Goal: Information Seeking & Learning: Compare options

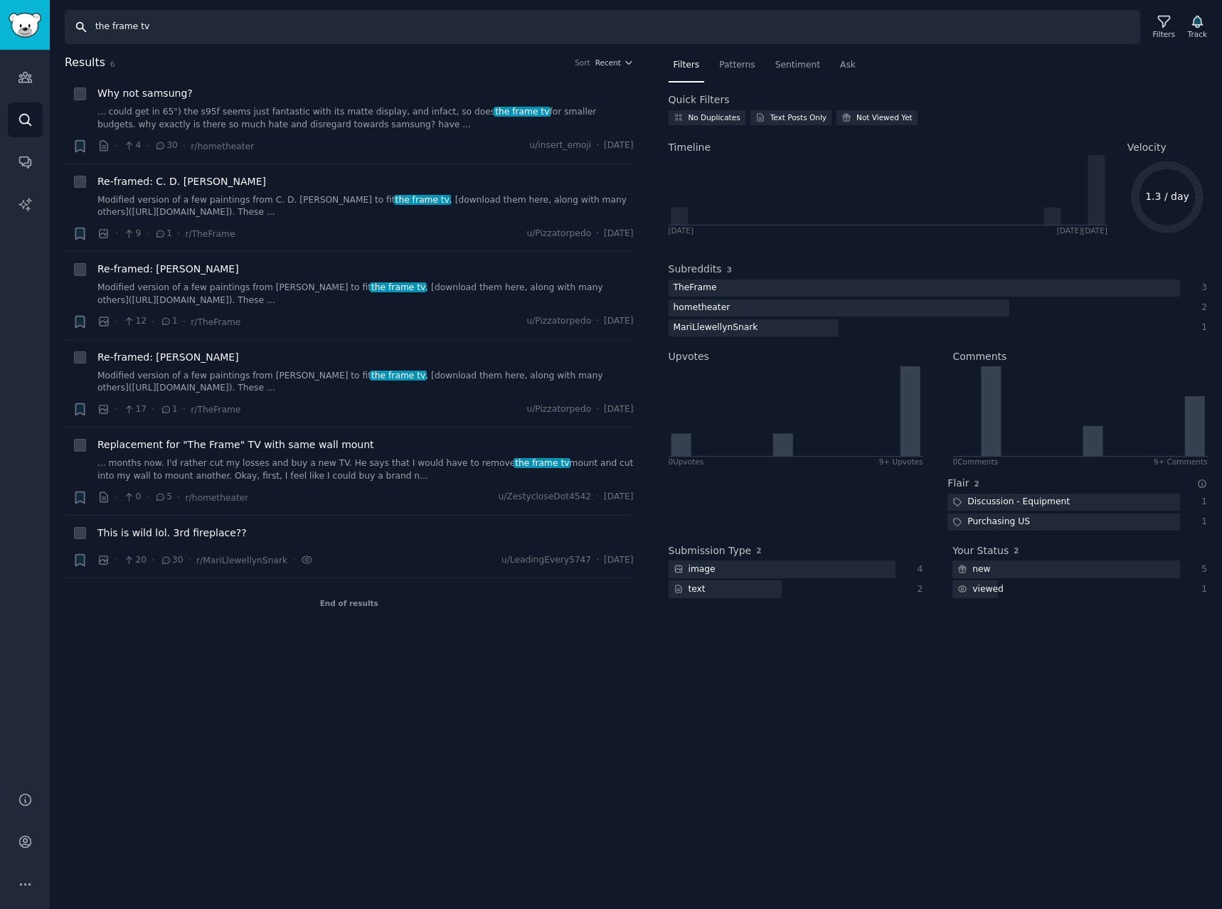
drag, startPoint x: 87, startPoint y: 28, endPoint x: -482, endPoint y: -15, distance: 571.4
click at [0, 0] on html "Advanced Search Audiences Search Conversations AI Reports Help Account More Sea…" at bounding box center [611, 454] width 1222 height 909
type input "27gx790"
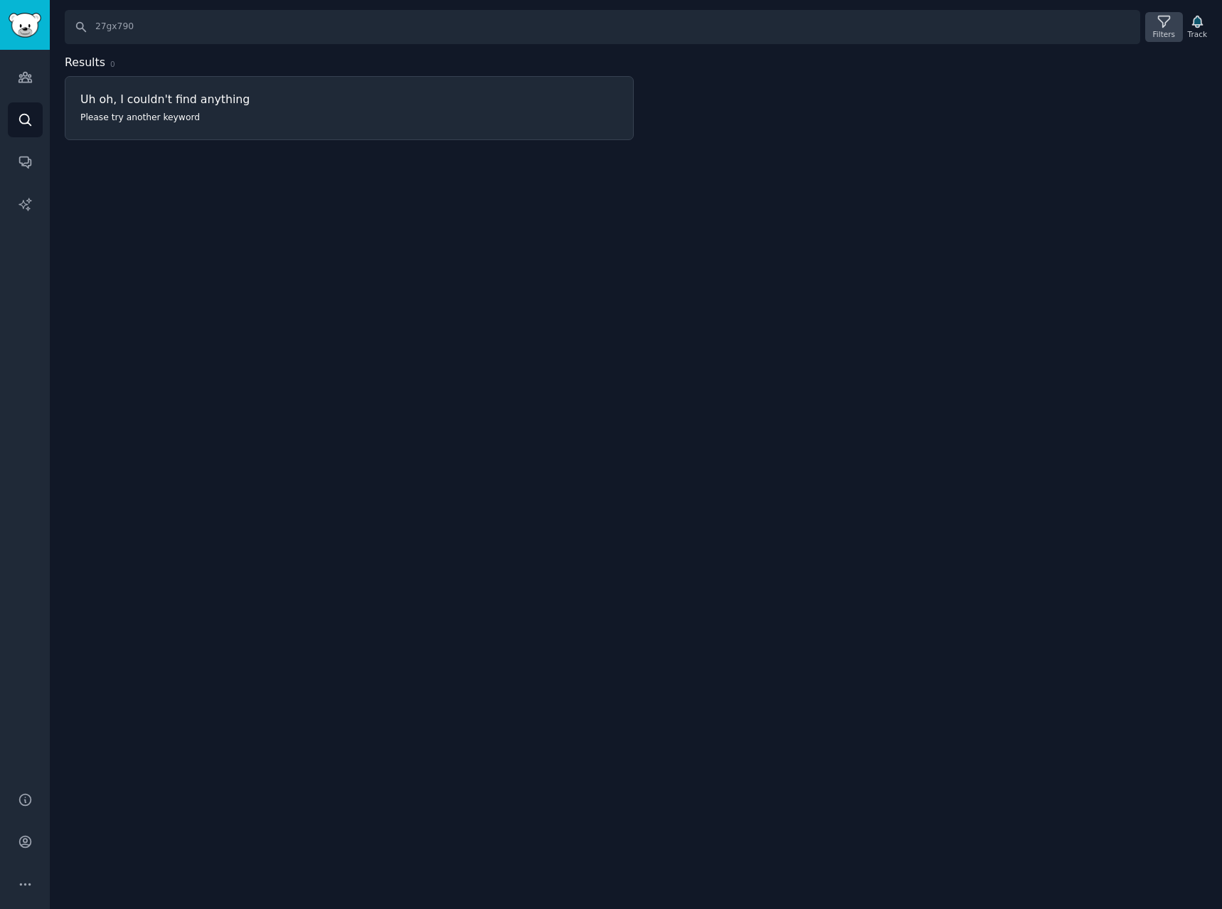
click at [1169, 27] on icon at bounding box center [1164, 21] width 15 height 15
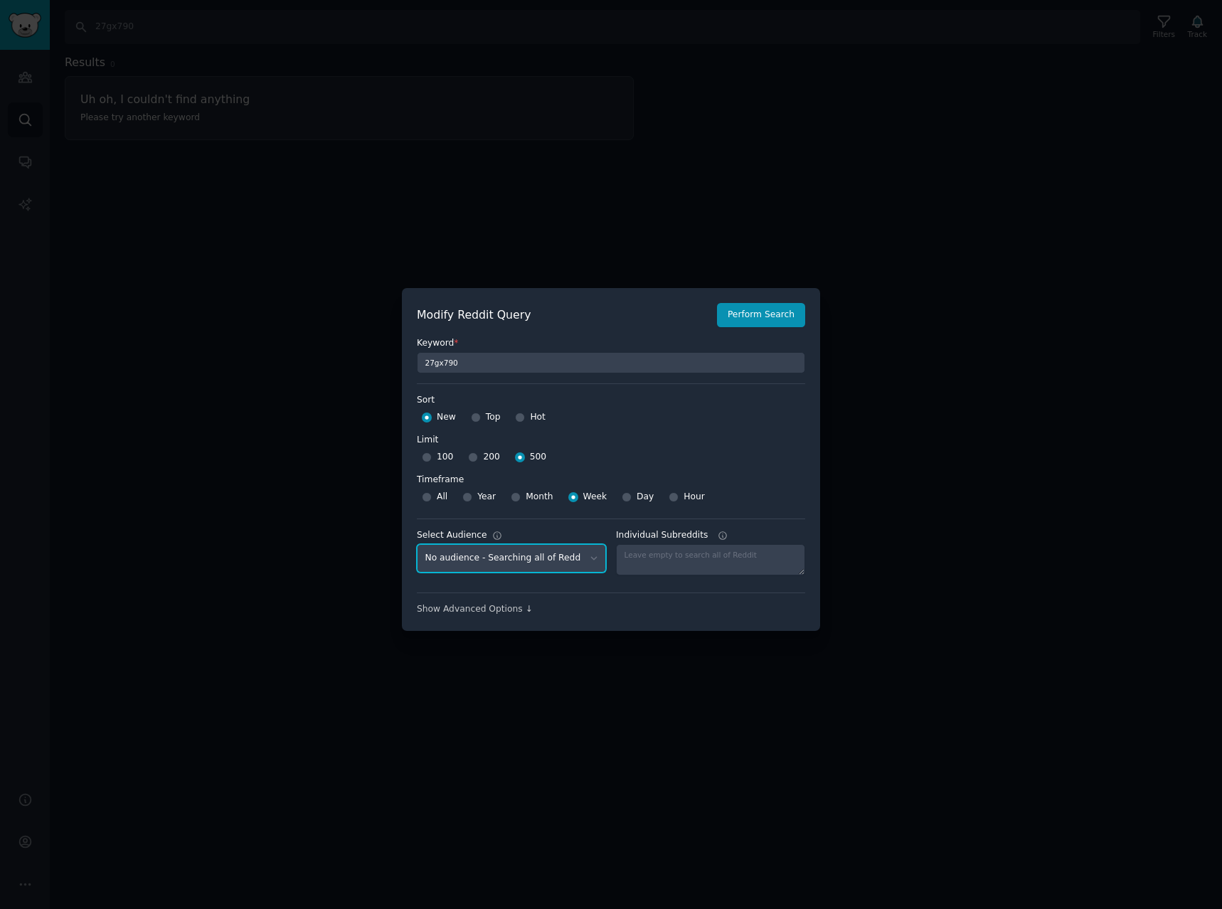
click at [561, 555] on select "No audience - Searching all of Reddit stanbyme - 35 Subreddits internetexplorer…" at bounding box center [511, 558] width 189 height 29
select select "a094687530"
click at [417, 544] on select "No audience - Searching all of Reddit stanbyme - 35 Subreddits internetexplorer…" at bounding box center [511, 558] width 189 height 29
click at [758, 314] on button "Perform Search" at bounding box center [761, 315] width 88 height 24
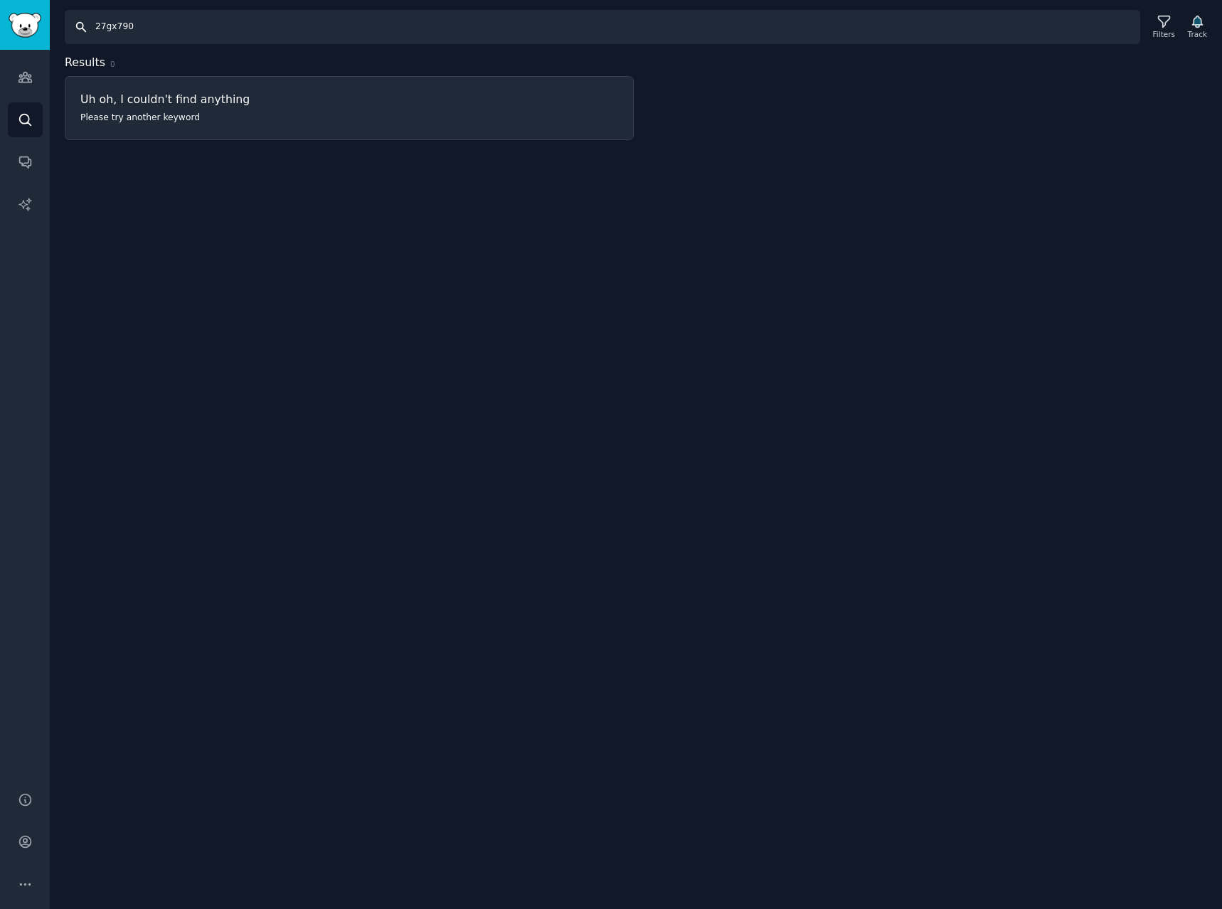
click at [242, 25] on input "27gx790" at bounding box center [602, 27] width 1075 height 34
type input "27gx790a"
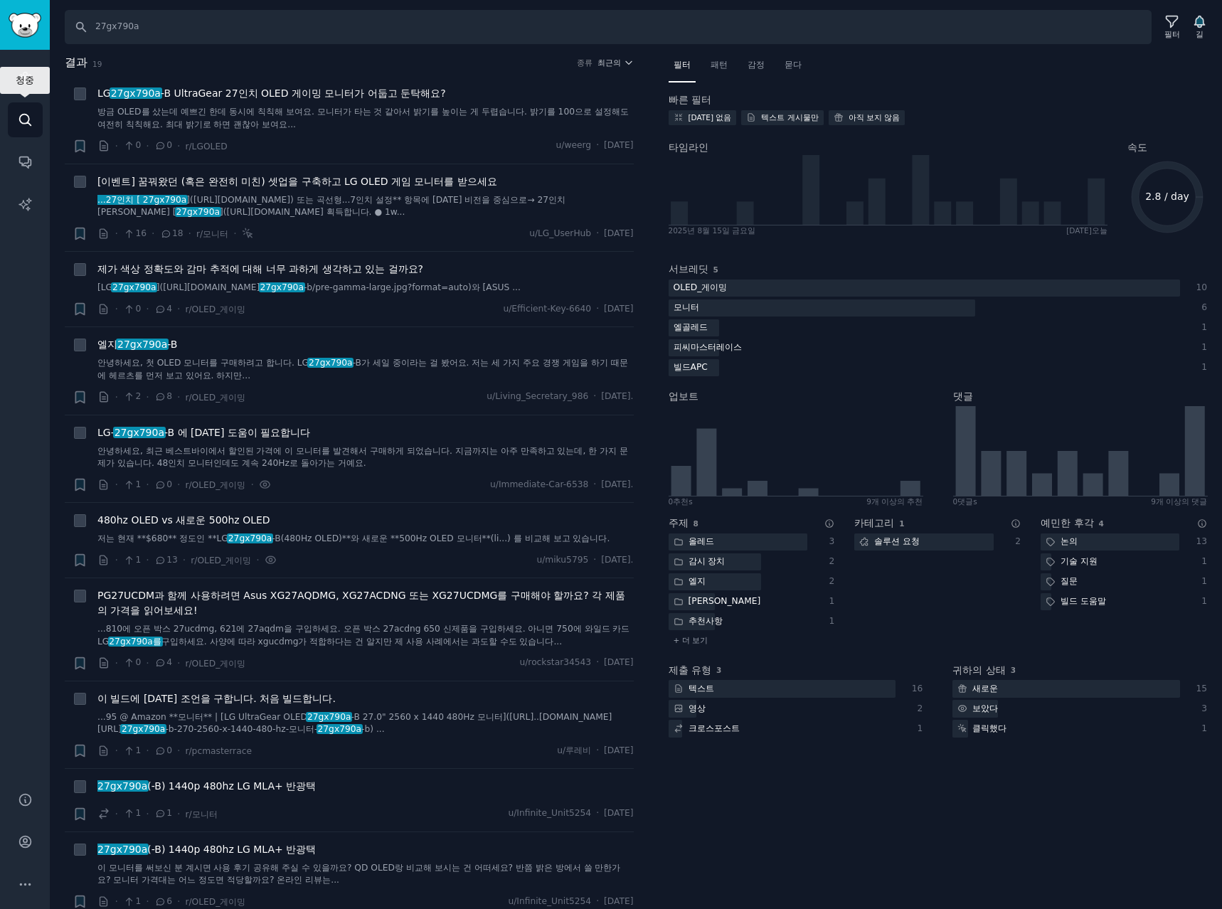
click at [20, 122] on icon "사이드바" at bounding box center [24, 119] width 11 height 11
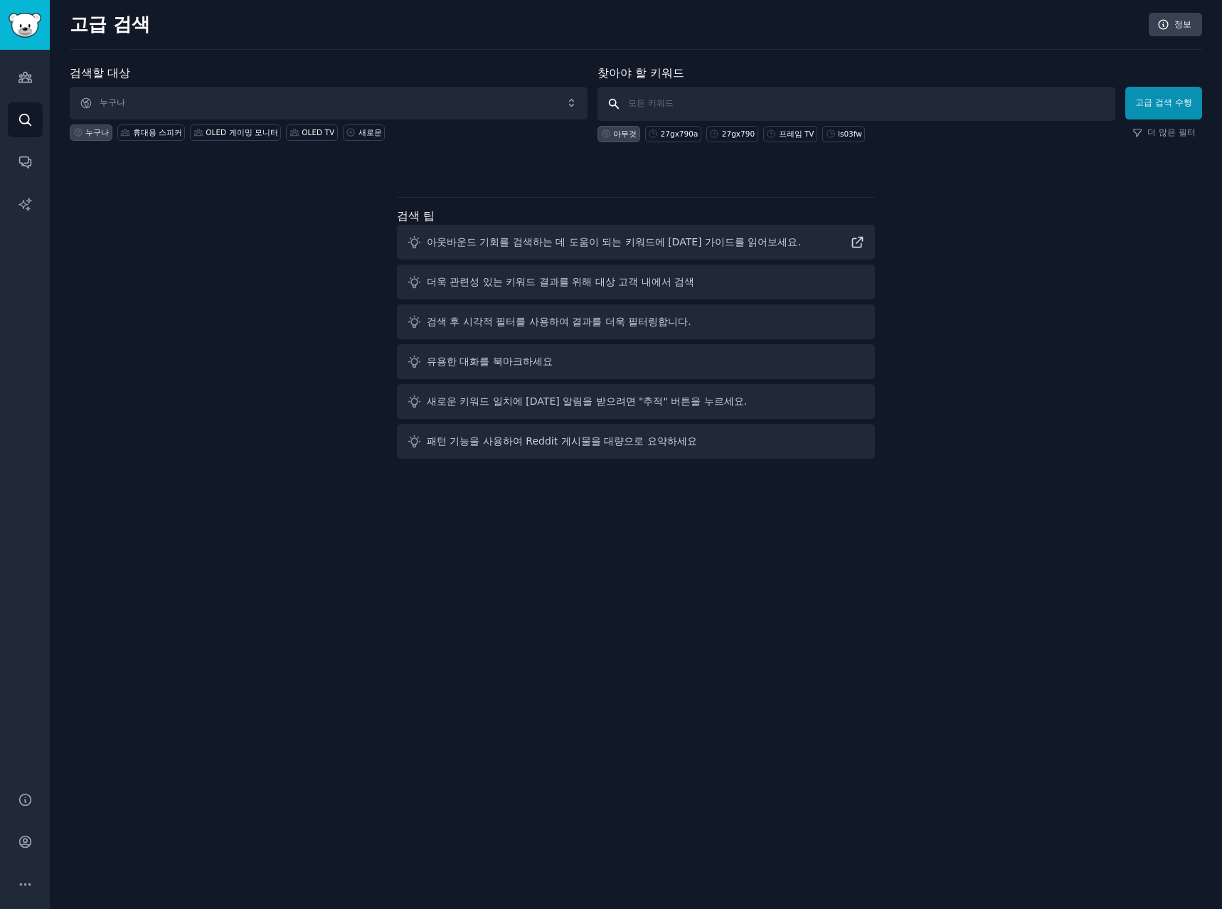
click at [782, 94] on input "text" at bounding box center [856, 104] width 518 height 34
type input "stanbyme"
click button "고급 검색 수행" at bounding box center [1163, 103] width 77 height 33
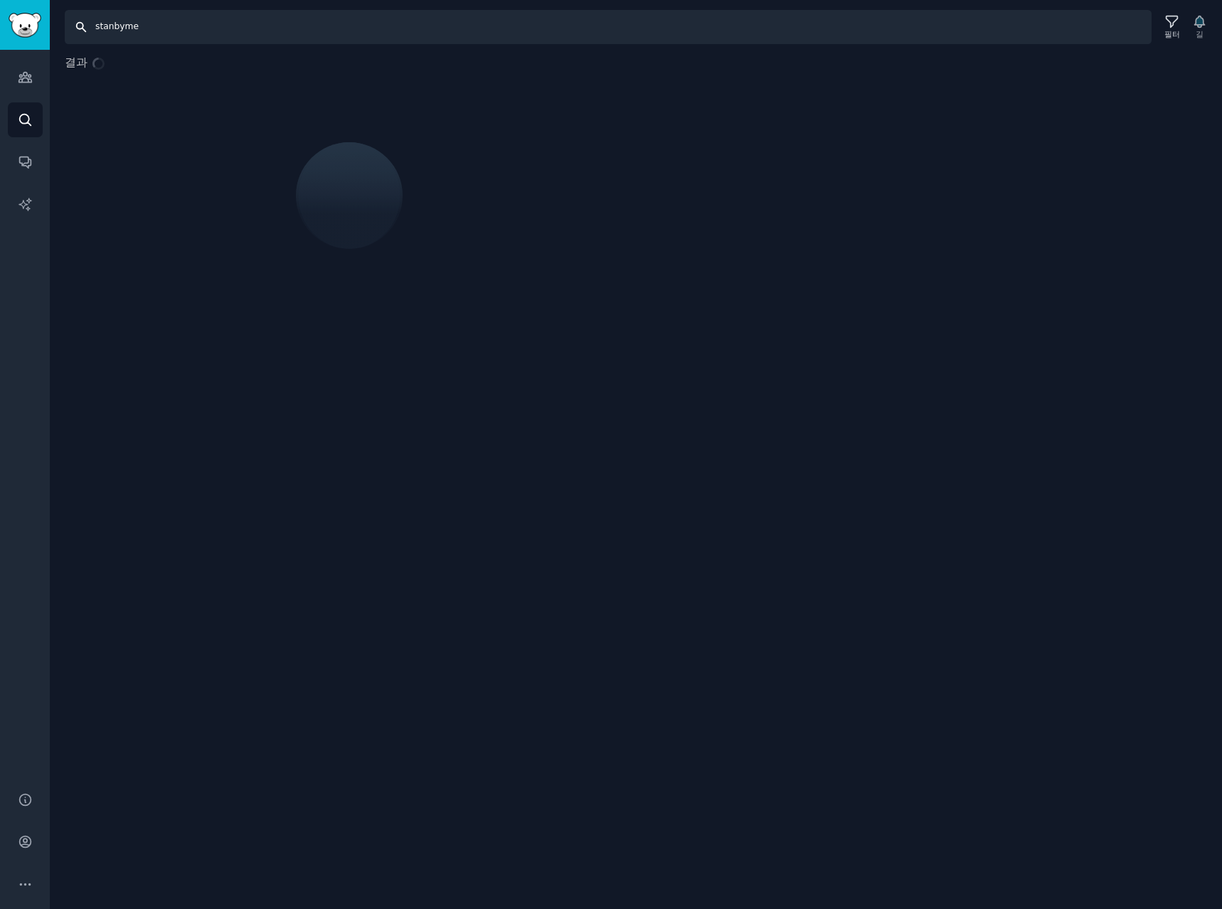
click at [233, 30] on input "stanbyme" at bounding box center [608, 27] width 1087 height 34
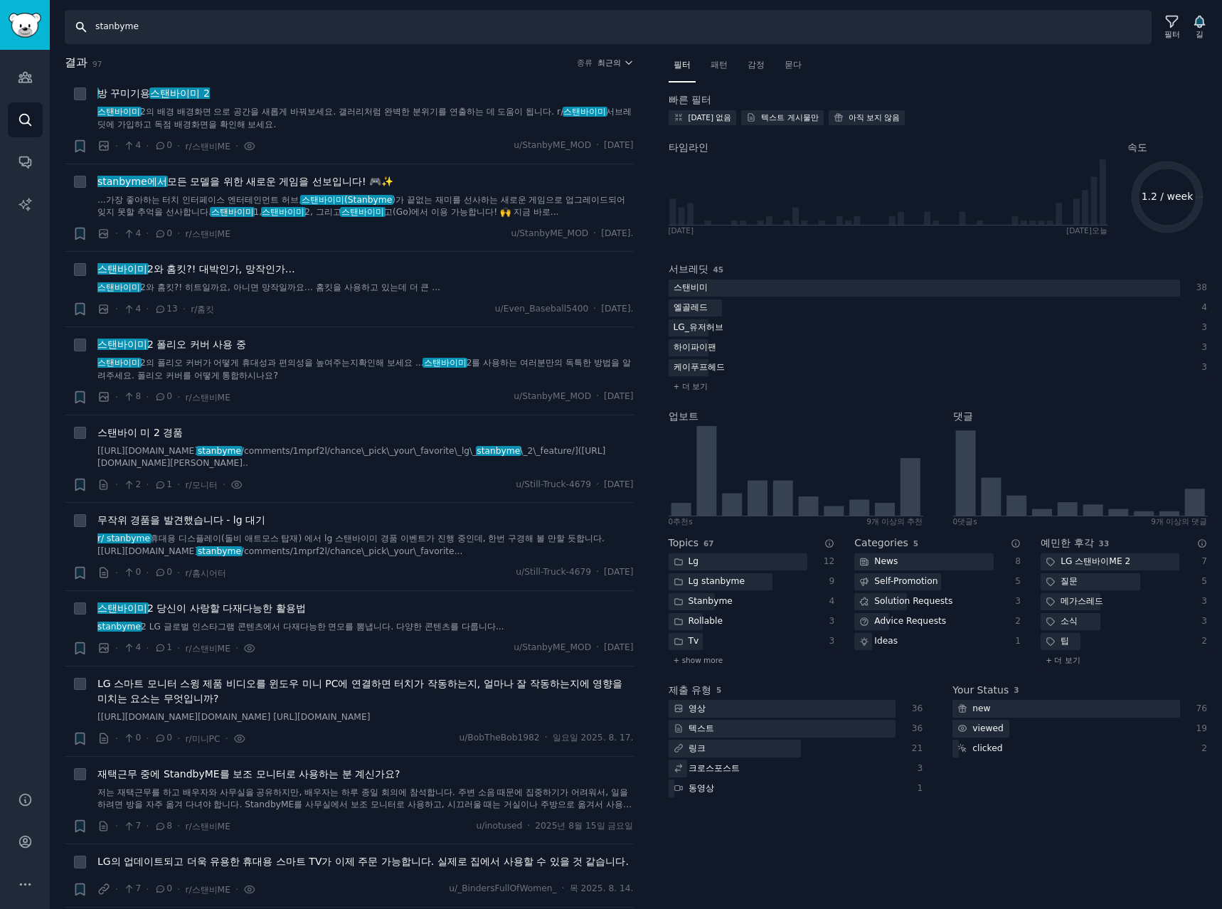
type input "stanbyme 2"
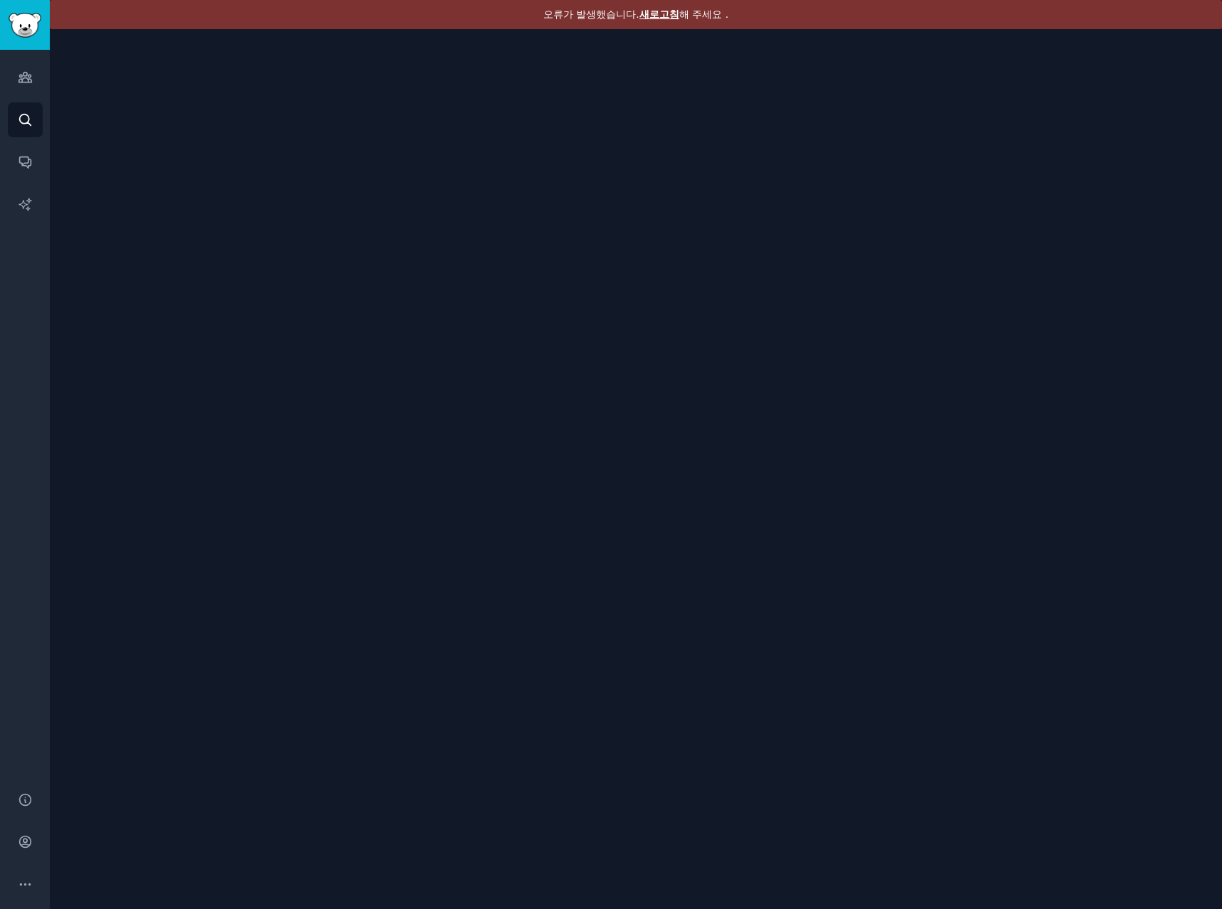
click at [660, 11] on font "새로고침" at bounding box center [659, 14] width 40 height 11
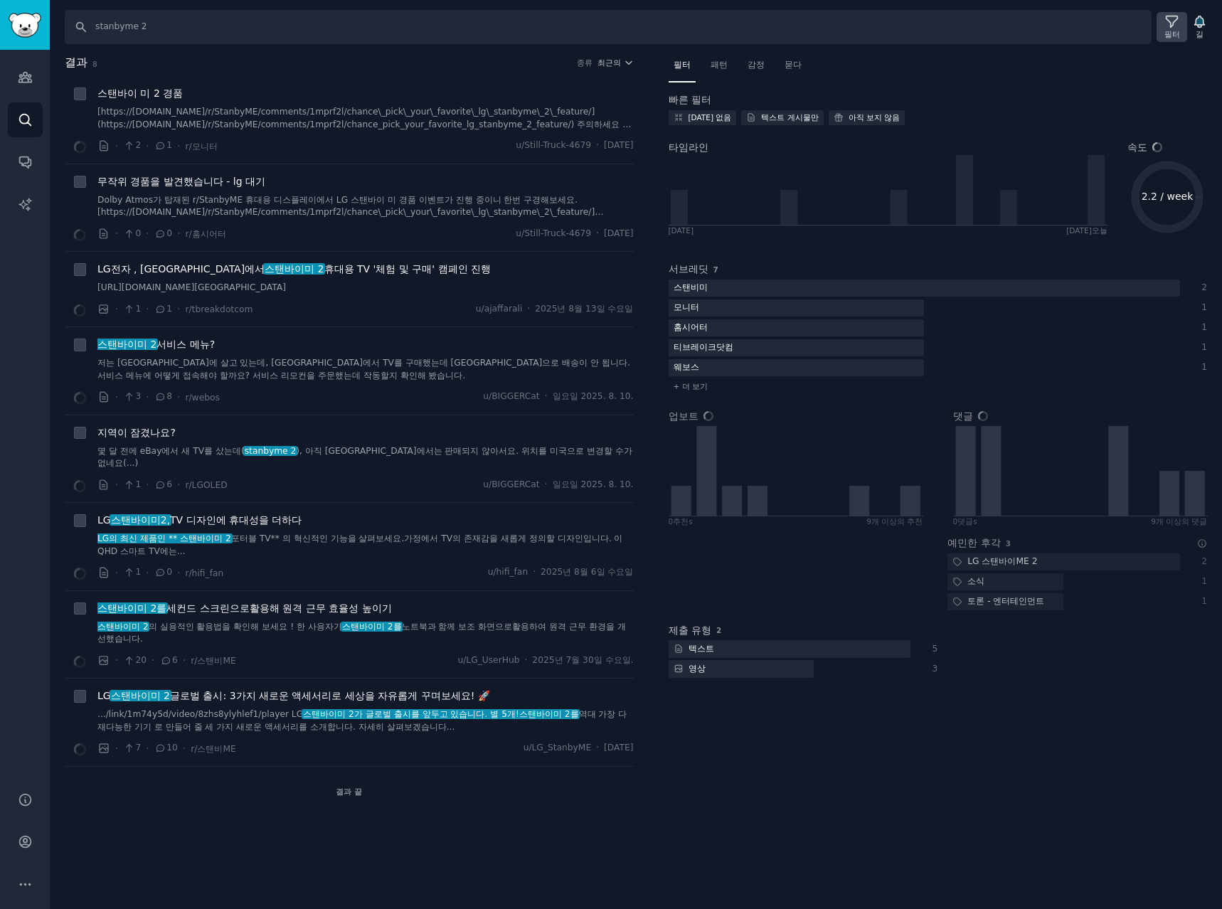
click at [1171, 26] on icon at bounding box center [1171, 21] width 11 height 11
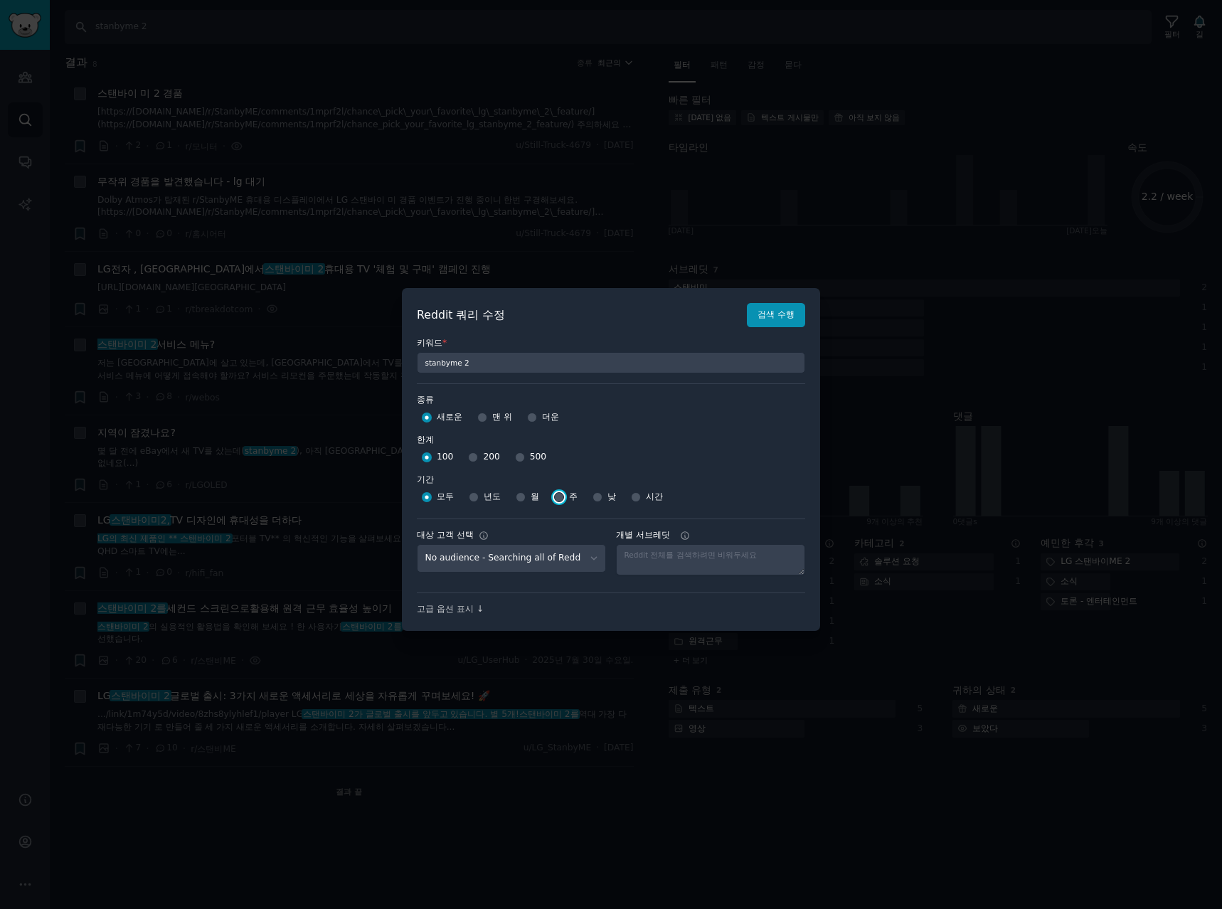
click at [557, 497] on input "주" at bounding box center [559, 497] width 10 height 10
radio input "true"
click at [517, 457] on input "500" at bounding box center [520, 457] width 10 height 10
radio input "true"
click at [571, 557] on select "No audience - Searching all of Reddit stanbyme - 35 Subreddits internetexplorer…" at bounding box center [511, 558] width 189 height 29
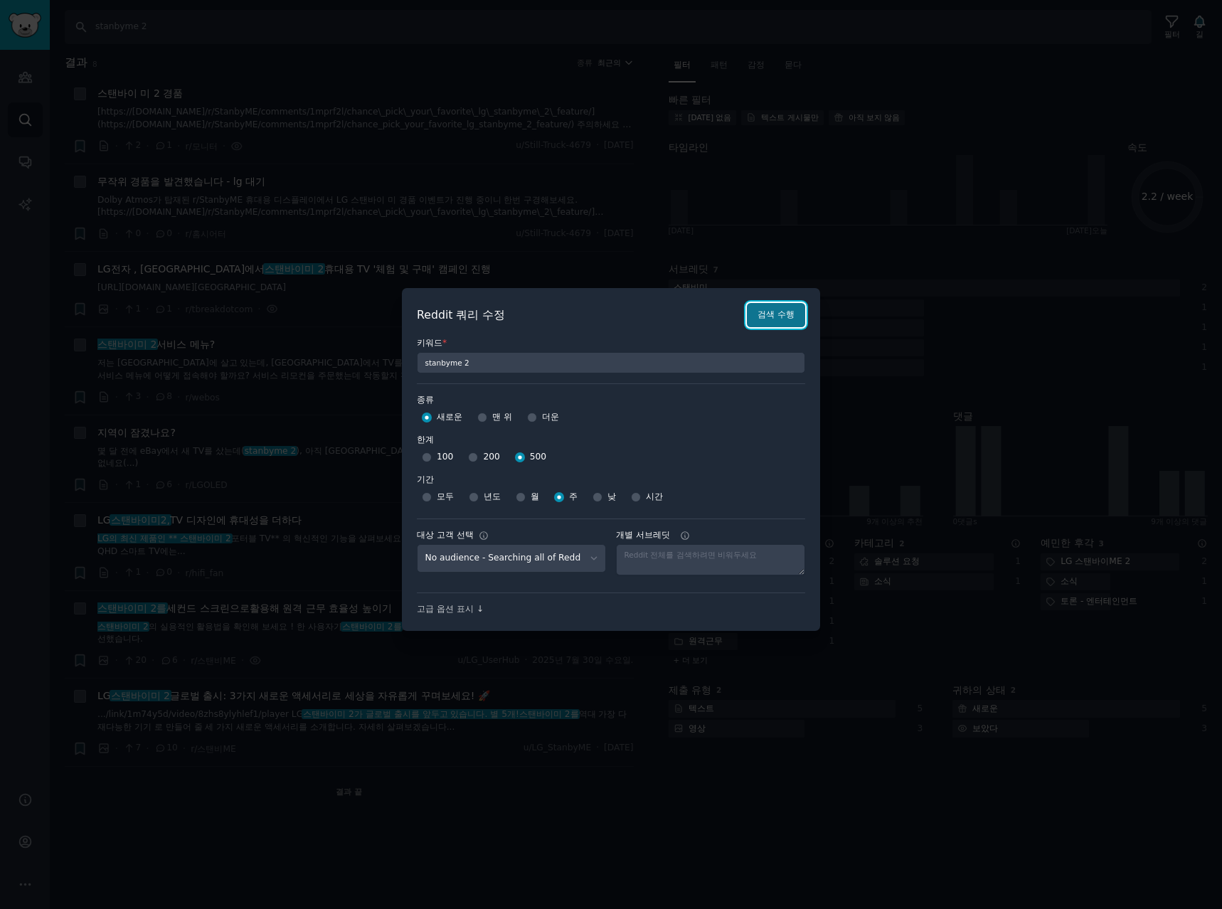
click at [769, 313] on font "검색 수행" at bounding box center [776, 314] width 37 height 10
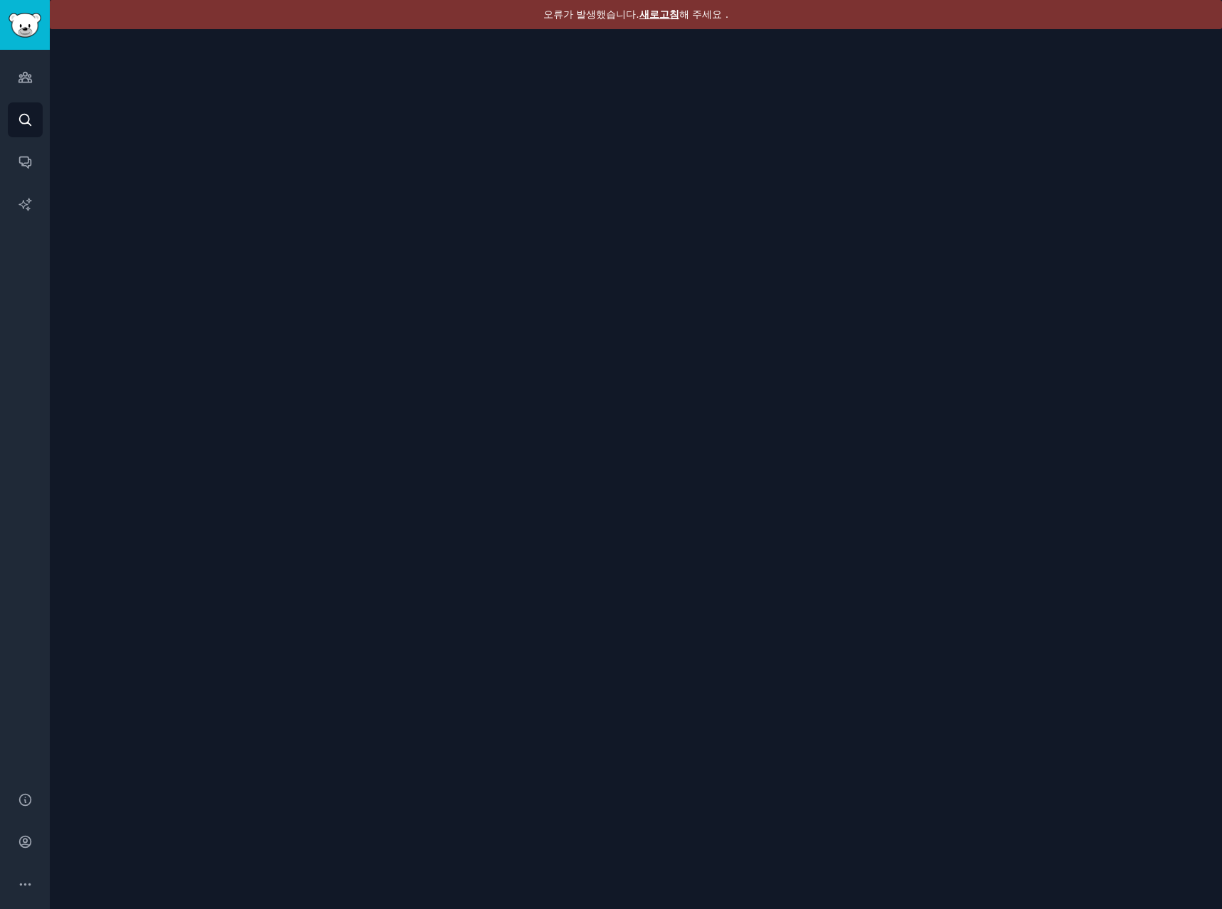
click at [658, 11] on font "새로고침" at bounding box center [659, 14] width 40 height 11
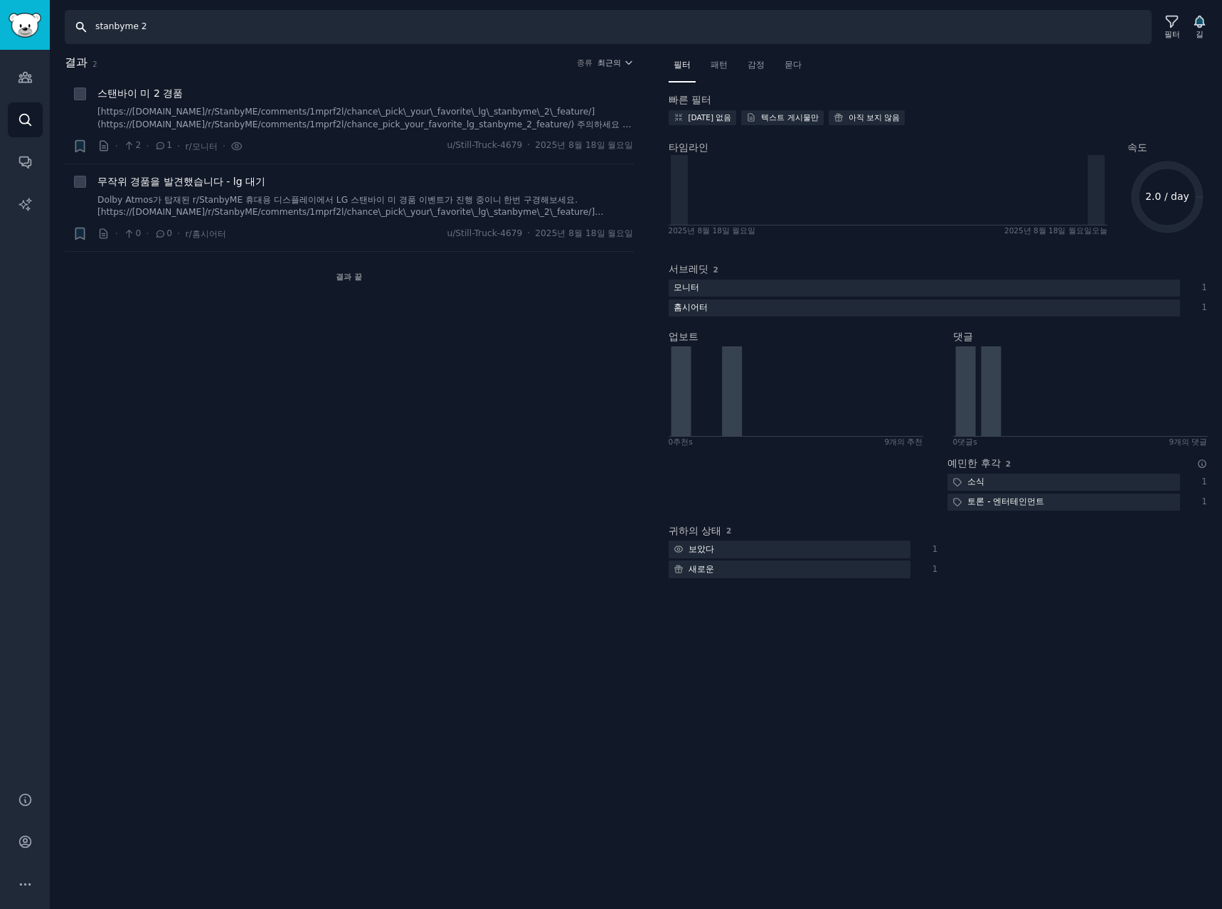
click at [286, 28] on input "stanbyme 2" at bounding box center [608, 27] width 1087 height 34
type input "stanbyme"
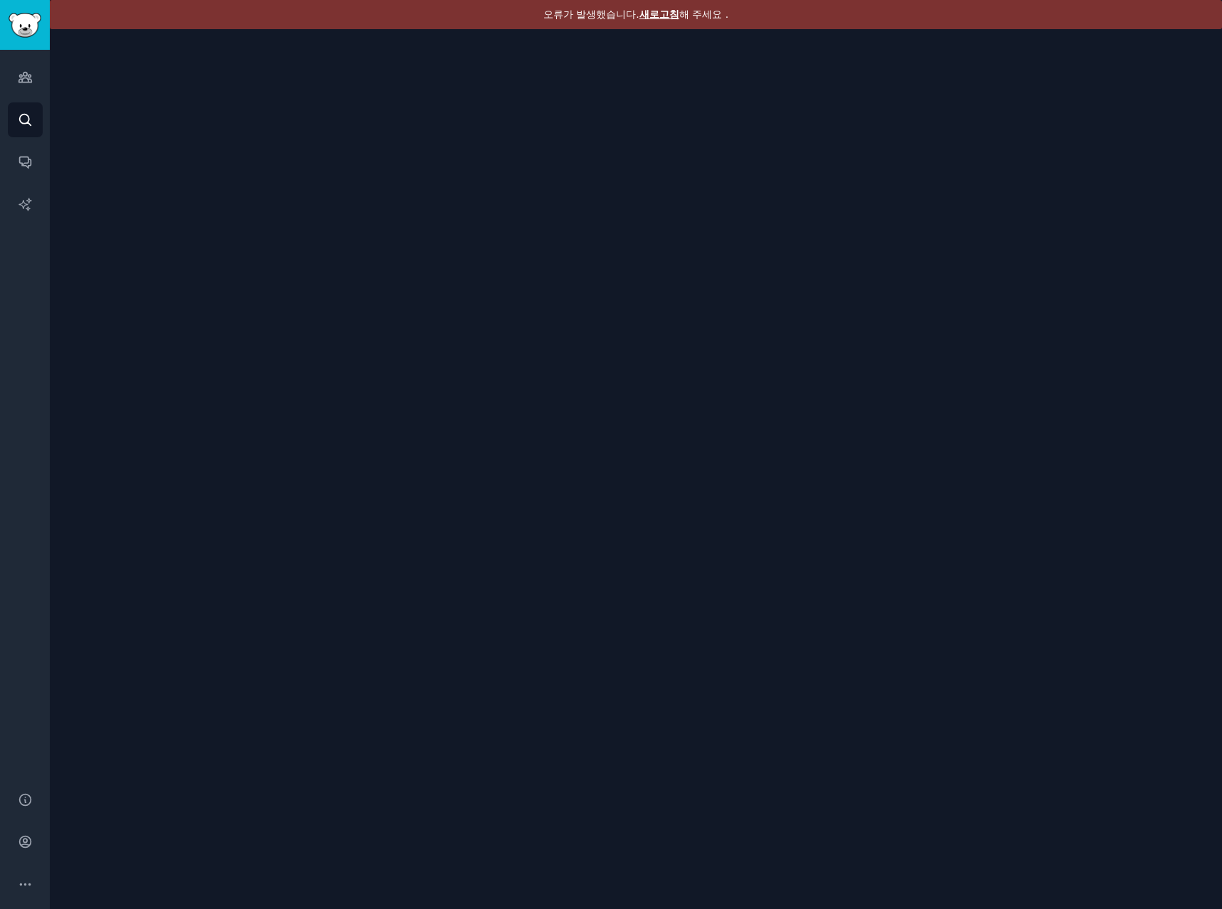
click at [656, 13] on font "새로고침" at bounding box center [659, 14] width 40 height 11
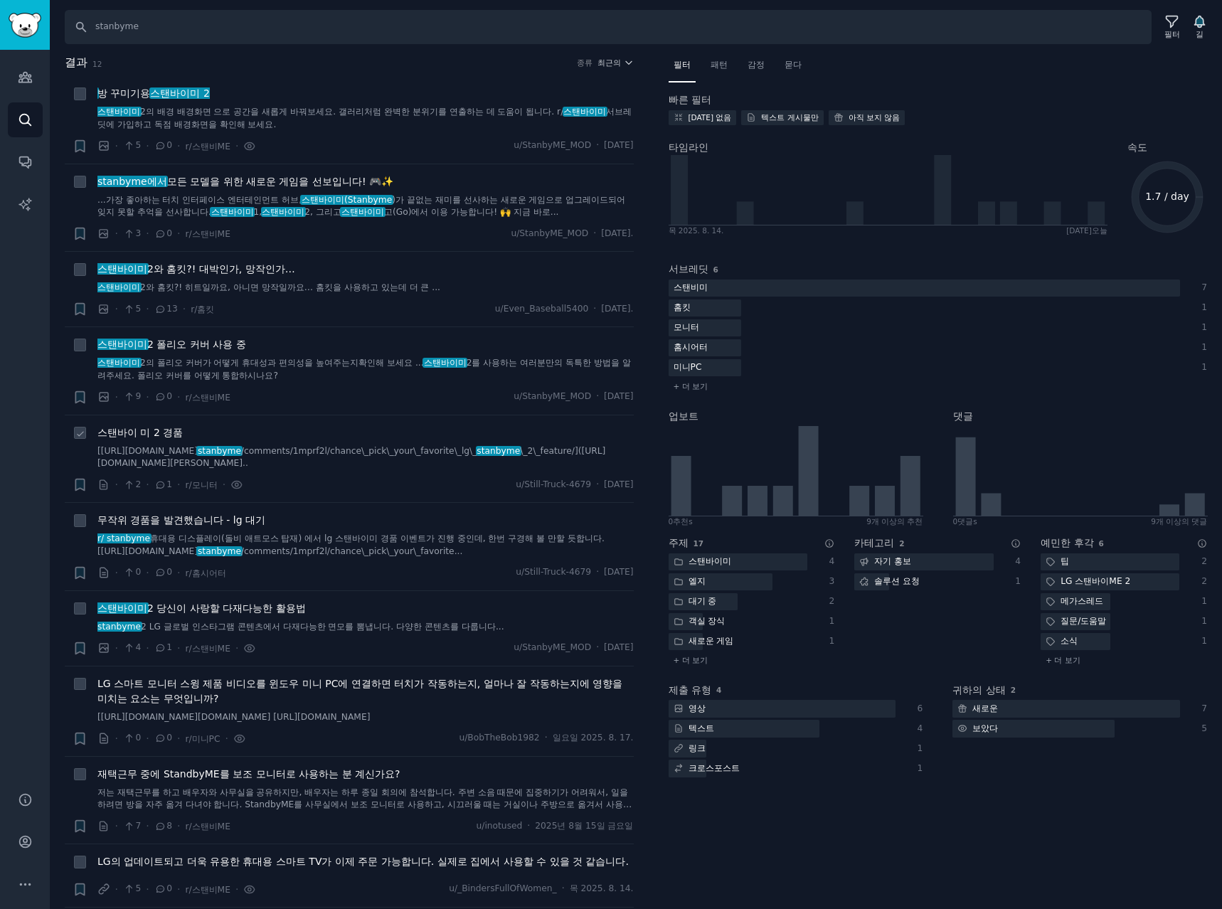
click at [147, 432] on font "스탠바이 미 2 경품" at bounding box center [139, 432] width 85 height 11
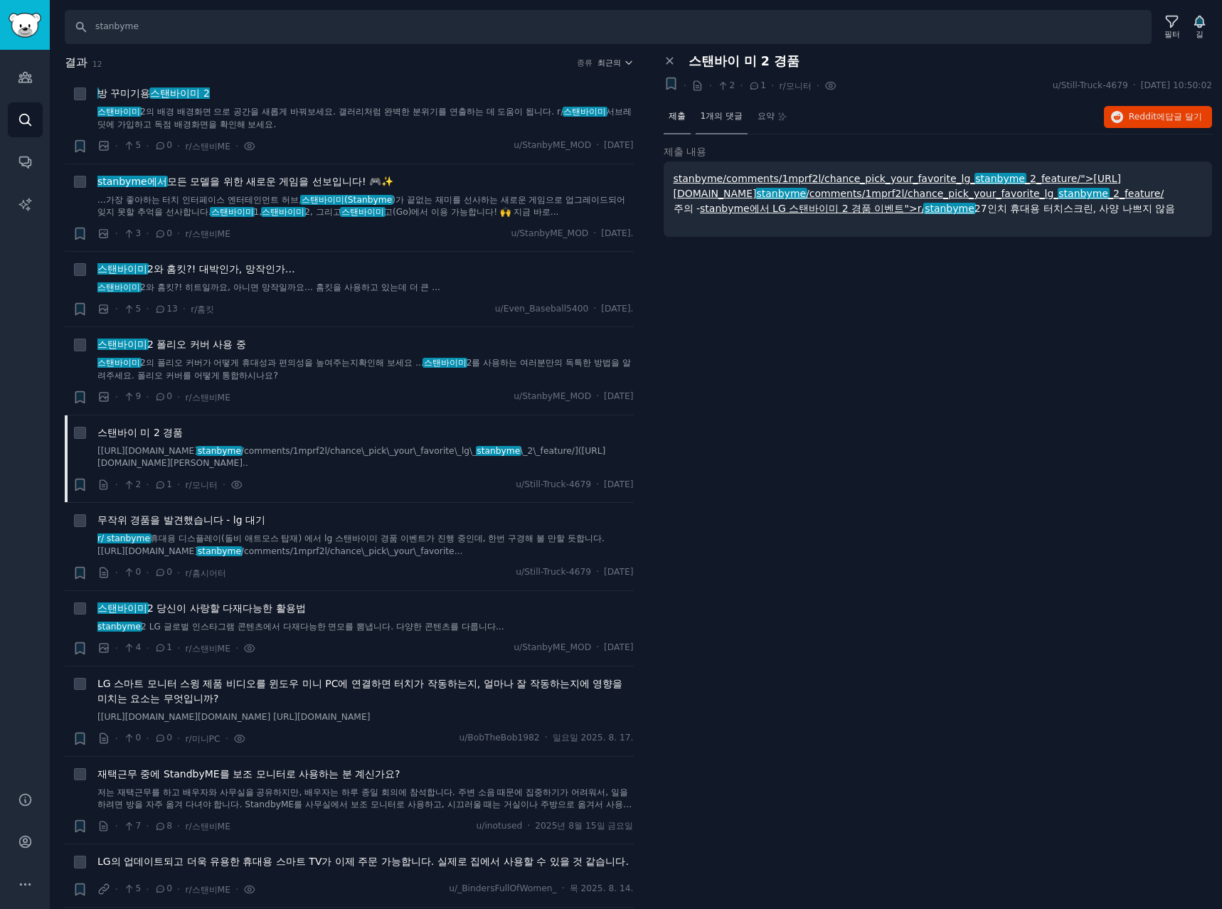
click at [723, 109] on div "1개의 댓글" at bounding box center [722, 117] width 53 height 34
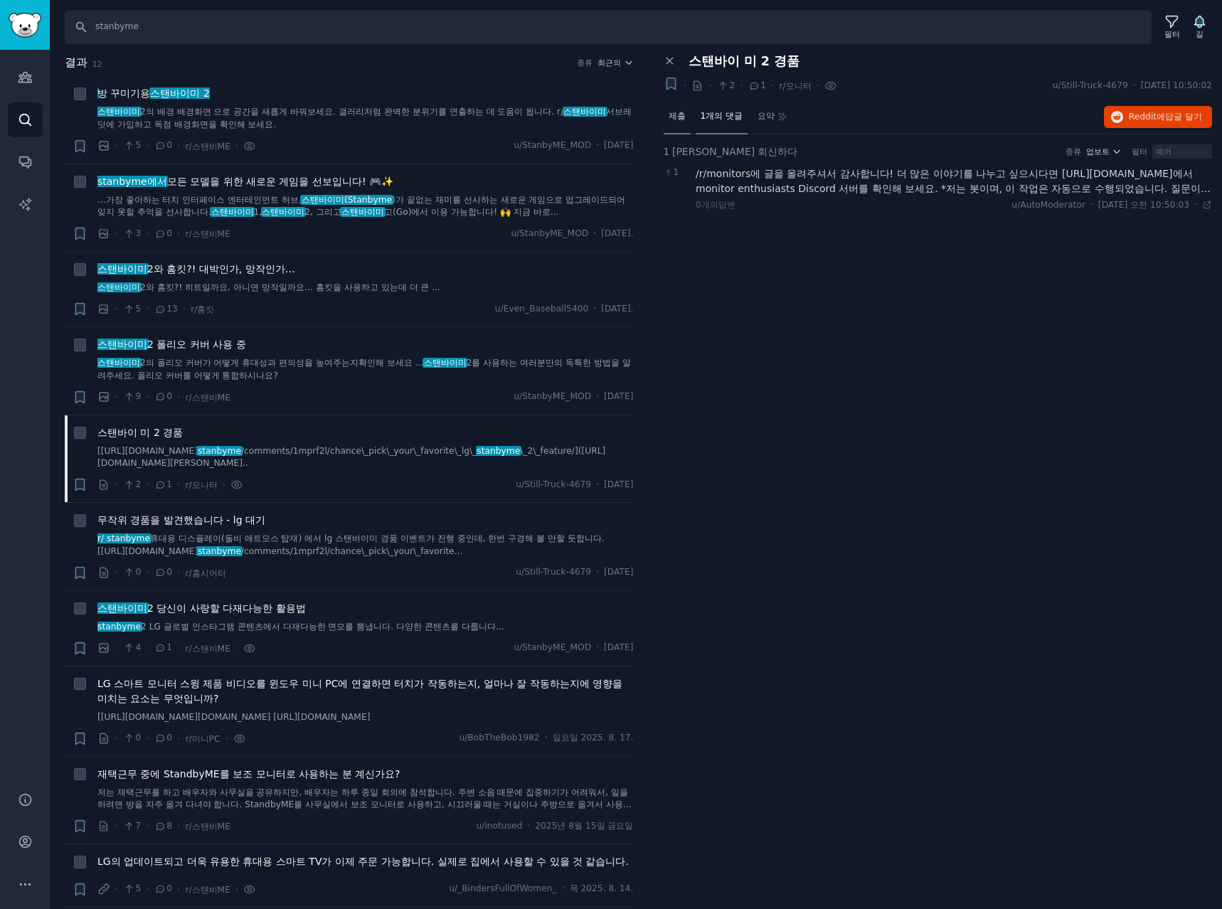
click at [666, 109] on div "제출" at bounding box center [677, 117] width 27 height 34
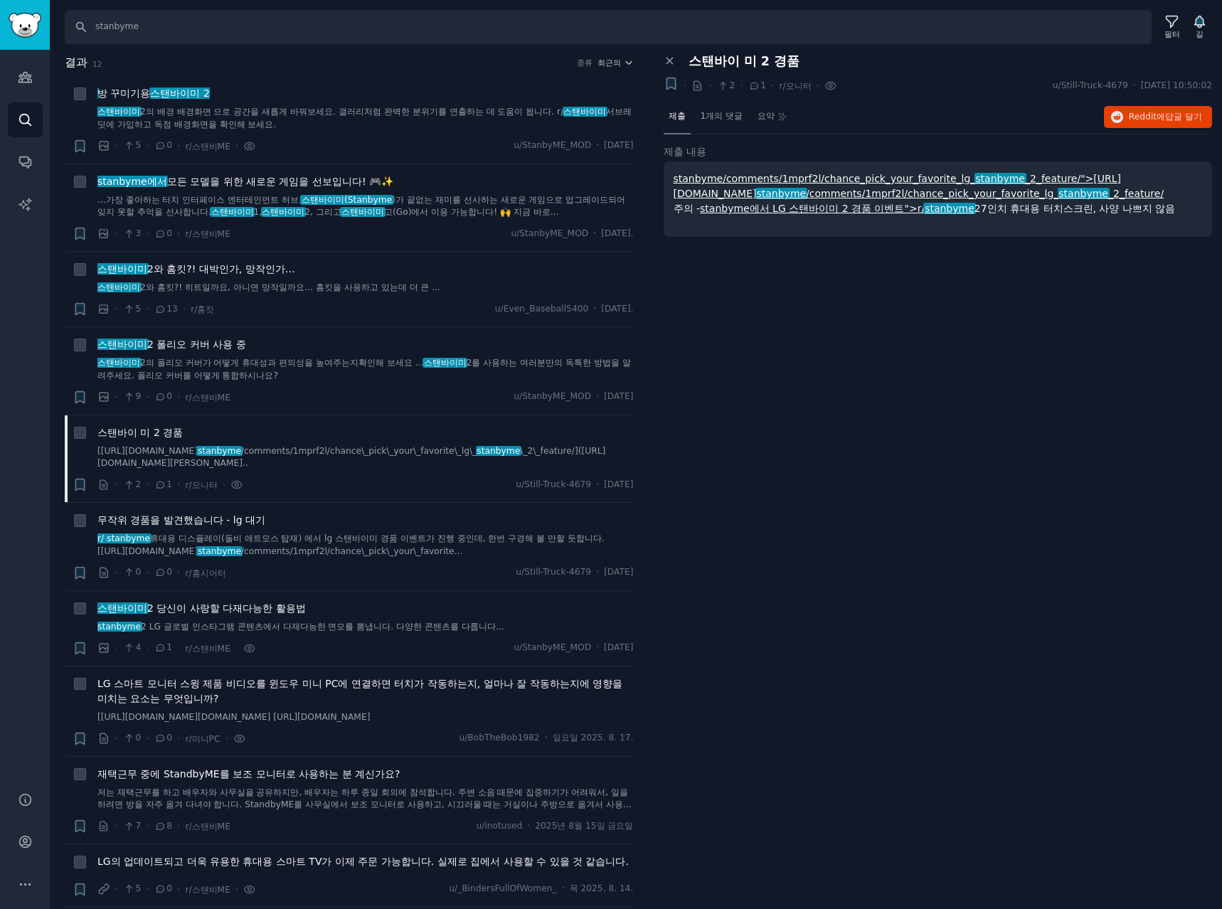
click at [847, 178] on font "stanbyme/comments/1mprf2l/chance_pick_your_favorite_lg_" at bounding box center [825, 178] width 302 height 11
click at [610, 60] on font "최근의" at bounding box center [608, 62] width 23 height 9
click at [548, 145] on p "Comments" at bounding box center [544, 140] width 47 height 13
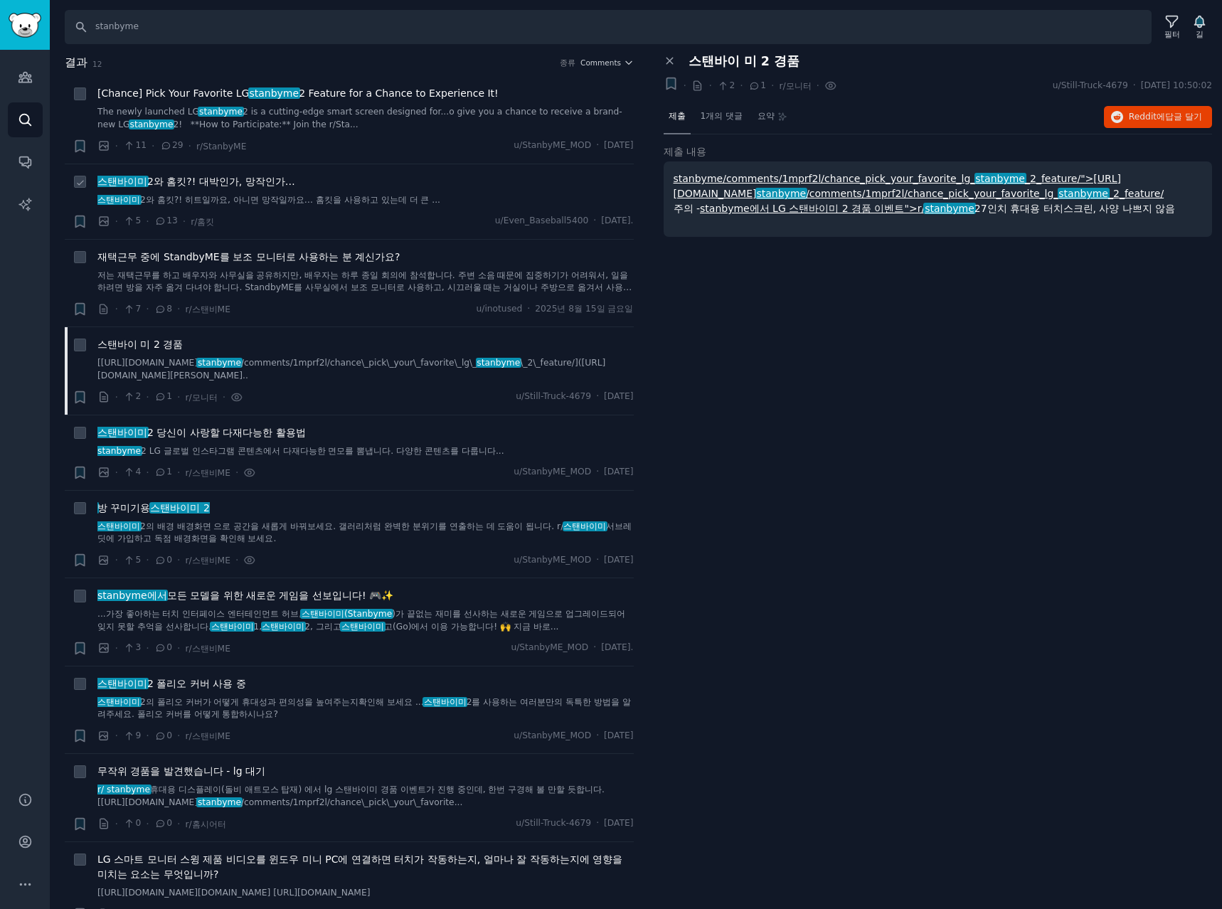
click at [245, 182] on font "2와 홈킷?! 대박인가, 망작인가…" at bounding box center [221, 181] width 148 height 11
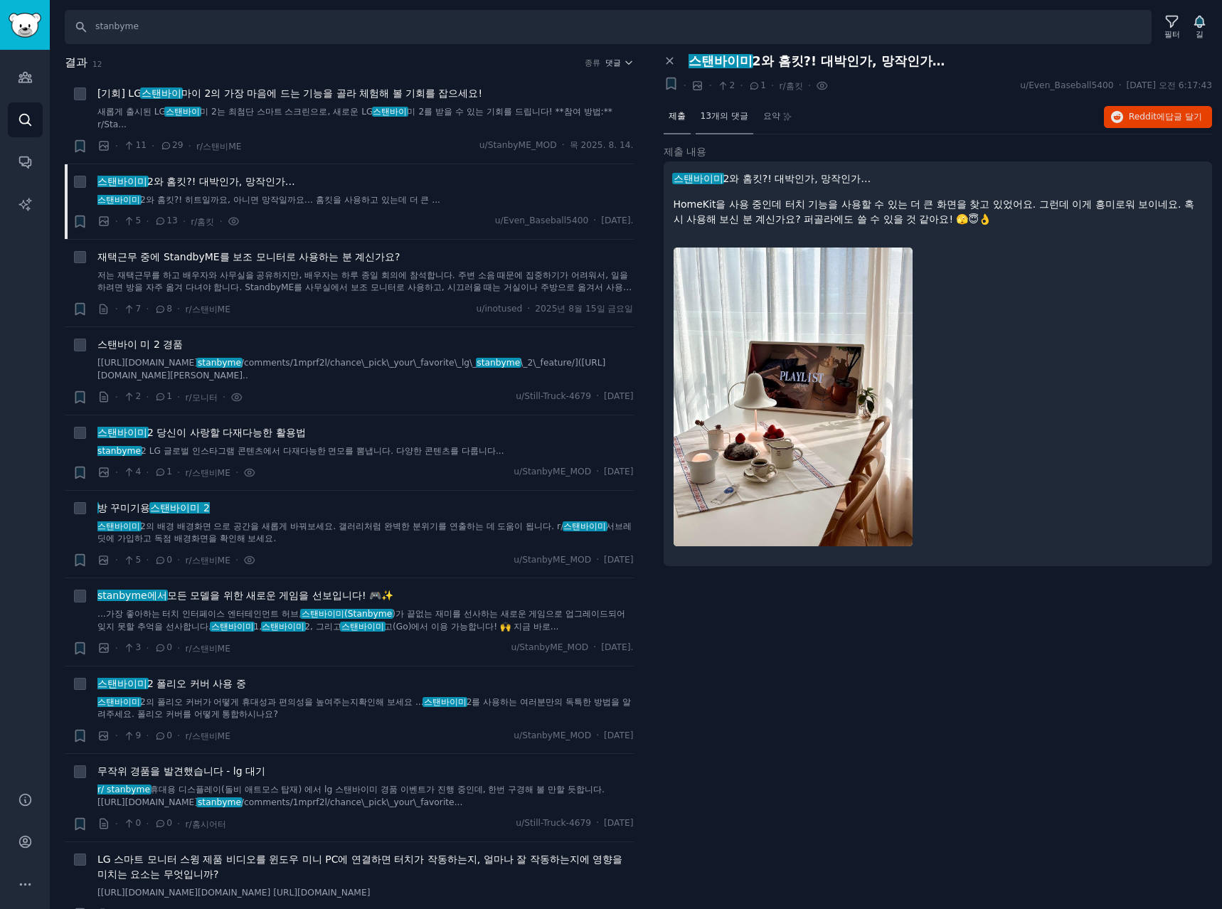
click at [726, 117] on font "13개의 댓글" at bounding box center [725, 116] width 48 height 10
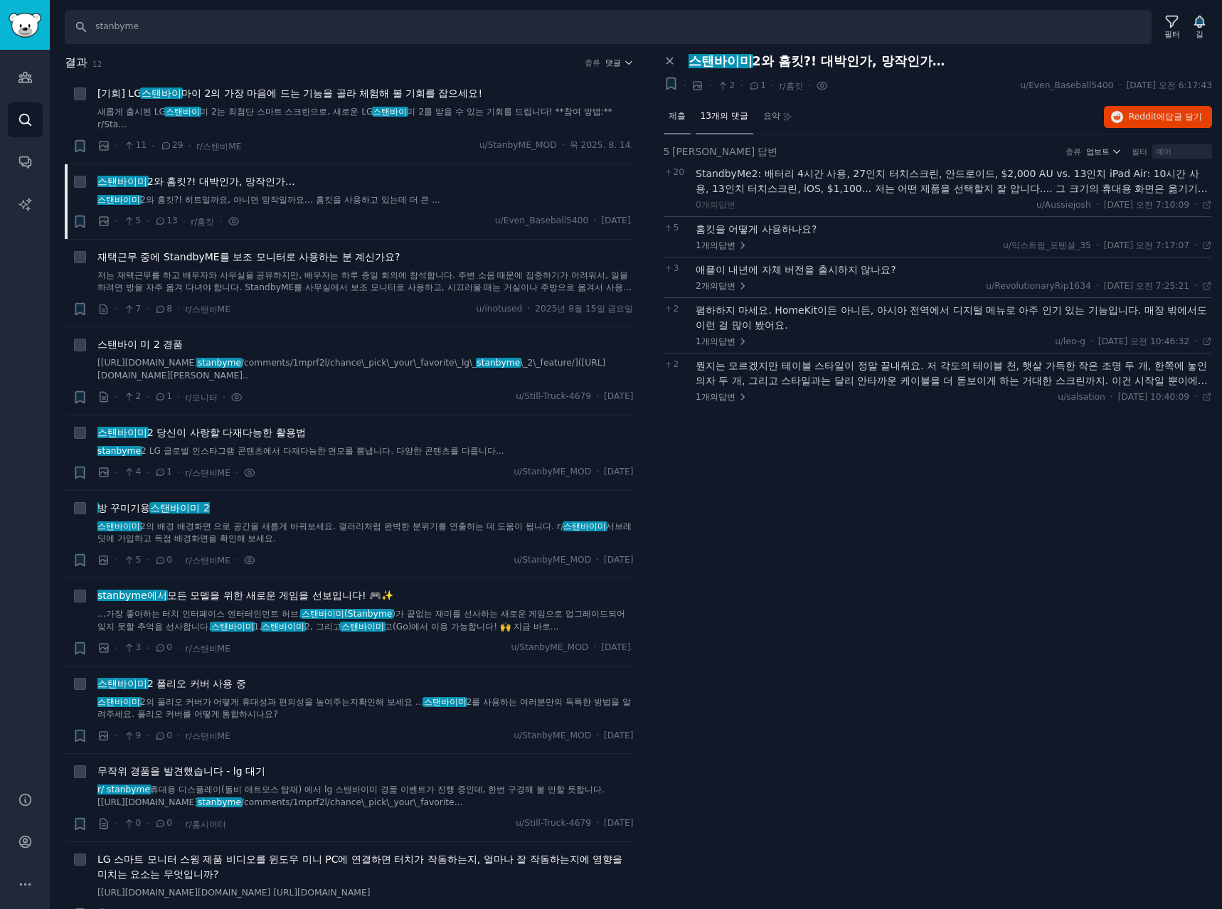
click at [681, 123] on div "제출" at bounding box center [677, 117] width 27 height 34
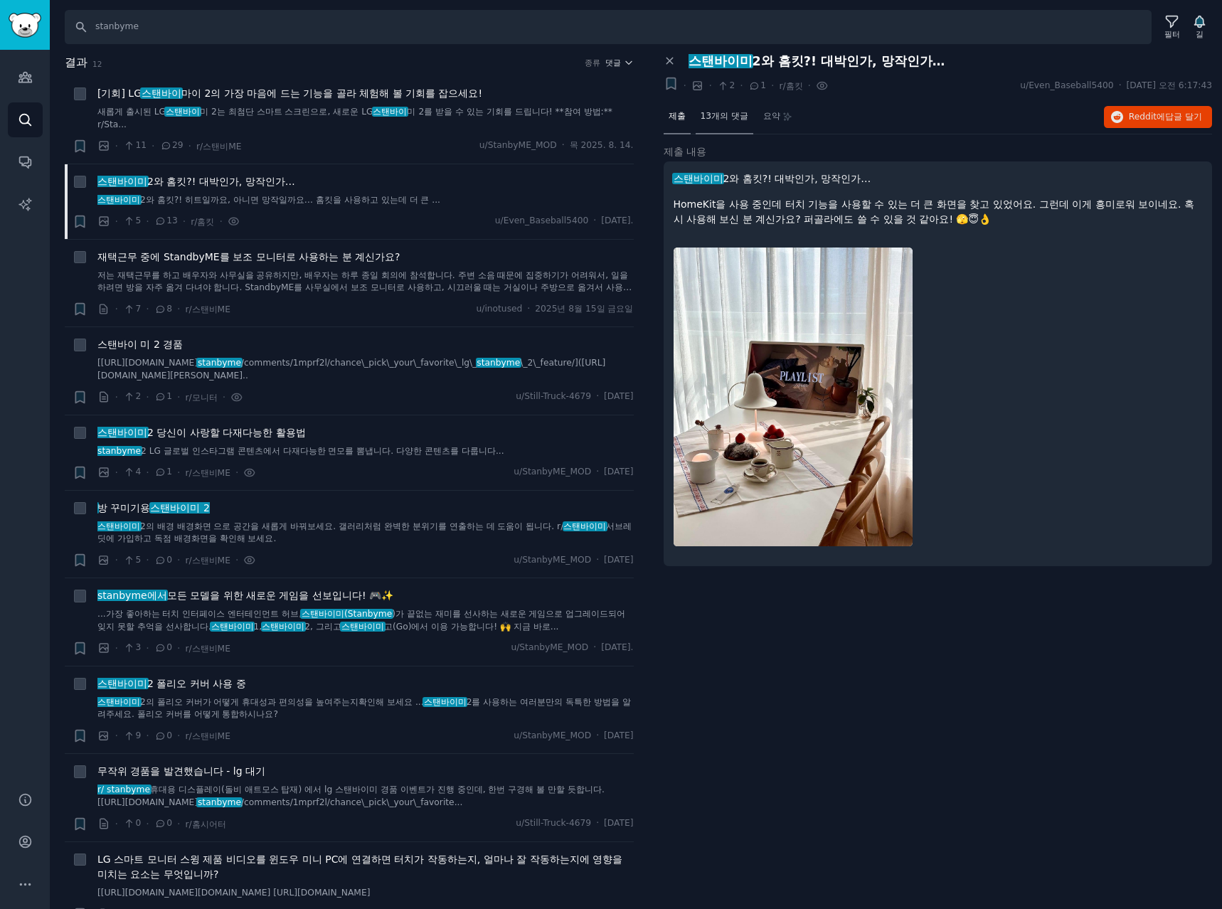
click at [733, 117] on font "13개의 댓글" at bounding box center [725, 116] width 48 height 10
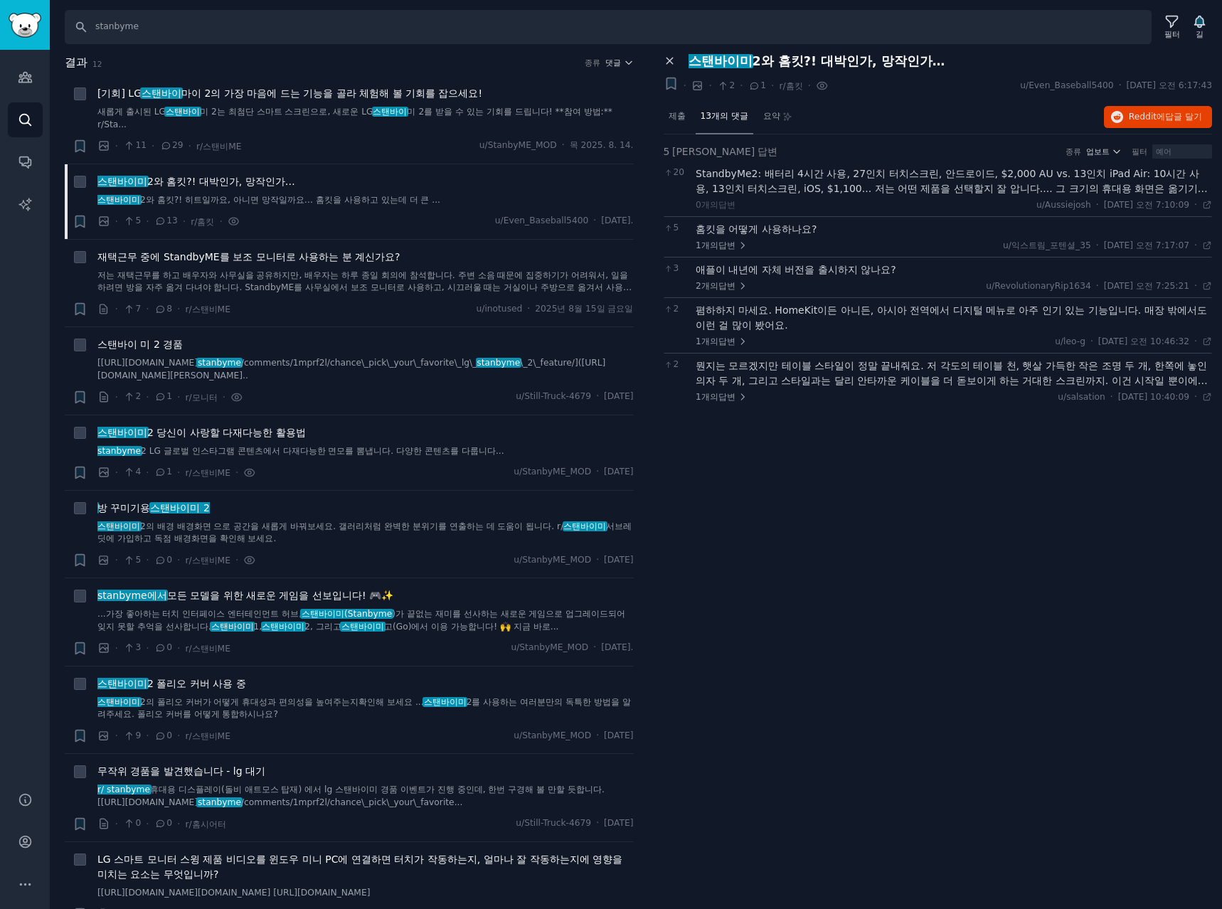
click at [668, 58] on icon at bounding box center [670, 61] width 13 height 13
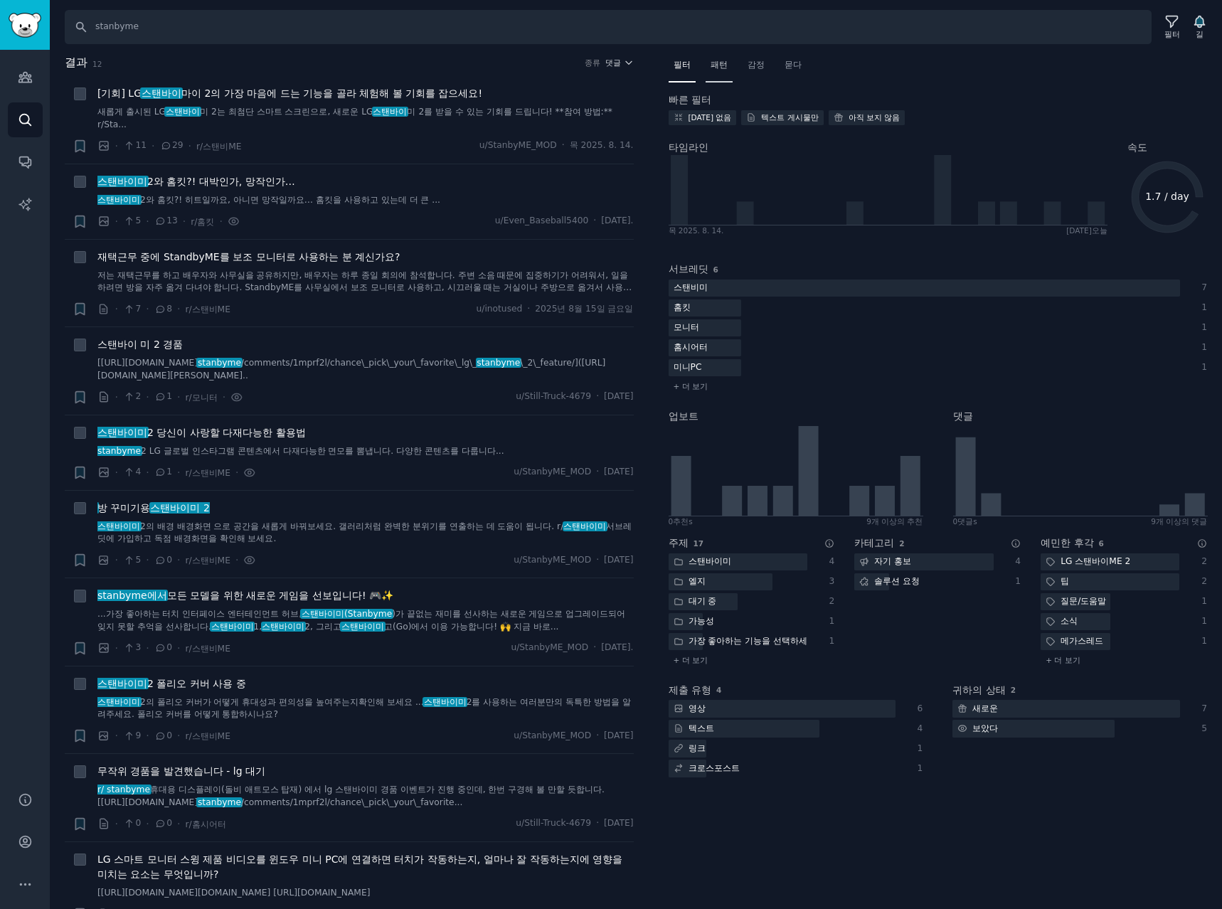
click at [714, 65] on font "패턴" at bounding box center [719, 65] width 17 height 10
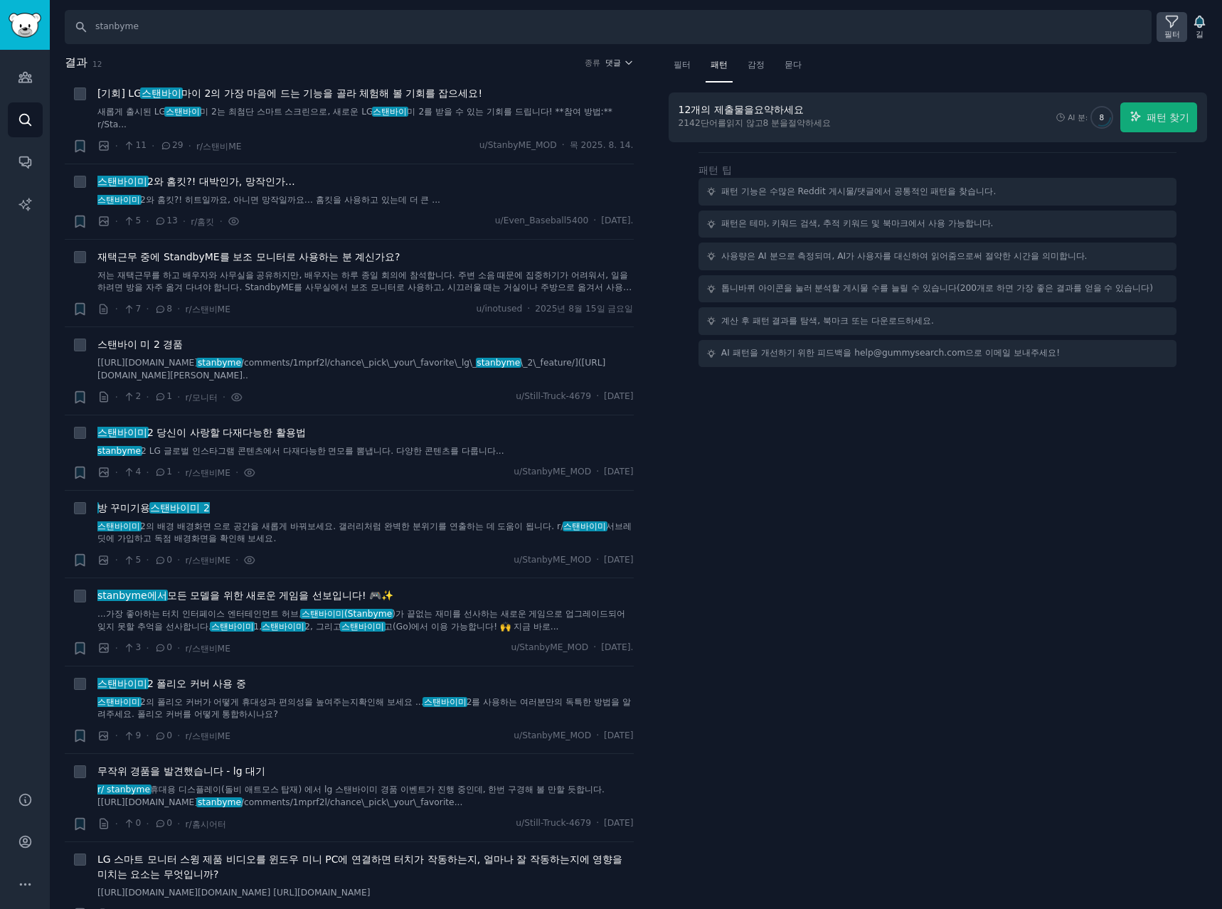
click at [1169, 36] on font "필터" at bounding box center [1172, 34] width 16 height 9
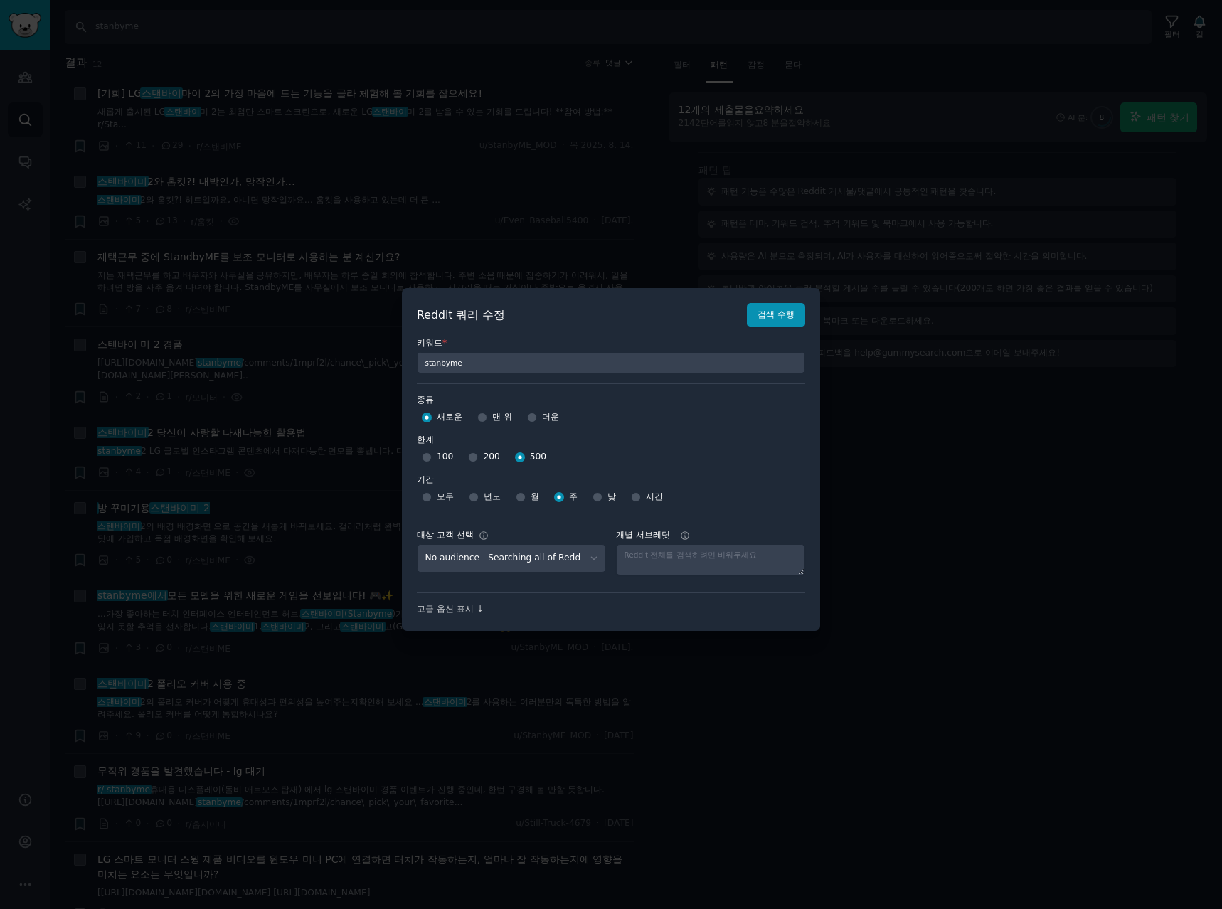
click at [1074, 70] on div at bounding box center [611, 454] width 1222 height 909
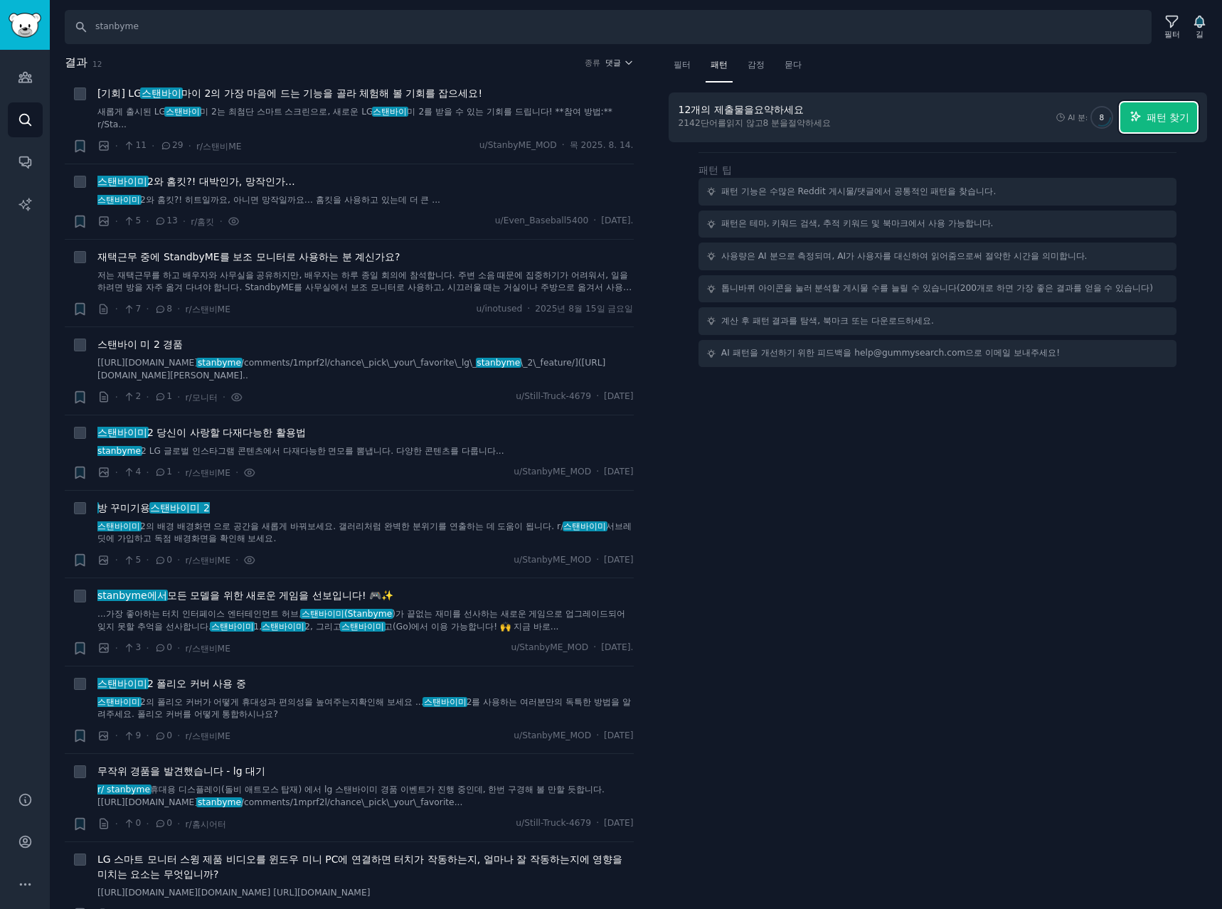
click at [1152, 117] on font "패턴 찾기" at bounding box center [1168, 117] width 43 height 11
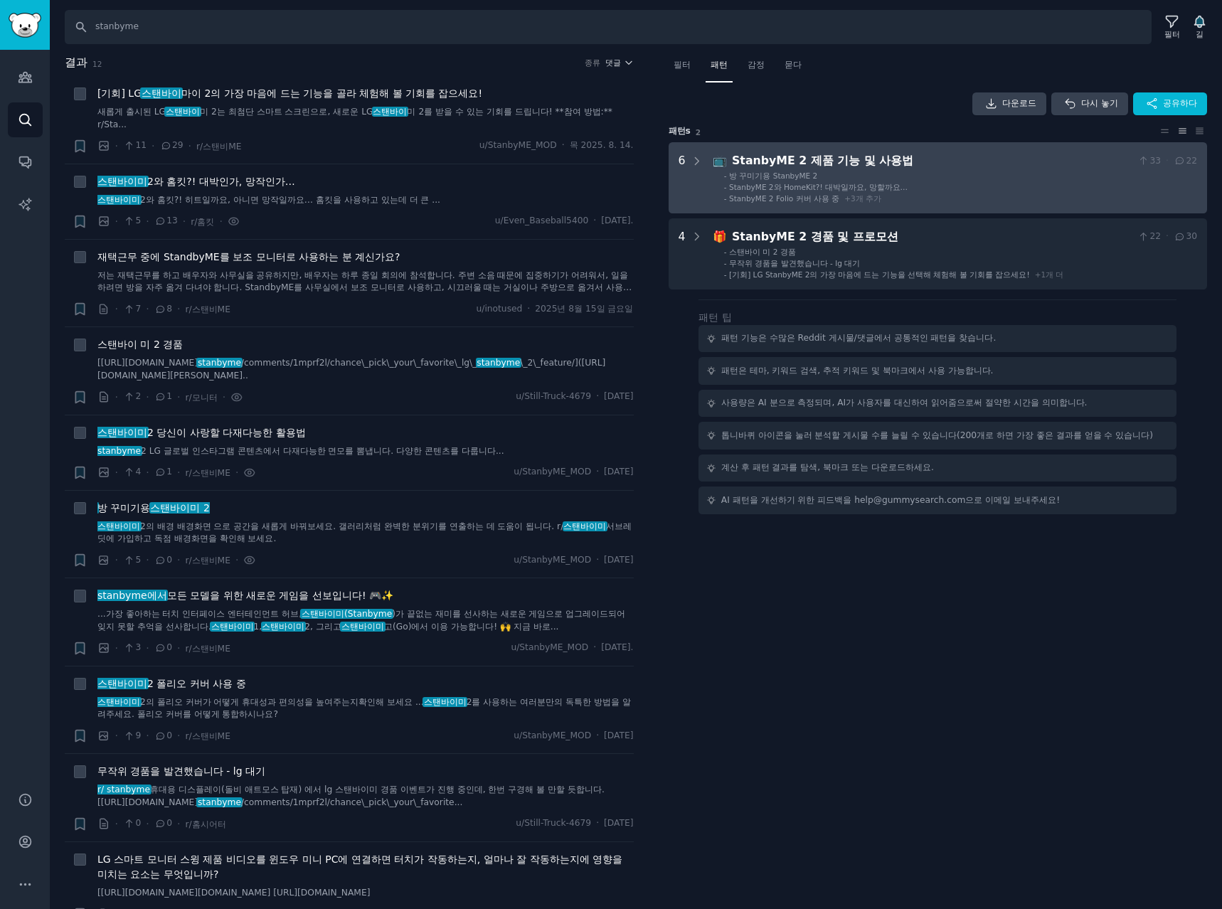
click at [973, 188] on li "- StanbyME 2와 HomeKit?! 대박일까요, 망할까요…" at bounding box center [960, 187] width 473 height 10
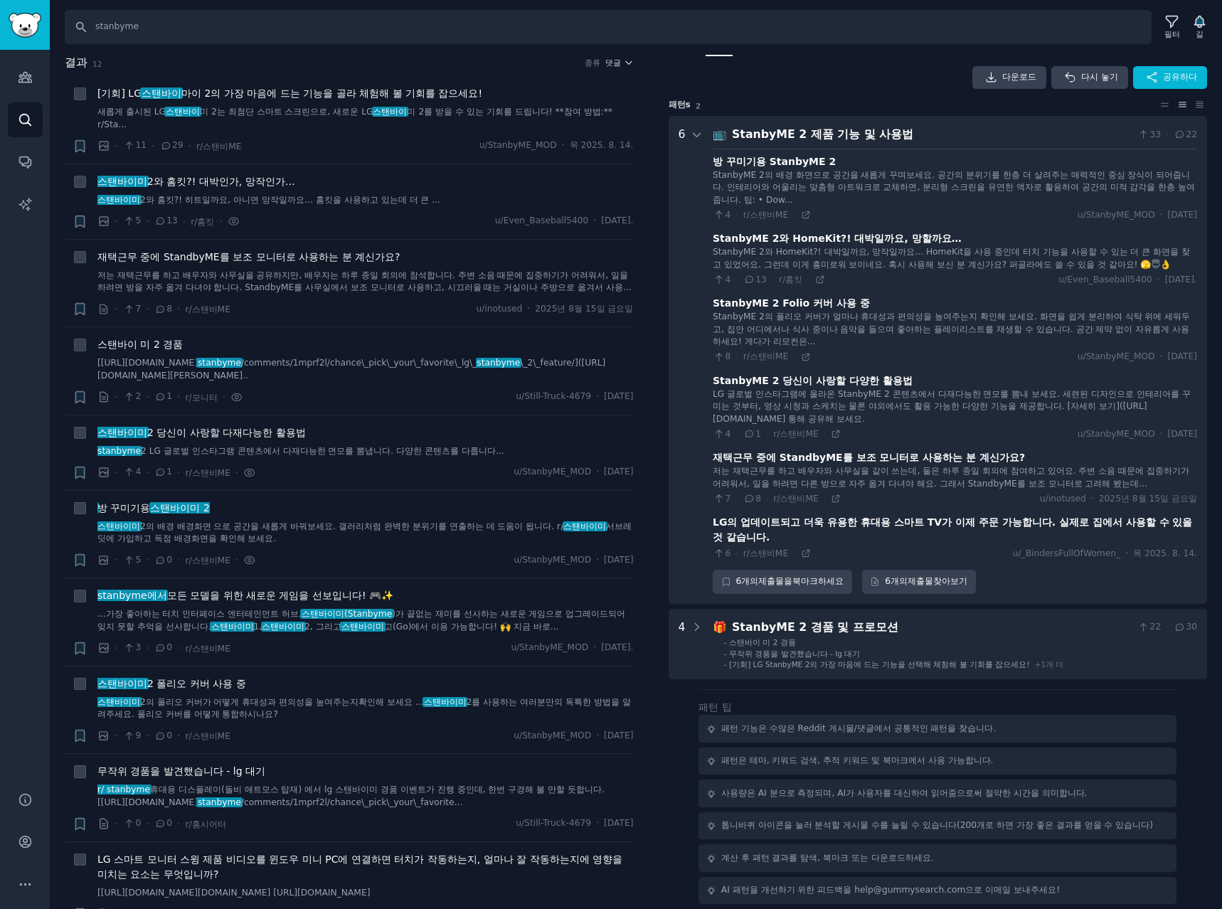
scroll to position [26, 0]
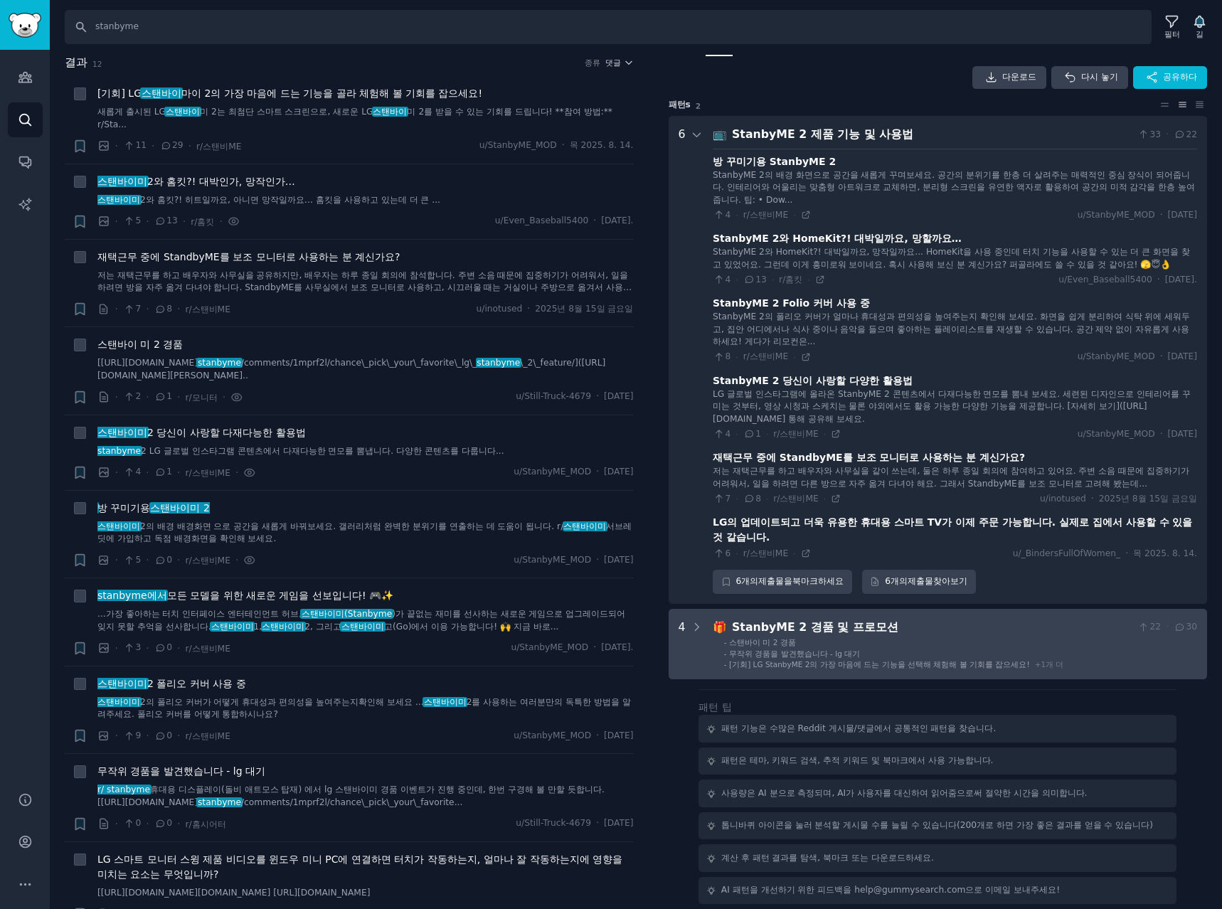
click at [960, 641] on li "- 스탠바이 미 2 경품" at bounding box center [960, 642] width 473 height 10
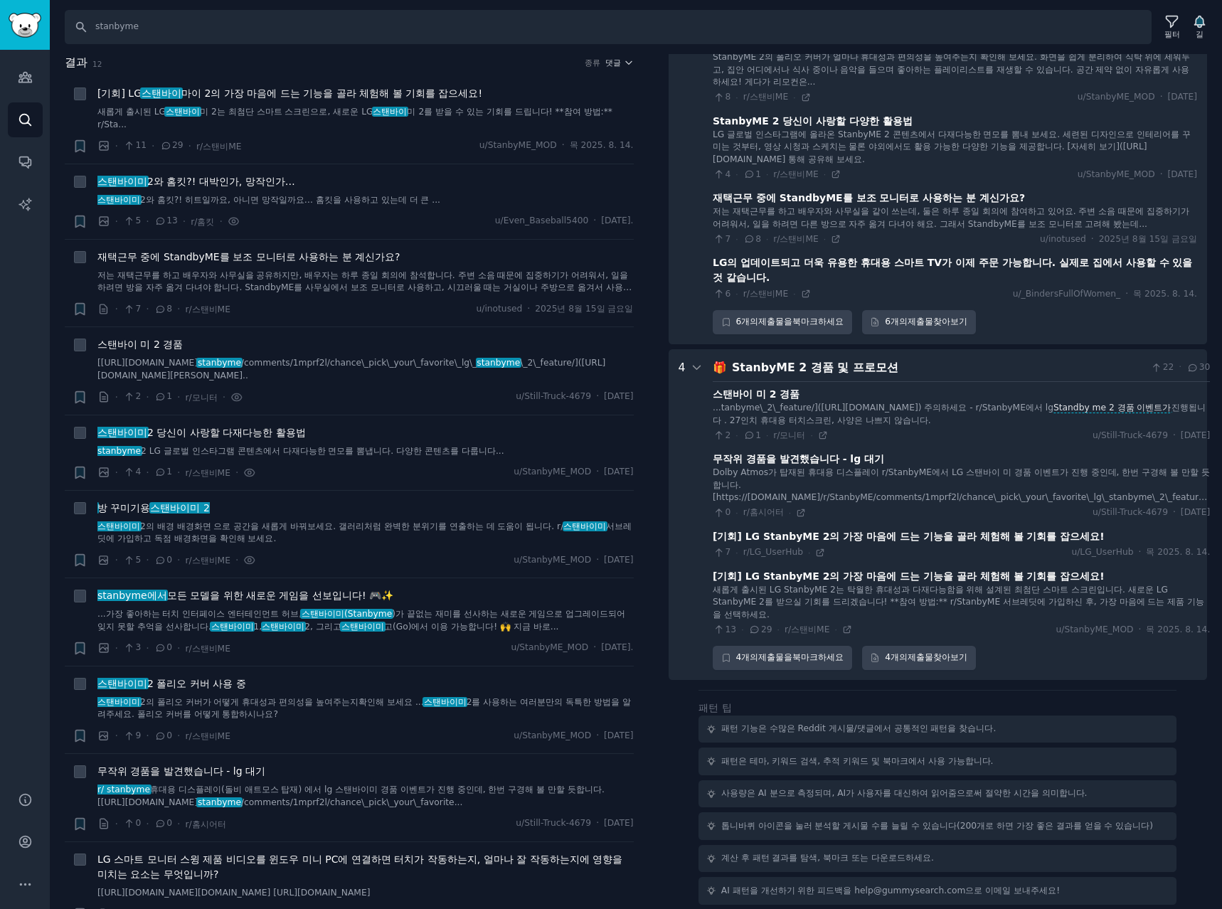
scroll to position [62, 0]
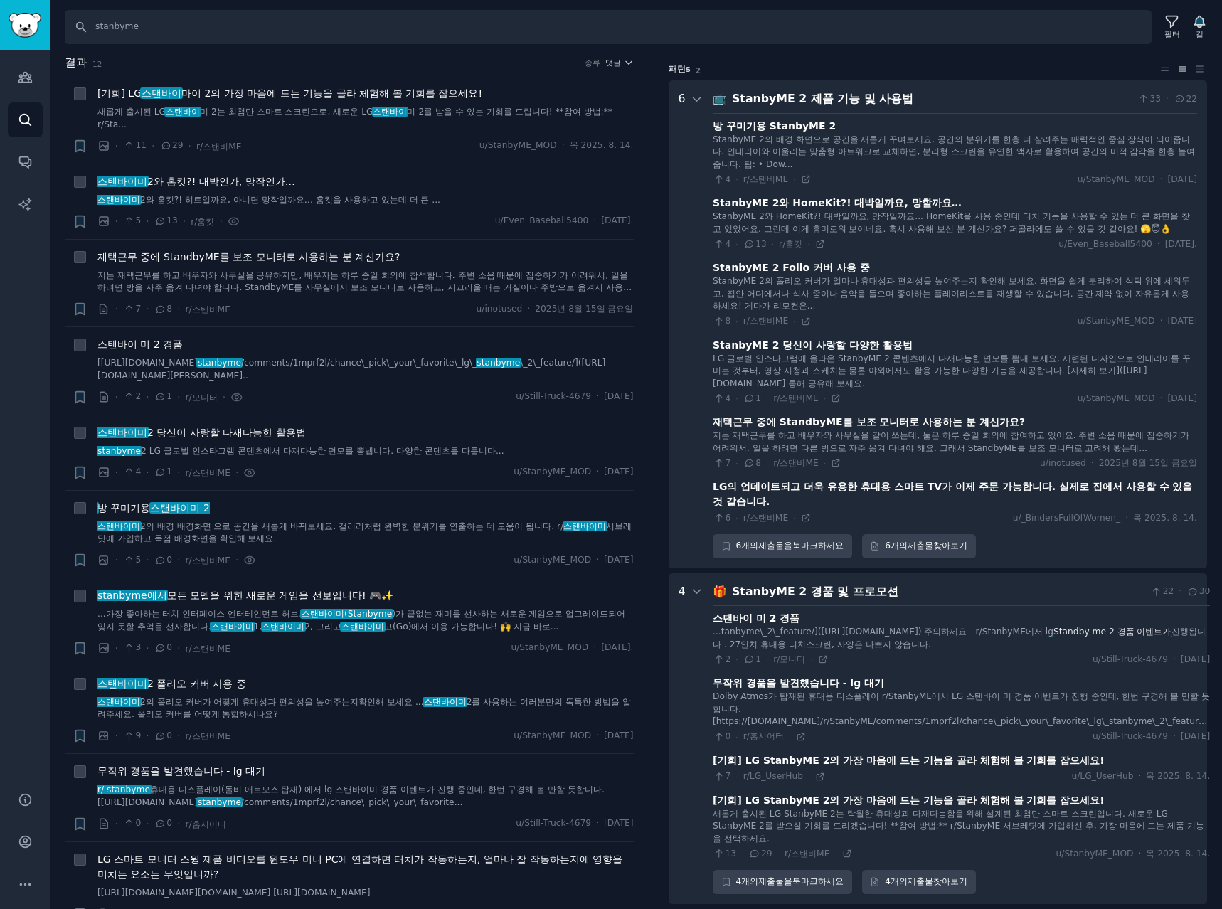
click at [860, 350] on font "StanbyME 2 당신이 사랑할 다양한 활용법" at bounding box center [813, 344] width 200 height 11
click at [832, 402] on icon at bounding box center [835, 398] width 6 height 6
click at [617, 60] on button "댓글" at bounding box center [619, 63] width 28 height 10
click at [530, 117] on font "업보트" at bounding box center [534, 115] width 26 height 10
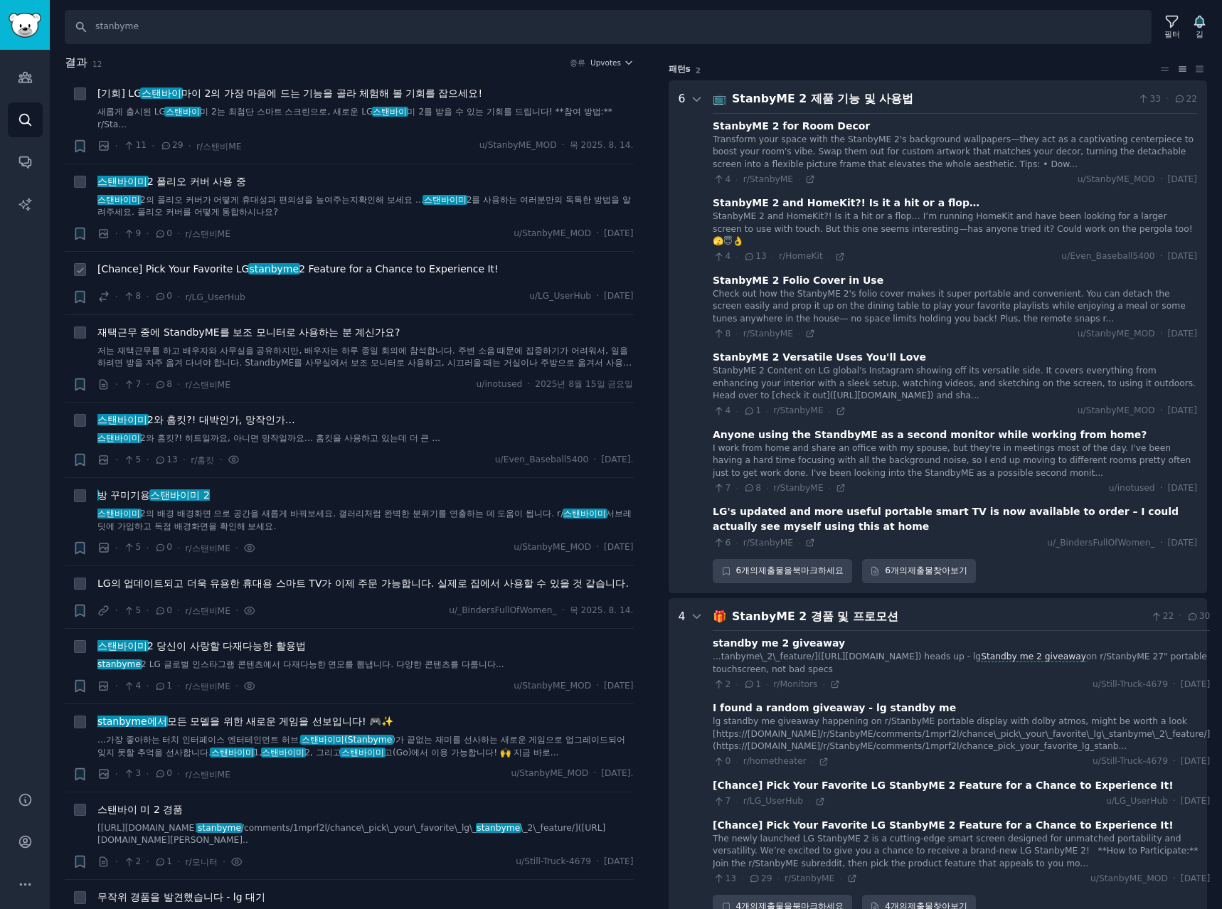
click at [450, 292] on div "· 8 · 0 · r/LG_UserHub u/LG_UserHub · Thu 2025. 8. 14." at bounding box center [365, 296] width 536 height 15
click at [176, 33] on input "stanbyme" at bounding box center [608, 27] width 1087 height 34
type input "stanbyme, lg stanbyme, stanbyme 2, stanbyme go"
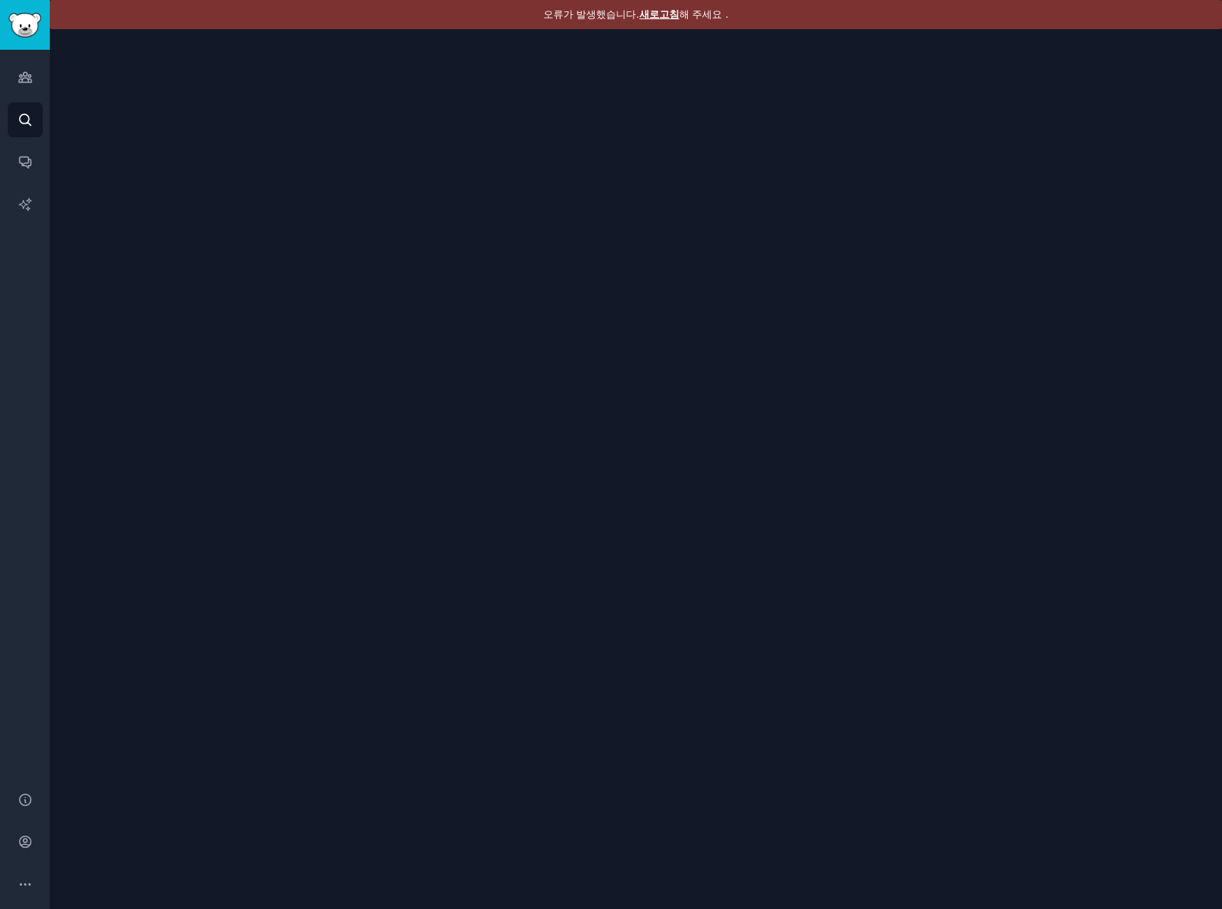
click at [662, 11] on font "새로고침" at bounding box center [659, 14] width 40 height 11
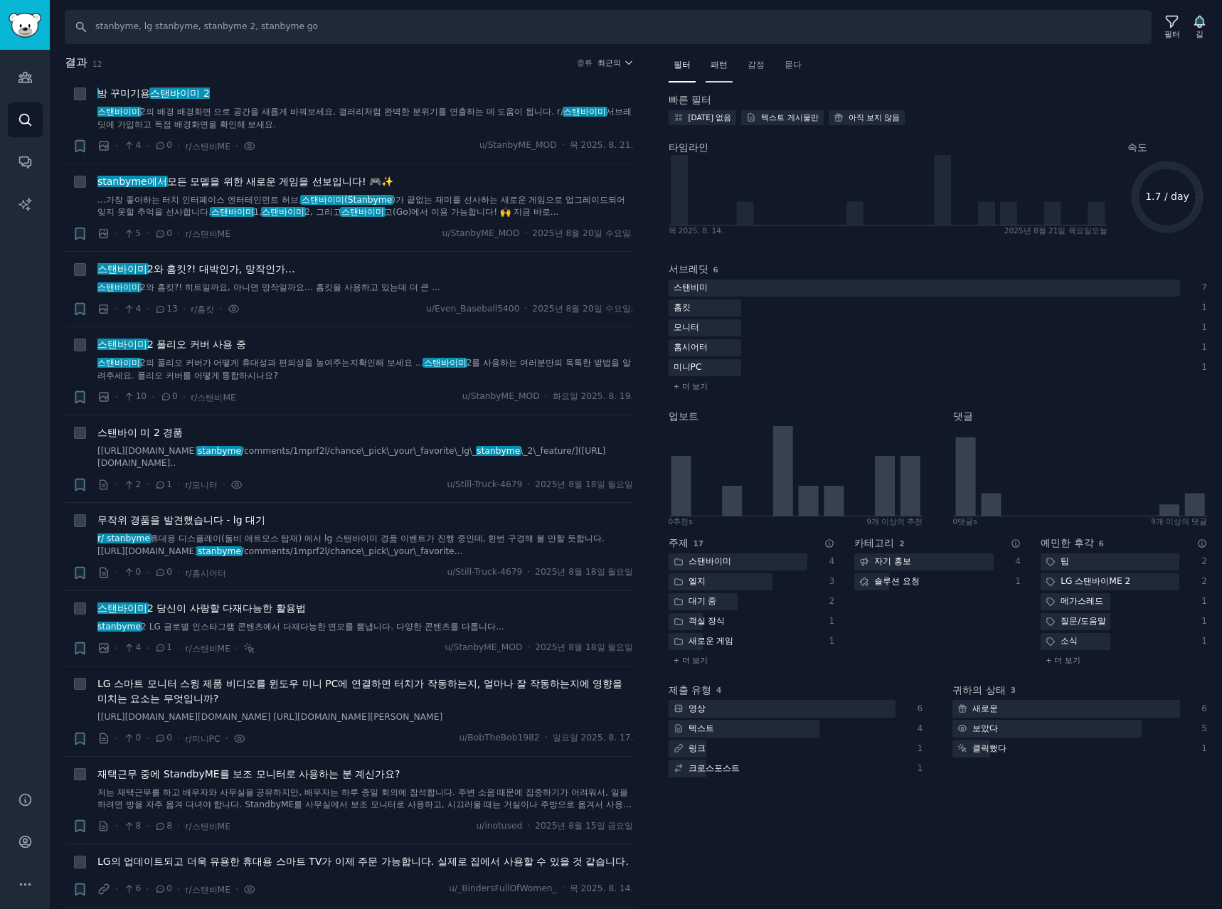
click at [730, 65] on div "패턴" at bounding box center [719, 68] width 27 height 29
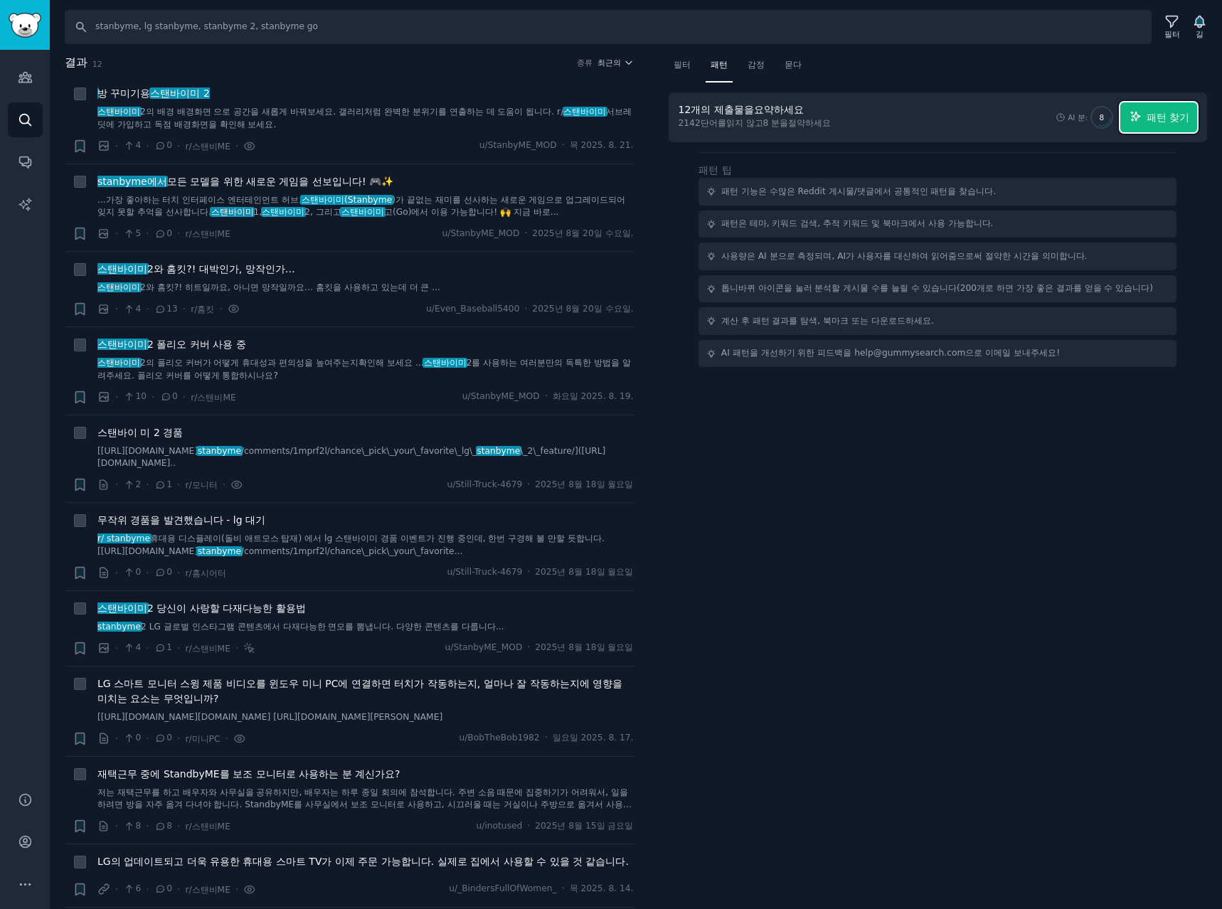
click at [1166, 117] on font "패턴 찾기" at bounding box center [1168, 117] width 43 height 11
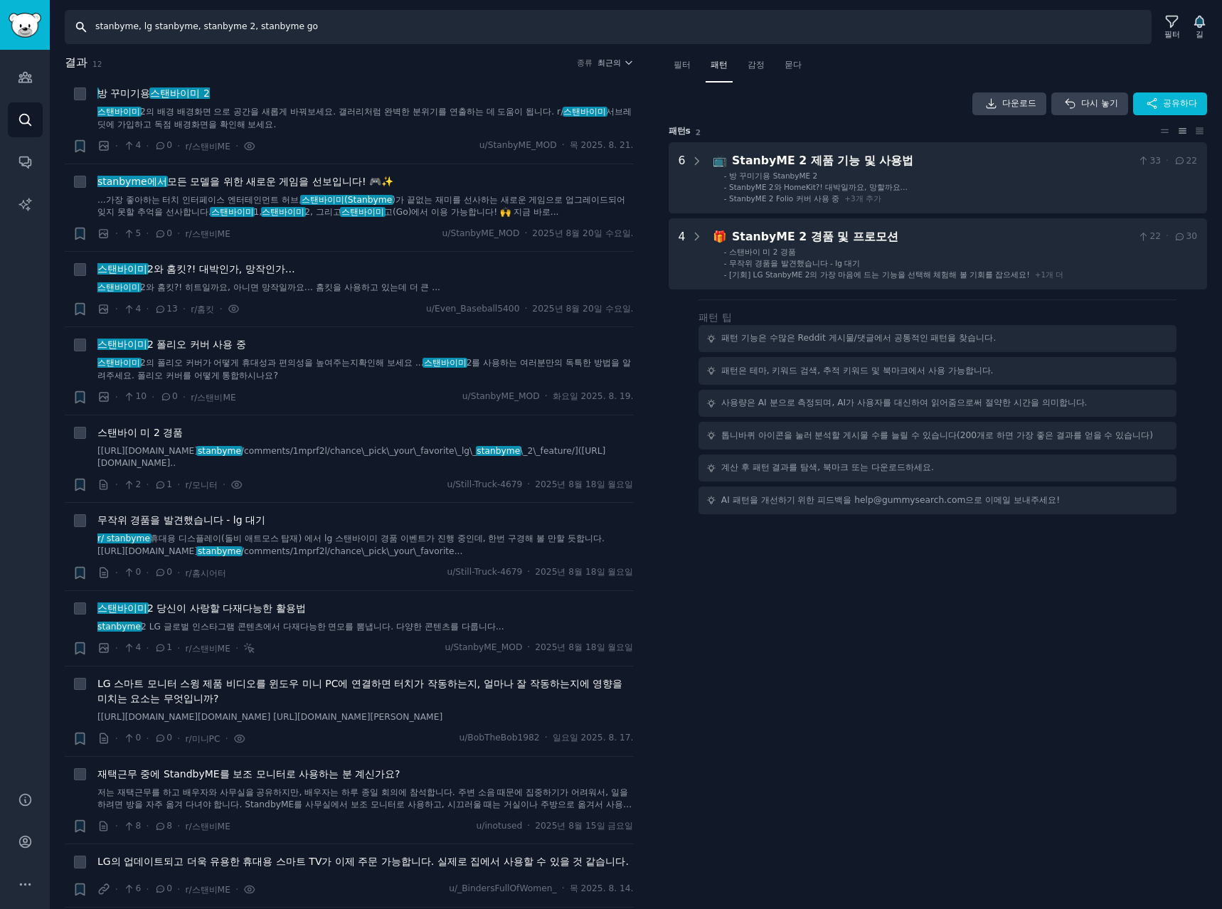
drag, startPoint x: 299, startPoint y: 28, endPoint x: -654, endPoint y: -28, distance: 954.0
click at [0, 0] on html "청중 찾다 대화 AI 보고서 돕다 계정 더 찾다 stanbyme, lg stanbyme, stanbyme 2, stanbyme go 필터 길 …" at bounding box center [611, 454] width 1222 height 909
type input "samsung the frame, is30d, is03fw, is03fa"
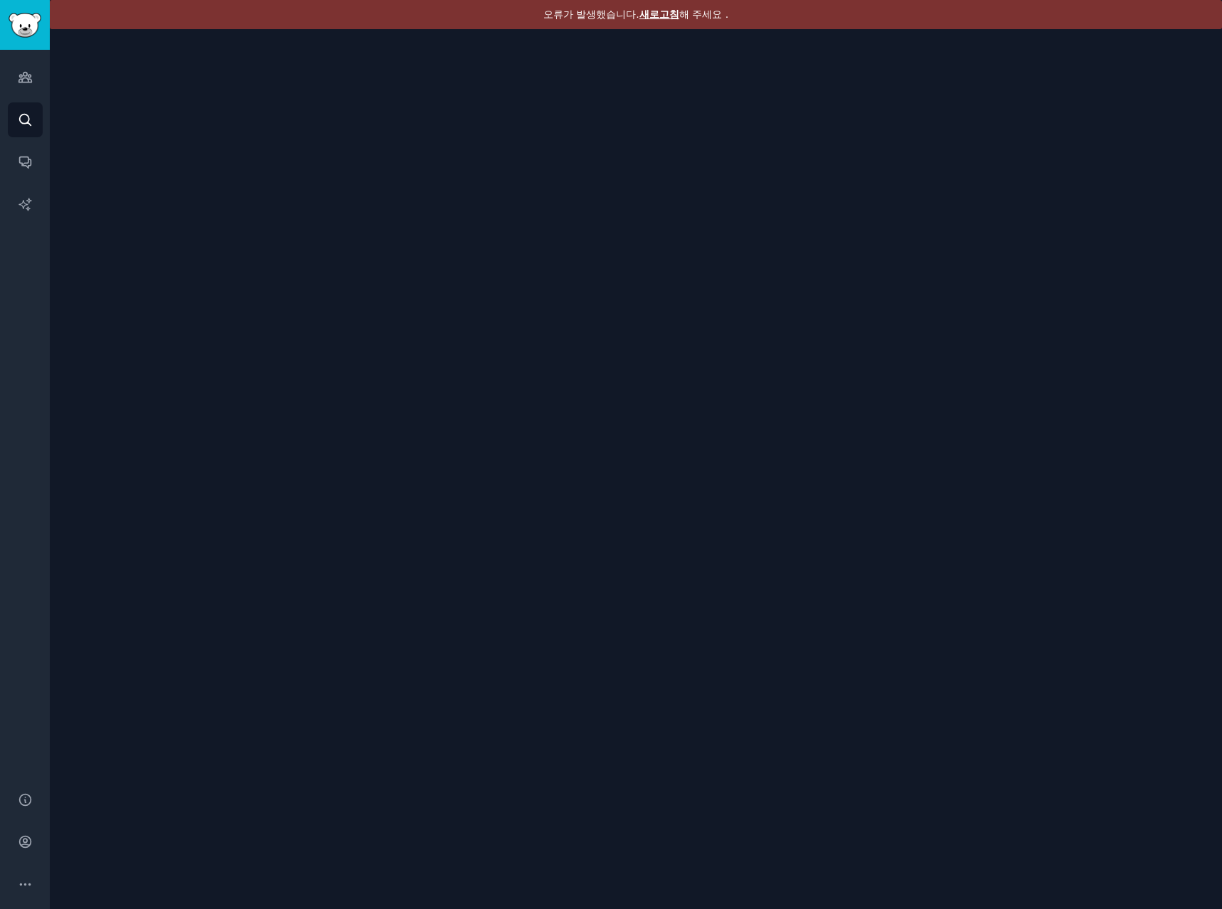
click at [654, 11] on font "새로고침" at bounding box center [659, 14] width 40 height 11
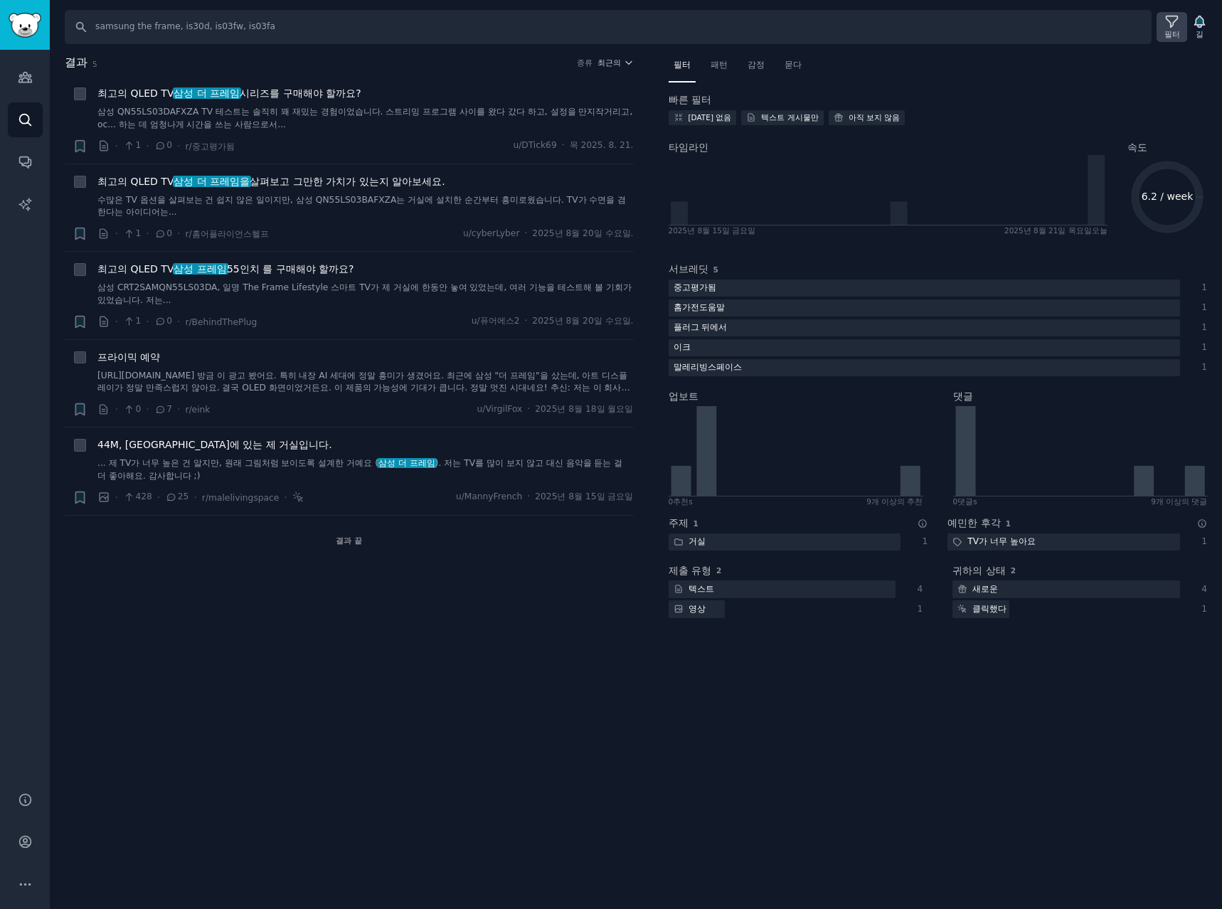
click at [1176, 25] on icon at bounding box center [1171, 21] width 15 height 15
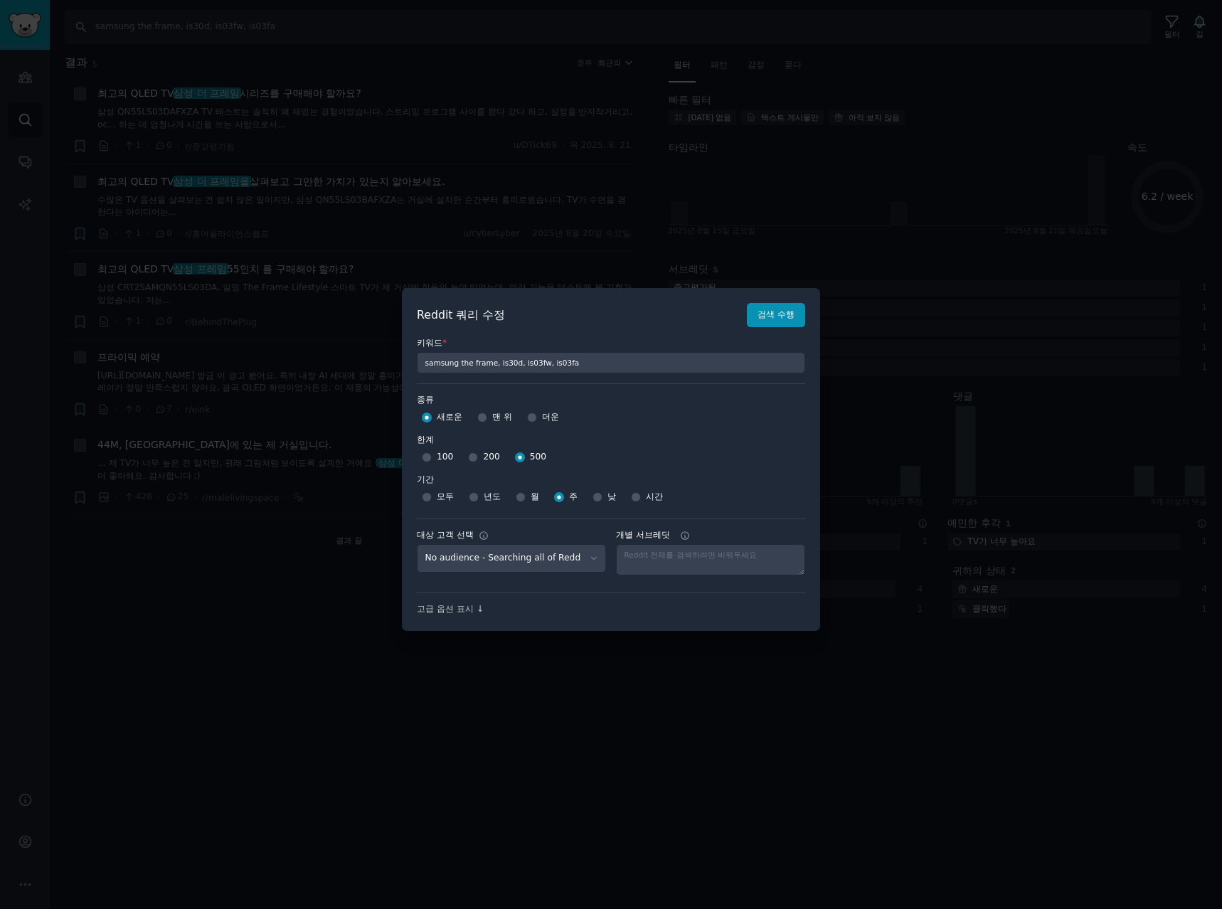
click at [543, 179] on div at bounding box center [611, 454] width 1222 height 909
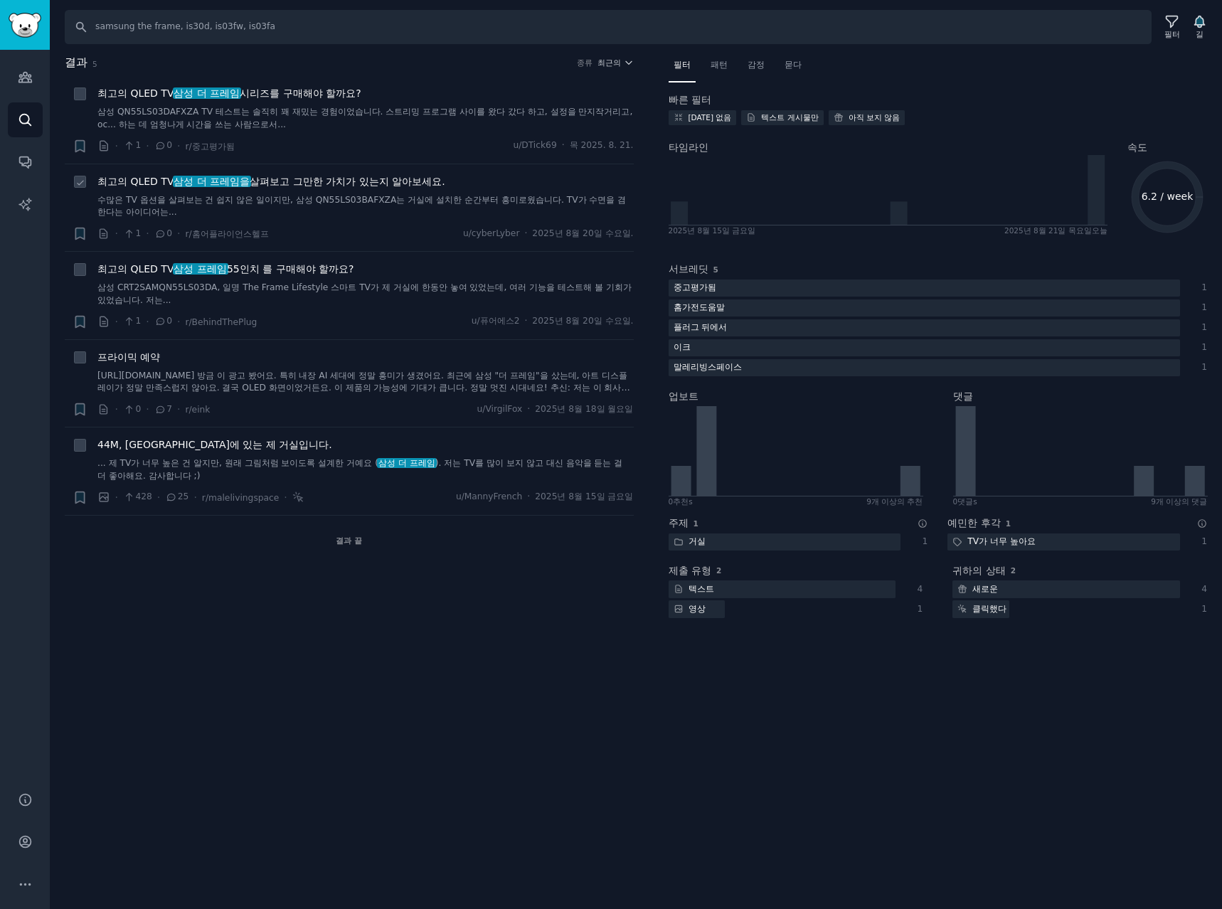
click at [349, 187] on font "살펴보고 그만한 가치가 있는지 알아보세요." at bounding box center [347, 181] width 195 height 11
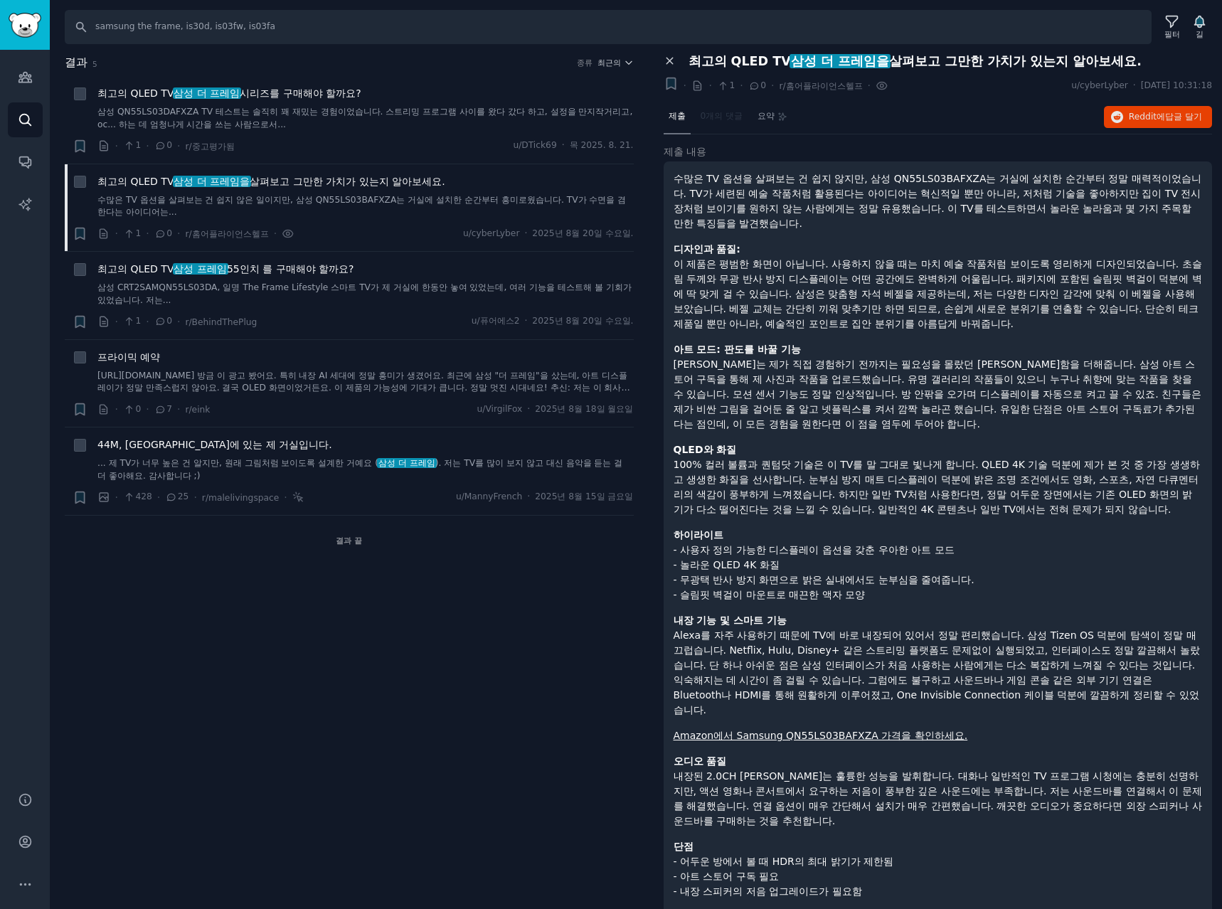
click at [669, 56] on icon at bounding box center [670, 61] width 13 height 13
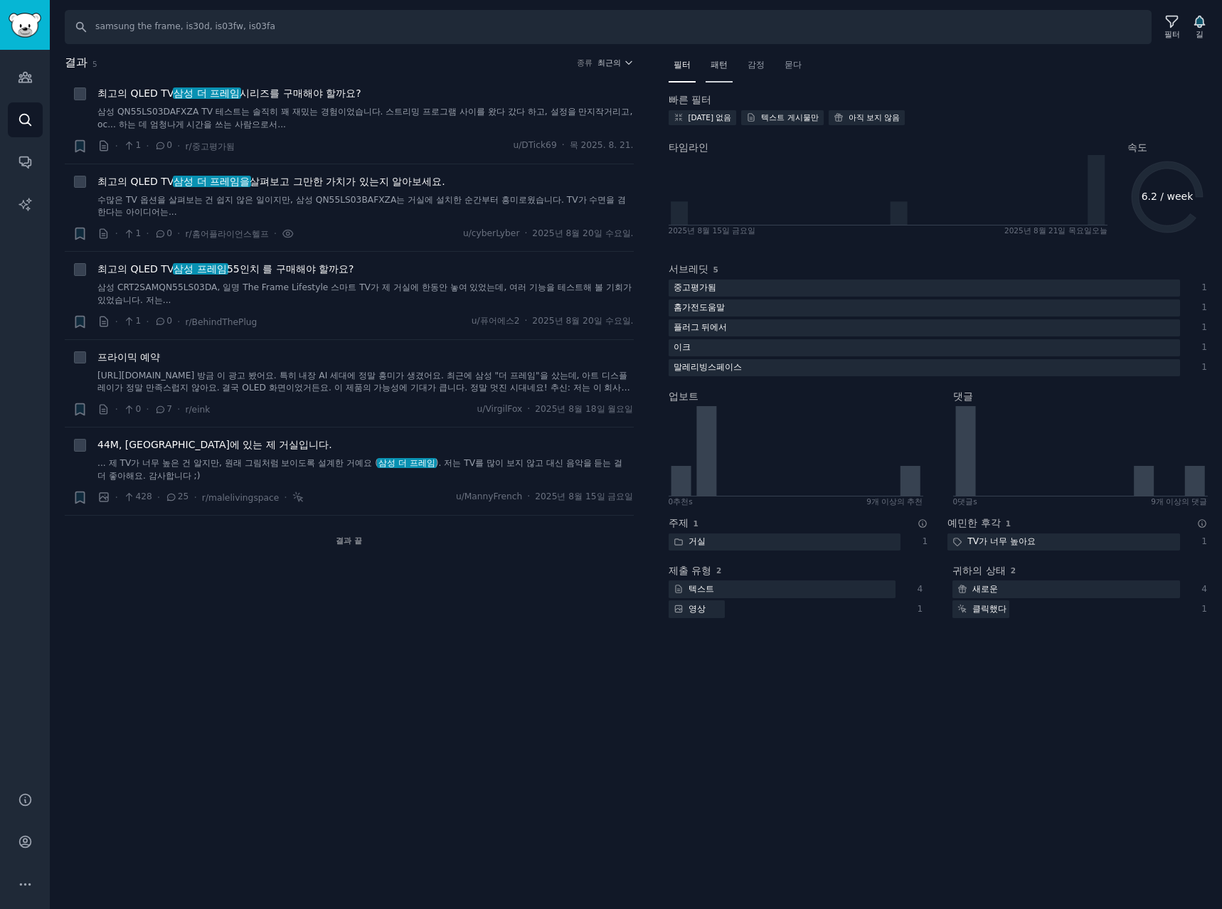
click at [724, 65] on font "패턴" at bounding box center [719, 65] width 17 height 10
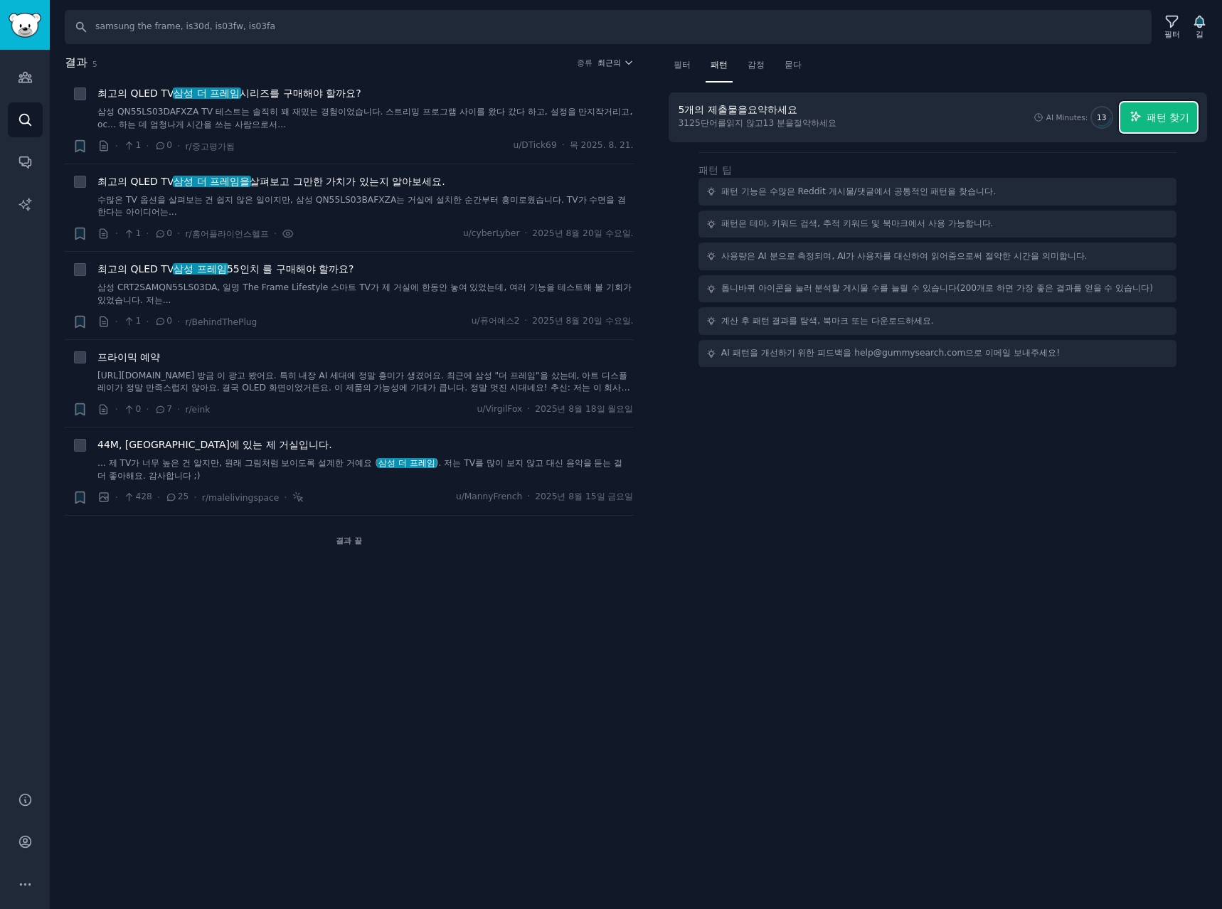
click at [1135, 115] on icon "button" at bounding box center [1136, 116] width 13 height 13
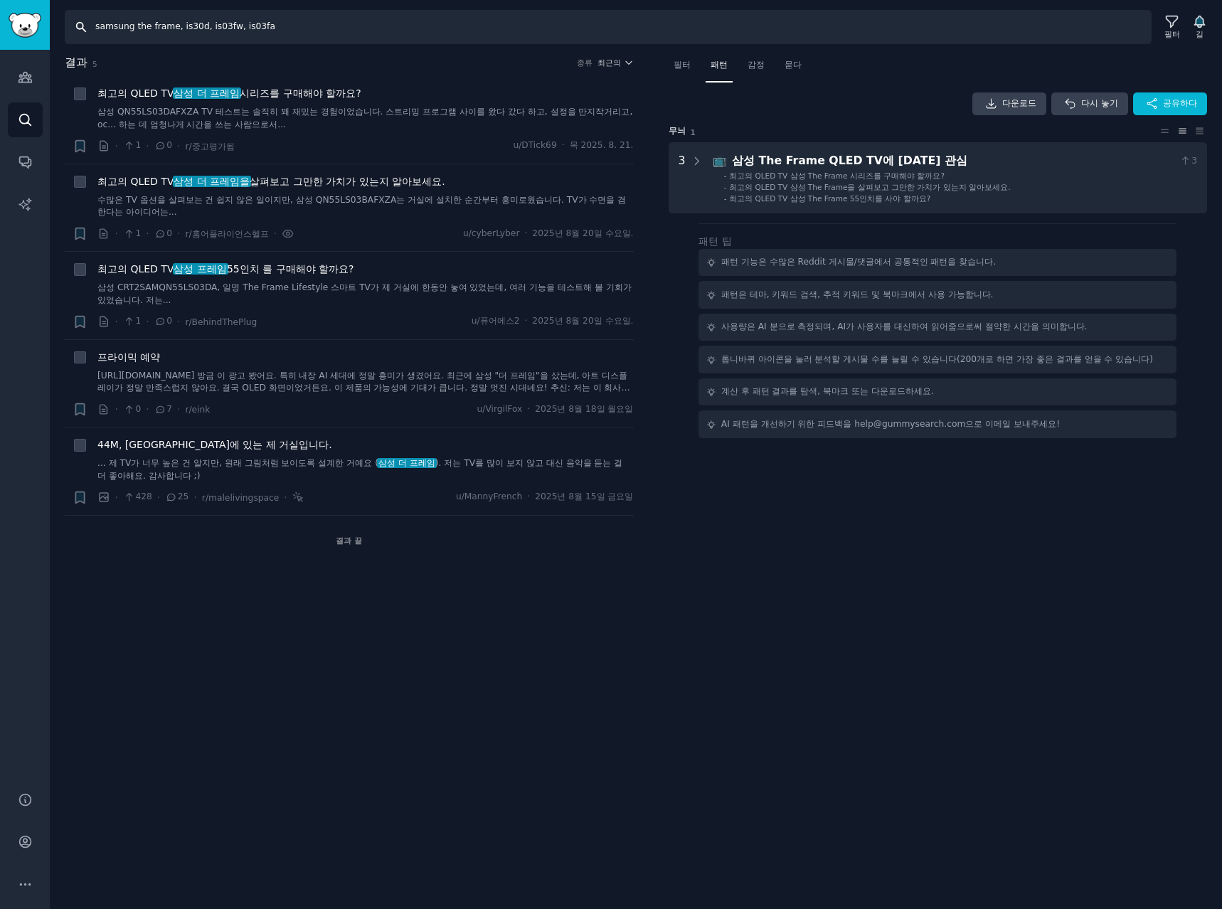
click at [325, 31] on input "samsung the frame, is30d, is03fw, is03fa" at bounding box center [608, 27] width 1087 height 34
type input "samsung the frame, is30d, is03fw, is03fa, the frame pro"
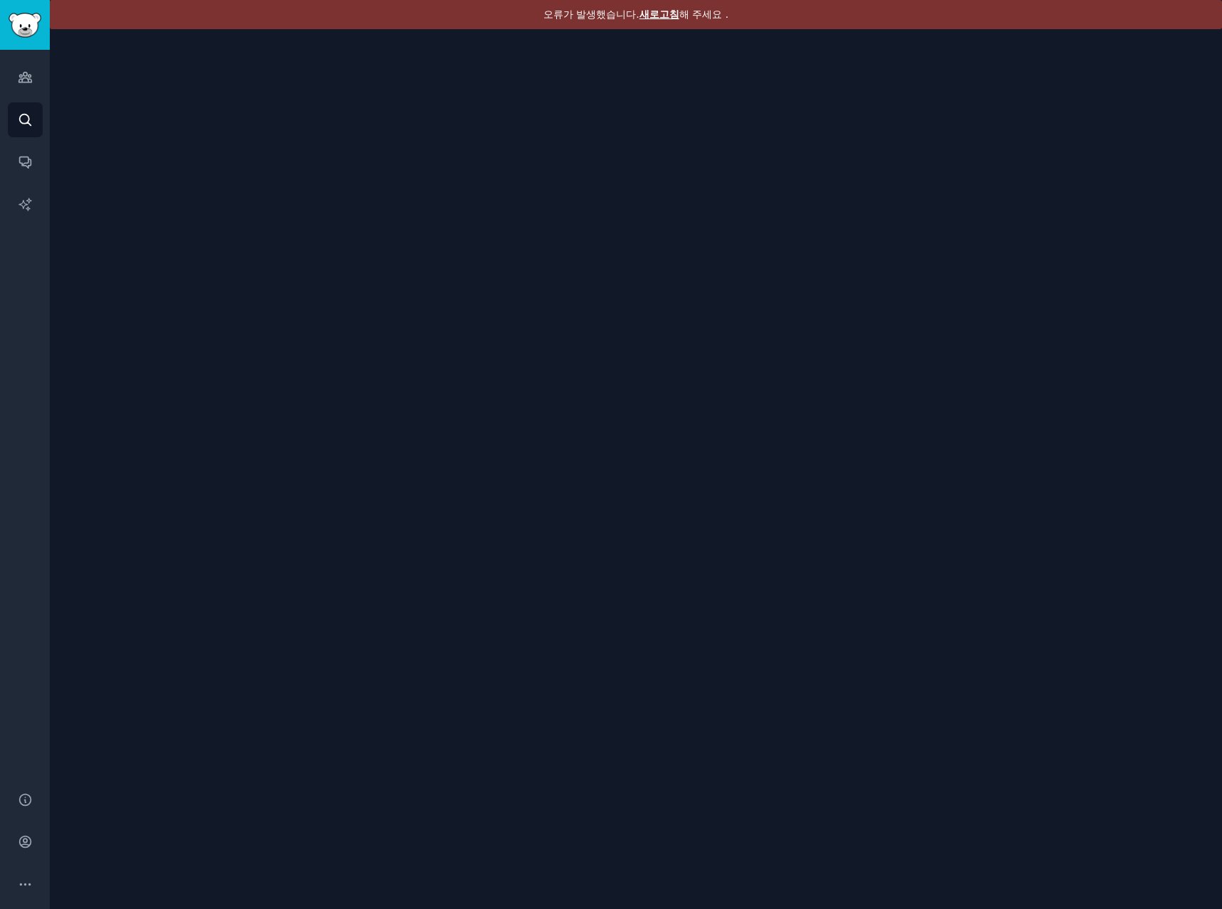
click at [668, 11] on font "새로고침" at bounding box center [659, 14] width 40 height 11
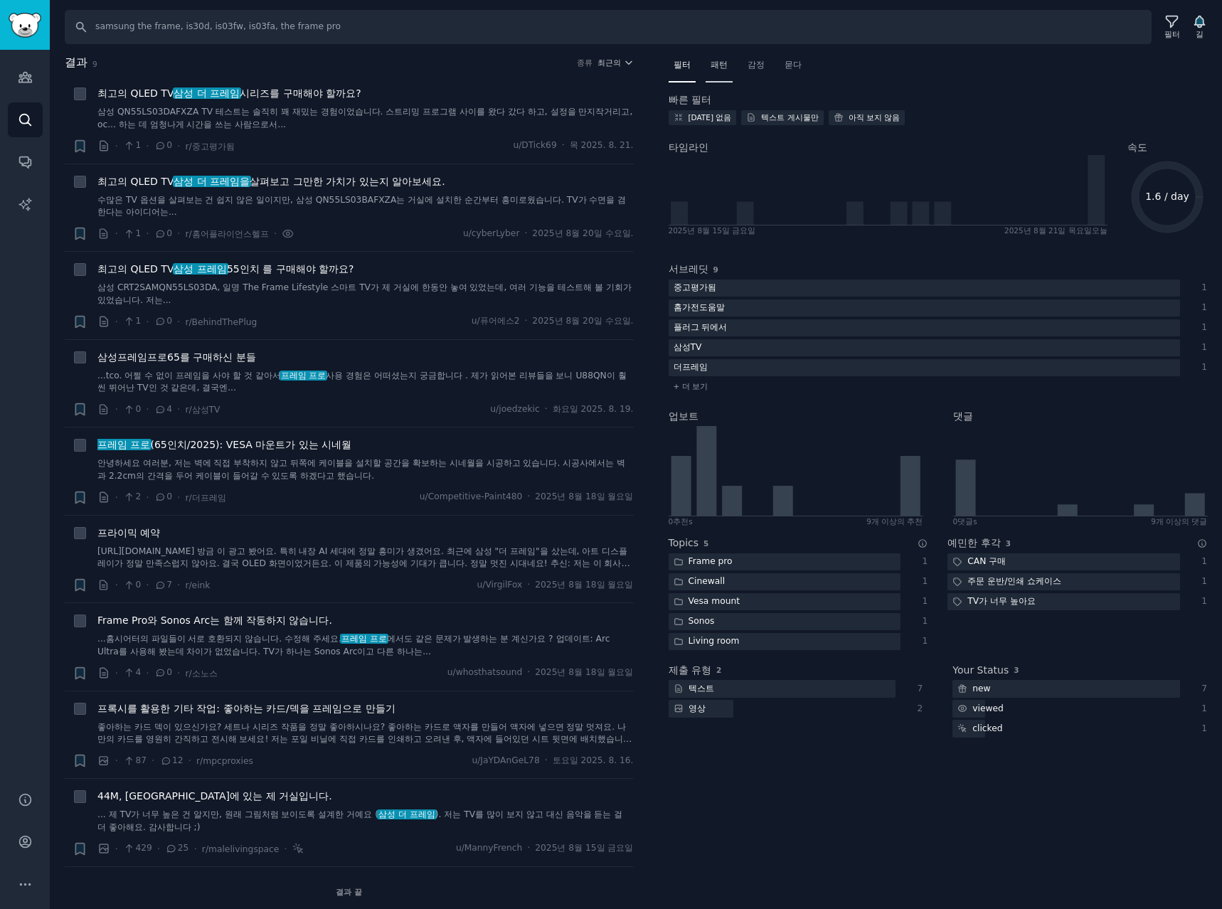
click at [714, 63] on font "패턴" at bounding box center [719, 65] width 17 height 10
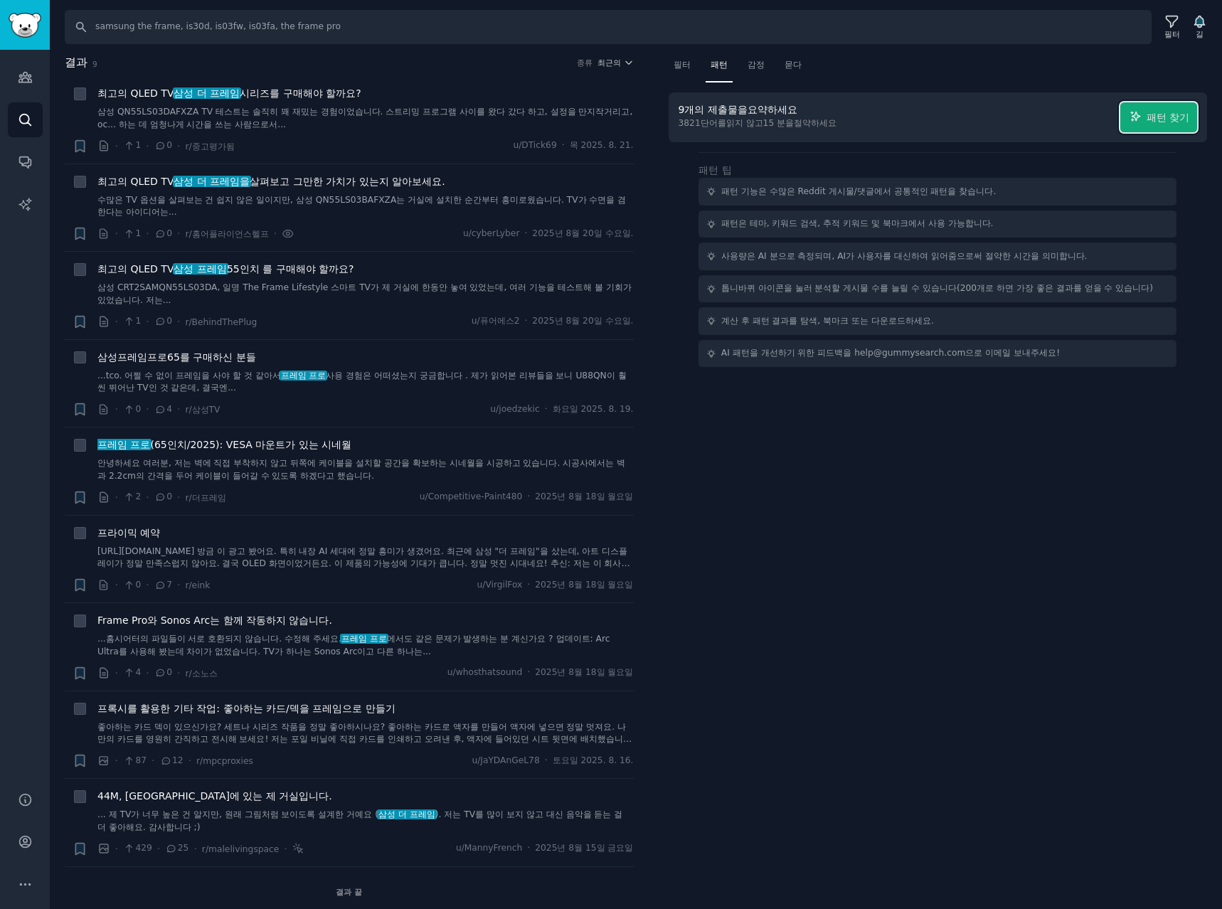
click at [1173, 119] on font "패턴 찾기" at bounding box center [1168, 117] width 43 height 11
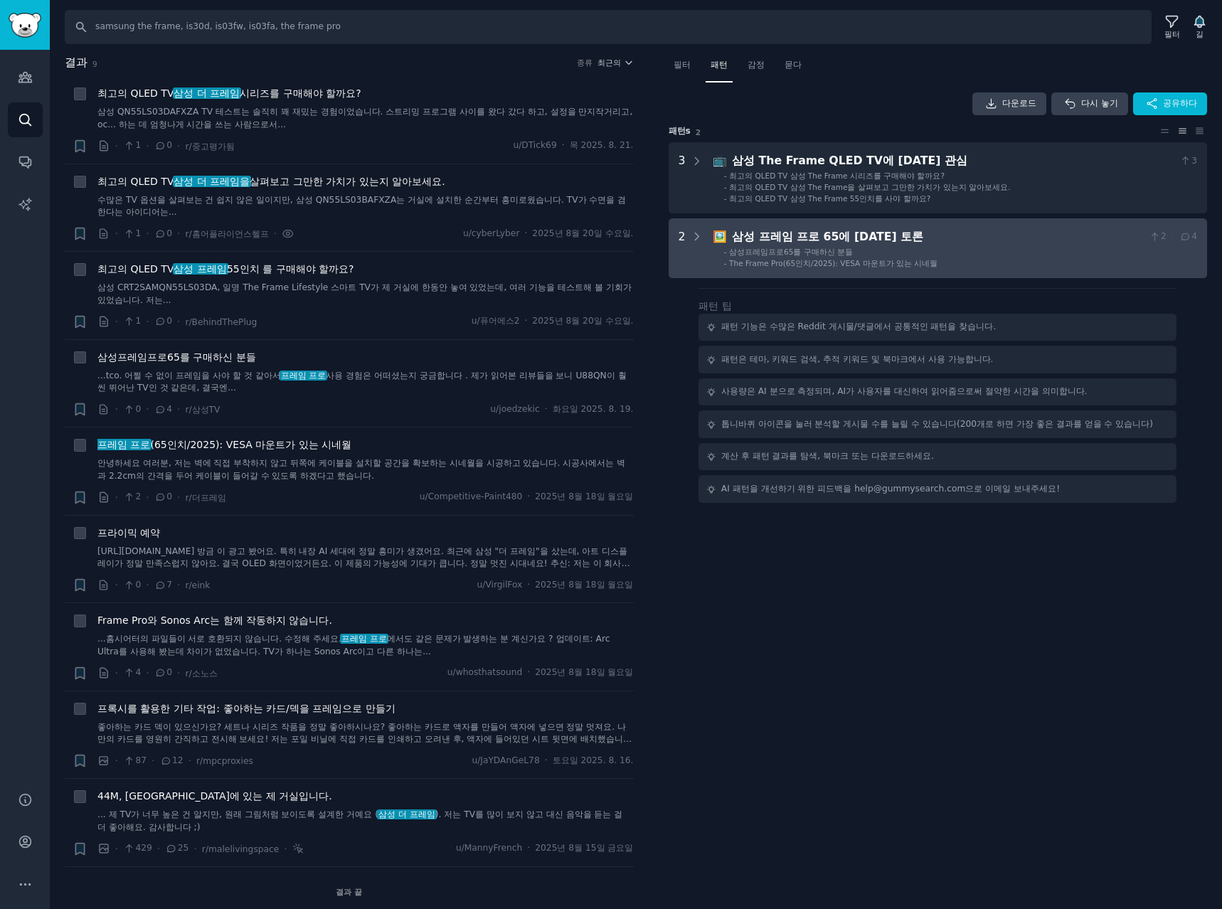
click at [989, 240] on div "삼성 프레임 프로 65에 [DATE] 토론" at bounding box center [937, 237] width 411 height 18
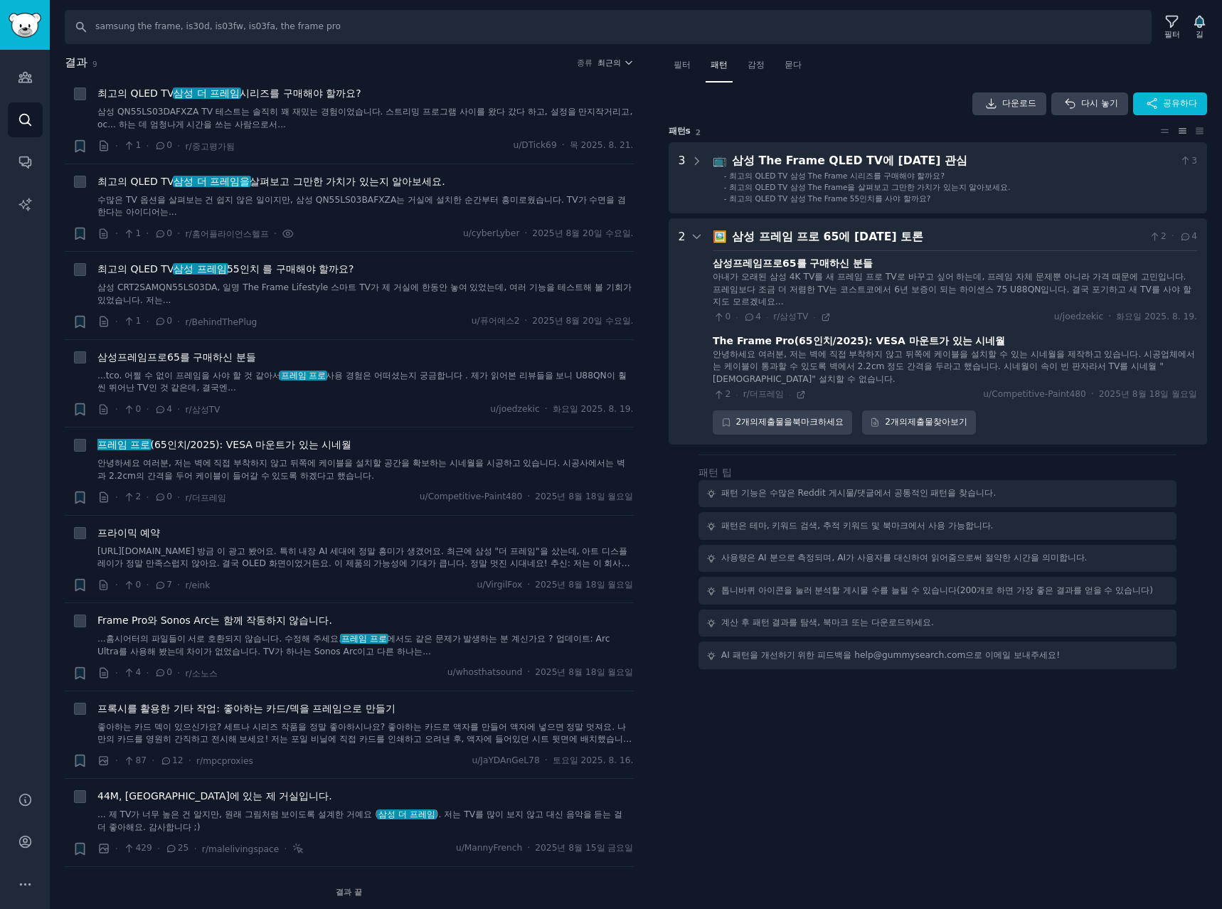
click at [748, 316] on icon at bounding box center [749, 317] width 13 height 10
click at [755, 316] on font "4" at bounding box center [758, 317] width 6 height 10
click at [755, 321] on font "4" at bounding box center [758, 317] width 6 height 10
click at [856, 346] on font "The Frame Pro(65인치/2025): VESA 마운트가 있는 시네월" at bounding box center [859, 340] width 292 height 11
click at [956, 324] on div "삼성프레임프로65를 구매하신 분들 아내가 오래된 삼성 4K TV를 새 프레임 프로 TV로 바꾸고 싶어 하는데, 프레임 자체 문제뿐 아니라 가격…" at bounding box center [955, 325] width 484 height 150
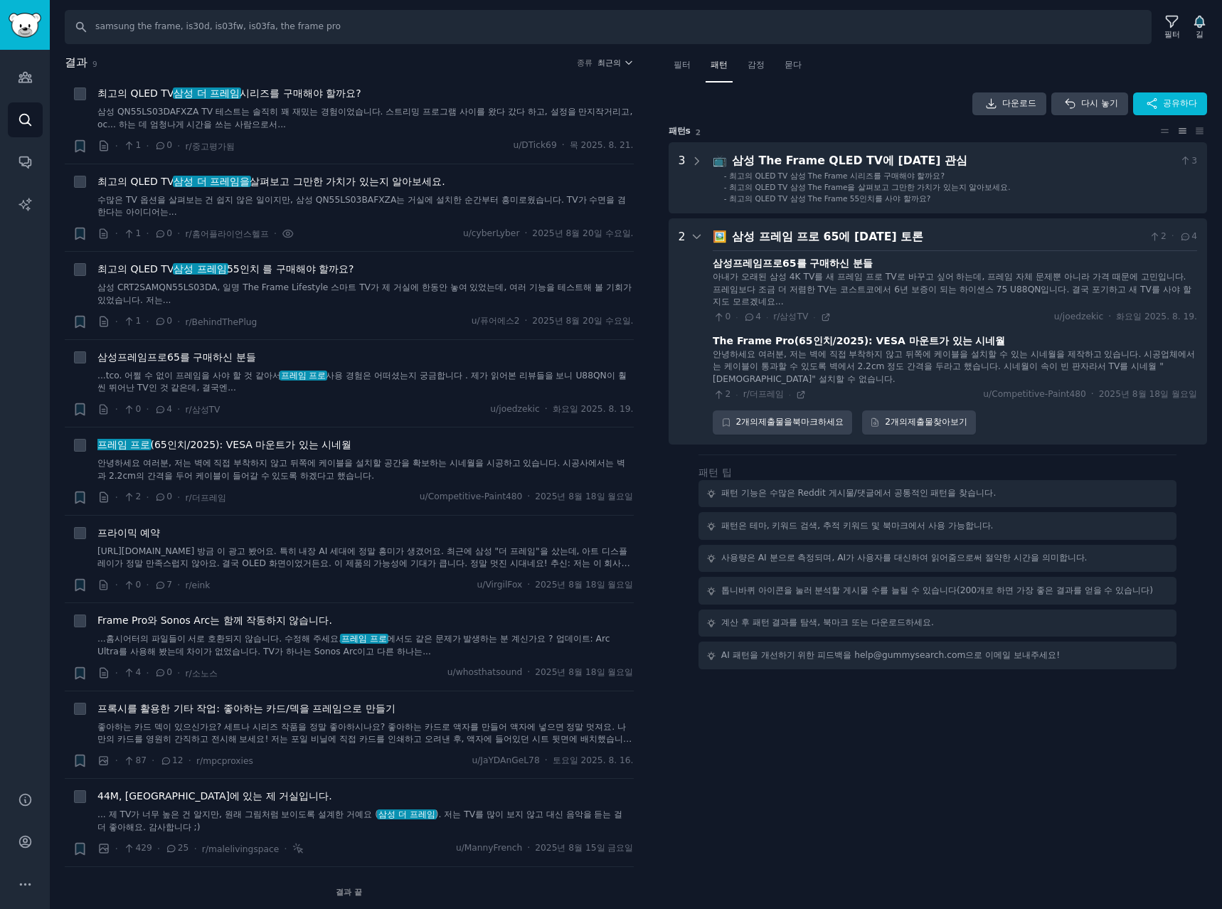
click at [873, 262] on div "삼성프레임프로65를 구매하신 분들" at bounding box center [955, 263] width 484 height 15
click at [823, 319] on icon at bounding box center [825, 317] width 6 height 6
drag, startPoint x: 472, startPoint y: 32, endPoint x: -479, endPoint y: 3, distance: 950.7
click at [0, 3] on html "Account 청중 찾다 대화 AI 보고서 돕다 계정 더 찾다 samsung the frame, is30d, is03fw, is03fa, th…" at bounding box center [611, 454] width 1222 height 909
type input "ㅌ"
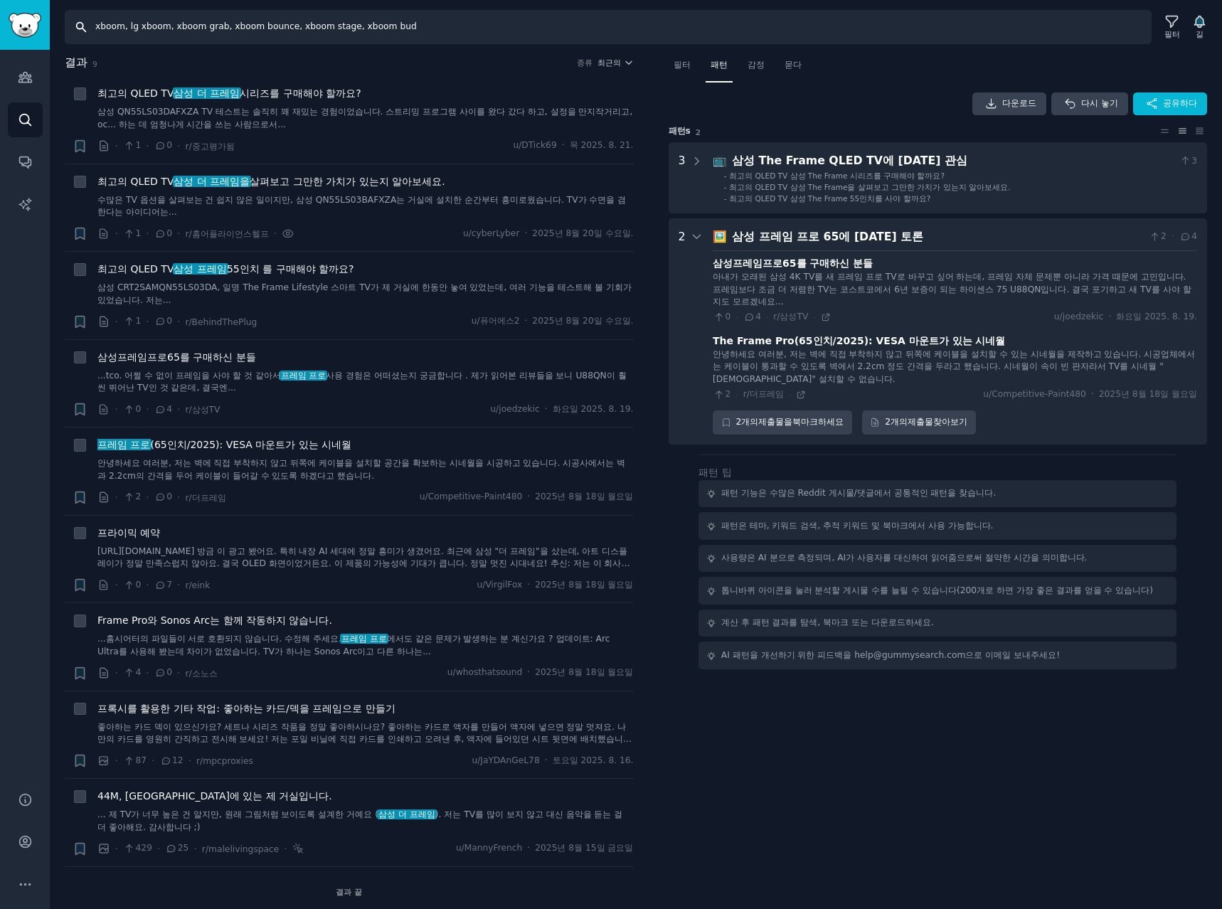
type input "xboom, lg xboom, xboom grab, xboom bounce, xboom stage, xboom buds"
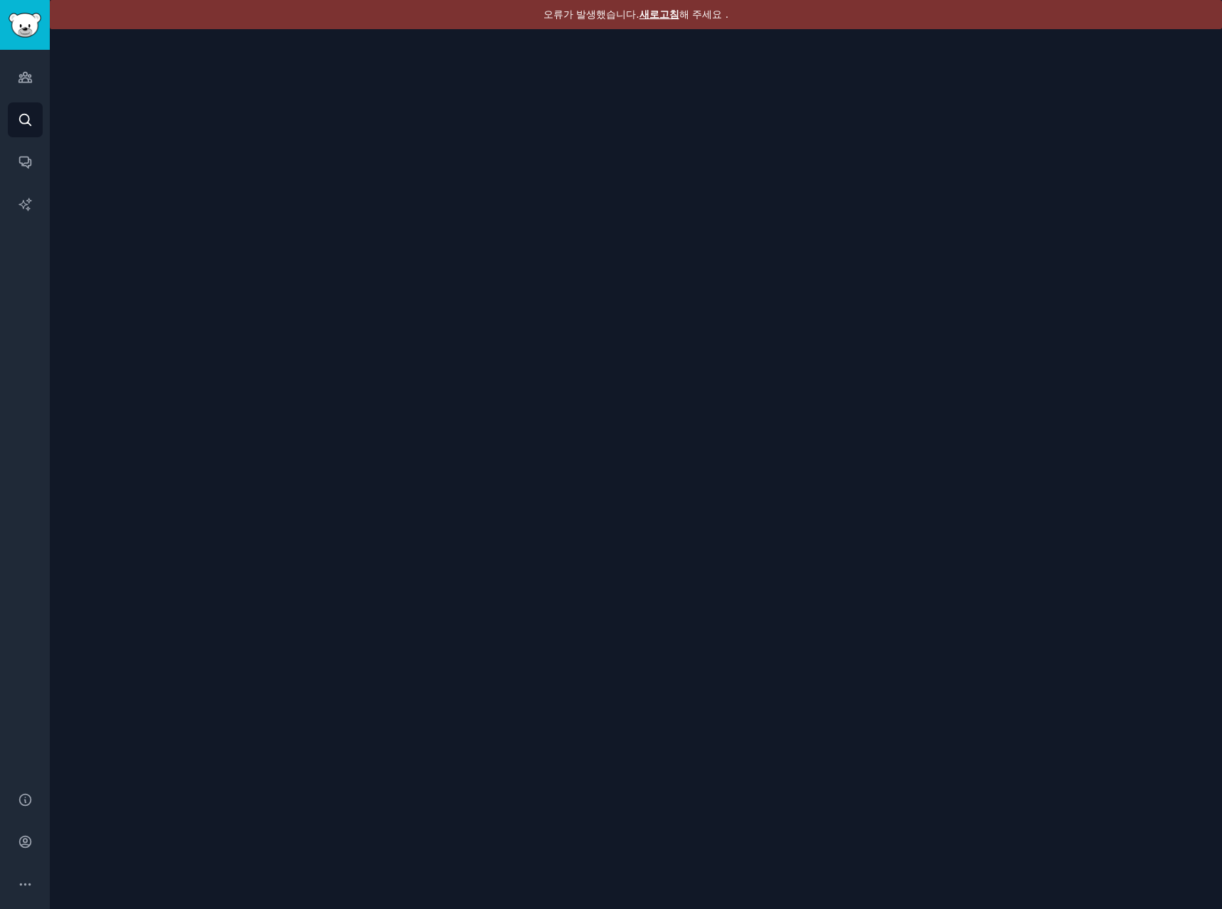
click at [657, 14] on font "새로고침" at bounding box center [659, 14] width 40 height 11
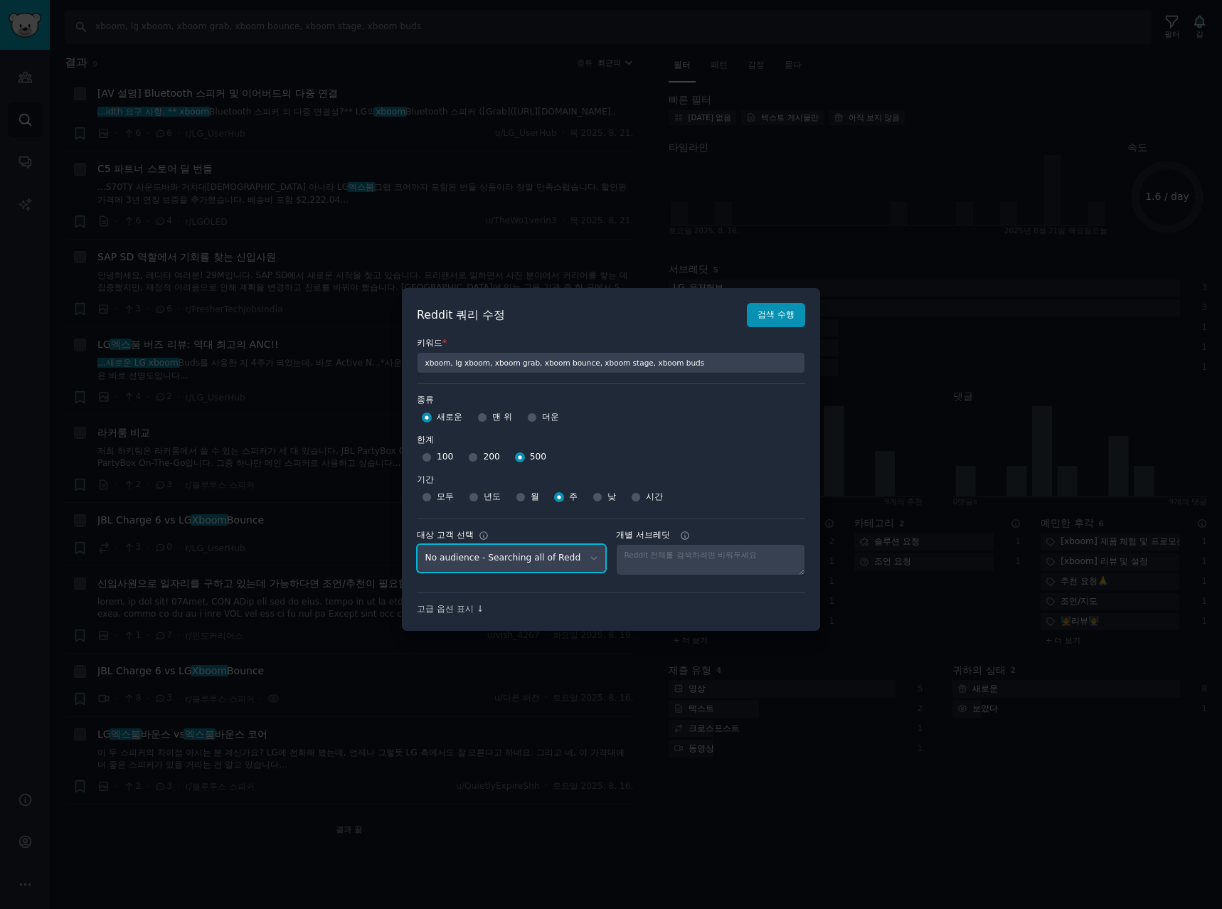
click at [531, 573] on select "No audience - Searching all of Reddit stanbyme - 35 Subreddits internetexplorer…" at bounding box center [511, 558] width 189 height 29
select select "d5641c5a1a"
click at [417, 544] on select "No audience - Searching all of Reddit stanbyme - 35 Subreddits internetexplorer…" at bounding box center [511, 558] width 189 height 29
click at [779, 323] on button "검색 수행" at bounding box center [776, 315] width 58 height 24
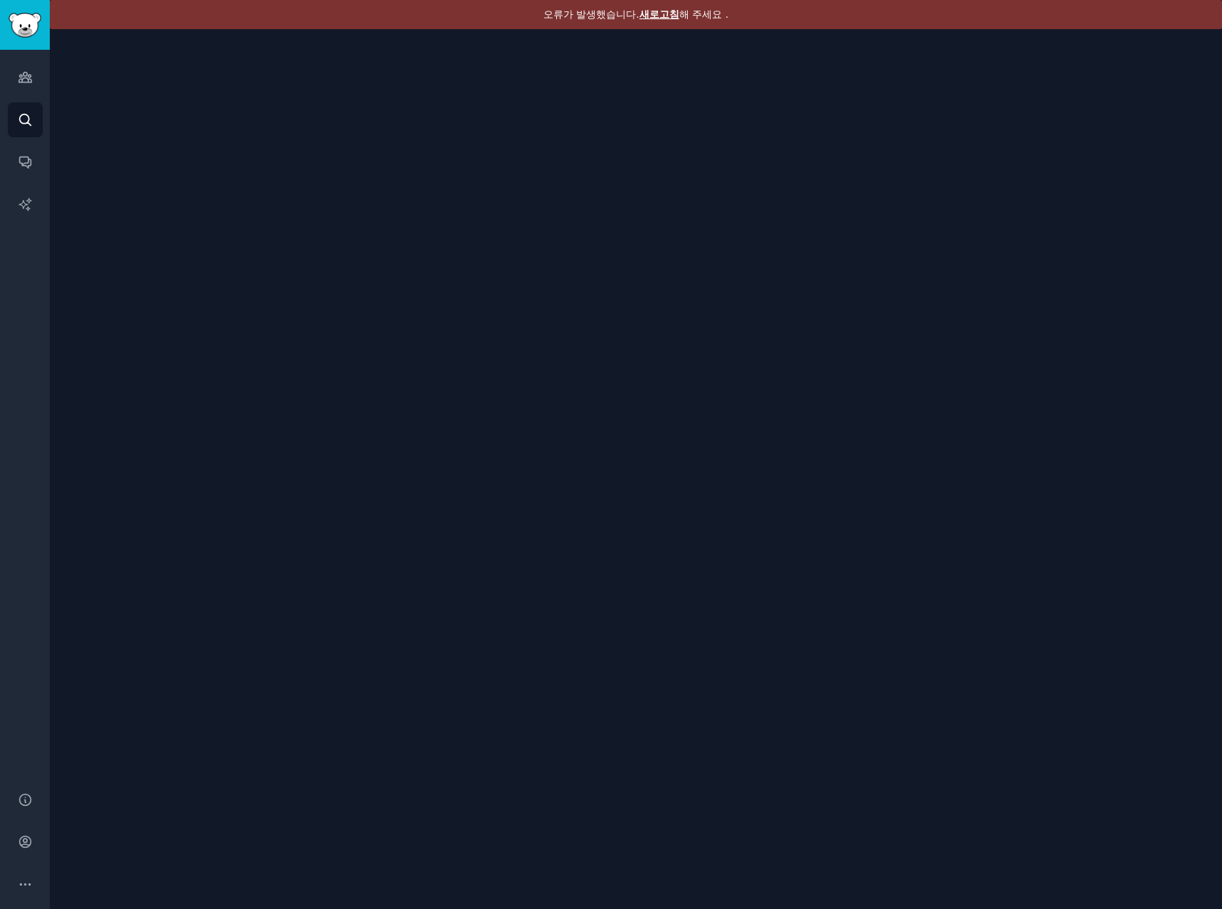
click at [659, 15] on font "새로고침" at bounding box center [659, 14] width 40 height 11
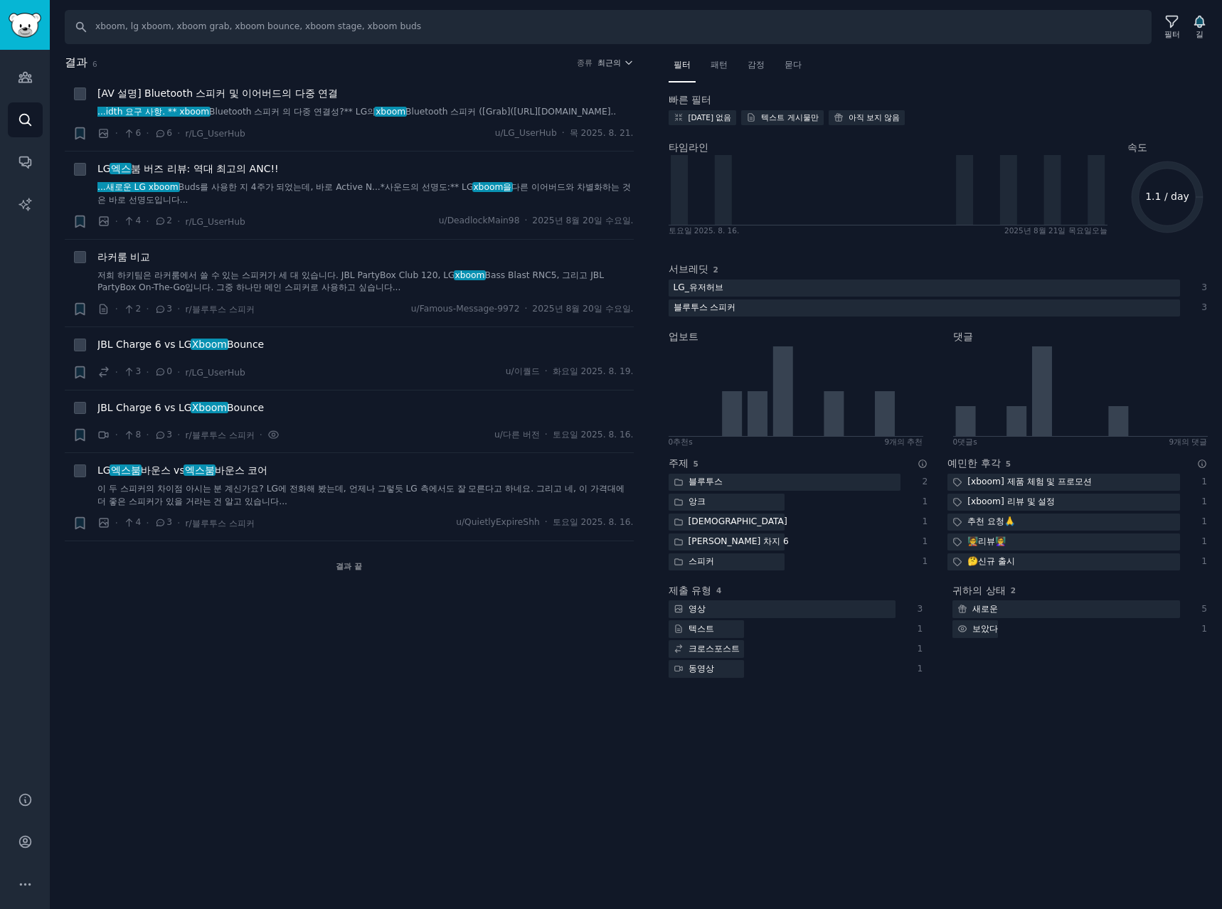
click at [959, 819] on div "찾다 xboom, lg xboom, xboom grab, xboom bounce, xboom stage, xboom buds 필터 길 결과 6…" at bounding box center [636, 454] width 1172 height 909
click at [1166, 24] on icon at bounding box center [1171, 21] width 15 height 15
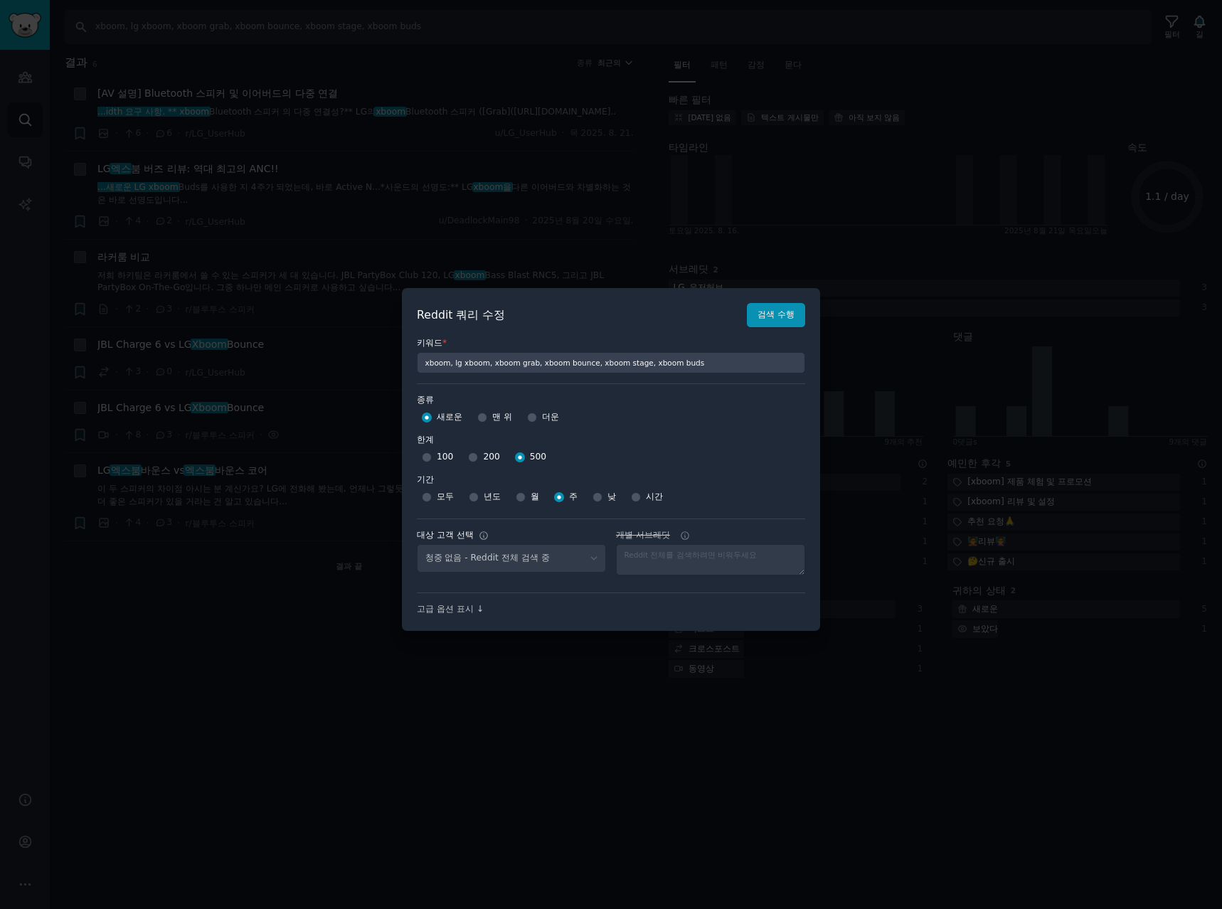
select select "d5641c5a1a"
drag, startPoint x: 546, startPoint y: 551, endPoint x: 539, endPoint y: 556, distance: 8.7
click at [546, 551] on select "No audience - Searching all of Reddit stanbyme - 35 Subreddits internetexplorer…" at bounding box center [511, 558] width 189 height 29
select select
click at [417, 544] on select "No audience - Searching all of Reddit stanbyme - 35 Subreddits internetexplorer…" at bounding box center [511, 558] width 189 height 29
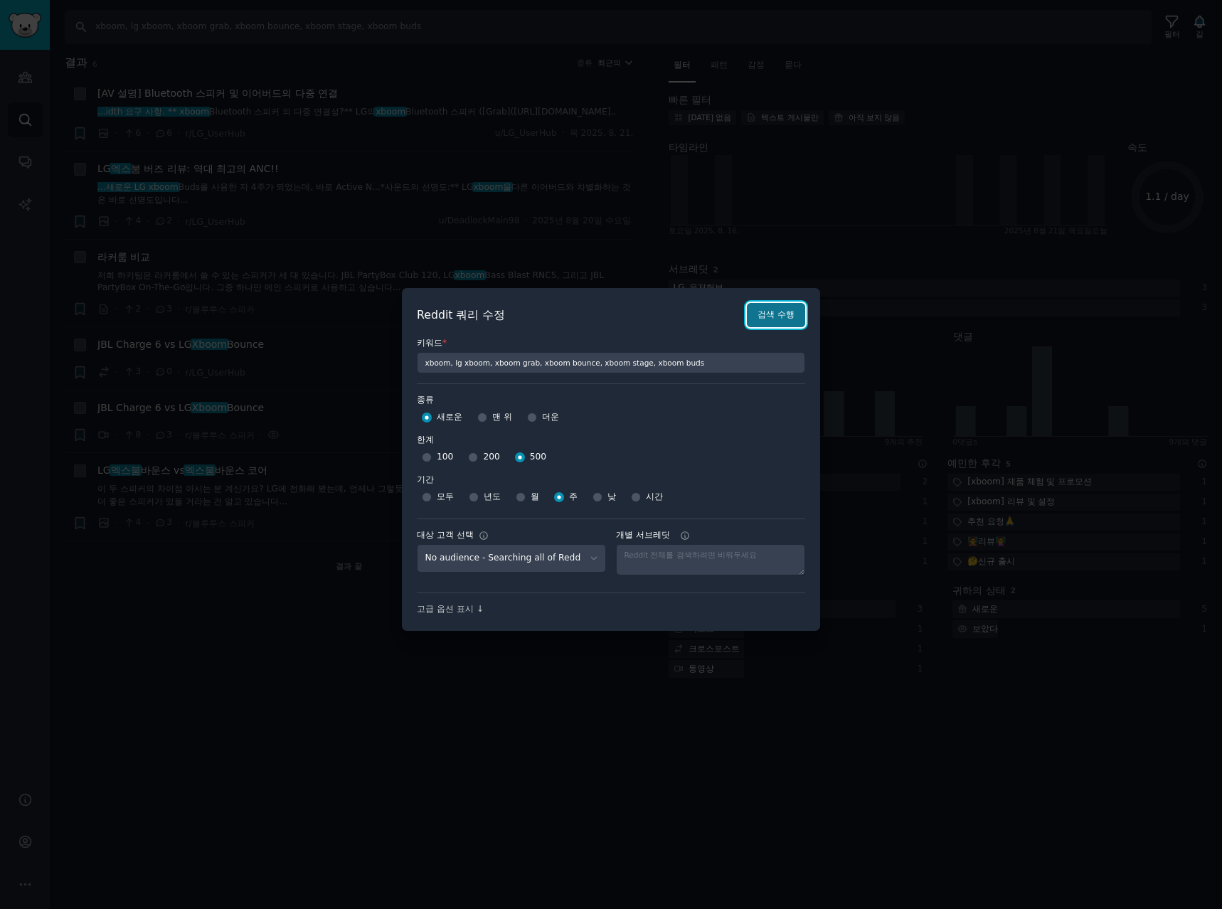
click at [773, 314] on font "검색 수행" at bounding box center [776, 314] width 37 height 10
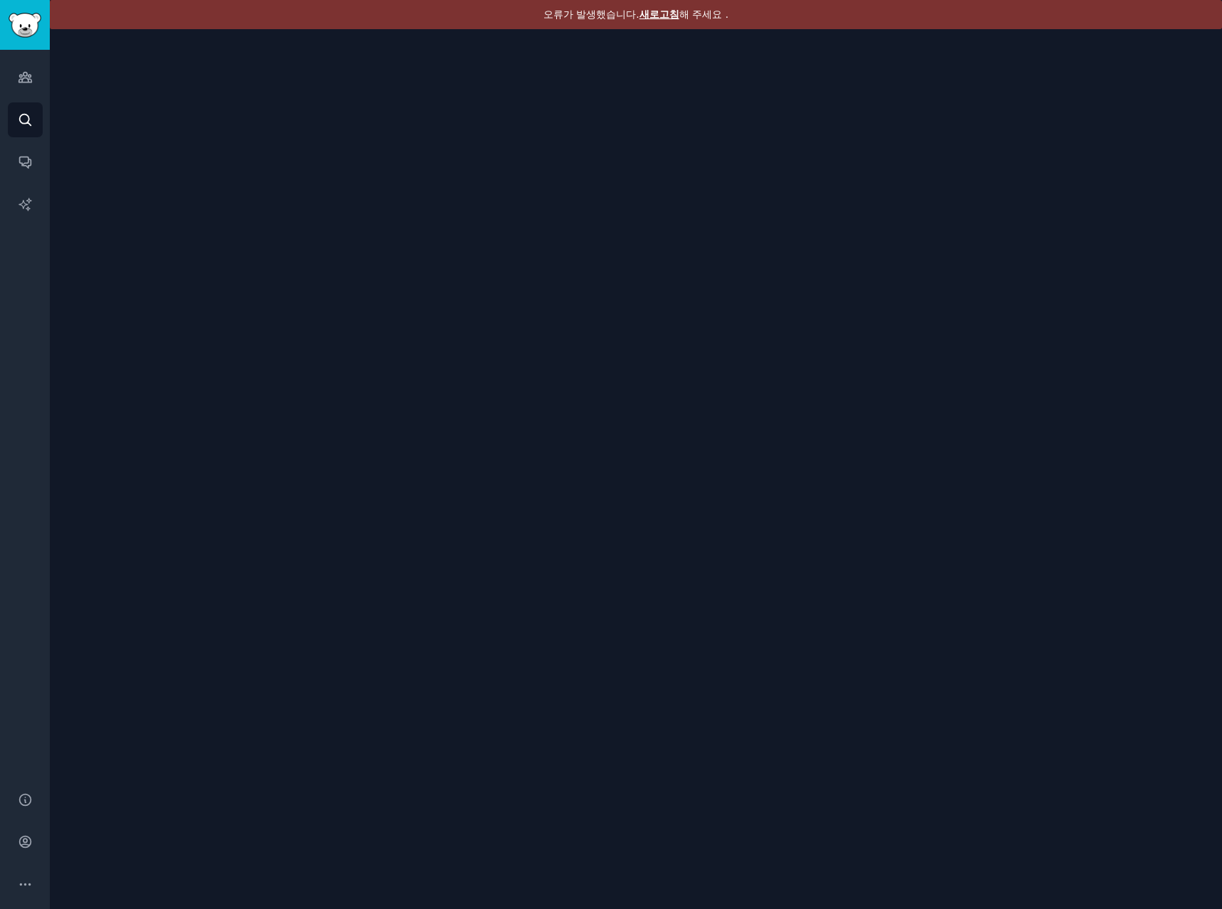
click at [657, 13] on font "새로고침" at bounding box center [659, 14] width 40 height 11
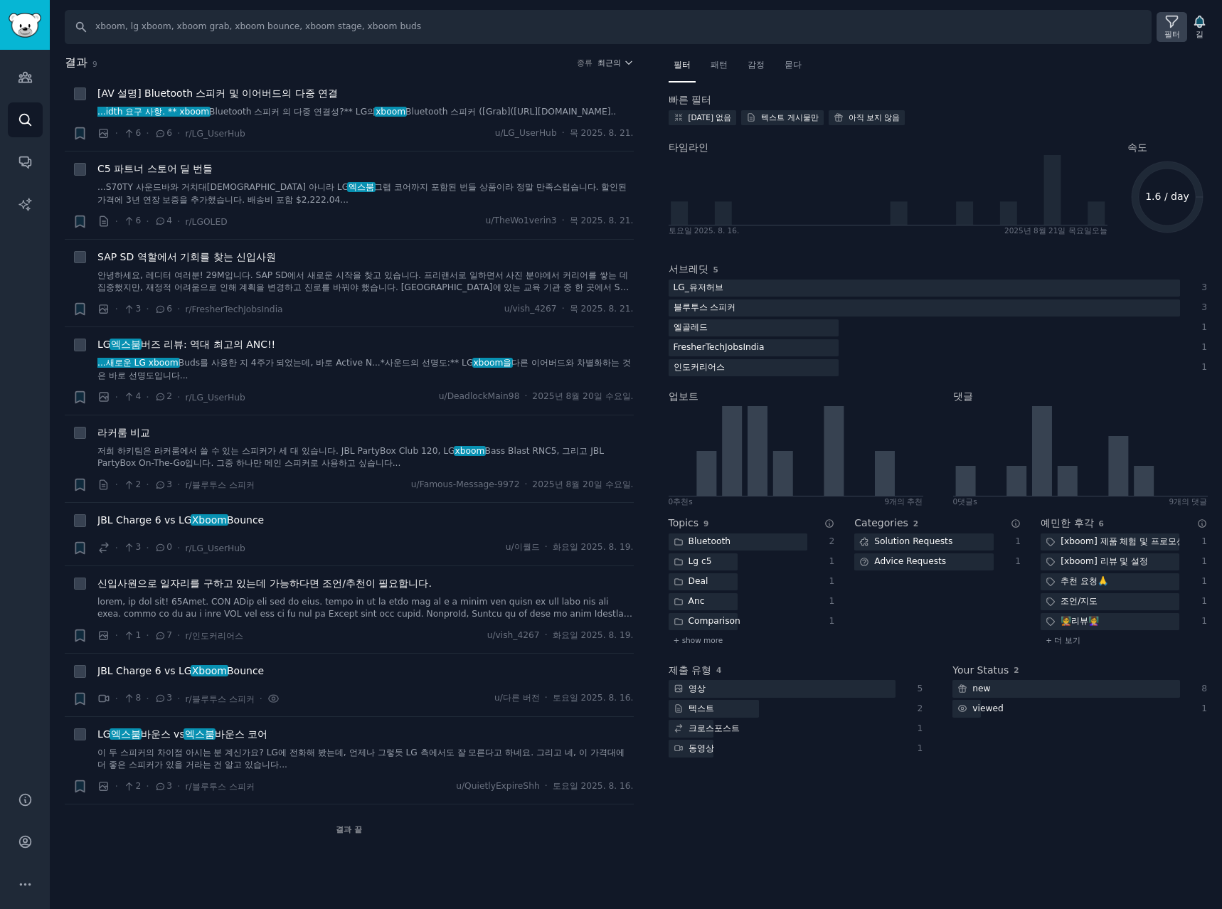
click at [1166, 28] on icon at bounding box center [1171, 21] width 15 height 15
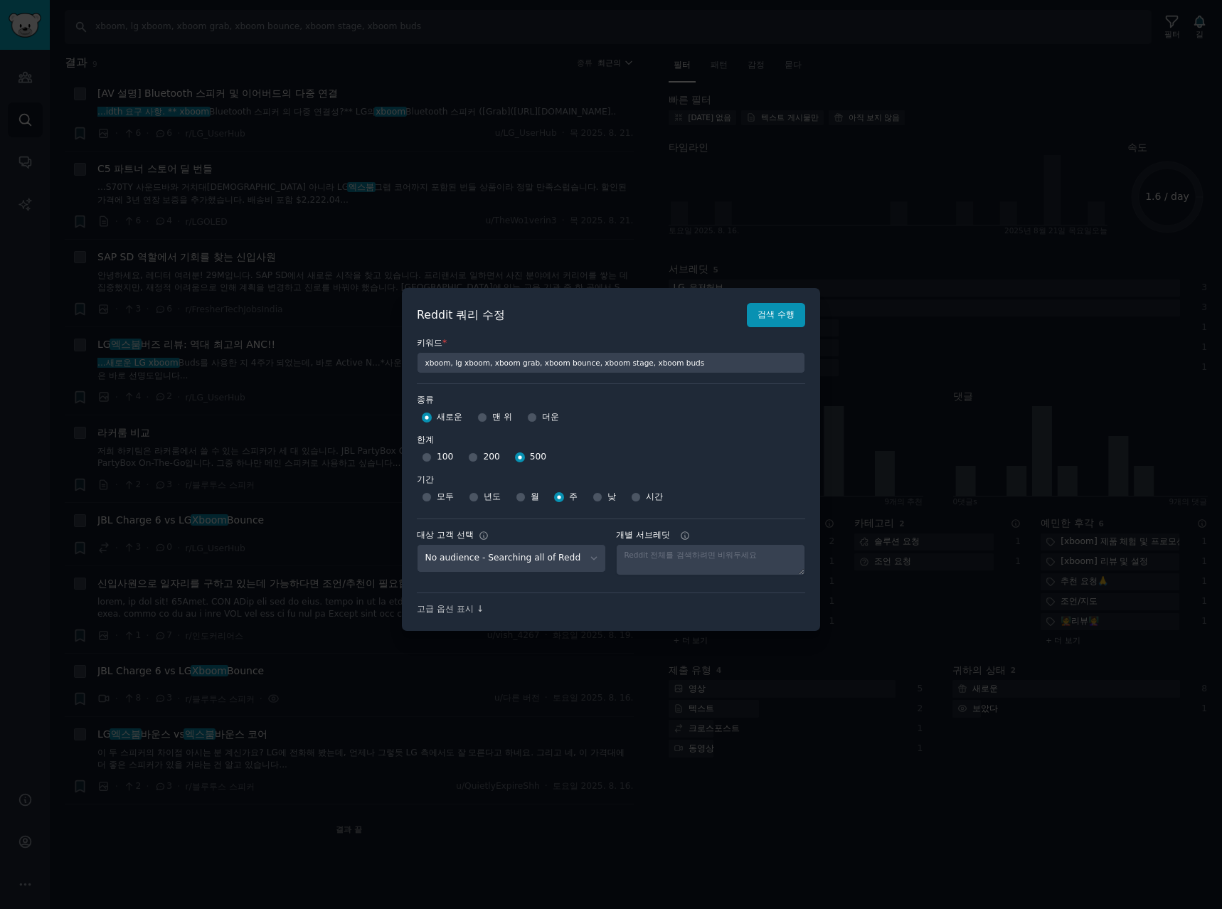
click at [895, 166] on div at bounding box center [611, 454] width 1222 height 909
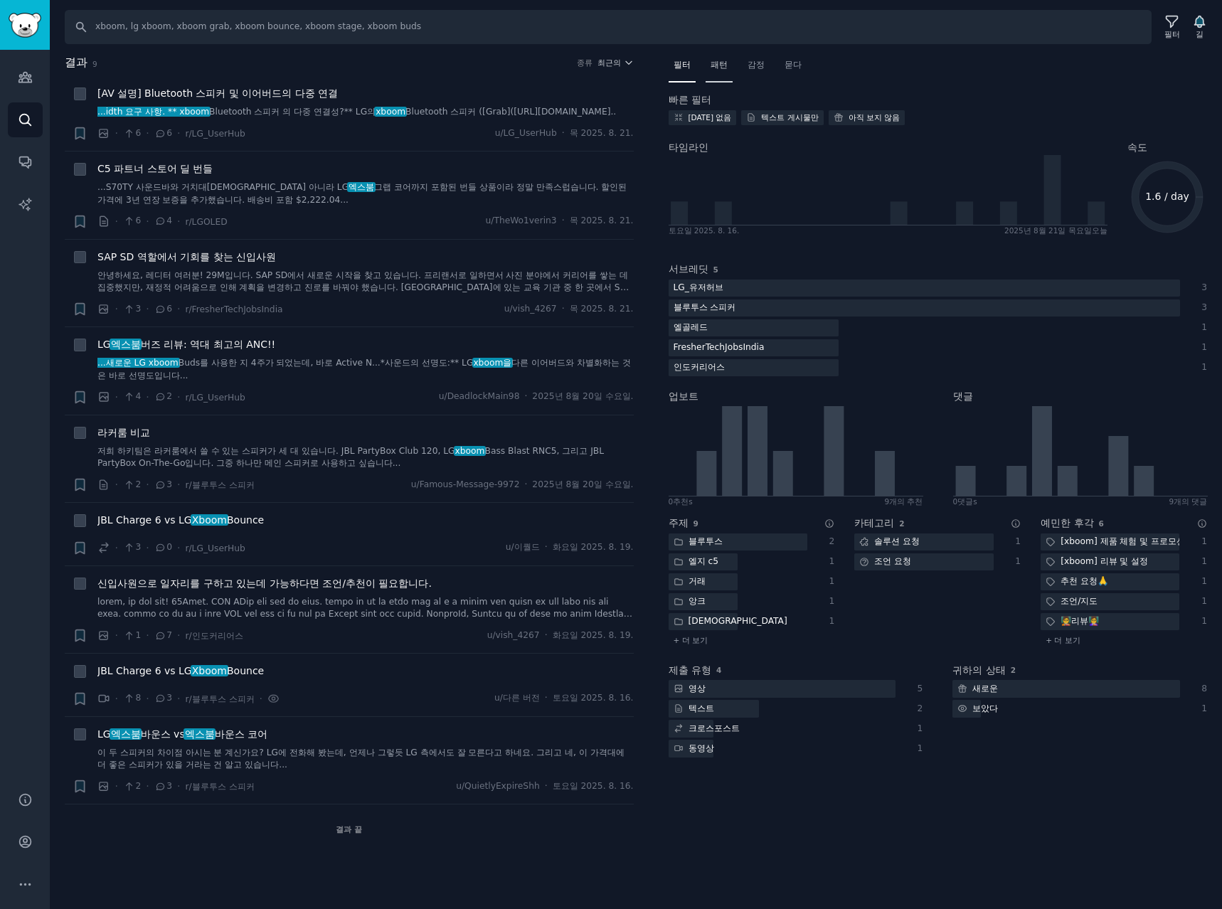
click at [718, 60] on font "패턴" at bounding box center [719, 65] width 17 height 10
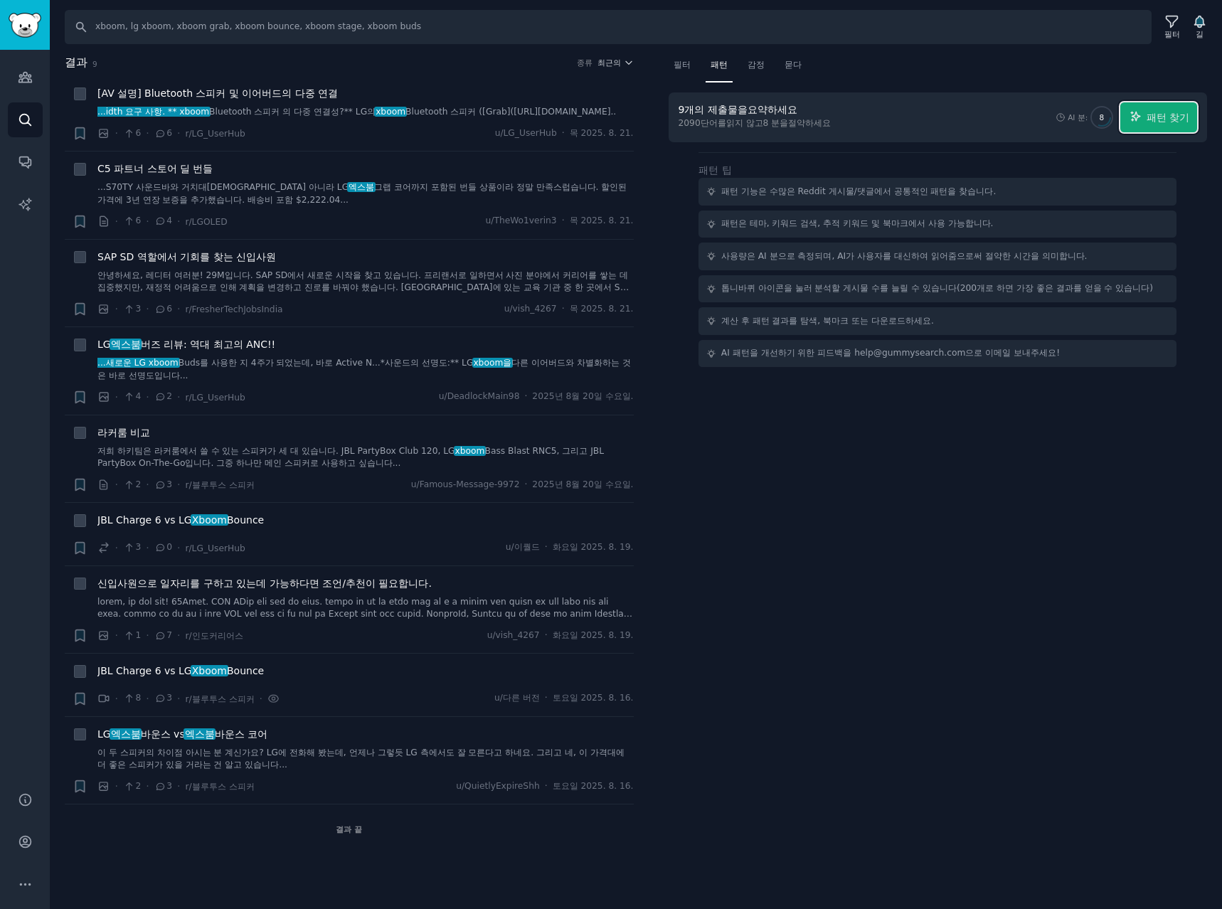
click at [1164, 116] on font "패턴 찾기" at bounding box center [1168, 117] width 43 height 11
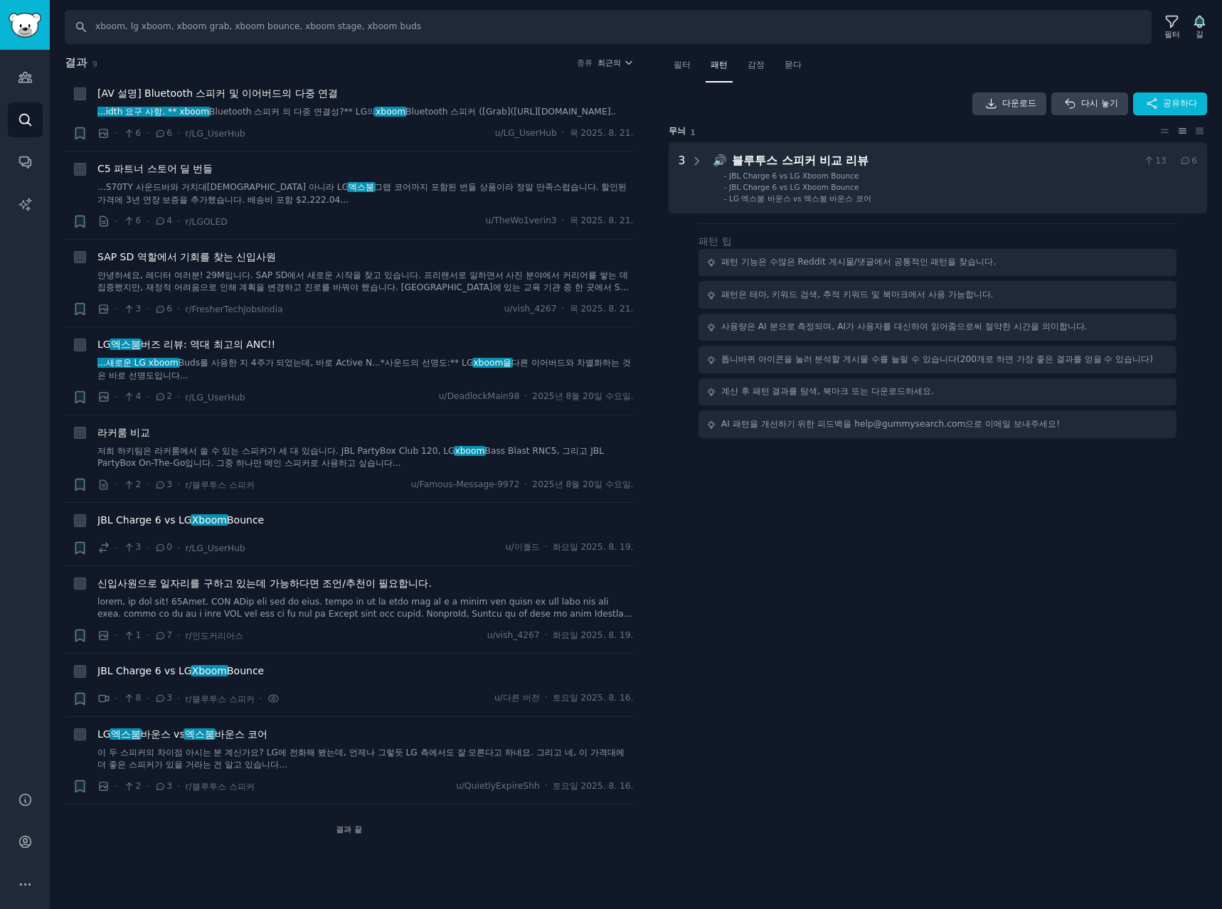
click at [1088, 551] on div "필터 패턴 감정 묻다 다운로드 다시 놓기 공유하다 무늬 1 3 🔊 블루투스 스피커 비교 리뷰 13 · 6 - JBL Charge 6 vs LG…" at bounding box center [938, 454] width 569 height 801
click at [866, 657] on div "필터 패턴 감정 묻다 다운로드 다시 놓기 공유하다 무늬 1 3 🔊 블루투스 스피커 비교 리뷰 13 · 6 - JBL Charge 6 vs LG…" at bounding box center [938, 454] width 569 height 801
click at [1171, 23] on icon at bounding box center [1171, 21] width 15 height 15
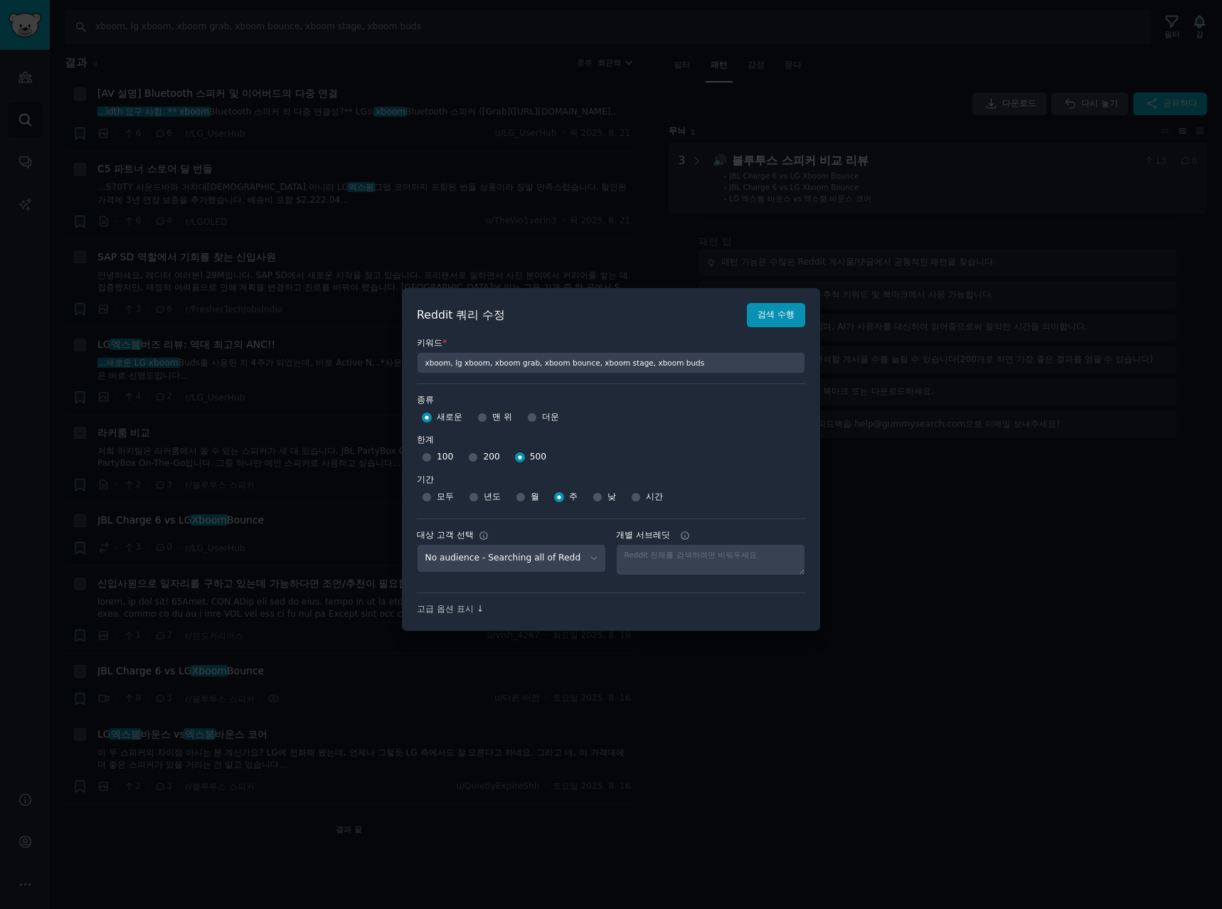
click at [527, 495] on div "월" at bounding box center [527, 497] width 23 height 23
click at [519, 499] on input "월" at bounding box center [521, 497] width 10 height 10
radio input "true"
click at [770, 319] on font "검색 수행" at bounding box center [776, 314] width 37 height 10
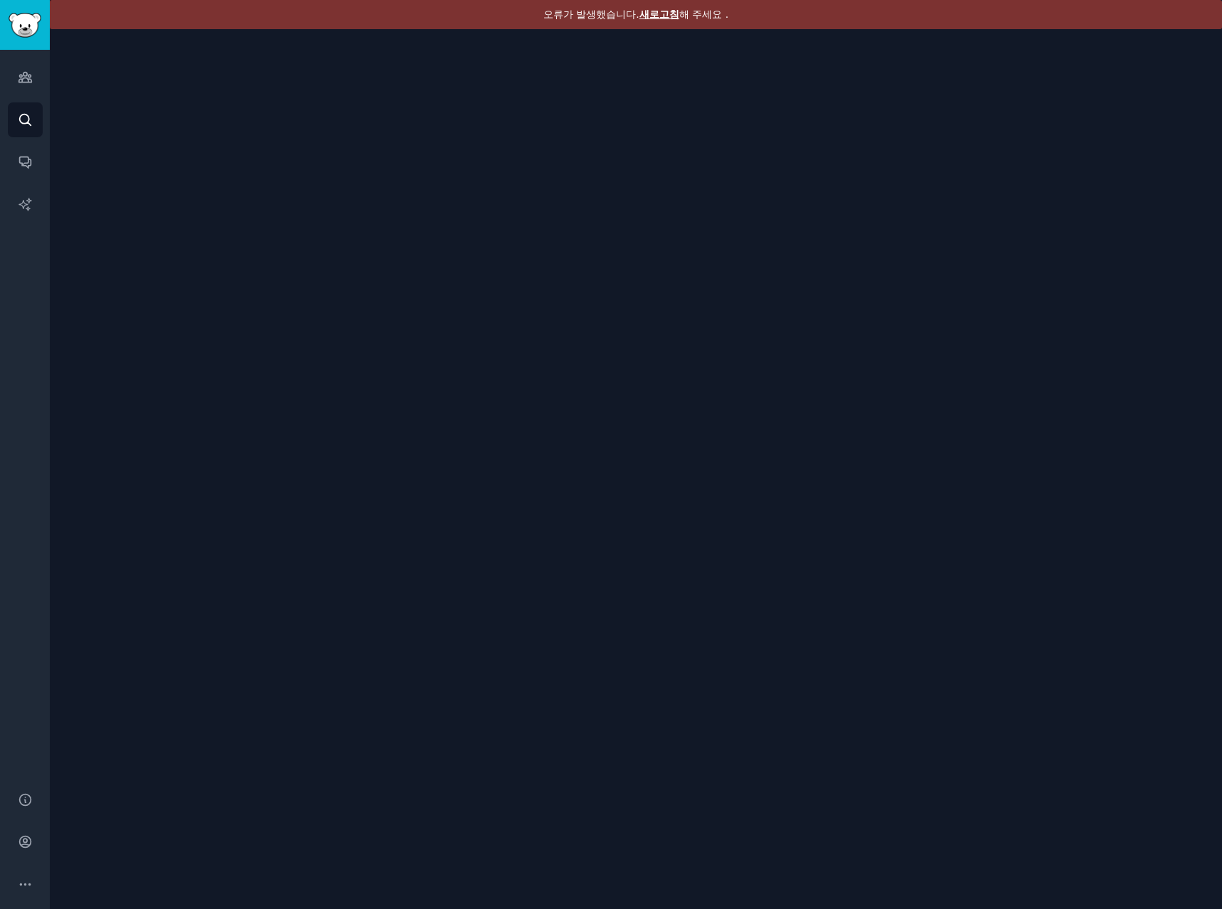
click at [647, 12] on font "새로고침" at bounding box center [659, 14] width 40 height 11
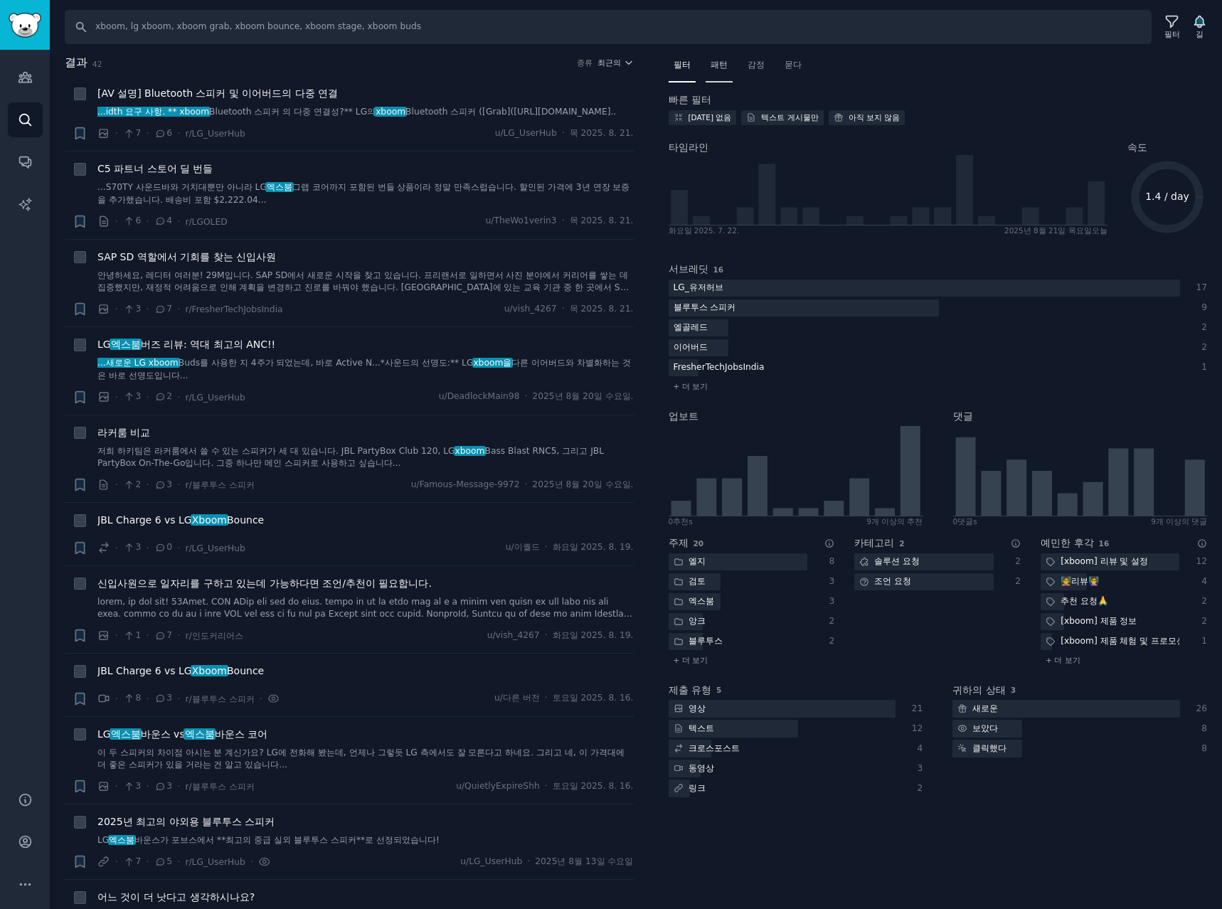
click at [727, 63] on font "패턴" at bounding box center [719, 65] width 17 height 10
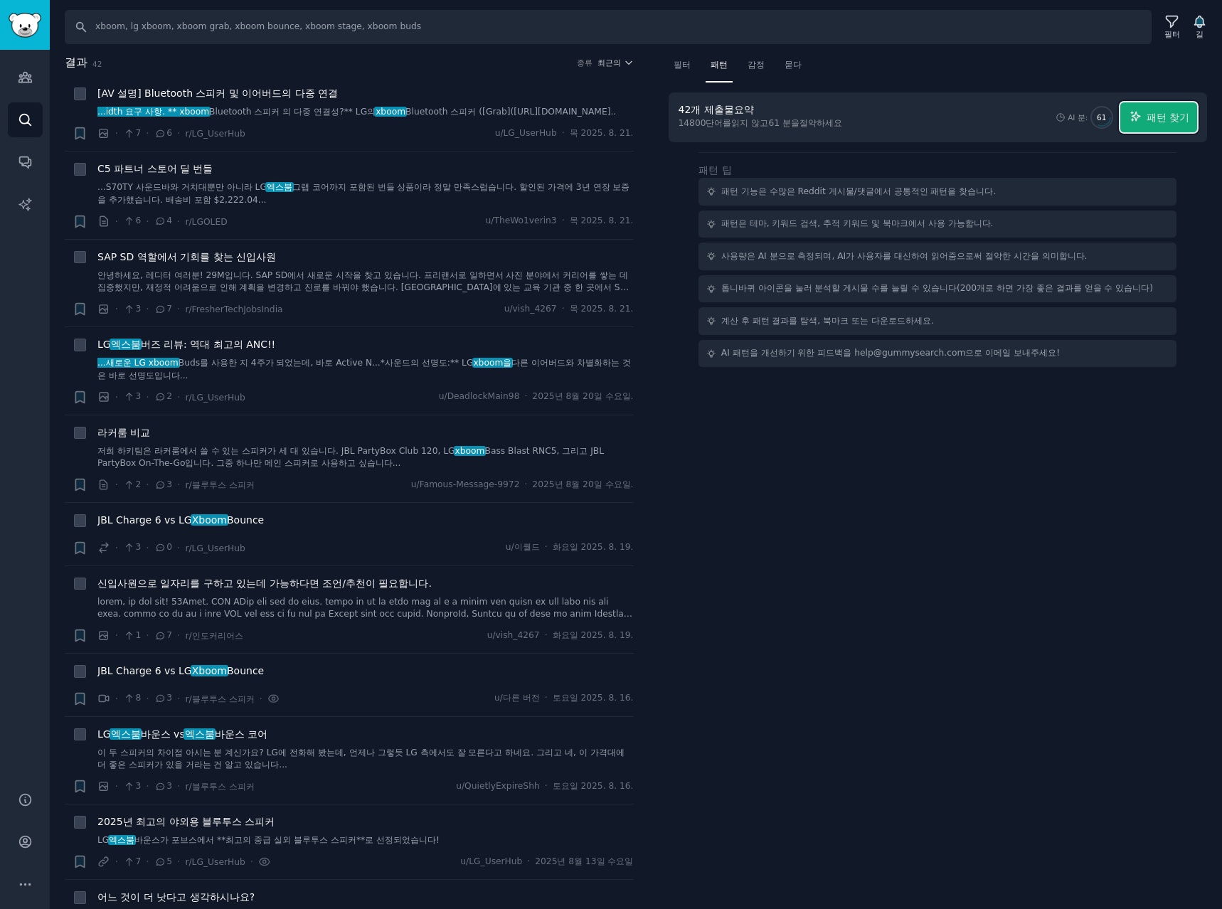
click at [1181, 124] on span "패턴 찾기" at bounding box center [1168, 117] width 43 height 15
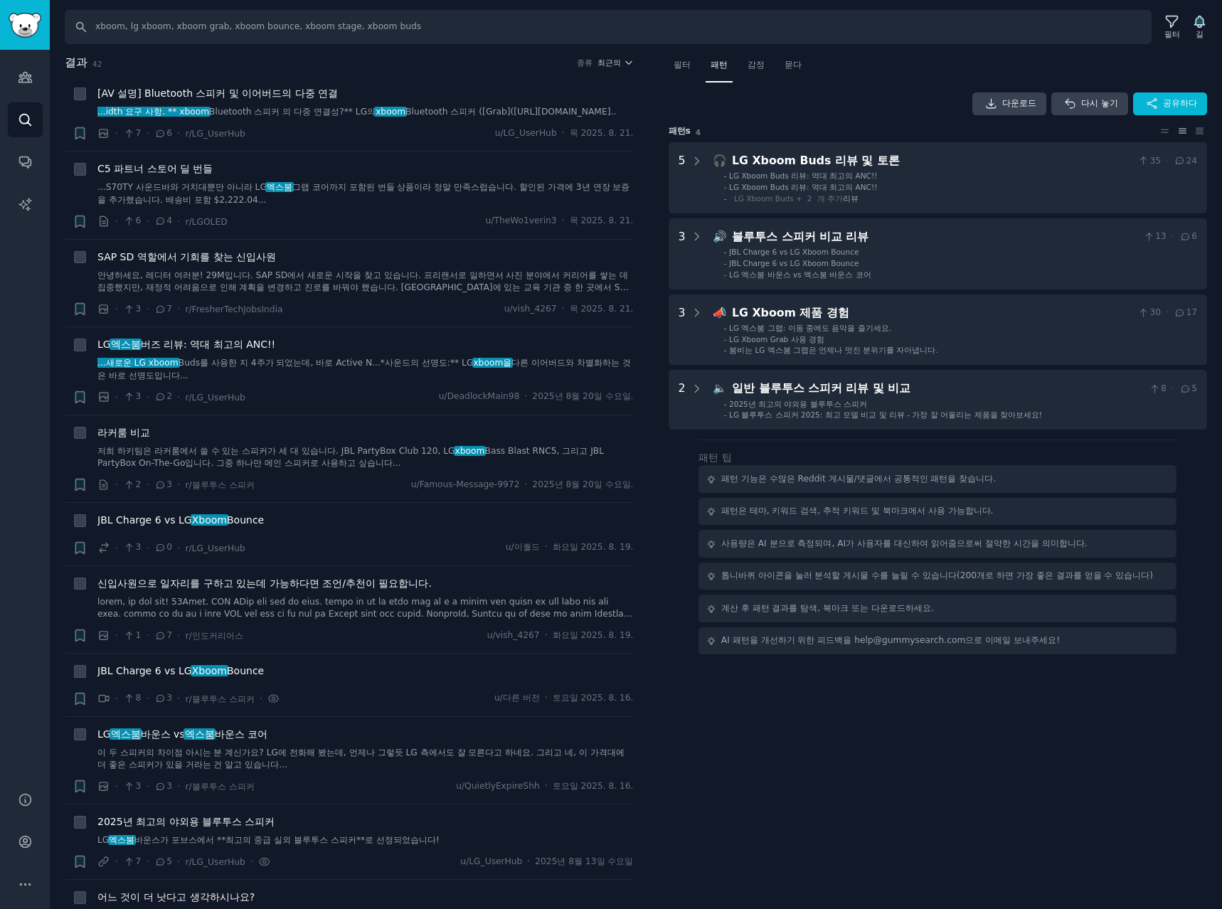
drag, startPoint x: 1115, startPoint y: 814, endPoint x: 1122, endPoint y: 812, distance: 7.7
click at [1115, 814] on div "필터 패턴 감정 묻다 다운로드 다시 놓기 공유하다 패턴 s 4 5 🎧 LG Xboom Buds 리뷰 및 토론 35 · 24 - LG Xboom…" at bounding box center [938, 482] width 569 height 856
click at [856, 772] on div "필터 패턴 감정 묻다 다운로드 다시 놓기 공유하다 패턴 s 4 5 🎧 LG Xboom Buds 리뷰 및 토론 35 · 24 - LG Xboom…" at bounding box center [938, 482] width 569 height 856
click at [605, 65] on font "최근의" at bounding box center [608, 62] width 23 height 9
click at [540, 116] on p "Upvotes" at bounding box center [539, 115] width 36 height 13
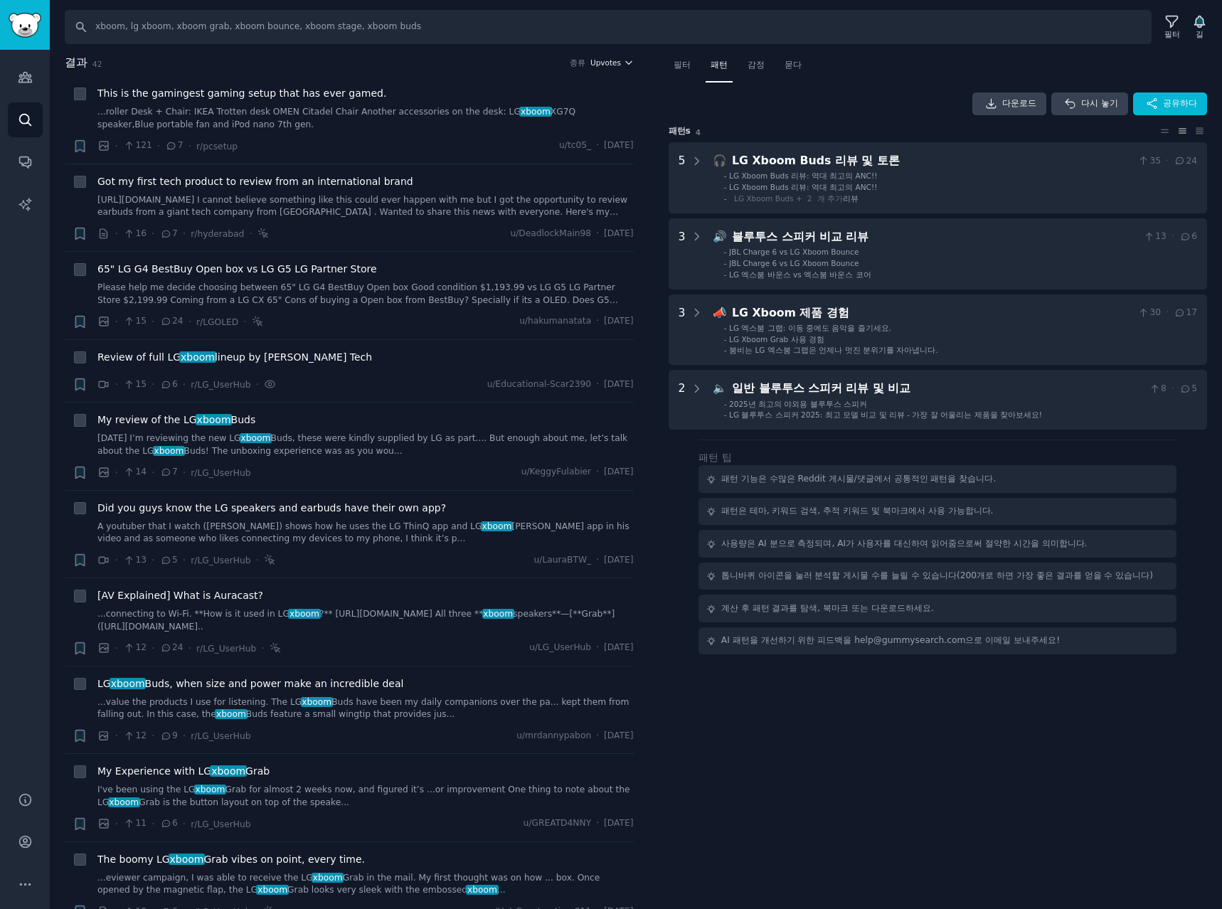
click at [624, 63] on icon "button" at bounding box center [629, 63] width 10 height 10
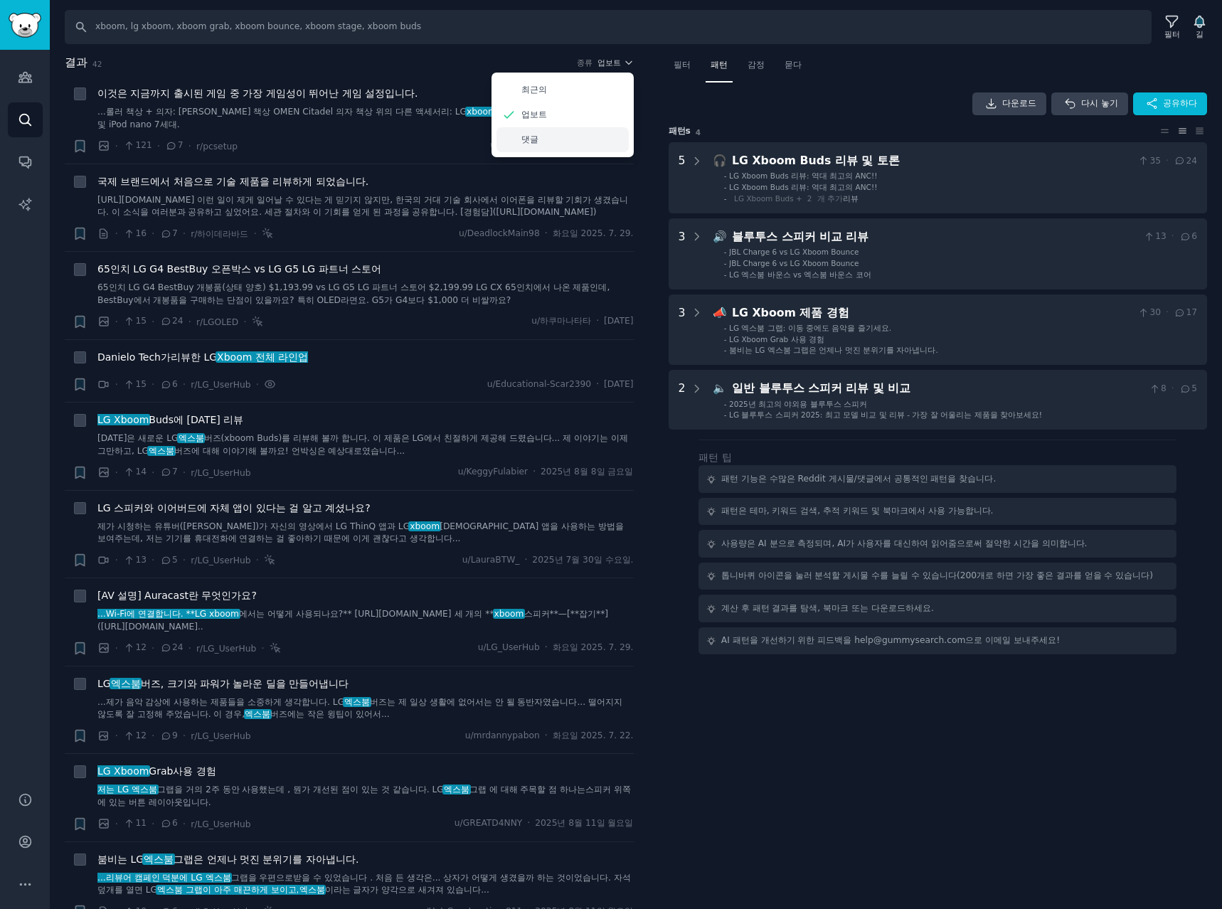
click at [536, 137] on div "댓글" at bounding box center [562, 139] width 132 height 25
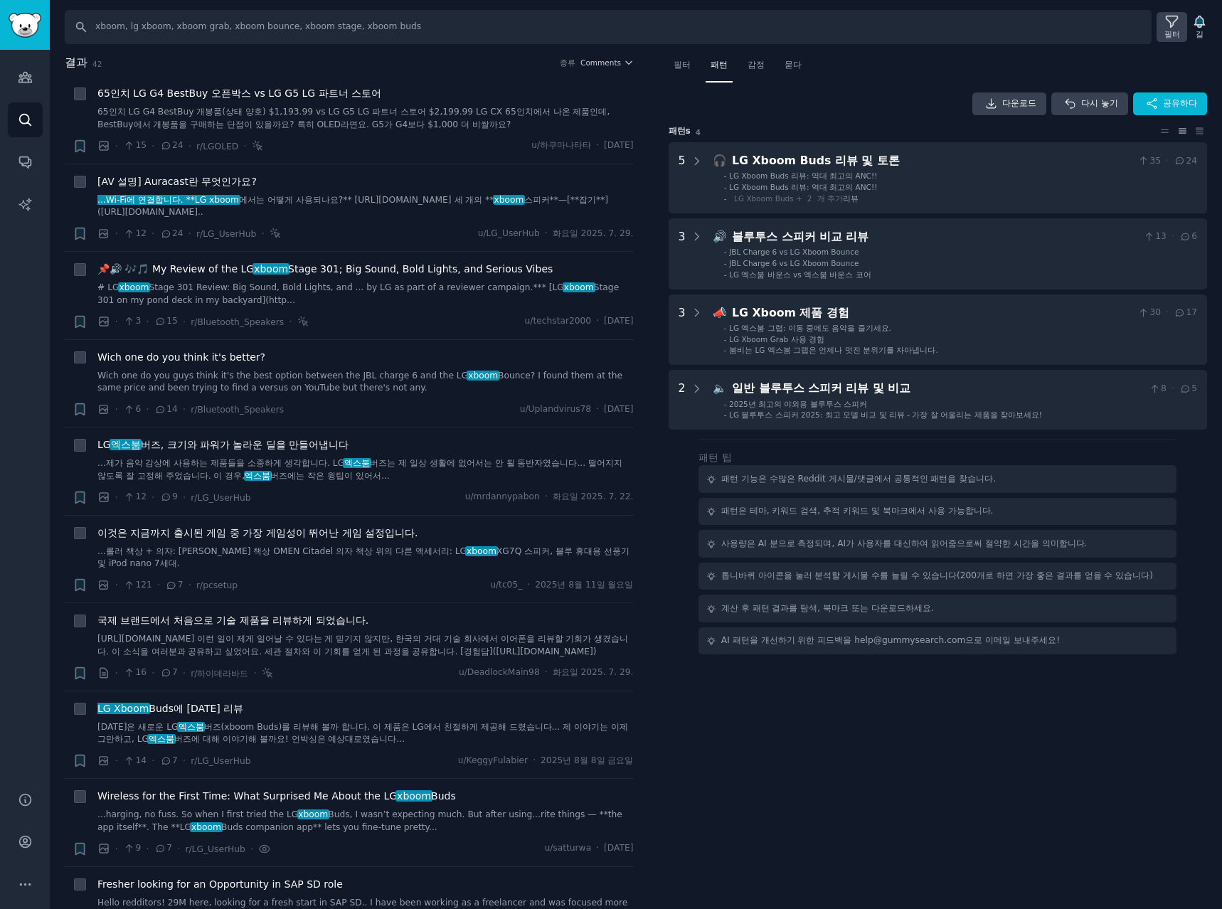
click at [1178, 22] on icon at bounding box center [1171, 21] width 15 height 15
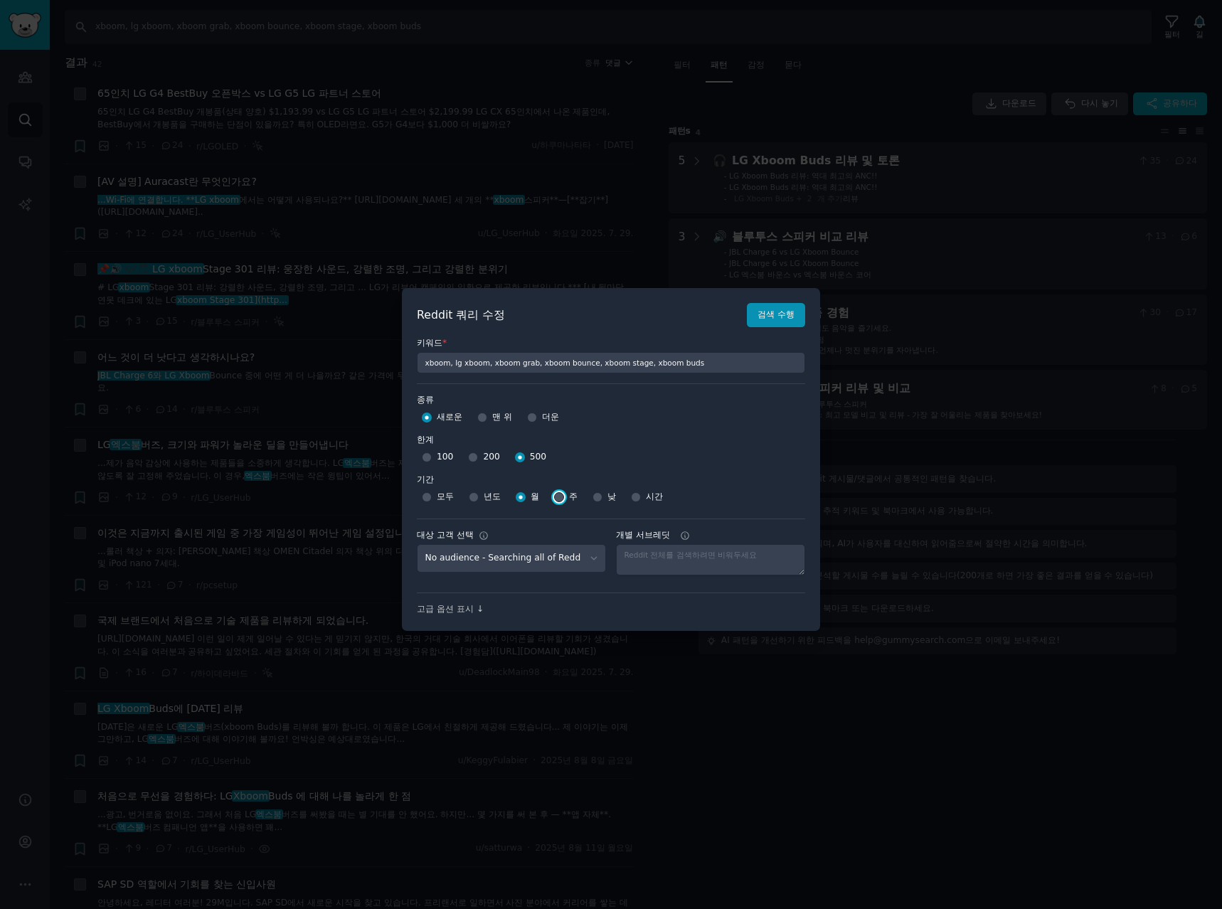
click at [556, 497] on input "주" at bounding box center [559, 497] width 10 height 10
radio input "true"
click at [764, 314] on font "검색 수행" at bounding box center [776, 314] width 37 height 10
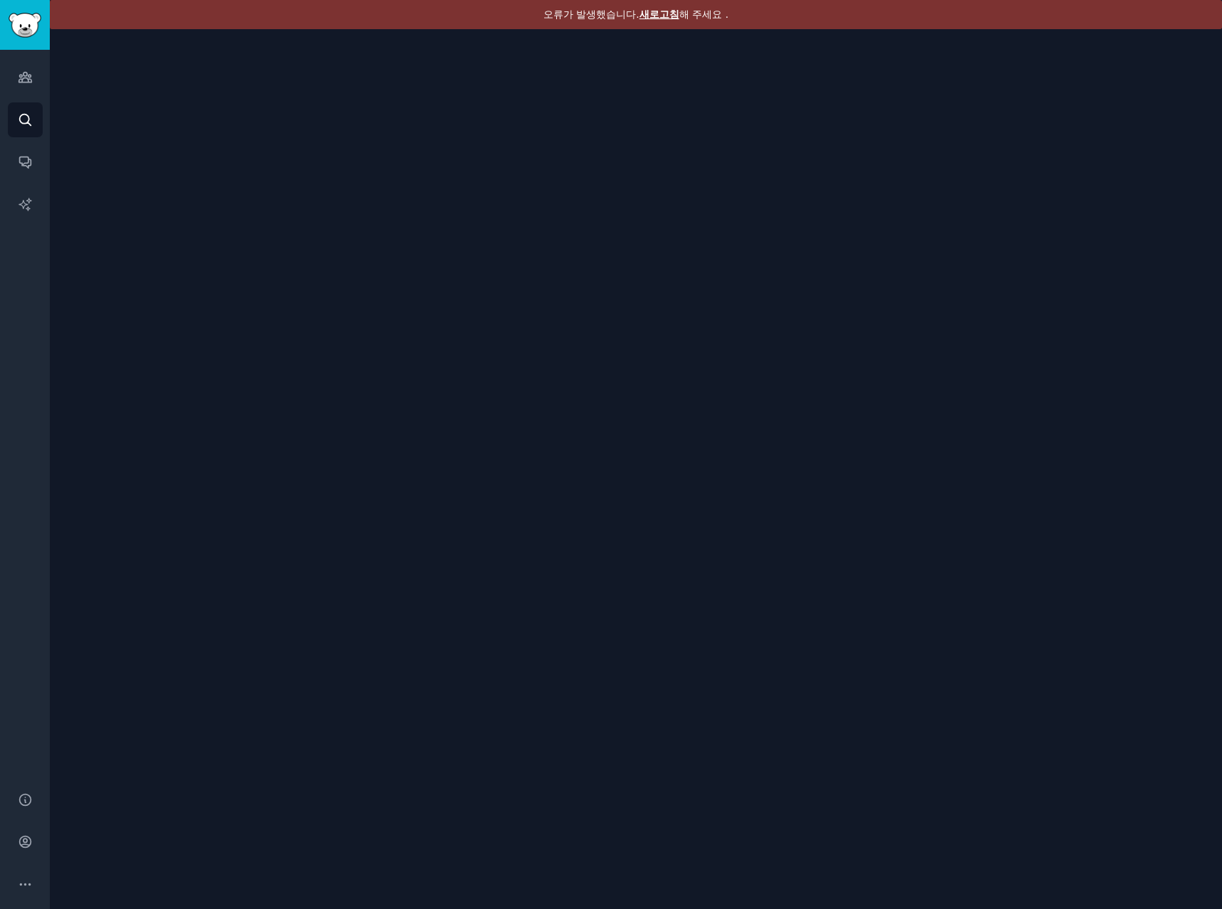
click at [655, 12] on font "새로고침" at bounding box center [659, 14] width 40 height 11
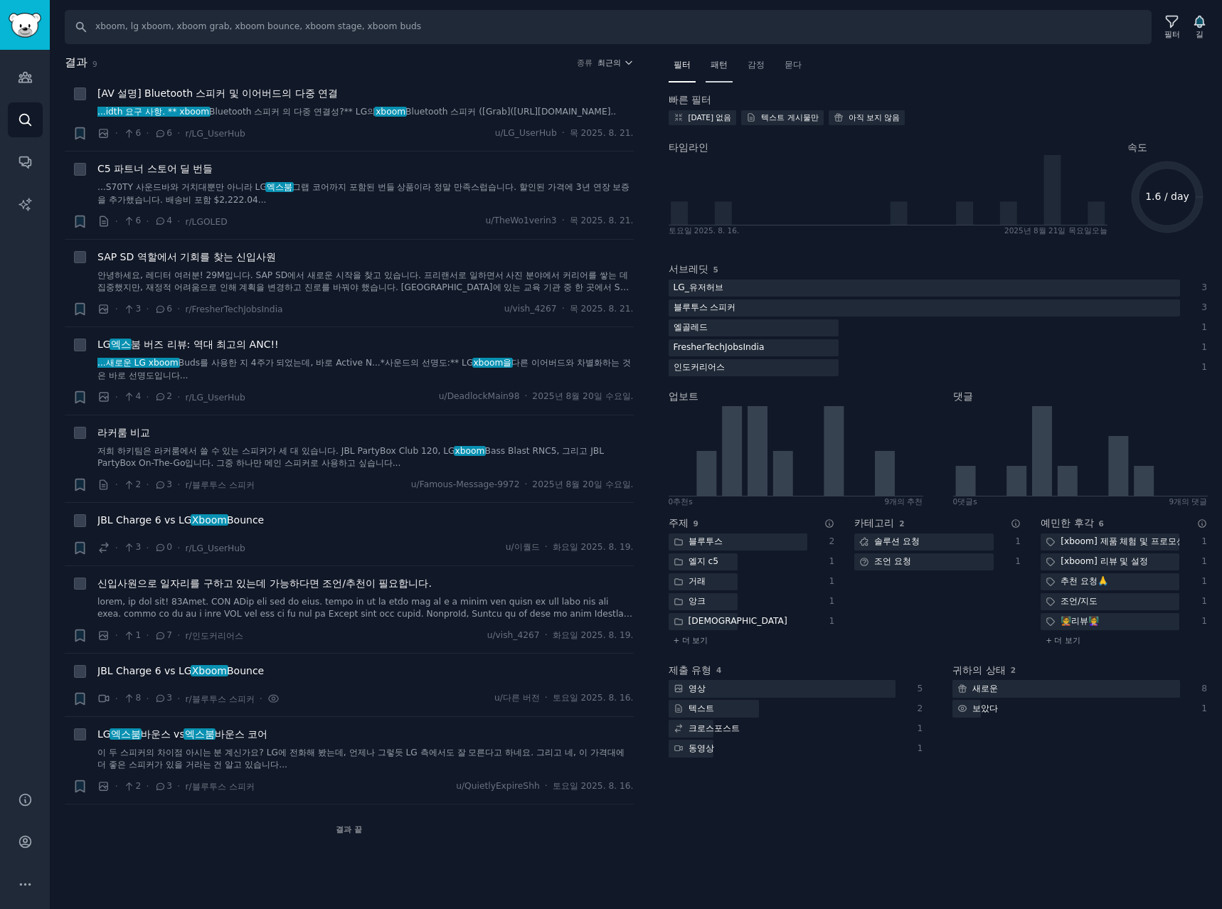
click at [727, 67] on font "패턴" at bounding box center [719, 65] width 17 height 10
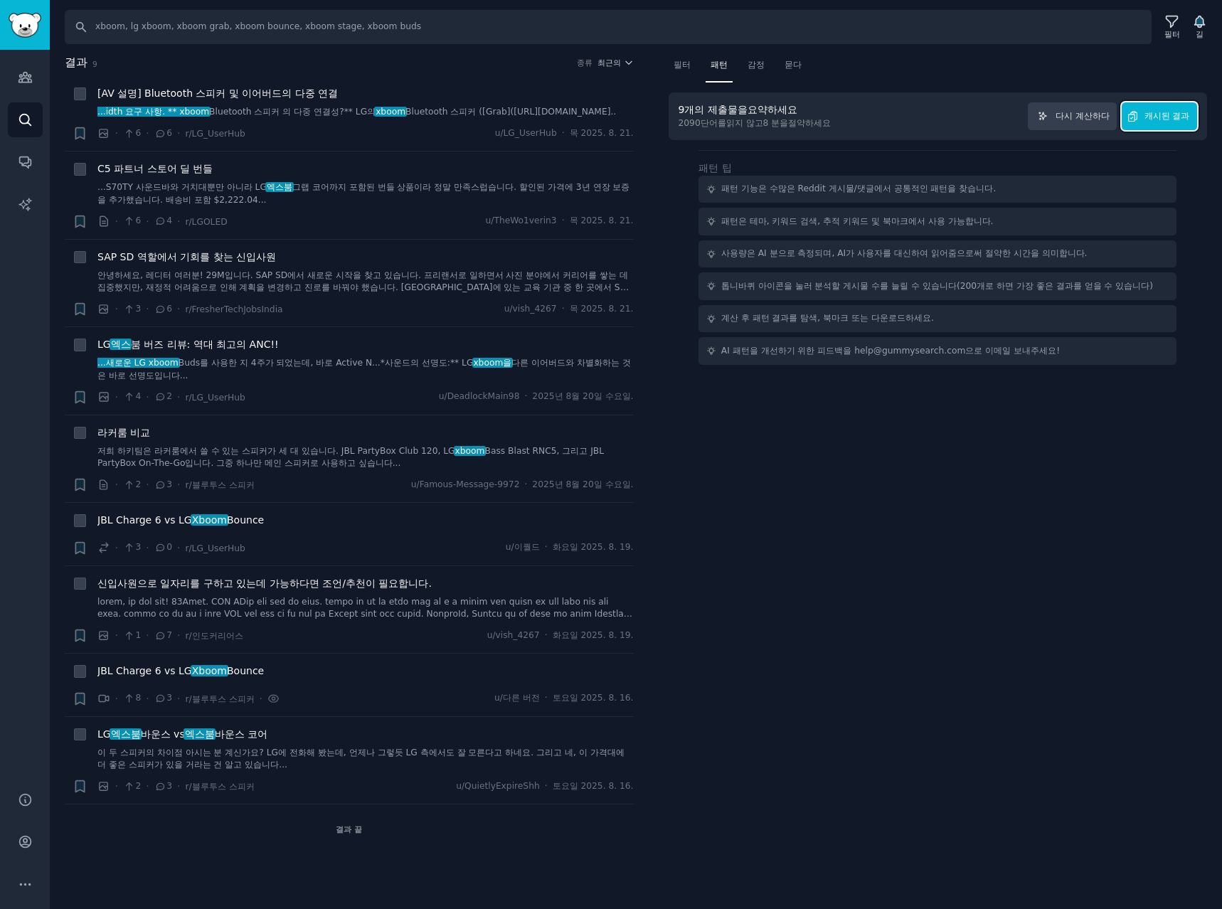
click at [1168, 119] on font "캐시된 결과" at bounding box center [1167, 116] width 46 height 10
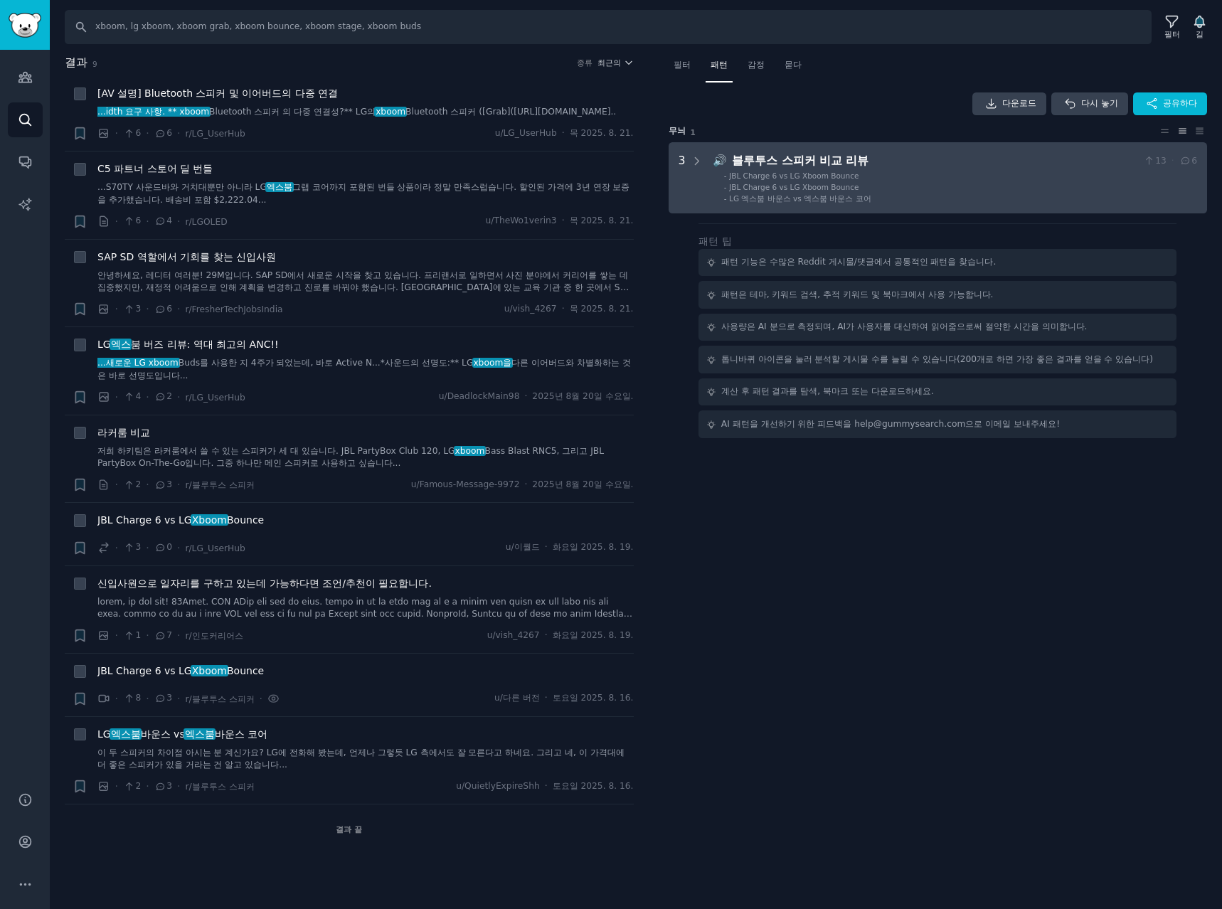
click at [954, 160] on div "블루투스 스피커 비교 리뷰" at bounding box center [935, 161] width 406 height 18
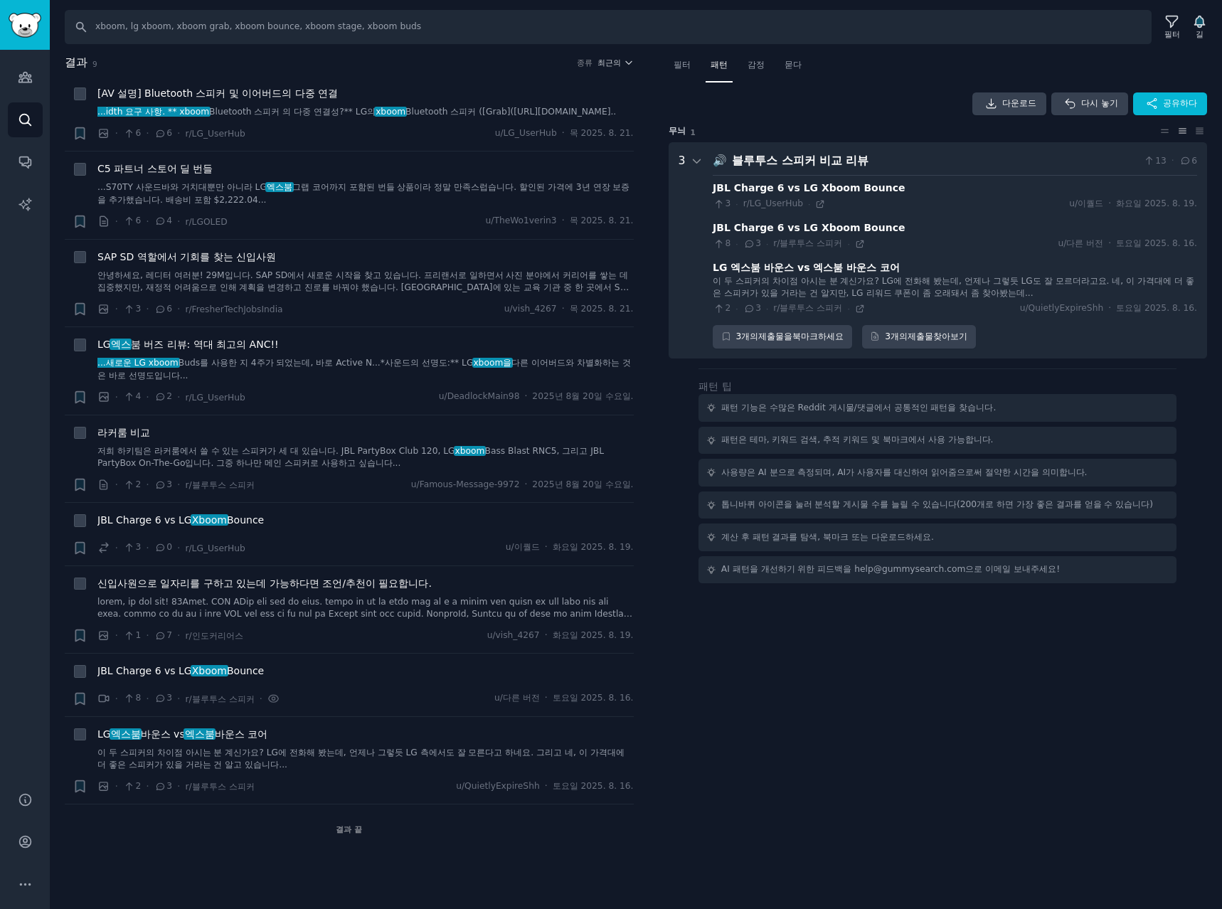
click at [861, 72] on nav "필터 패턴 감정 묻다" at bounding box center [938, 68] width 539 height 29
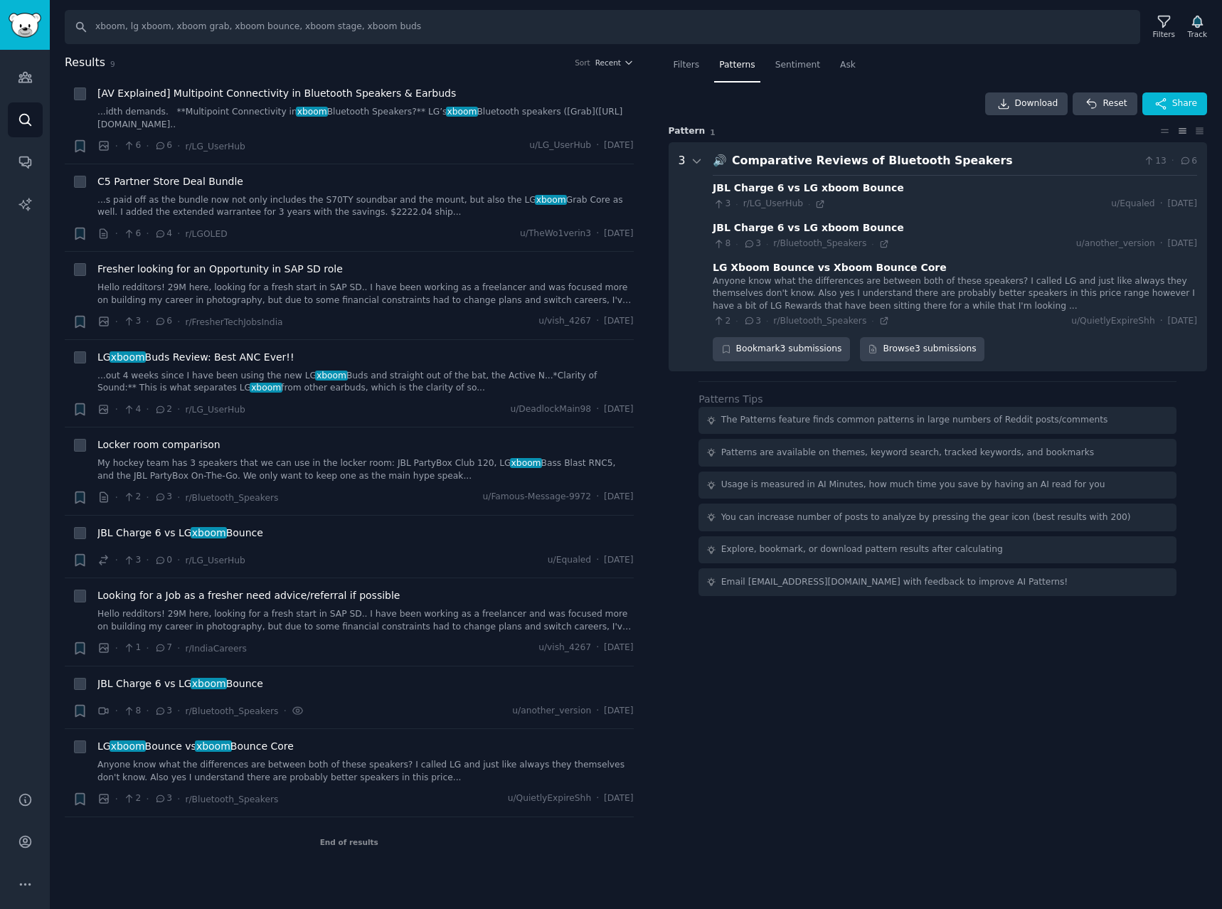
click at [905, 735] on div "Filters Patterns Sentiment Ask Download Reset Share Pattern 1 3 🔊 Comparative R…" at bounding box center [938, 460] width 569 height 813
click at [879, 242] on icon at bounding box center [884, 244] width 10 height 10
click at [863, 270] on div "LG Xboom Bounce vs Xboom Bounce Core" at bounding box center [830, 267] width 234 height 15
click at [614, 65] on span "Recent" at bounding box center [608, 63] width 26 height 10
click at [537, 137] on p "Comments" at bounding box center [544, 140] width 47 height 13
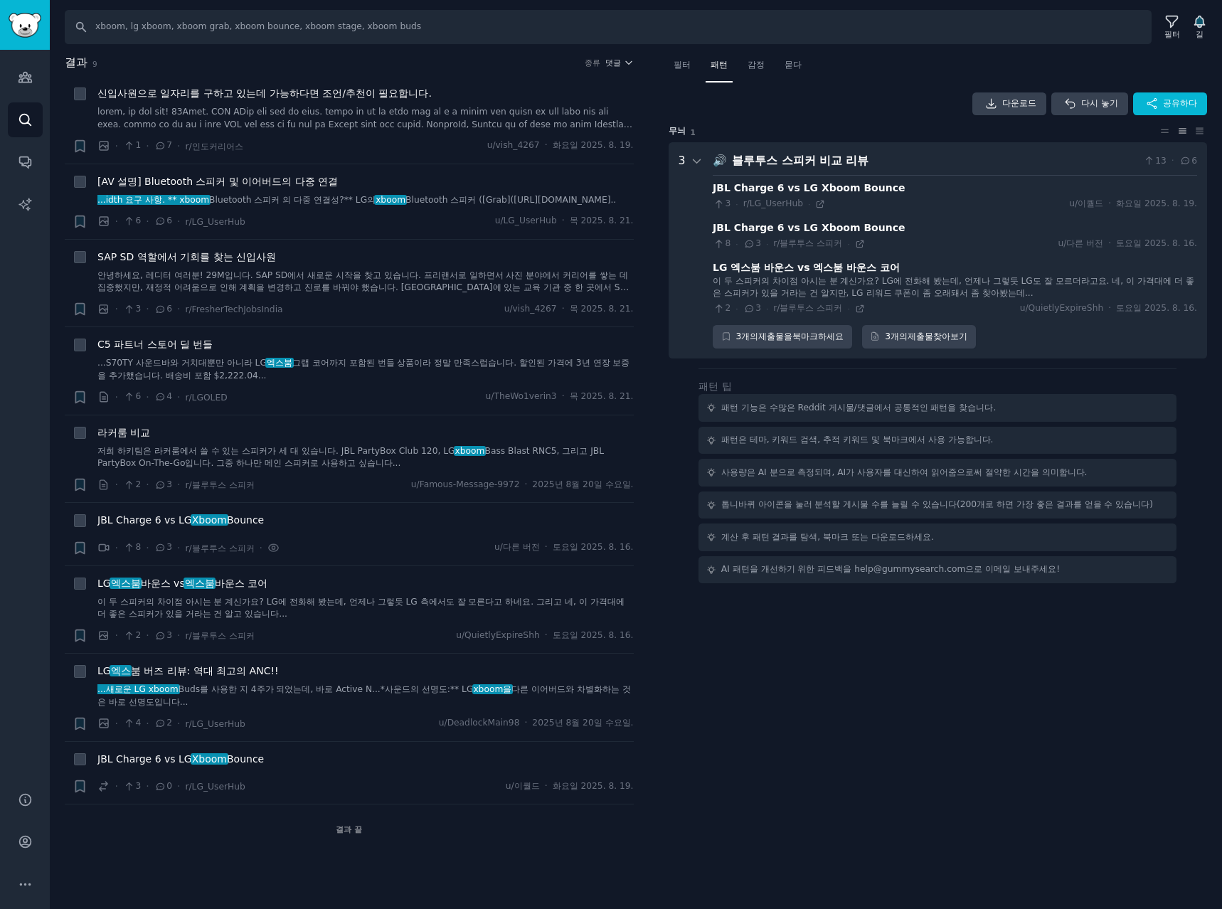
click at [529, 68] on h2 "결과 9 종류 댓글" at bounding box center [349, 63] width 569 height 18
click at [203, 226] on font "r/LG_UserHub" at bounding box center [215, 222] width 60 height 10
click at [161, 221] on icon at bounding box center [160, 221] width 8 height 6
drag, startPoint x: 272, startPoint y: 183, endPoint x: 404, endPoint y: 193, distance: 132.0
click at [273, 183] on font "[AV 설명] Bluetooth 스피커 및 이어버드의 다중 연결" at bounding box center [217, 181] width 240 height 11
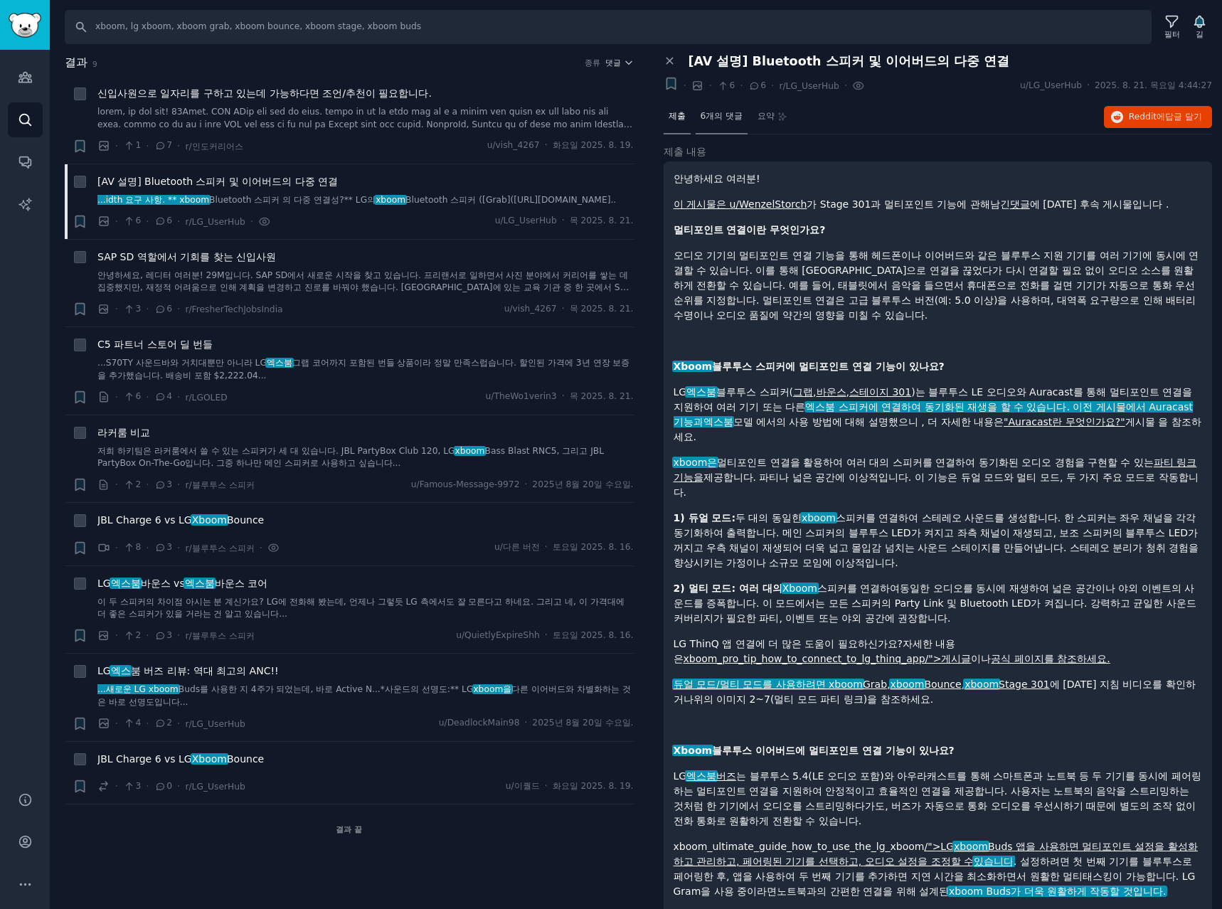
click at [723, 116] on font "6개의 댓글" at bounding box center [722, 116] width 43 height 10
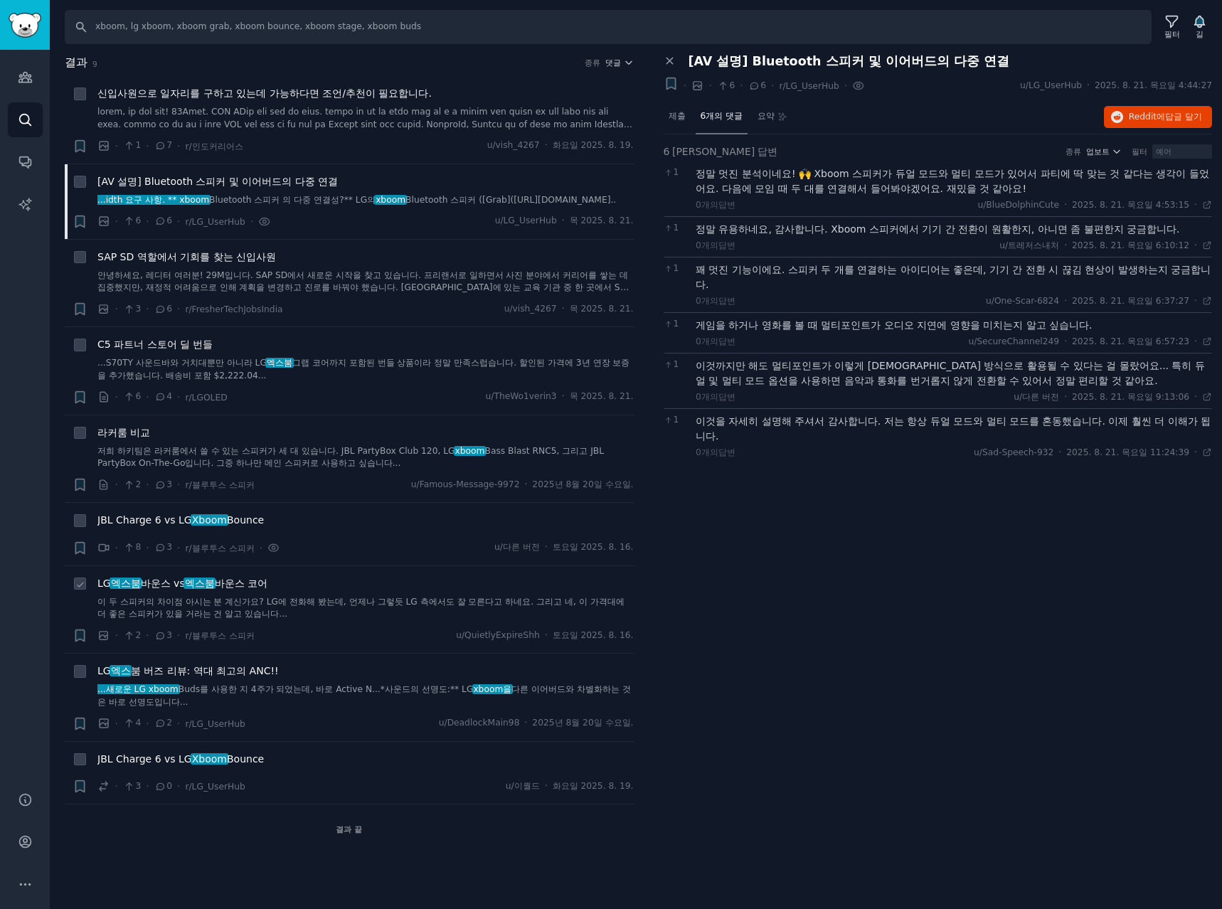
click at [215, 584] on font "엑스붐" at bounding box center [200, 583] width 30 height 11
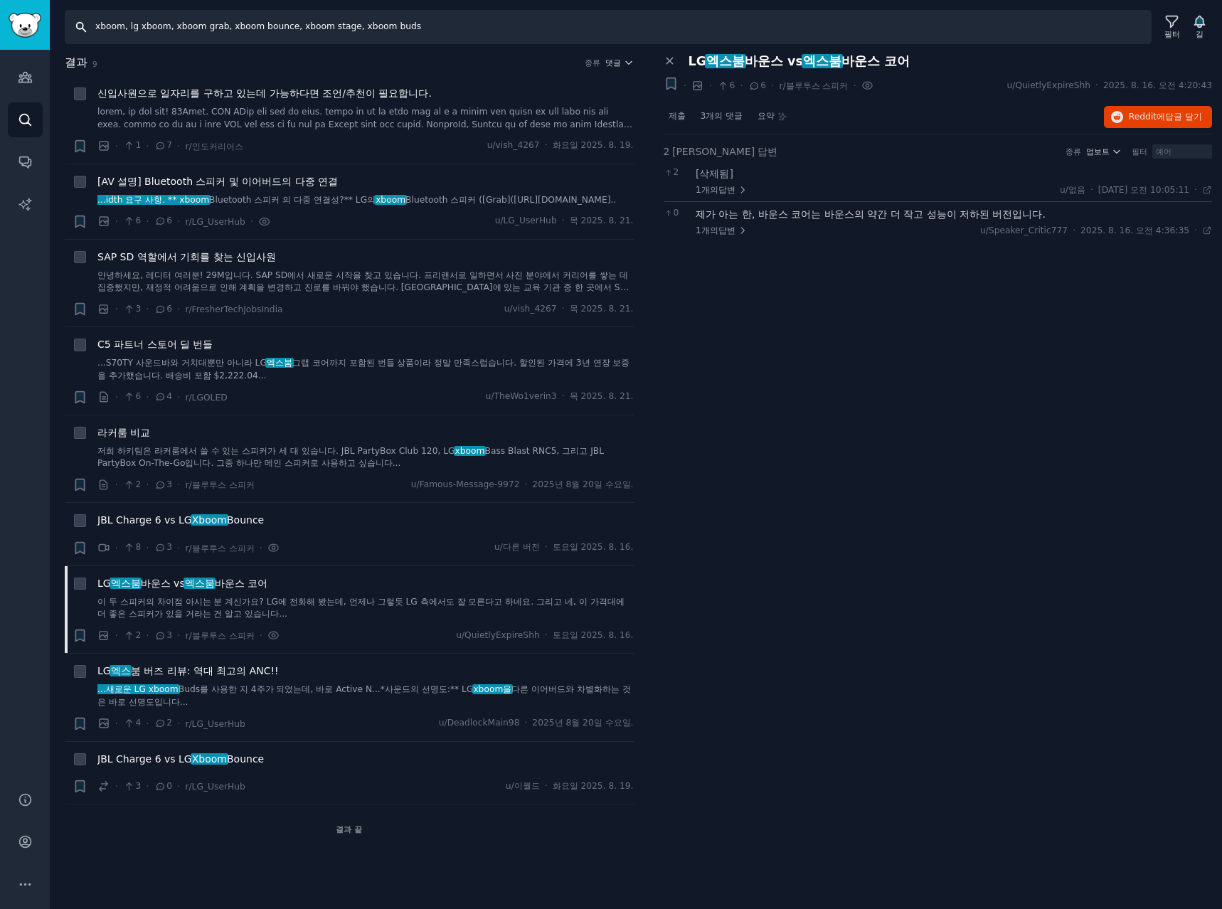
drag, startPoint x: 464, startPoint y: 31, endPoint x: 523, endPoint y: 33, distance: 58.4
click at [464, 31] on input "xboom, lg xboom, xboom grab, xboom bounce, xboom stage, xboom buds" at bounding box center [608, 27] width 1087 height 34
click at [1175, 19] on icon at bounding box center [1171, 21] width 15 height 15
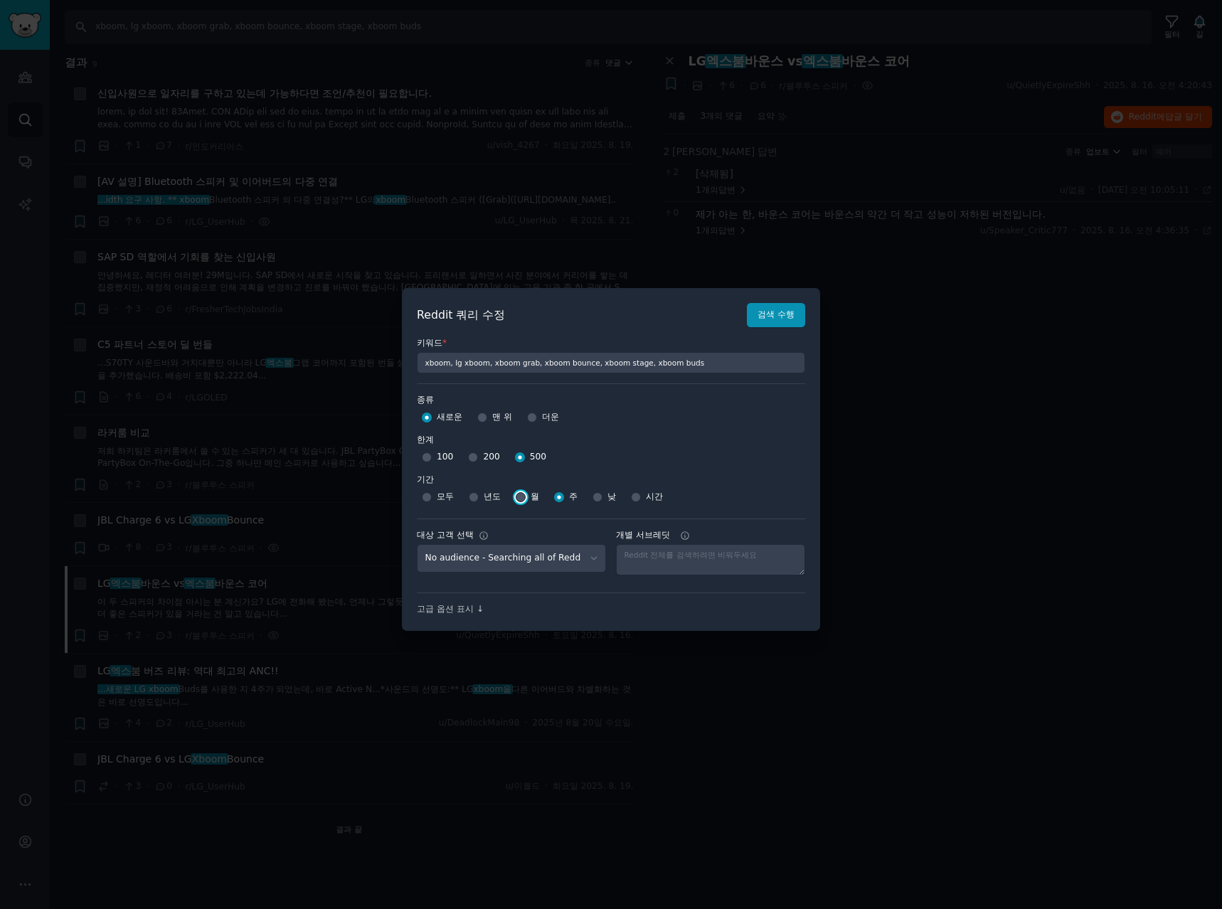
click at [518, 496] on input "월" at bounding box center [521, 497] width 10 height 10
radio input "true"
click at [777, 312] on font "검색 수행" at bounding box center [776, 314] width 37 height 10
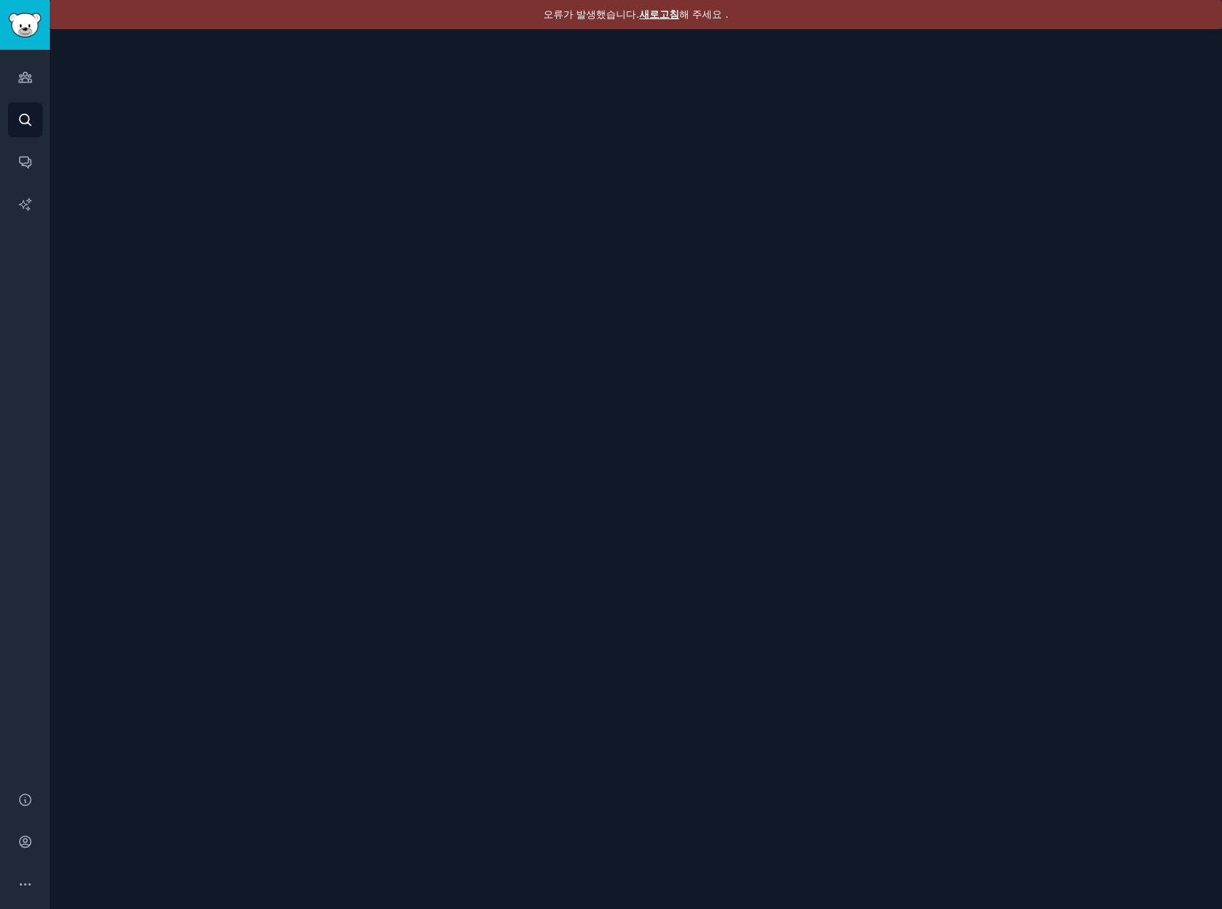
click at [668, 9] on font "새로고침" at bounding box center [659, 14] width 40 height 11
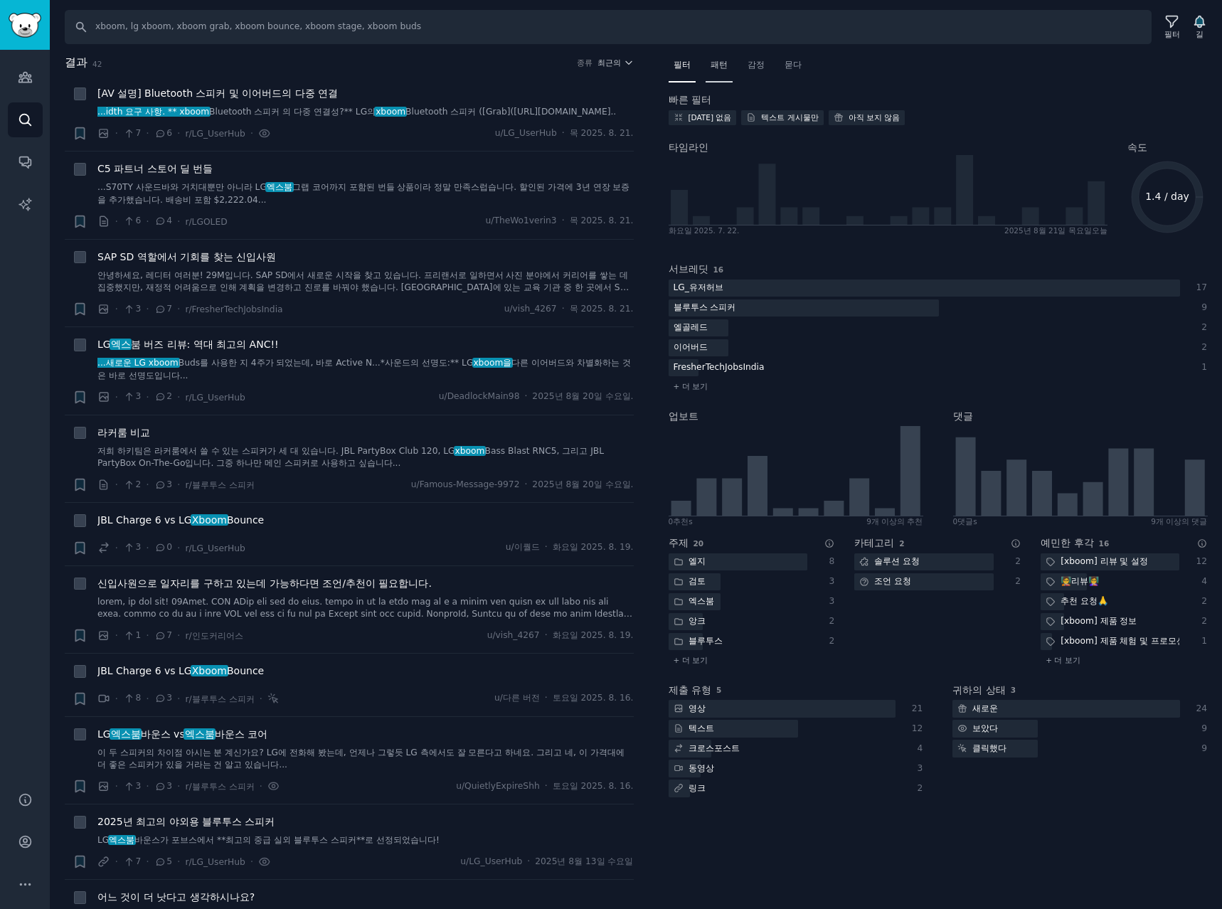
click at [721, 58] on div "패턴" at bounding box center [719, 68] width 27 height 29
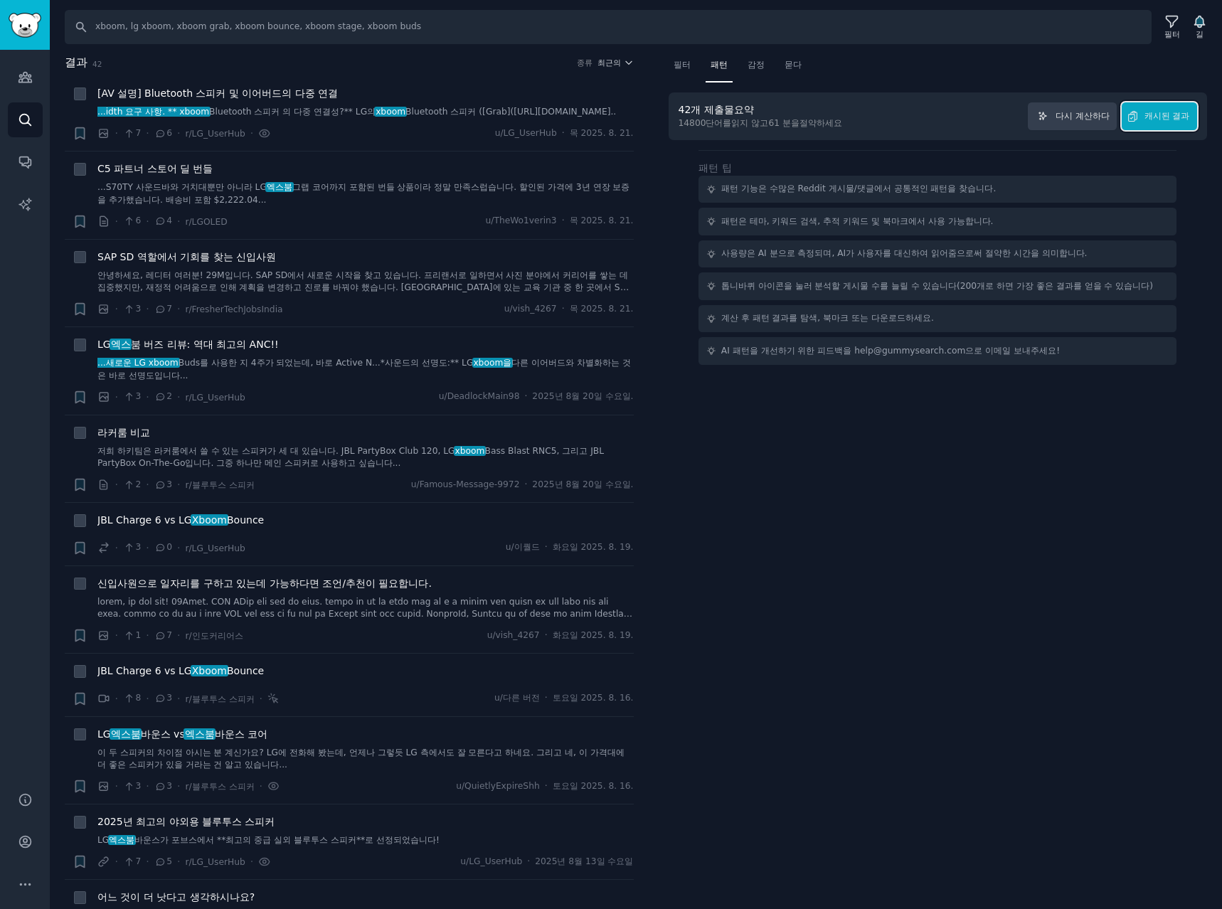
click at [1182, 119] on font "캐시된 결과" at bounding box center [1167, 116] width 46 height 10
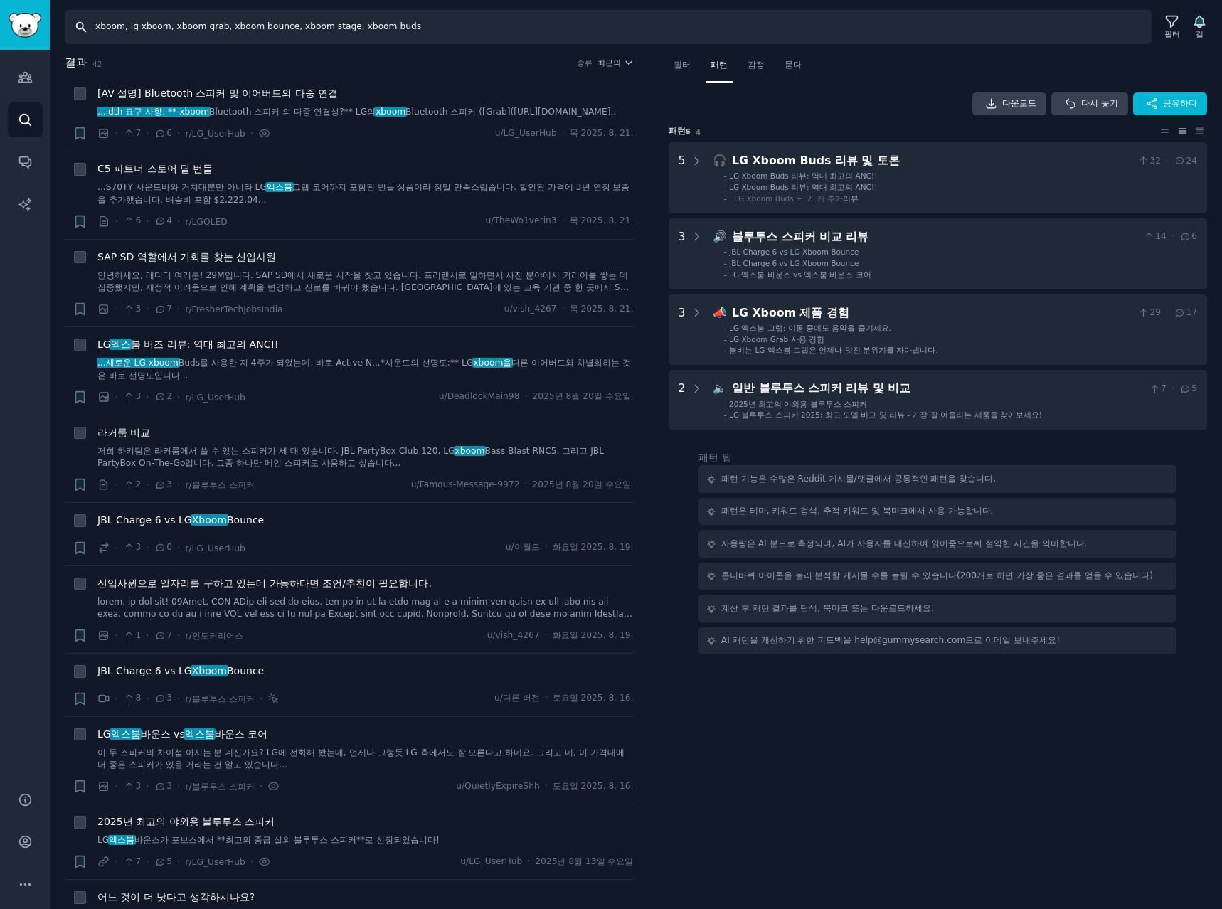
drag, startPoint x: 496, startPoint y: 39, endPoint x: -285, endPoint y: 22, distance: 781.2
click at [0, 22] on html "청중 찾다 대화 AI 보고서 돕다 계정 더 찾다 xboom, lg xboom, xboom grab, xboom bounce, xboom sta…" at bounding box center [611, 454] width 1222 height 909
type input "ㅓ"
type input "j"
click at [844, 821] on div "필터 패턴 감정 묻다 다운로드 다시 놓기 공유하다 패턴 s 4 5 🎧 LG Xboom Buds 리뷰 및 토론 32 · 24 - LG Xboom…" at bounding box center [938, 482] width 569 height 856
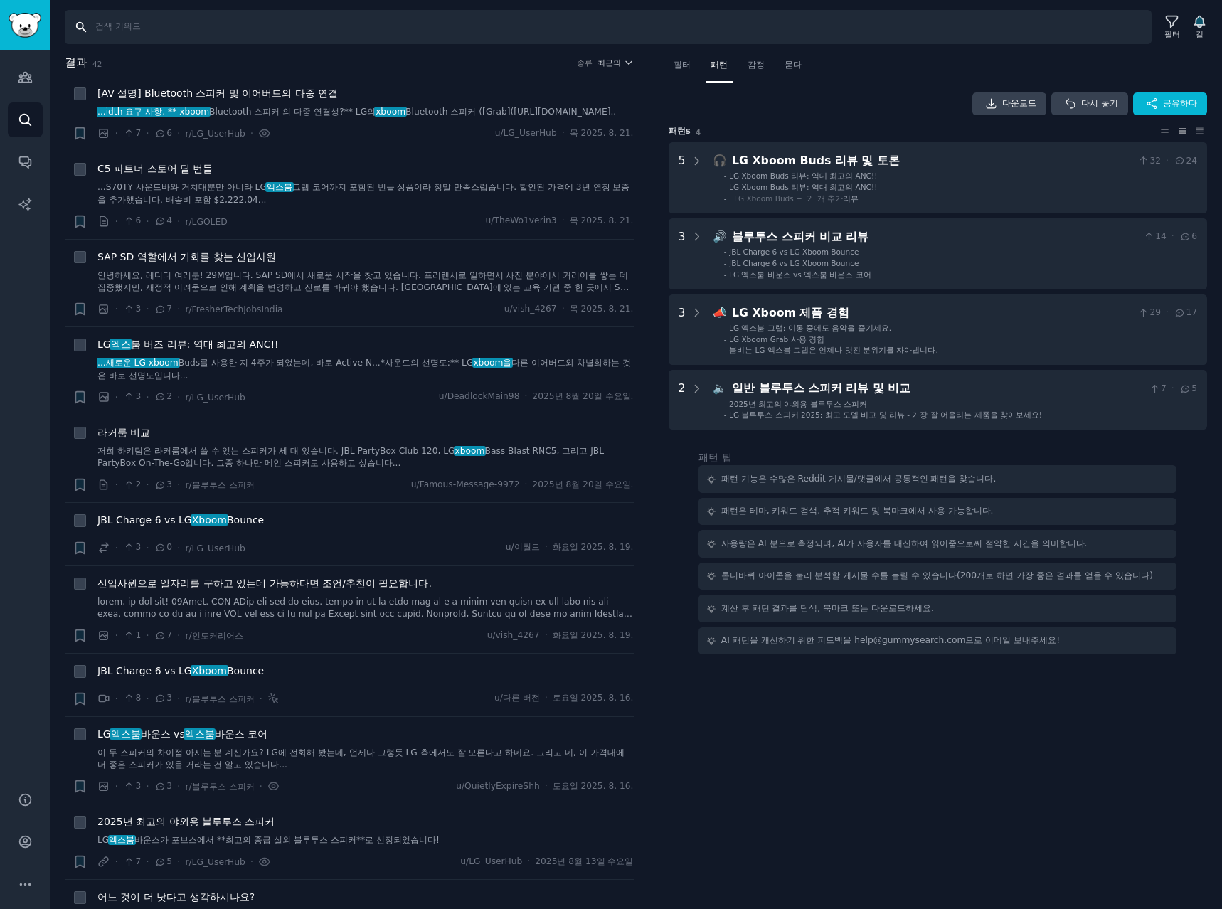
drag, startPoint x: 193, startPoint y: 30, endPoint x: 3, endPoint y: 11, distance: 191.5
click at [3, 11] on div "Audiences 청중 찾다 대화 AI 보고서 돕다 계정 더 찾다 필터 길 결과 42 종류 최근의 + [AV 설명] Bluetooth 스피커 …" at bounding box center [611, 454] width 1222 height 909
type input "jbl flip, jbl charge, jbl partybox"
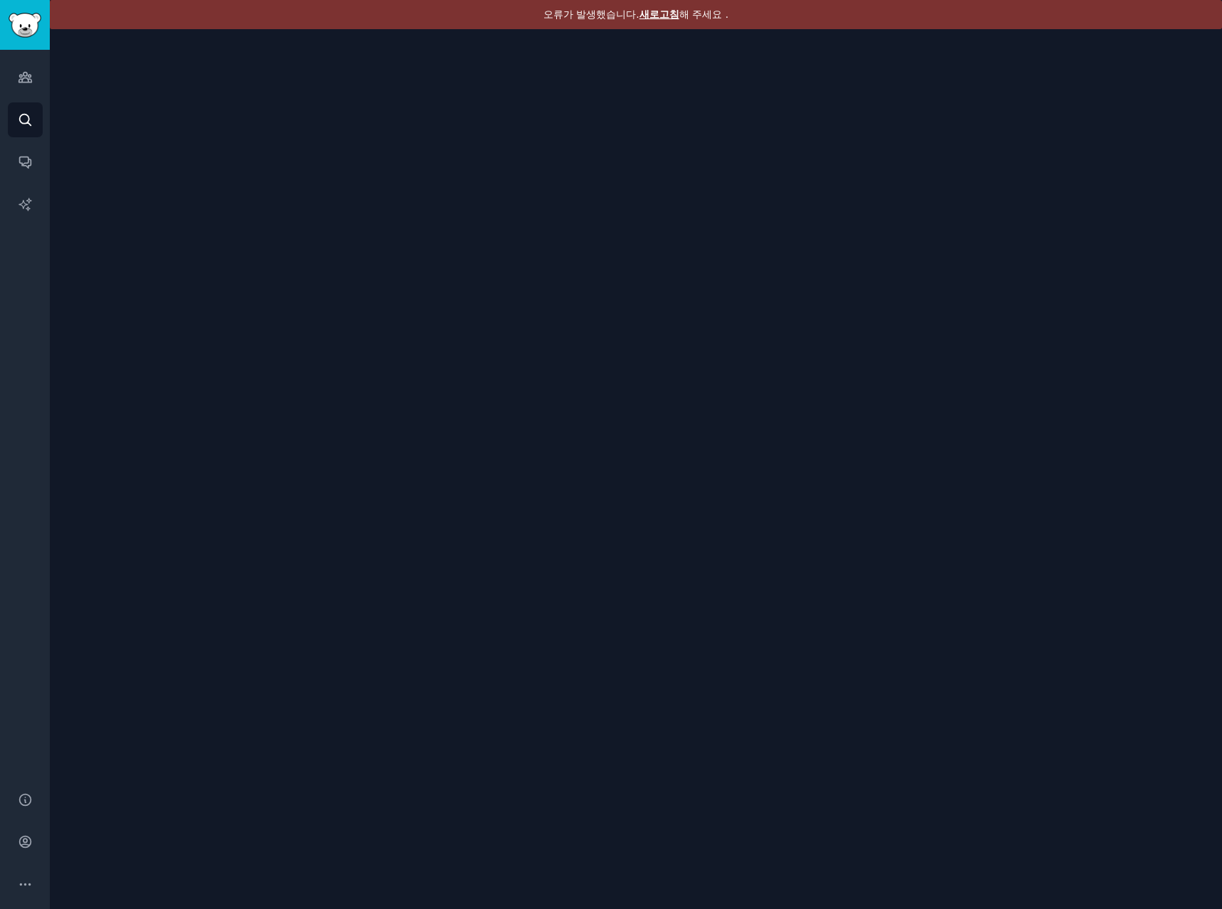
click at [660, 14] on font "새로고침" at bounding box center [659, 14] width 40 height 11
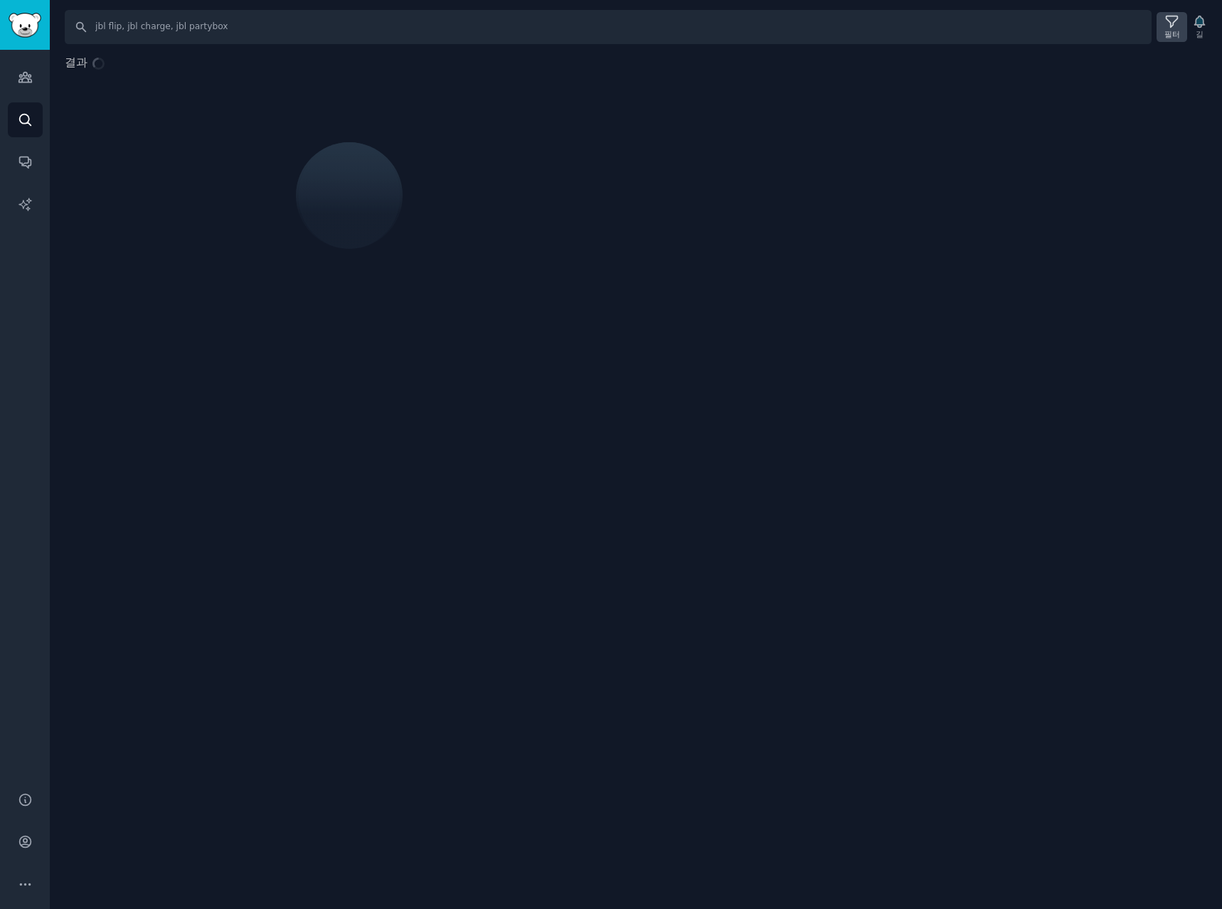
click at [1168, 30] on font "필터" at bounding box center [1172, 34] width 16 height 9
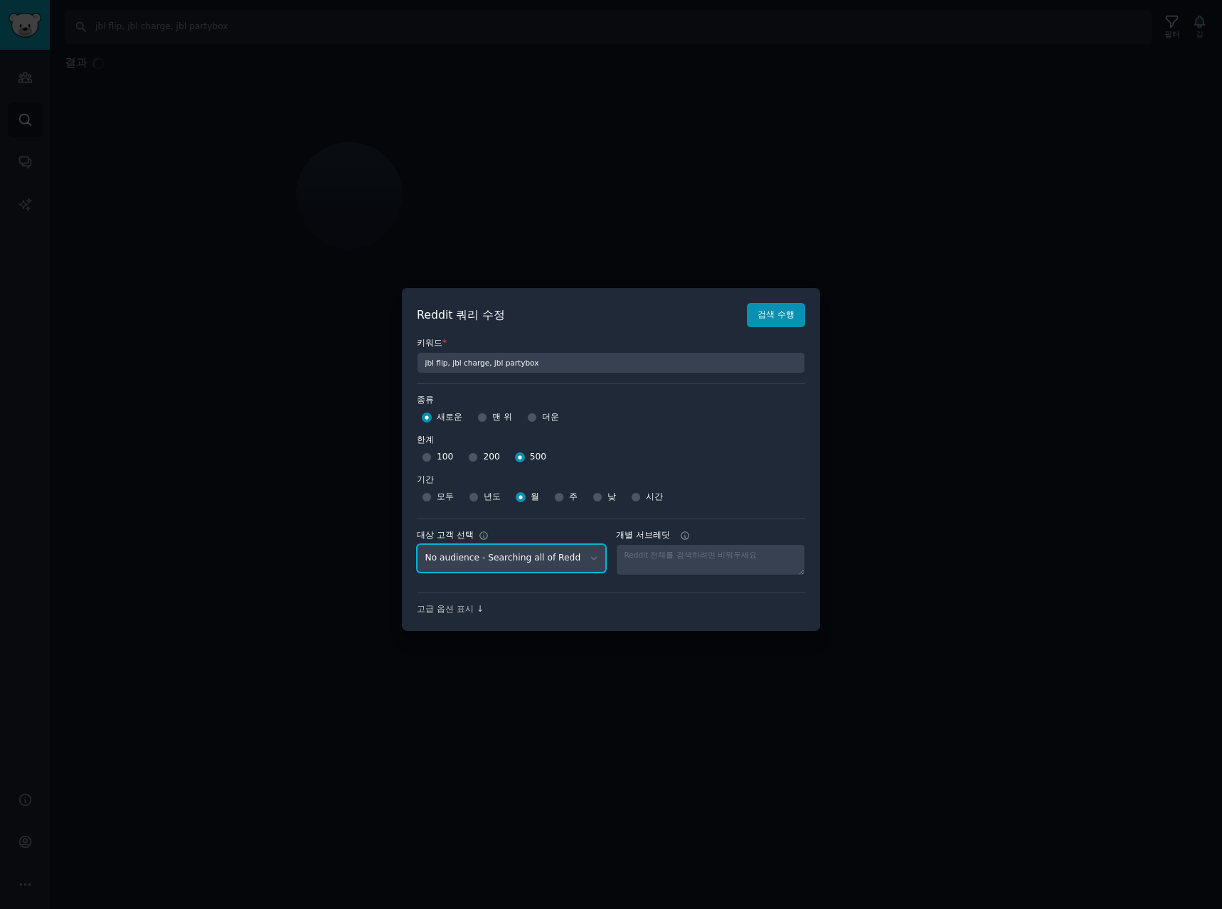
click at [508, 563] on select "No audience - Searching all of Reddit stanbyme - 35 Subreddits internetexplorer…" at bounding box center [511, 558] width 189 height 29
select select "d5641c5a1a"
click at [417, 544] on select "No audience - Searching all of Reddit stanbyme - 35 Subreddits internetexplorer…" at bounding box center [511, 558] width 189 height 29
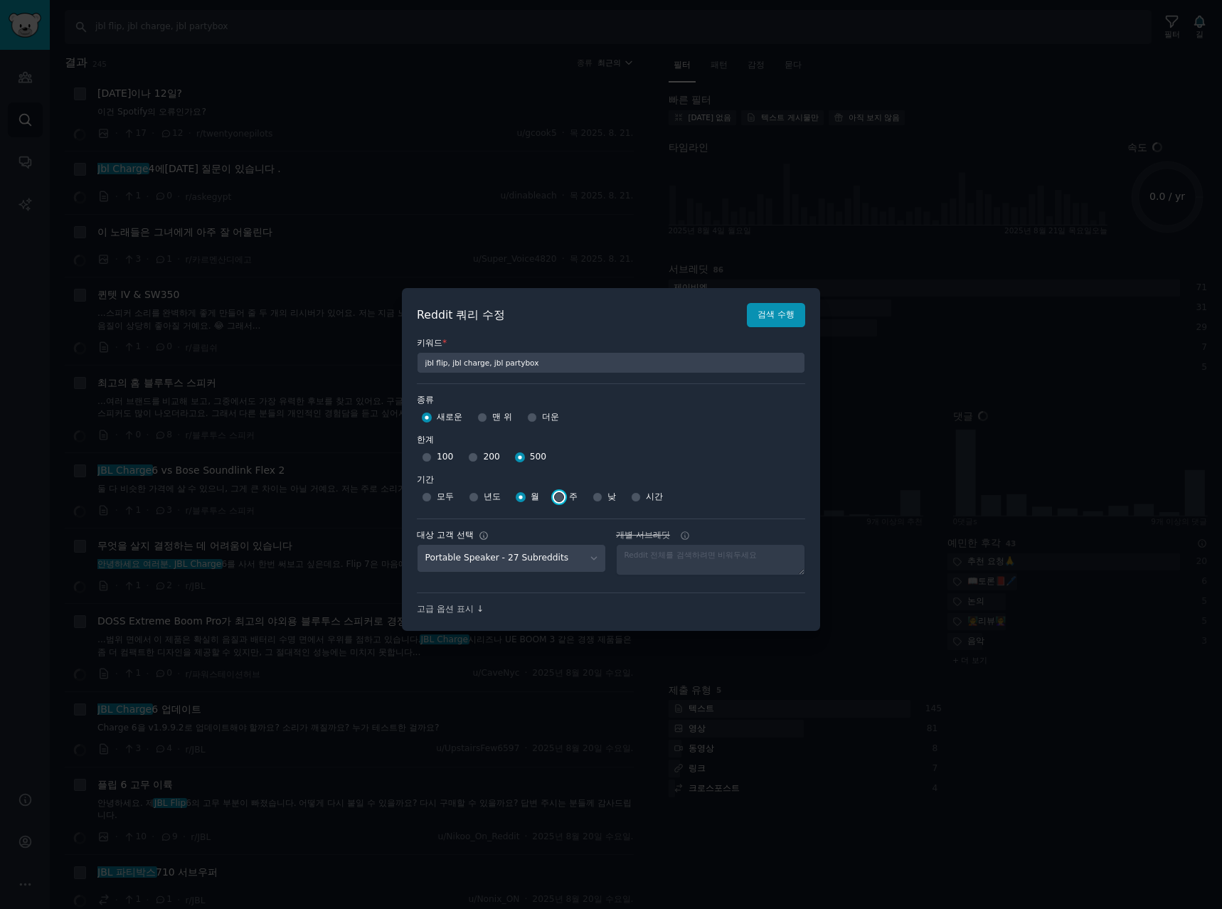
click at [560, 494] on input "주" at bounding box center [559, 497] width 10 height 10
radio input "true"
click at [776, 316] on font "검색 수행" at bounding box center [776, 314] width 37 height 10
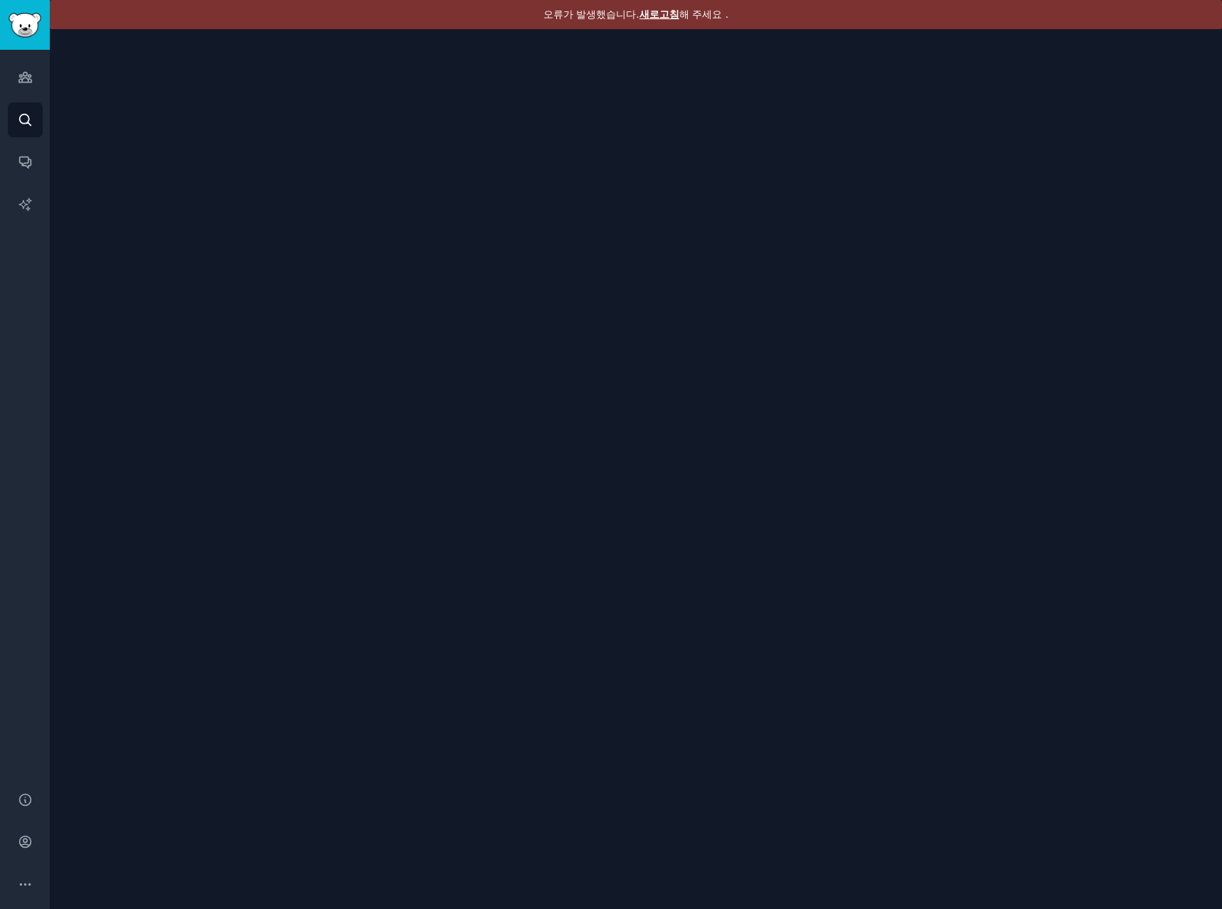
click at [662, 12] on font "새로고침" at bounding box center [659, 14] width 40 height 11
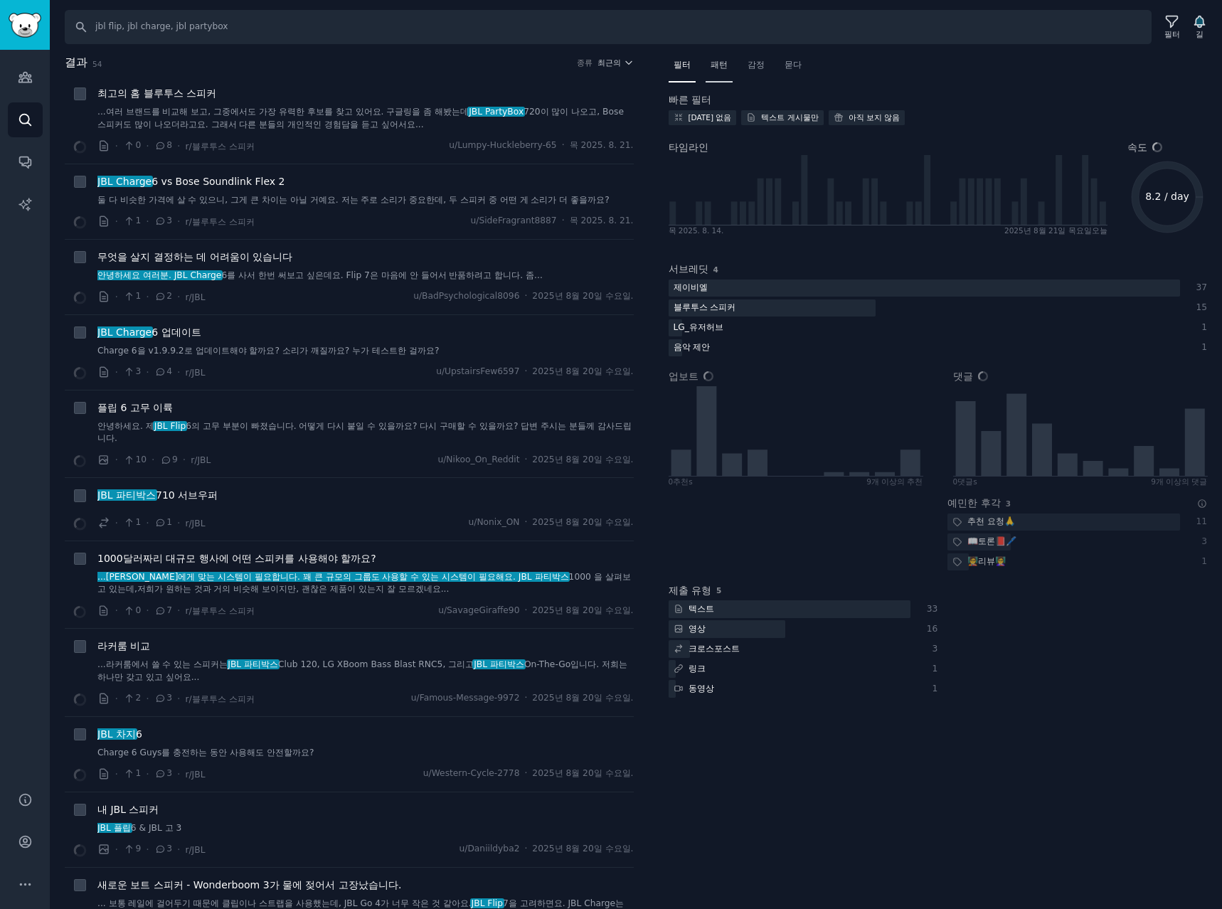
click at [724, 65] on font "패턴" at bounding box center [719, 65] width 17 height 10
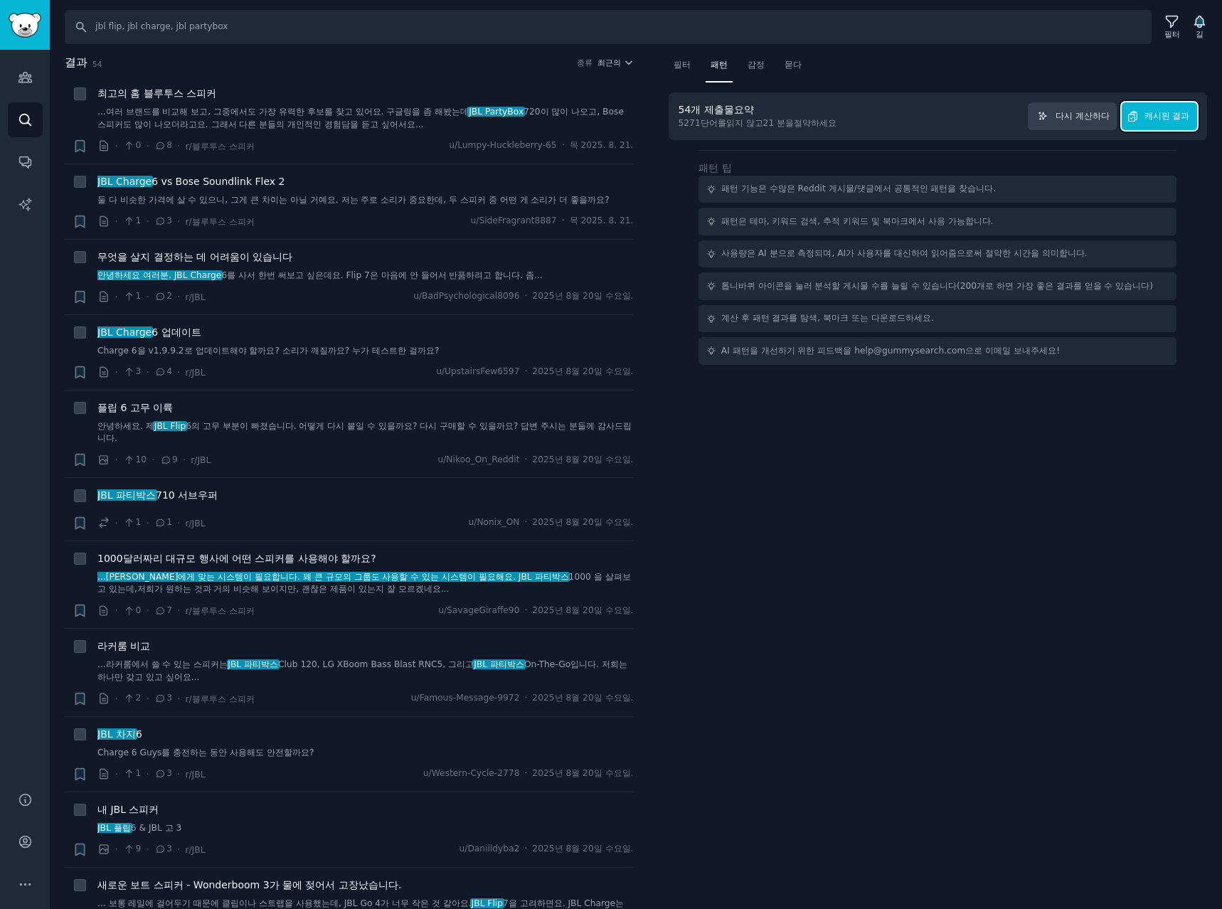
click at [1161, 114] on font "캐시된 결과" at bounding box center [1167, 116] width 46 height 10
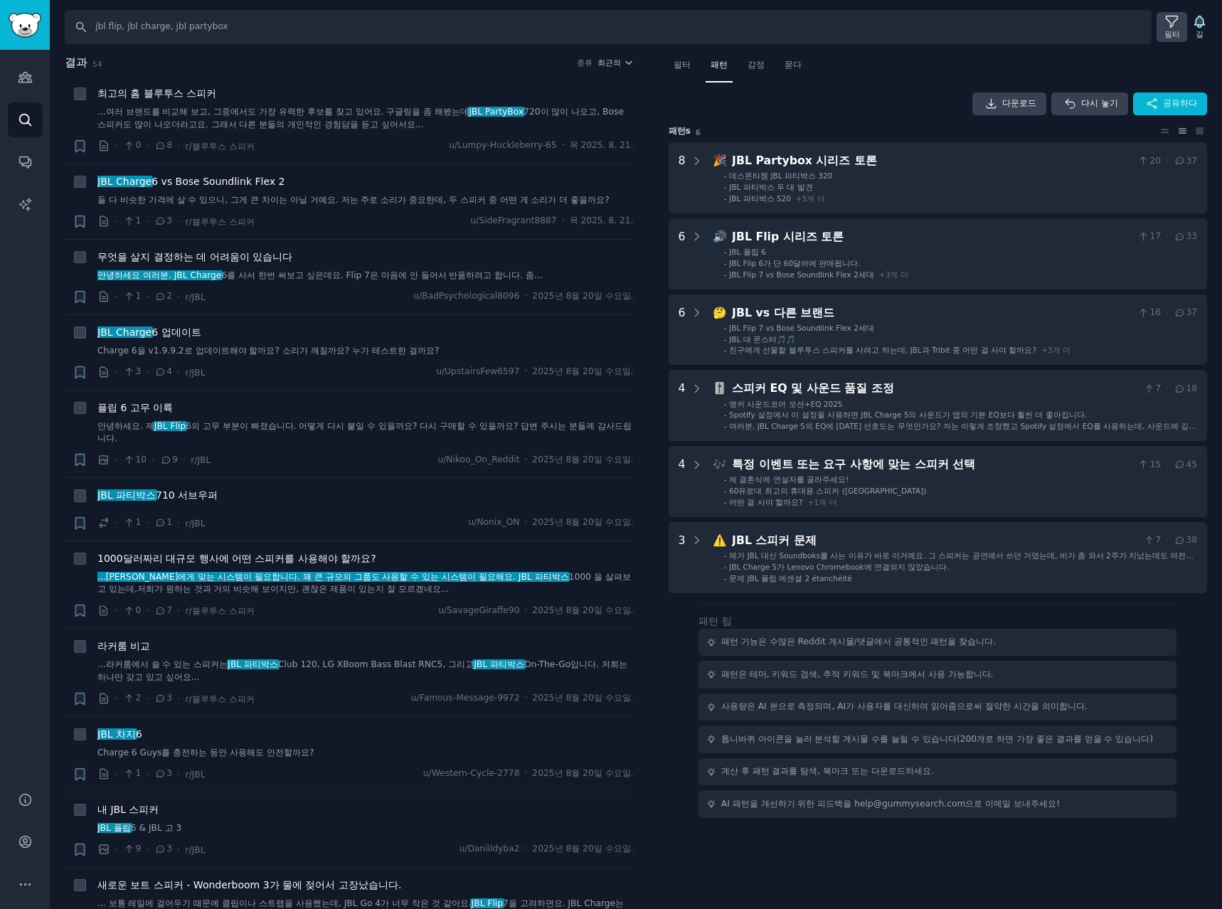
click at [1166, 28] on icon at bounding box center [1171, 21] width 15 height 15
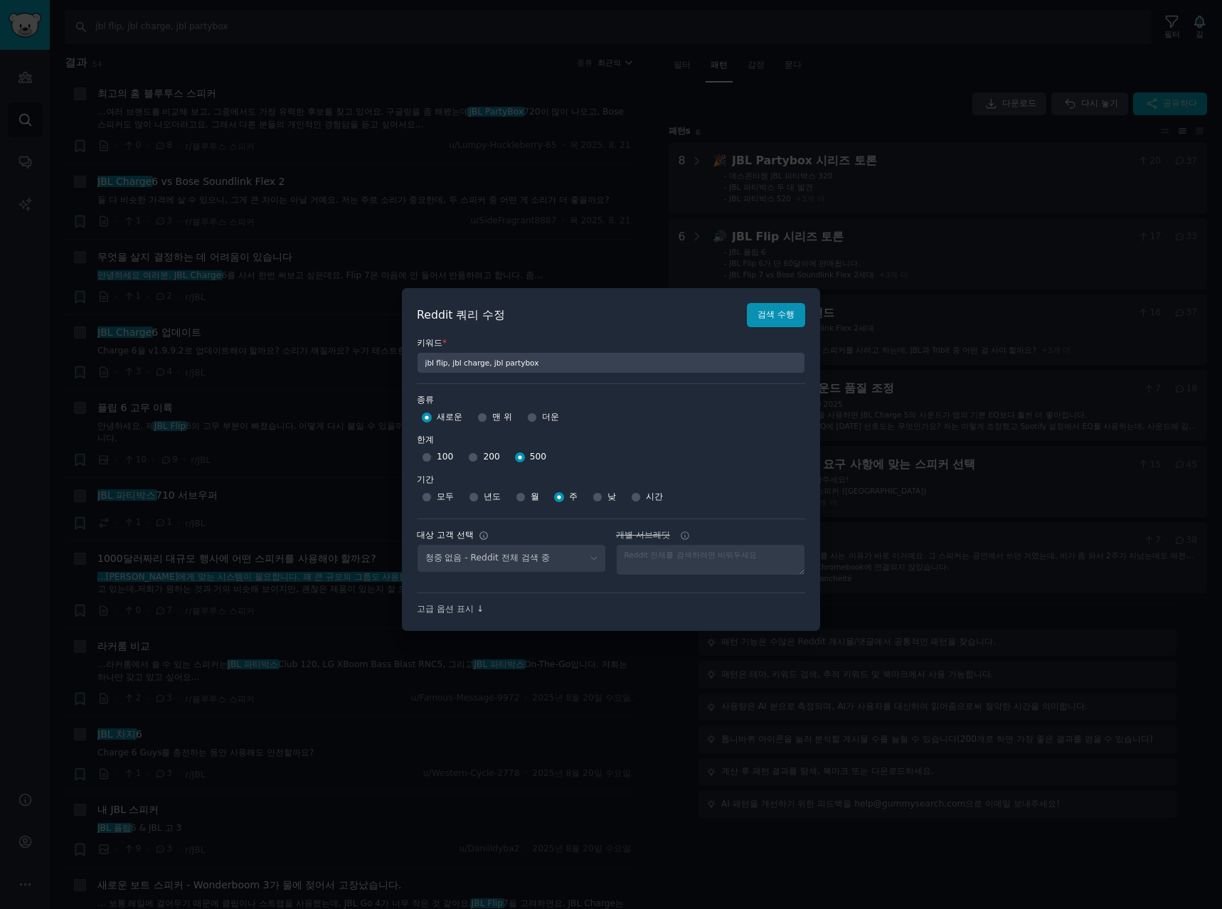
select select "d5641c5a1a"
click at [916, 51] on div at bounding box center [611, 454] width 1222 height 909
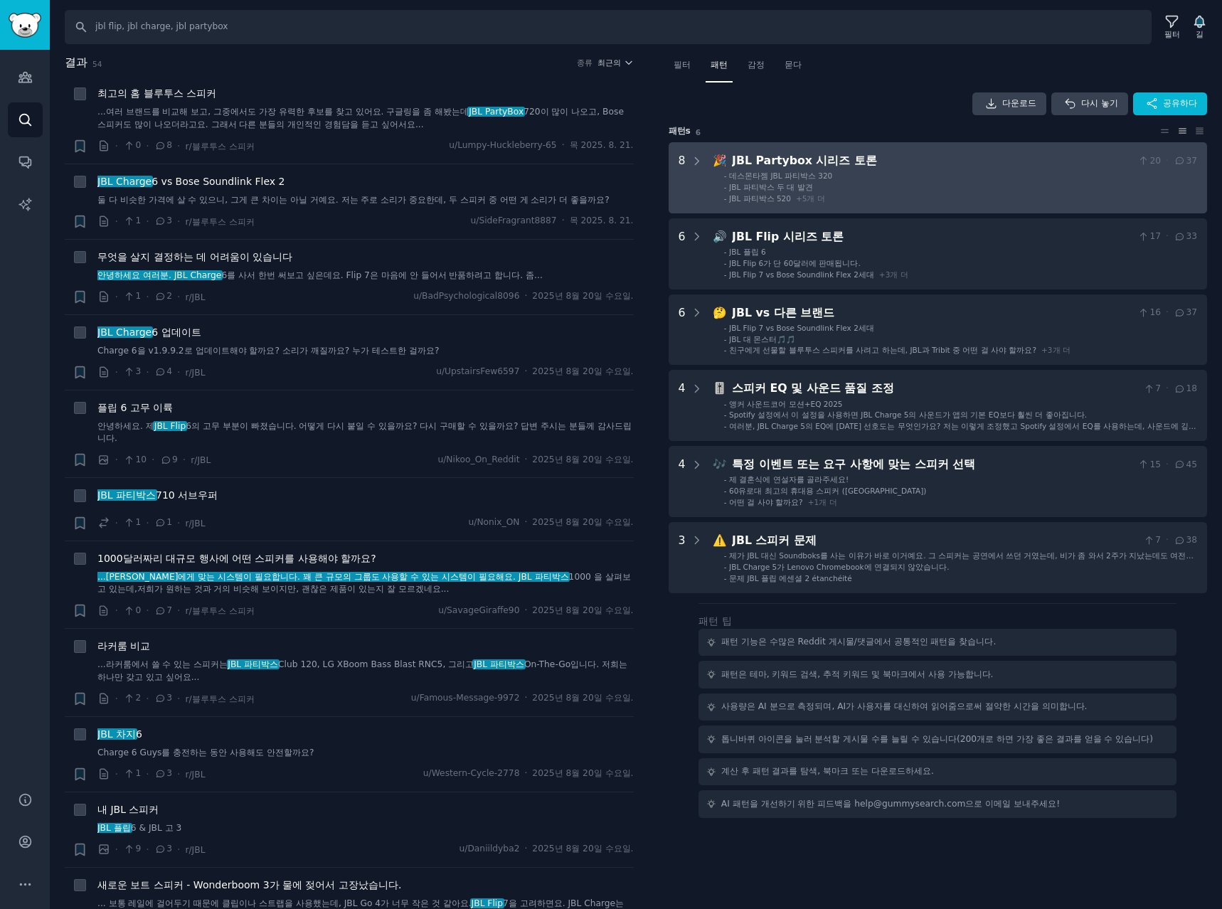
click at [991, 185] on li "- JBL 파티박스 두 대 발견" at bounding box center [960, 187] width 473 height 10
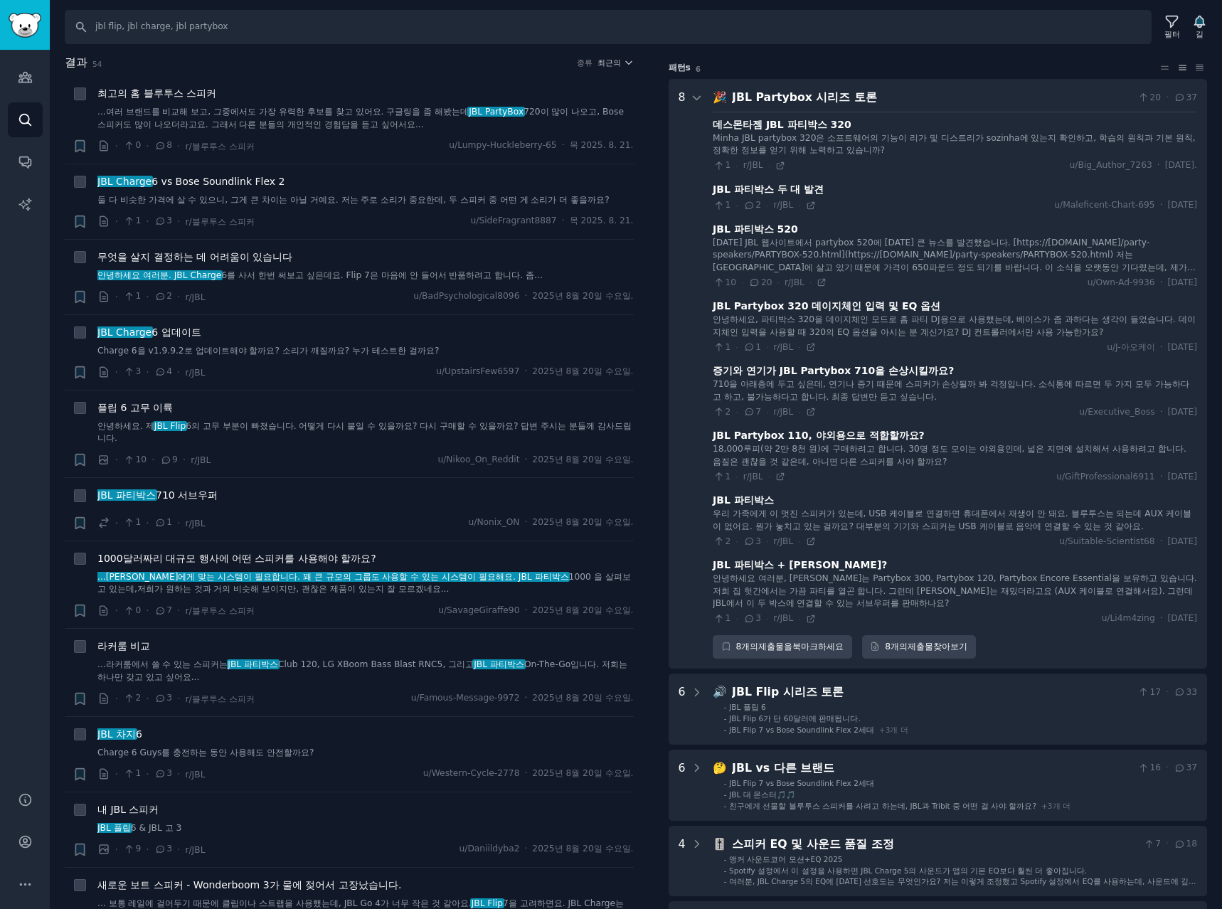
scroll to position [89, 0]
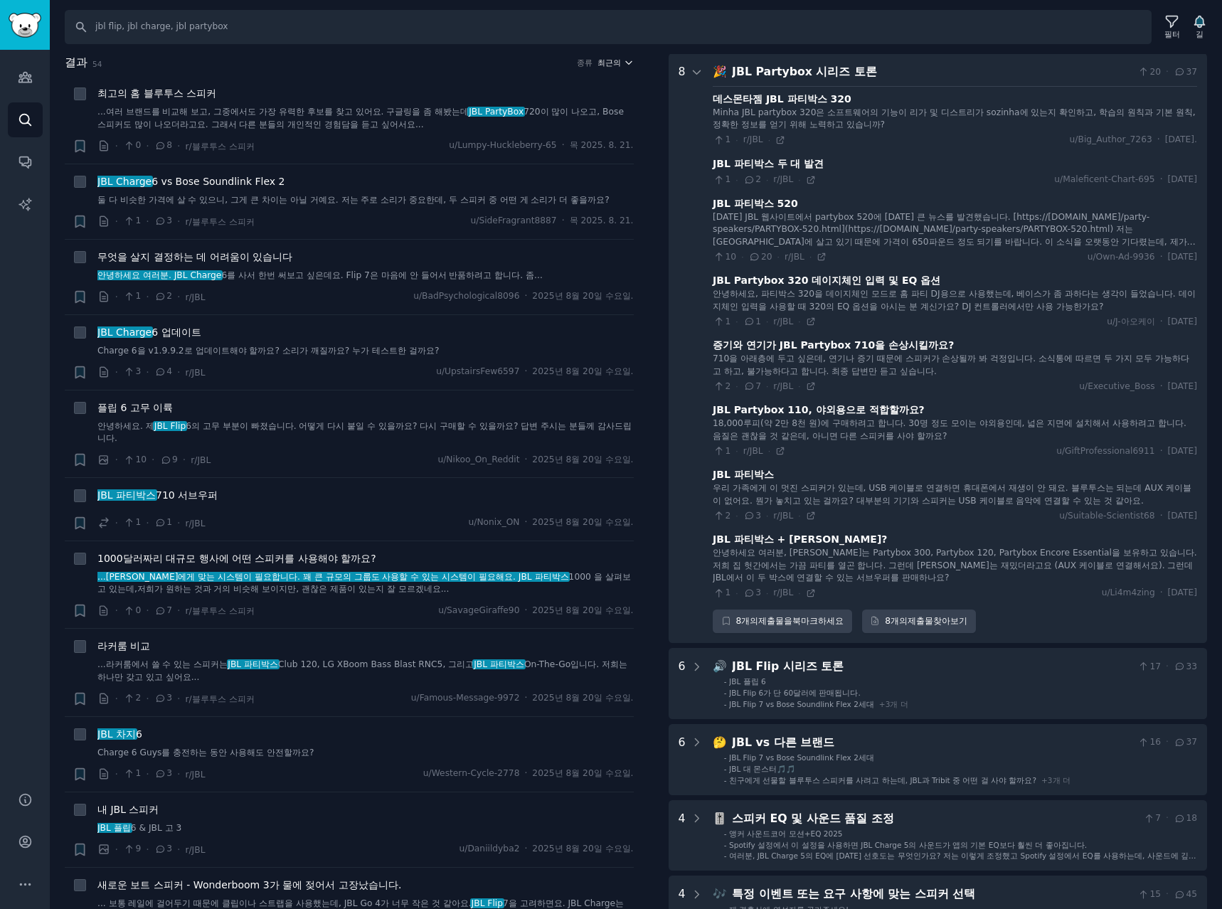
click at [619, 59] on button "최근의" at bounding box center [615, 63] width 36 height 10
click at [546, 117] on p "Upvotes" at bounding box center [539, 115] width 36 height 13
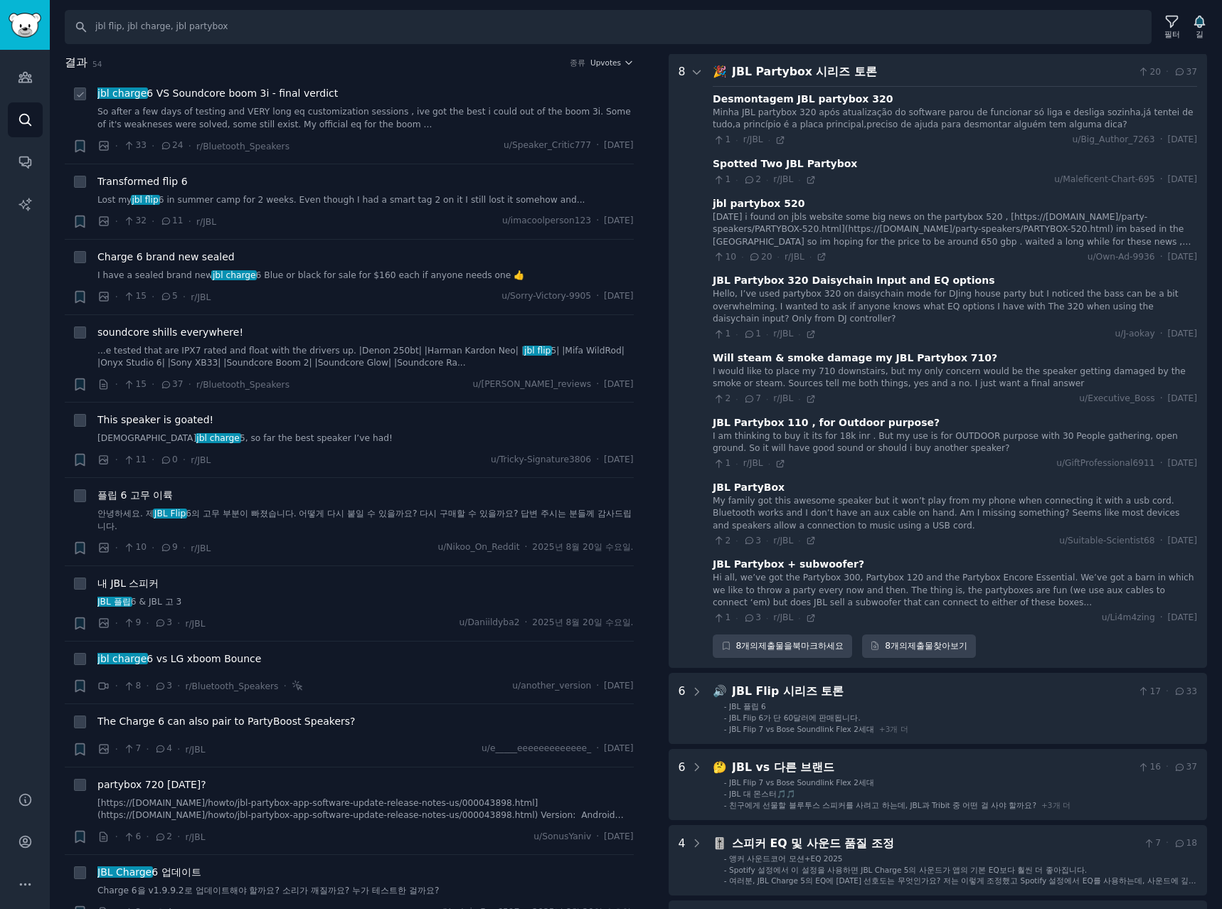
click at [463, 92] on div "jbl charge 6 VS Soundcore boom 3i - final verdict" at bounding box center [365, 93] width 536 height 15
click at [615, 61] on span "Upvotes" at bounding box center [605, 63] width 31 height 10
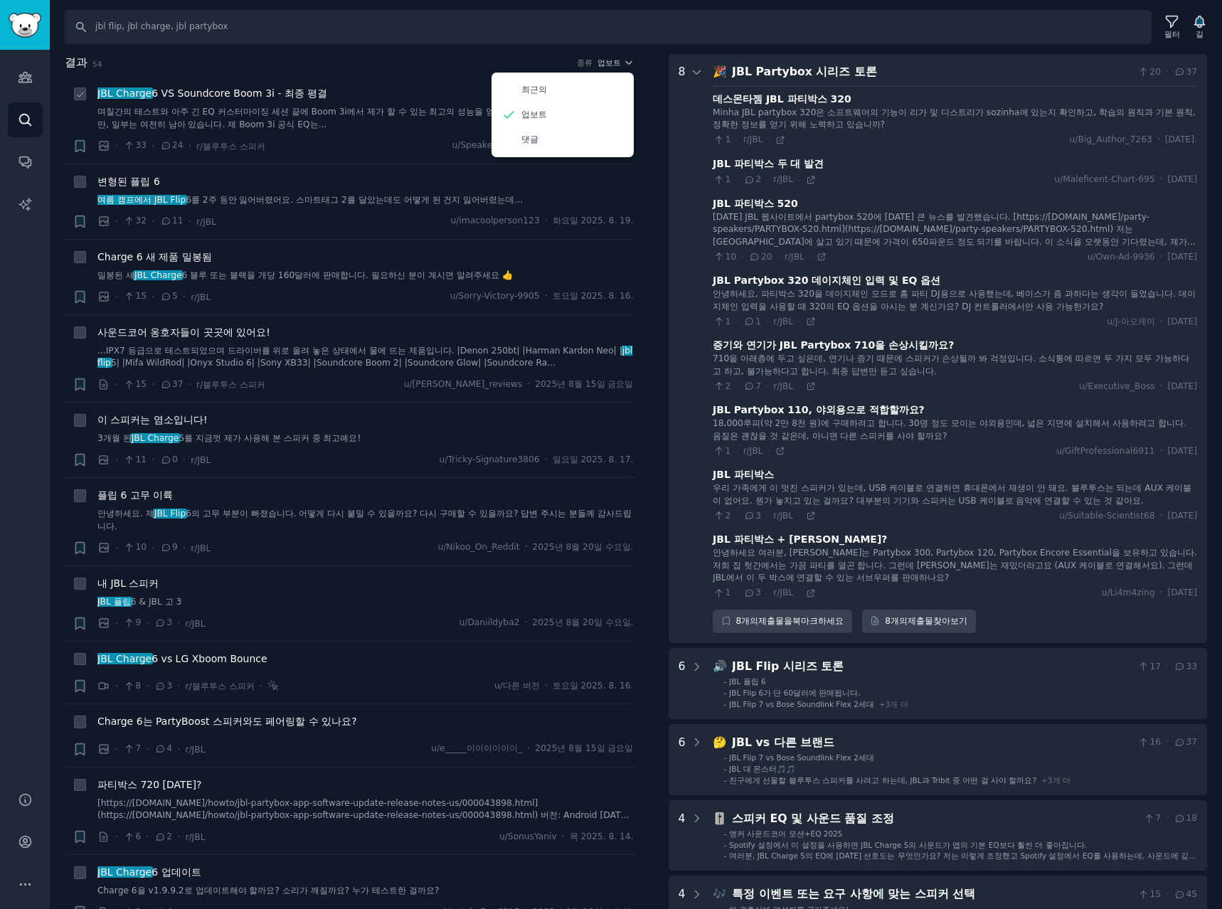
click at [434, 80] on li "+ JBL Charge 6 VS Soundcore Boom 3i - 최종 평결 며칠간의 테스트와 아주 긴 EQ 커스터마이징 세션 끝에 Boom…" at bounding box center [349, 119] width 569 height 87
click at [603, 61] on font "업보트" at bounding box center [608, 62] width 23 height 9
click at [522, 136] on font "댓글" at bounding box center [529, 139] width 17 height 10
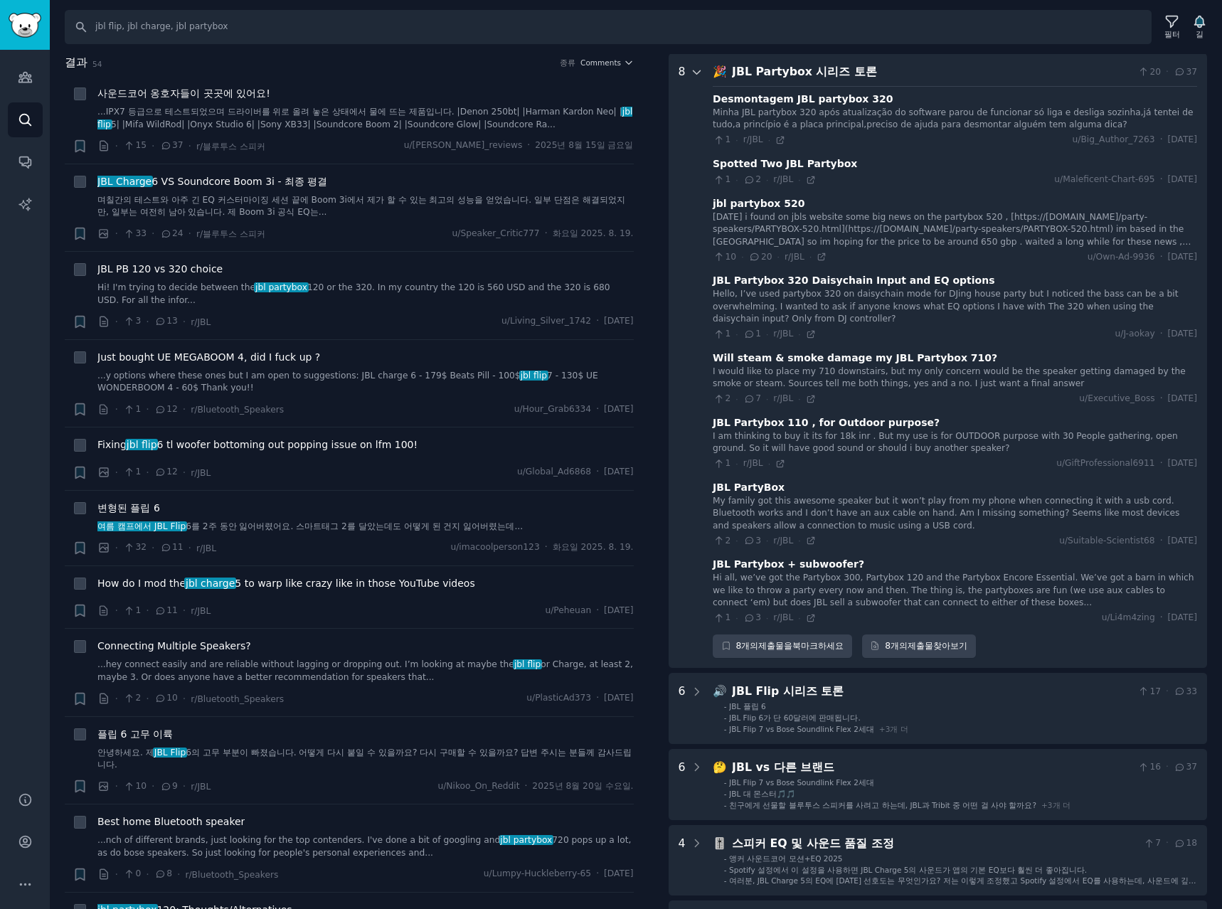
drag, startPoint x: 930, startPoint y: 73, endPoint x: 694, endPoint y: 73, distance: 235.4
click at [694, 73] on icon at bounding box center [696, 72] width 7 height 4
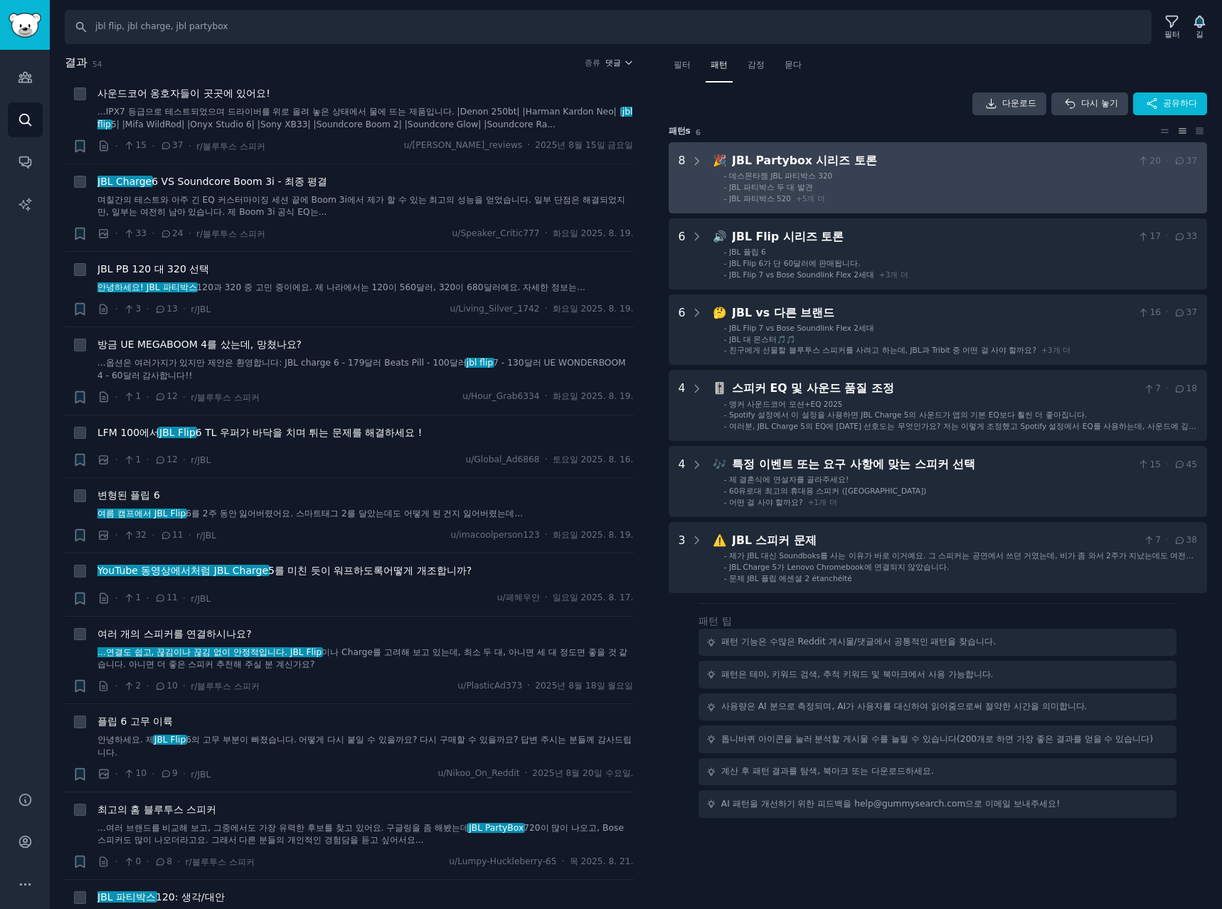
click at [706, 158] on Discussions "8 🎉 JBL Partybox 시리즈 토론 20 · 37 - 데스몬타젬 JBL 파티박스 320 - JBL 파티박스 두 대 발견 - JBL 파티…" at bounding box center [938, 177] width 539 height 71
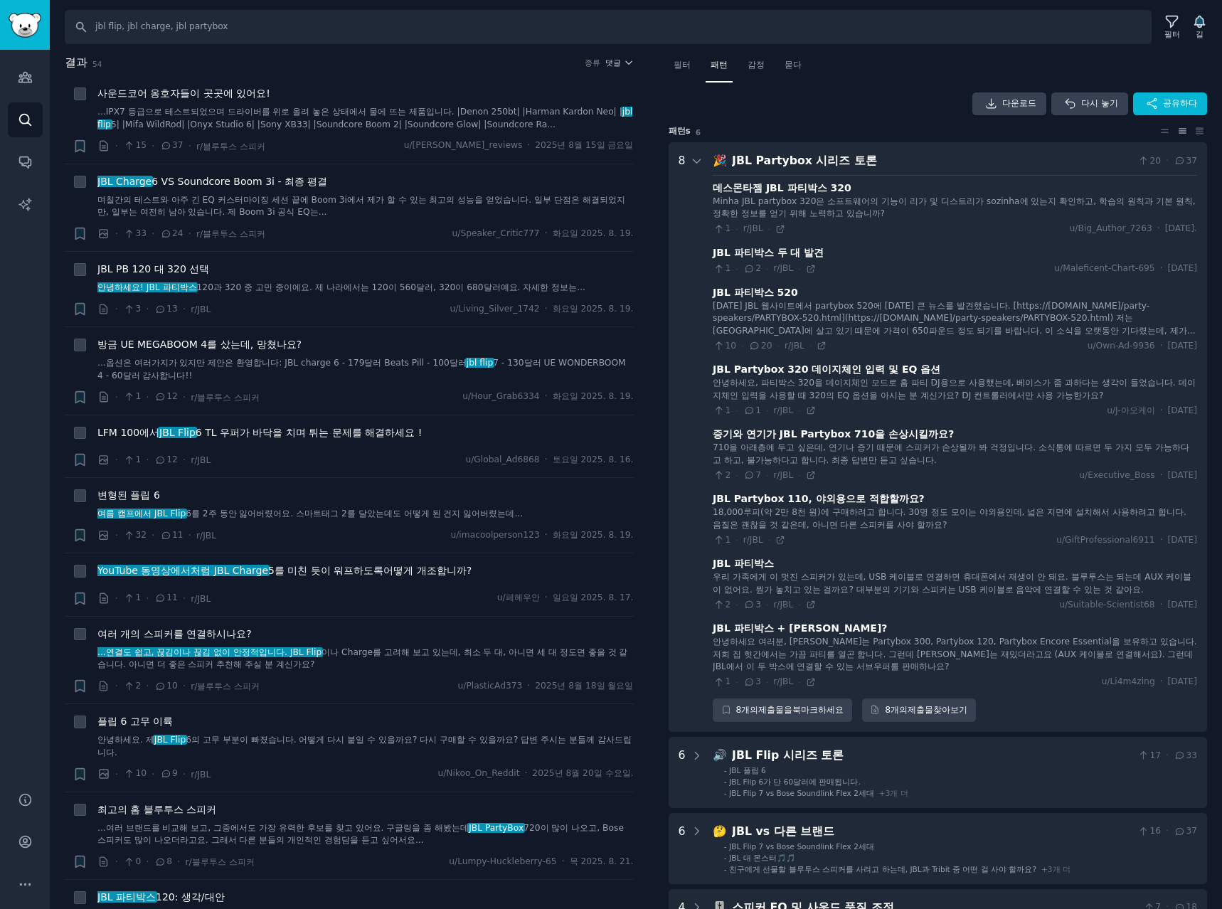
scroll to position [89, 0]
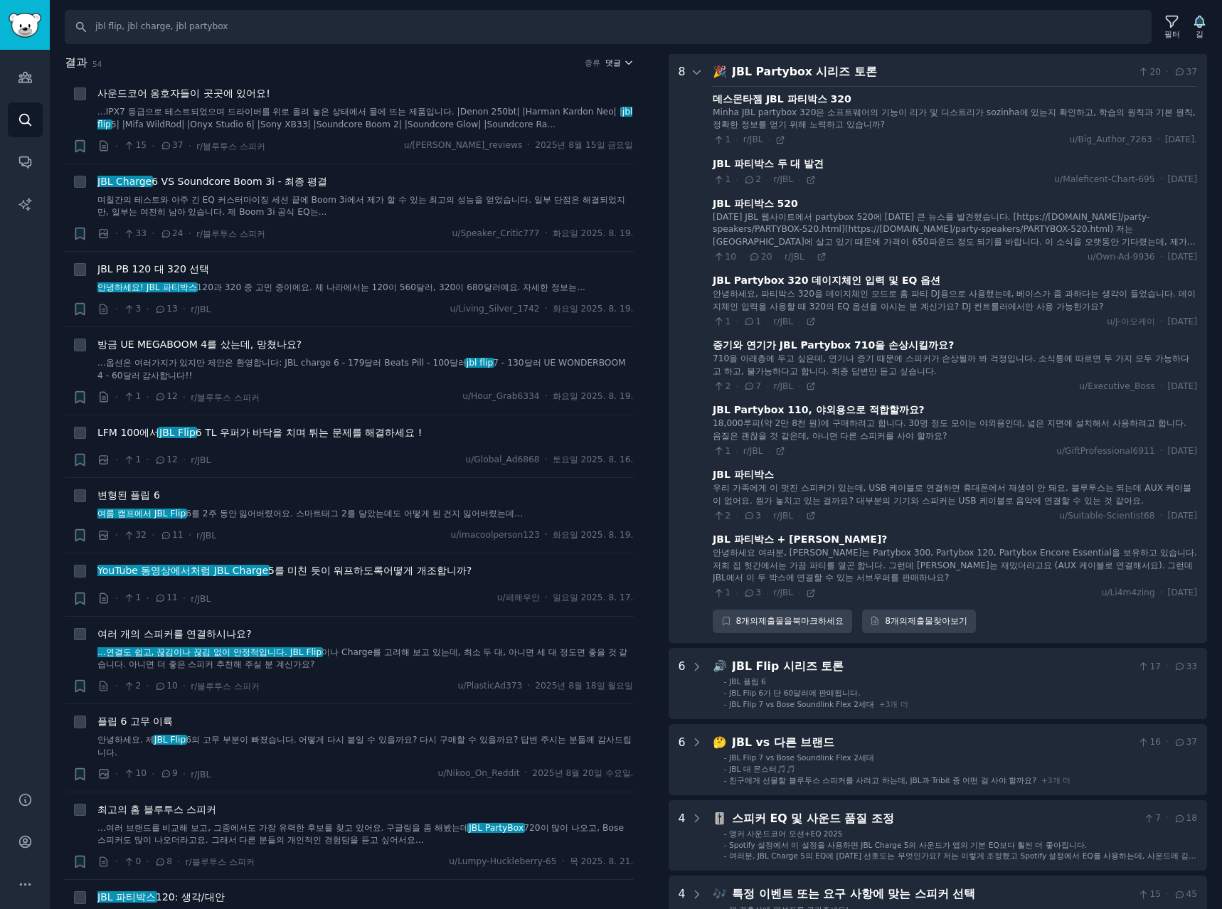
click at [617, 58] on font "댓글" at bounding box center [613, 62] width 16 height 9
click at [551, 117] on div "업보트" at bounding box center [562, 114] width 132 height 25
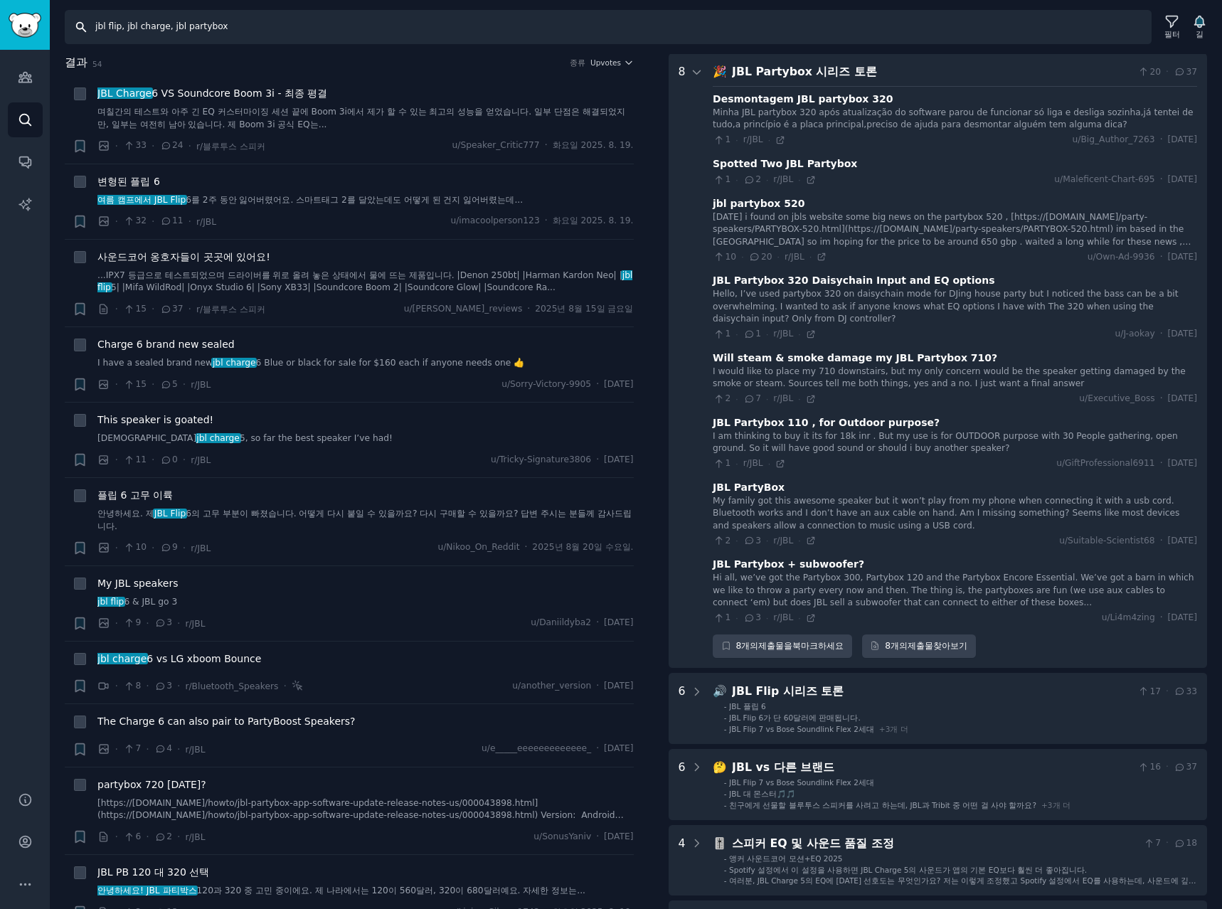
drag, startPoint x: 166, startPoint y: 23, endPoint x: -243, endPoint y: -13, distance: 410.6
click at [0, 0] on html "Account 청중 찾다 대화 AI 보고서 돕다 계정 더 찾다 jbl flip, jbl charge, jbl partybox 필터 길 결과 5…" at bounding box center [611, 454] width 1222 height 909
click at [174, 28] on input "jbl partybox" at bounding box center [608, 27] width 1087 height 34
paste input "jbl flip, jbl charge,"
type input "jbl partybox, jbl flip, jbl charge,"
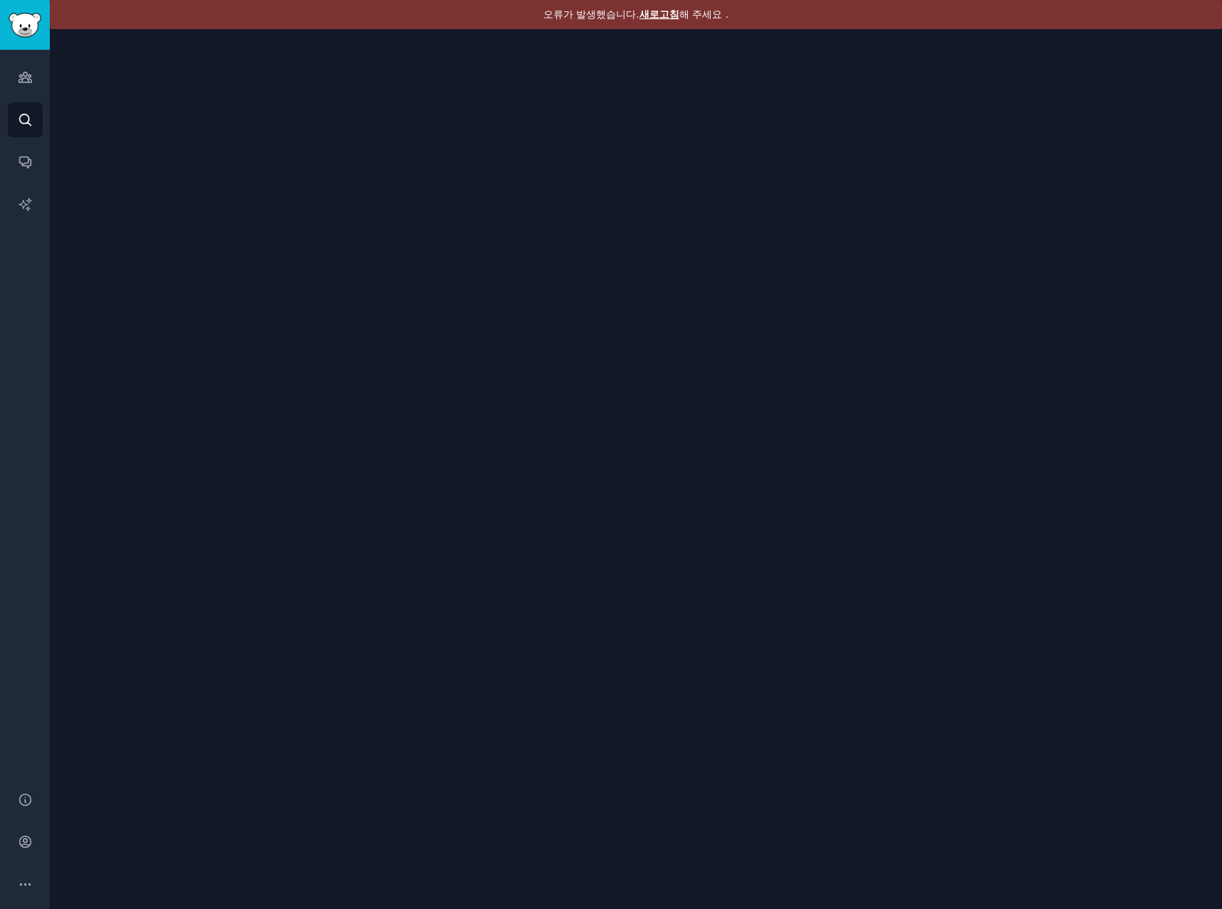
click at [657, 14] on font "새로고침" at bounding box center [659, 14] width 40 height 11
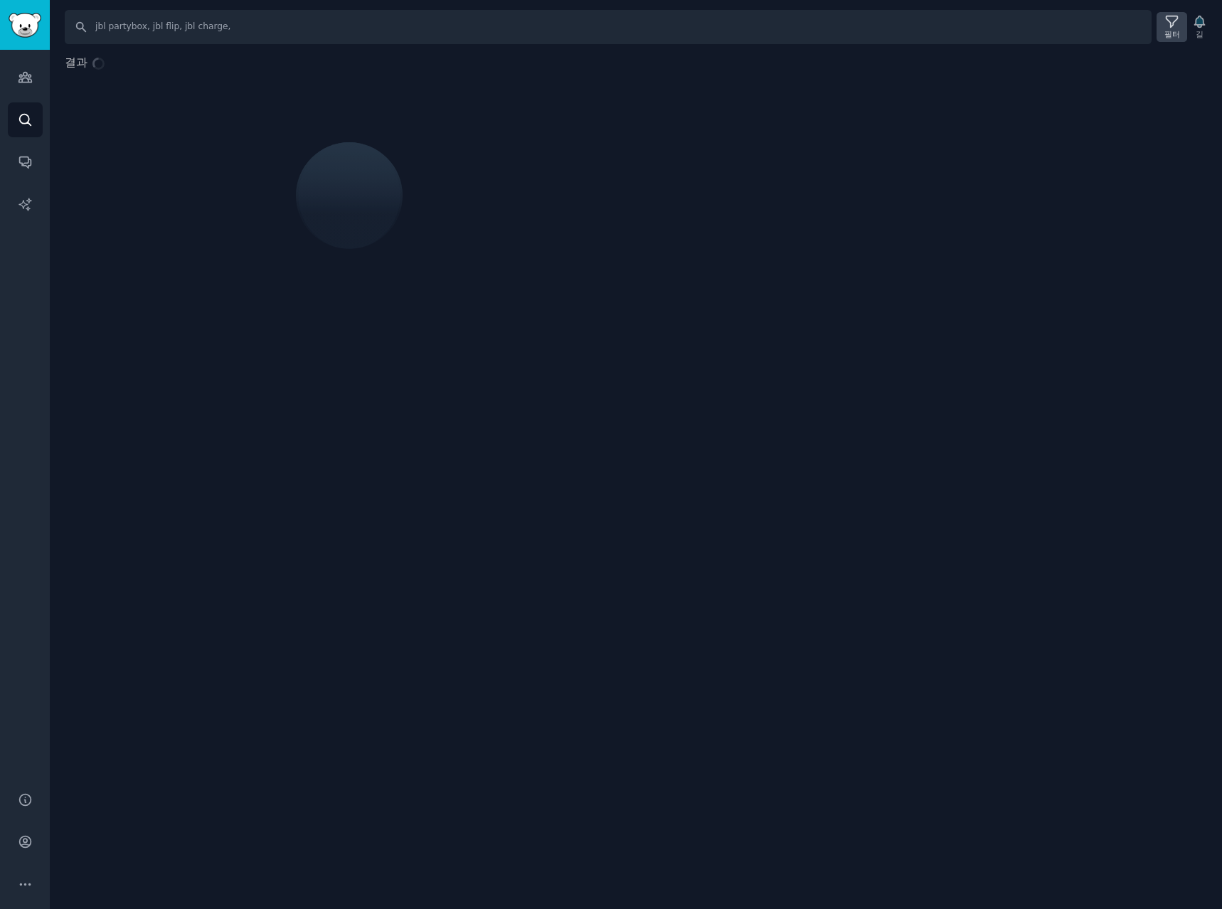
click at [1175, 32] on font "필터" at bounding box center [1172, 34] width 16 height 9
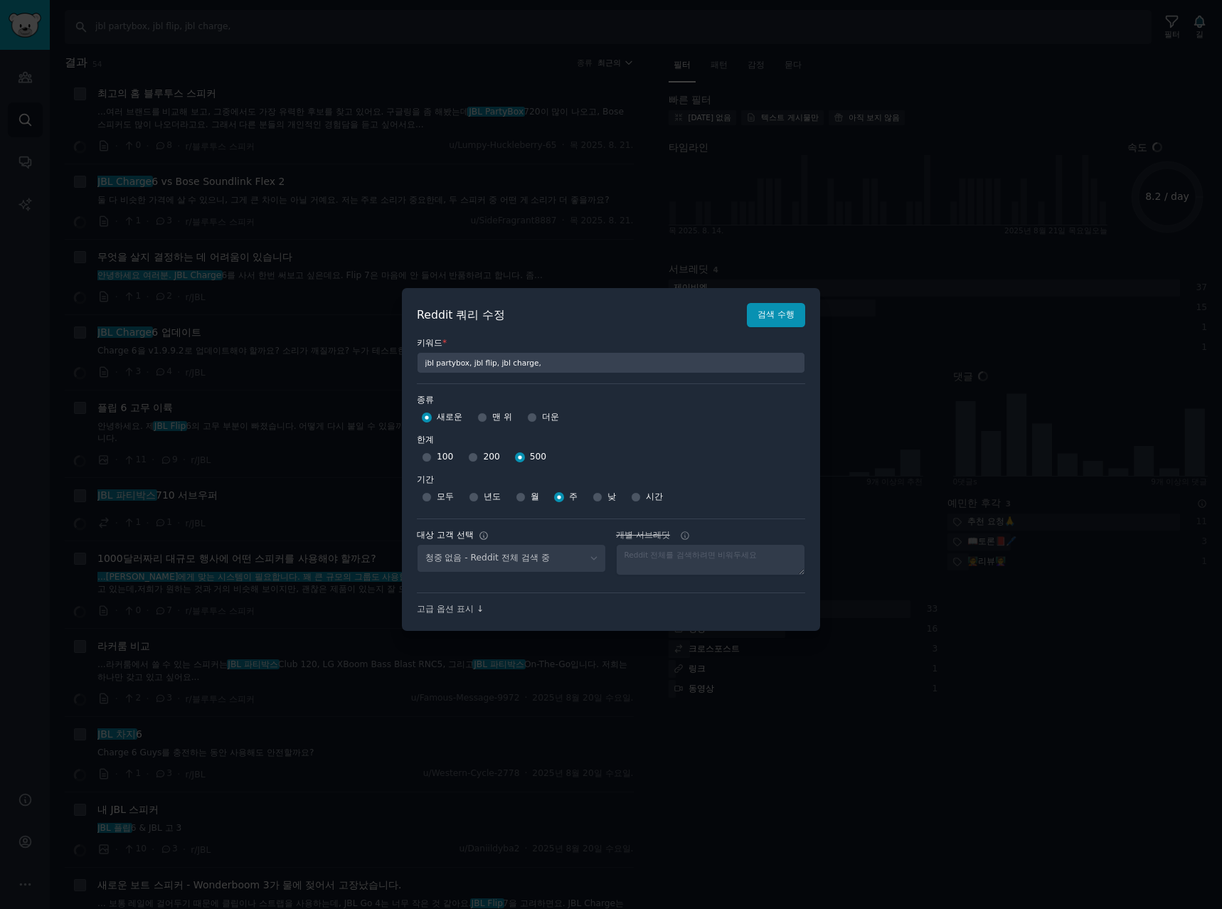
select select "d5641c5a1a"
click at [758, 319] on font "검색 수행" at bounding box center [776, 314] width 37 height 10
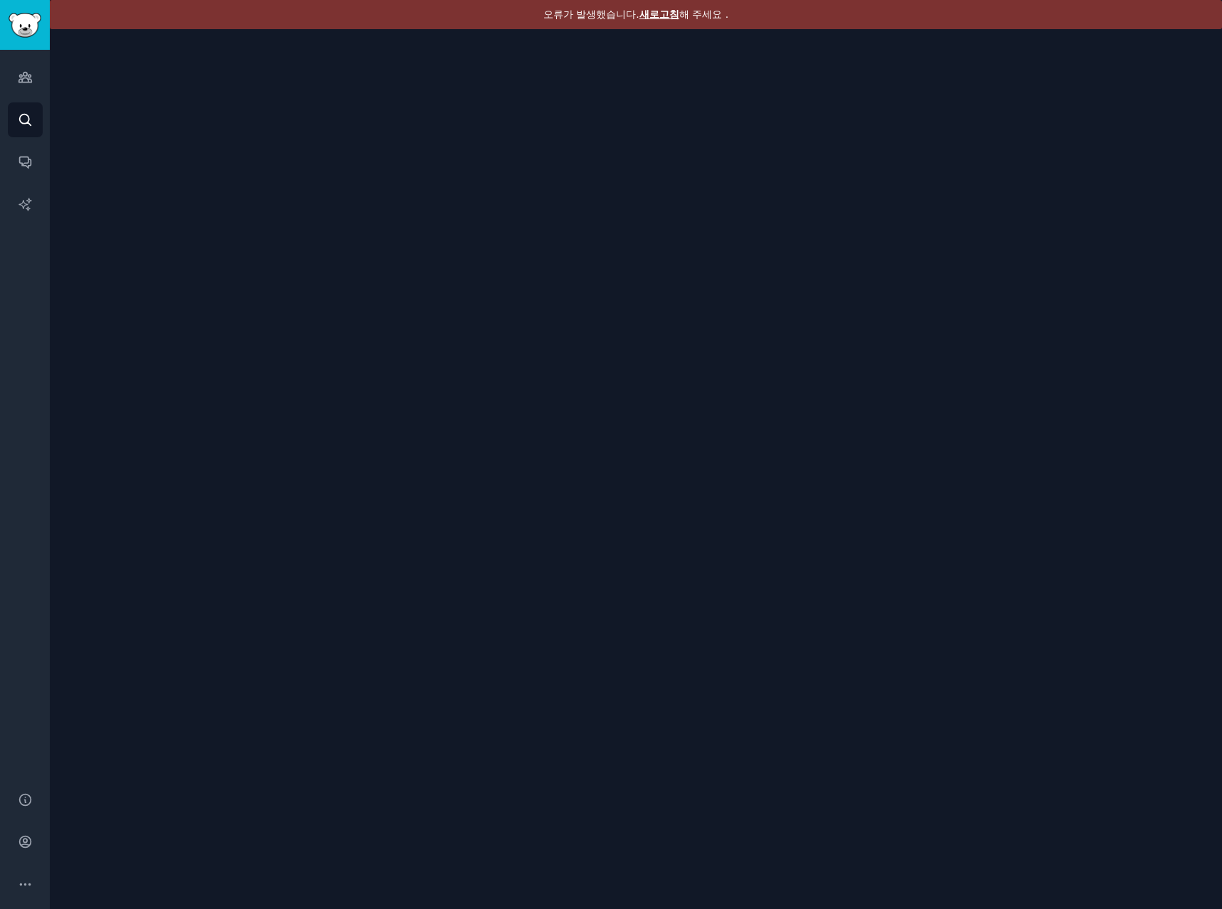
click at [662, 14] on font "새로고침" at bounding box center [659, 14] width 40 height 11
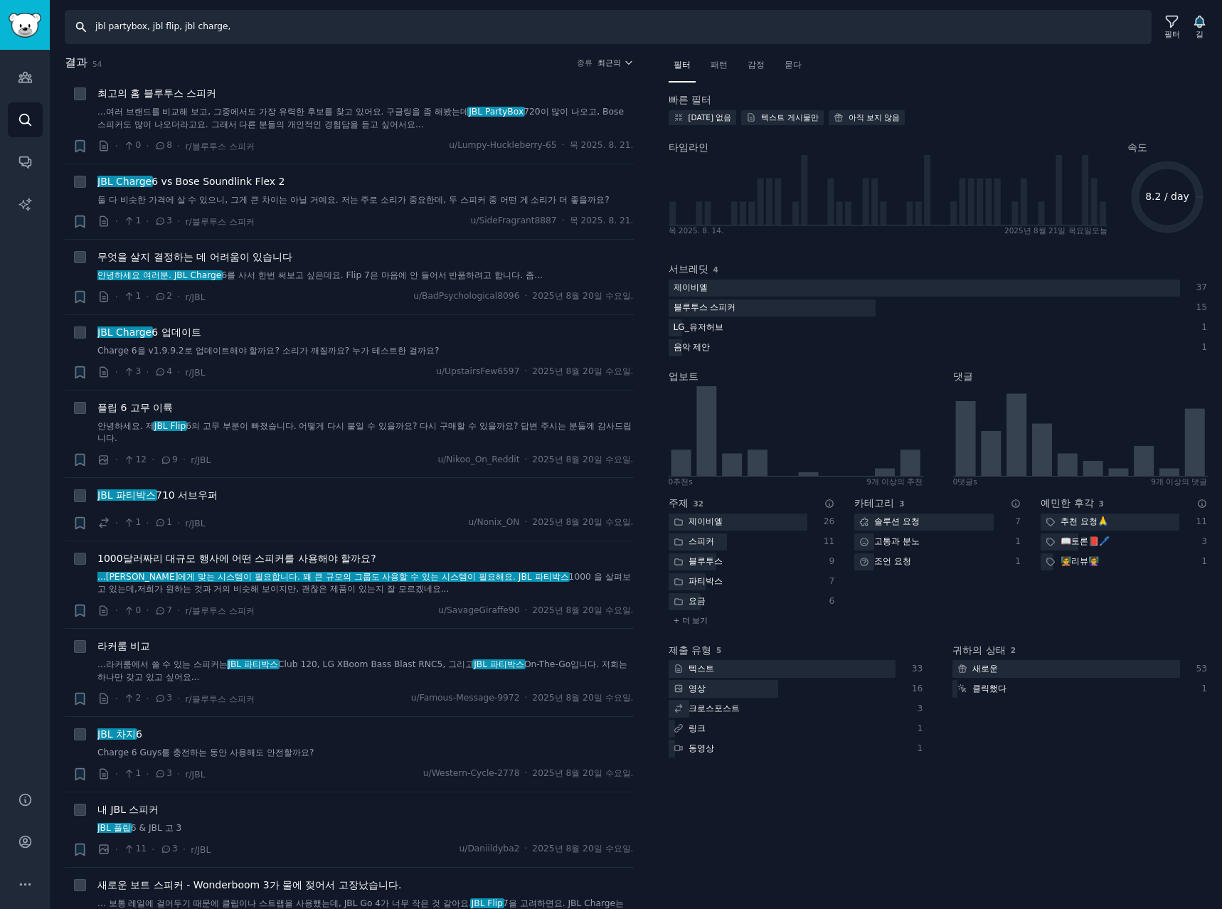
drag, startPoint x: 149, startPoint y: 26, endPoint x: 963, endPoint y: 105, distance: 817.6
click at [903, 104] on div "찾다 jbl partybox, jbl flip, jbl charge, 필터 길 결과 54 종류 최근의 + 최고의 홈 블루투스 스피커 ...여러…" at bounding box center [636, 454] width 1172 height 909
type input "jbl partybox,"
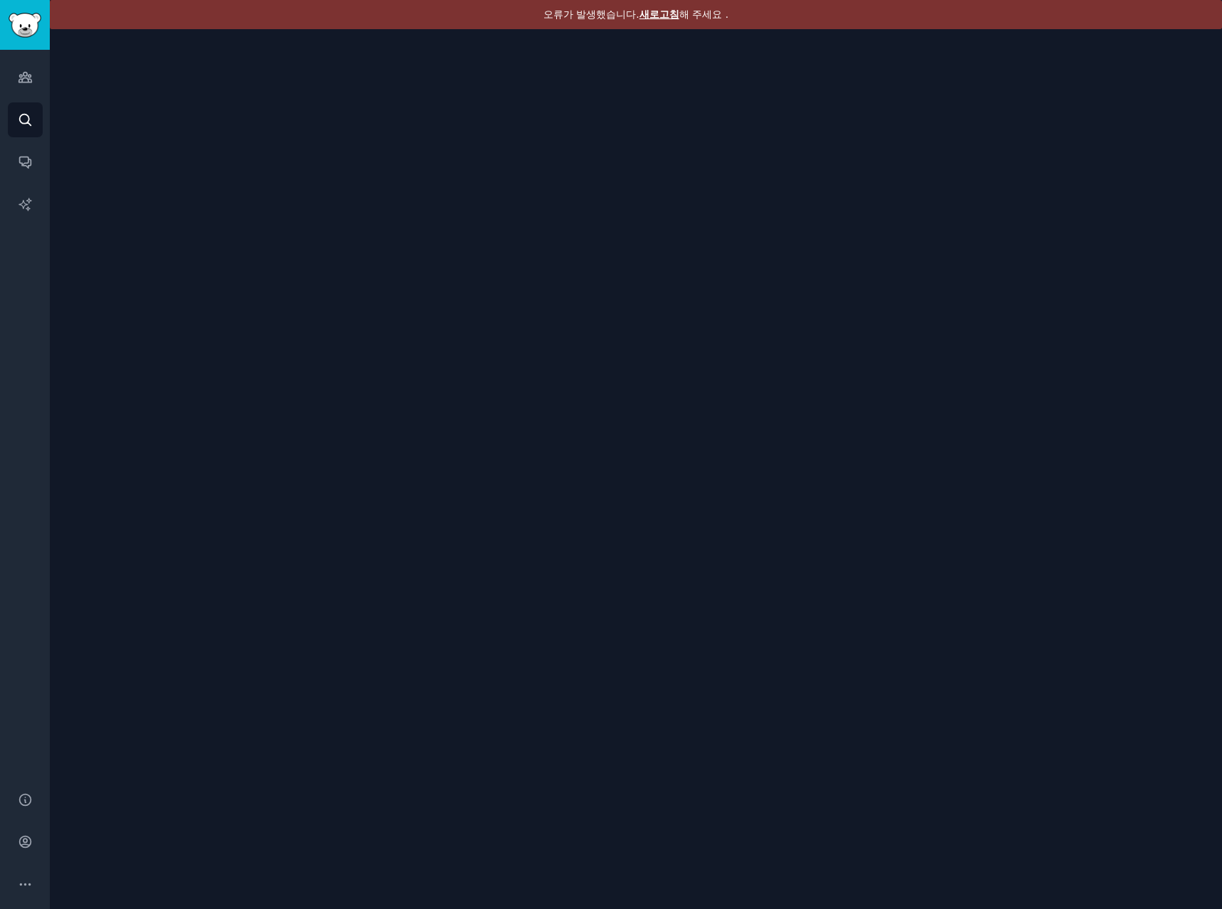
click at [659, 15] on font "새로고침" at bounding box center [659, 14] width 40 height 11
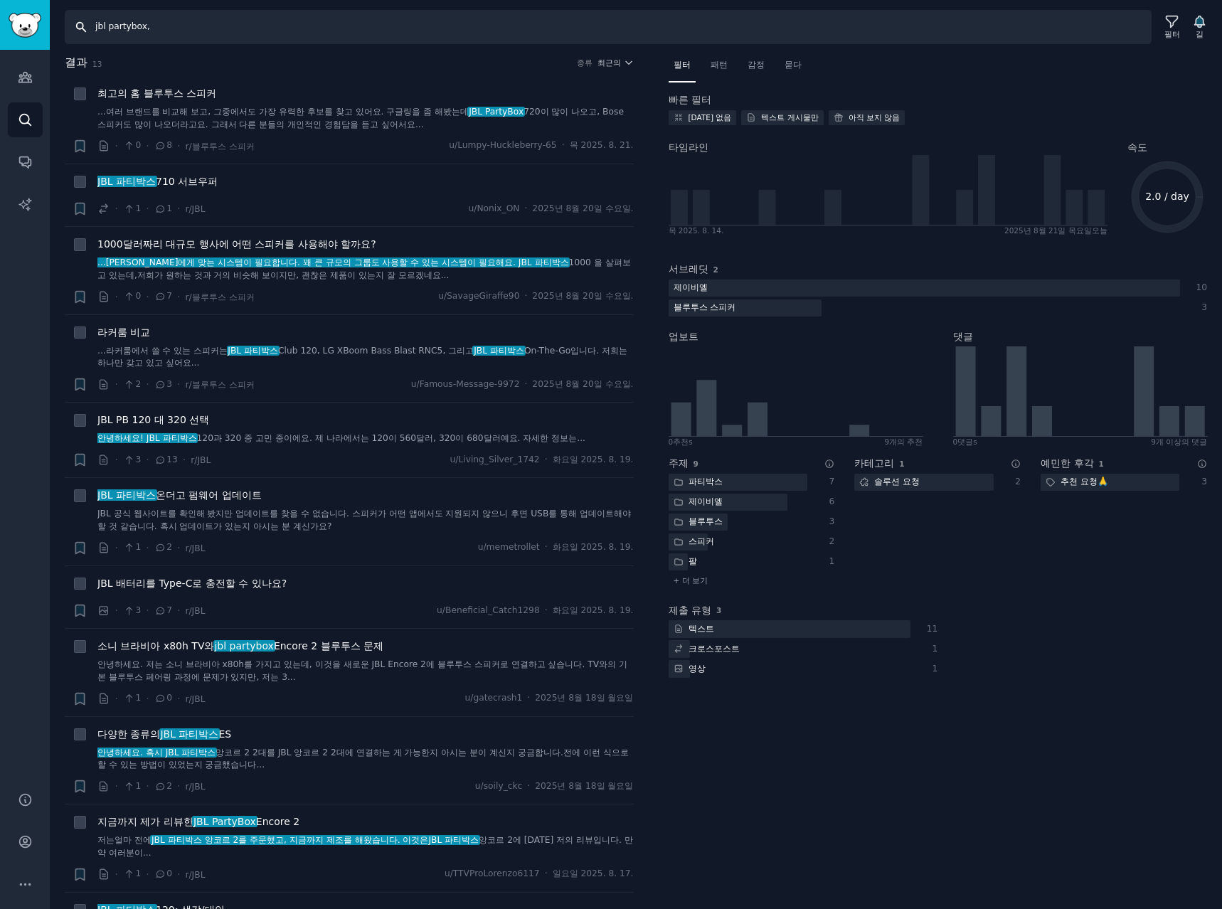
click at [213, 23] on input "jbl partybox," at bounding box center [608, 27] width 1087 height 34
type input "jbl partybox 720"
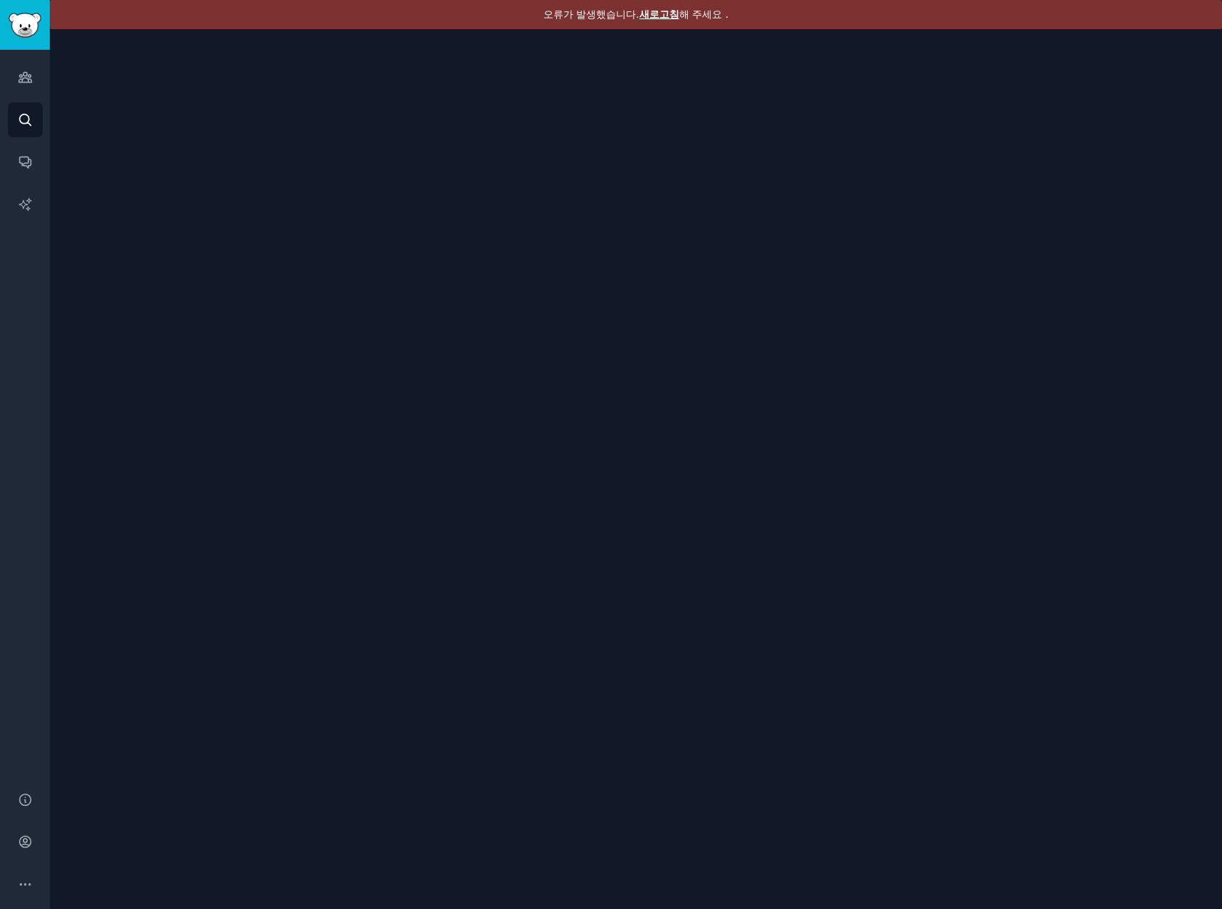
click at [657, 15] on font "새로고침" at bounding box center [659, 14] width 40 height 11
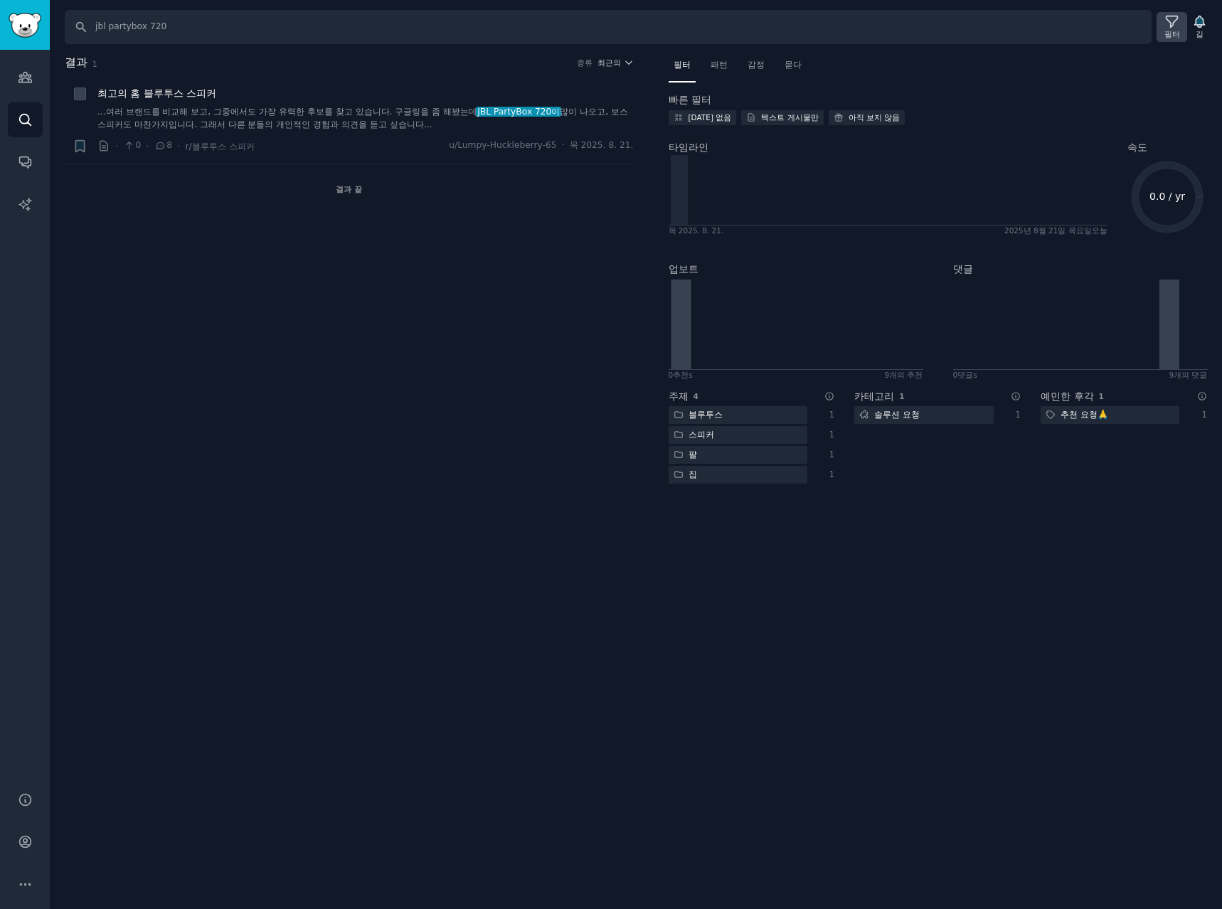
click at [1157, 18] on div "필터" at bounding box center [1172, 27] width 31 height 30
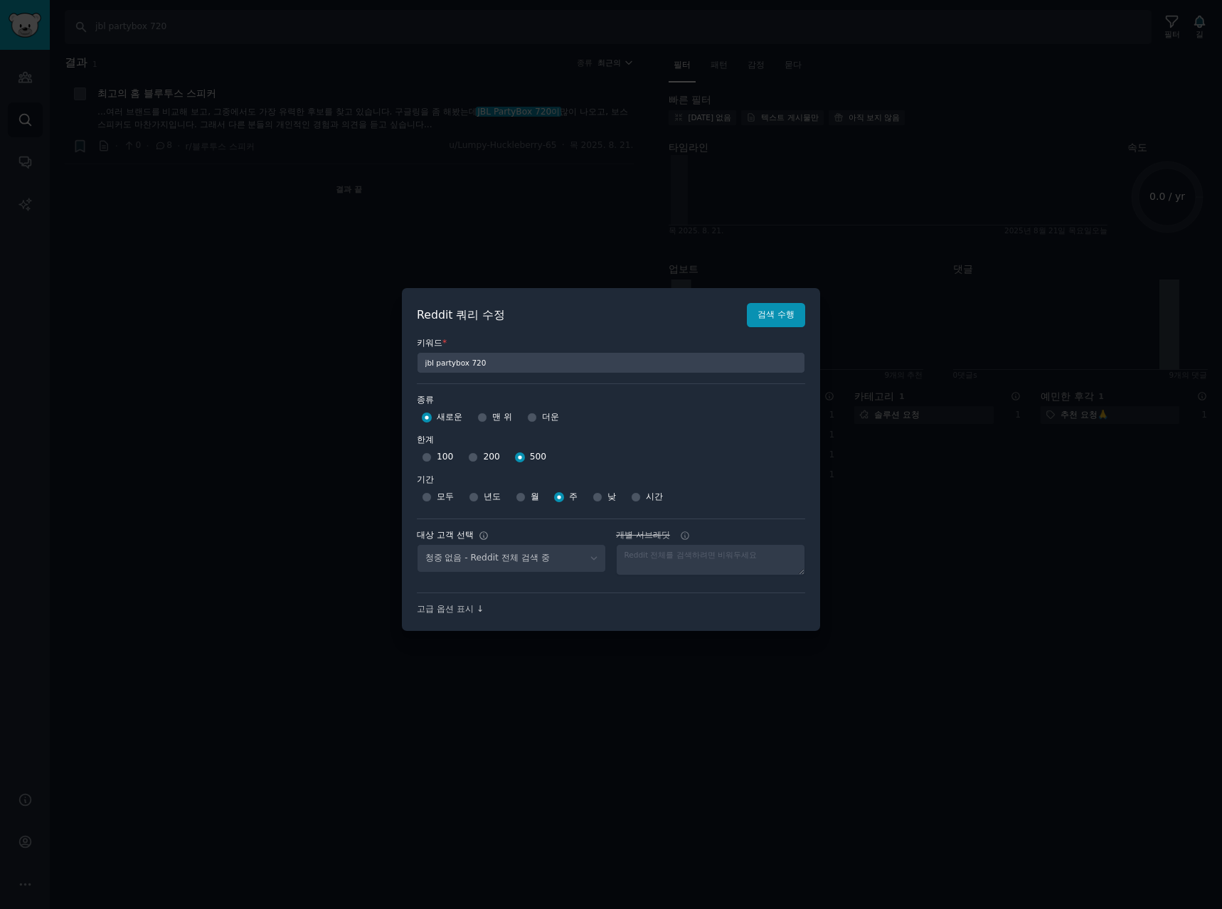
select select "d5641c5a1a"
click at [550, 560] on select "No audience - Searching all of Reddit stanbyme - 35 Subreddits internetexplorer…" at bounding box center [511, 558] width 189 height 29
select select
click at [417, 544] on select "No audience - Searching all of Reddit stanbyme - 35 Subreddits internetexplorer…" at bounding box center [511, 558] width 189 height 29
click at [780, 321] on button "검색 수행" at bounding box center [776, 315] width 58 height 24
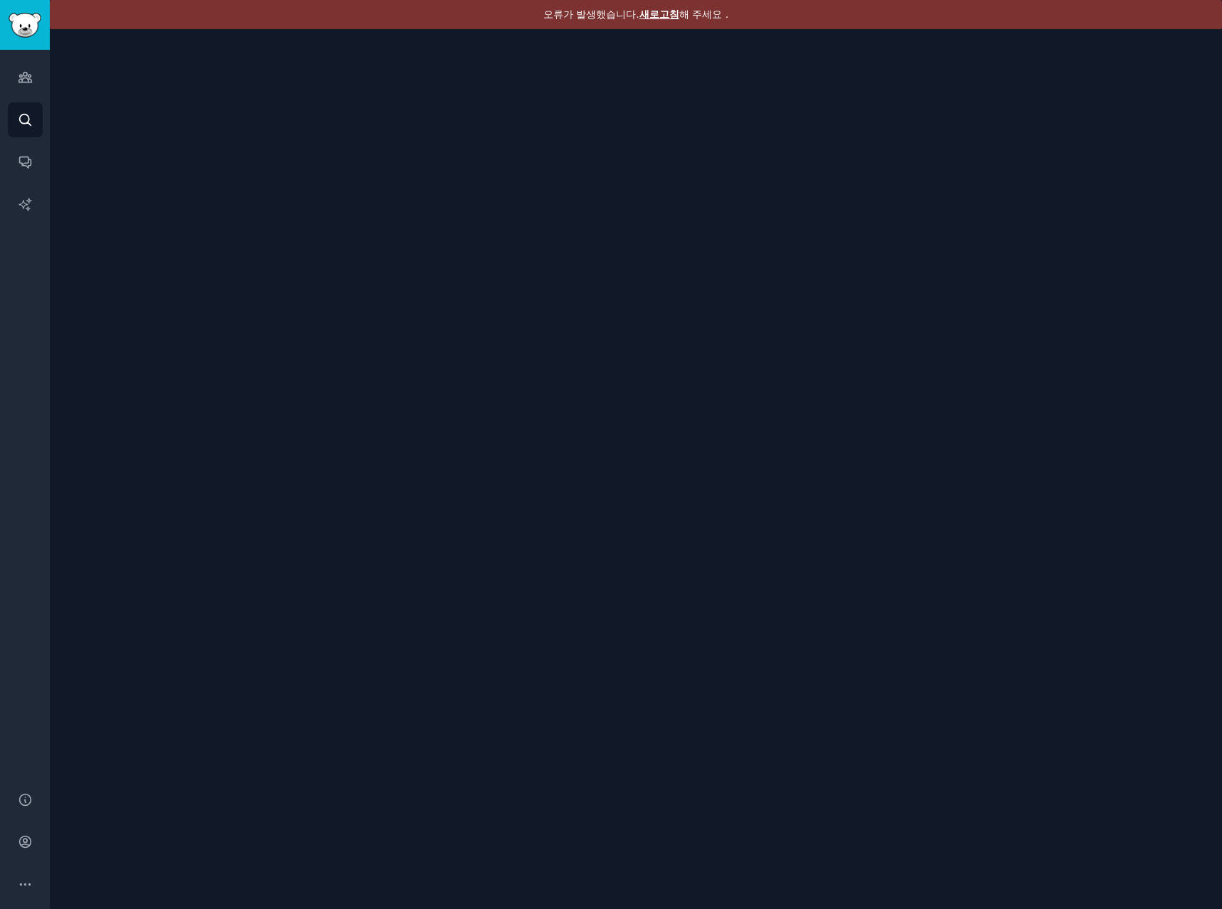
click at [655, 11] on font "새로고침" at bounding box center [659, 14] width 40 height 11
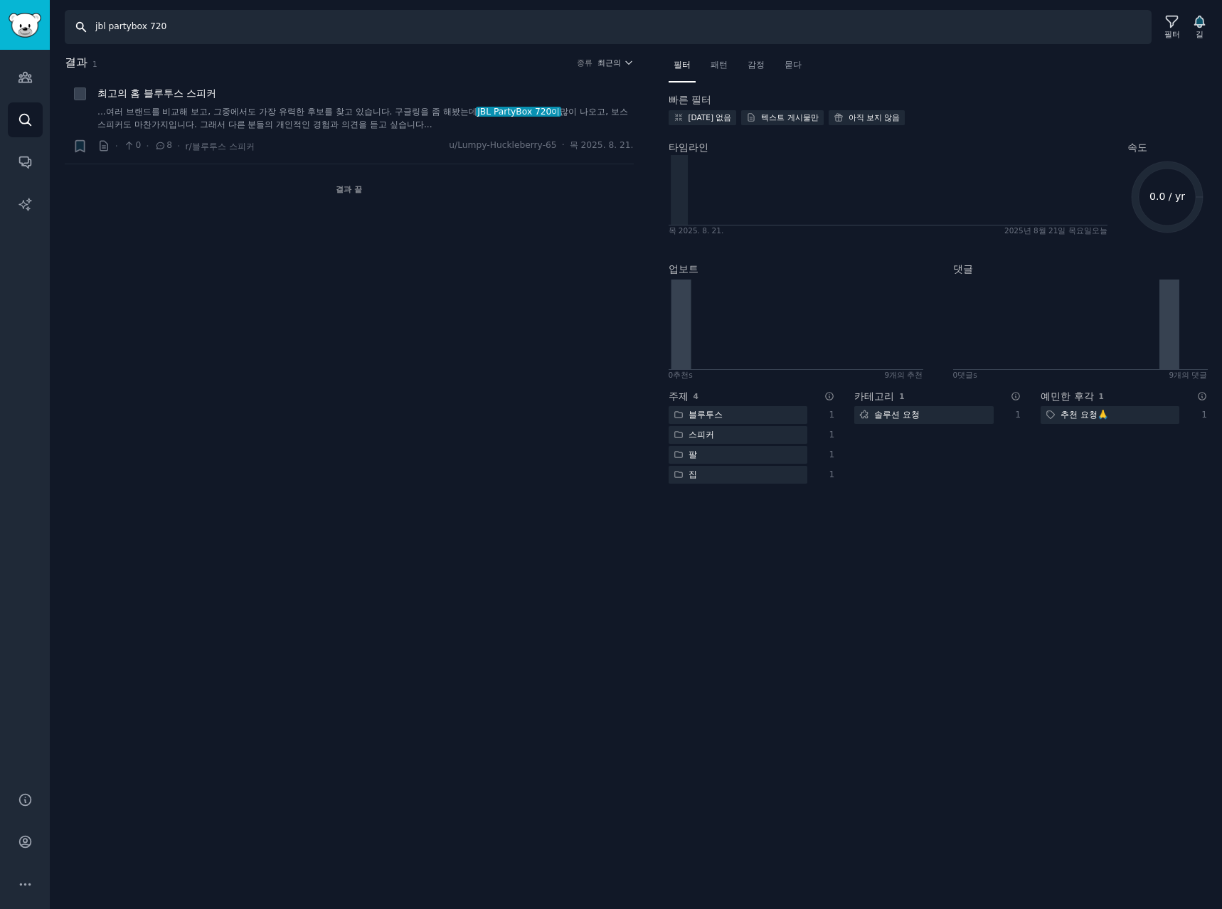
click at [260, 32] on input "jbl partybox 720" at bounding box center [608, 27] width 1087 height 34
type input "jbl partybox"
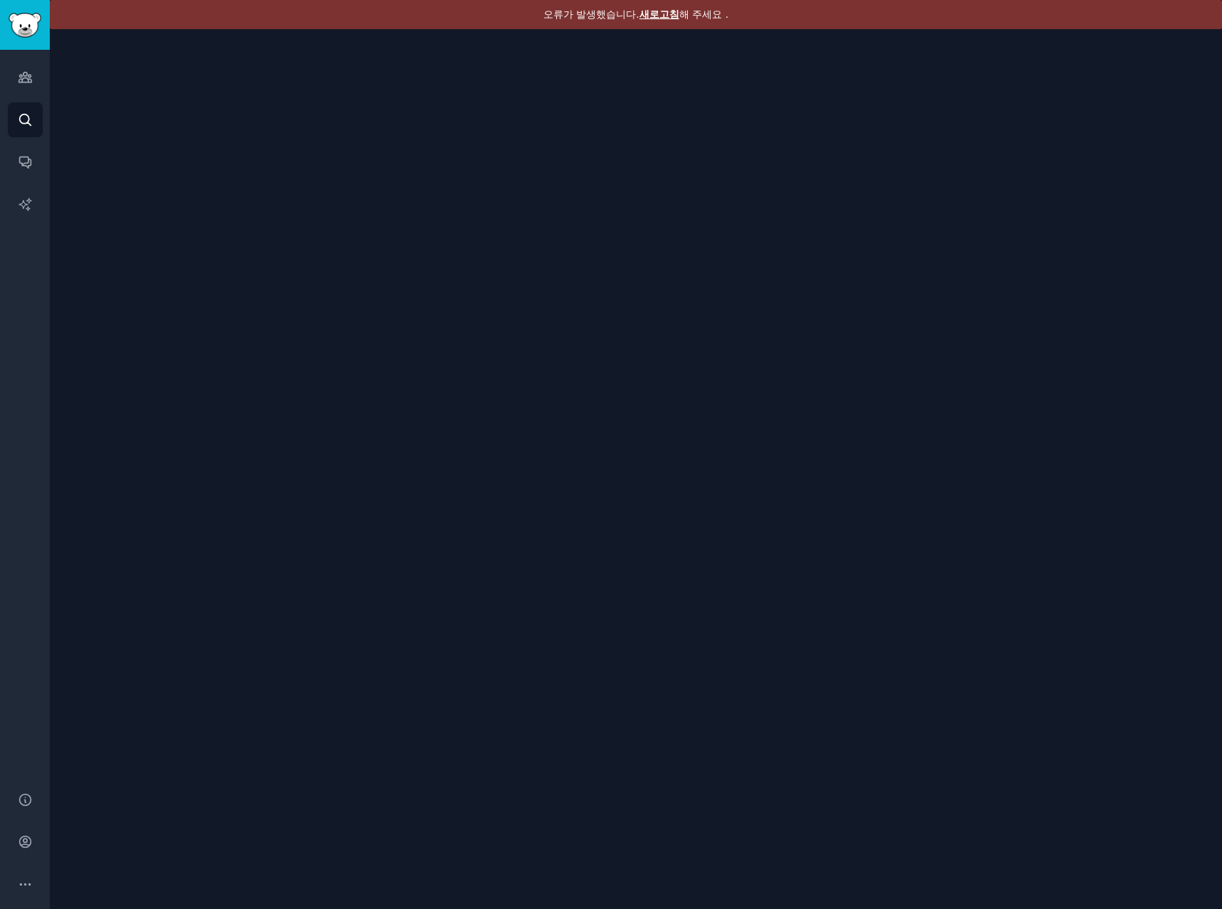
click at [661, 10] on font "새로고침" at bounding box center [659, 14] width 40 height 11
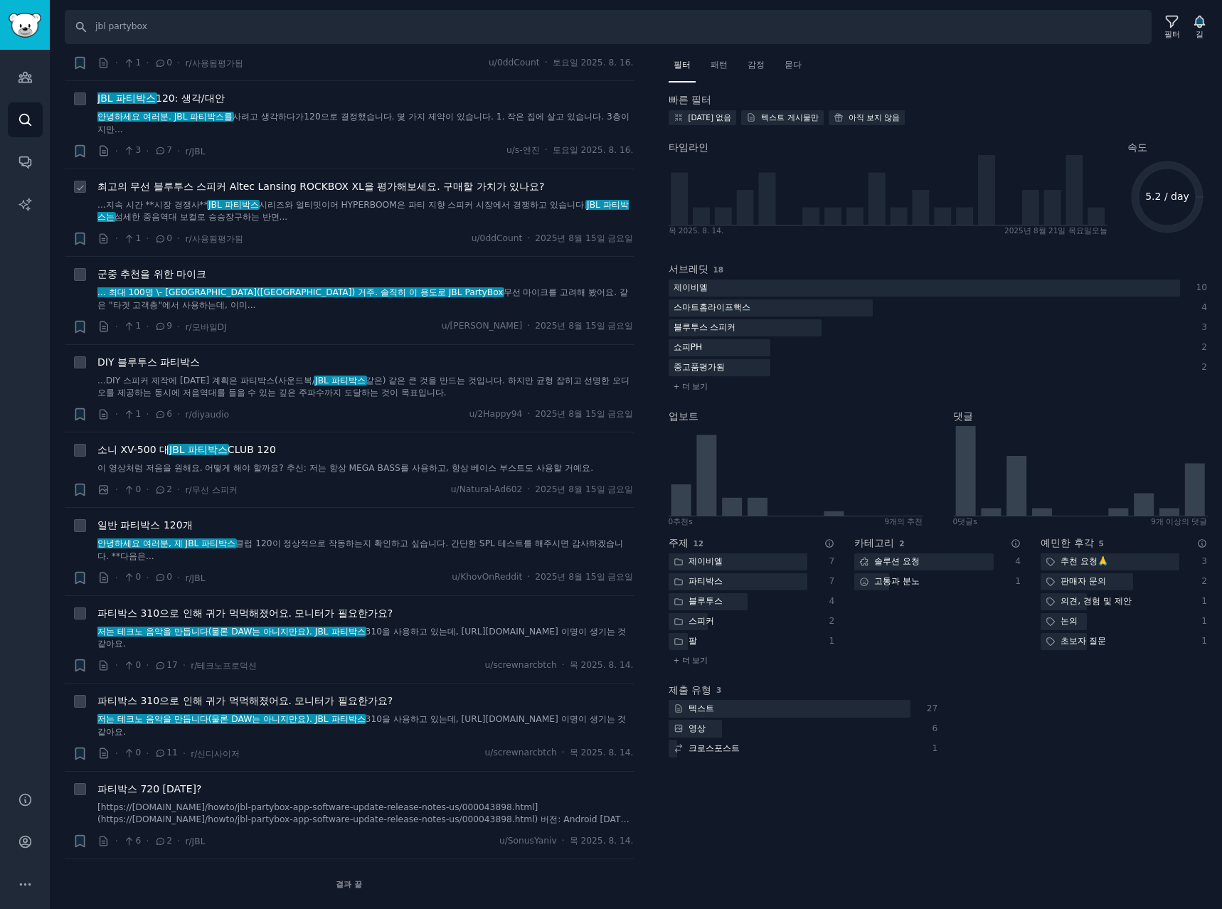
scroll to position [395, 0]
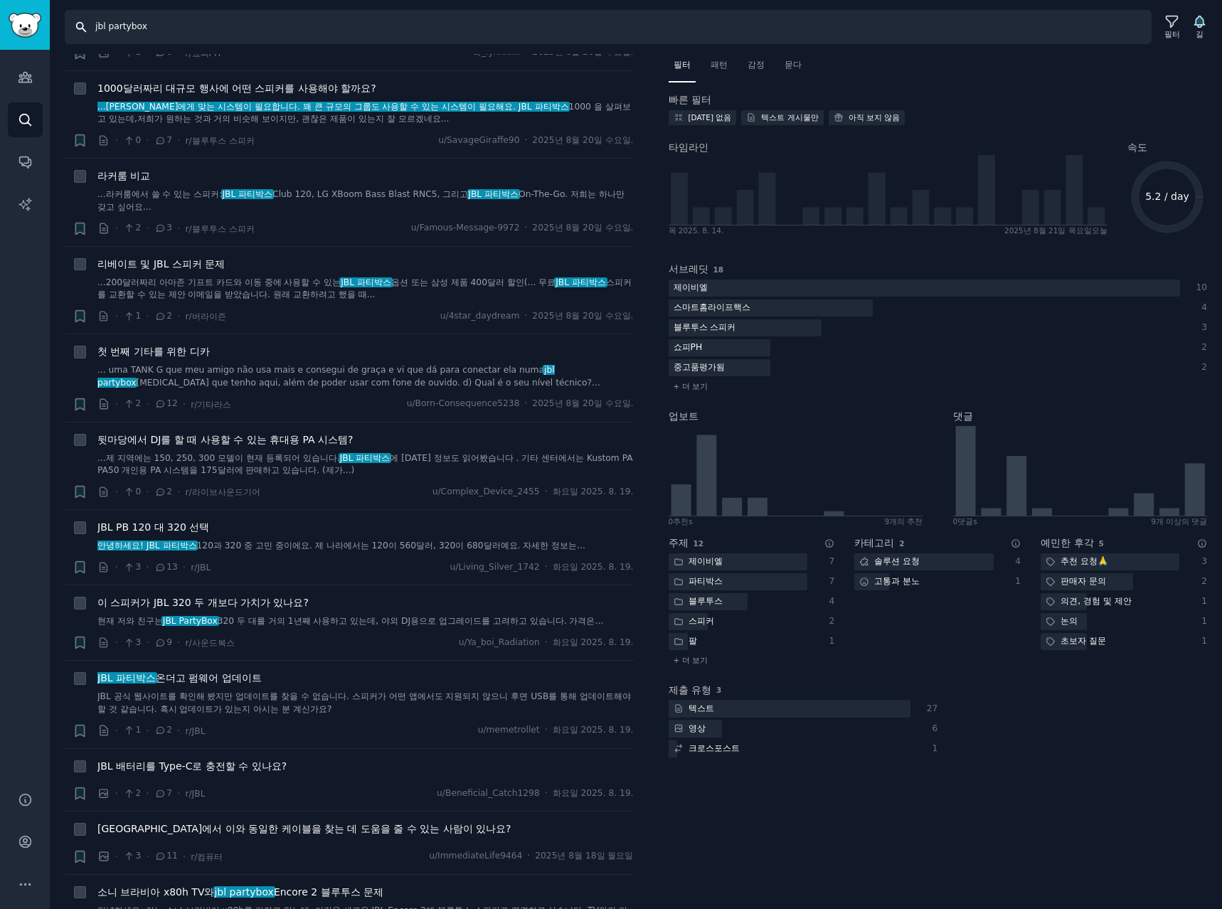
click at [228, 27] on input "jbl partybox" at bounding box center [608, 27] width 1087 height 34
type input "jbl partybox dual"
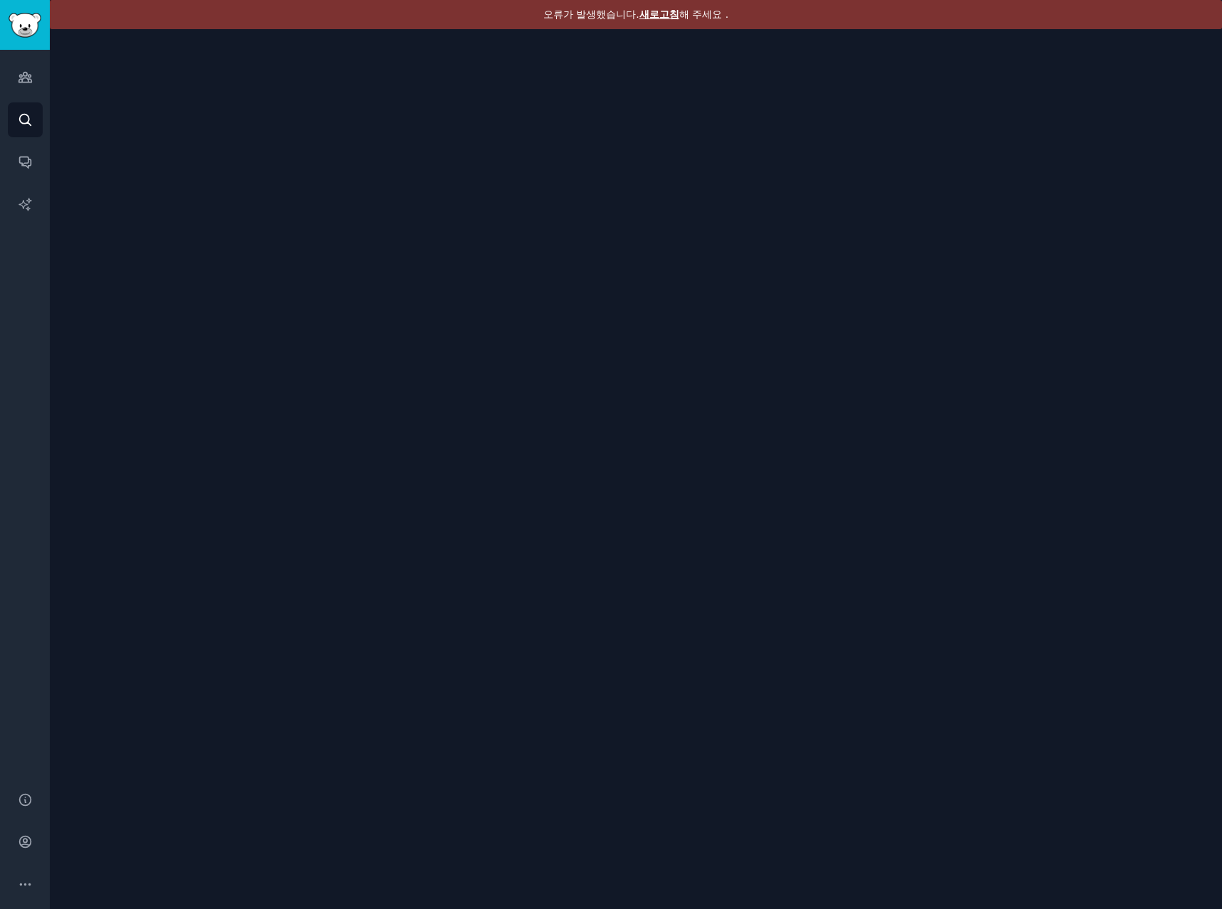
click at [665, 16] on font "새로고침" at bounding box center [659, 14] width 40 height 11
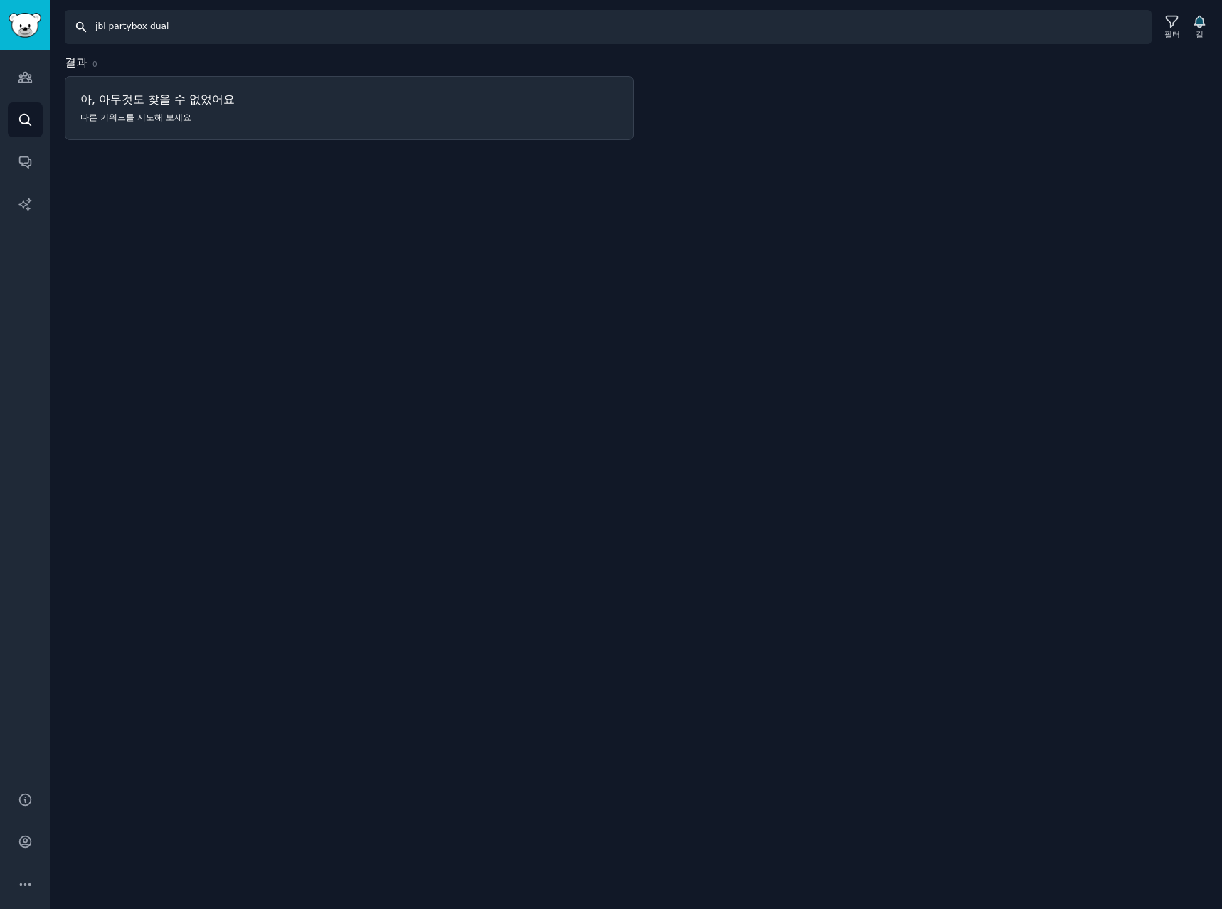
click at [260, 14] on input "jbl partybox dual" at bounding box center [608, 27] width 1087 height 34
type input "jbl partybox dual battery"
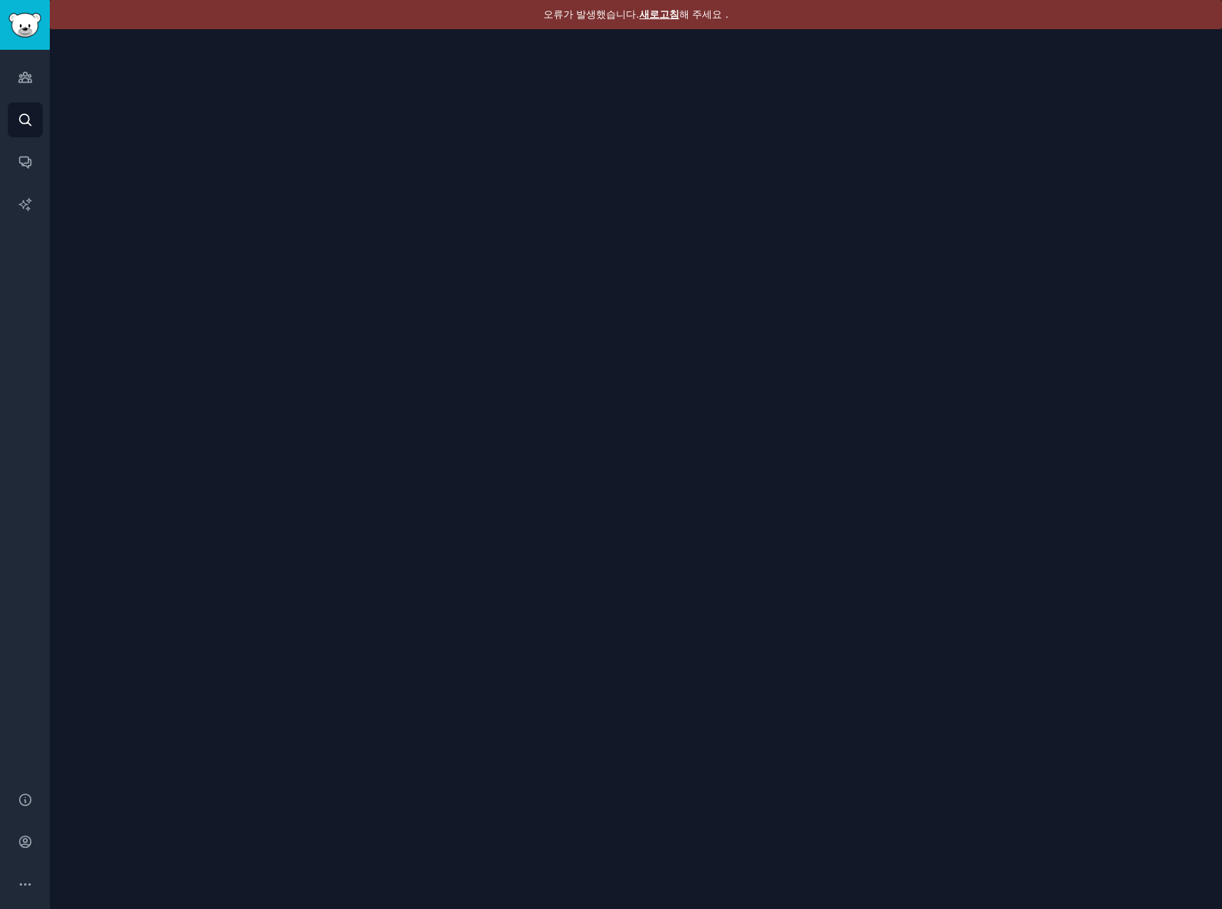
click at [668, 14] on font "새로고침" at bounding box center [659, 14] width 40 height 11
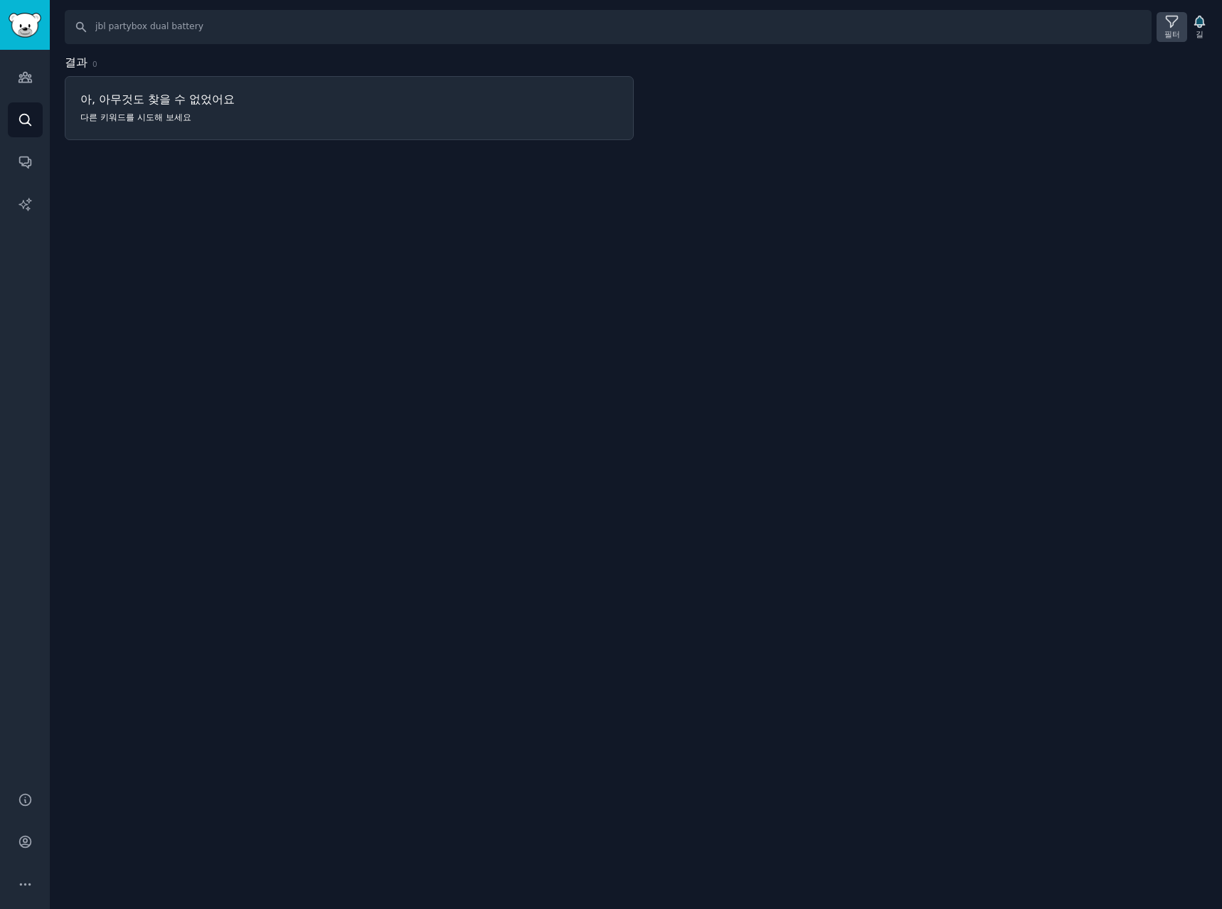
click at [1171, 22] on icon at bounding box center [1171, 21] width 15 height 15
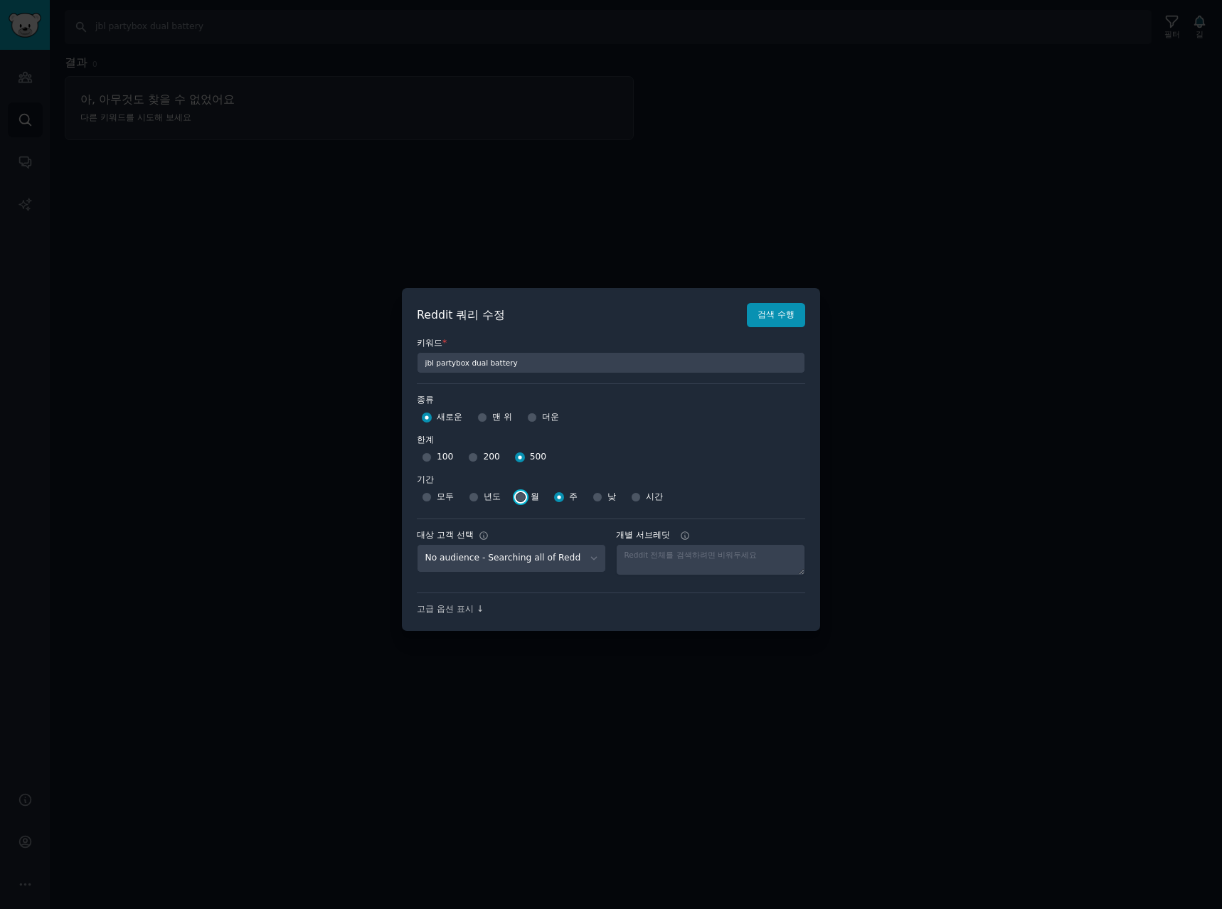
click at [521, 497] on input "월" at bounding box center [521, 497] width 10 height 10
radio input "true"
click at [777, 314] on font "검색 수행" at bounding box center [776, 314] width 37 height 10
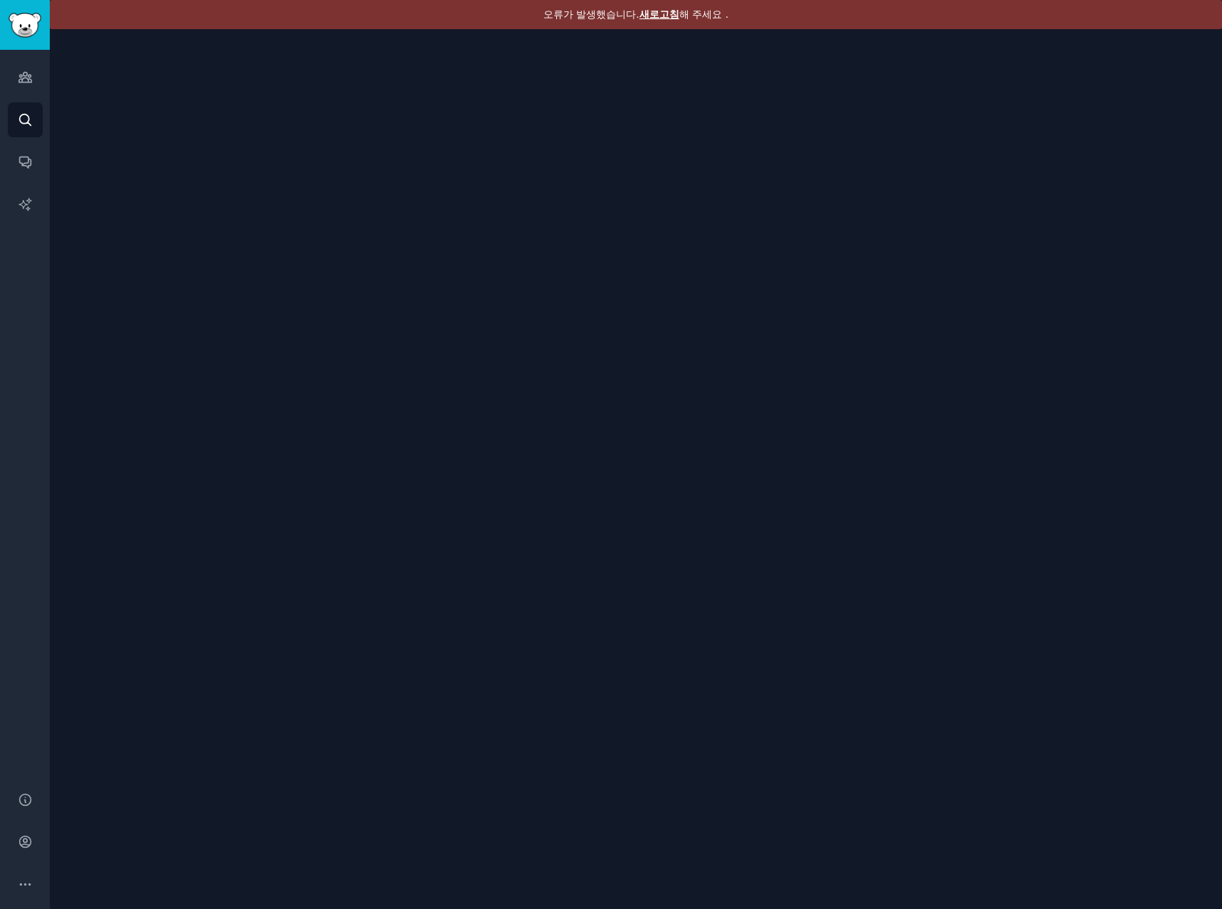
click at [670, 14] on font "새로고침" at bounding box center [659, 14] width 40 height 11
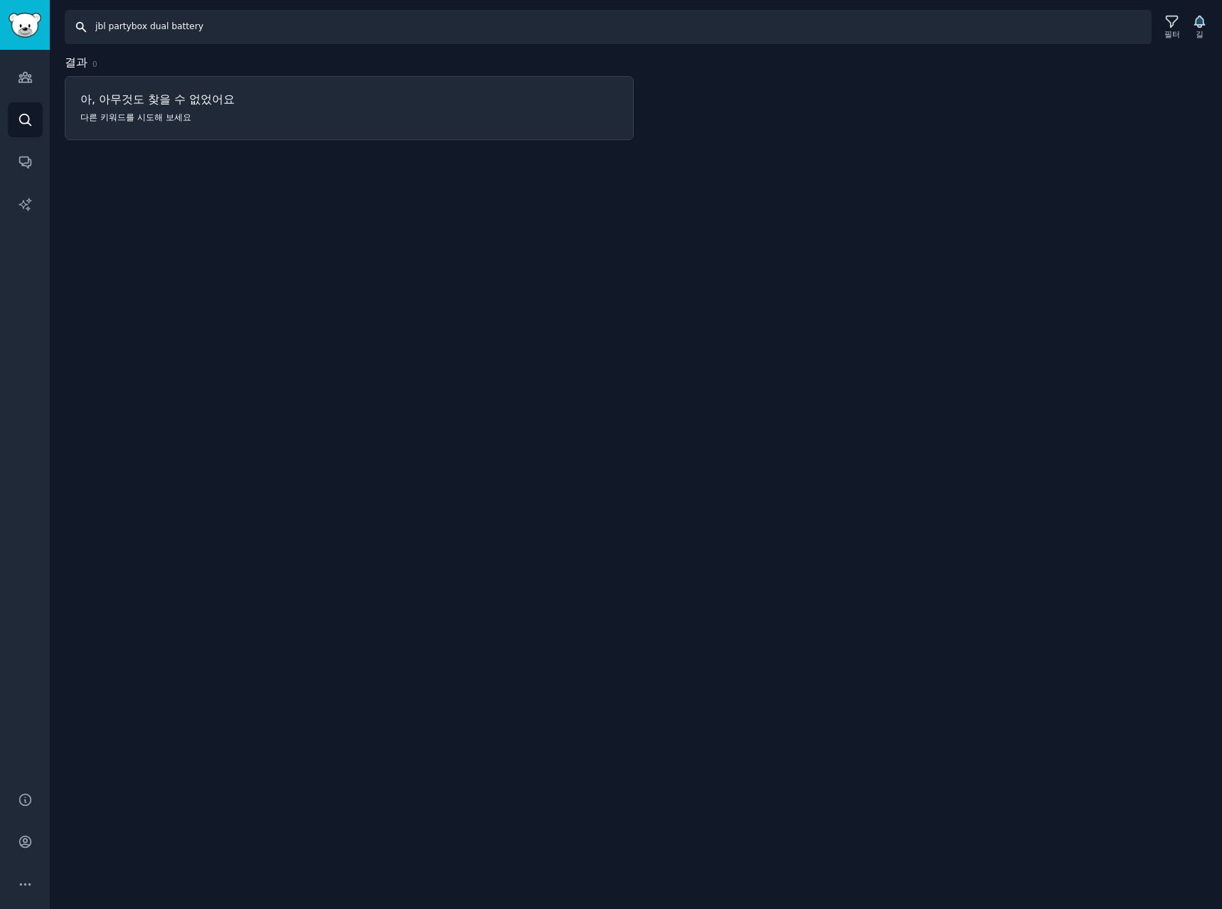
drag, startPoint x: 150, startPoint y: 26, endPoint x: 615, endPoint y: 59, distance: 465.7
click at [615, 59] on div "찾다 jbl partybox dual battery 필터 길 결과 0 아, 아무것도 찾을 수 없었어요 다른 키워드를 시도해 보세요" at bounding box center [636, 454] width 1172 height 909
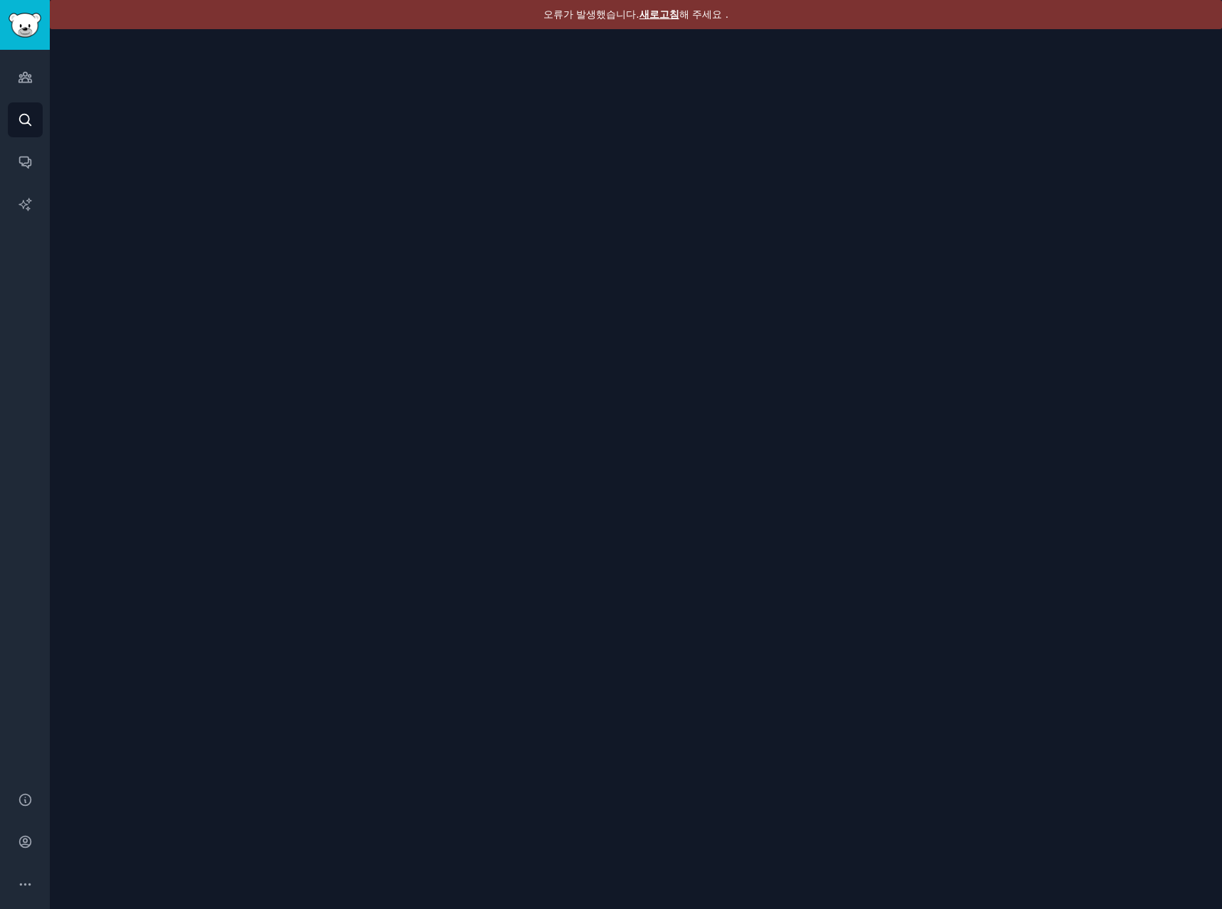
click at [653, 12] on font "새로고침" at bounding box center [659, 14] width 40 height 11
click at [662, 15] on font "새로고침" at bounding box center [659, 14] width 40 height 11
click at [657, 18] on font "새로고침" at bounding box center [659, 14] width 40 height 11
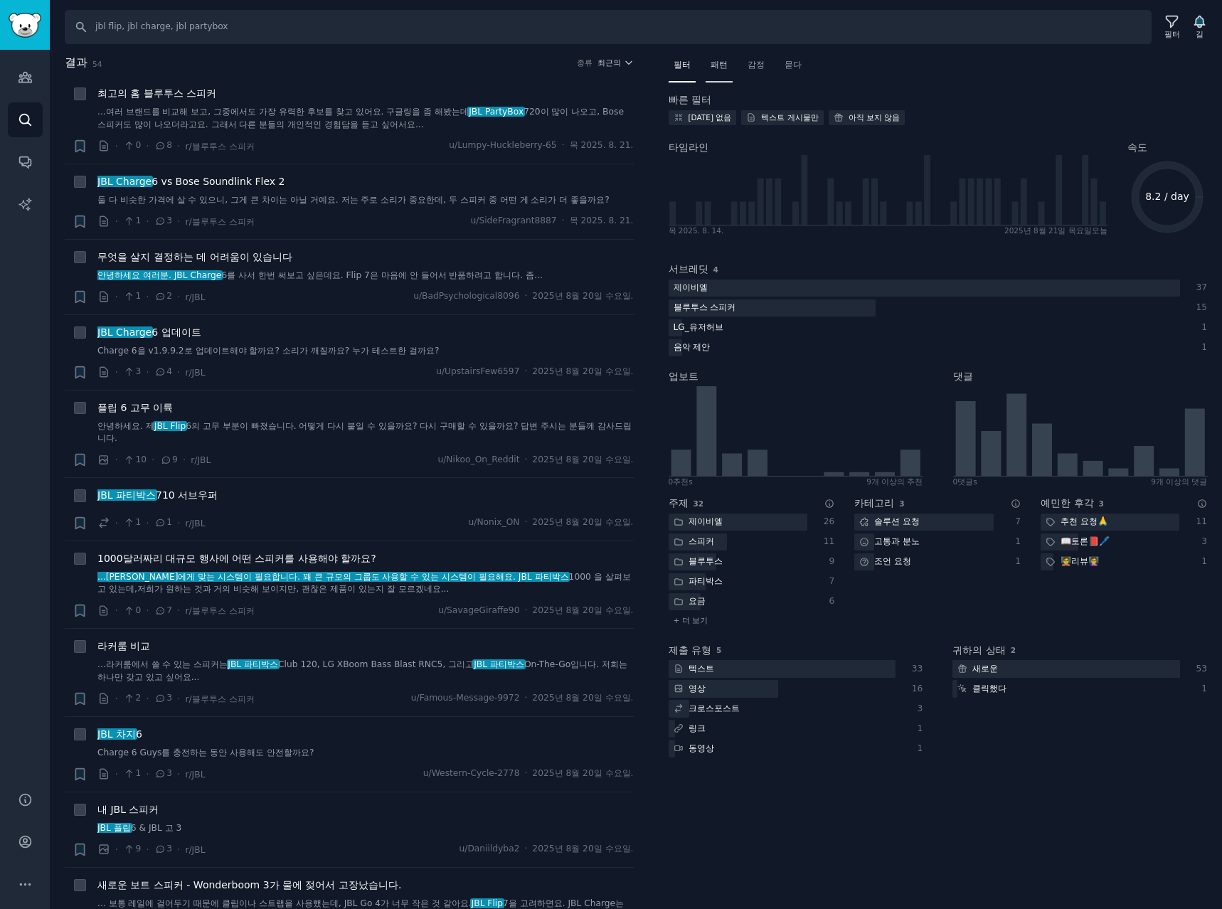
click at [723, 63] on font "패턴" at bounding box center [719, 65] width 17 height 10
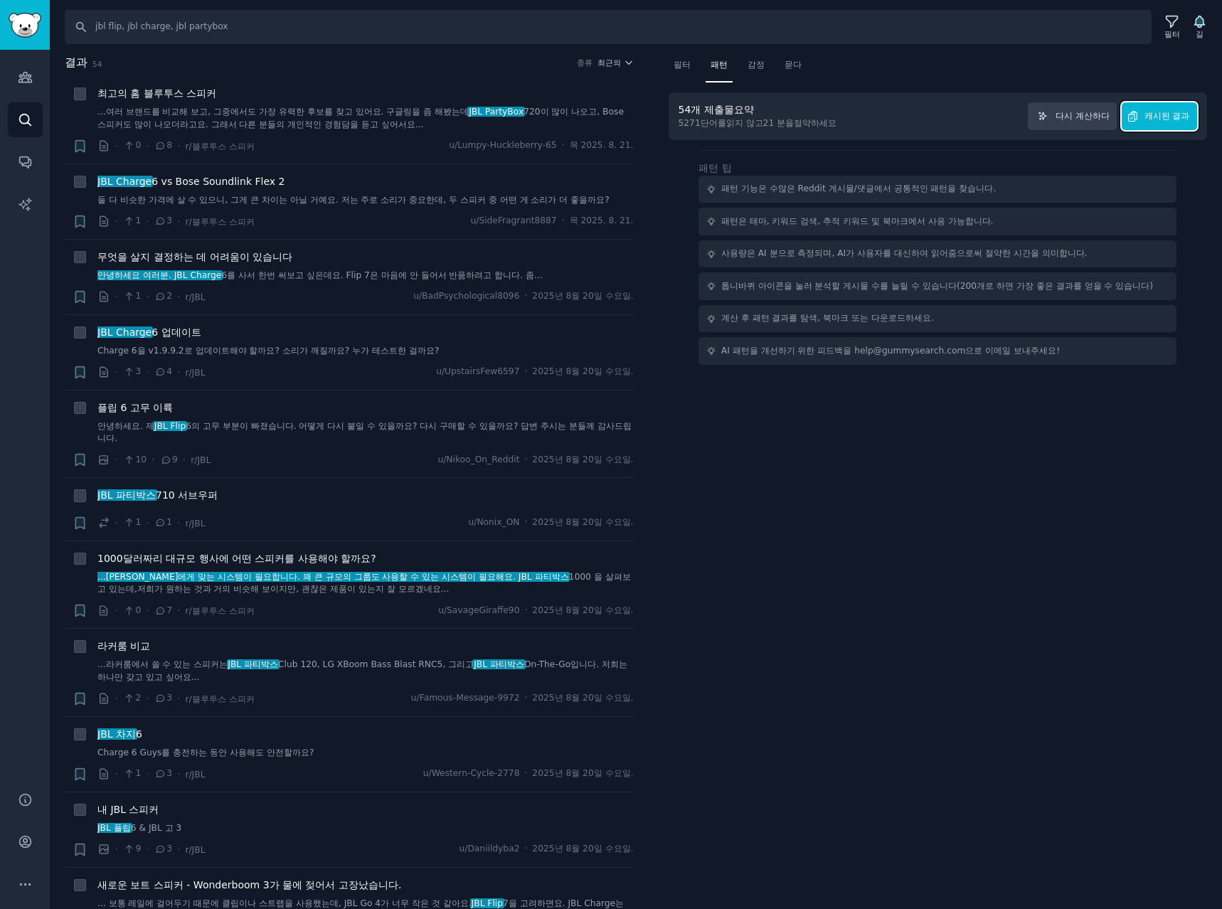
click at [1166, 119] on font "캐시된 결과" at bounding box center [1167, 116] width 46 height 10
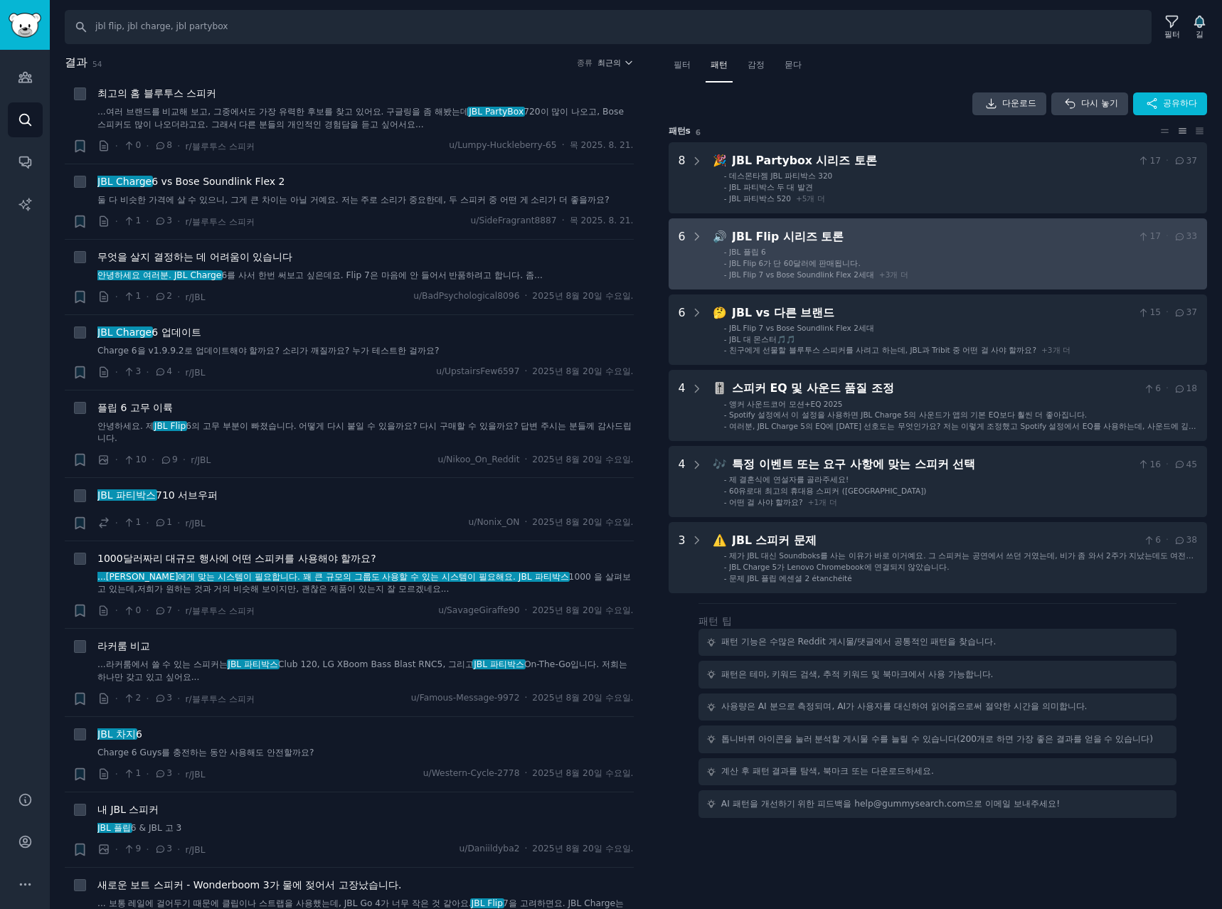
click at [952, 244] on div "JBL Flip 시리즈 토론" at bounding box center [932, 237] width 400 height 18
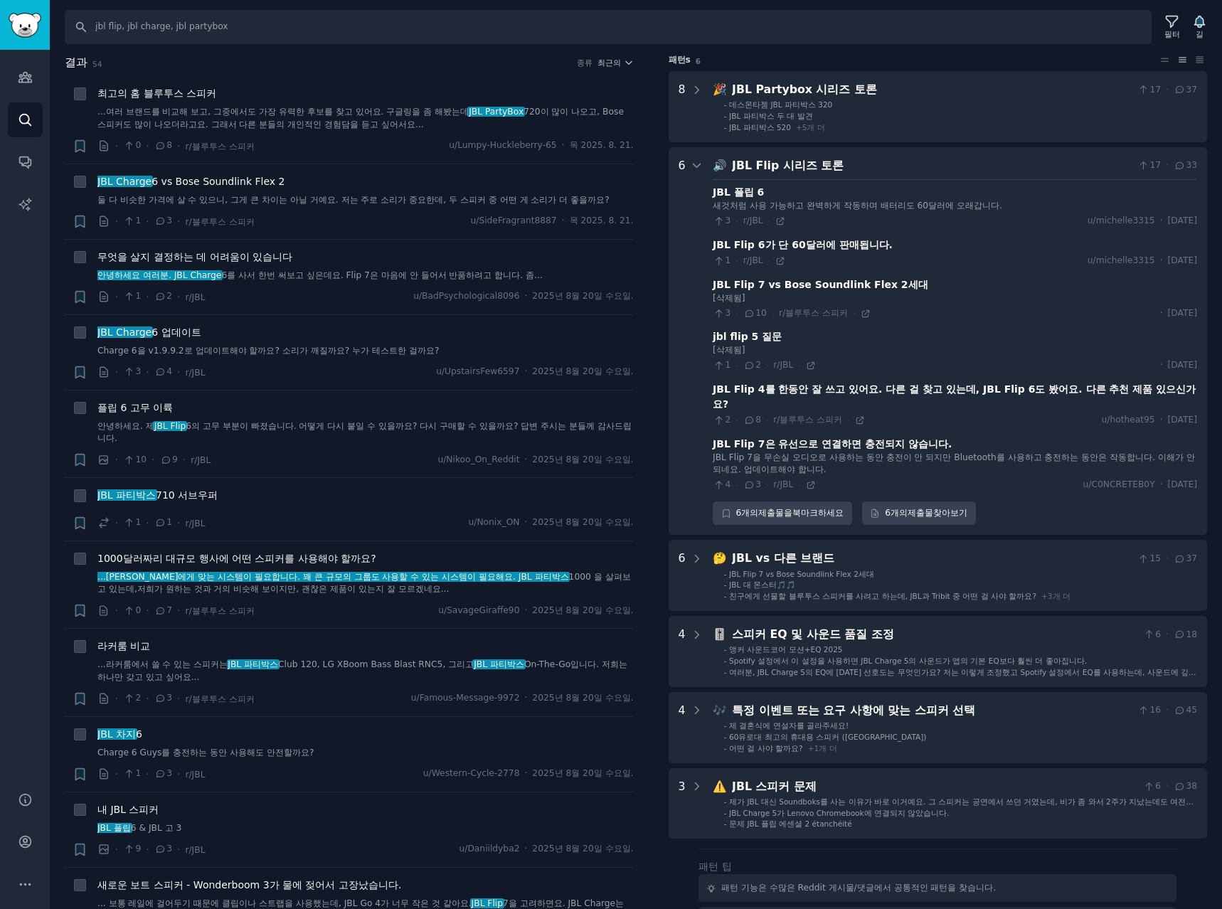
scroll to position [164, 0]
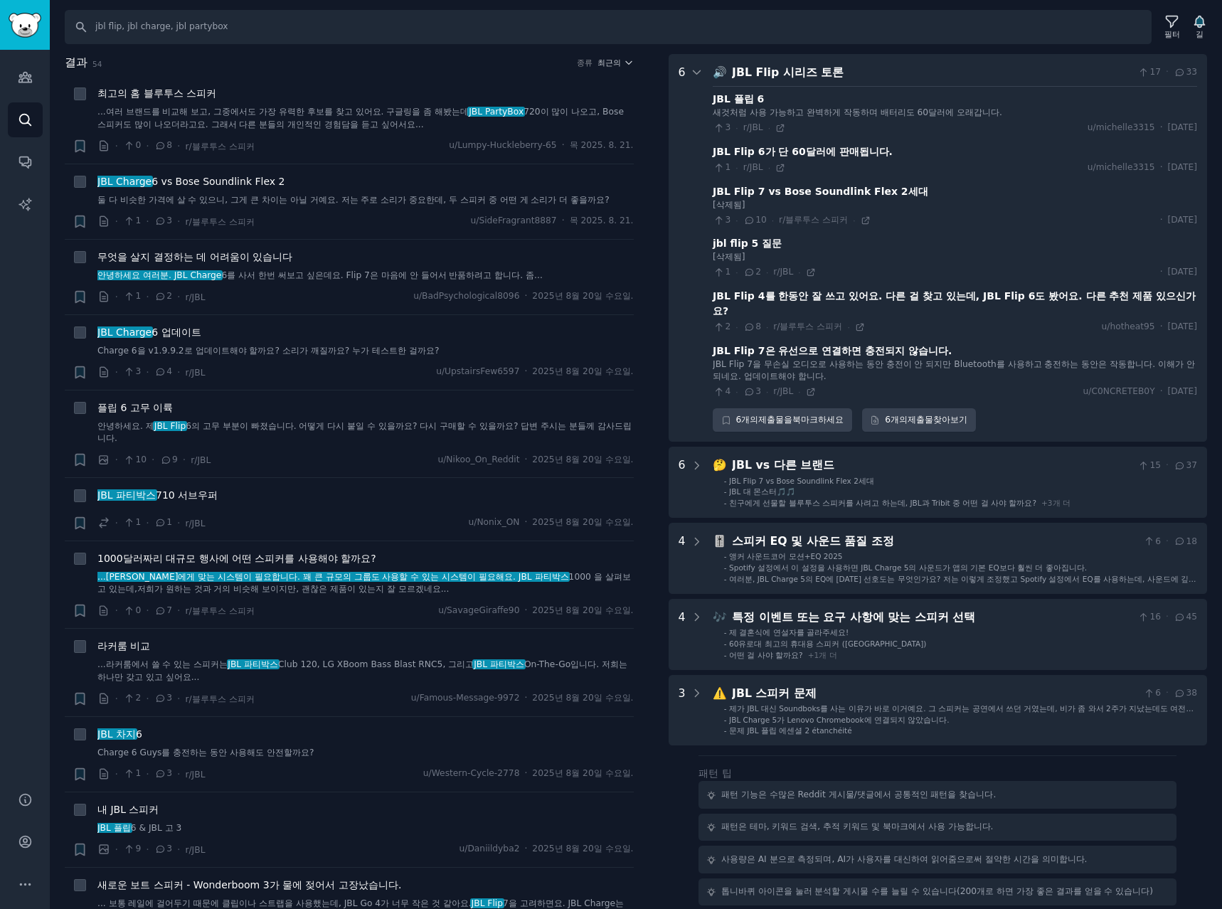
click at [703, 68] on Discussions "6 🔊 JBL Flip 시리즈 토론 17 · 33 JBL 플립 6 새것처럼 사용 가능하고 완벽하게 작동하며 배터리도 60달러에 오래갑니다. 3…" at bounding box center [938, 248] width 539 height 388
click at [698, 73] on icon at bounding box center [697, 72] width 13 height 13
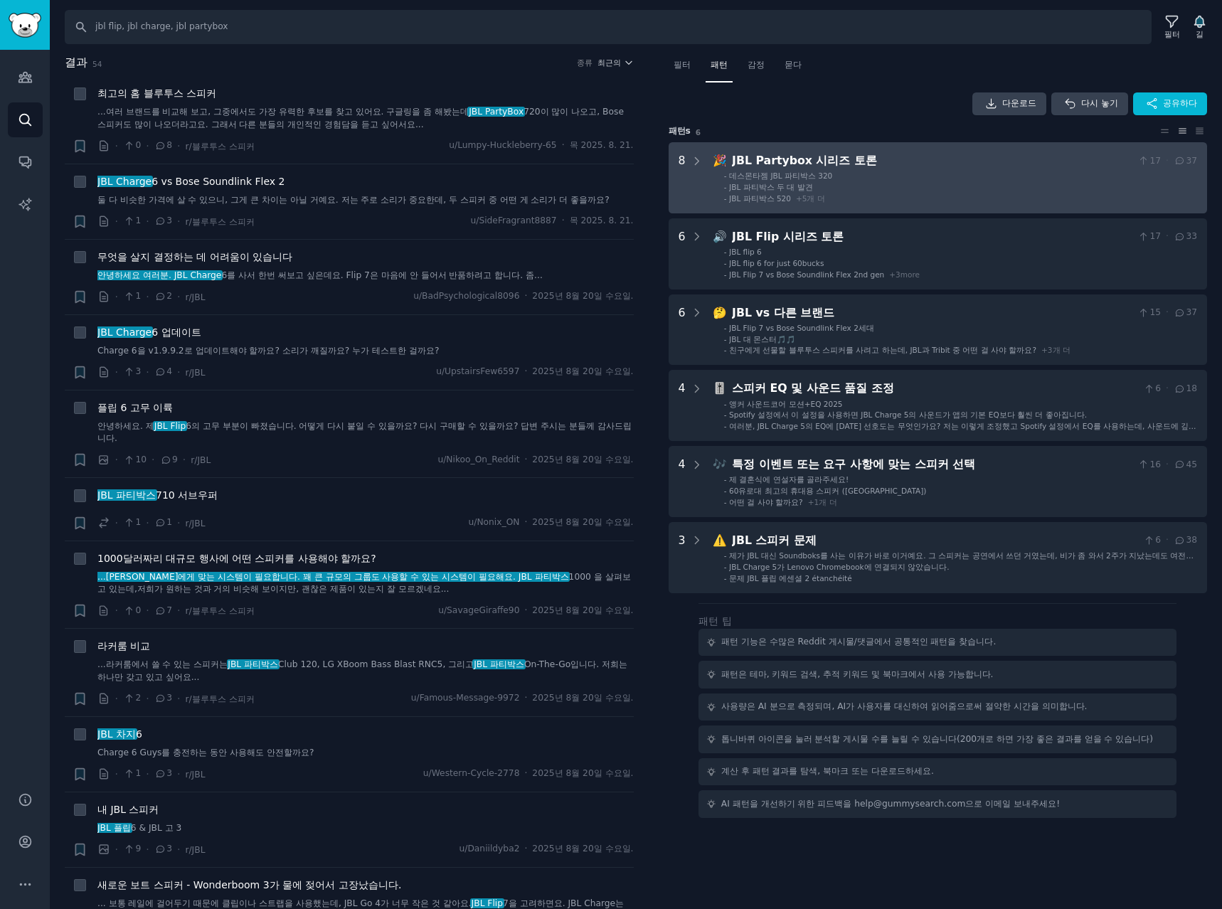
scroll to position [0, 0]
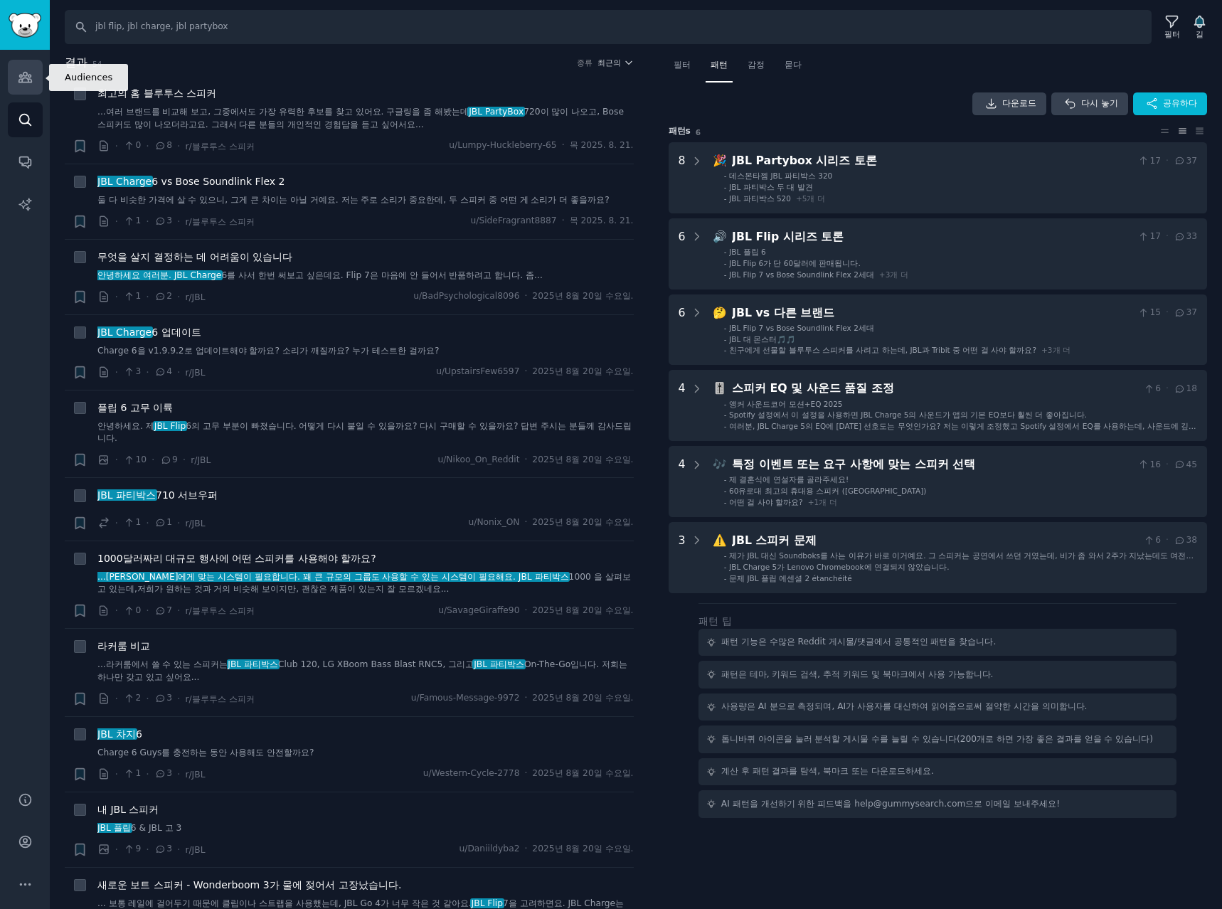
click at [24, 79] on icon "사이드바" at bounding box center [25, 77] width 15 height 15
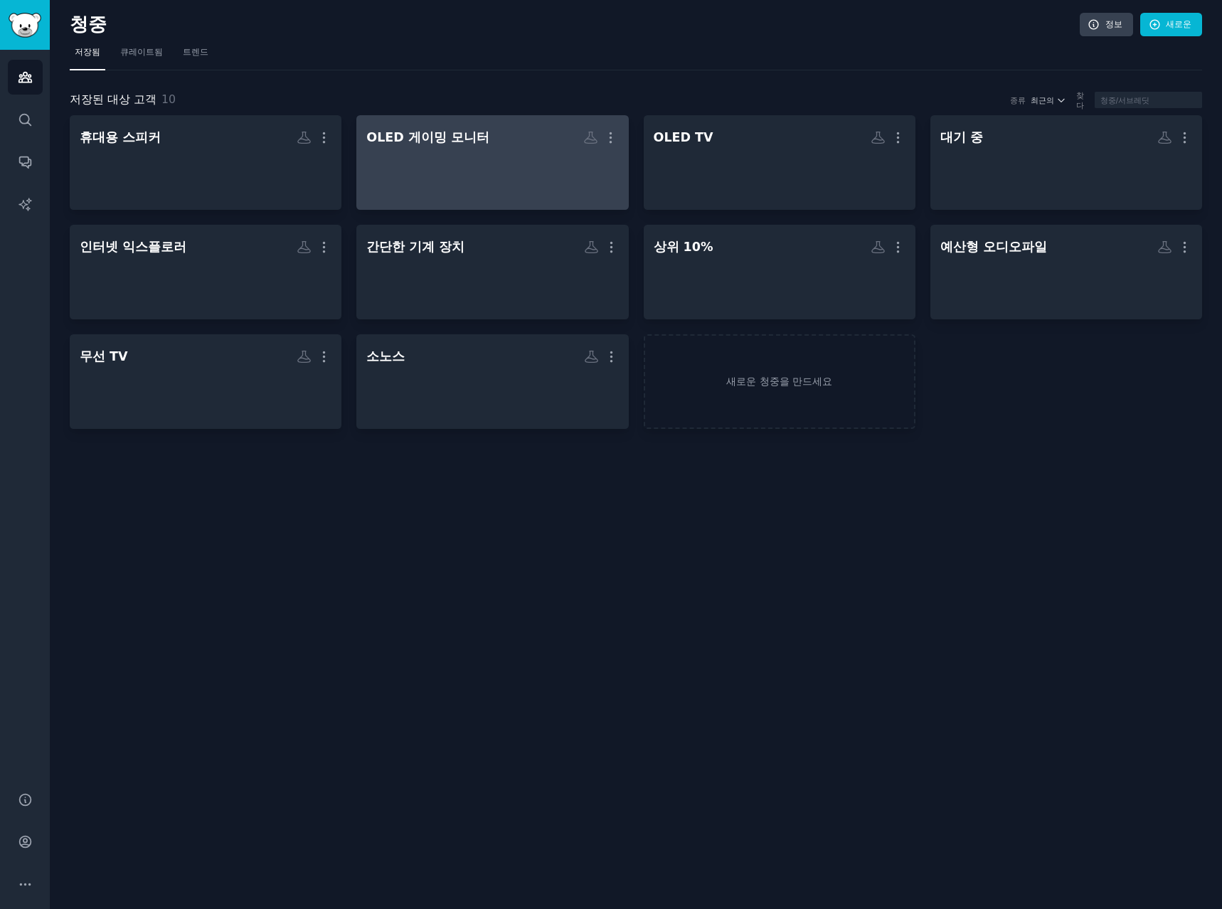
click at [474, 142] on font "OLED 게이밍 모니터" at bounding box center [427, 137] width 123 height 14
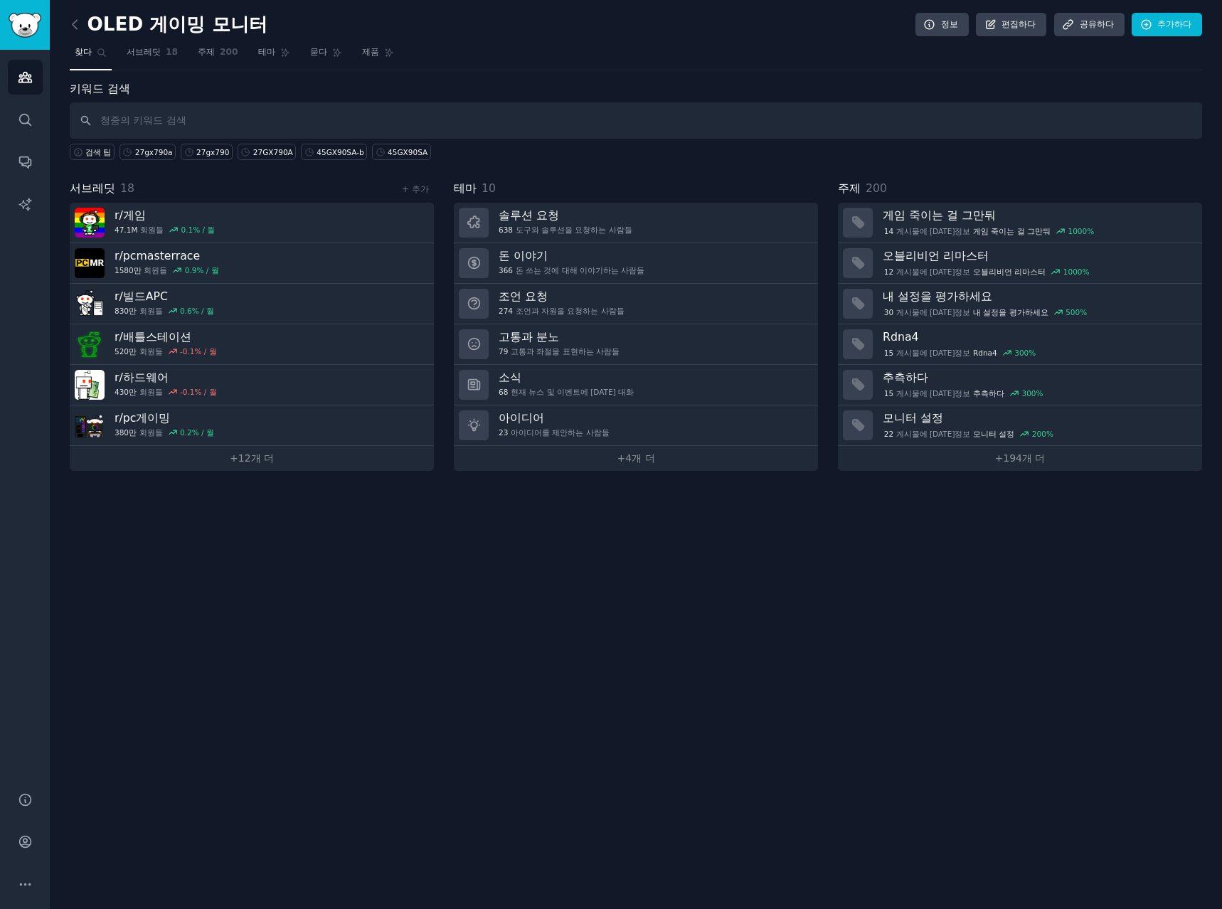
click at [186, 115] on input "text" at bounding box center [636, 120] width 1132 height 36
type input "lg ultragear, 5k2k, gx9, 45gx950a, 27gx790a"
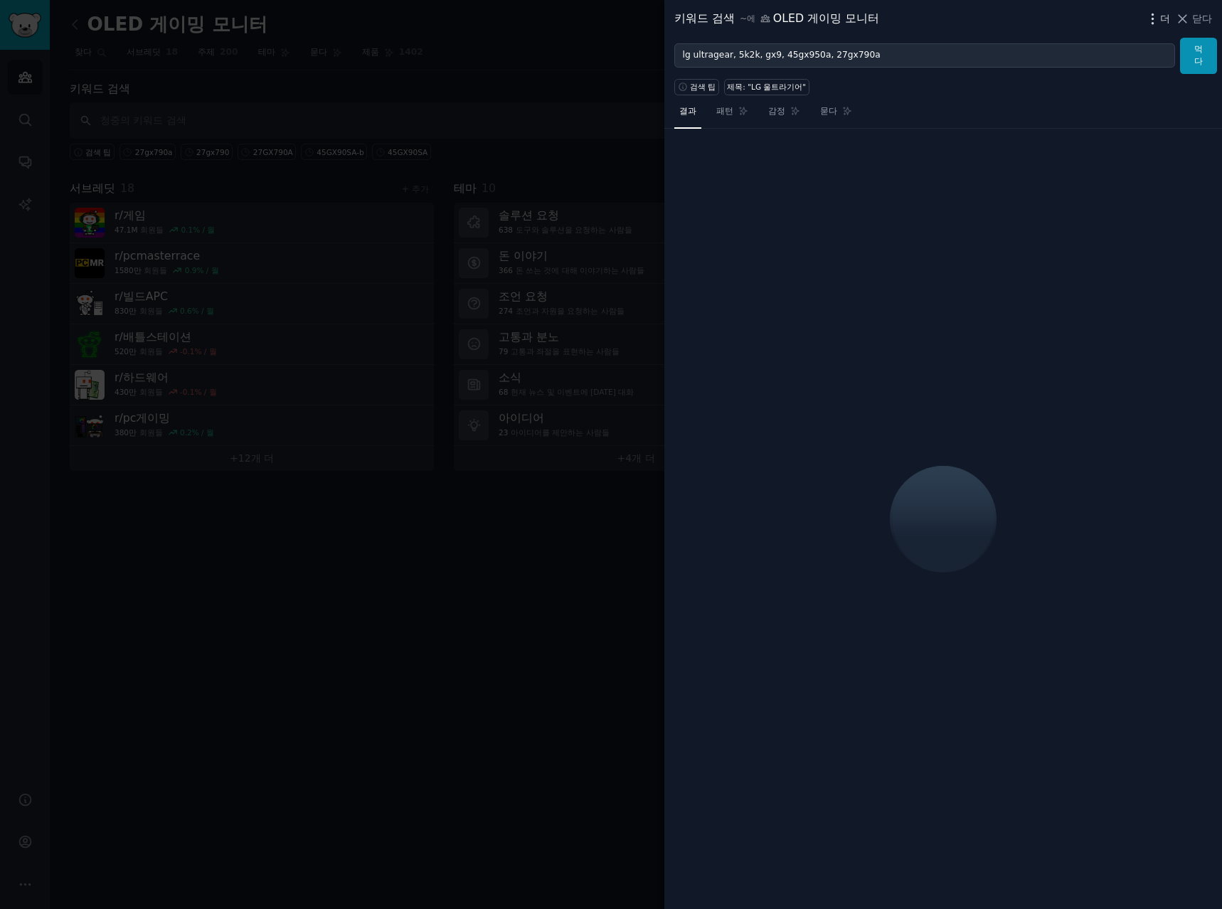
click at [1159, 25] on icon "button" at bounding box center [1152, 18] width 15 height 15
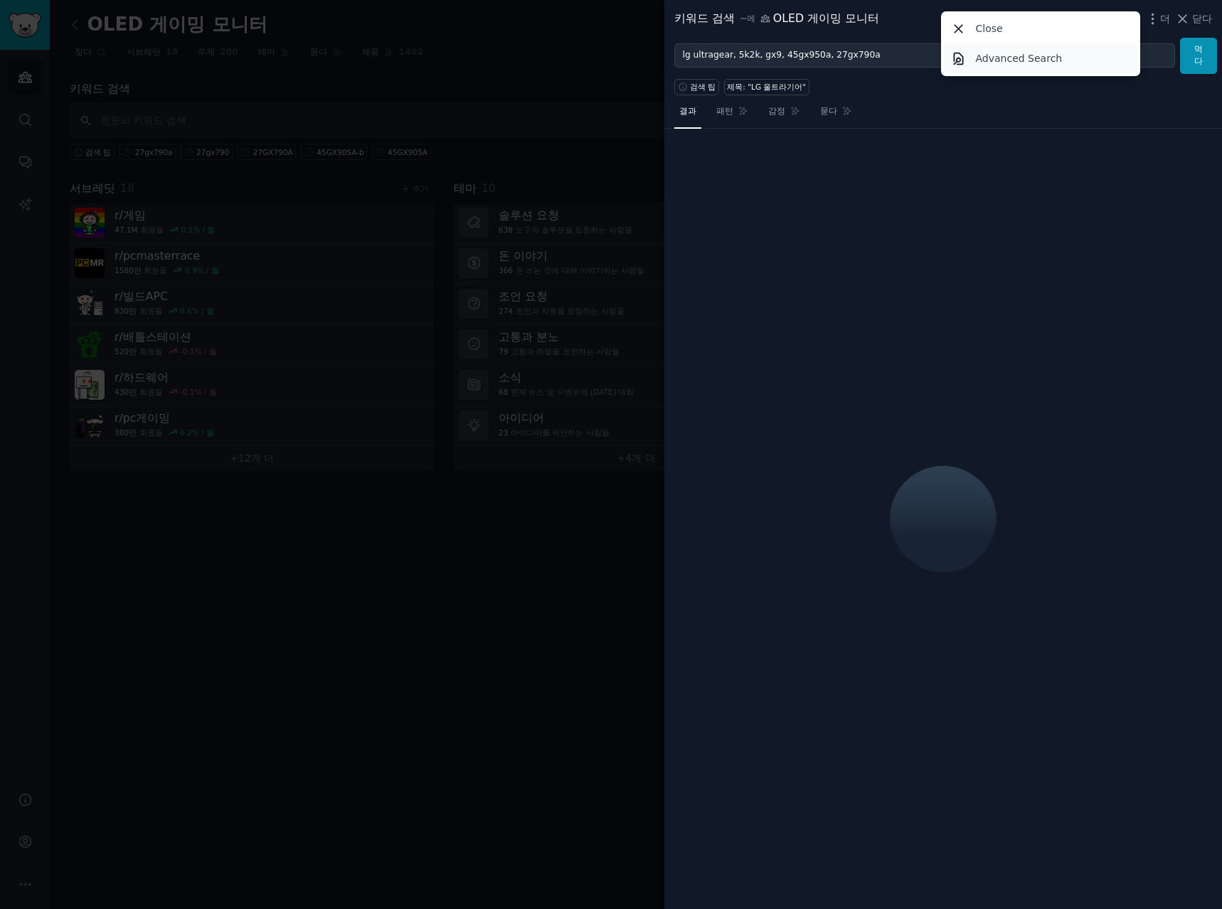
click at [991, 60] on p "Advanced Search" at bounding box center [1019, 58] width 87 height 15
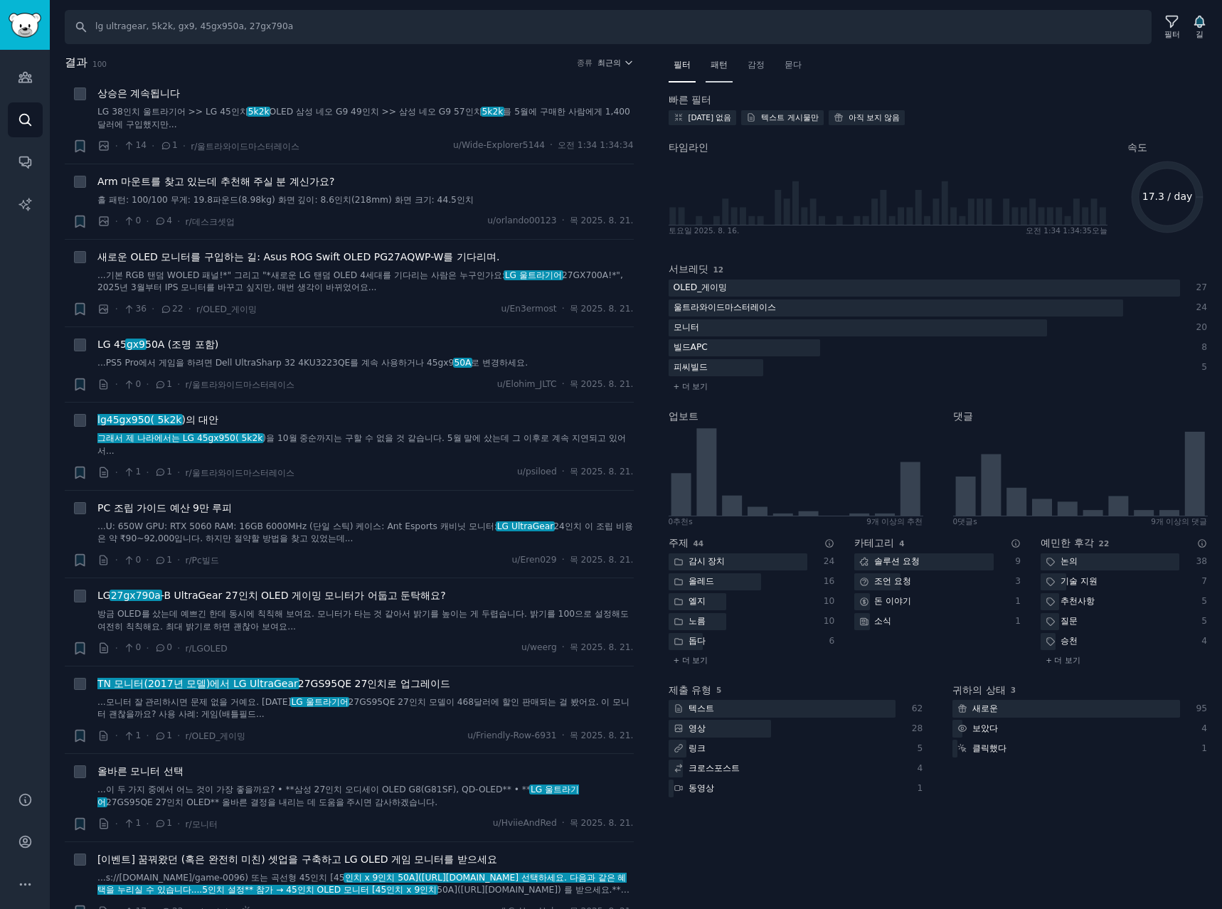
click at [716, 65] on font "패턴" at bounding box center [719, 65] width 17 height 10
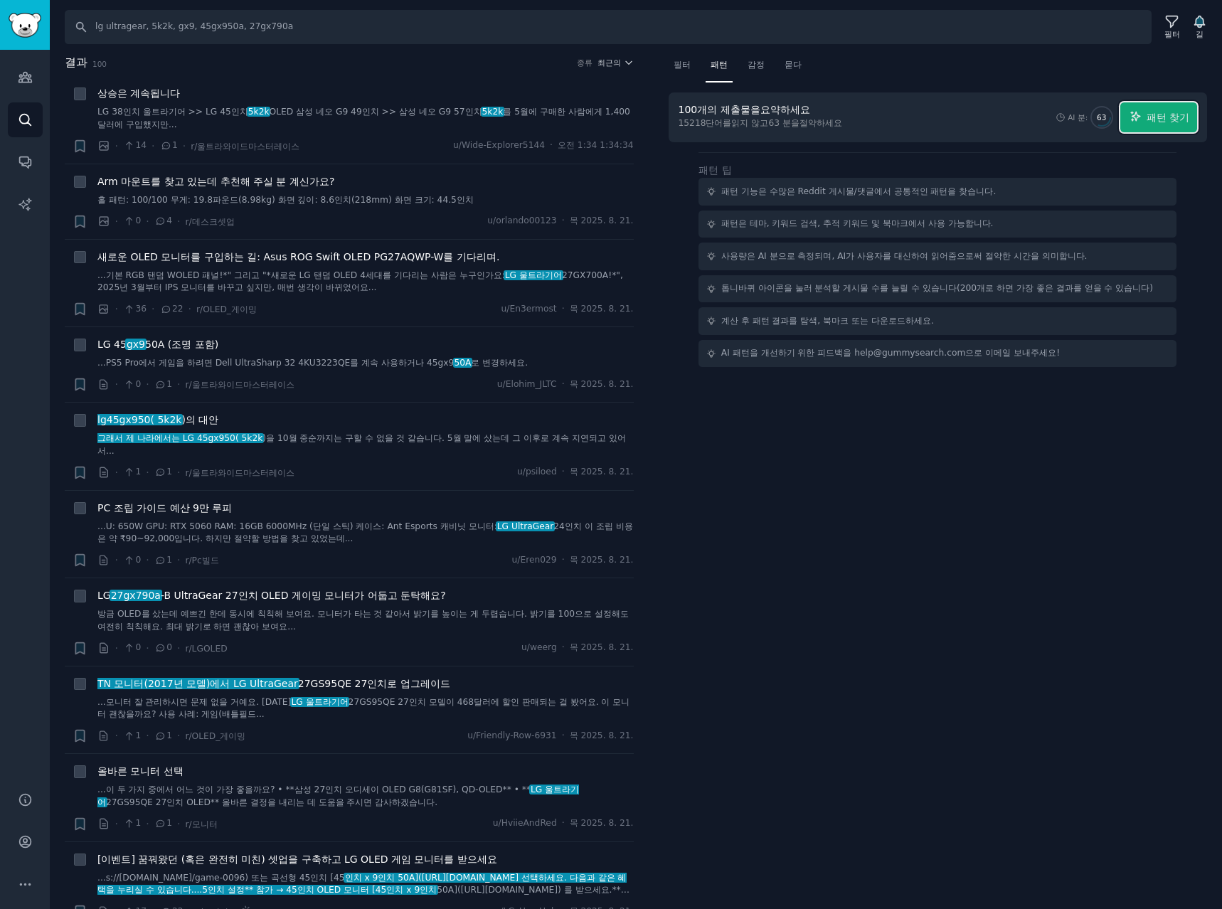
drag, startPoint x: 1164, startPoint y: 119, endPoint x: 1063, endPoint y: 124, distance: 101.8
click at [1165, 119] on font "패턴 찾기" at bounding box center [1168, 117] width 43 height 11
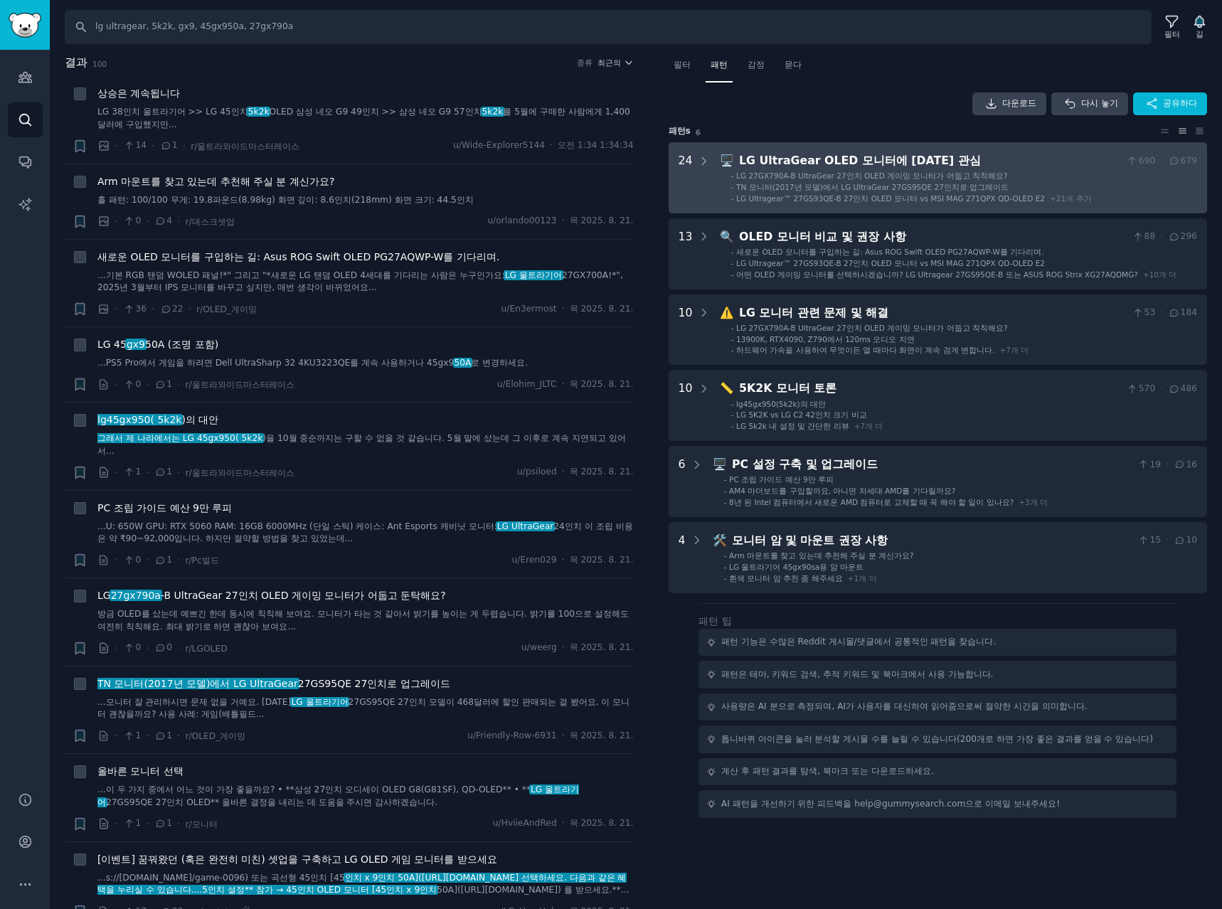
click at [1060, 183] on li "- TN 모니터(2017년 모델)에서 LG UltraGear 27GS95QE 27인치로 업그레이드" at bounding box center [964, 187] width 466 height 10
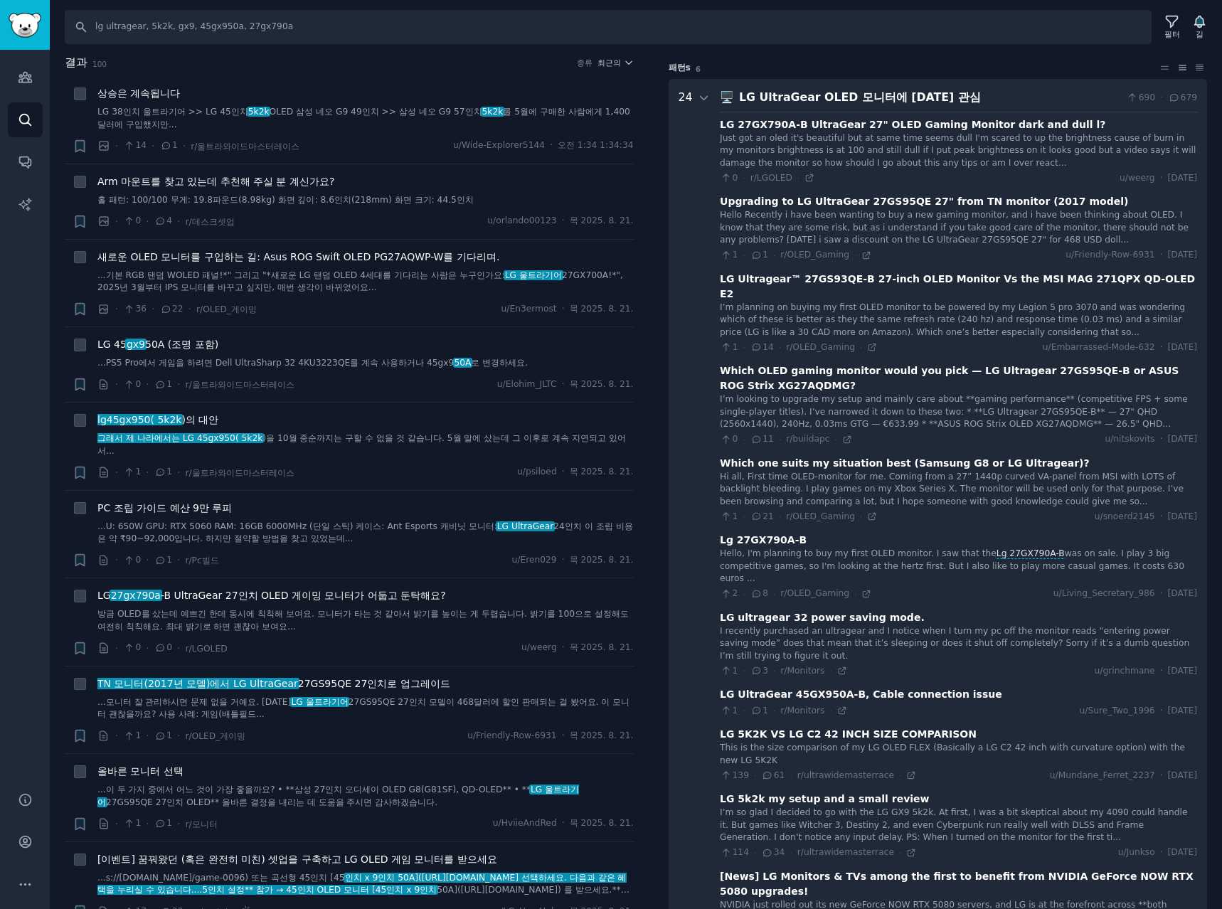
scroll to position [89, 0]
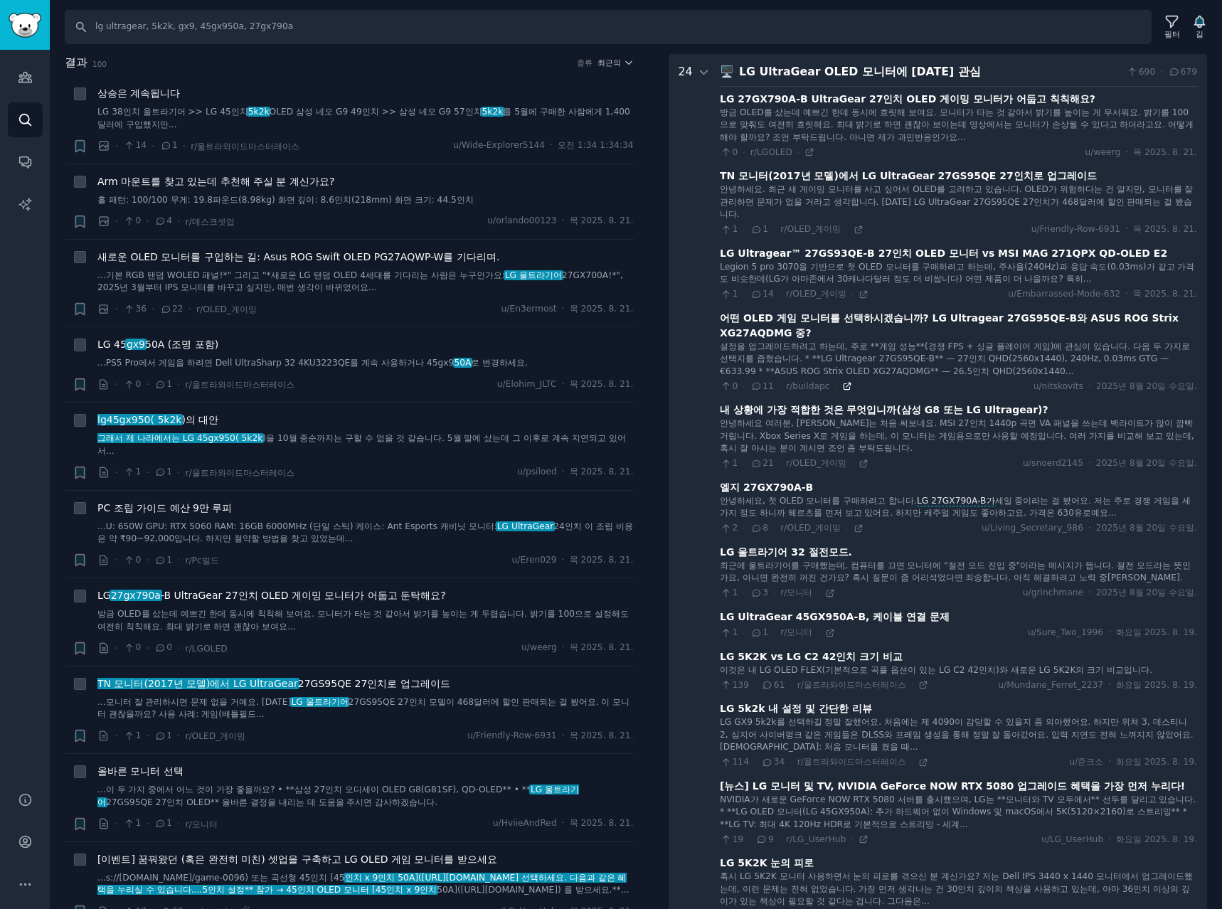
click at [842, 390] on icon at bounding box center [847, 386] width 10 height 10
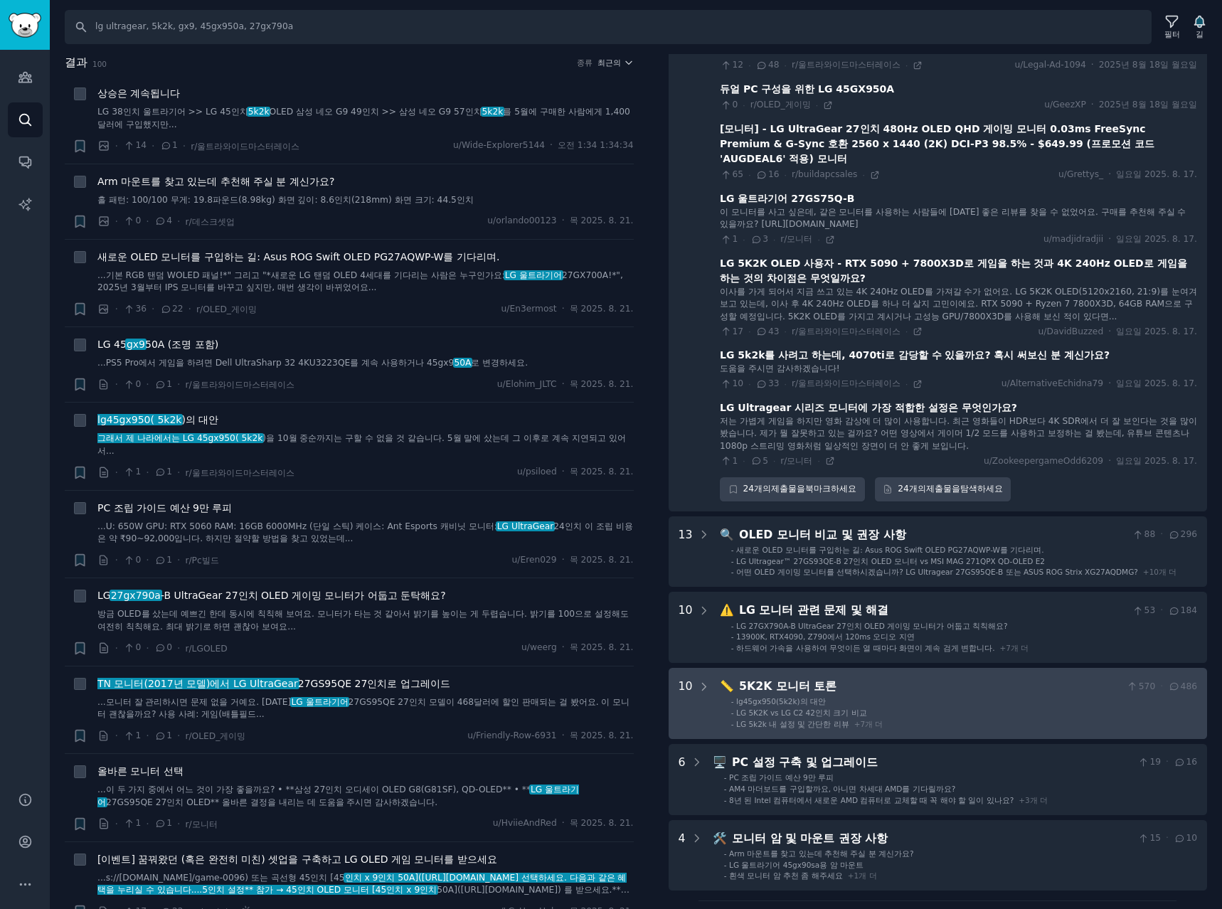
scroll to position [1511, 0]
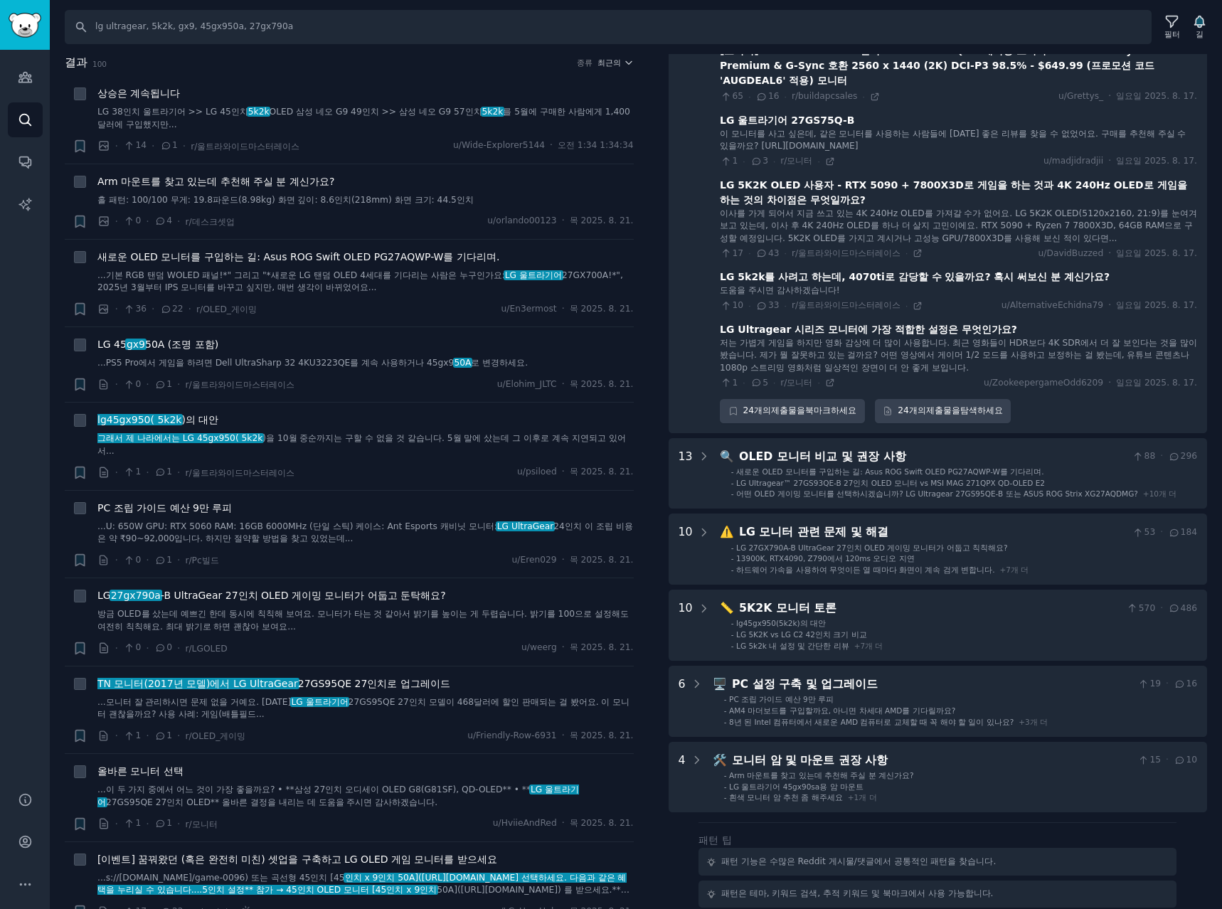
drag, startPoint x: 618, startPoint y: 62, endPoint x: 610, endPoint y: 68, distance: 10.1
click at [618, 62] on button "최근의" at bounding box center [615, 63] width 36 height 10
click at [525, 119] on p "Upvotes" at bounding box center [539, 115] width 36 height 13
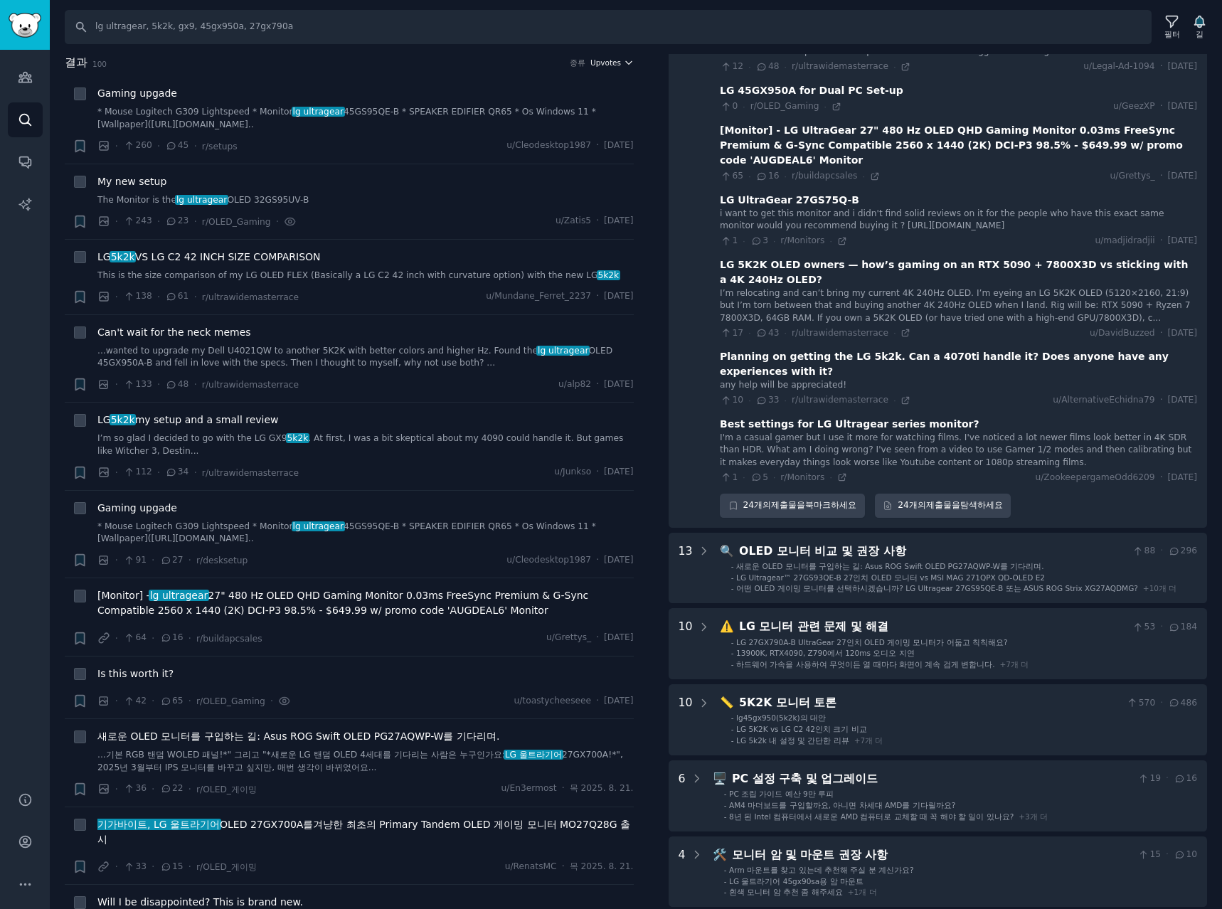
click at [605, 63] on span "Upvotes" at bounding box center [605, 63] width 31 height 10
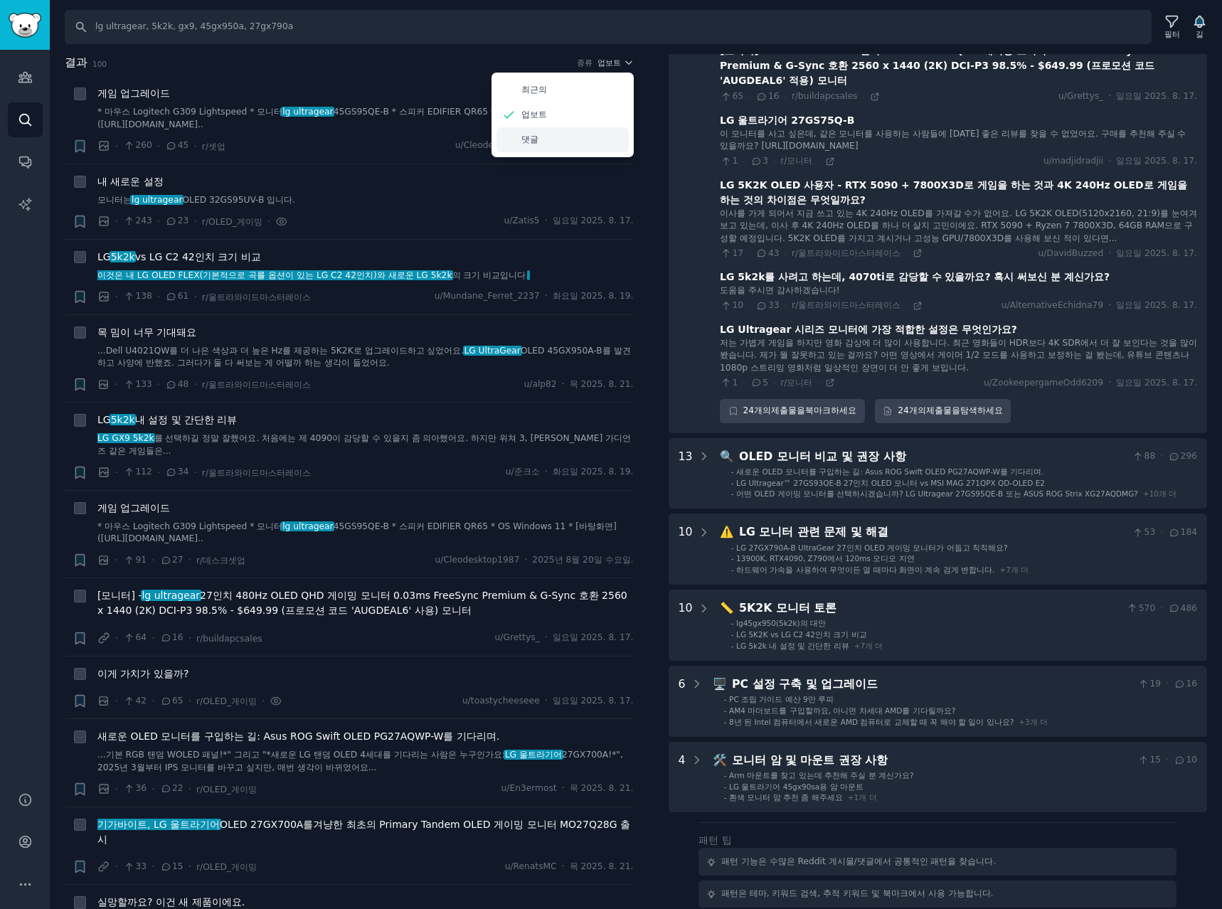
click at [527, 135] on font "댓글" at bounding box center [529, 139] width 17 height 10
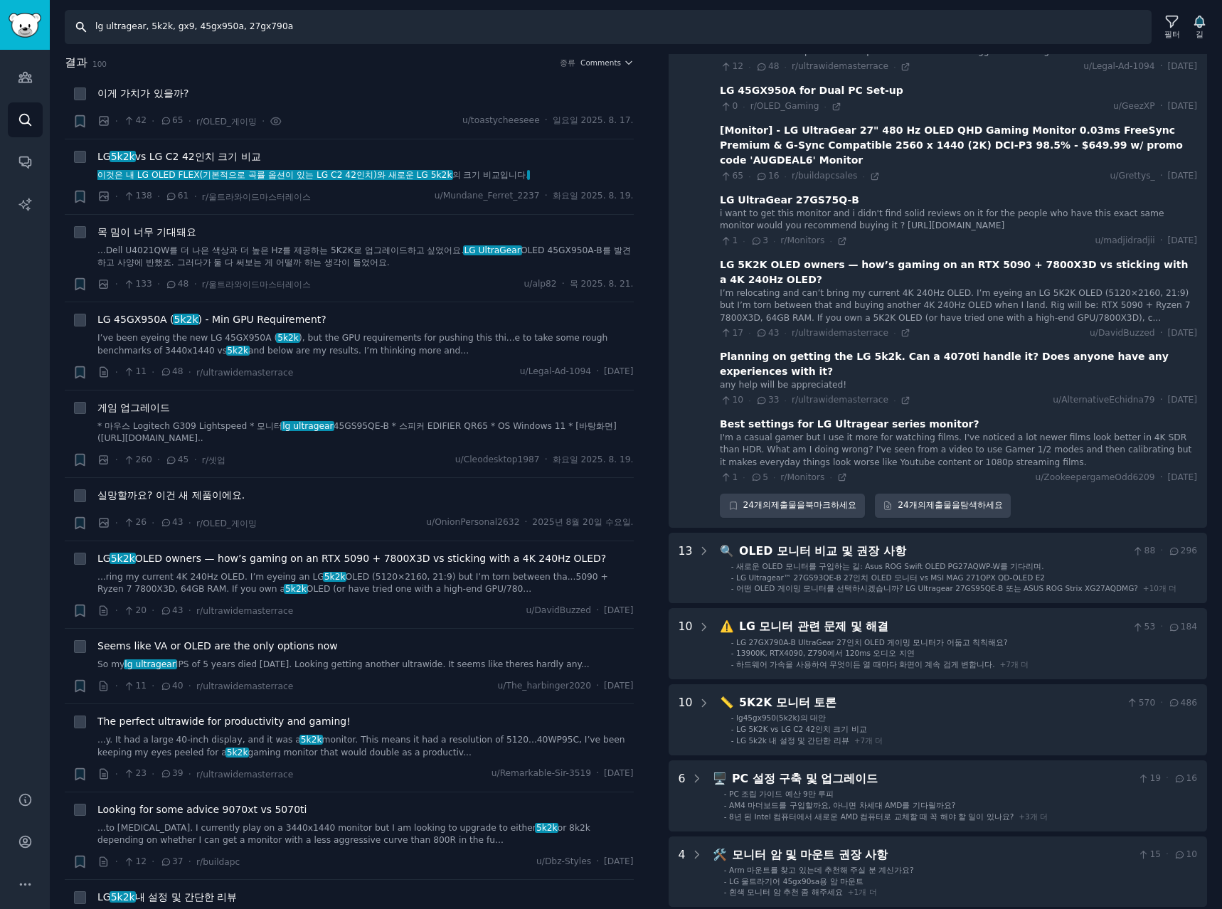
drag, startPoint x: 309, startPoint y: 34, endPoint x: -518, endPoint y: -79, distance: 834.2
click at [0, 0] on html "Account 청중 찾다 대화 AI 보고서 돕다 계정 더 찾다 lg ultragear, 5k2k, gx9, 45gx950a, 27gx790a …" at bounding box center [611, 454] width 1222 height 909
type input "samsung odyssey, samsung g9, odyssey g9"
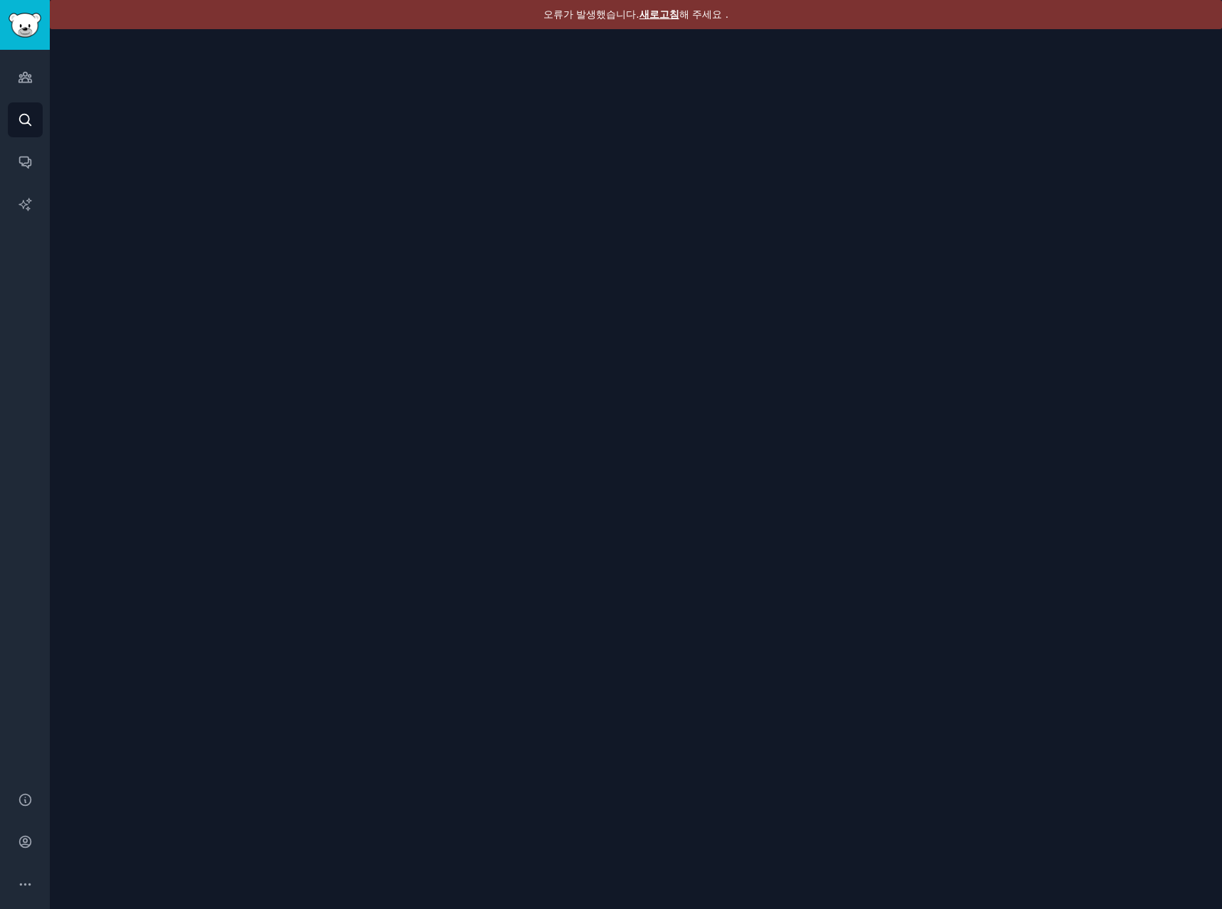
click at [652, 12] on font "새로고침" at bounding box center [659, 14] width 40 height 11
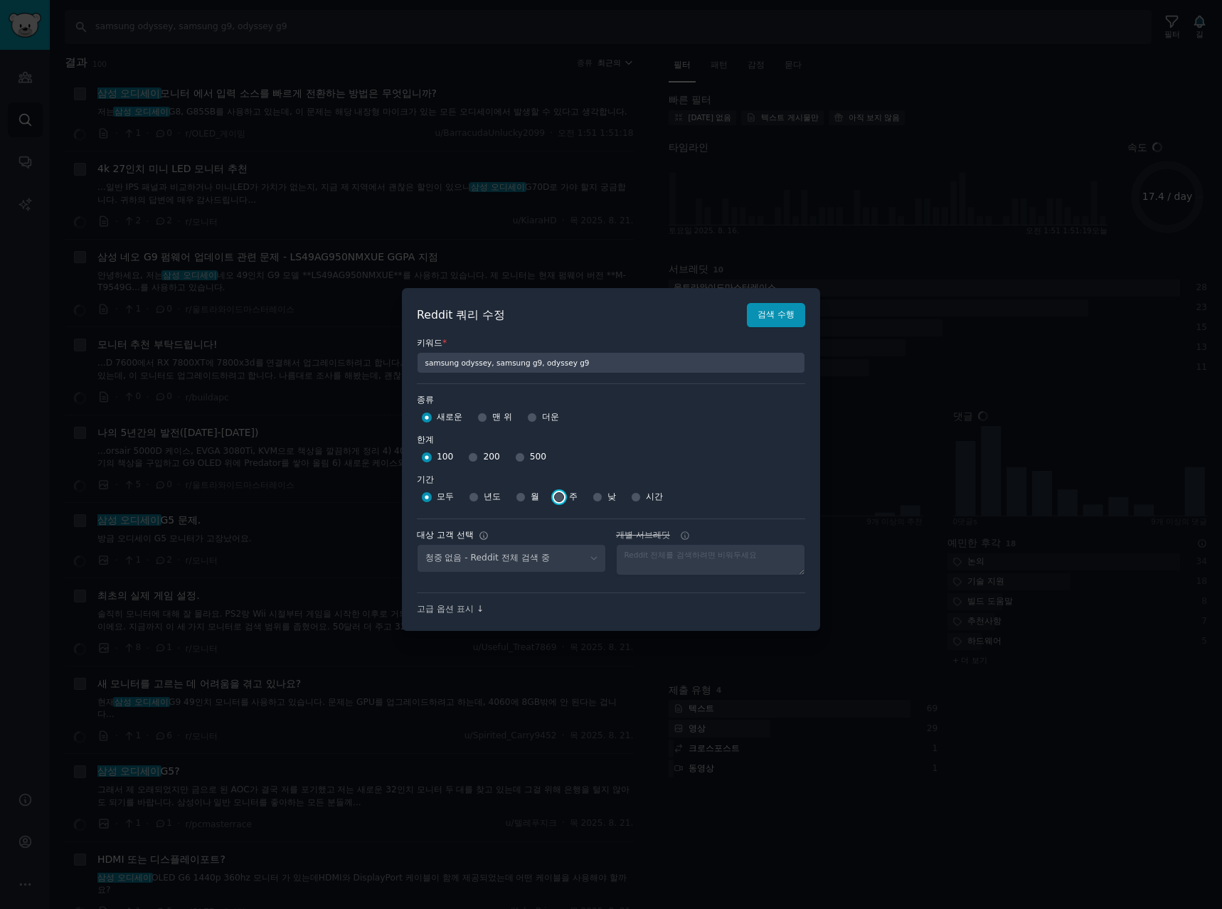
select select "a094687530"
click at [560, 494] on input "주" at bounding box center [559, 497] width 10 height 10
radio input "true"
click at [516, 457] on input "500" at bounding box center [520, 457] width 10 height 10
radio input "true"
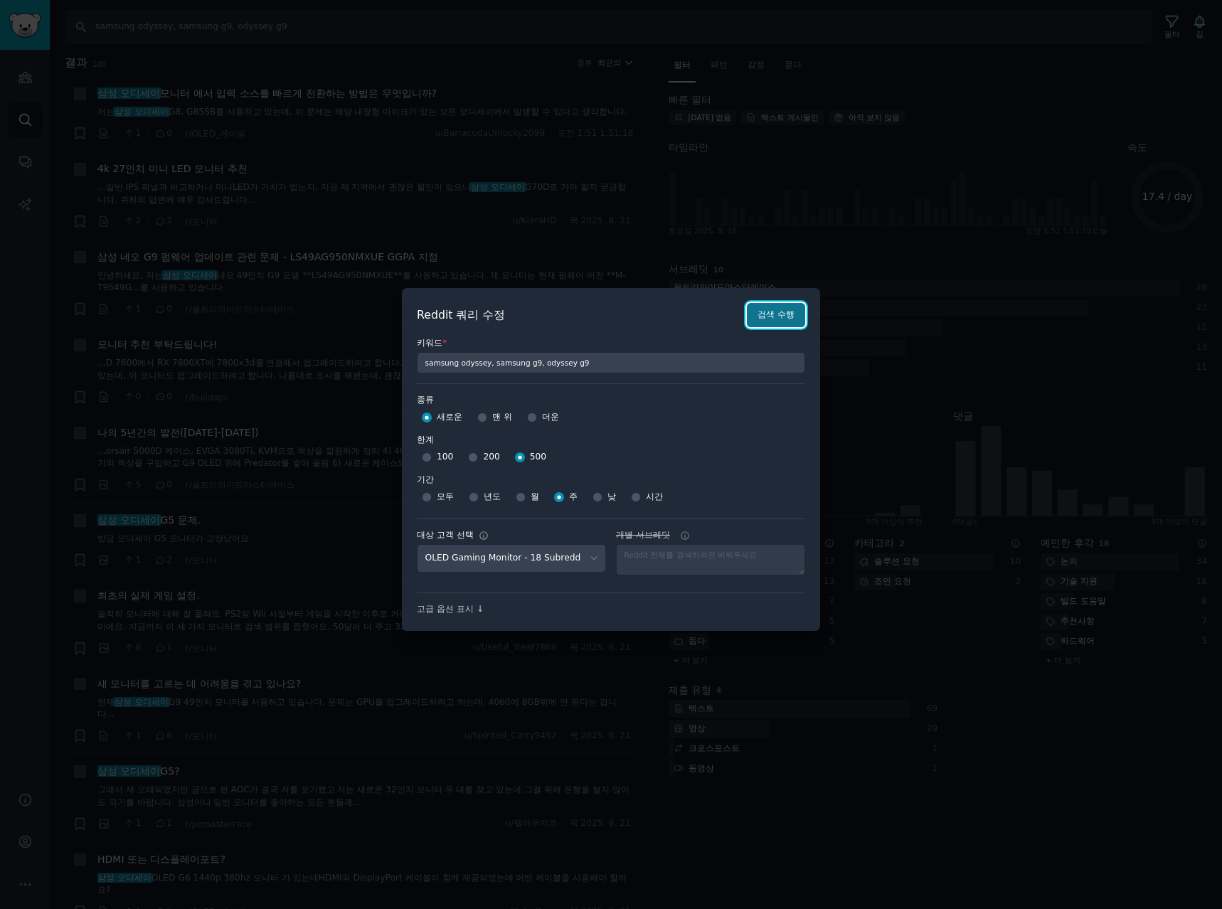
click at [772, 316] on font "검색 수행" at bounding box center [776, 314] width 37 height 10
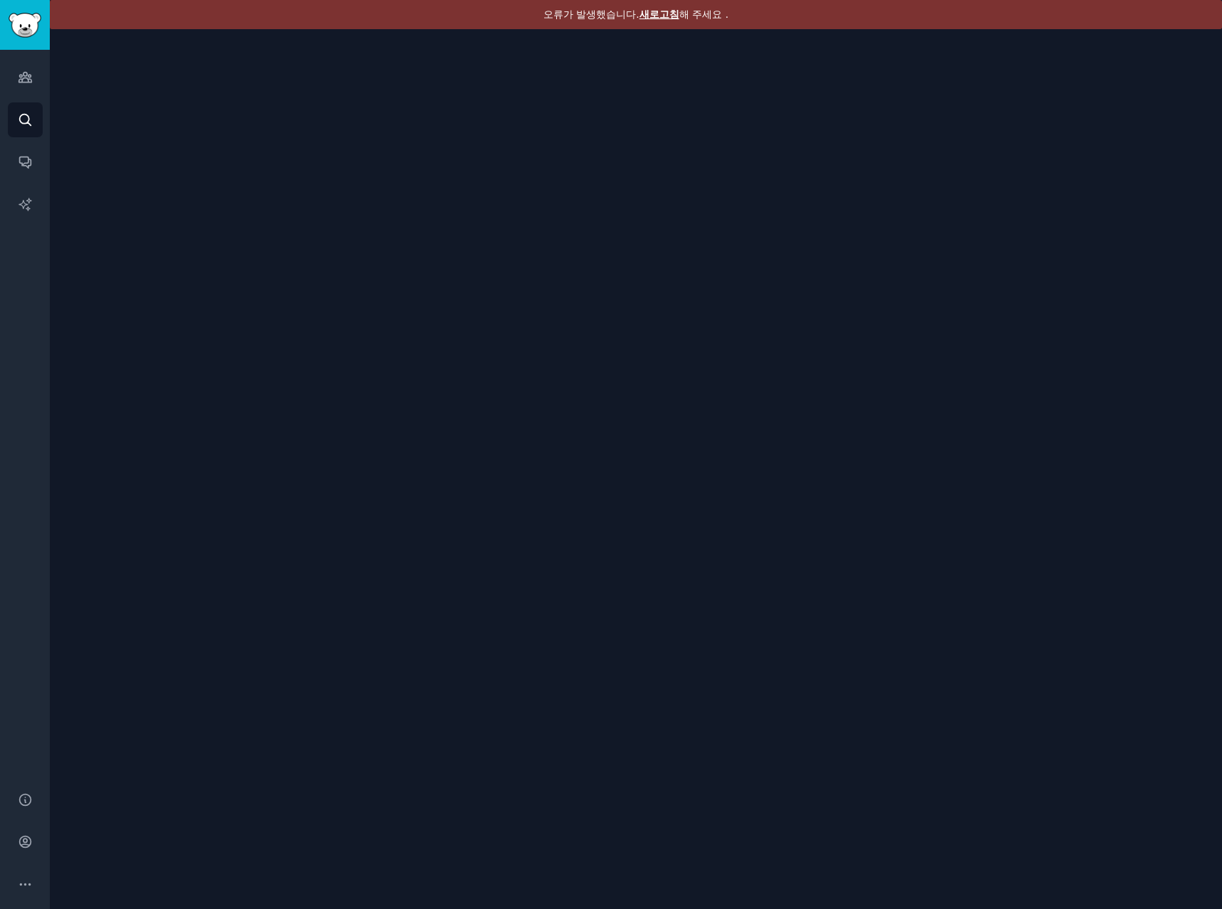
click at [656, 15] on font "새로고침" at bounding box center [659, 14] width 40 height 11
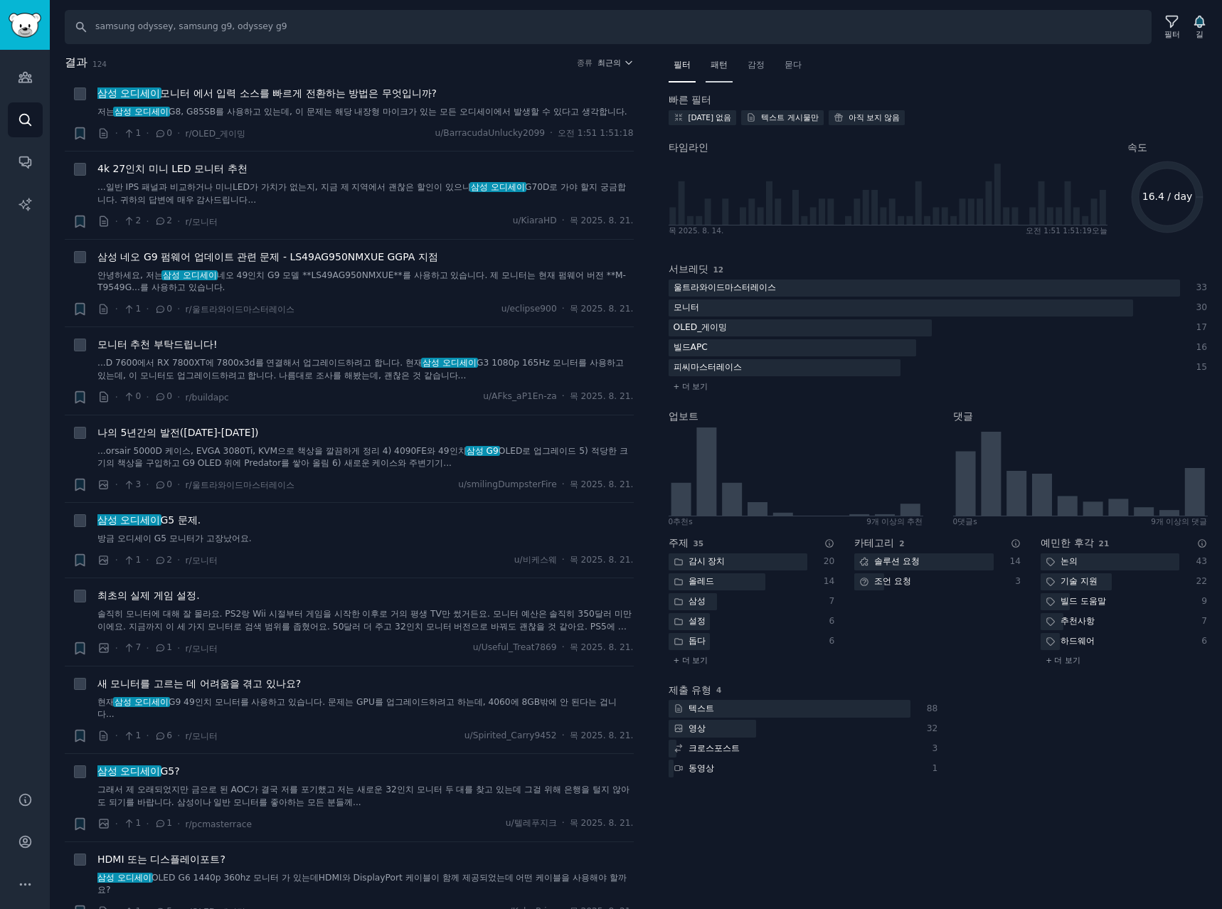
click at [729, 65] on div "패턴" at bounding box center [719, 68] width 27 height 29
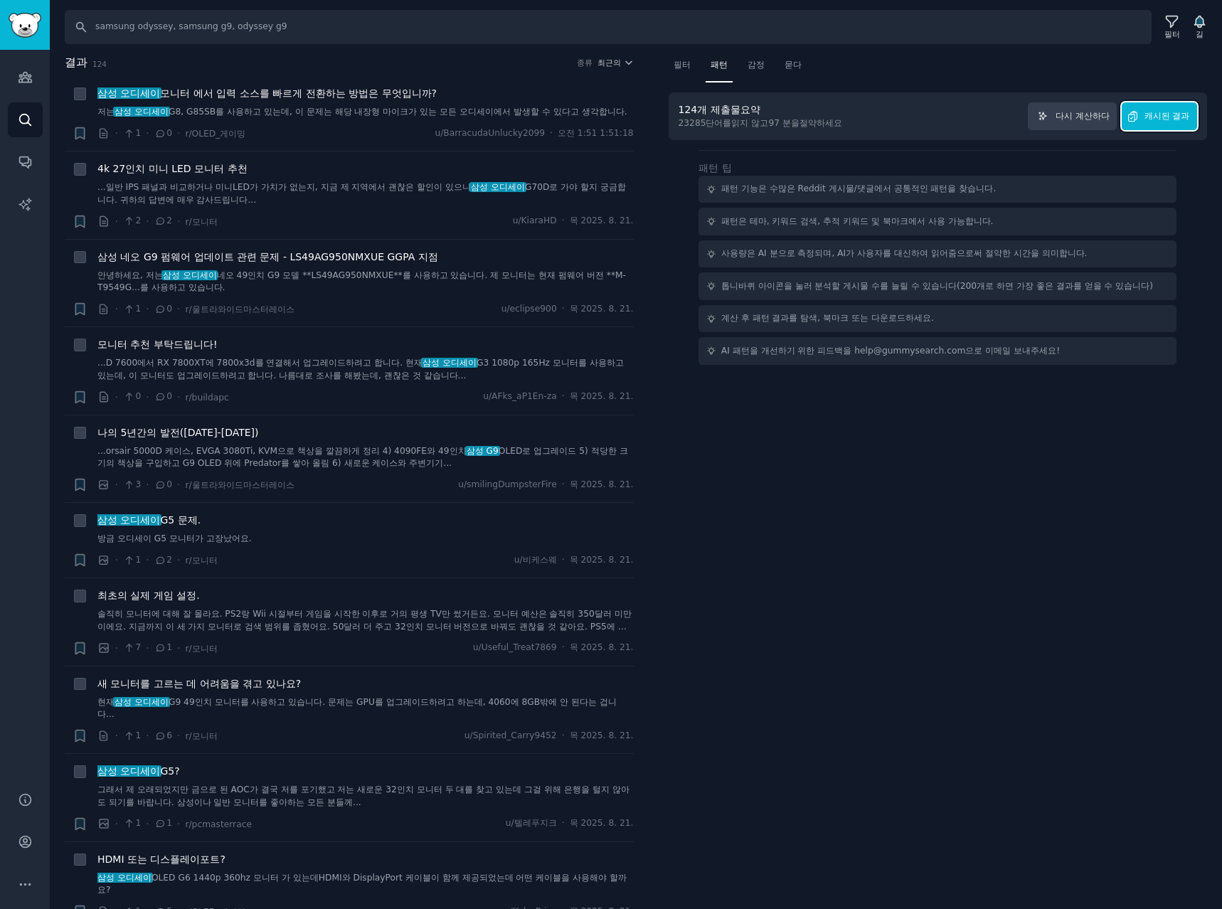
click at [1164, 117] on font "캐시된 결과" at bounding box center [1167, 116] width 46 height 10
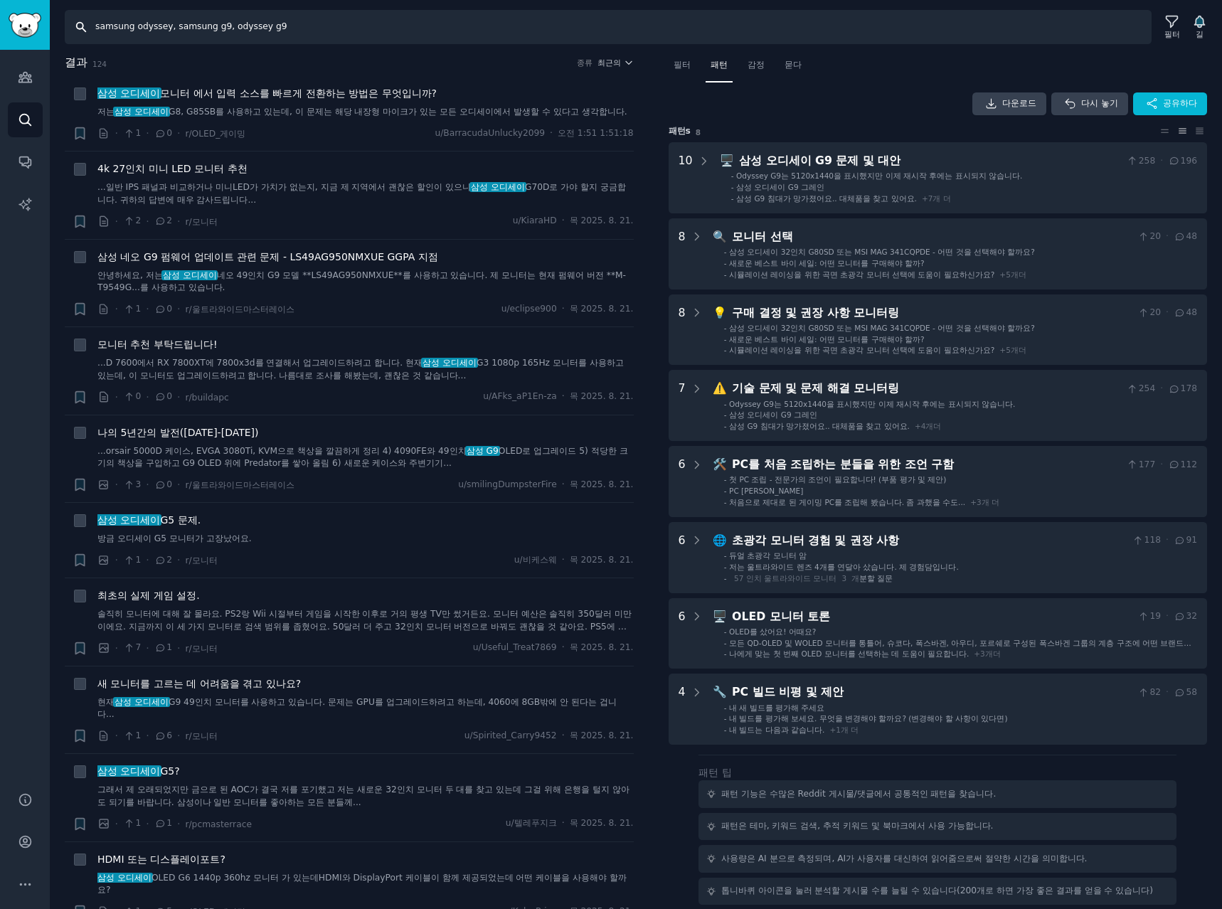
click at [304, 30] on input "samsung odyssey, samsung g9, odyssey g9" at bounding box center [608, 27] width 1087 height 34
type input "samsung odyssey, samsung g9, odyssey g9, g8, g7"
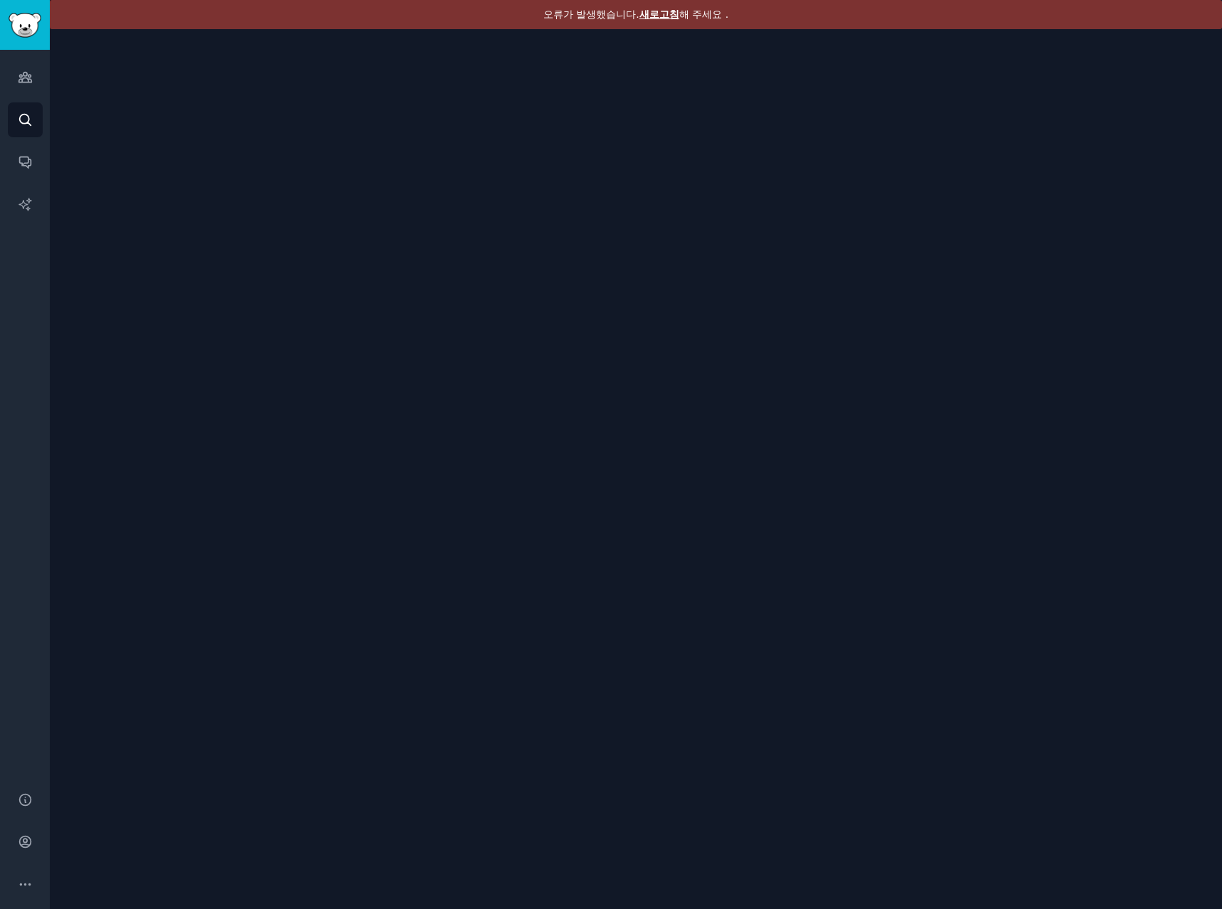
click at [653, 21] on div "오류가 발생했습니다. 새로고침 해 주세요 ." at bounding box center [636, 14] width 1172 height 29
click at [656, 17] on font "새로고침" at bounding box center [659, 14] width 40 height 11
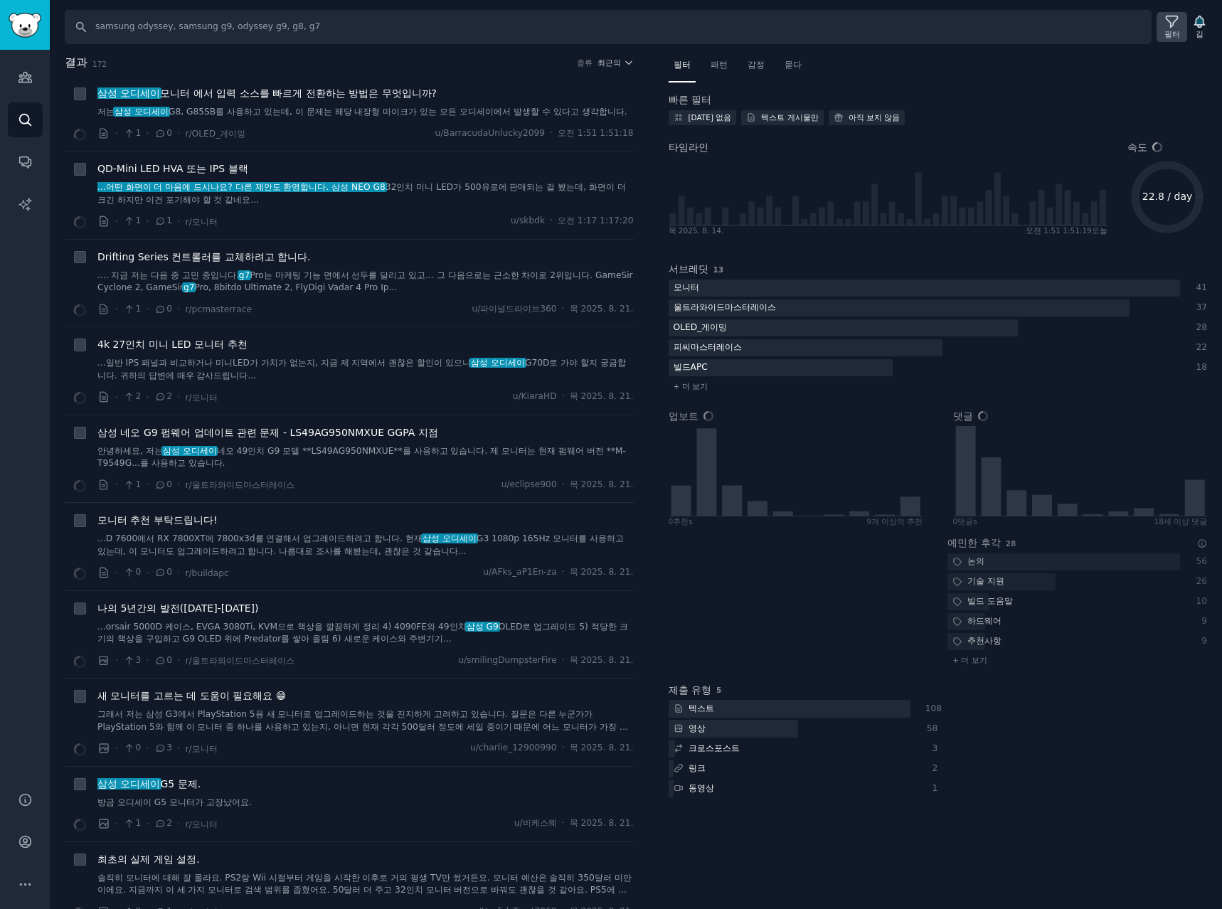
click at [1171, 25] on icon at bounding box center [1171, 21] width 11 height 11
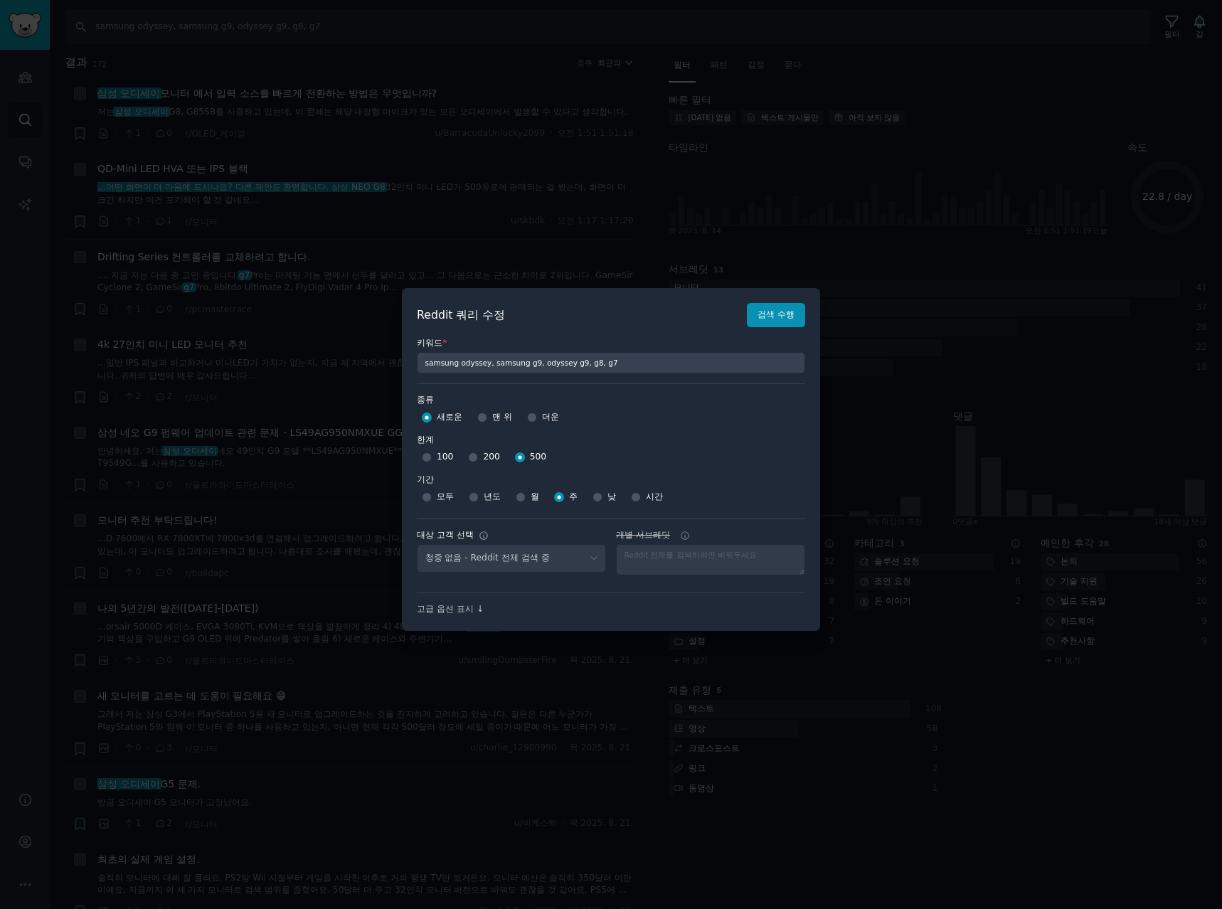
select select "a094687530"
click at [783, 321] on button "검색 수행" at bounding box center [776, 315] width 58 height 24
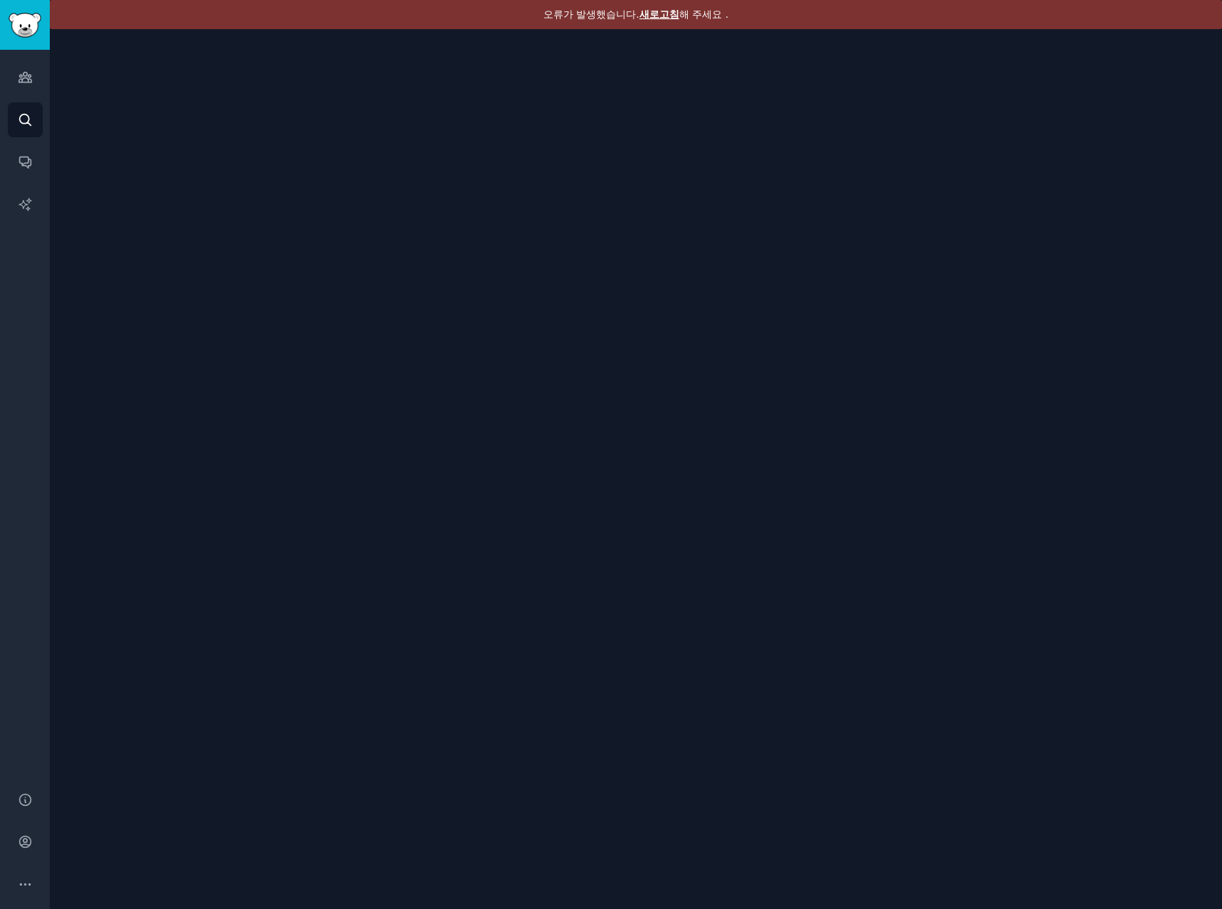
click at [659, 11] on font "새로고침" at bounding box center [659, 14] width 40 height 11
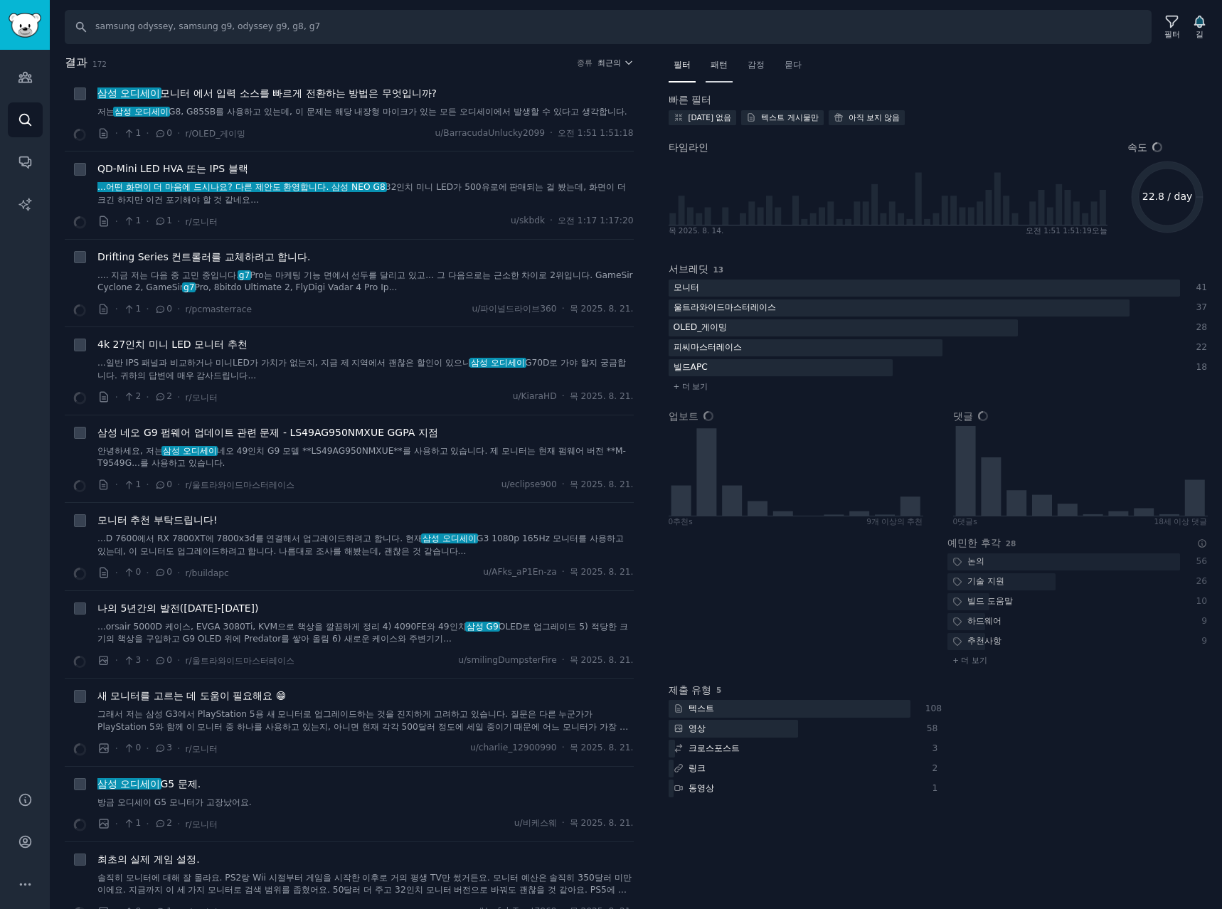
click at [728, 65] on font "패턴" at bounding box center [719, 65] width 17 height 10
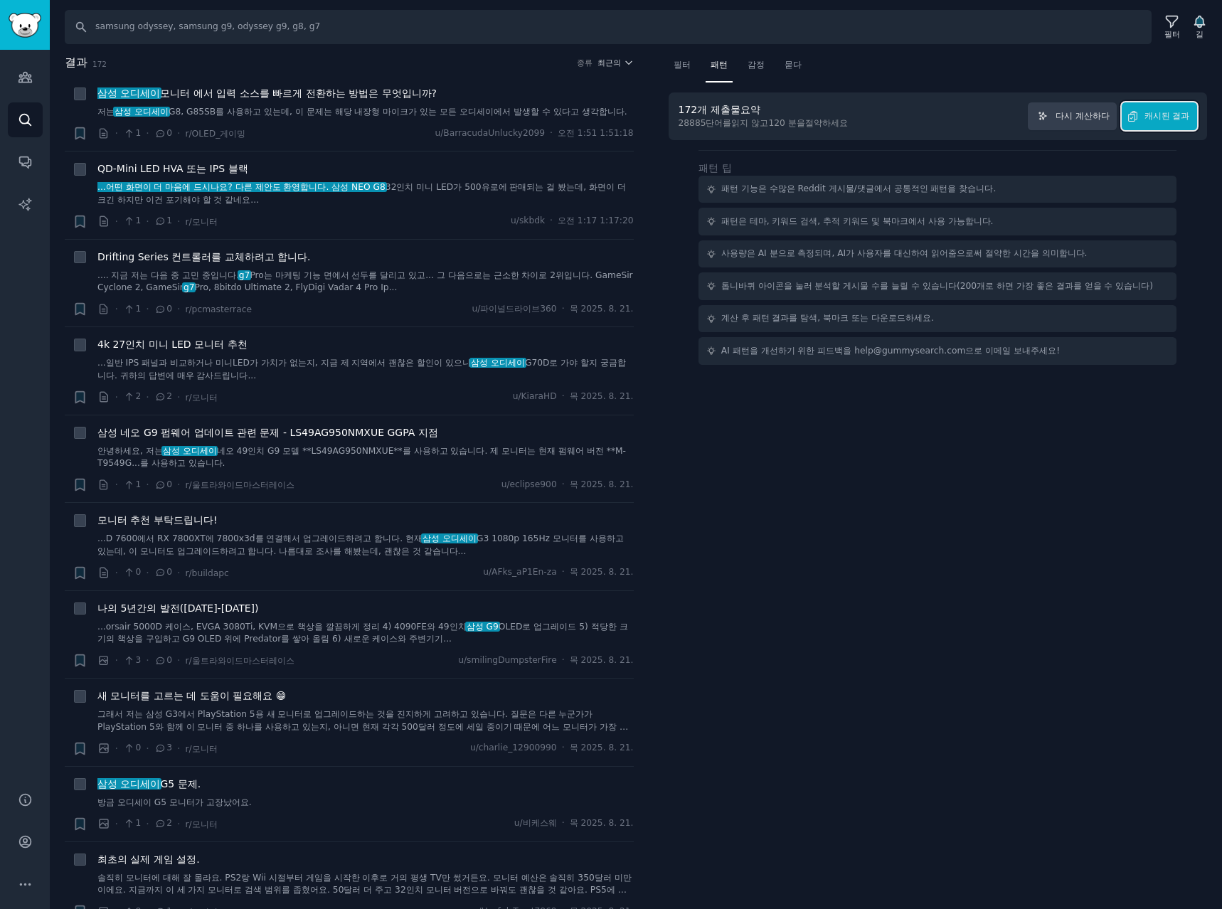
click at [1173, 114] on font "캐시된 결과" at bounding box center [1167, 116] width 46 height 10
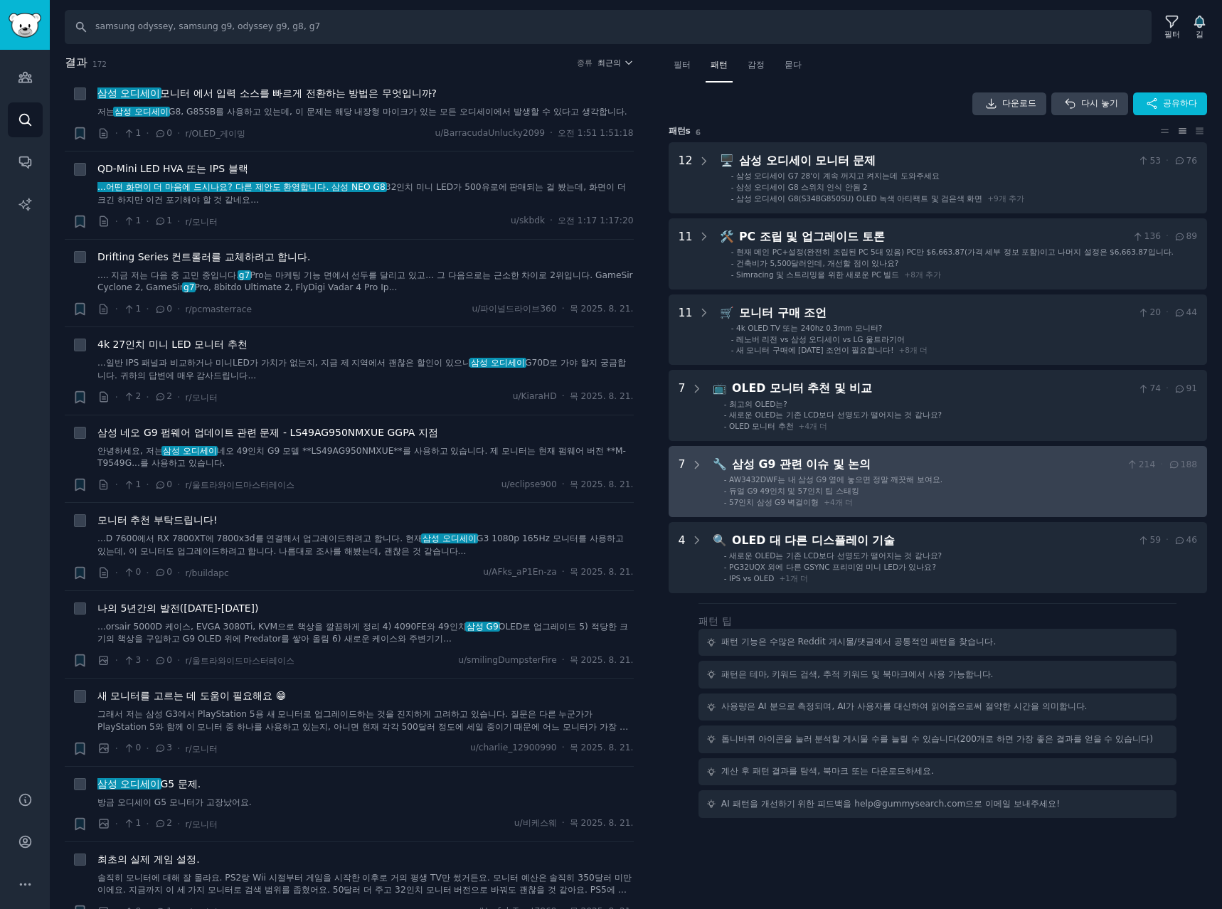
click at [989, 482] on li "- AW3432DWF는 내 삼성 G9 옆에 놓으면 정말 깨끗해 보여요." at bounding box center [960, 479] width 473 height 10
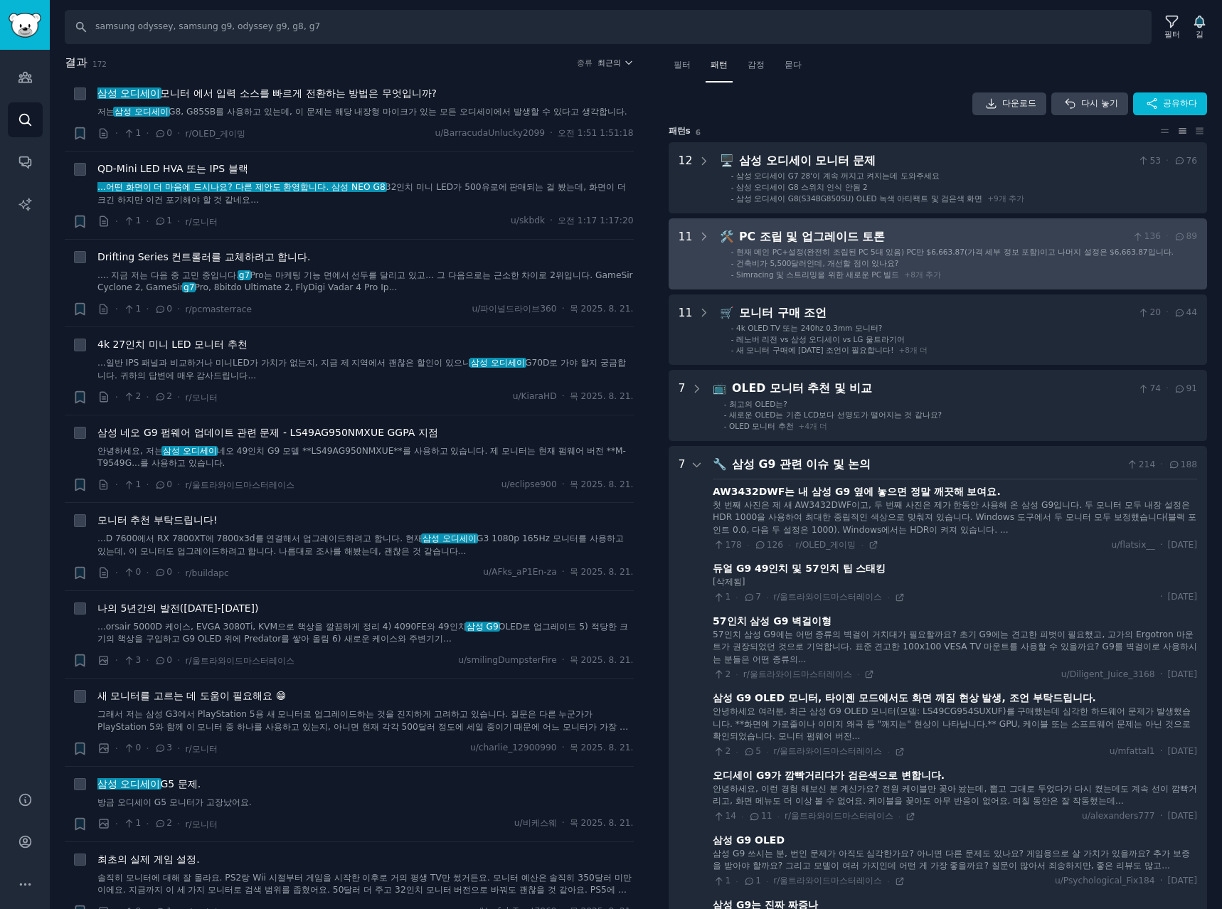
click at [978, 249] on font "현재 메인 PC+설정(완전히 조립된 PC 5대 있음) PC만 $6,663.87(가격 세부 정보 포함)이고 나머지 설정은 $6,663.87입니다." at bounding box center [954, 252] width 437 height 9
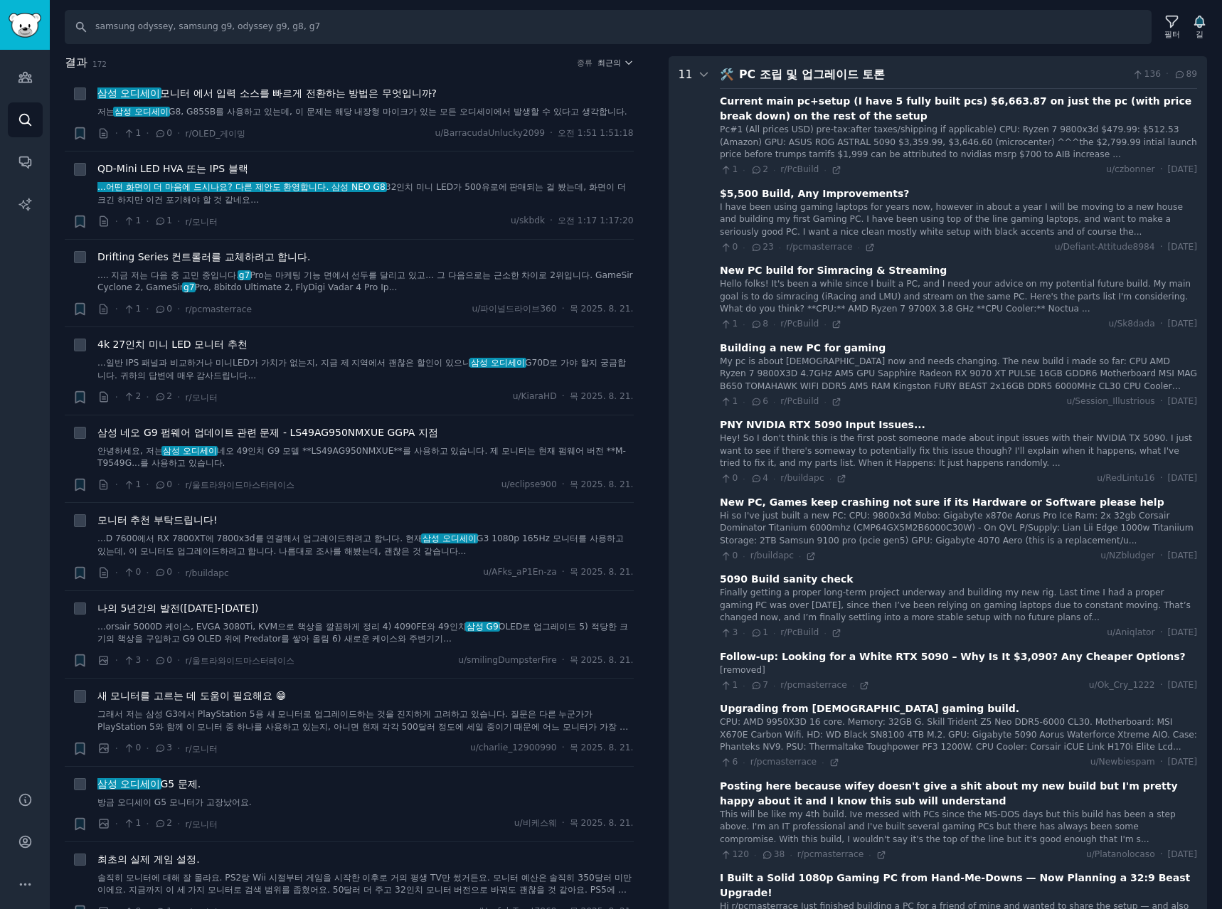
scroll to position [164, 0]
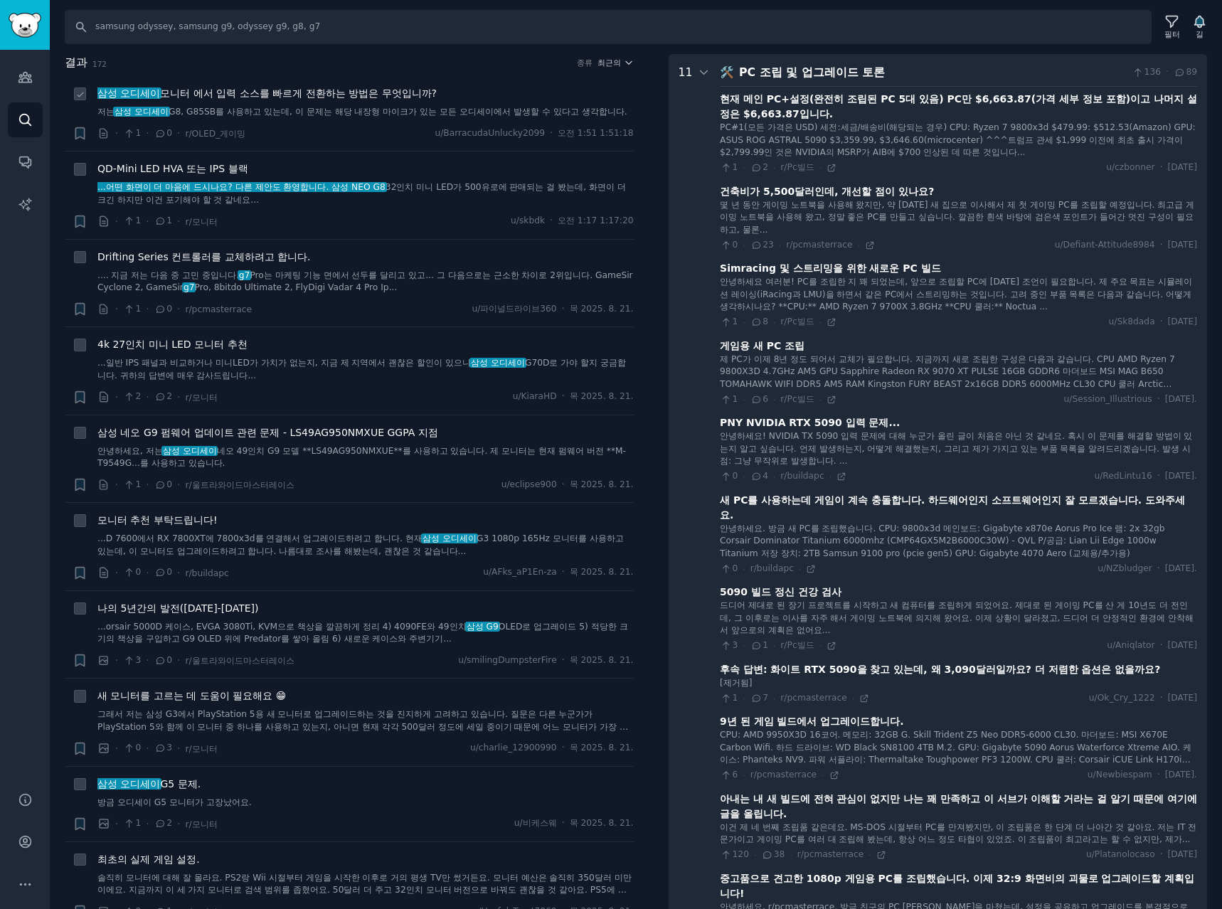
click at [510, 79] on li "+ 삼성 오디세이 모니터 에서 입력 소스를 빠르게 전환하는 방법은 무엇입니까 ? 저는 삼성 오디세이 G8, G85SB를 사용하고 있는데, 이 …" at bounding box center [349, 113] width 569 height 75
click at [612, 58] on font "최근의" at bounding box center [608, 62] width 23 height 9
click at [540, 138] on p "Comments" at bounding box center [544, 140] width 47 height 13
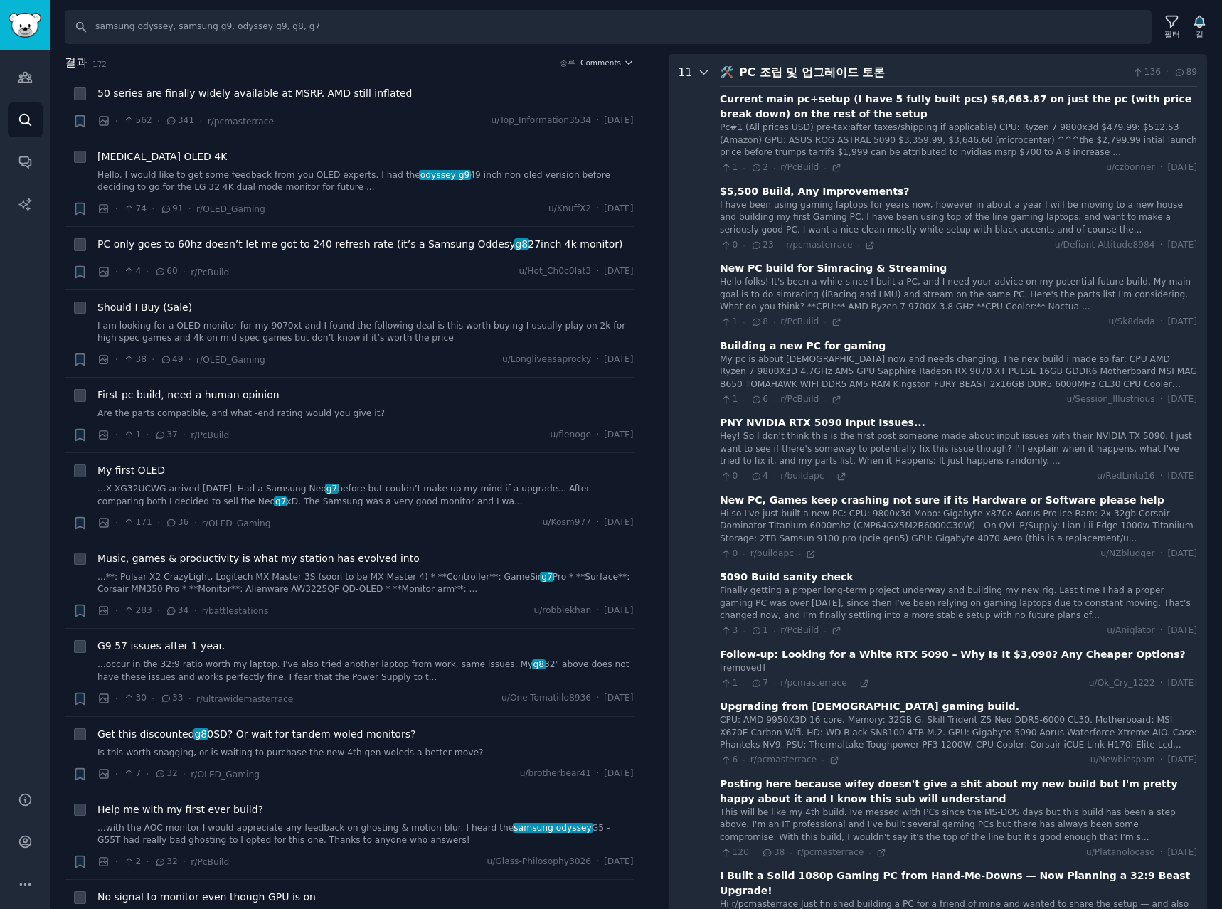
click at [698, 72] on icon at bounding box center [704, 72] width 13 height 13
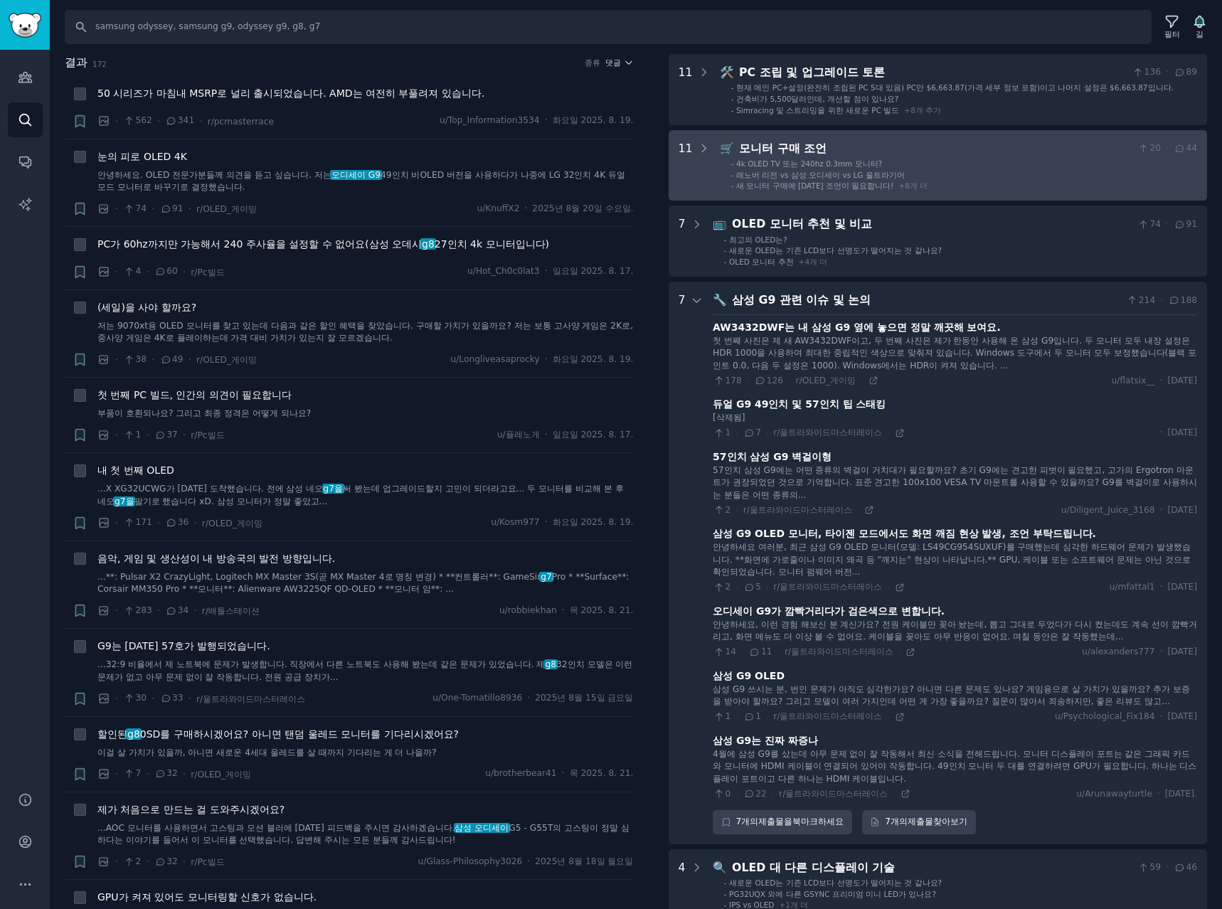
scroll to position [0, 0]
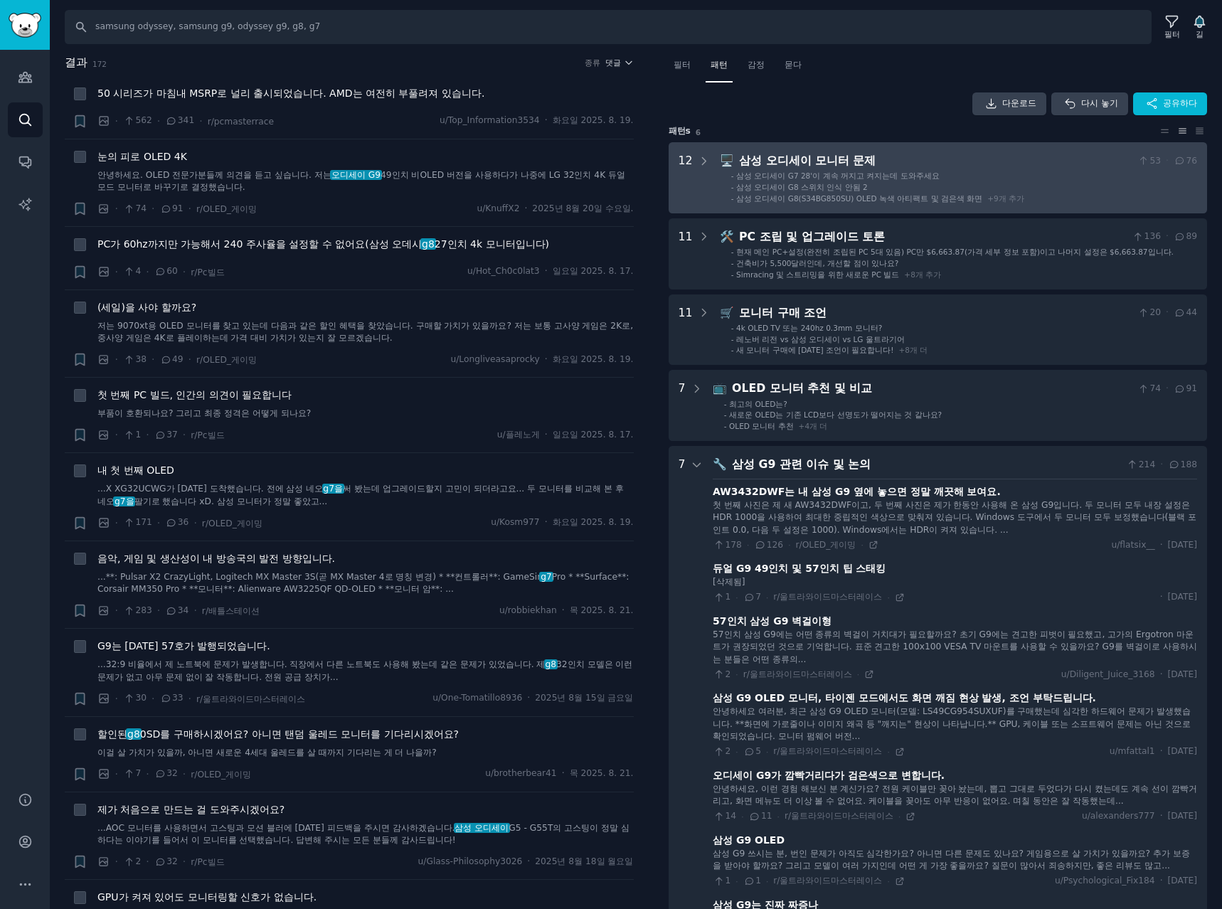
click at [1062, 169] on div "삼성 오디세이 모니터 문제" at bounding box center [935, 161] width 393 height 18
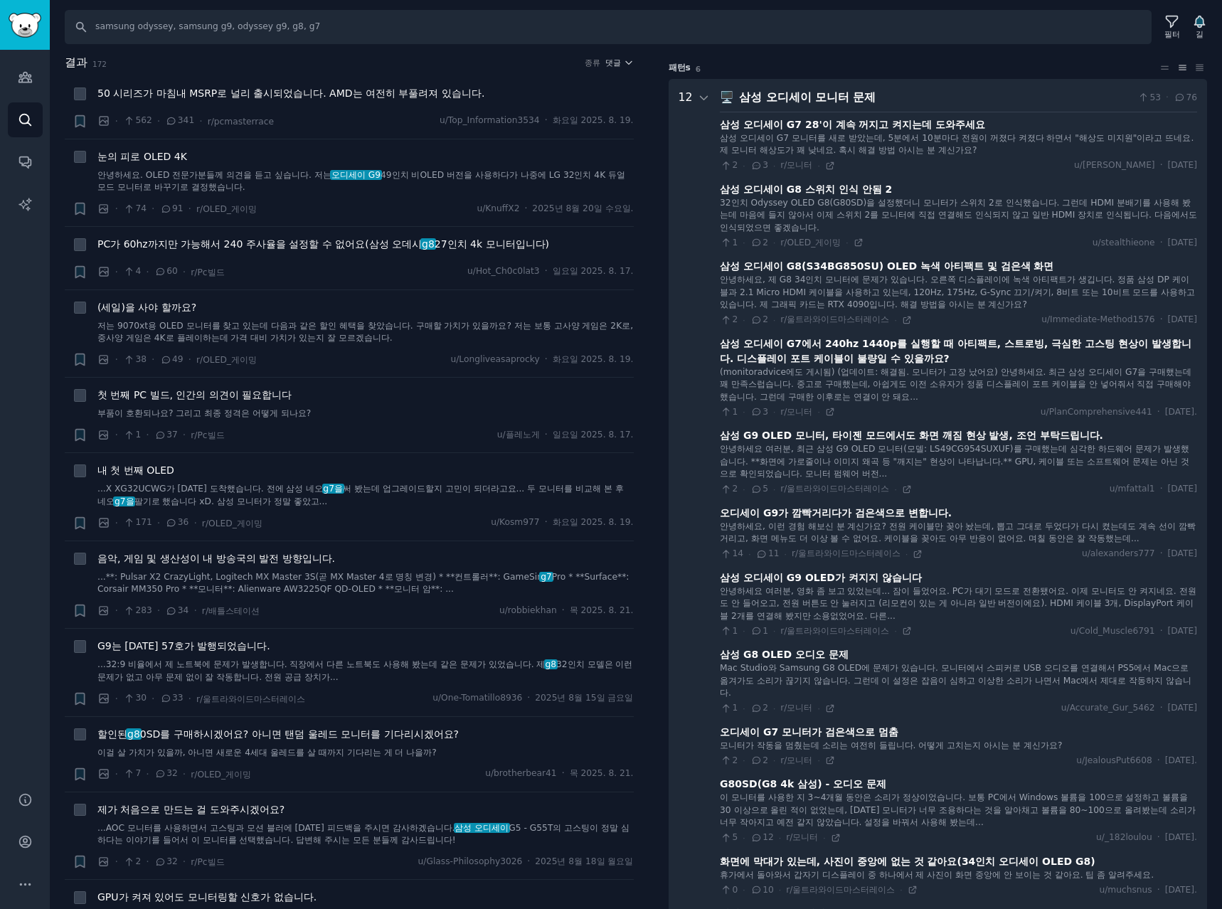
scroll to position [89, 0]
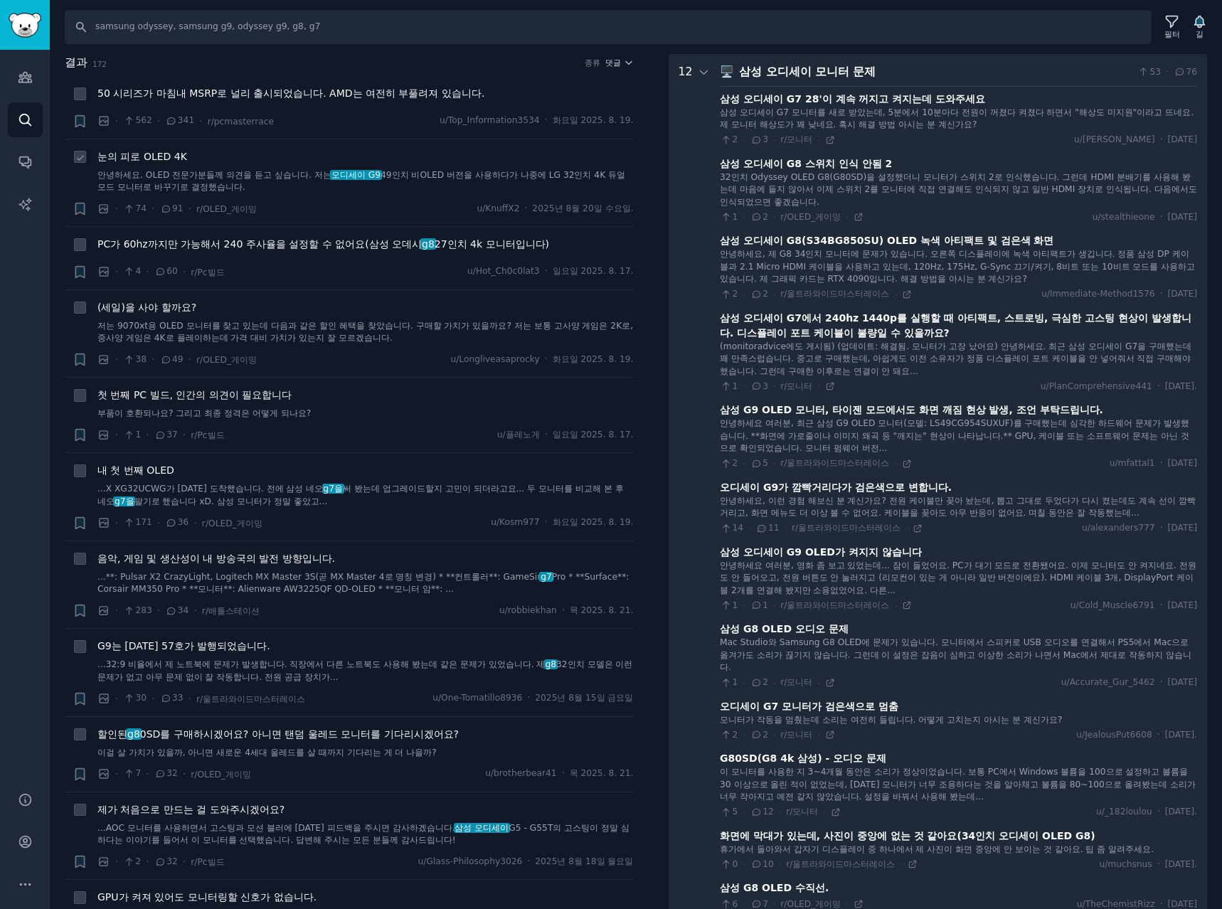
click at [410, 191] on link "안녕하세요. OLED 전문가분들께 의견을 듣고 싶습니다. 저는 오디세이 G9 49인치 비OLED 버전을 사용하다가 나중에 LG 32인치 4K …" at bounding box center [365, 181] width 536 height 25
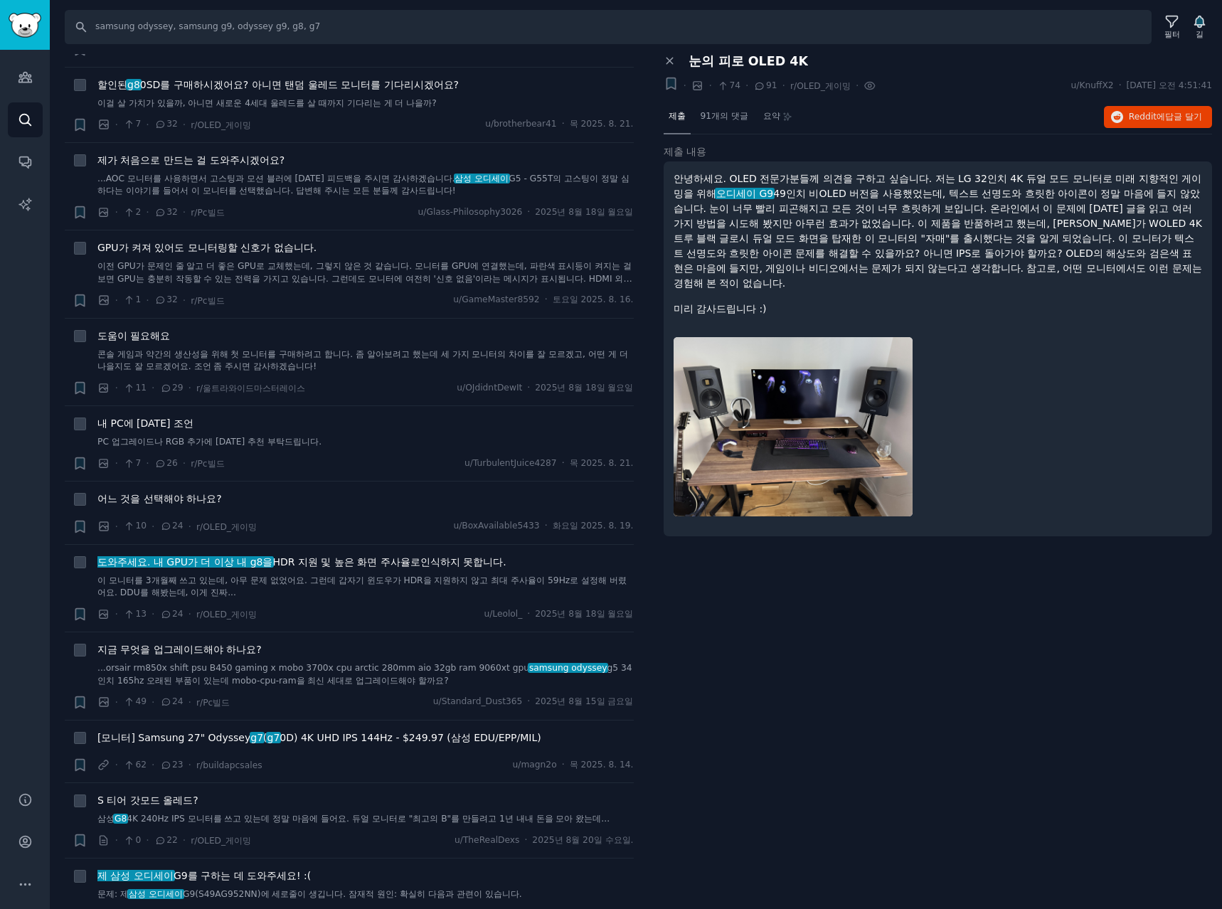
scroll to position [711, 0]
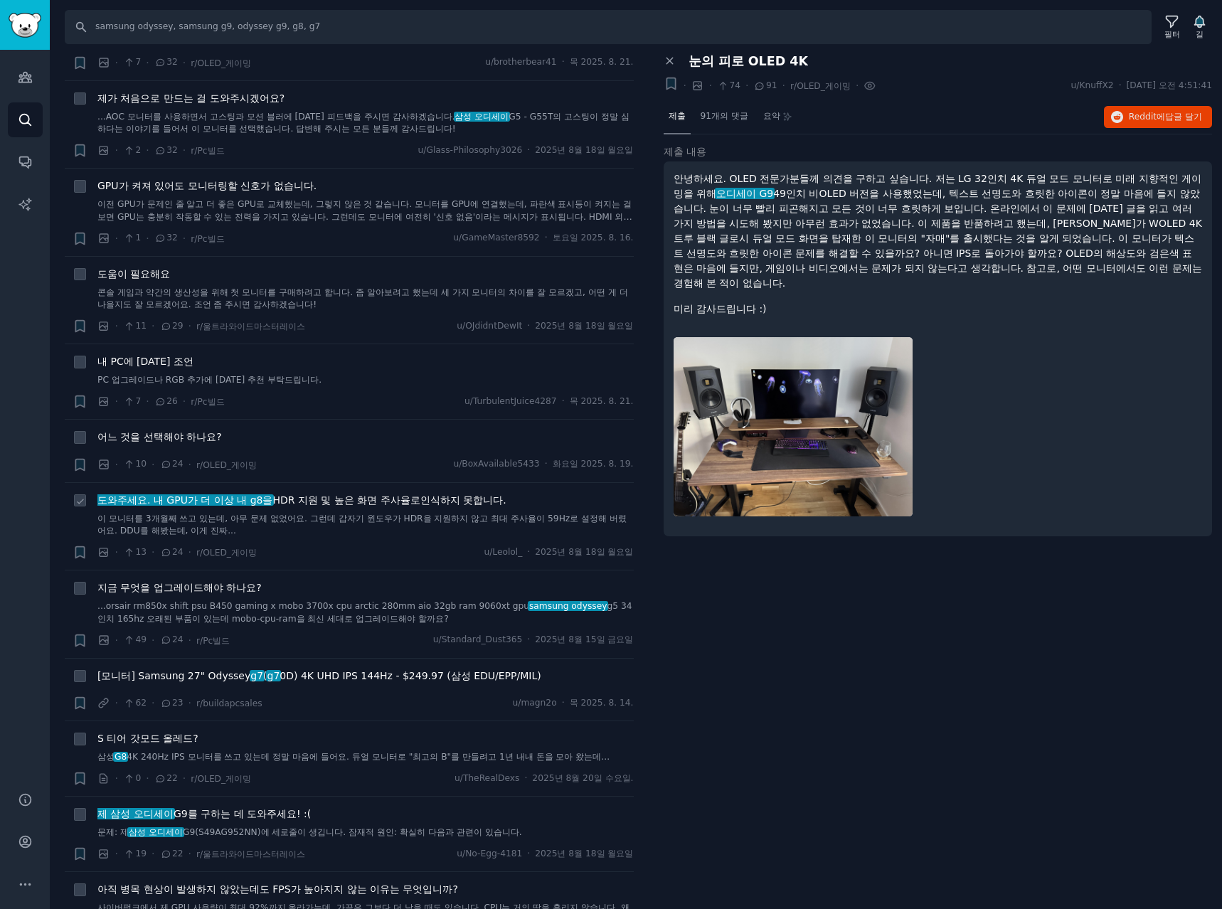
click at [395, 528] on link "이 모니터를 3개월째 쓰고 있는데, 아무 문제 없었어요. 그런데 갑자기 윈도우가 HDR을 지원하지 않고 최대 주사율이 59Hz로 설정해 버렸어…" at bounding box center [365, 525] width 536 height 25
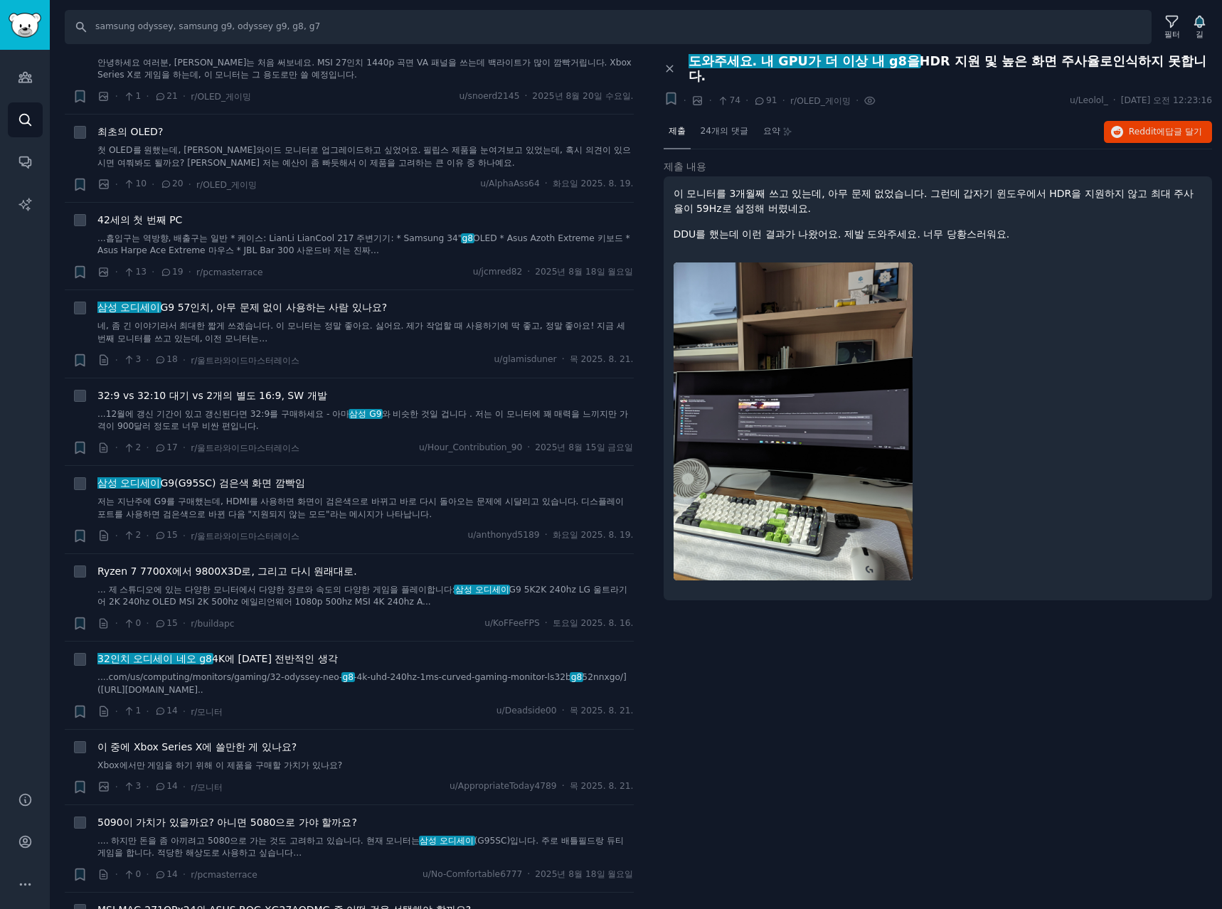
scroll to position [1659, 0]
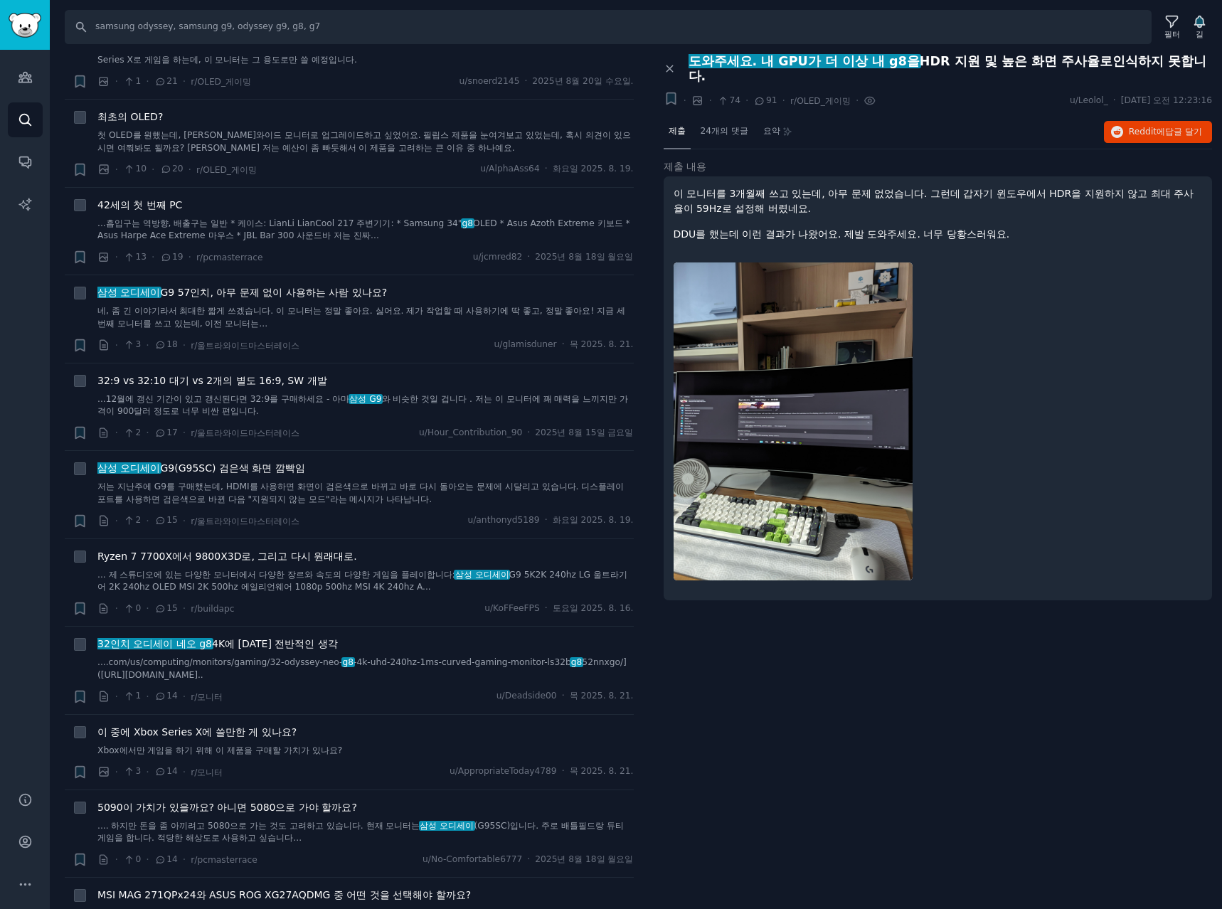
click at [949, 732] on div "패널 닫기 도와주세요. 내 GPU가 더 이상 내 g8을 HDR 지원 및 높은 화면 주사율로 인식하지 못합니다. + · · 74 · 91 · r…" at bounding box center [938, 482] width 569 height 856
drag, startPoint x: 818, startPoint y: 711, endPoint x: 805, endPoint y: 696, distance: 19.7
click at [819, 711] on div "패널 닫기 도와주세요. 내 GPU가 더 이상 내 g8을 HDR 지원 및 높은 화면 주사율로 인식하지 못합니다. + · · 74 · 91 · r…" at bounding box center [938, 482] width 569 height 856
drag, startPoint x: 339, startPoint y: 34, endPoint x: -472, endPoint y: -10, distance: 812.0
click at [0, 0] on html "Conversations 청중 찾다 대화 AI 보고서 돕다 계정 더 찾다 samsung odyssey, samsung g9, odyssey g…" at bounding box center [611, 454] width 1222 height 909
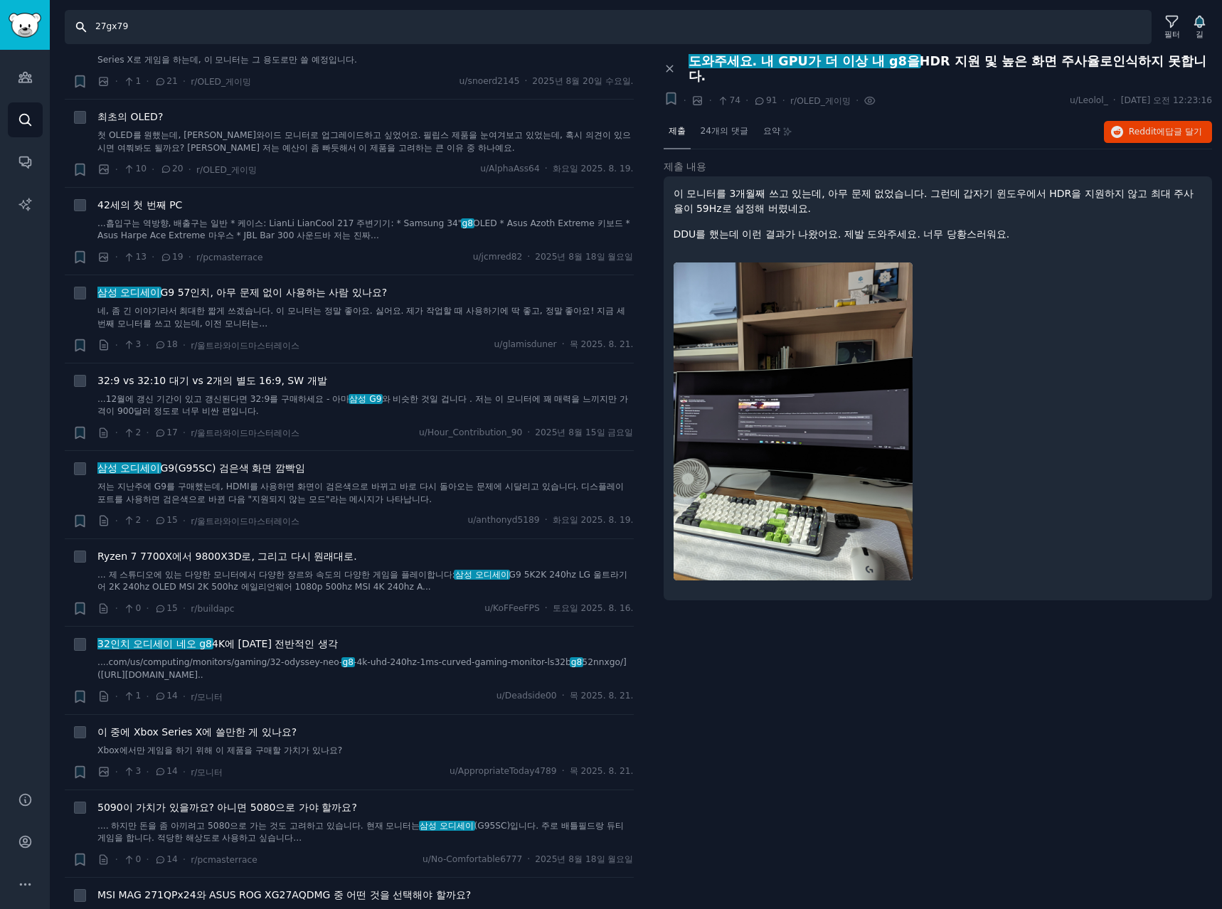
type input "27gx790"
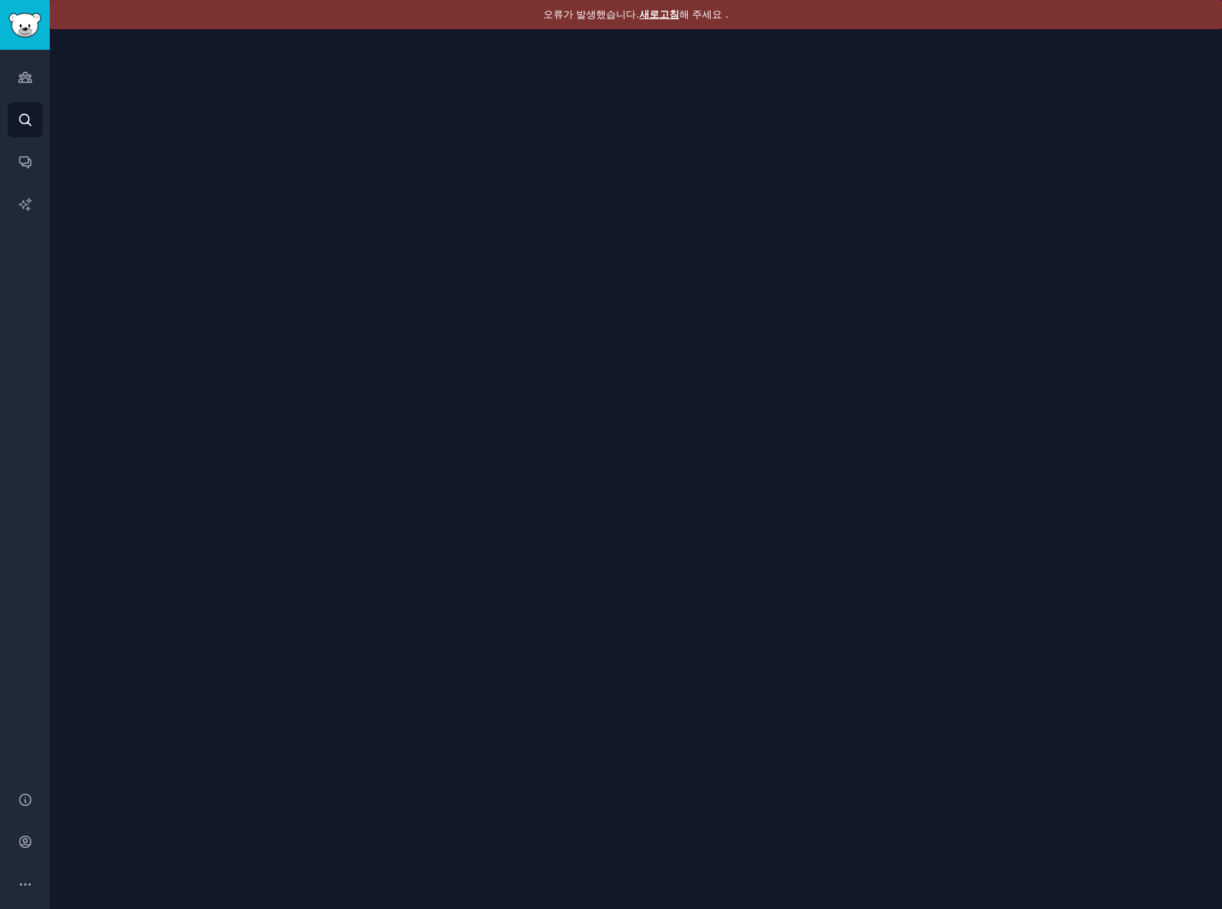
click at [661, 17] on font "새로고침" at bounding box center [659, 14] width 40 height 11
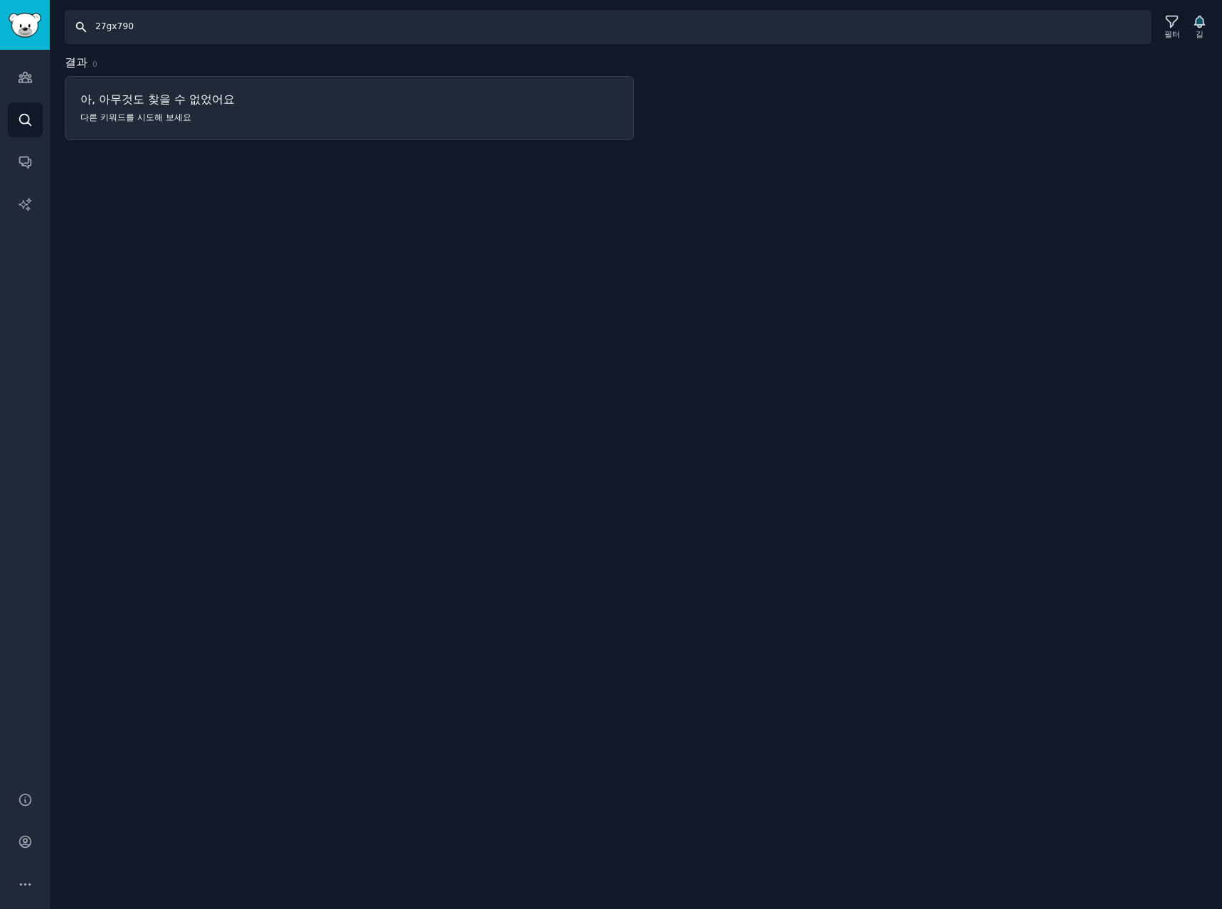
click at [437, 22] on input "27gx790" at bounding box center [608, 27] width 1087 height 34
click at [1175, 25] on icon at bounding box center [1171, 21] width 15 height 15
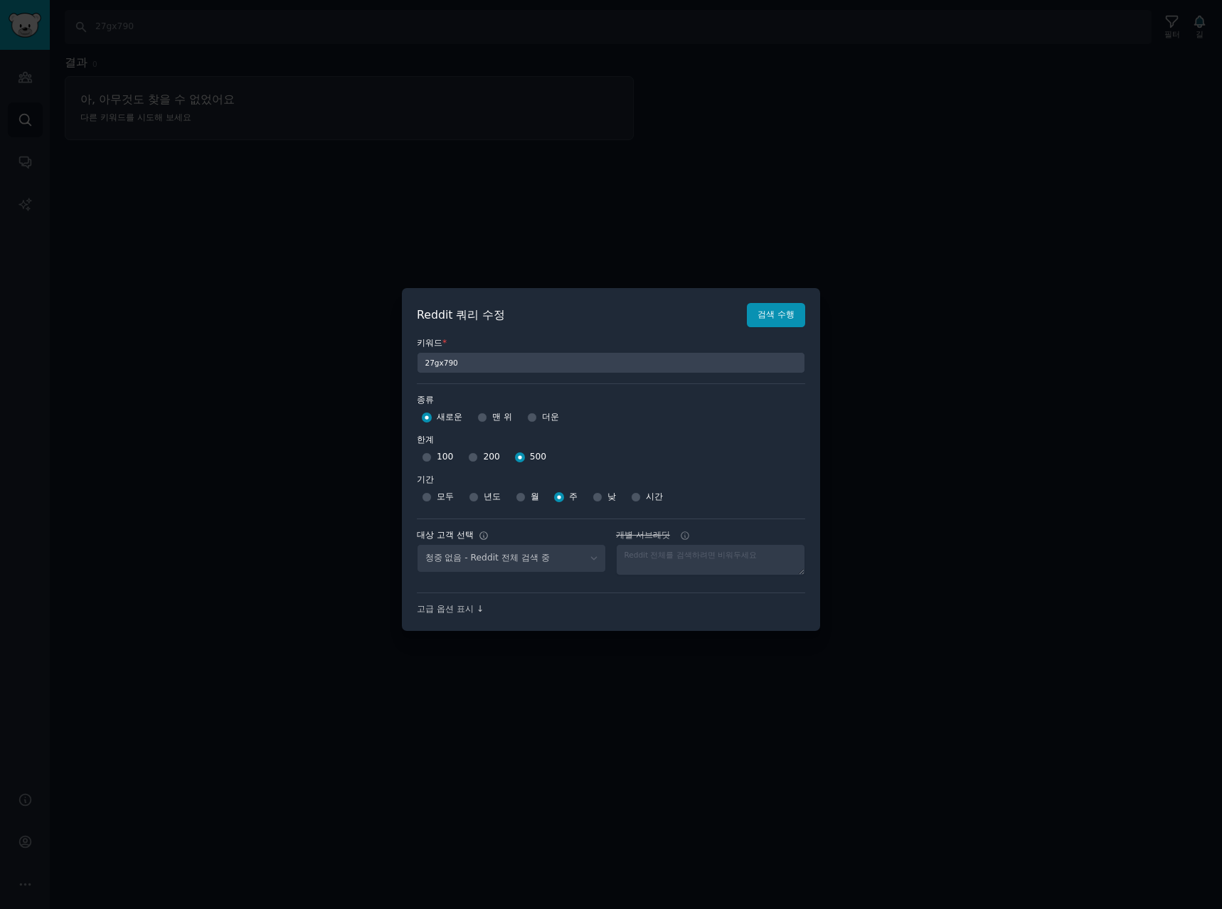
select select "a094687530"
click at [478, 565] on select "No audience - Searching all of Reddit stanbyme - 35 Subreddits internetexplorer…" at bounding box center [511, 558] width 189 height 29
select select
click at [417, 544] on select "No audience - Searching all of Reddit stanbyme - 35 Subreddits internetexplorer…" at bounding box center [511, 558] width 189 height 29
click at [787, 313] on font "검색 수행" at bounding box center [776, 314] width 37 height 10
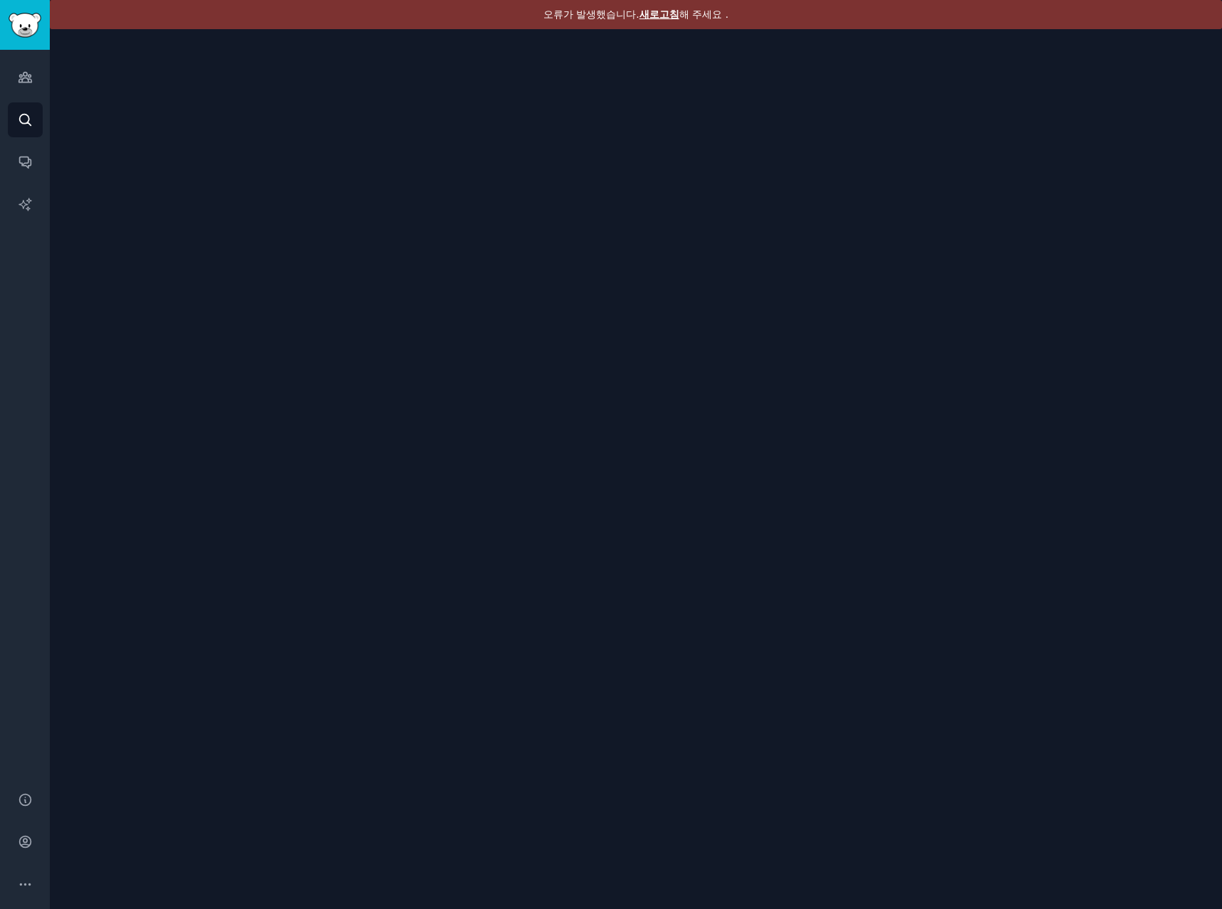
click at [648, 16] on font "새로고침" at bounding box center [659, 14] width 40 height 11
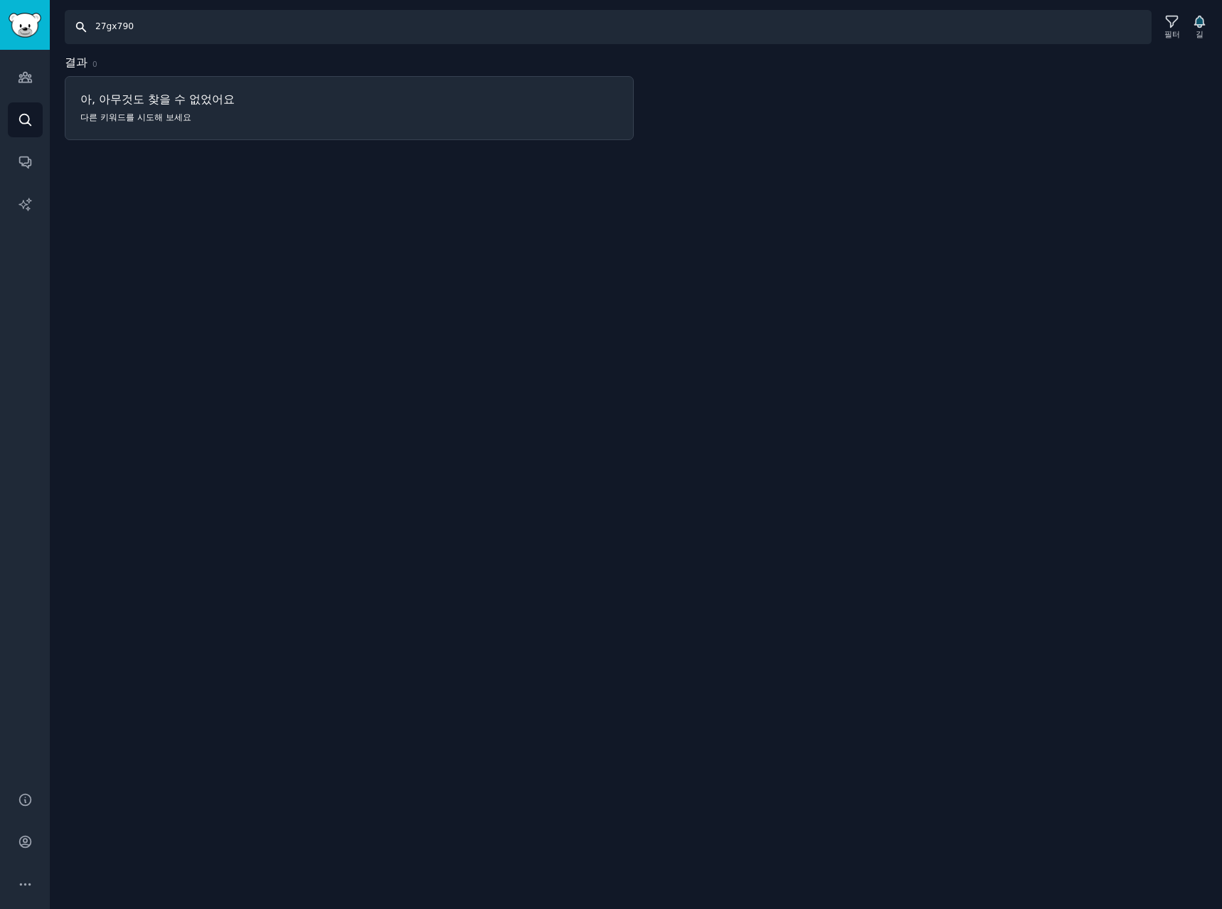
click at [206, 23] on input "27gx790" at bounding box center [608, 27] width 1087 height 34
type input "27gx790a"
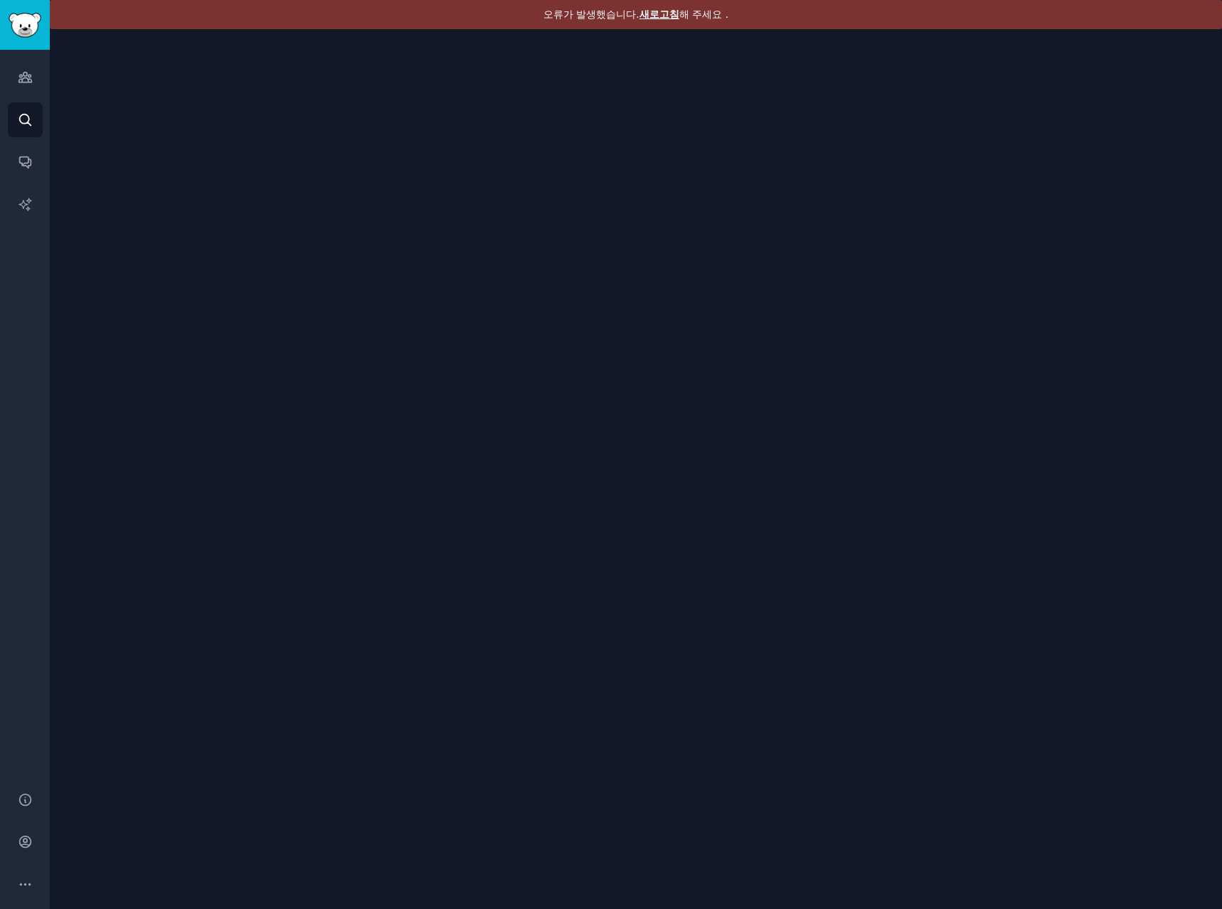
click at [660, 14] on font "새로고침" at bounding box center [659, 14] width 40 height 11
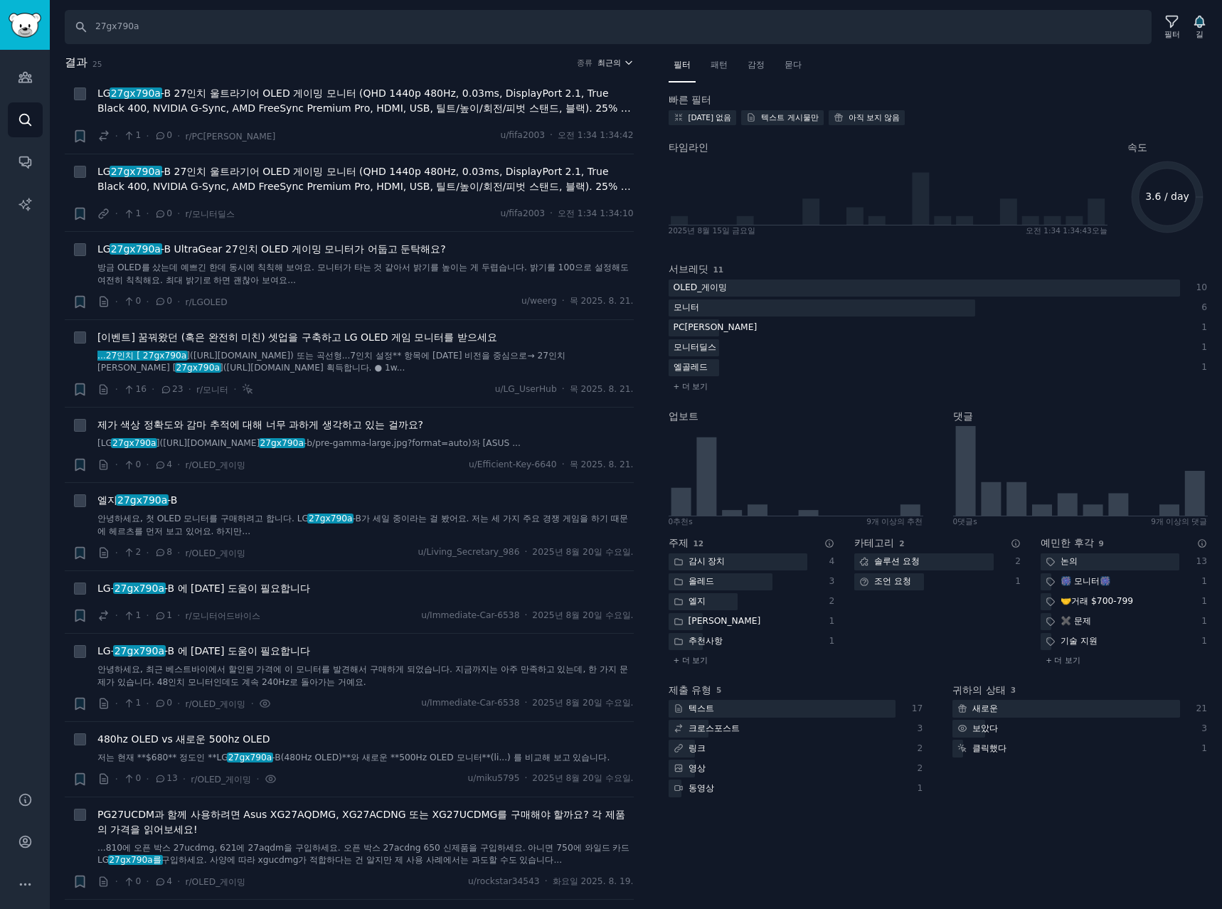
click at [616, 63] on font "최근의" at bounding box center [608, 62] width 23 height 9
click at [542, 142] on p "Comments" at bounding box center [544, 140] width 47 height 13
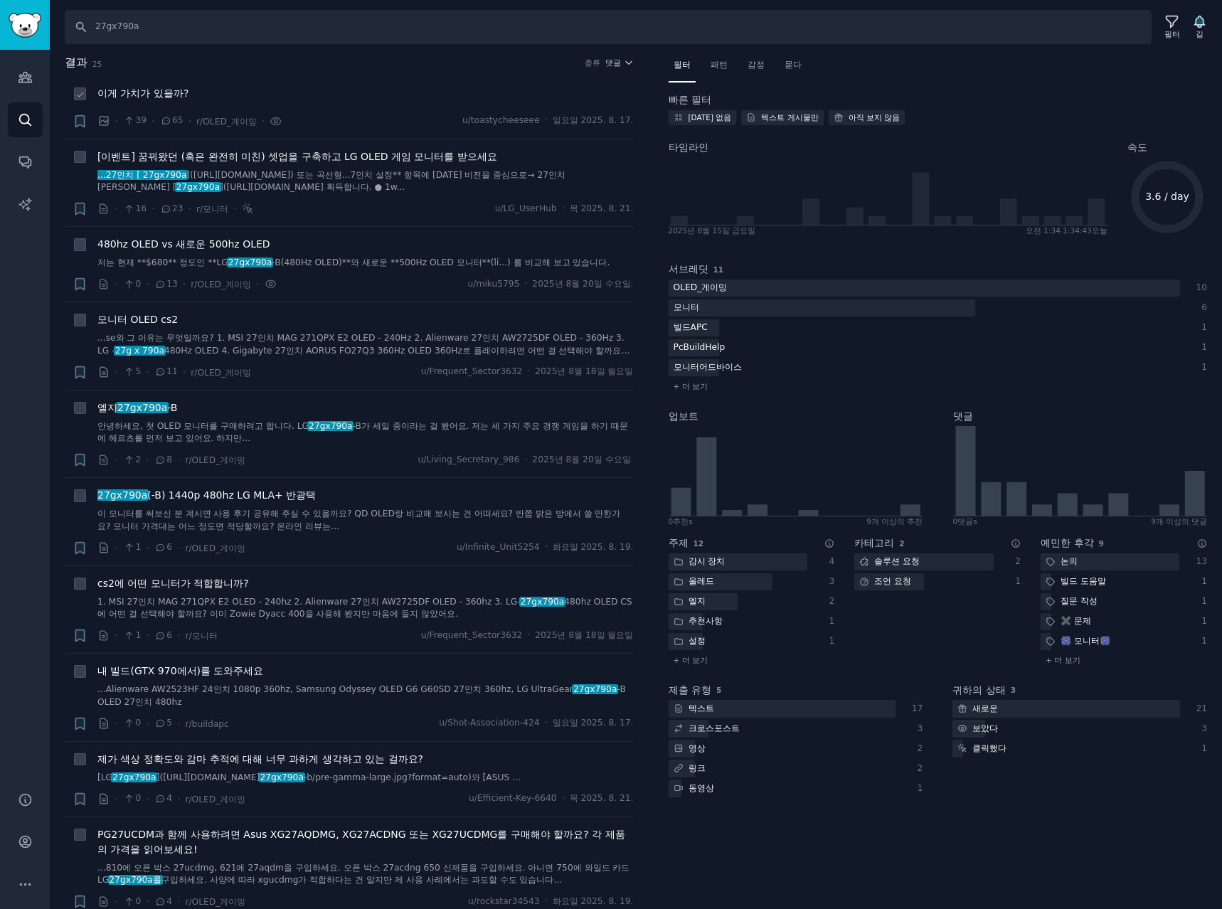
click at [171, 92] on font "이게 가치가 있을까?" at bounding box center [142, 92] width 91 height 11
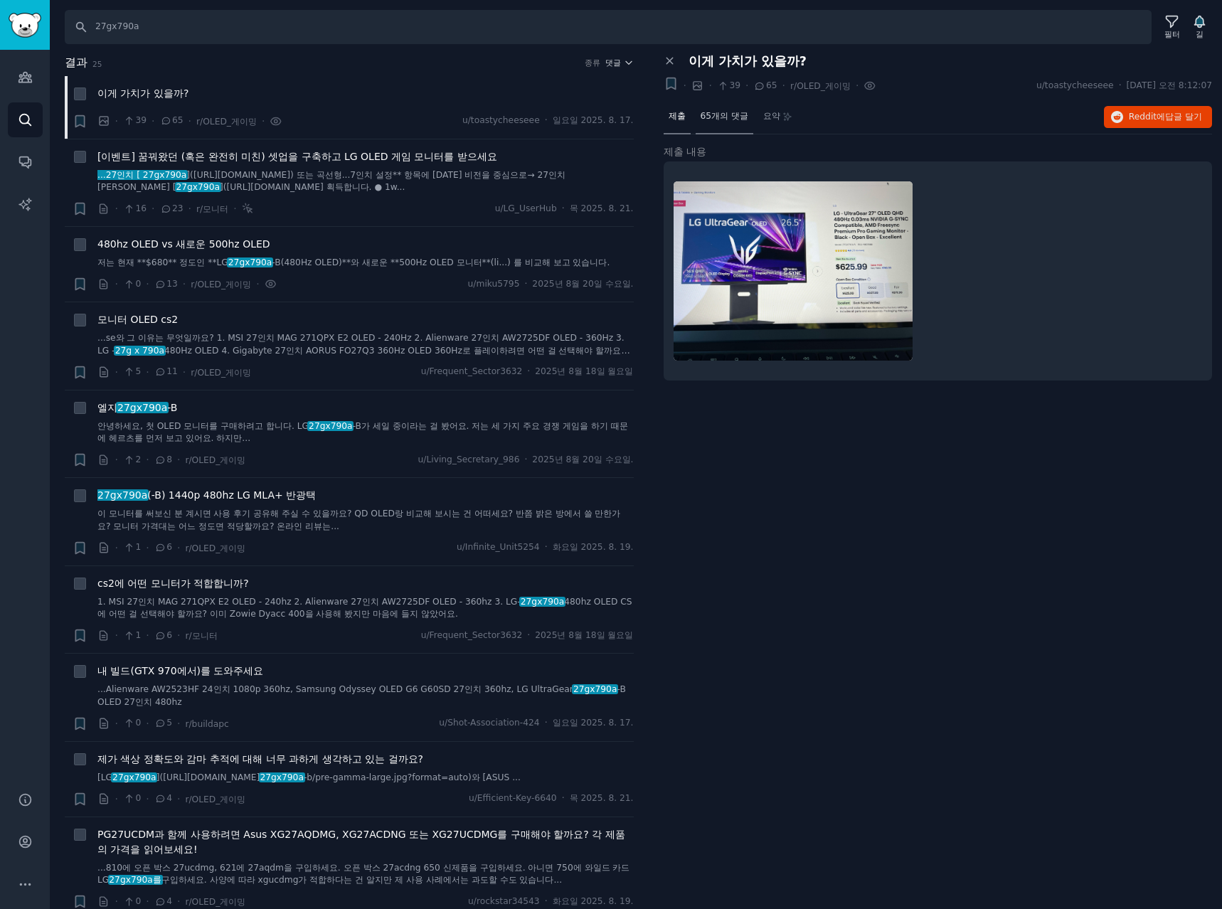
click at [730, 117] on font "65개의 댓글" at bounding box center [725, 116] width 48 height 10
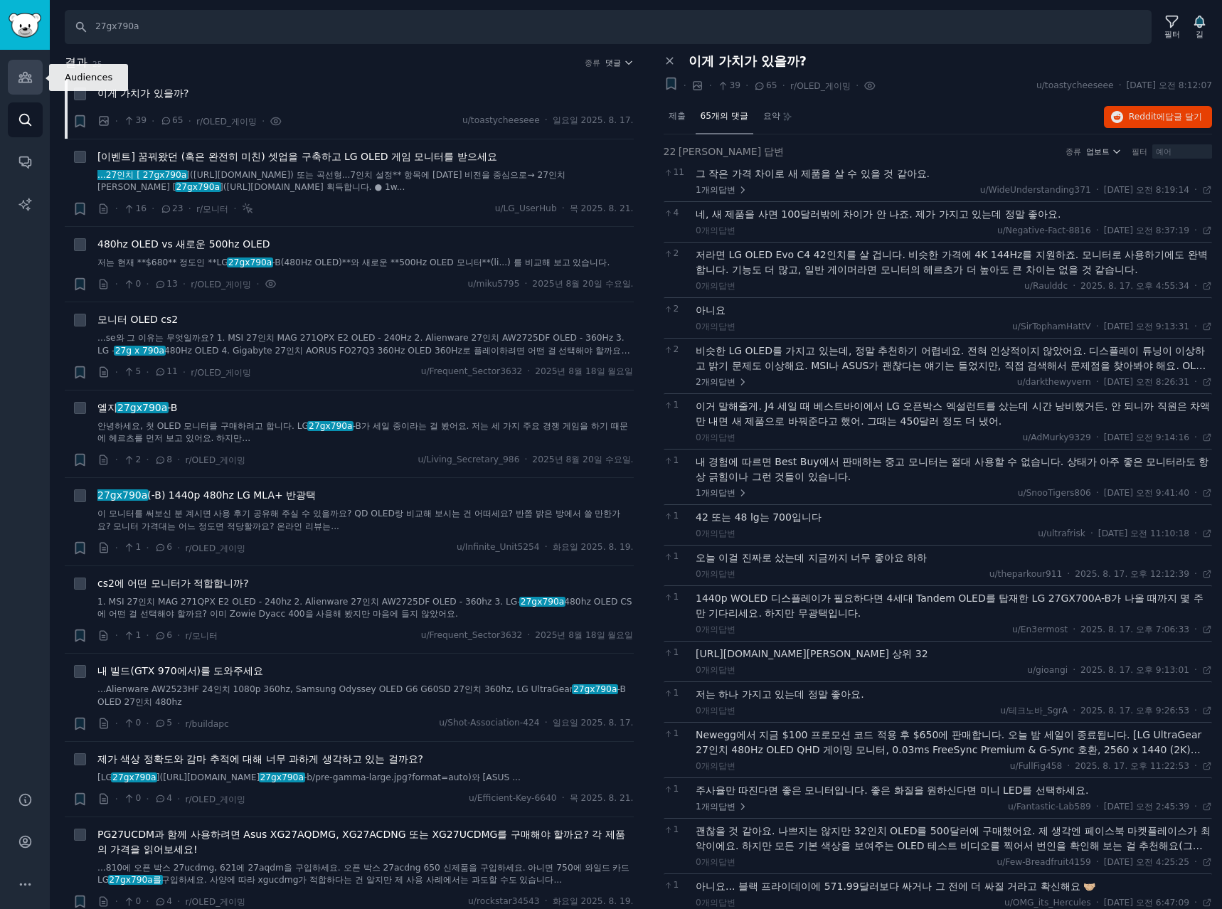
click at [25, 73] on icon "사이드바" at bounding box center [24, 78] width 13 height 10
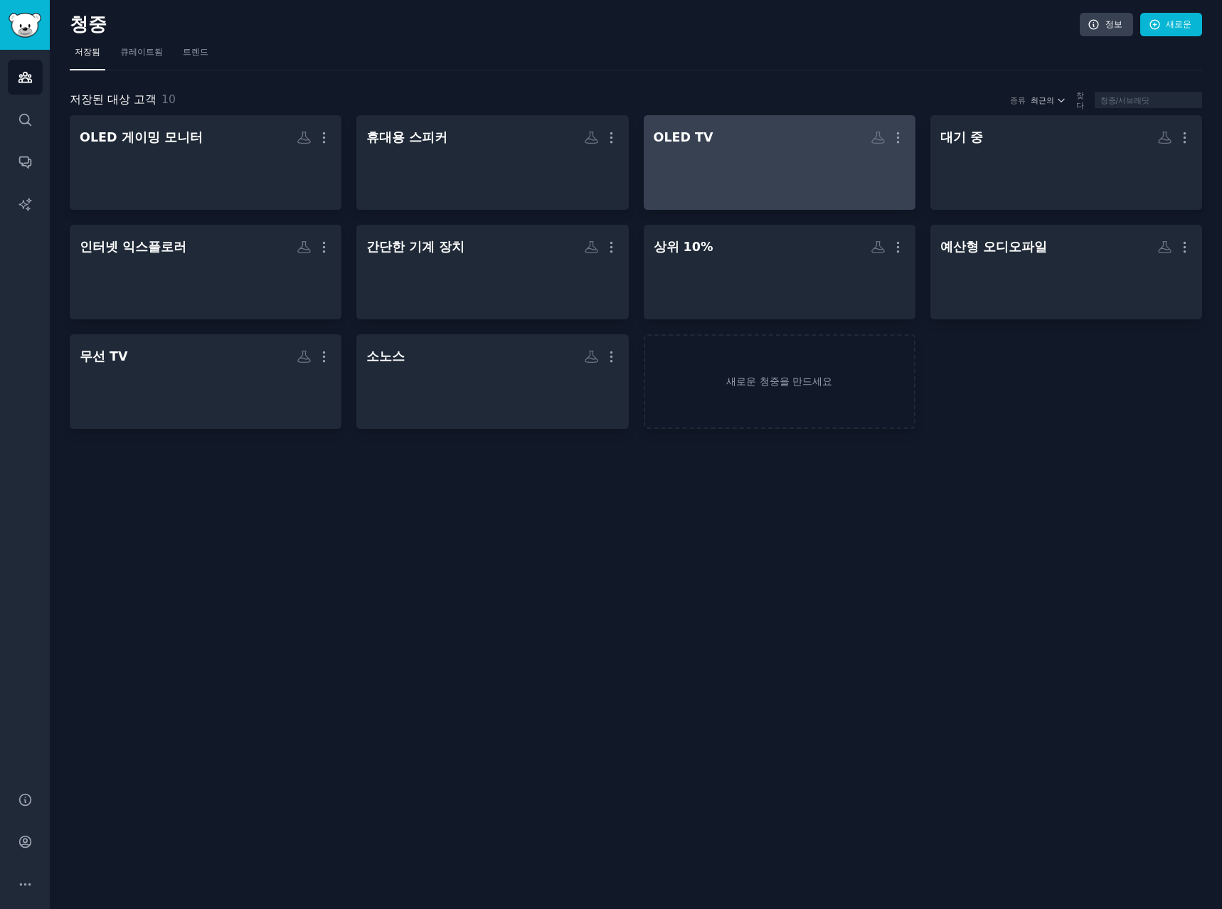
click at [770, 152] on div at bounding box center [780, 175] width 252 height 50
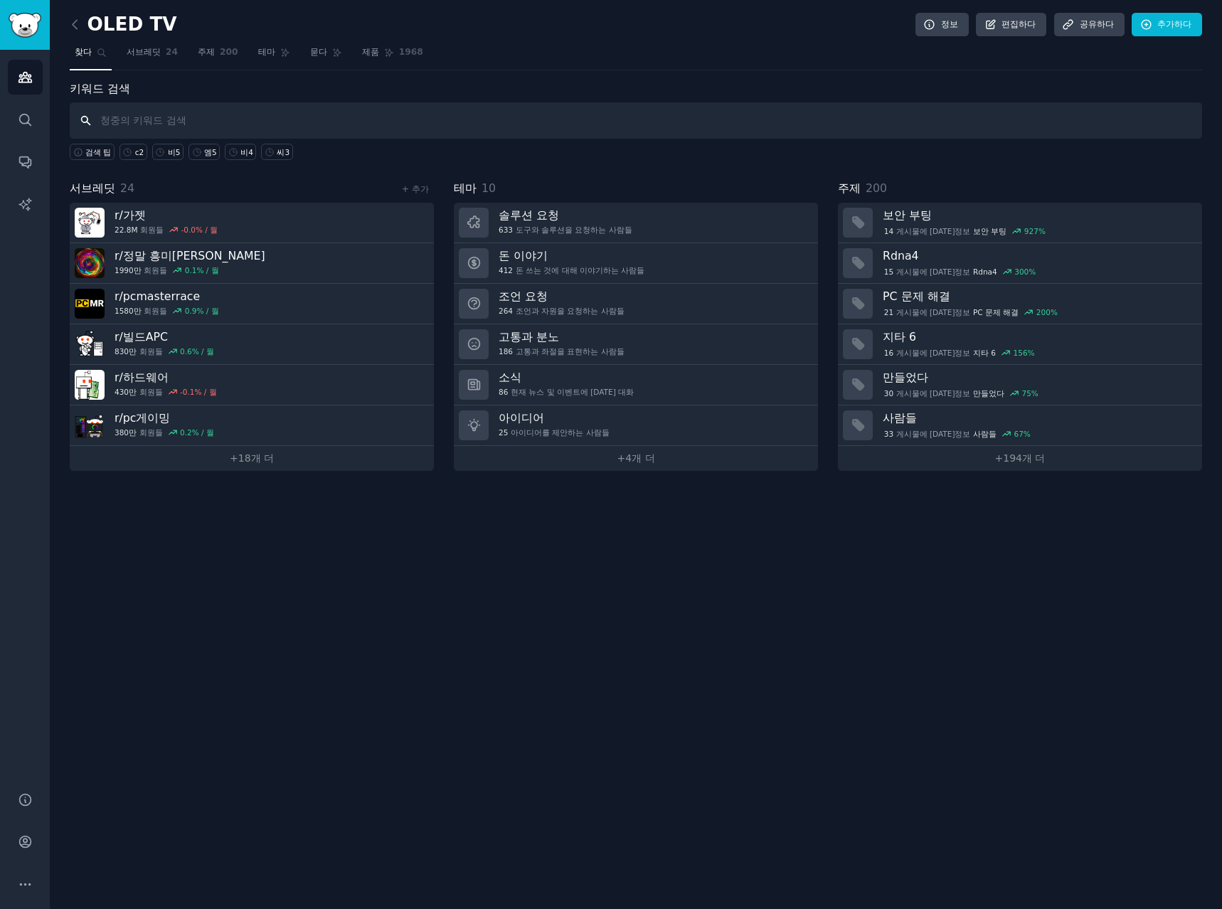
click at [264, 105] on input "text" at bounding box center [636, 120] width 1132 height 36
type input "lg oled tv, g5, c5"
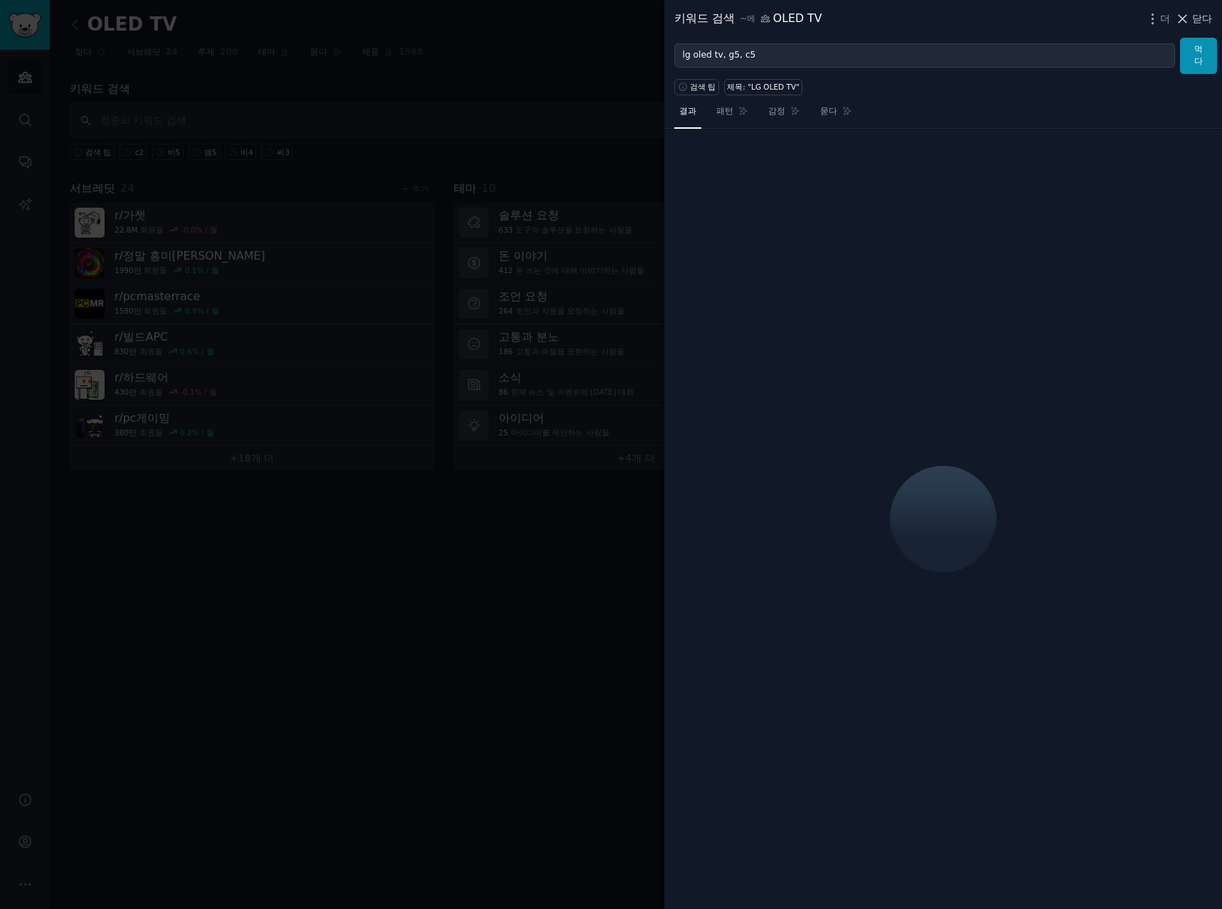
click at [1175, 14] on icon at bounding box center [1182, 18] width 15 height 15
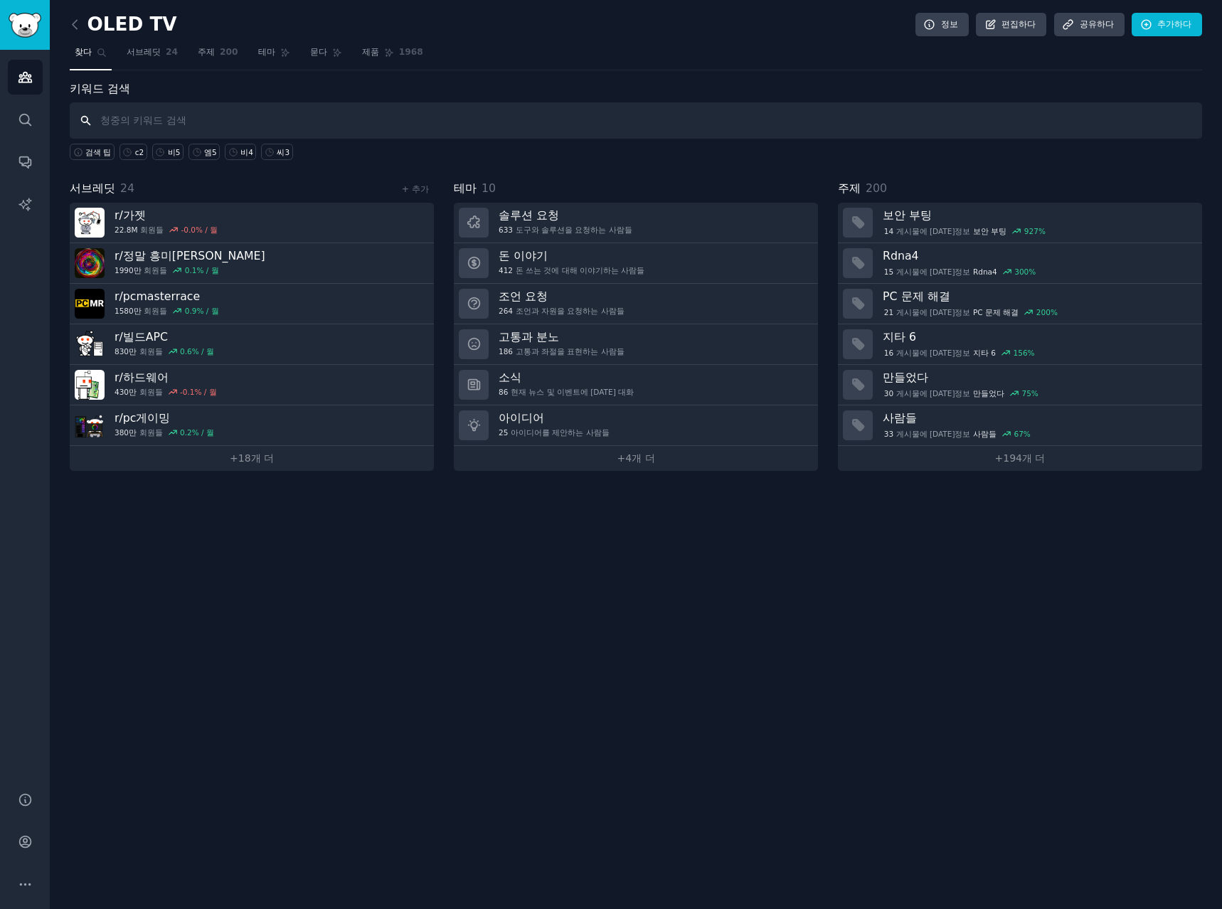
click at [305, 113] on input "text" at bounding box center [636, 120] width 1132 height 36
type input "lg oled tv, g5, c5"
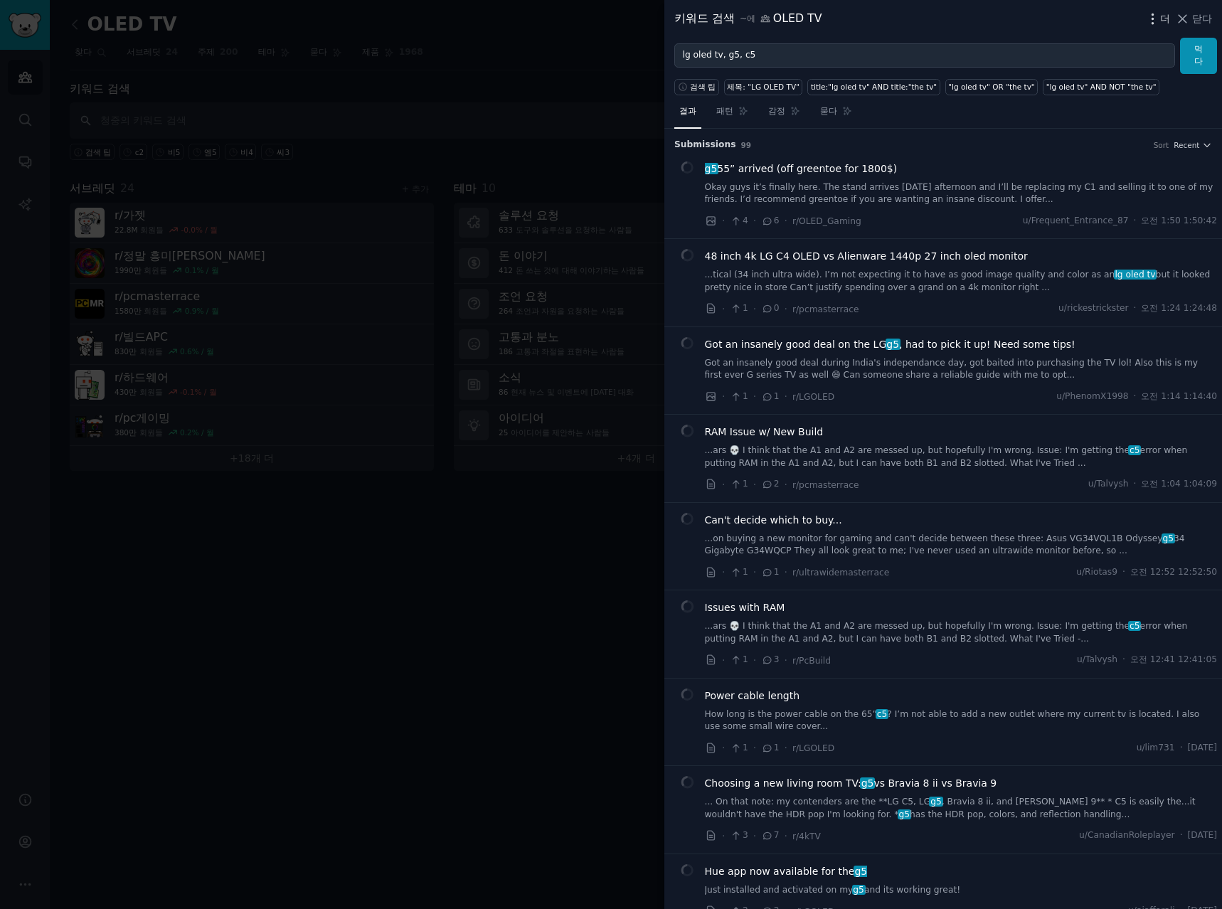
click at [1160, 22] on font "더" at bounding box center [1165, 18] width 10 height 11
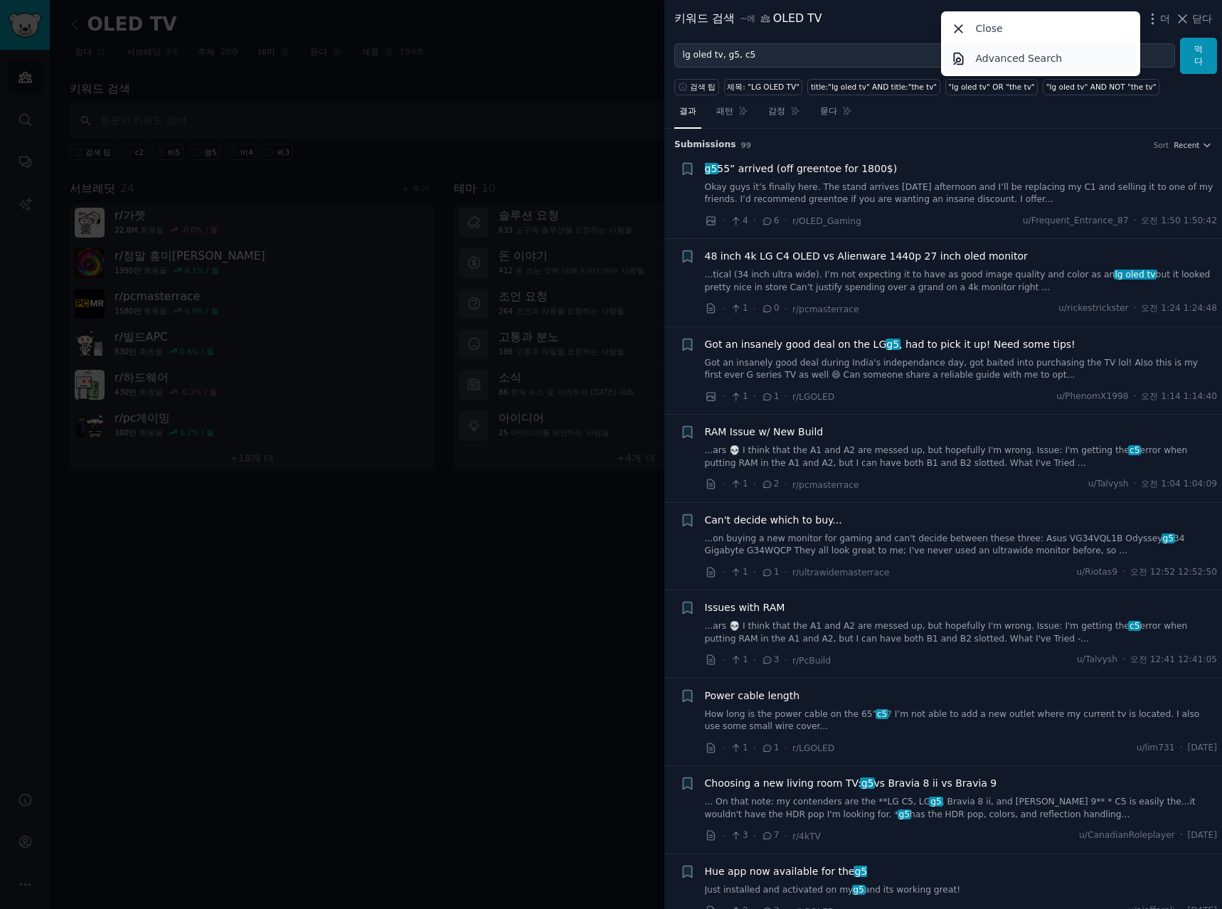
click at [992, 58] on p "Advanced Search" at bounding box center [1019, 58] width 87 height 15
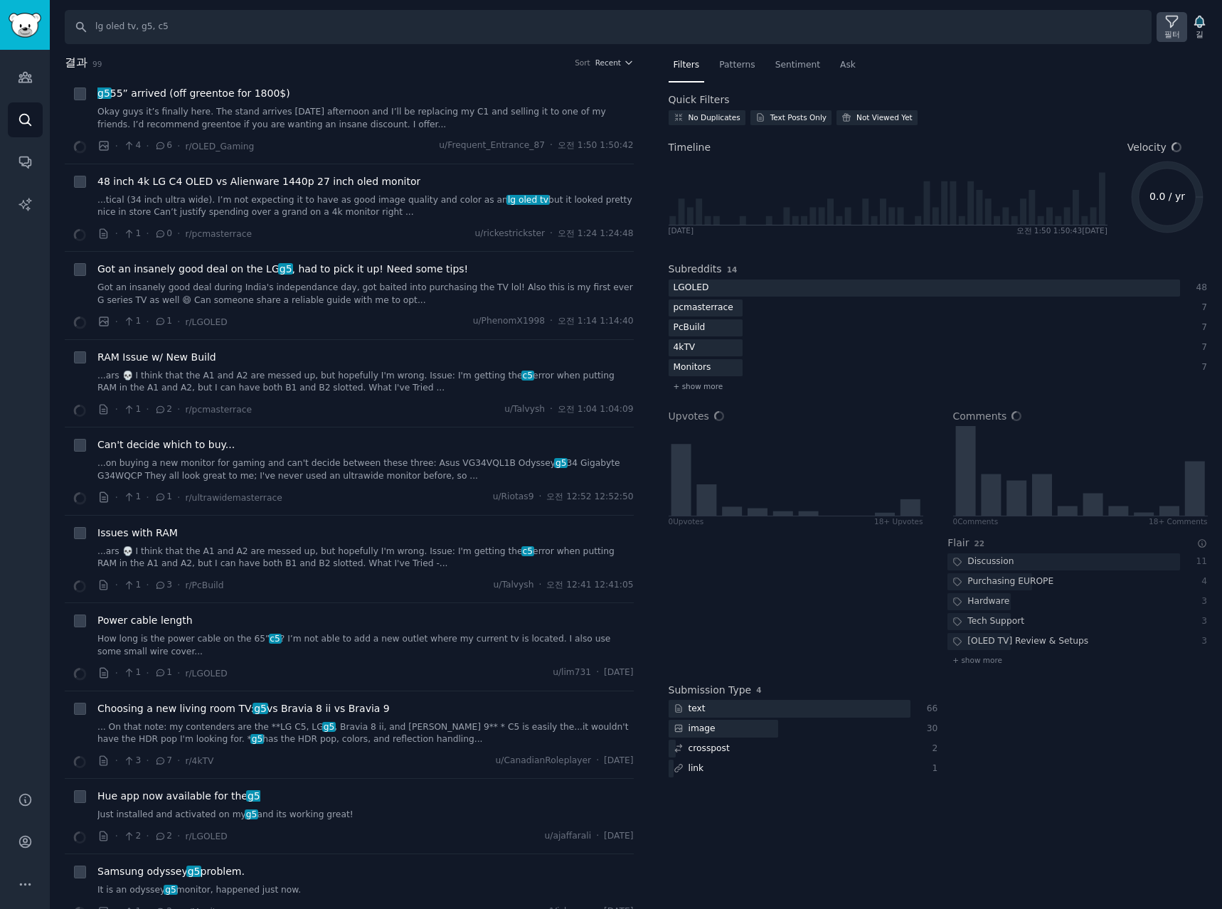
click at [1176, 26] on icon at bounding box center [1171, 21] width 15 height 15
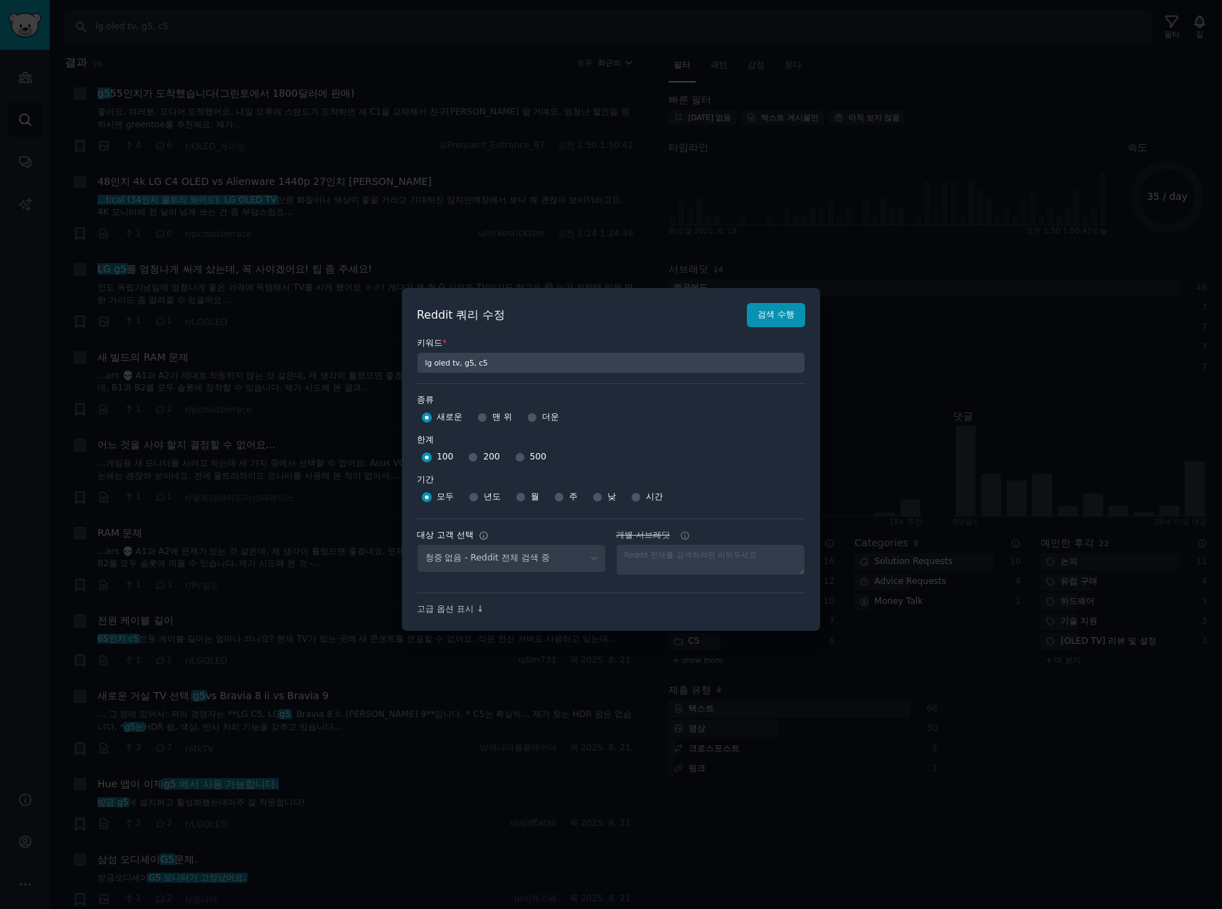
select select "c7830b3eec"
click at [560, 498] on input "주" at bounding box center [559, 497] width 10 height 10
radio input "true"
click at [515, 460] on input "500" at bounding box center [520, 457] width 10 height 10
radio input "true"
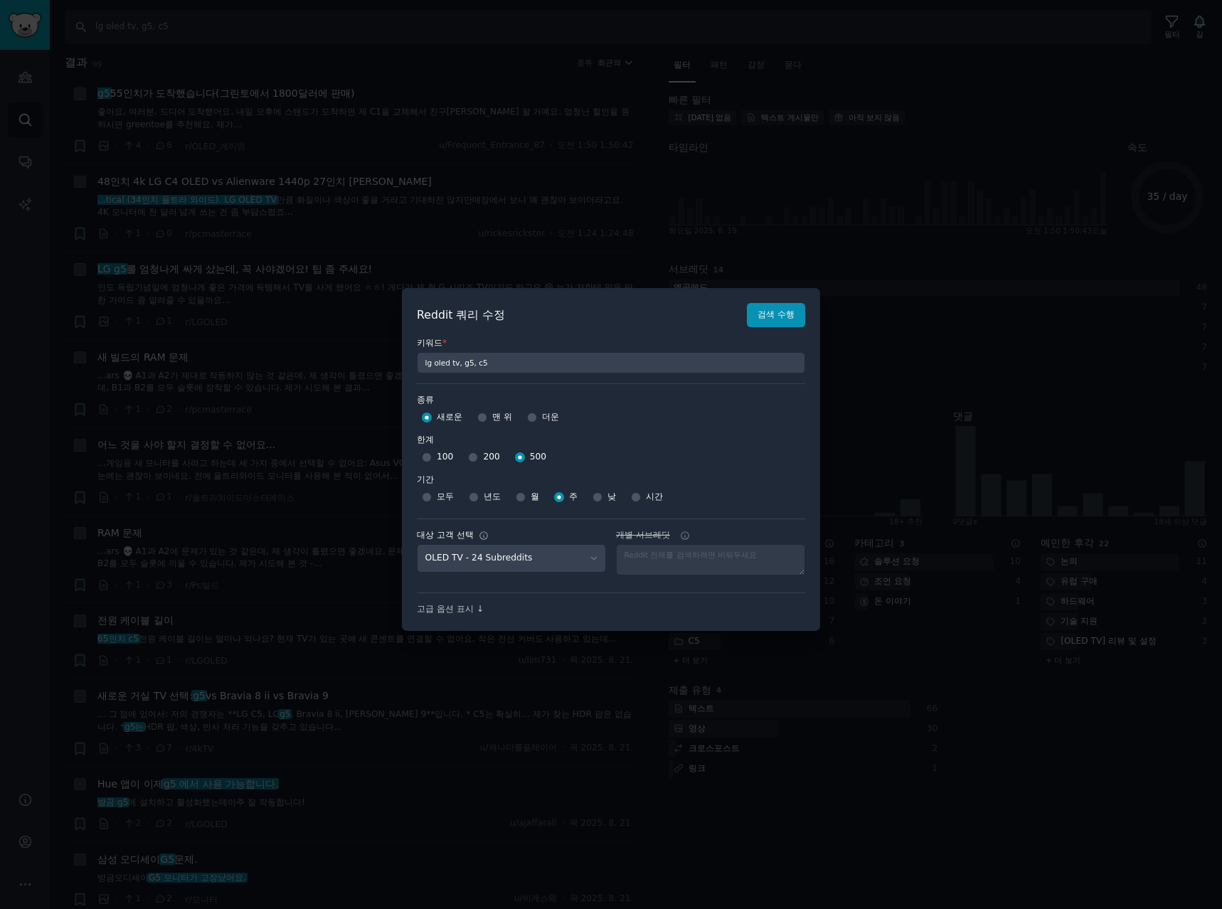
drag, startPoint x: 464, startPoint y: 609, endPoint x: 472, endPoint y: 609, distance: 7.8
click at [464, 609] on font "고급 옵션 표시 ↓" at bounding box center [450, 609] width 67 height 10
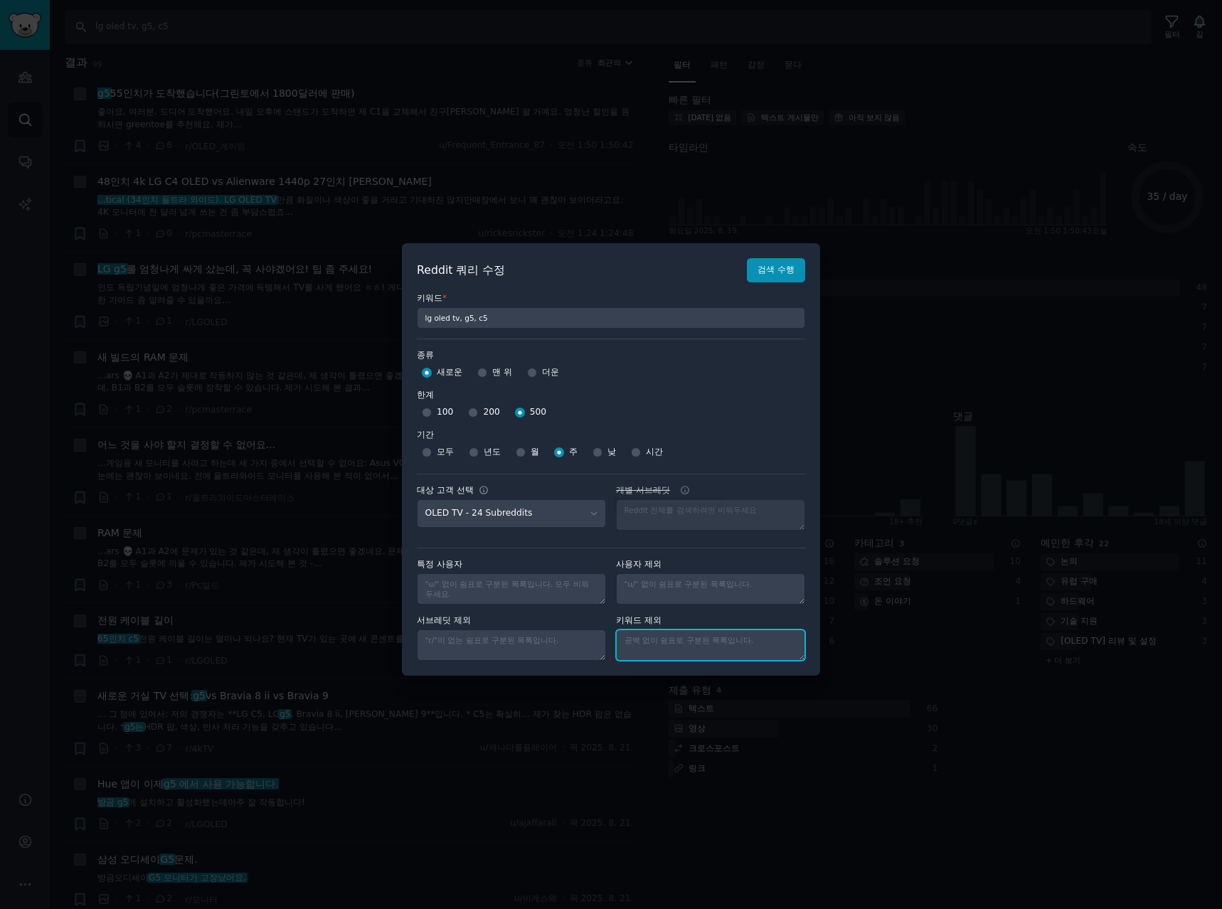
click at [649, 657] on textarea "개별 서브레딧" at bounding box center [710, 644] width 189 height 31
type textarea "odyssey"
click at [785, 269] on font "검색 수행" at bounding box center [776, 270] width 37 height 10
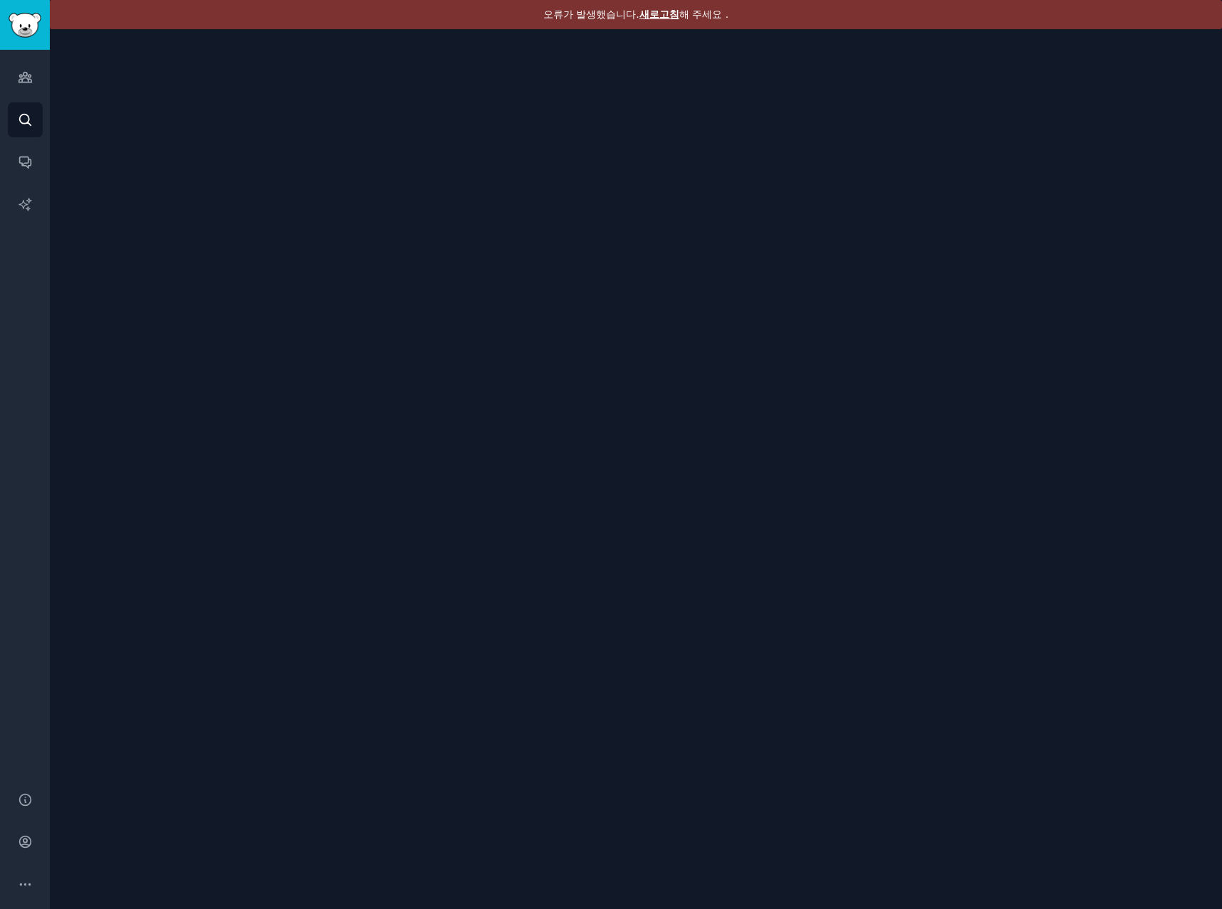
click at [657, 12] on font "새로고침" at bounding box center [659, 14] width 40 height 11
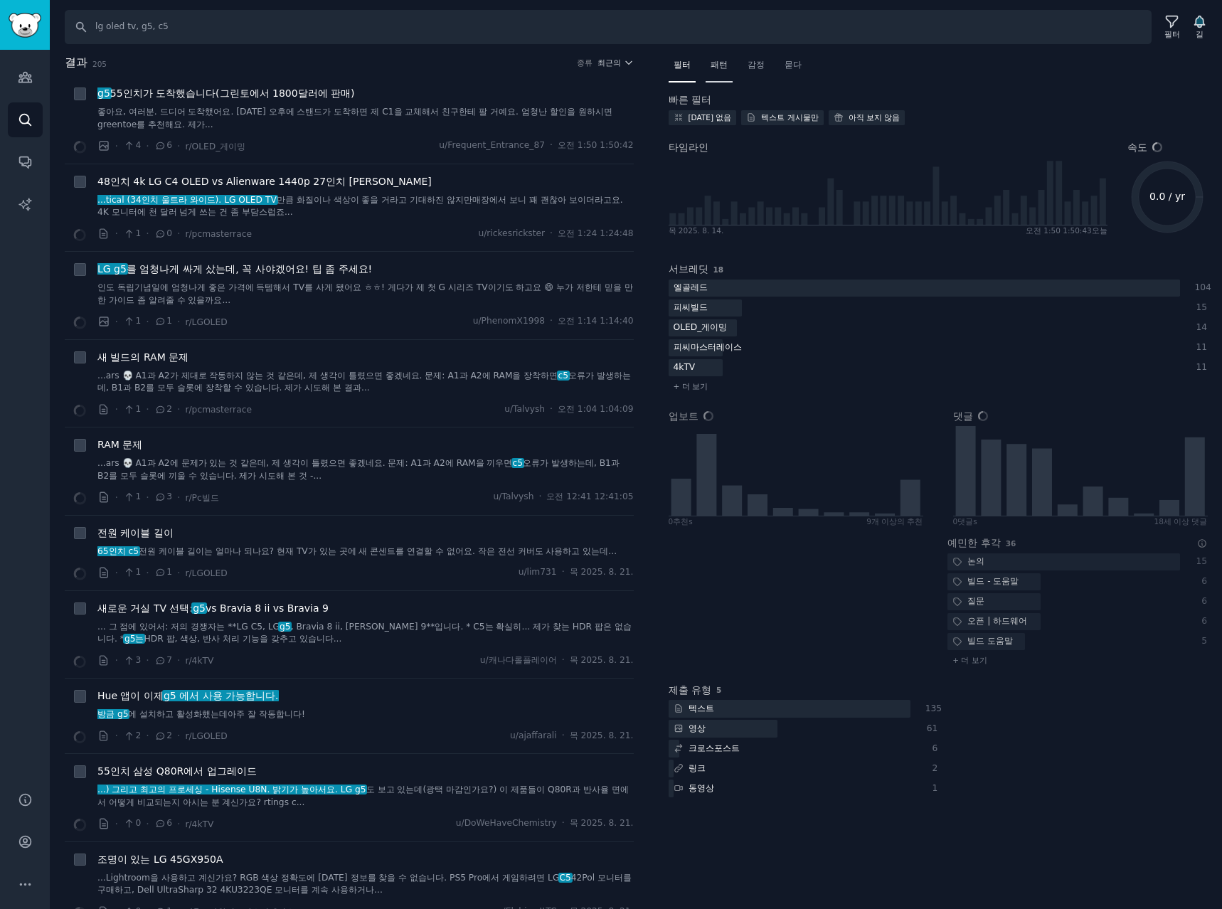
click at [723, 60] on font "패턴" at bounding box center [719, 65] width 17 height 10
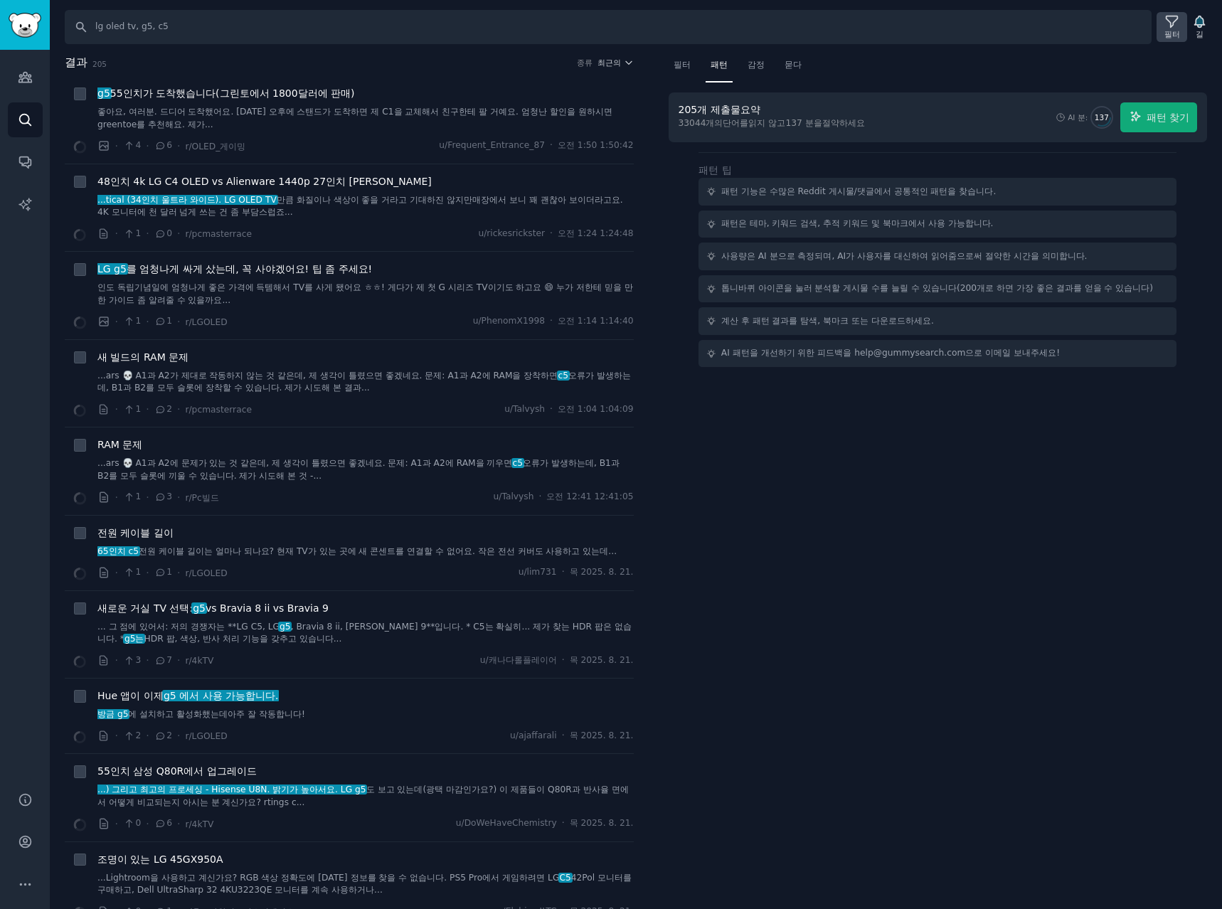
click at [1170, 24] on icon at bounding box center [1171, 21] width 15 height 15
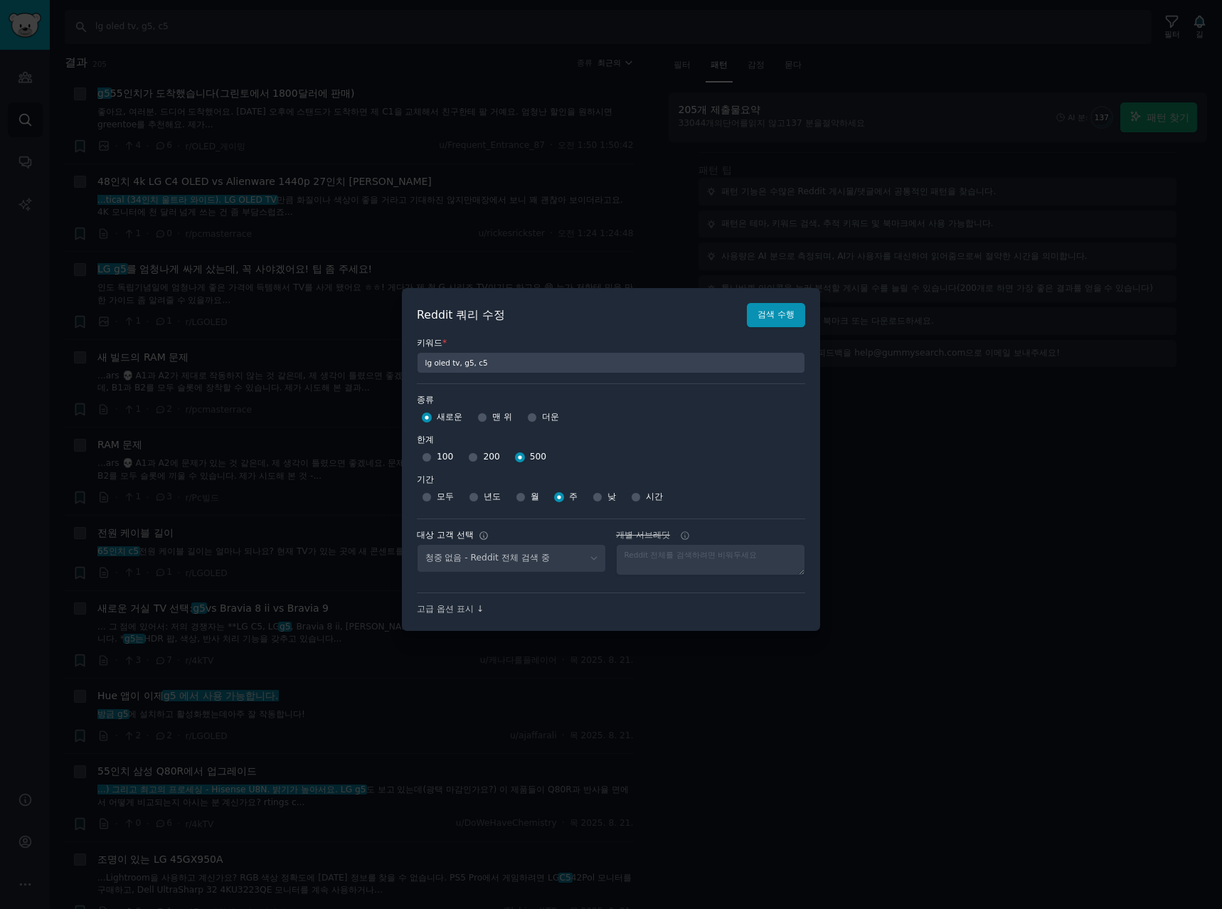
select select "c7830b3eec"
click at [952, 523] on div at bounding box center [611, 454] width 1222 height 909
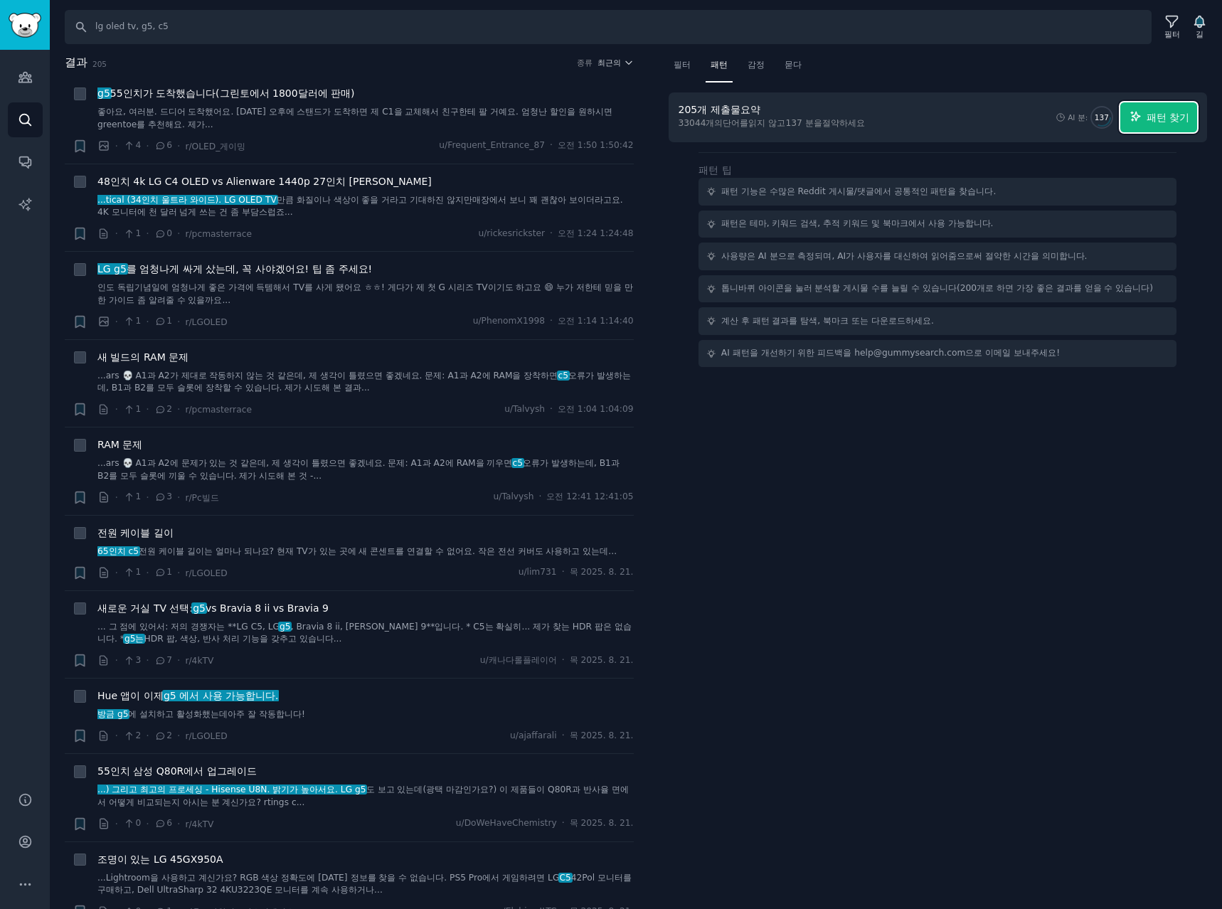
click at [1172, 114] on font "패턴 찾기" at bounding box center [1168, 117] width 43 height 11
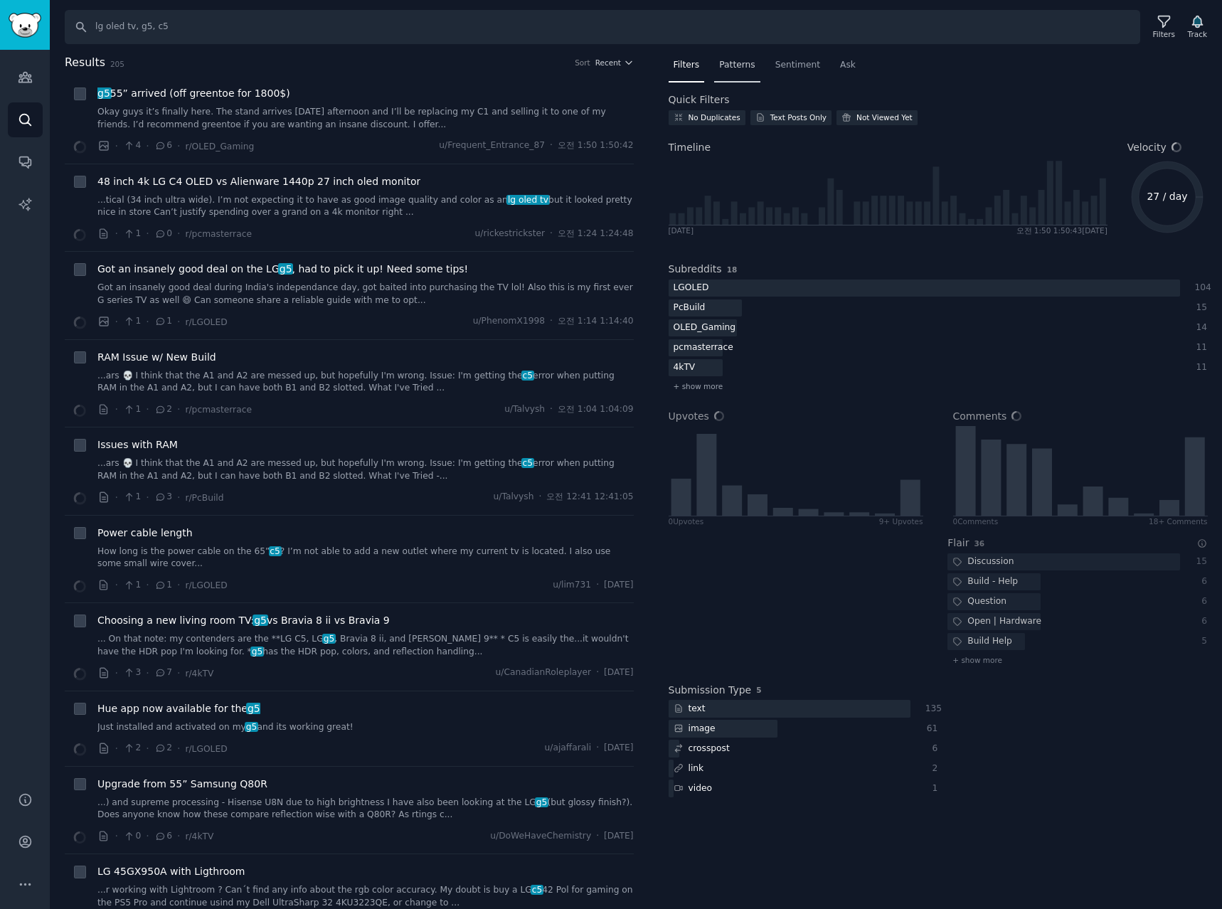
click at [740, 65] on span "Patterns" at bounding box center [737, 65] width 36 height 13
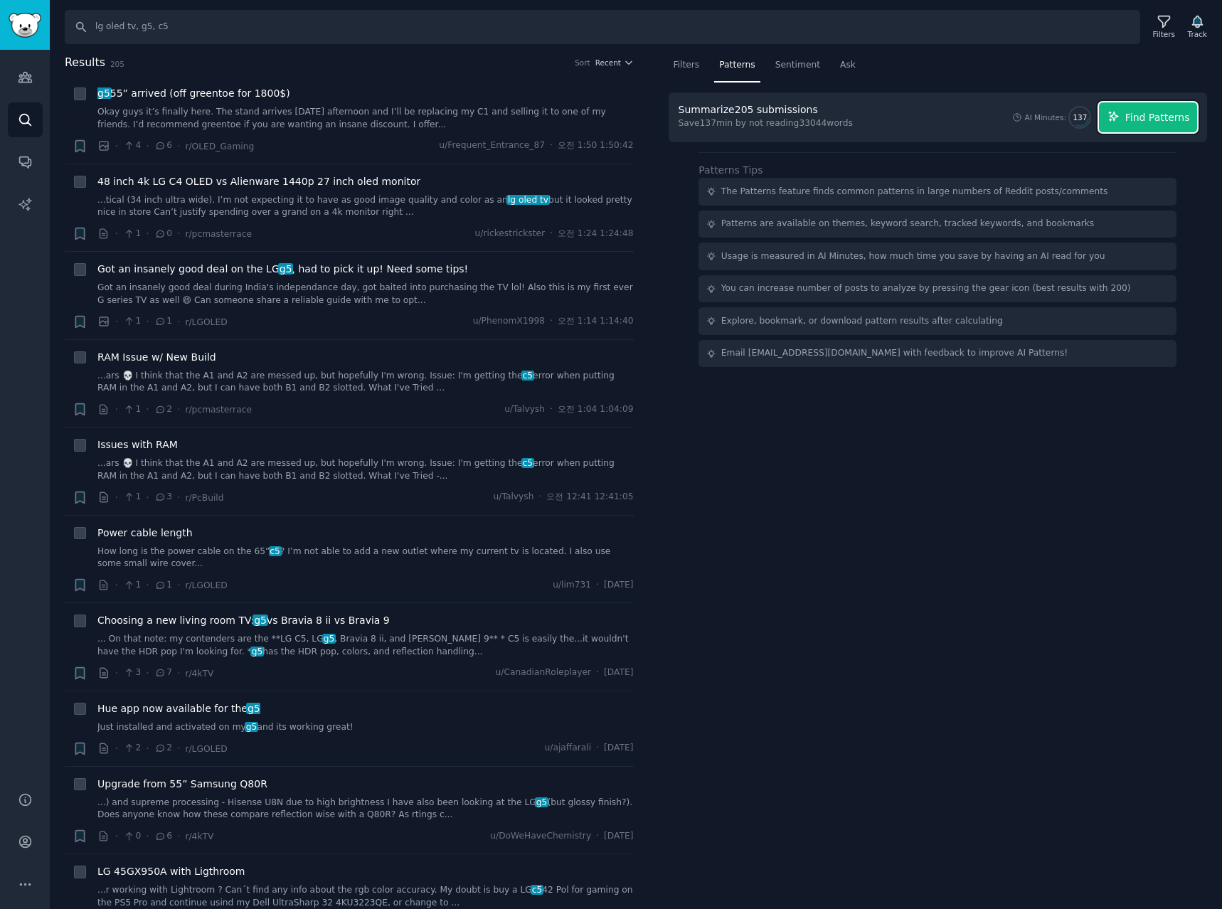
click at [1179, 116] on span "Find Patterns" at bounding box center [1157, 117] width 65 height 15
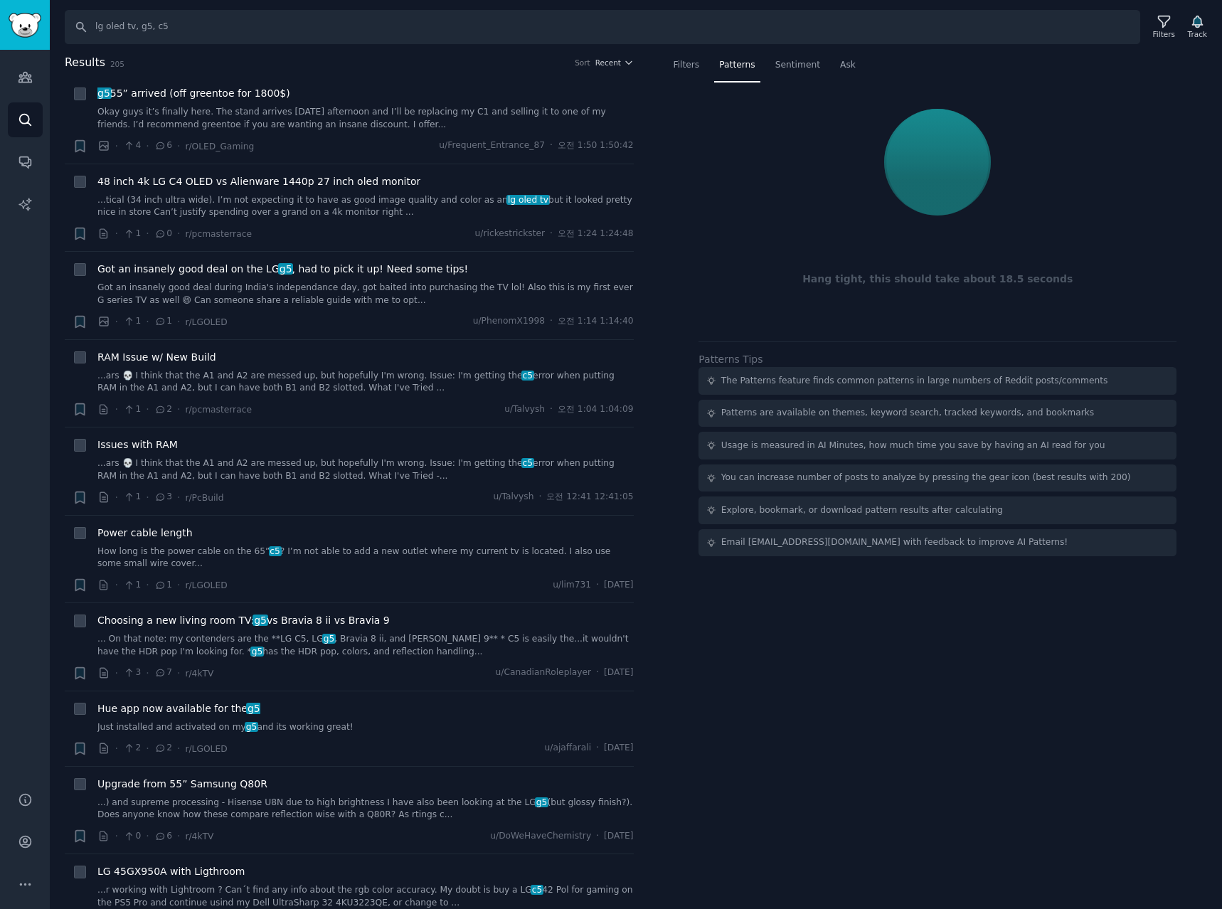
click at [1056, 720] on div "Filters Patterns Sentiment Ask Hang tight, this should take about 18.5 seconds …" at bounding box center [938, 482] width 569 height 856
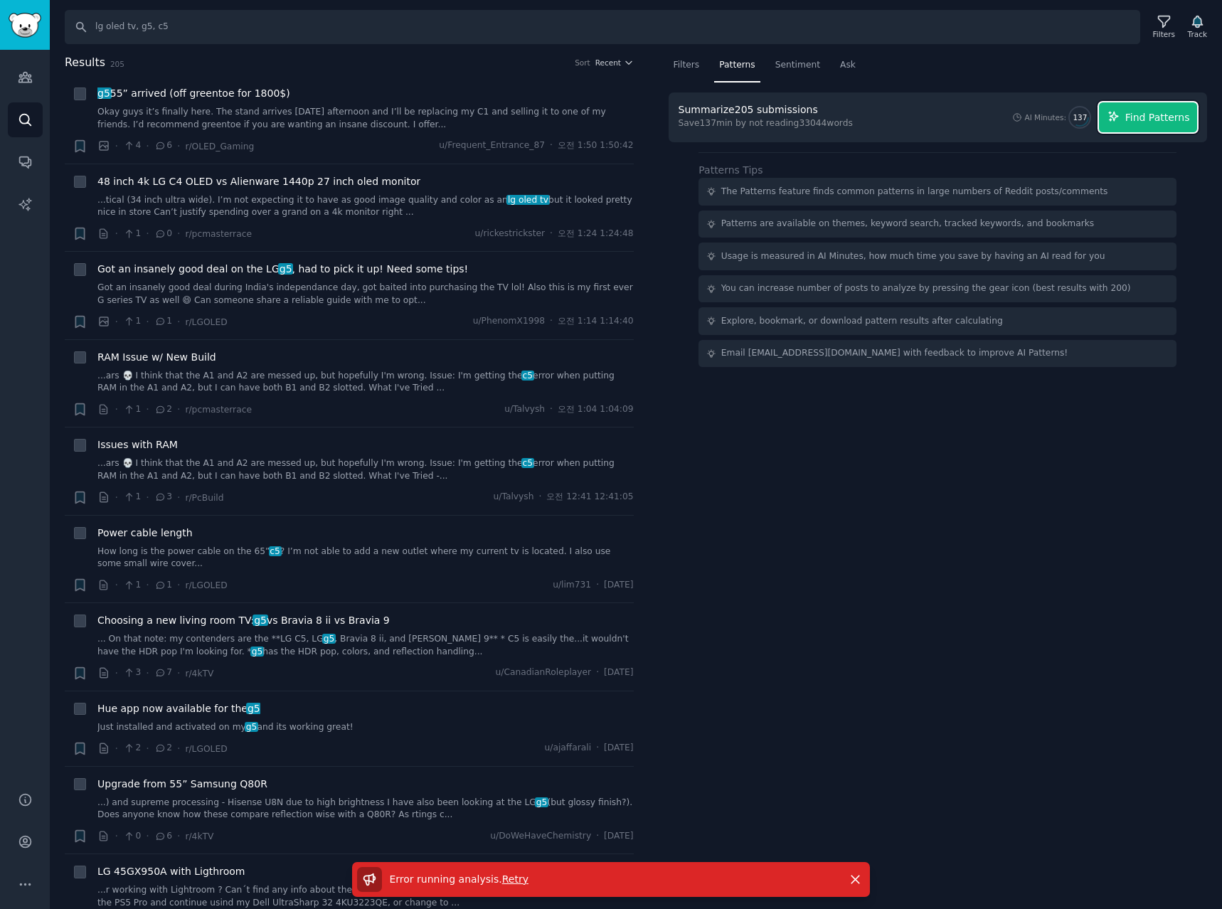
click at [1156, 112] on span "Find Patterns" at bounding box center [1157, 117] width 65 height 15
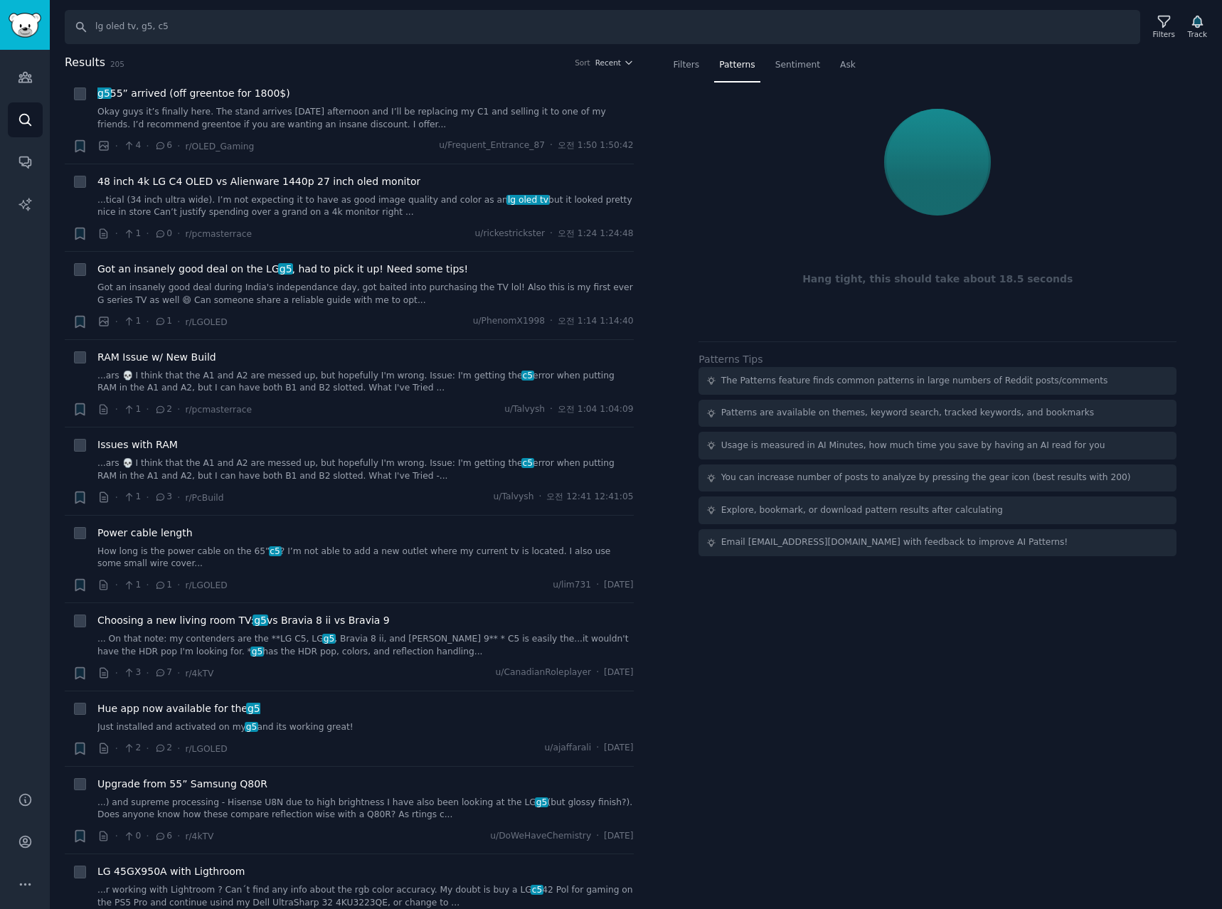
click at [1024, 686] on div "Filters Patterns Sentiment Ask Hang tight, this should take about 18.5 seconds …" at bounding box center [938, 482] width 569 height 856
click at [903, 685] on div "Filters Patterns Sentiment Ask Hang tight, this should take about 18.5 seconds …" at bounding box center [938, 482] width 569 height 856
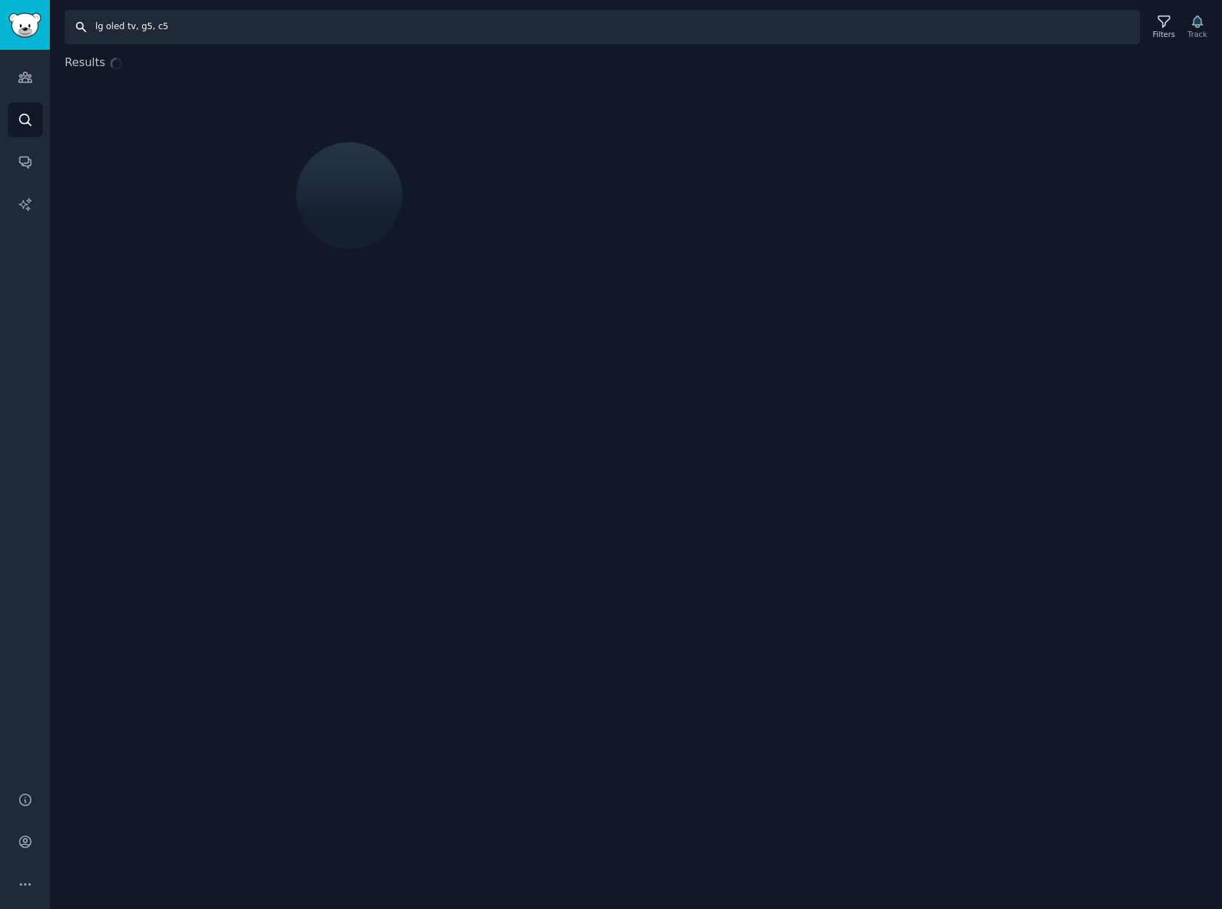
drag, startPoint x: 225, startPoint y: 29, endPoint x: -452, endPoint y: -64, distance: 683.5
click at [0, 0] on html "Audiences Search Conversations AI Reports Help Account More Search lg oled tv, …" at bounding box center [611, 454] width 1222 height 909
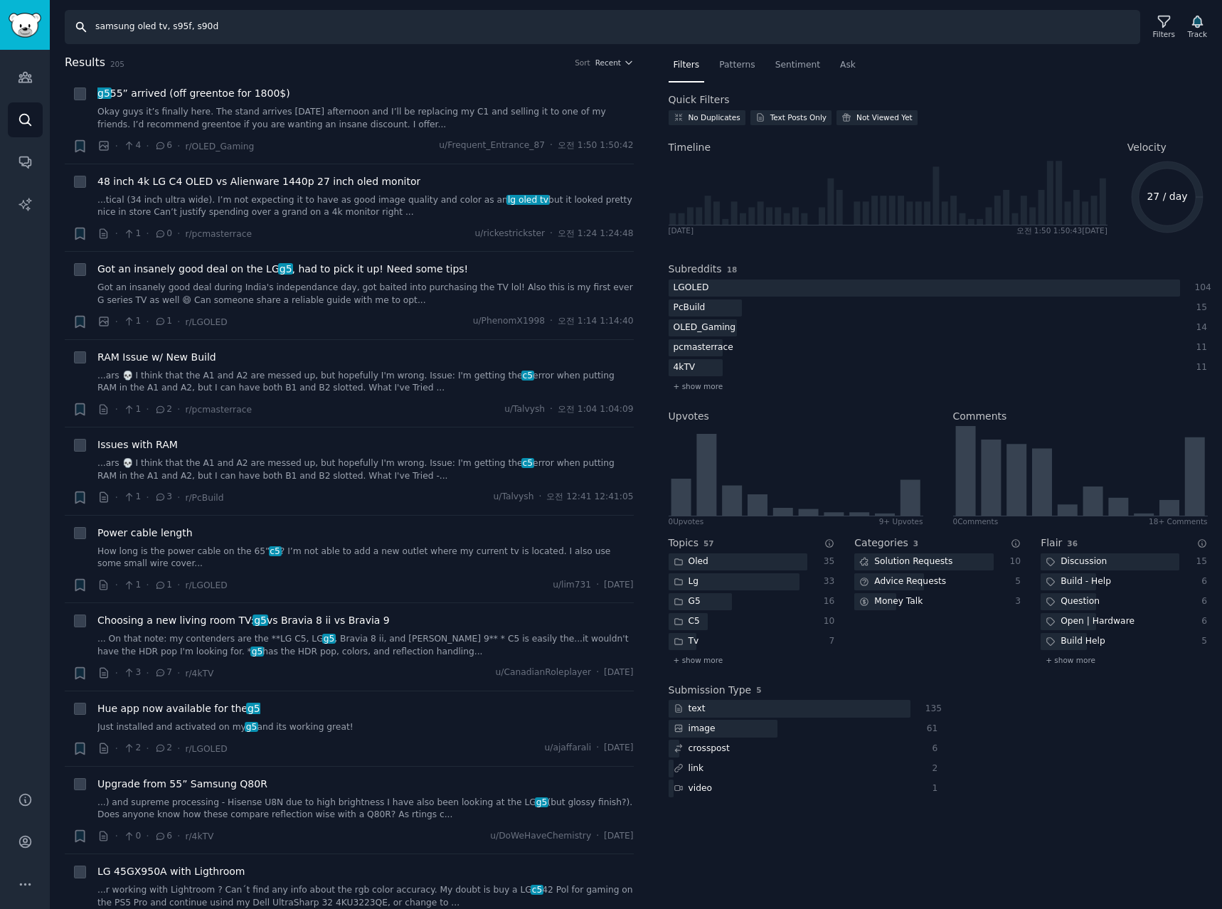
type input "samsung oled tv, s95f, s90d"
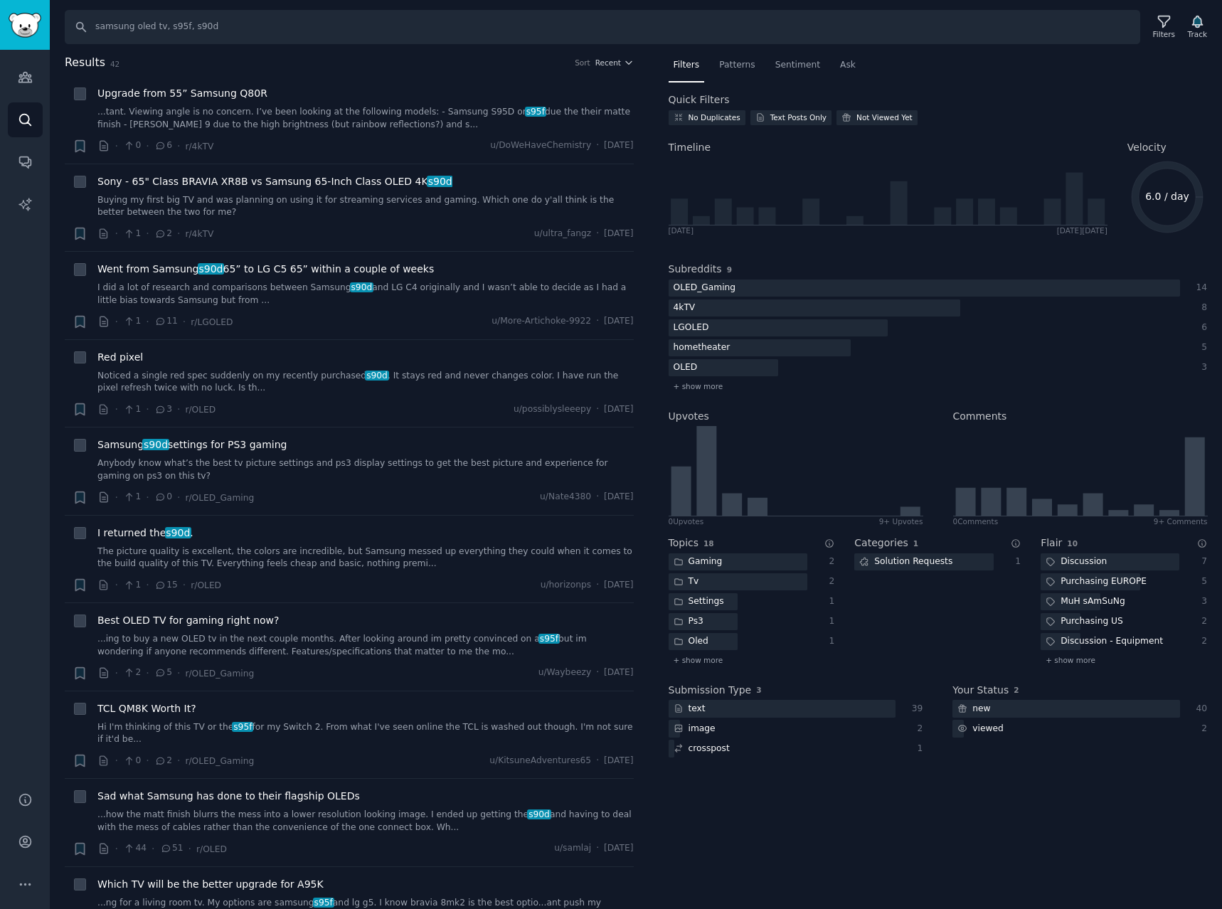
drag, startPoint x: 738, startPoint y: 64, endPoint x: 753, endPoint y: 70, distance: 16.0
click at [739, 64] on span "Patterns" at bounding box center [737, 65] width 36 height 13
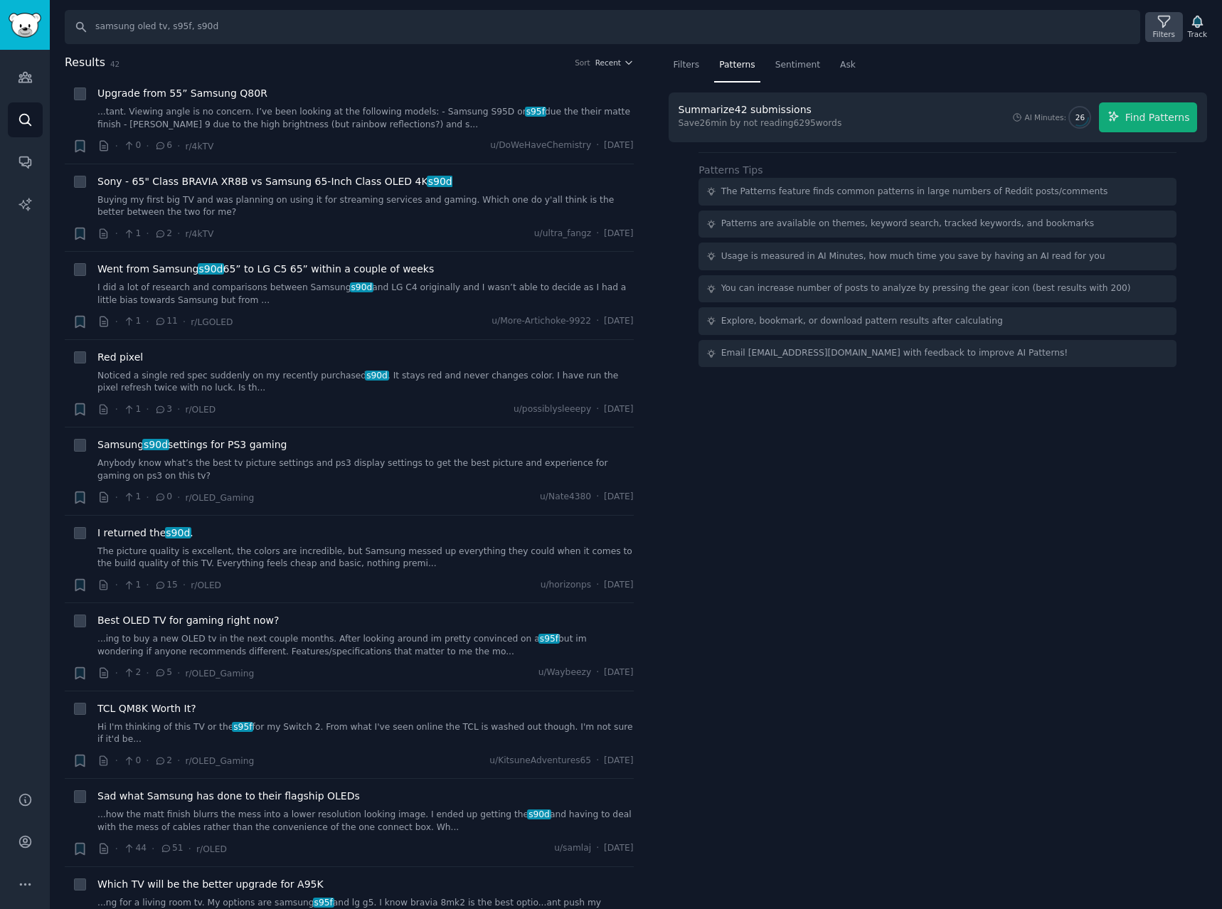
click at [1160, 31] on div "Filters" at bounding box center [1164, 34] width 22 height 10
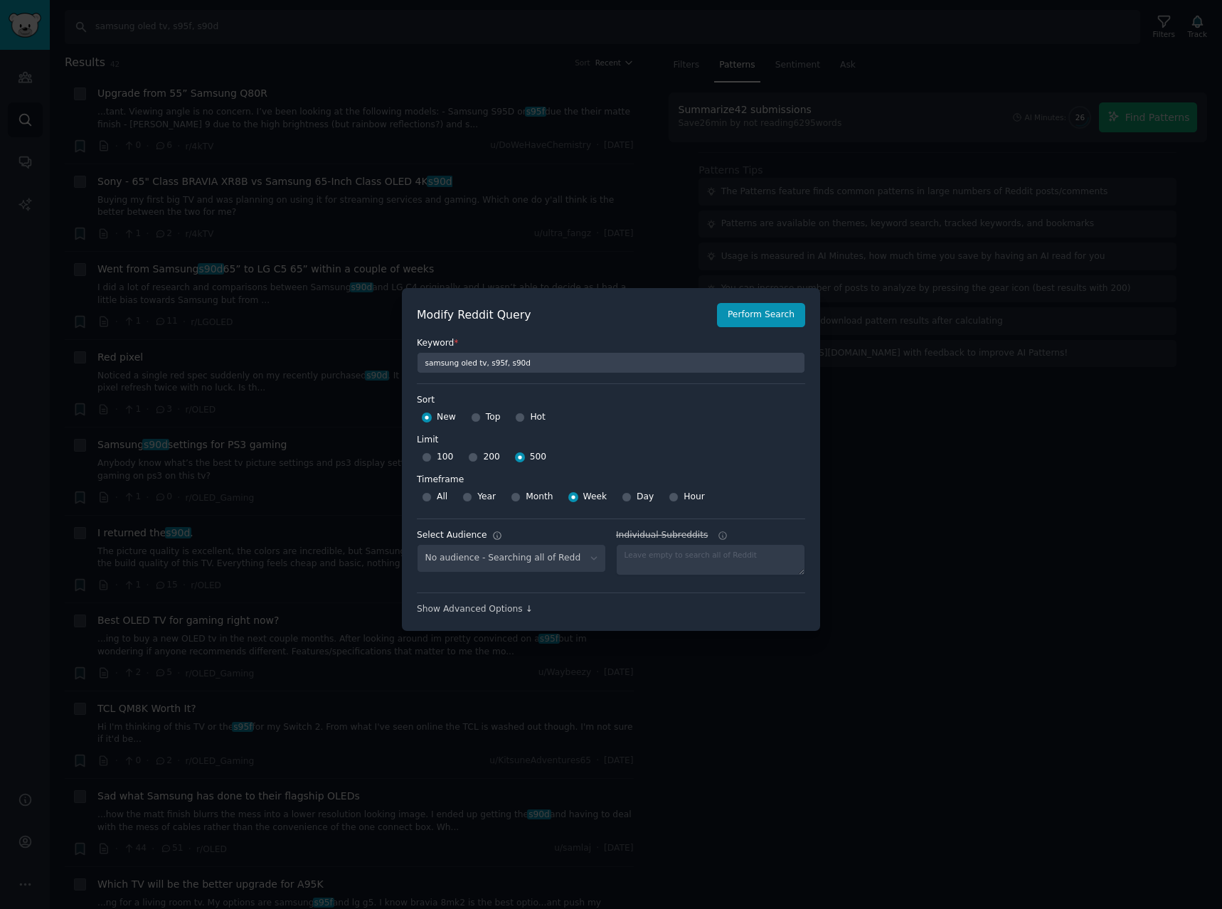
select select "c7830b3eec"
click at [509, 553] on select "No audience - Searching all of Reddit stanbyme - 35 Subreddits internetexplorer…" at bounding box center [511, 558] width 189 height 29
click at [516, 556] on select "No audience - Searching all of Reddit stanbyme - 35 Subreddits internetexplorer…" at bounding box center [511, 558] width 189 height 29
click at [765, 309] on button "Perform Search" at bounding box center [761, 315] width 88 height 24
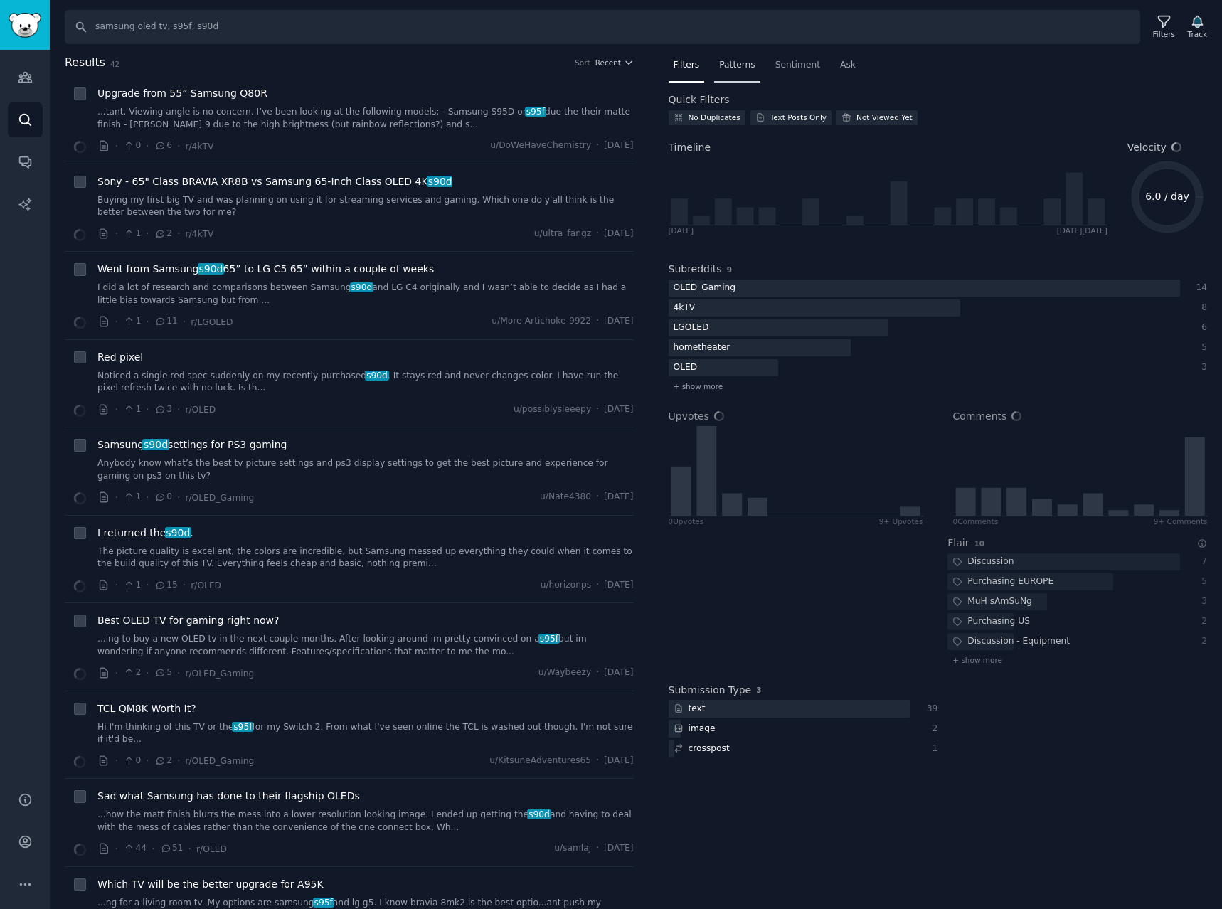
click at [738, 64] on span "Patterns" at bounding box center [737, 65] width 36 height 13
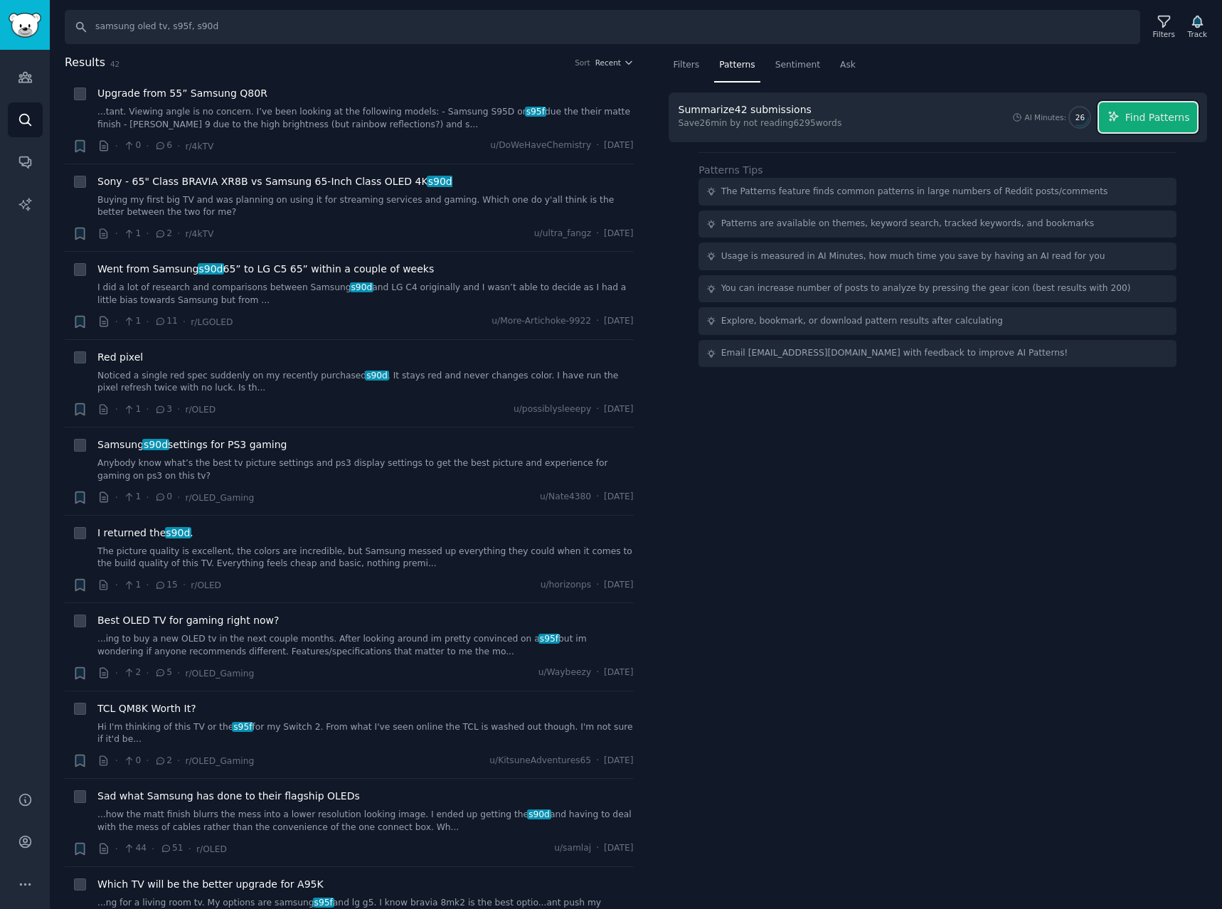
click at [1184, 120] on span "Find Patterns" at bounding box center [1157, 117] width 65 height 15
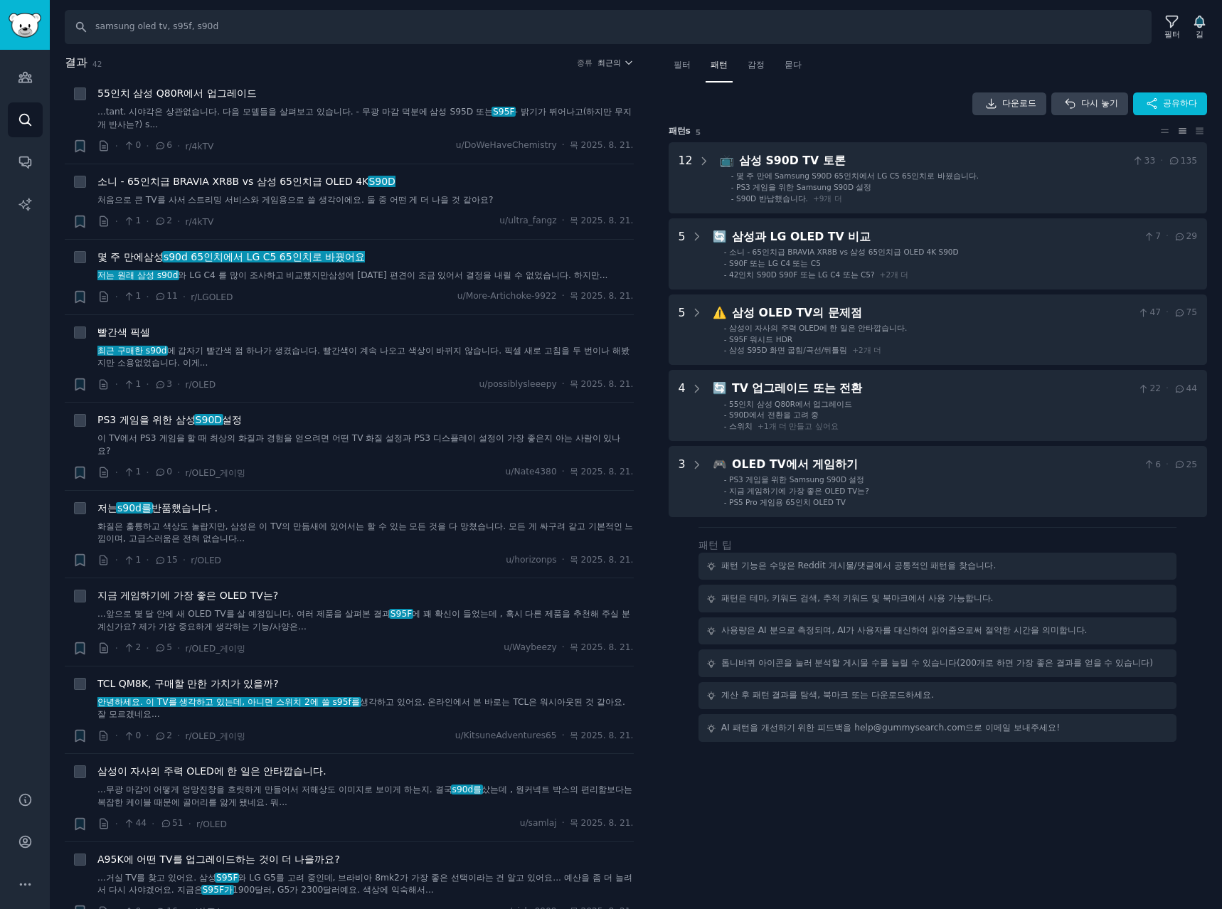
click at [611, 63] on font "최근의" at bounding box center [608, 62] width 23 height 9
click at [523, 116] on p "Upvotes" at bounding box center [539, 115] width 36 height 13
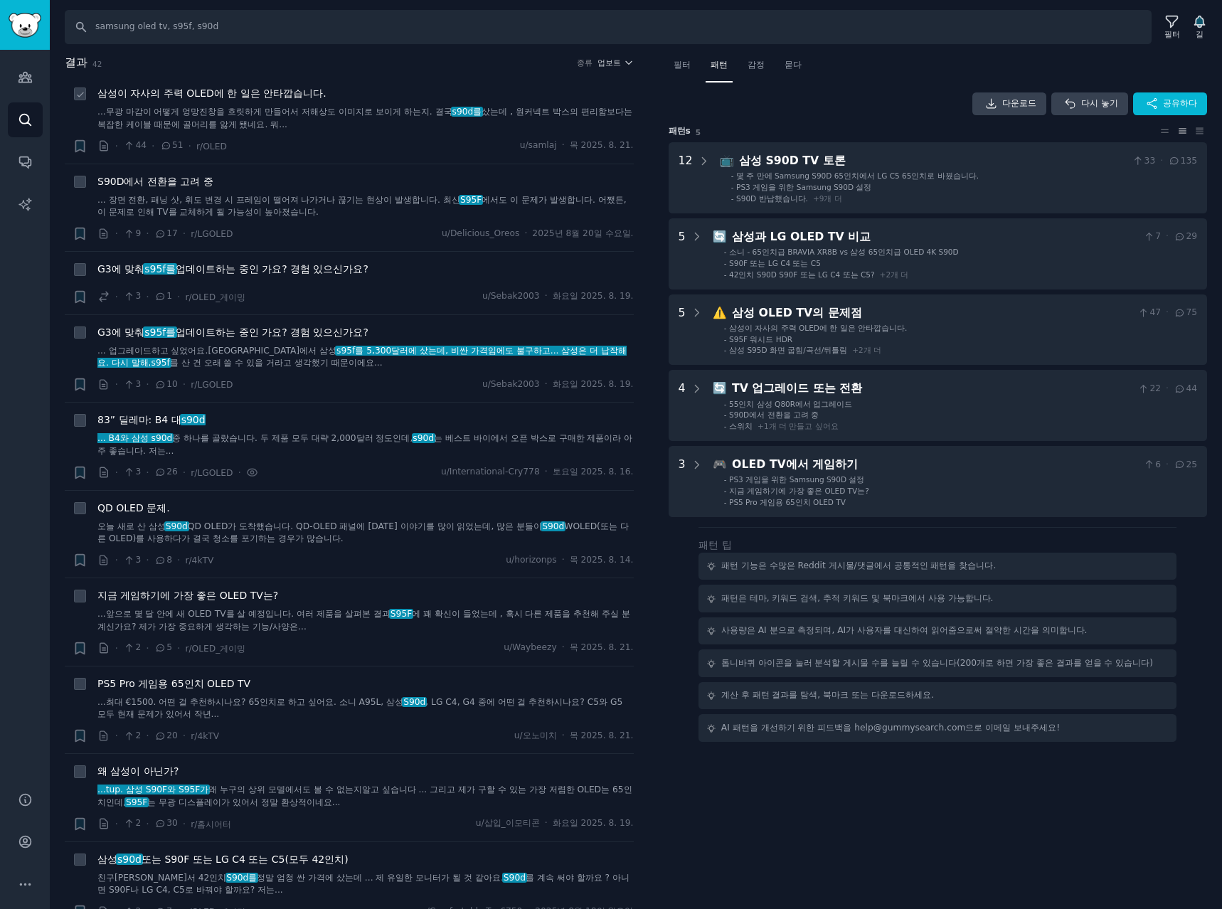
click at [384, 107] on font "...무광 마감이 어떻게 엉망진창을 흐릿하게 만들어서 저해상도 이미지로 보이게 하는지. 결국" at bounding box center [274, 112] width 355 height 10
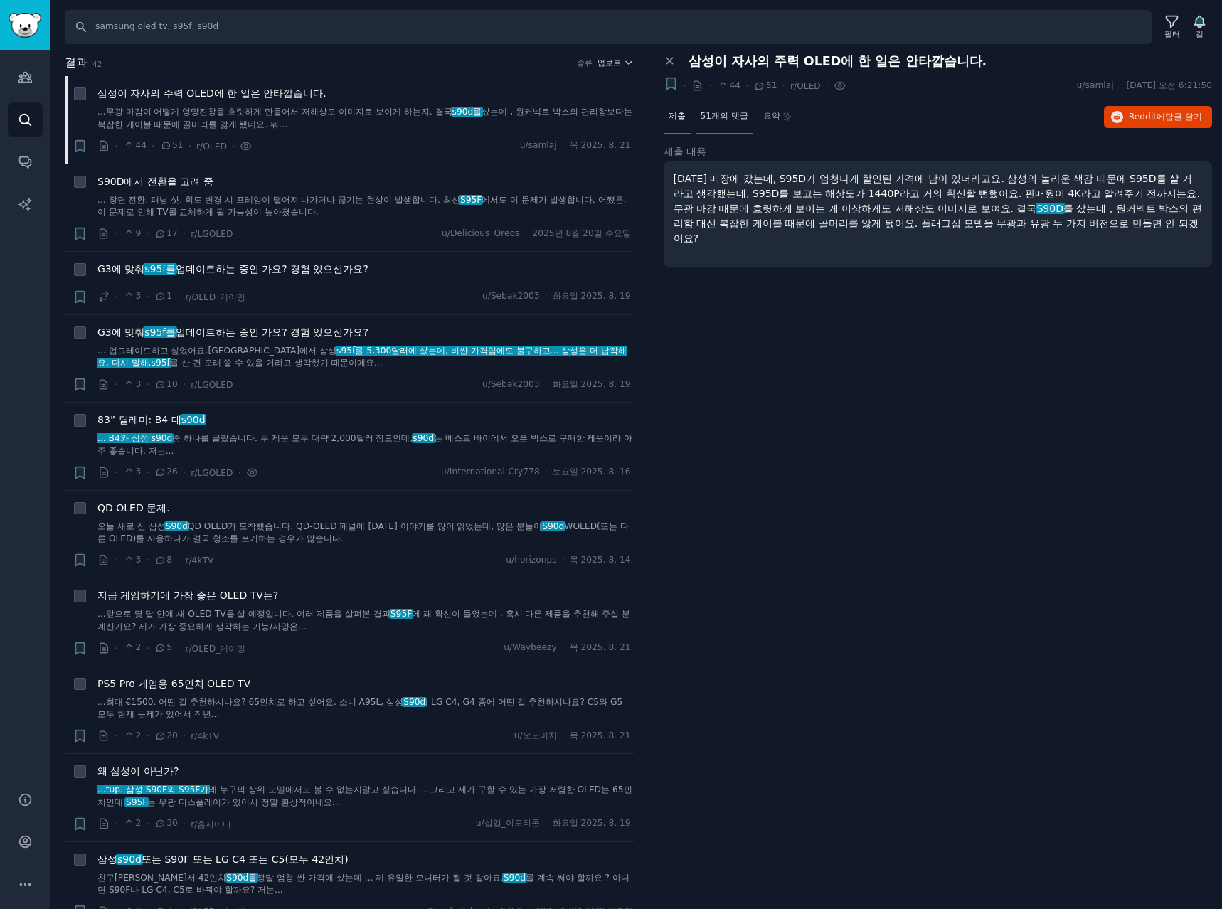
click at [733, 116] on font "51개의 댓글" at bounding box center [725, 116] width 48 height 10
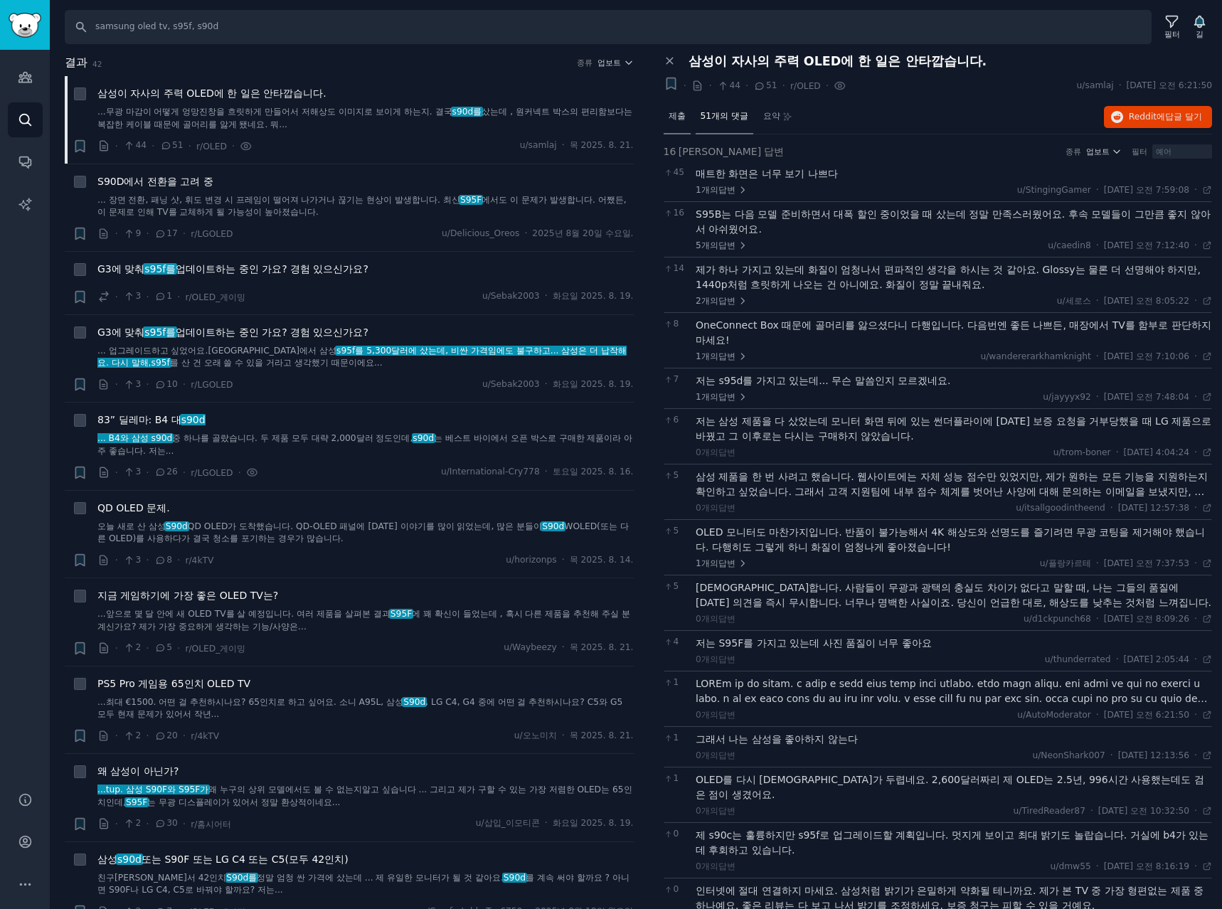
click at [676, 112] on font "제출" at bounding box center [677, 116] width 17 height 10
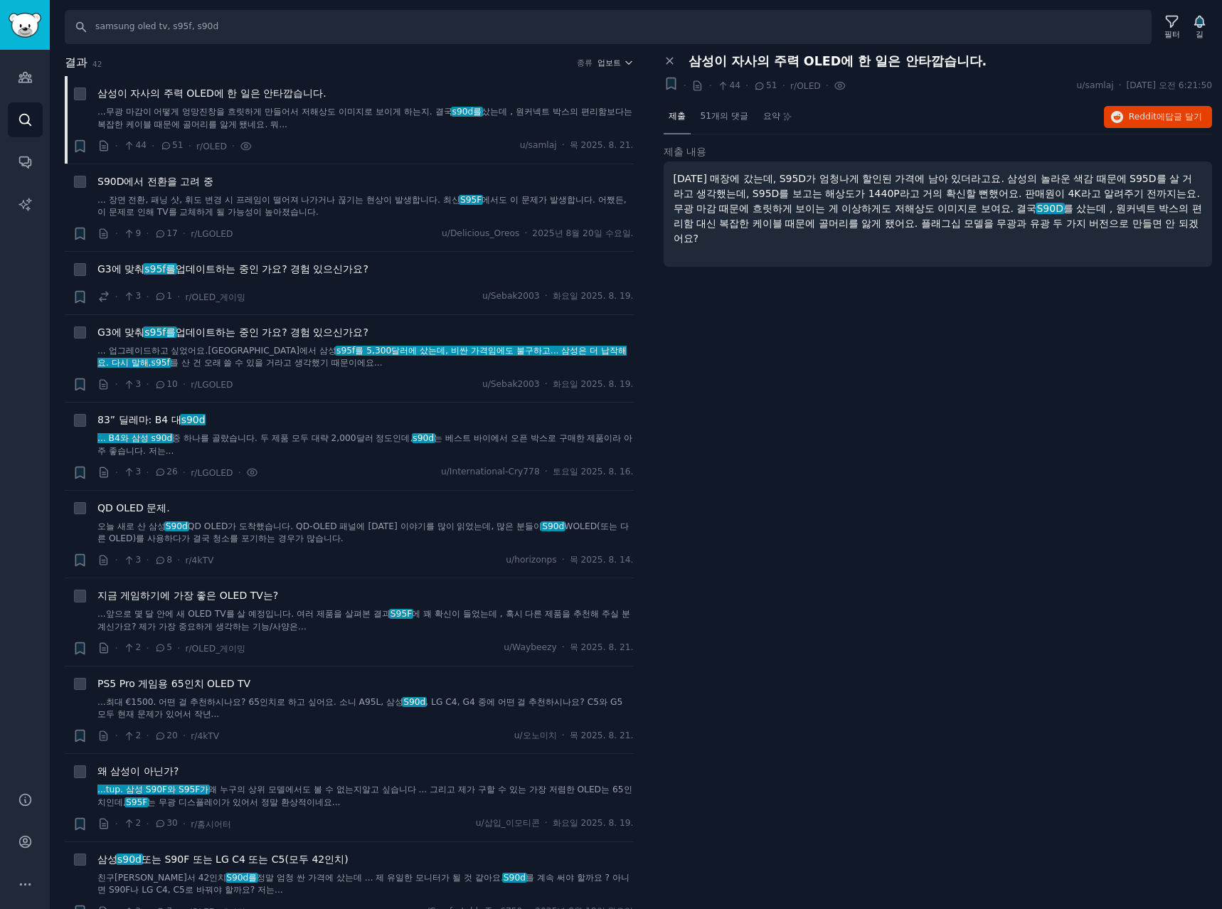
click at [1004, 321] on div "패널 닫기 삼성이 자사의 주력 OLED에 한 일은 안타깝습니다. + · · 44 · 51 · r/OLED · u/samlaj · 2025. 8…" at bounding box center [938, 482] width 569 height 856
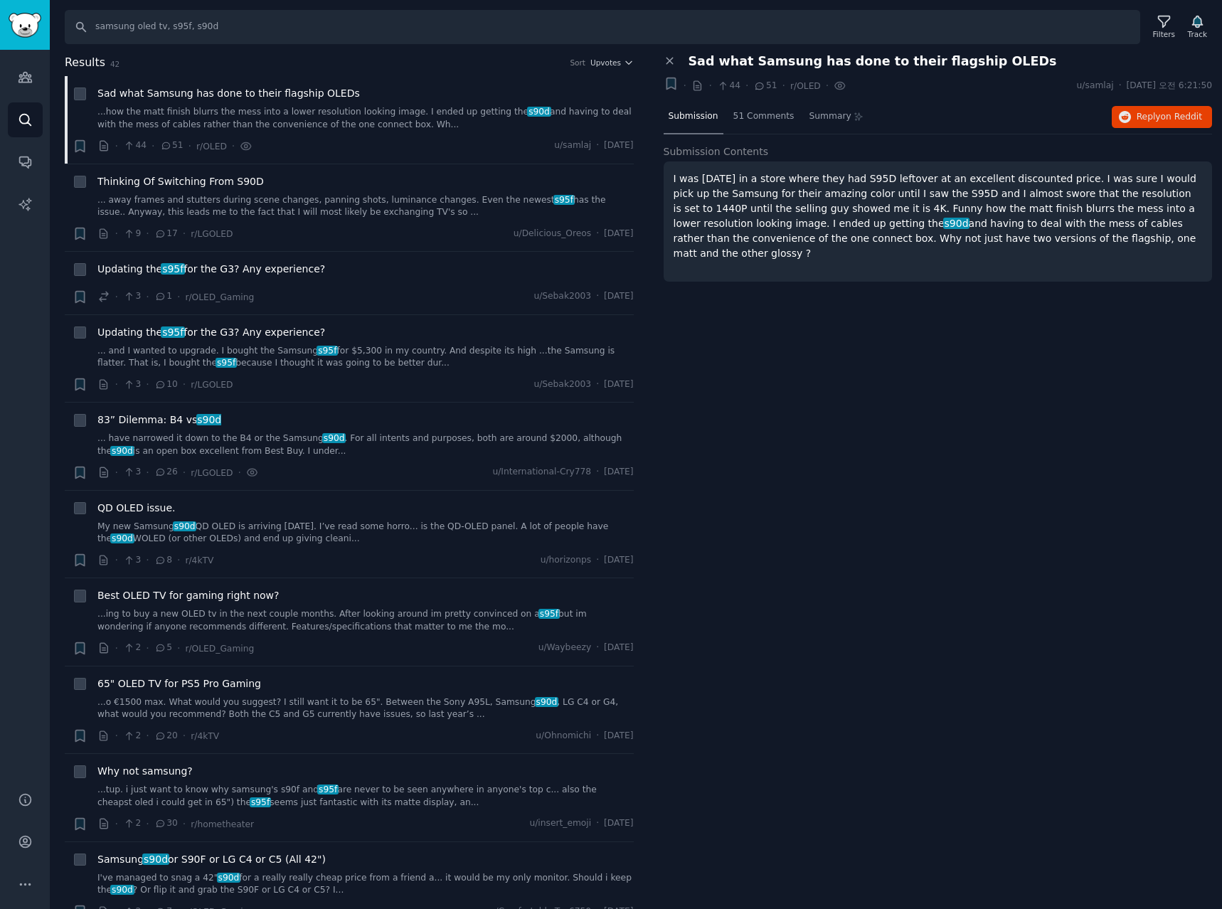
click at [1039, 371] on div "Close panel Sad what Samsung has done to their flagship OLEDs + · · 44 · 51 · r…" at bounding box center [938, 482] width 569 height 856
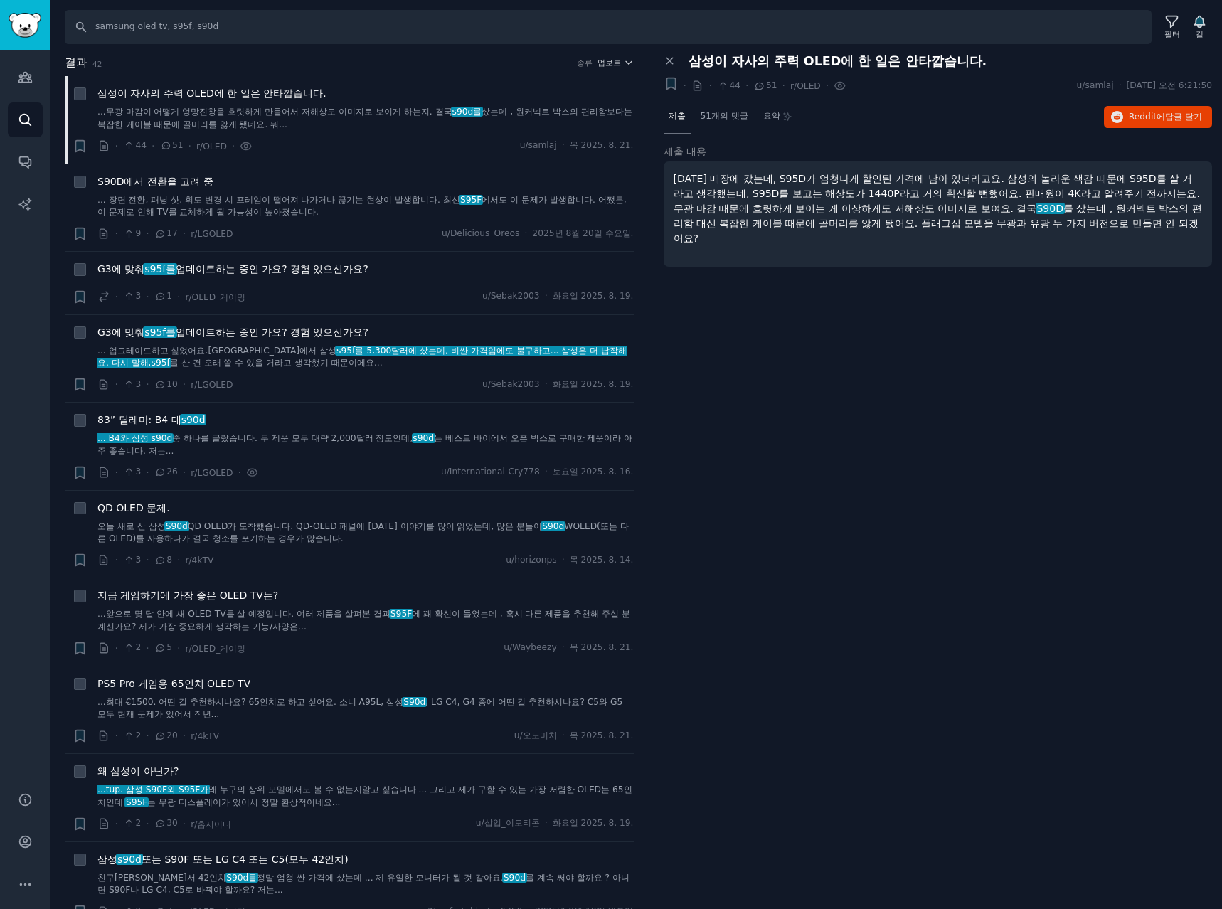
click at [1079, 519] on div "패널 닫기 삼성이 자사의 주력 OLED에 한 일은 안타깝습니다. + · · 44 · 51 · r/OLED · u/samlaj · 2025. 8…" at bounding box center [938, 482] width 569 height 856
click at [903, 420] on div "패널 닫기 삼성이 자사의 주력 OLED에 한 일은 안타깝습니다. + · · 44 · 51 · r/OLED · u/samlaj · 2025. 8…" at bounding box center [938, 482] width 569 height 856
click at [386, 217] on link "... 장면 전환, 패닝 샷, 휘도 변경 시 프레임이 떨어져 나가거나 끊기는 현상이 발생합니다. 최신 S95F 에서도 이 문제가 발생합니다. …" at bounding box center [365, 206] width 536 height 25
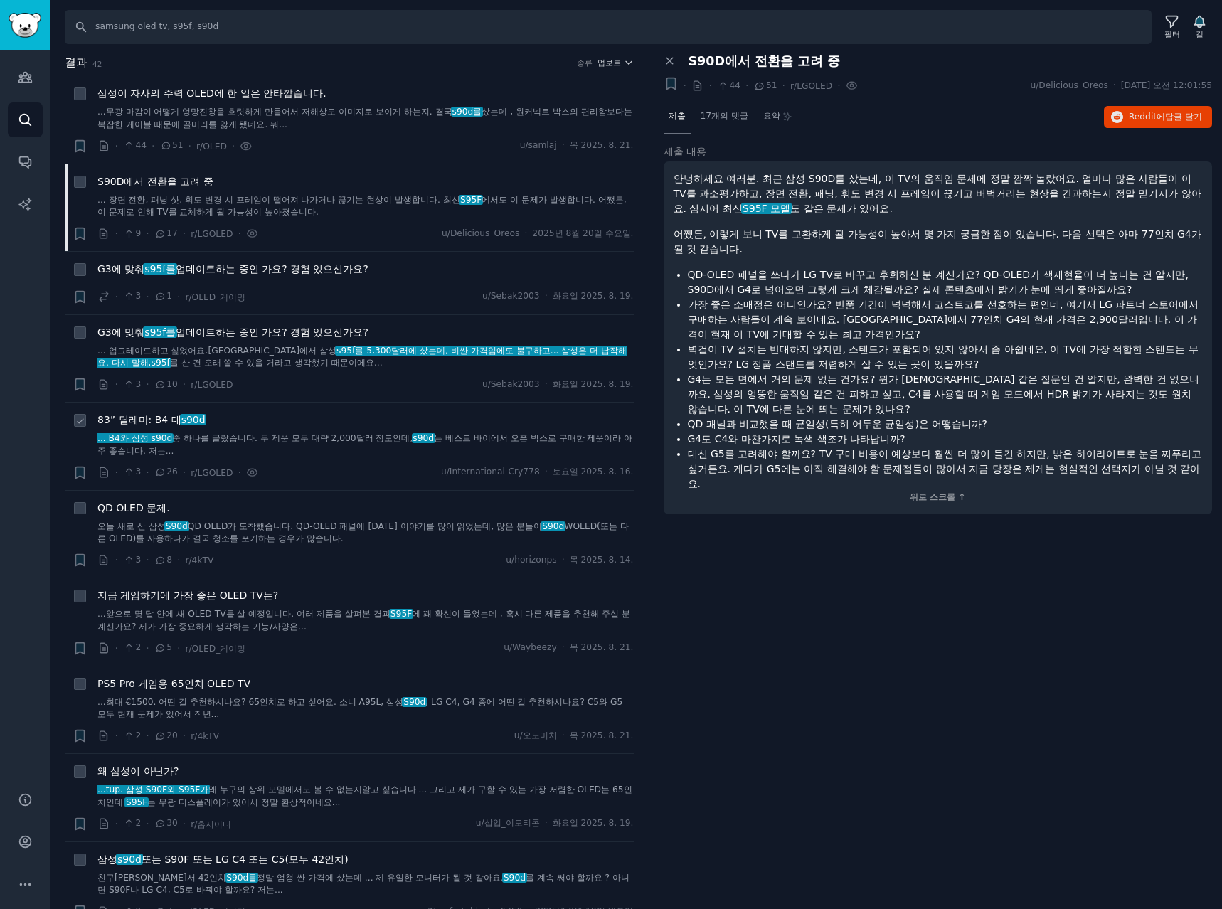
click at [314, 469] on div "· 3 · 26 · r/LGOLED · u/International-Cry778 · 토요일 2025. 8. 16." at bounding box center [365, 472] width 536 height 15
click at [330, 459] on div "83” 딜레마: B4 대 s90d ... B4와 삼성 s90d 중 하나를 골랐습니다 . 두 제품 모두 대략 2,000달러 정도인데, s90d …" at bounding box center [365, 447] width 536 height 68
click at [297, 418] on div "83” 딜레마: B4 대 s90d" at bounding box center [365, 420] width 536 height 15
click at [144, 425] on font "83” 딜레마: B4 대" at bounding box center [139, 419] width 84 height 11
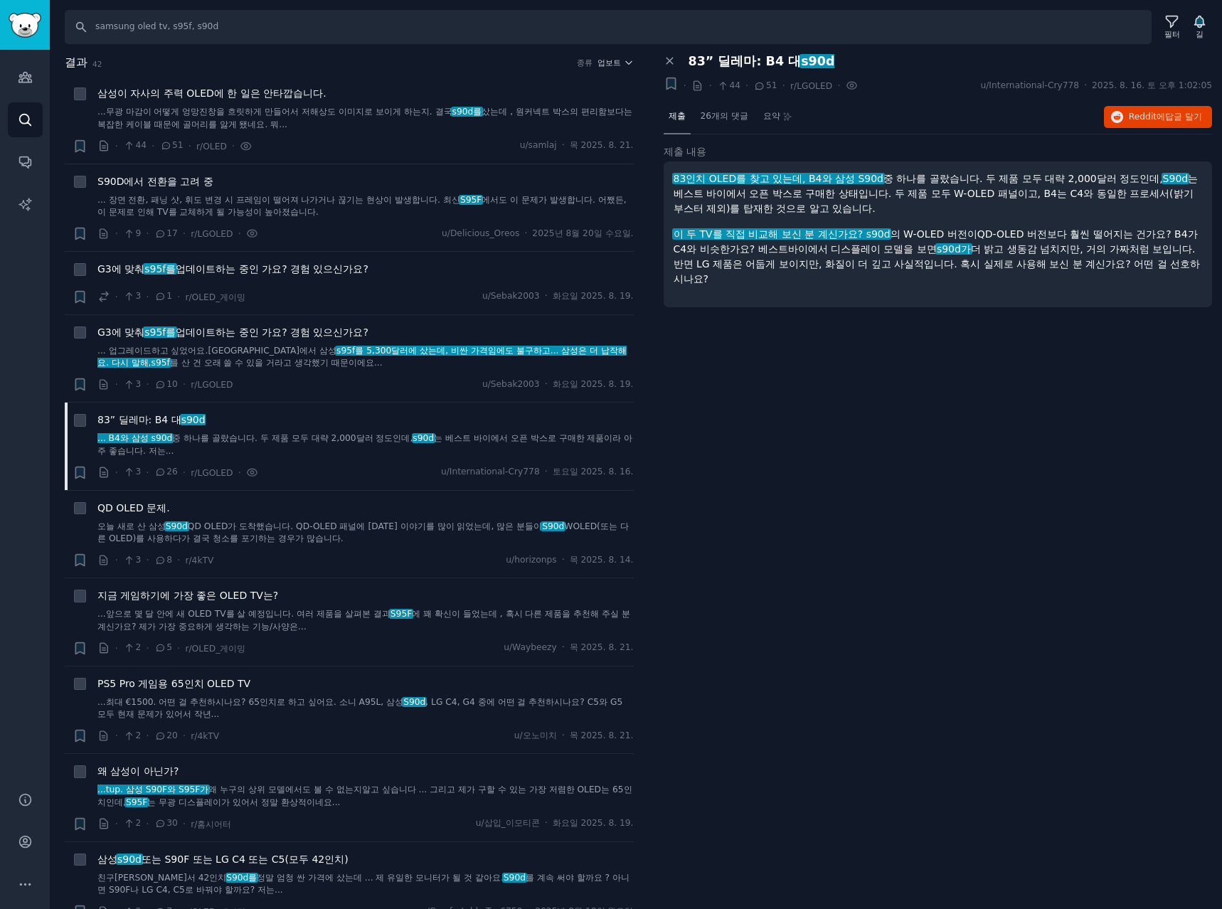
click at [735, 655] on div "패널 닫기 83” 딜레마: B4 대 s90d + · · 44 · 51 · r/LGOLED · u/International-Cry778 · 20…" at bounding box center [938, 482] width 569 height 856
click at [388, 283] on div "G3에 맞춰 s95f를 업데이트하는 중인 가요? 경험 있으신가요? · 3 · 1 · r/OLED_게이밍 u/Sebak2003 · 화요일 202…" at bounding box center [365, 283] width 536 height 43
click at [373, 288] on div "G3에 맞춰 s95f를 업데이트하는 중인 가요? 경험 있으신가요? · 3 · 1 · r/OLED_게이밍 u/Sebak2003 · 화요일 202…" at bounding box center [365, 283] width 536 height 43
click at [614, 62] on font "업보트" at bounding box center [608, 62] width 23 height 9
click at [532, 142] on font "댓글" at bounding box center [529, 139] width 17 height 10
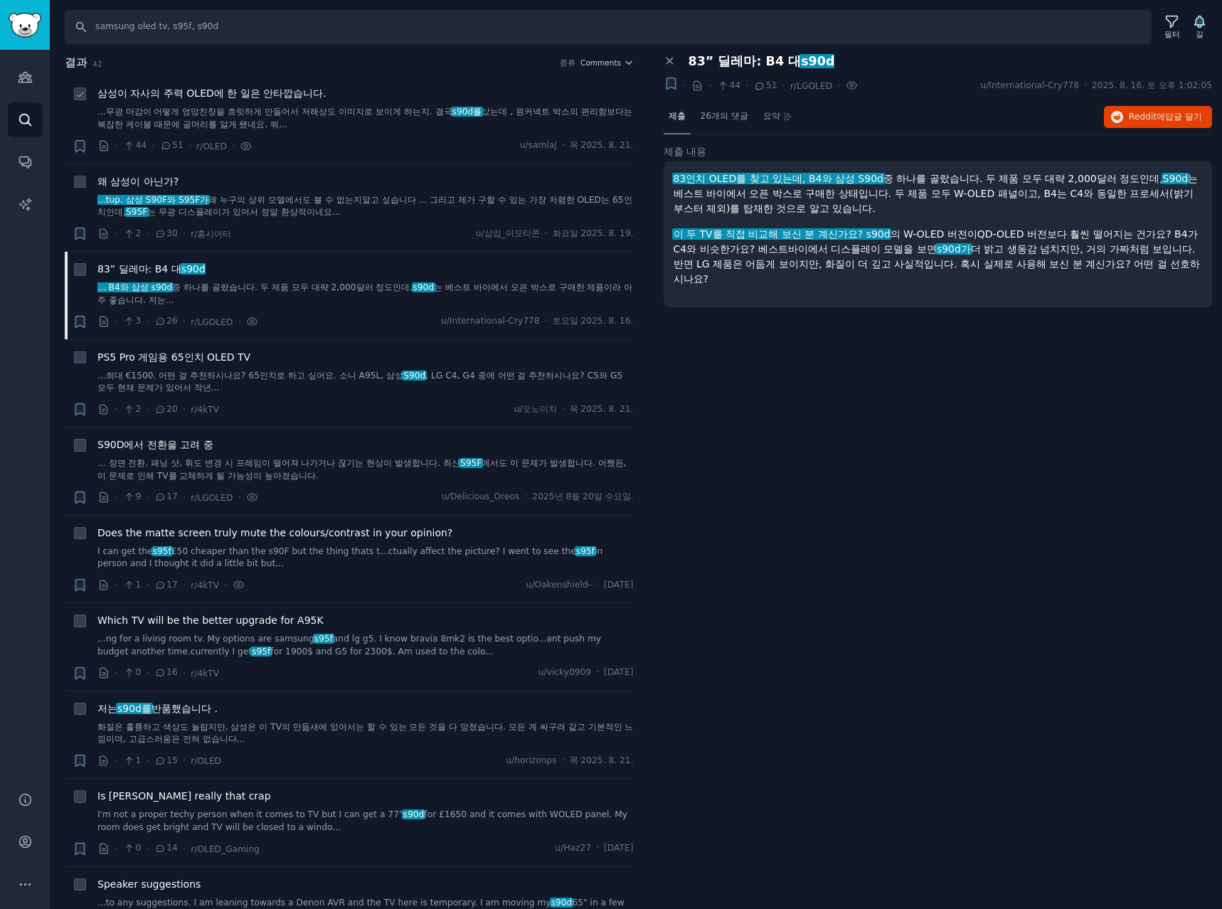
click at [416, 147] on div "· 44 · 51 · r/OLED · u/samlaj · 목 2025. 8. 21." at bounding box center [365, 146] width 536 height 15
click at [389, 217] on link "...tup. 삼성 S90F와 S95F가 왜 누구의 상위 모델에서도 볼 수 없는지 알고 싶습니다 ... 그리고 제가 구할 수 있는 가장 저렴한…" at bounding box center [365, 206] width 536 height 25
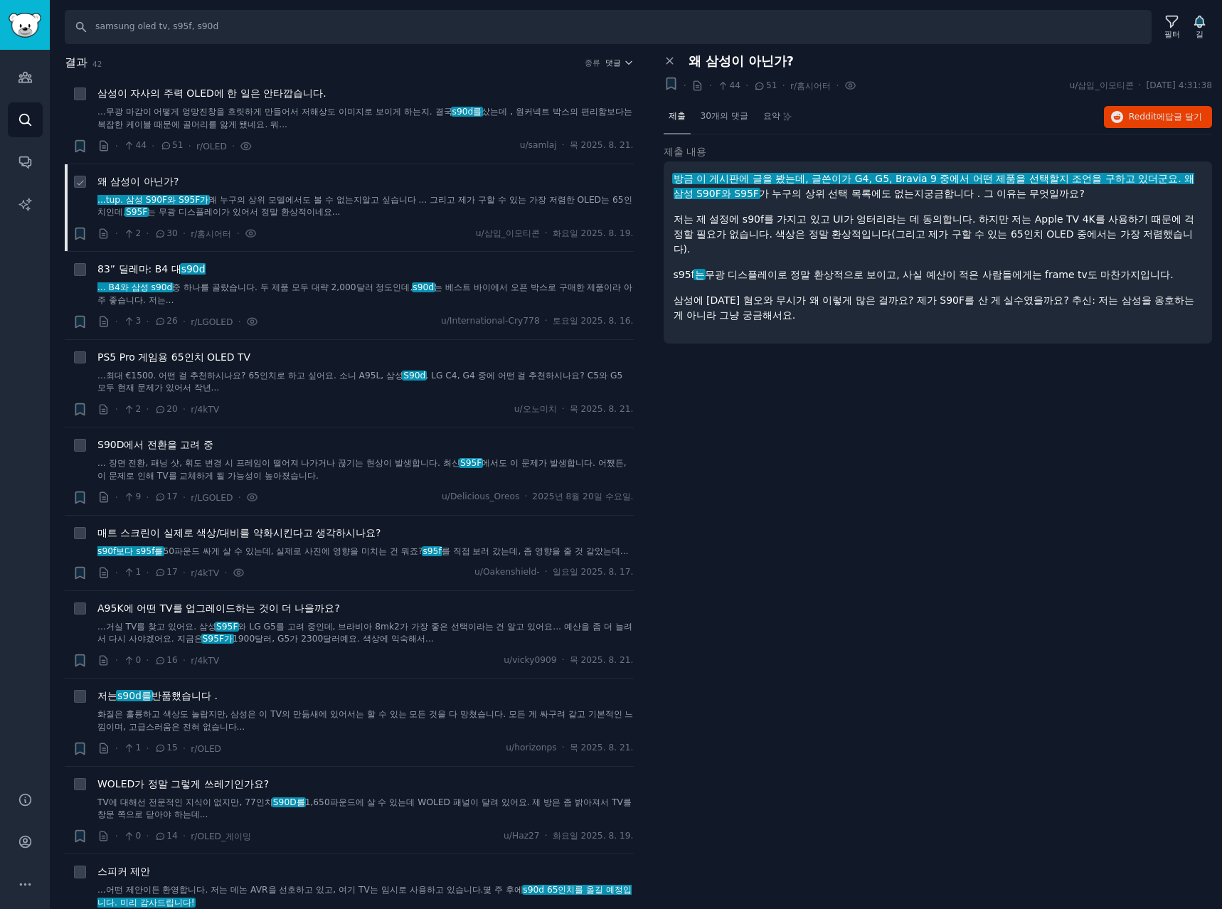
click at [400, 216] on link "...tup. 삼성 S90F와 S95F가 왜 누구의 상위 모델에서도 볼 수 없는지 알고 싶습니다 ... 그리고 제가 구할 수 있는 가장 저렴한…" at bounding box center [365, 206] width 536 height 25
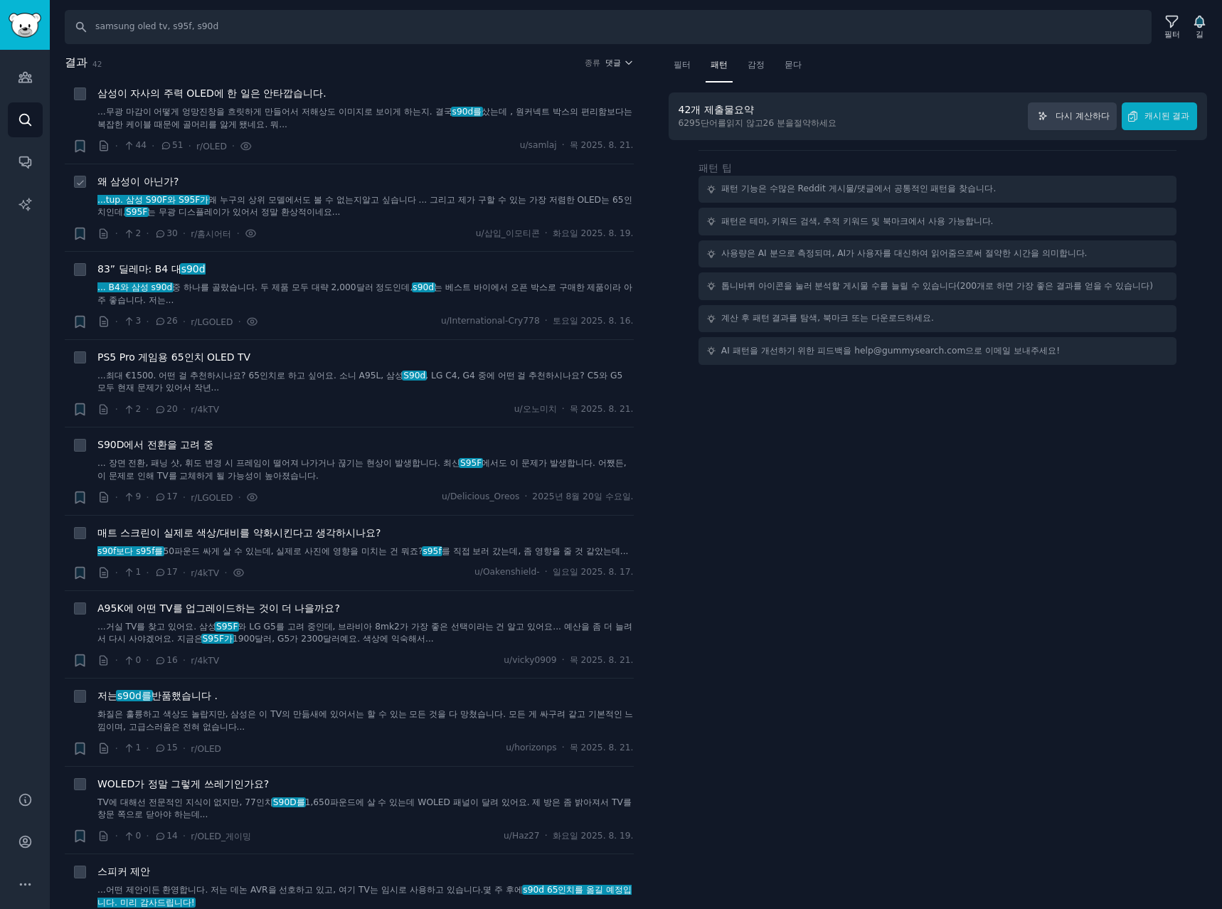
click at [267, 202] on font "왜 누구의 상위 모델에서도 볼 수 없는지" at bounding box center [284, 200] width 153 height 10
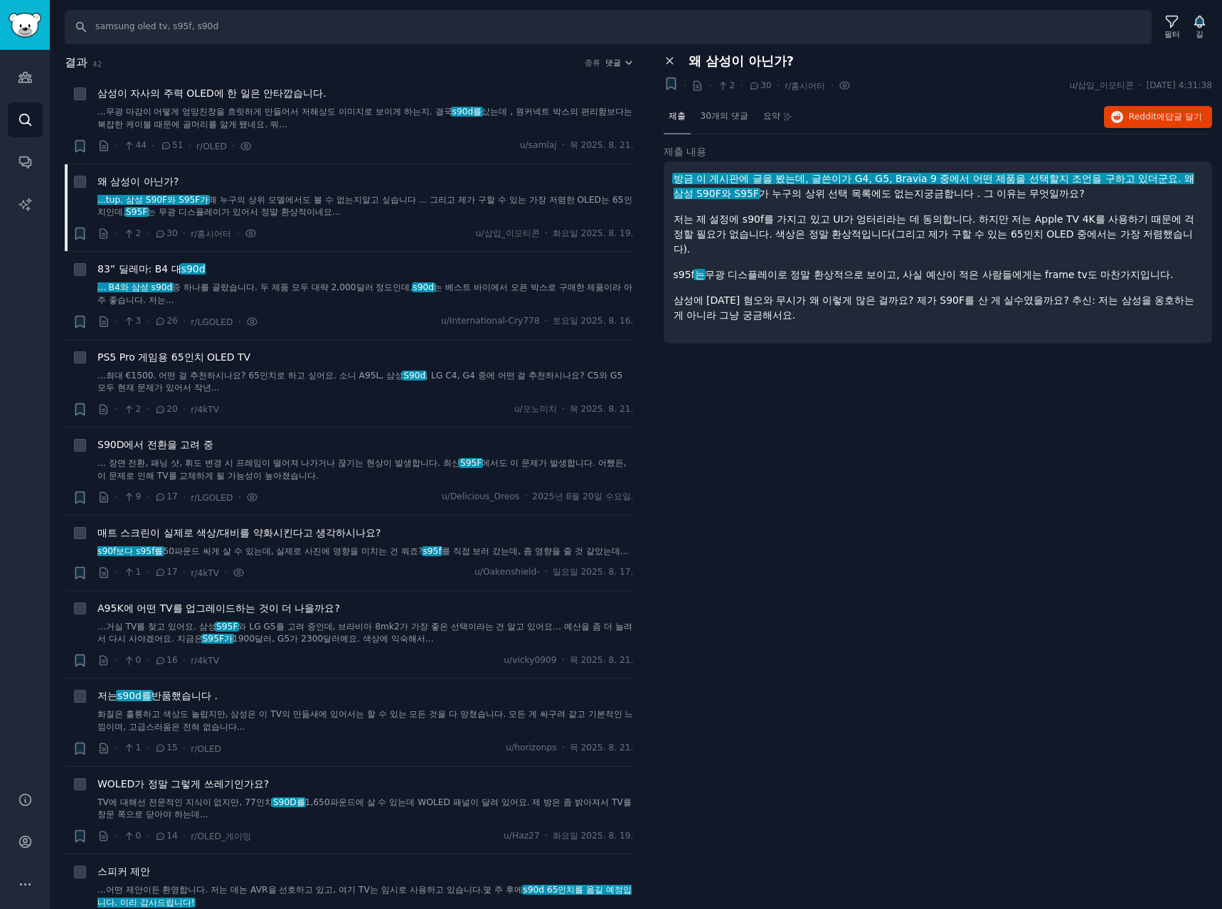
click at [672, 58] on icon at bounding box center [670, 61] width 13 height 13
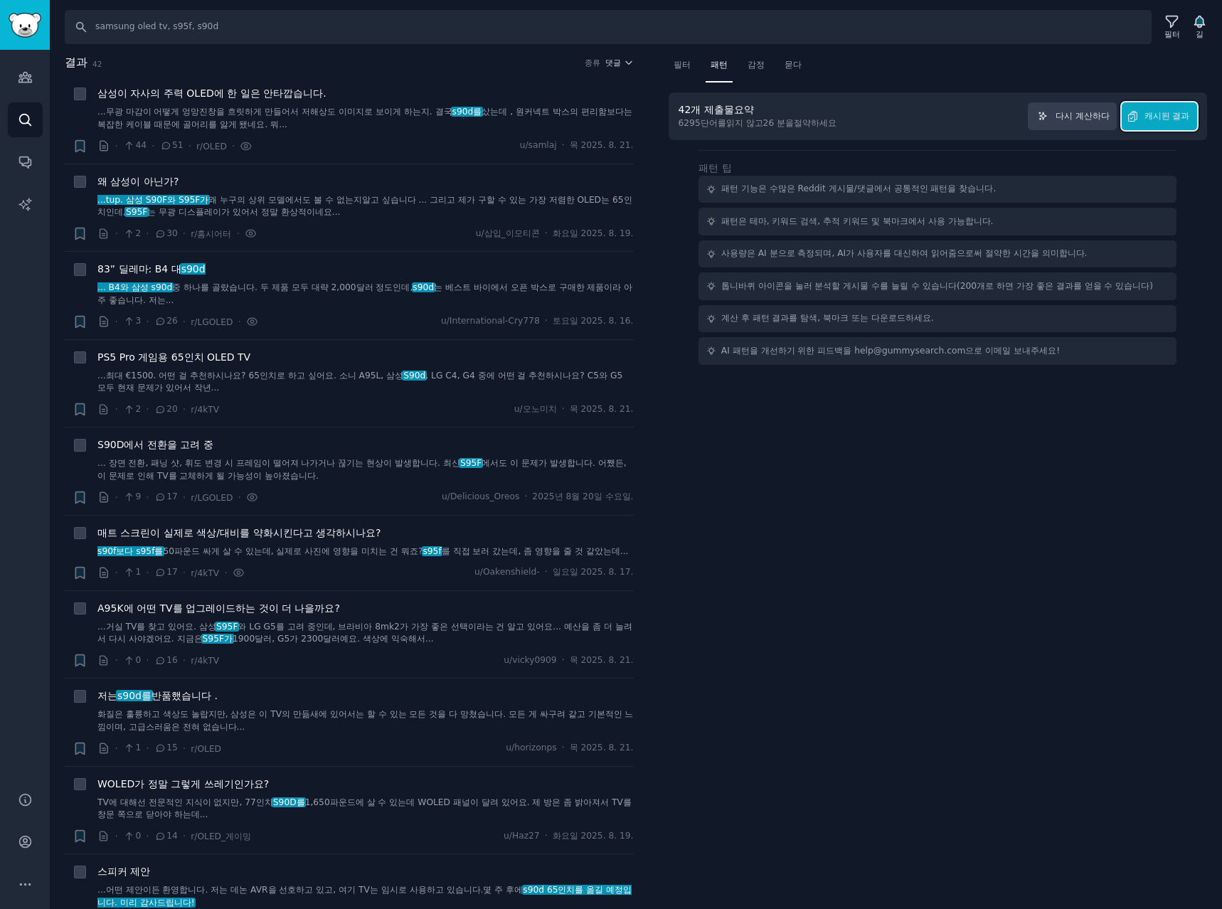
drag, startPoint x: 1148, startPoint y: 113, endPoint x: 1164, endPoint y: 125, distance: 20.3
click at [1148, 112] on font "캐시된 결과" at bounding box center [1167, 116] width 46 height 10
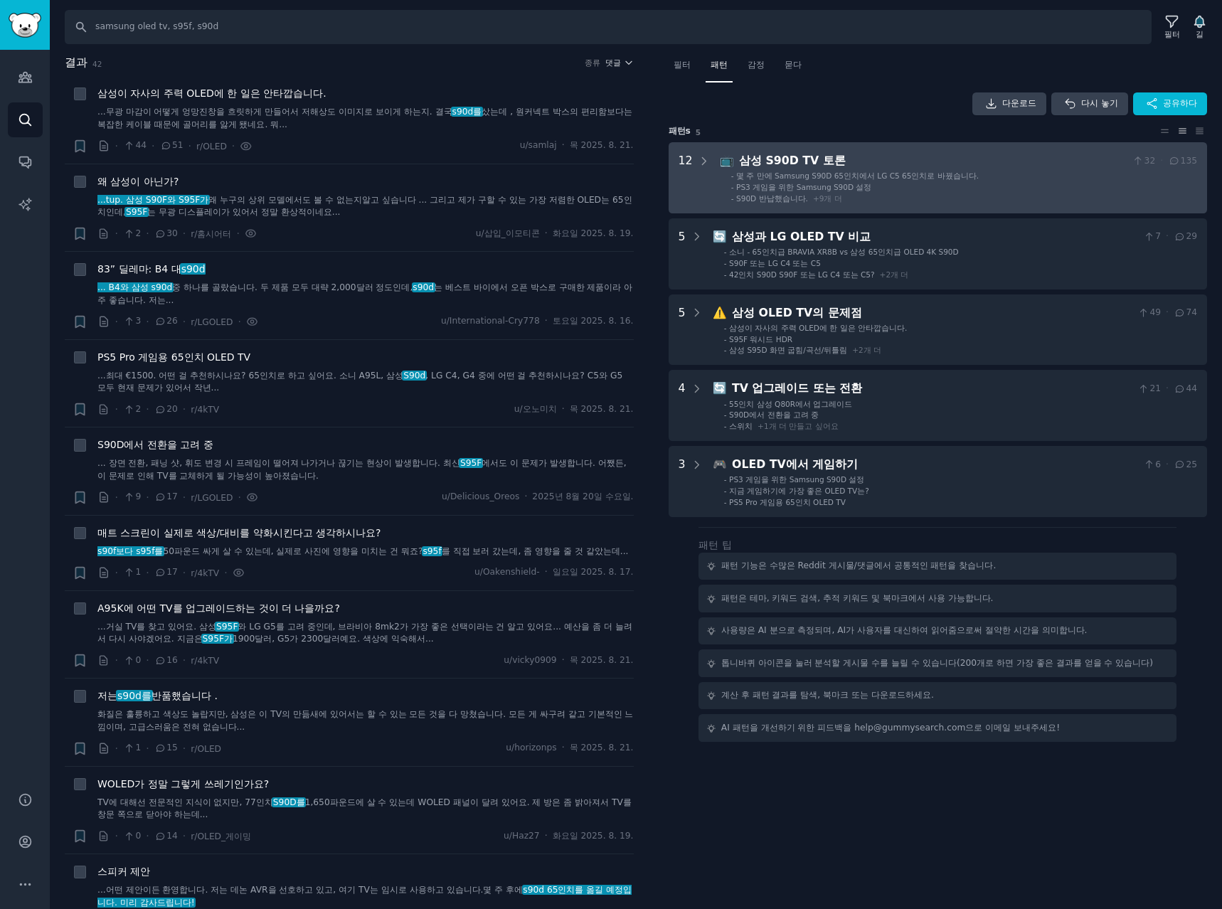
click at [1064, 186] on li "- PS3 게임을 위한 Samsung S90D 설정" at bounding box center [964, 187] width 466 height 10
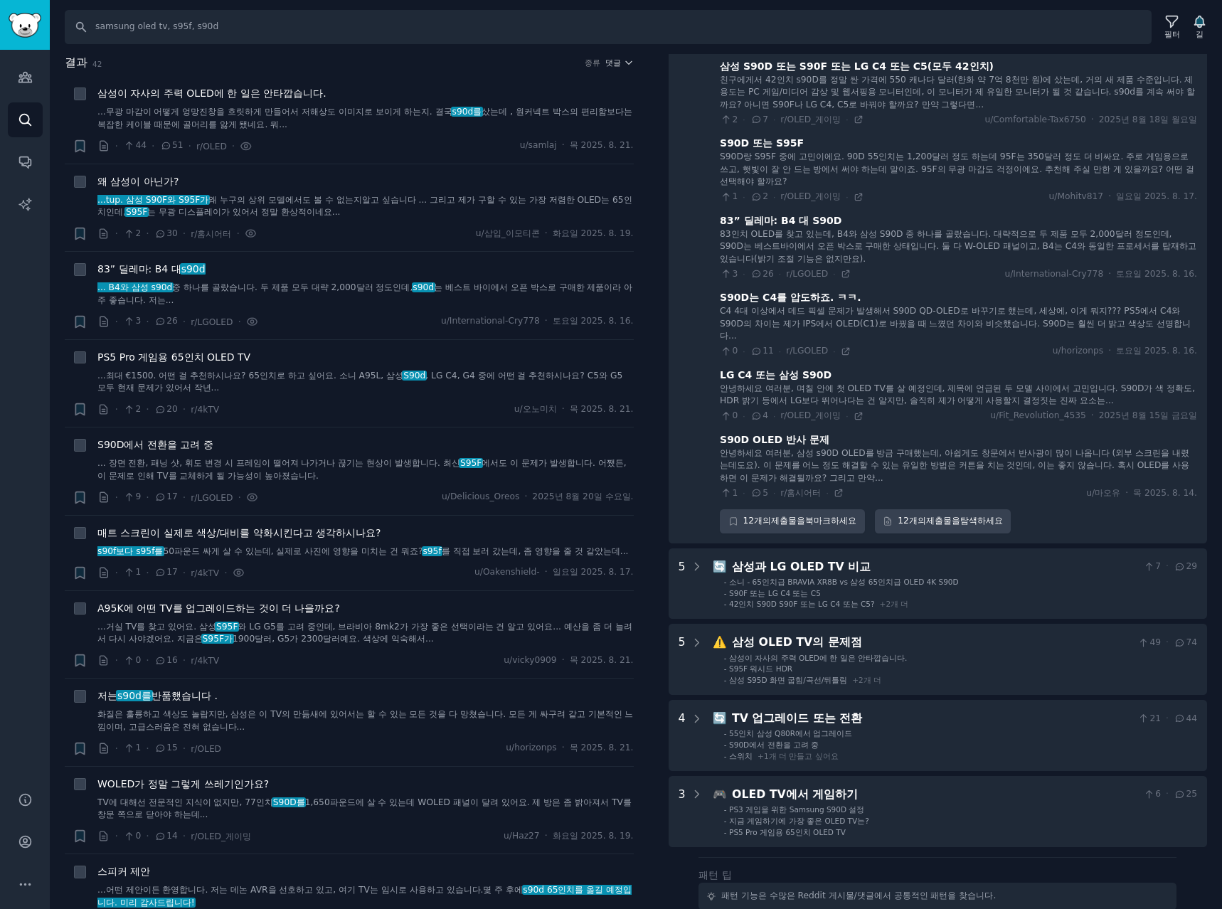
scroll to position [563, 0]
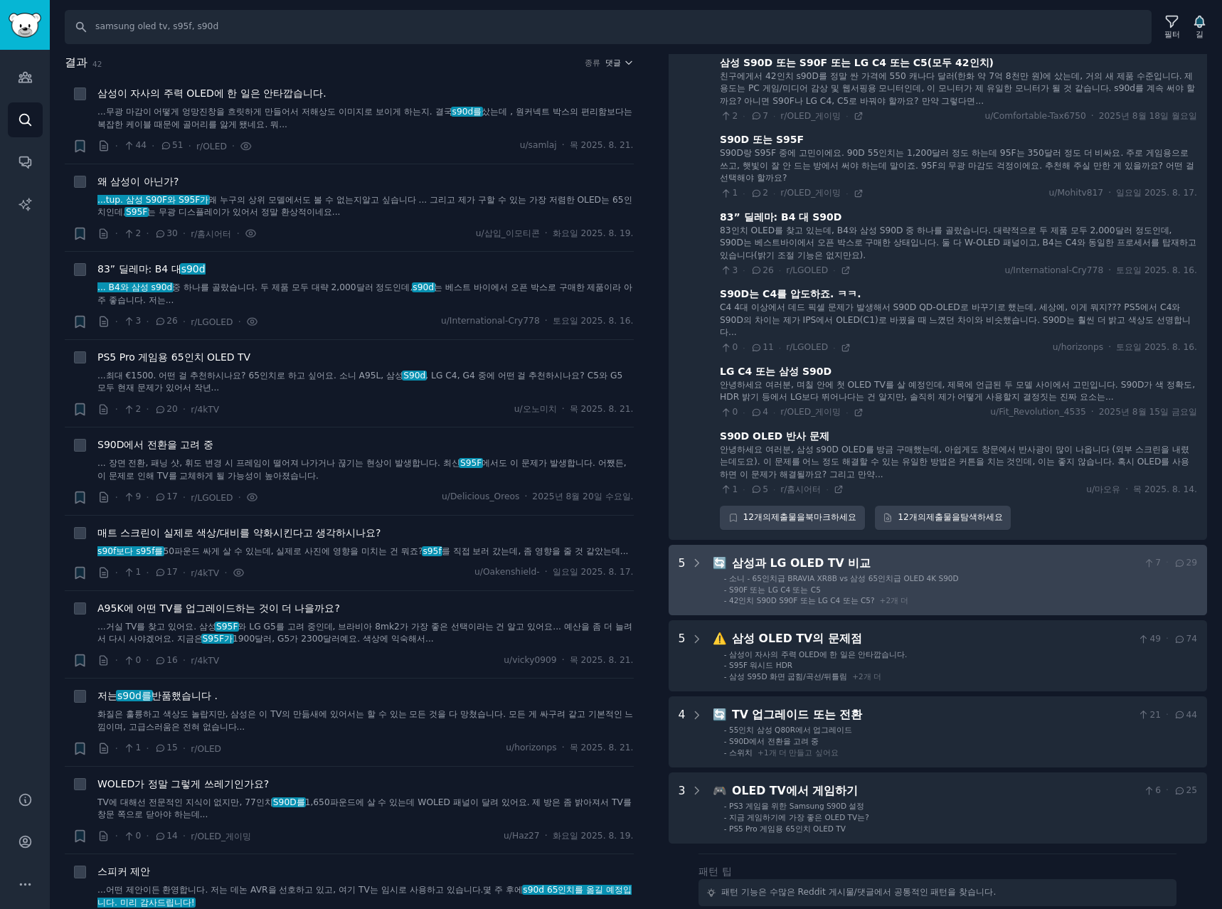
click at [1056, 577] on li "- 소니 - 65인치급 BRAVIA XR8B vs 삼성 65인치급 OLED 4K S90D" at bounding box center [960, 578] width 473 height 10
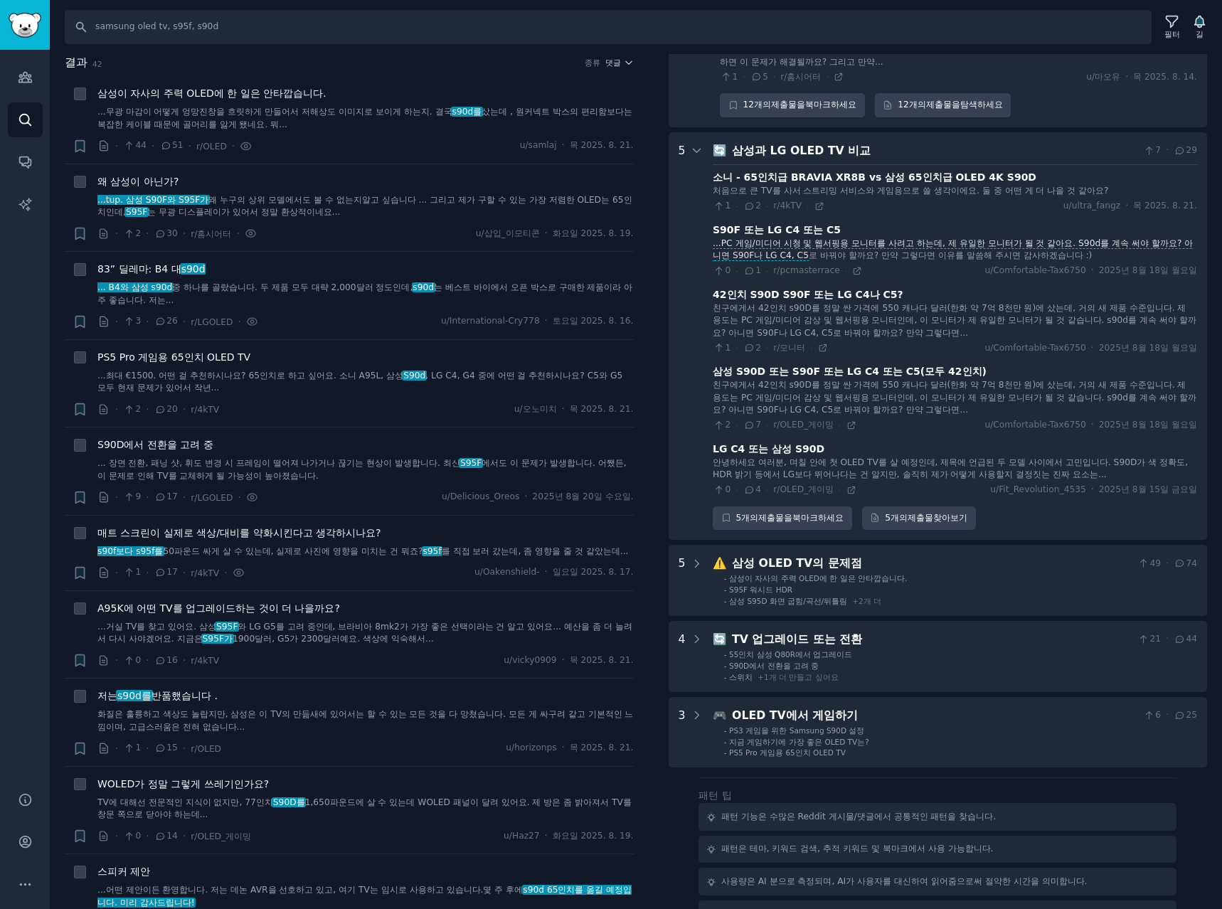
scroll to position [1054, 0]
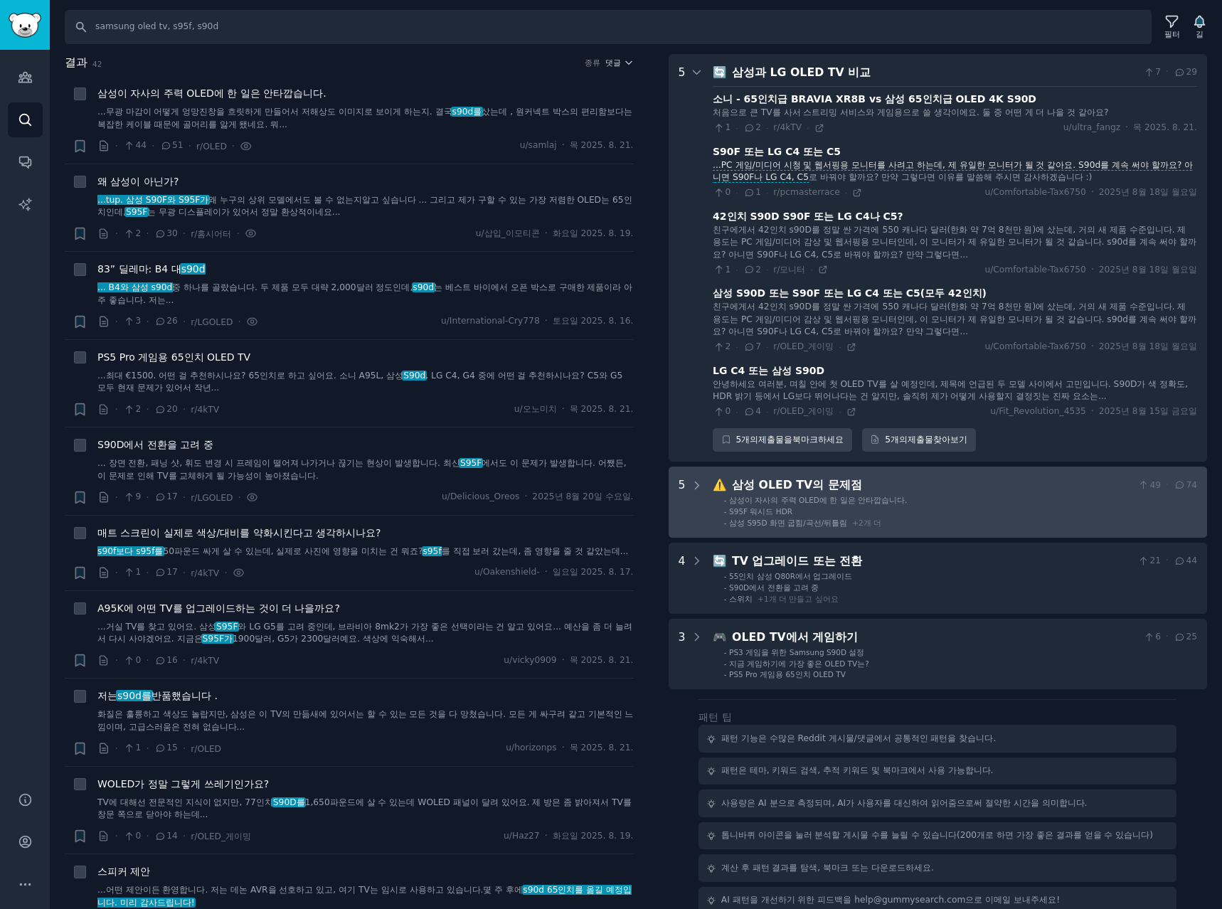
click at [951, 514] on li "- S95F 워시드 HDR" at bounding box center [960, 511] width 473 height 10
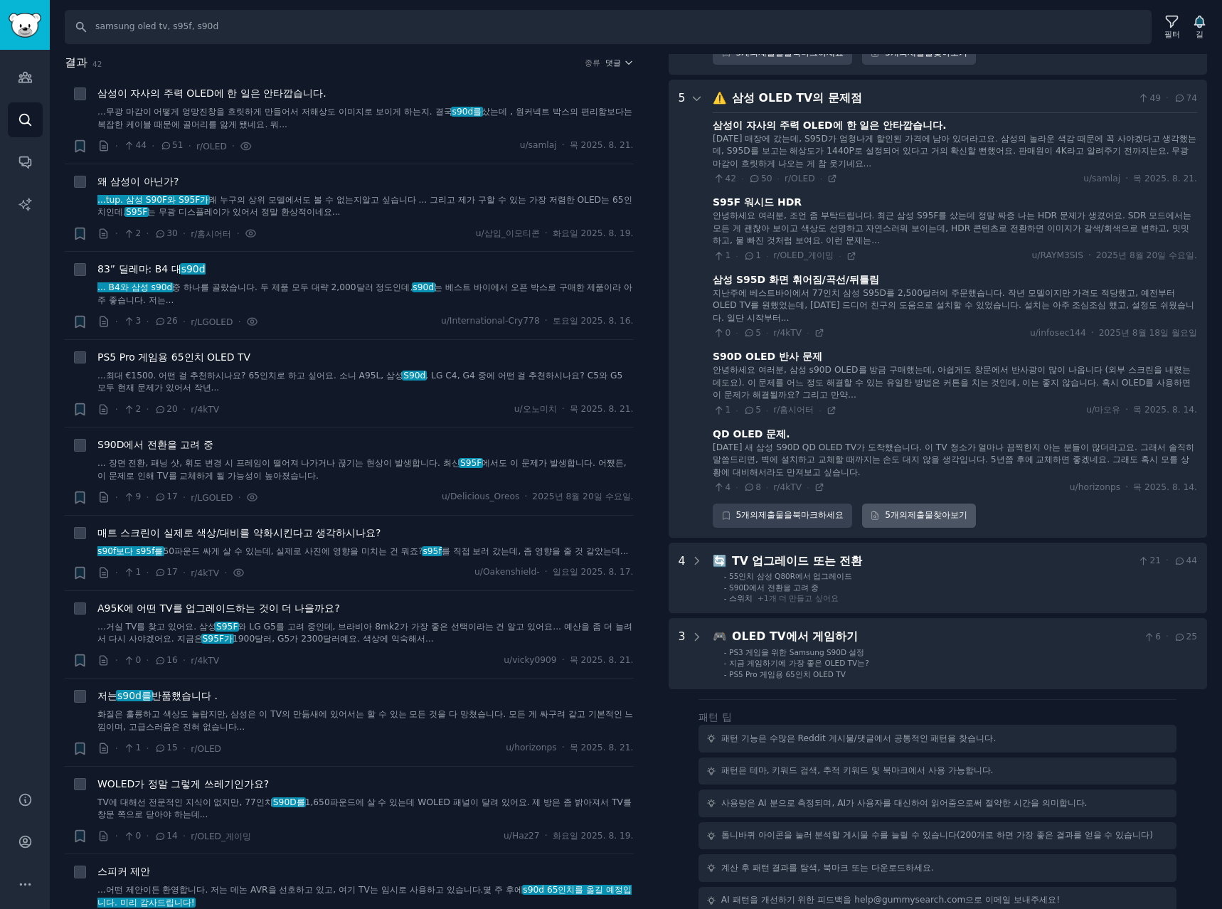
scroll to position [1451, 0]
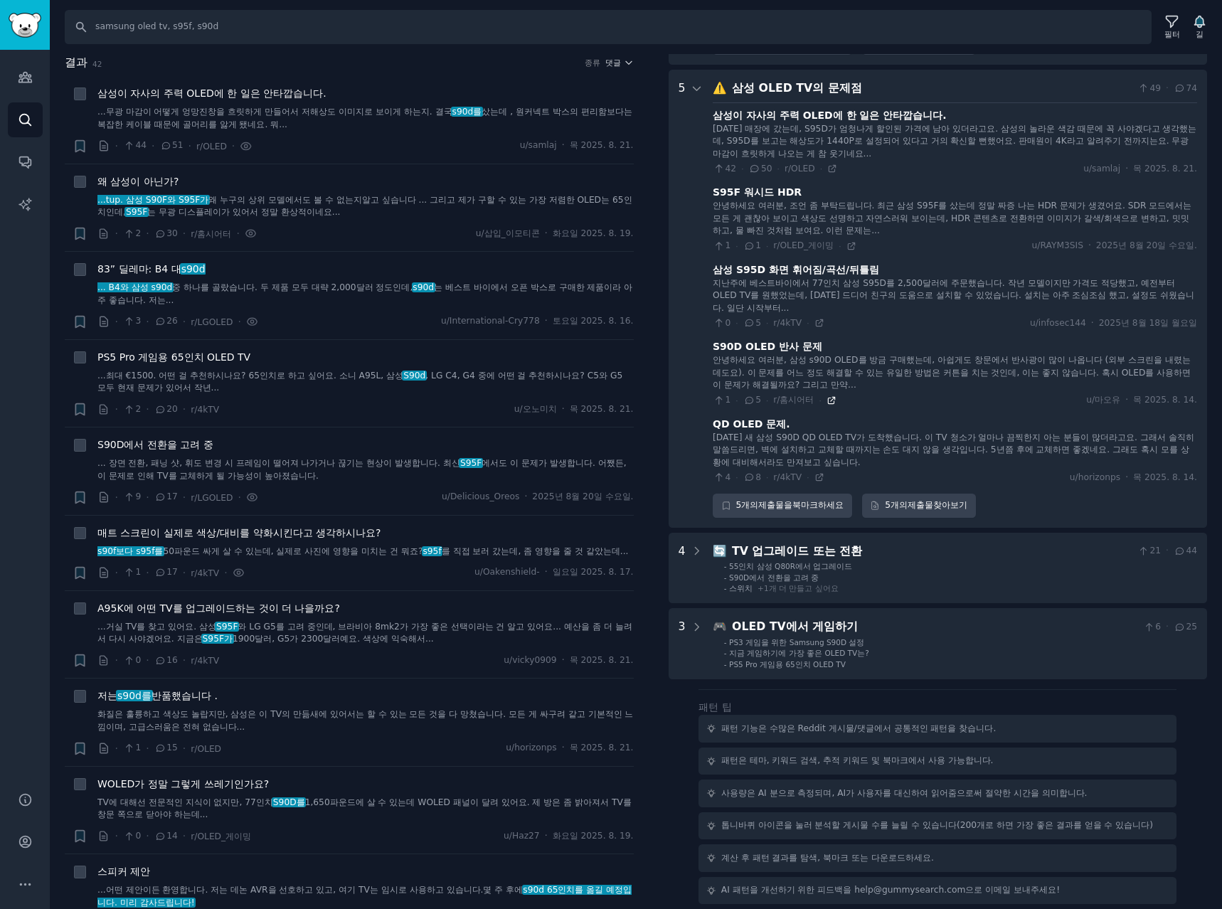
click at [829, 401] on icon at bounding box center [831, 400] width 10 height 10
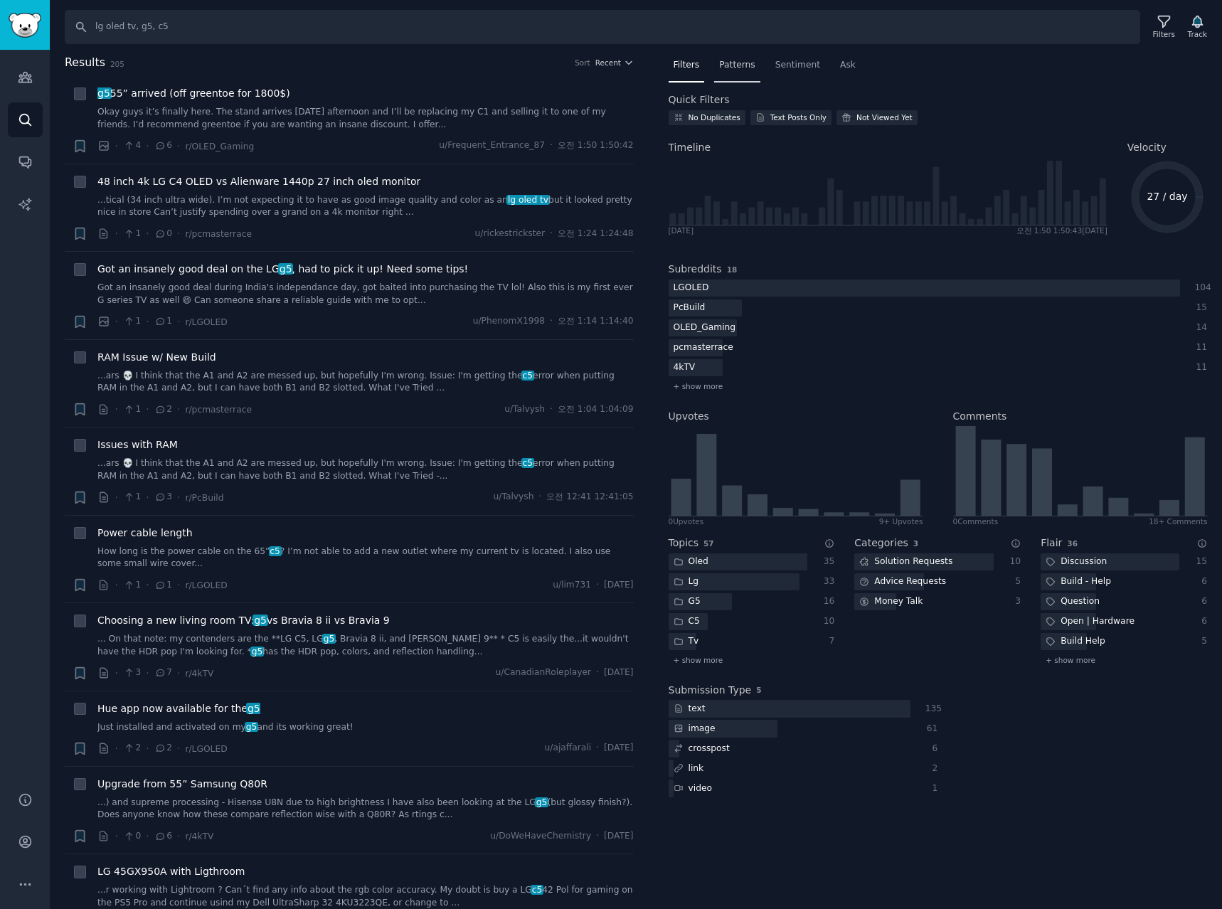
click at [730, 66] on span "Patterns" at bounding box center [737, 65] width 36 height 13
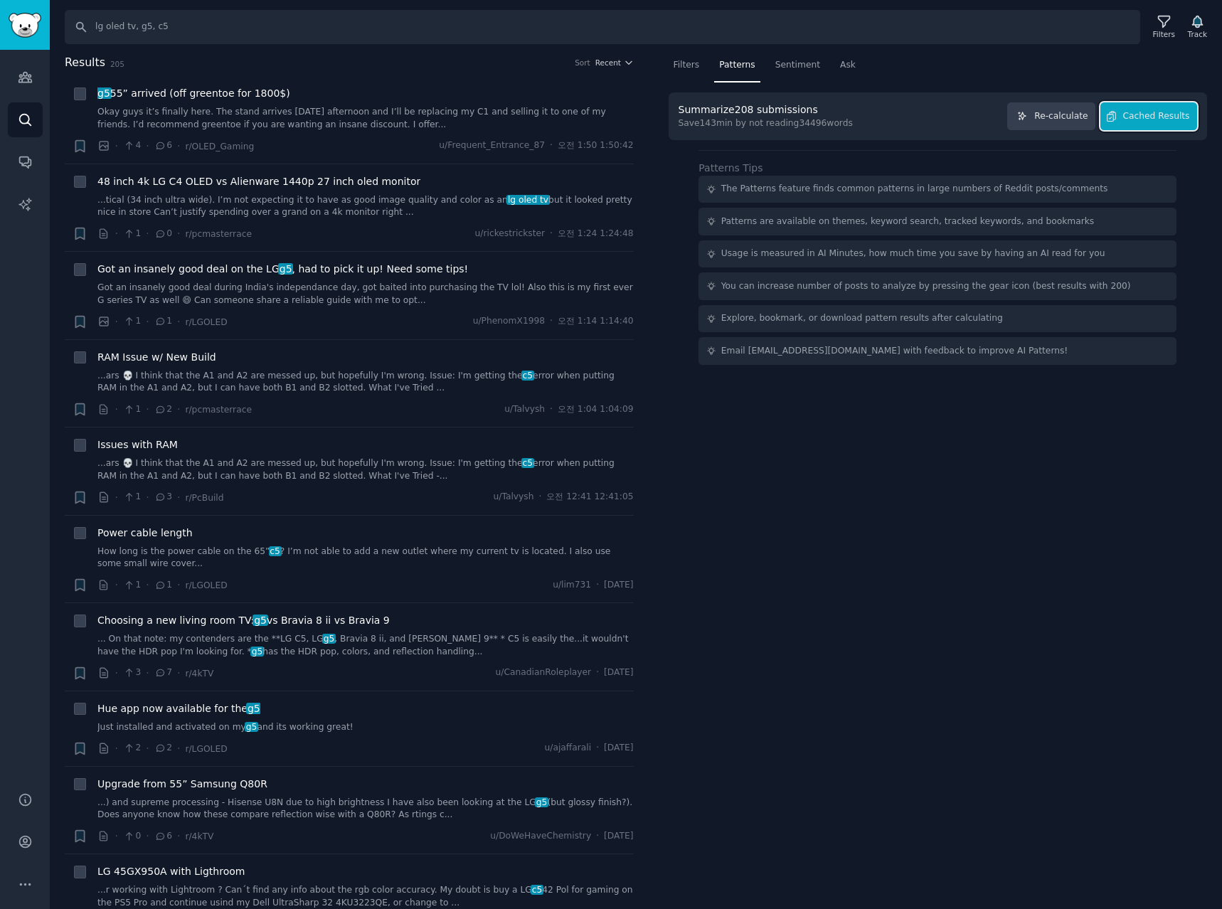
drag, startPoint x: 1157, startPoint y: 120, endPoint x: 1181, endPoint y: 144, distance: 33.7
click at [1157, 120] on span "Cached Results" at bounding box center [1156, 116] width 67 height 13
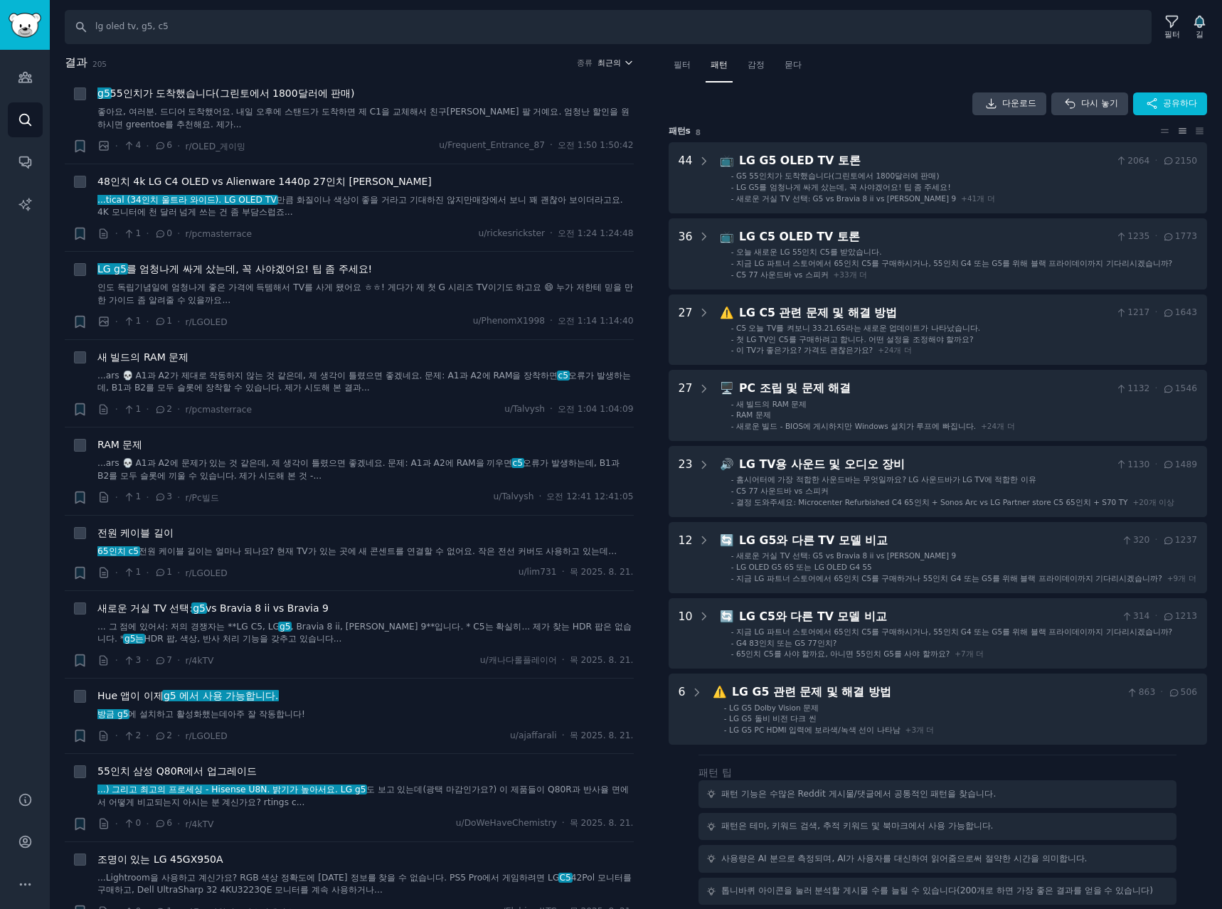
click at [615, 63] on font "최근의" at bounding box center [608, 62] width 23 height 9
click at [548, 110] on p "Upvotes" at bounding box center [539, 115] width 36 height 13
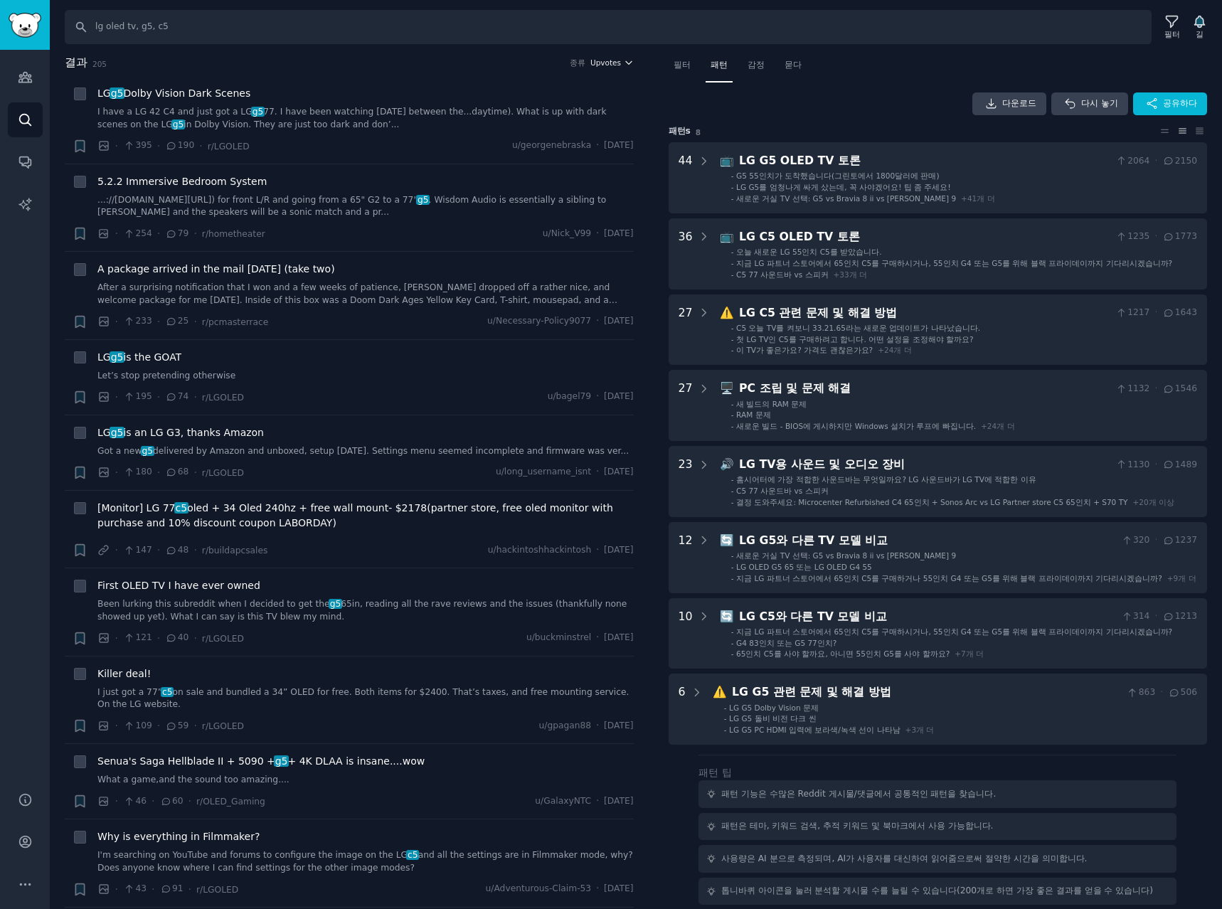
click at [614, 64] on span "Upvotes" at bounding box center [605, 63] width 31 height 10
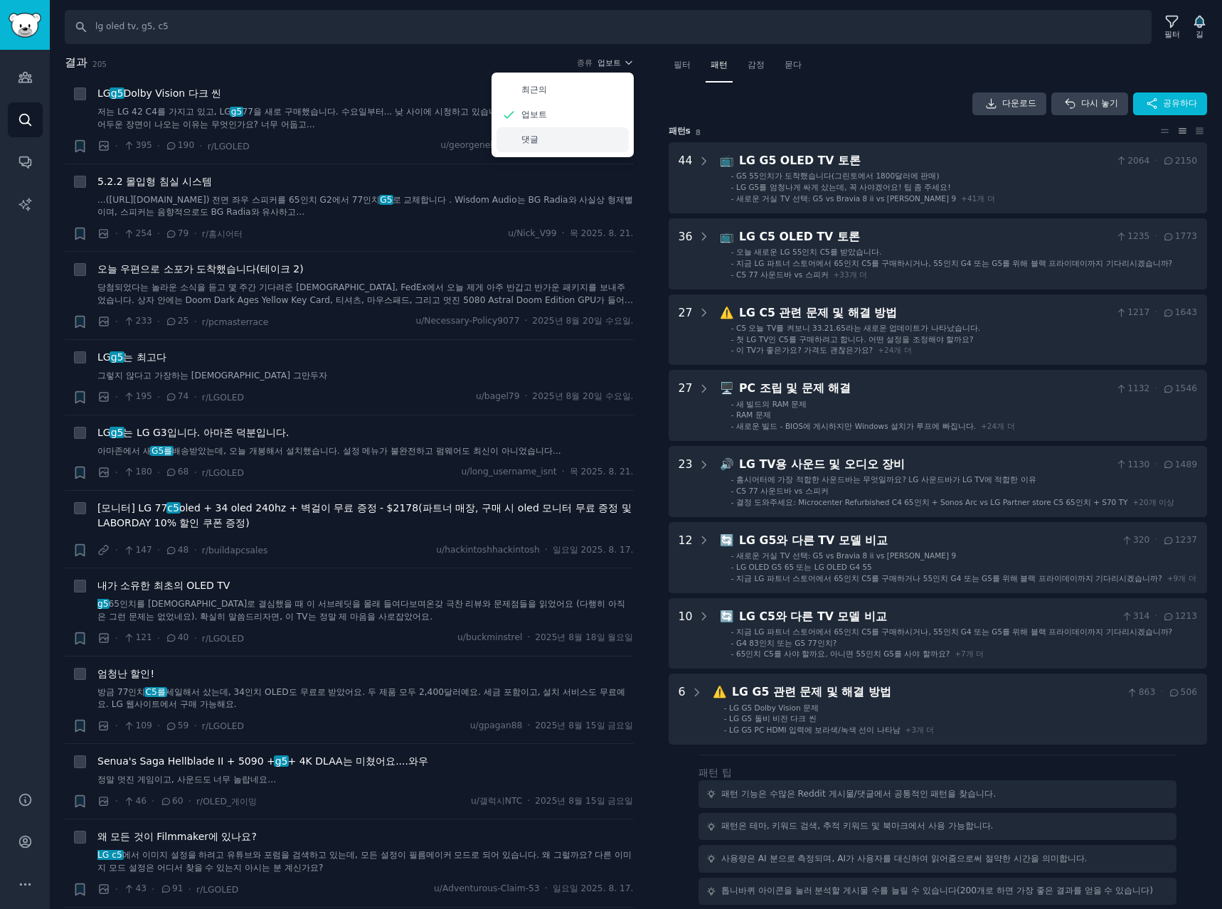
click at [521, 139] on font "댓글" at bounding box center [529, 139] width 17 height 10
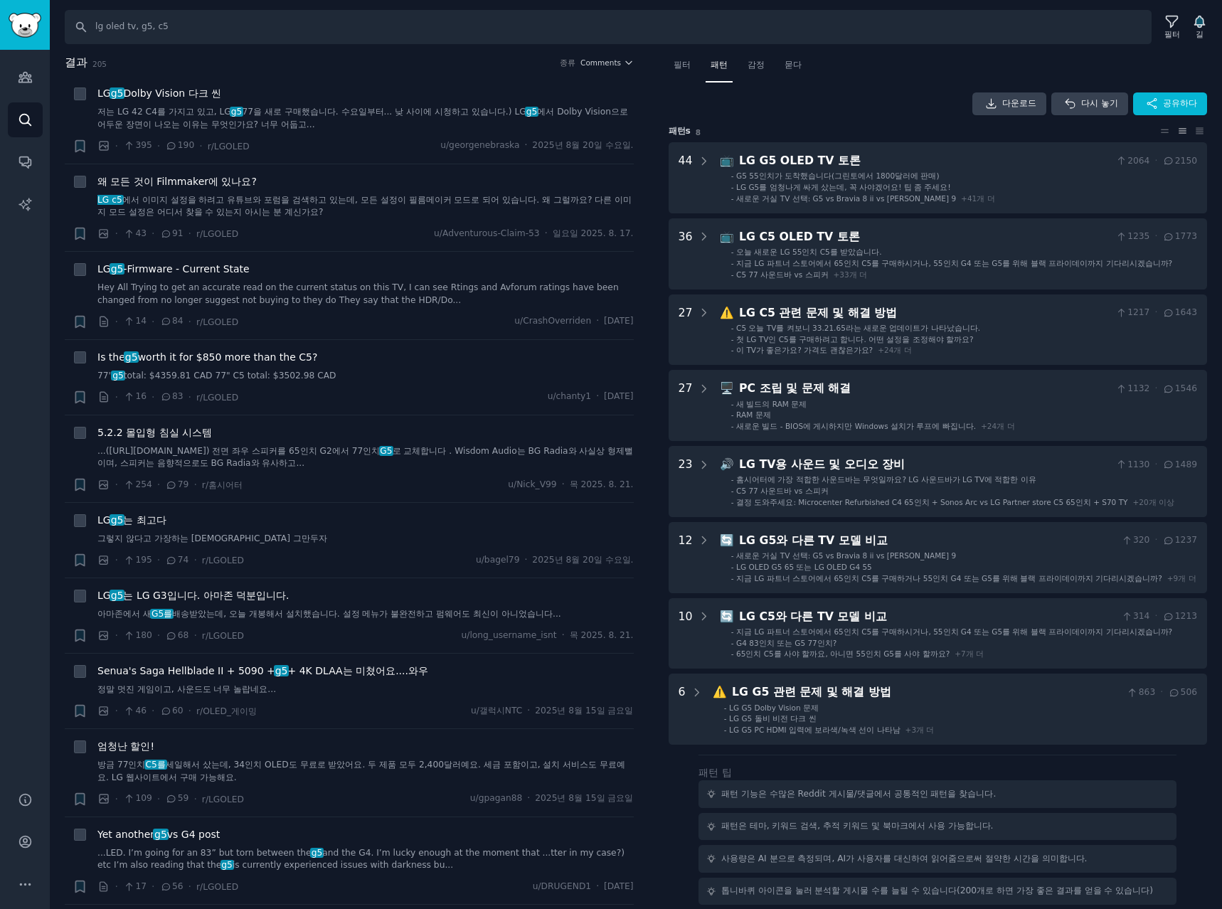
click at [436, 71] on div "결과 205 종류 Comments" at bounding box center [349, 65] width 569 height 23
click at [347, 76] on li "+ LG g5 Dolby Vision 다크 씬 저는 LG 42 C4를 가지고 있고, LG g5 77을 새로 구매했습니다. 수요일부터... 낮 …" at bounding box center [349, 119] width 569 height 87
click at [391, 324] on div "· 14 · 84 · r/[PERSON_NAME] u/CrashOverriden · [DATE]" at bounding box center [365, 321] width 536 height 15
click at [224, 268] on span "LG g5 -Firmware - Current State" at bounding box center [173, 269] width 152 height 15
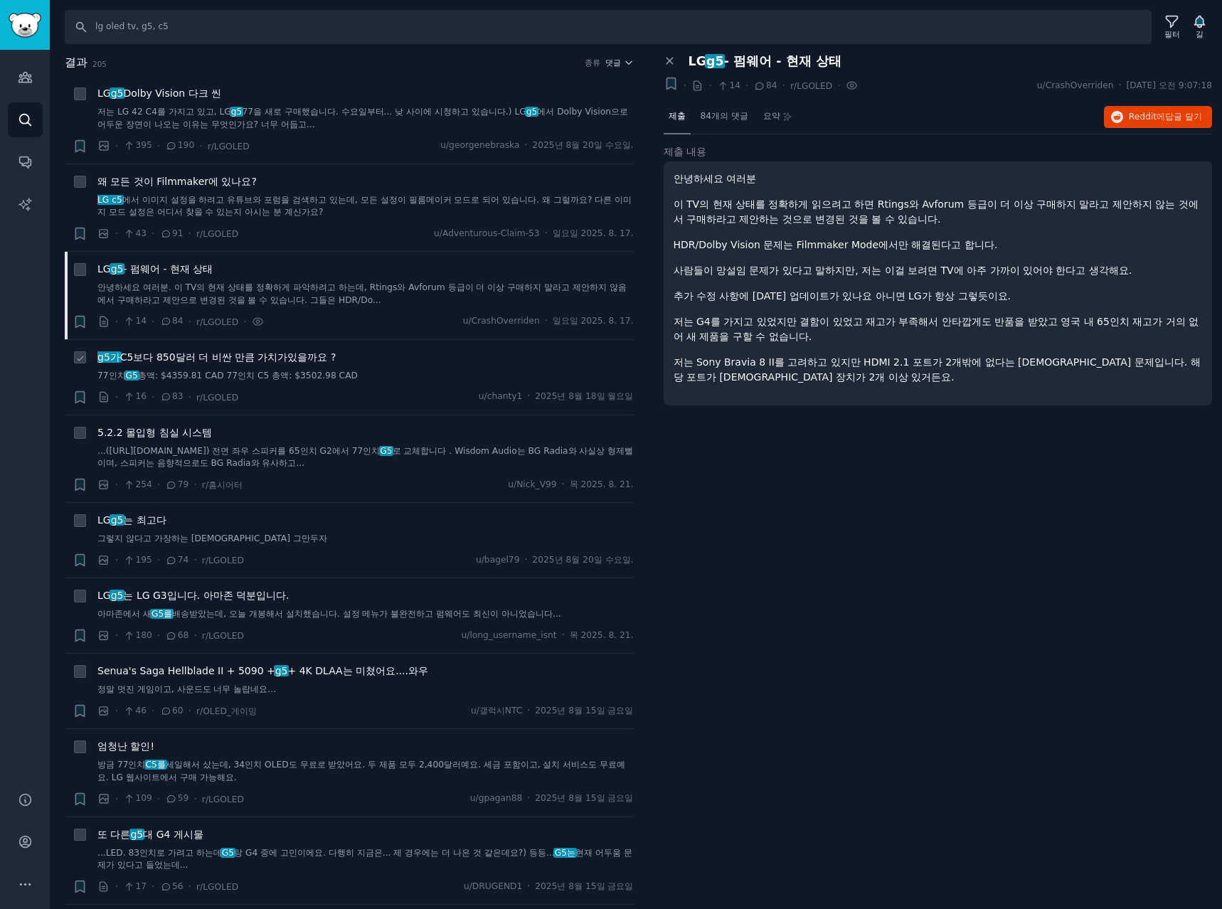
click at [388, 370] on link "77인치 G5 총액: $4359.81 CAD 77인치 C5 총액: $3502.98 CAD" at bounding box center [365, 376] width 536 height 13
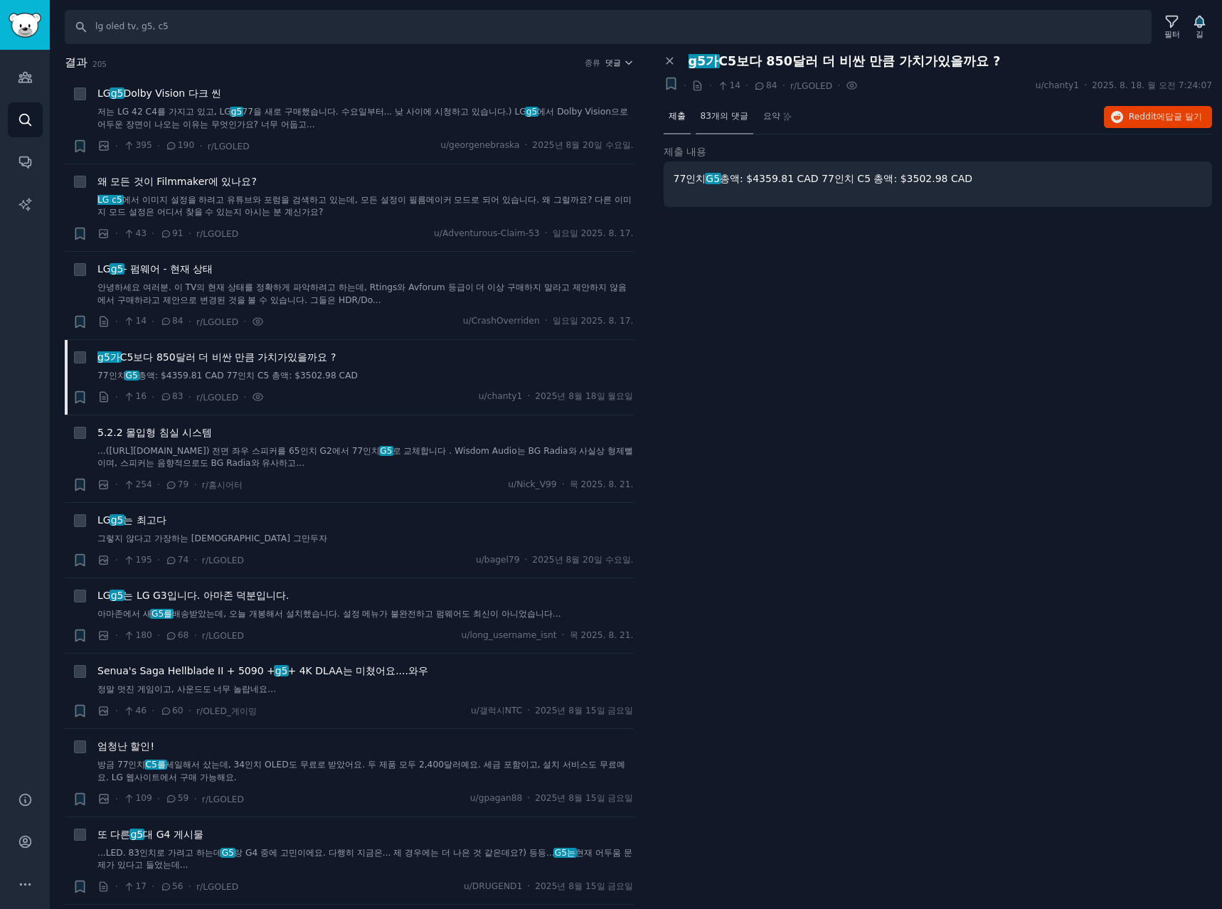
click at [741, 115] on font "83개의 댓글" at bounding box center [725, 116] width 48 height 10
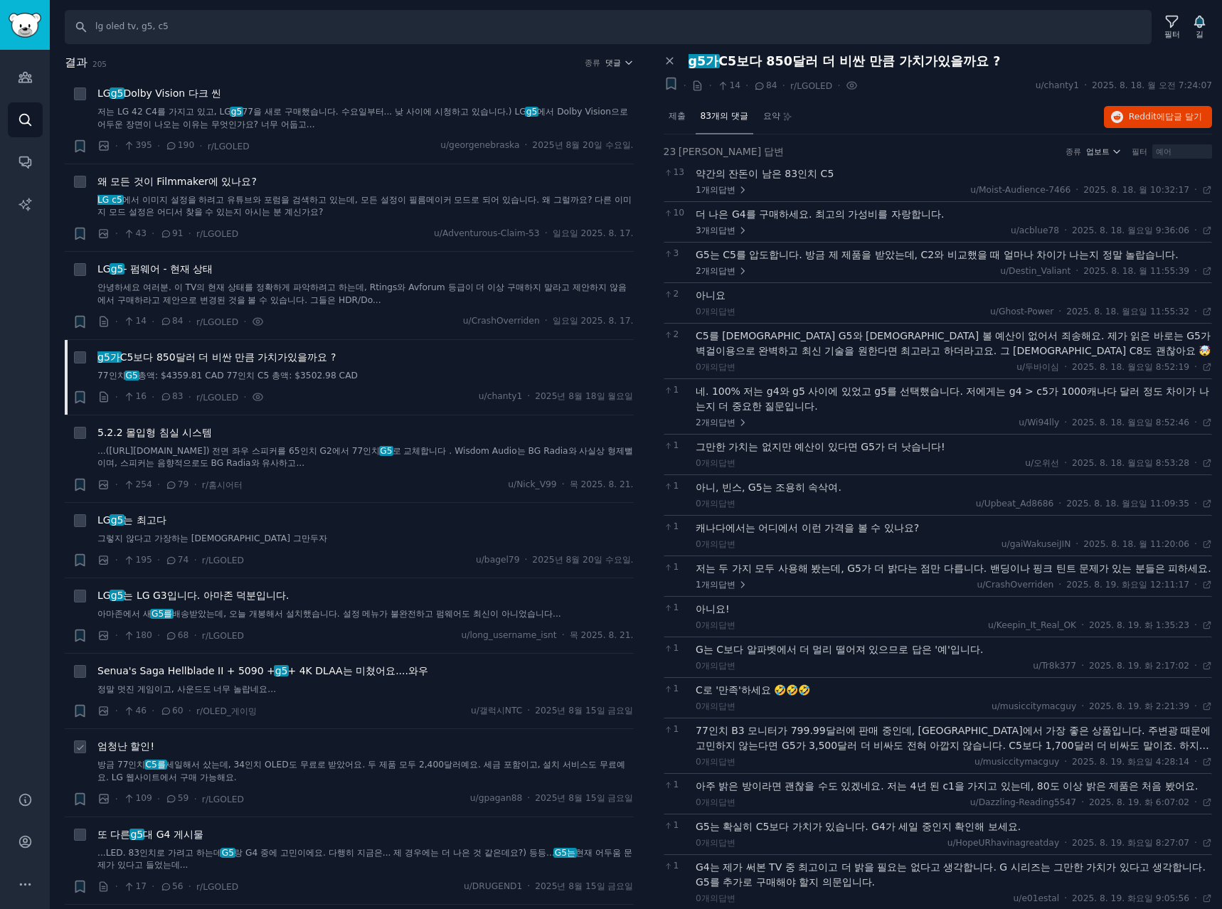
click at [317, 772] on link "방금 77인치 C5를 세일해서 샀는데, 34인치 OLED도 무료로 받았어요. 두 제품 모두 2,400달러예요. 세금 포함이고, 설치 서비스도 …" at bounding box center [365, 771] width 536 height 25
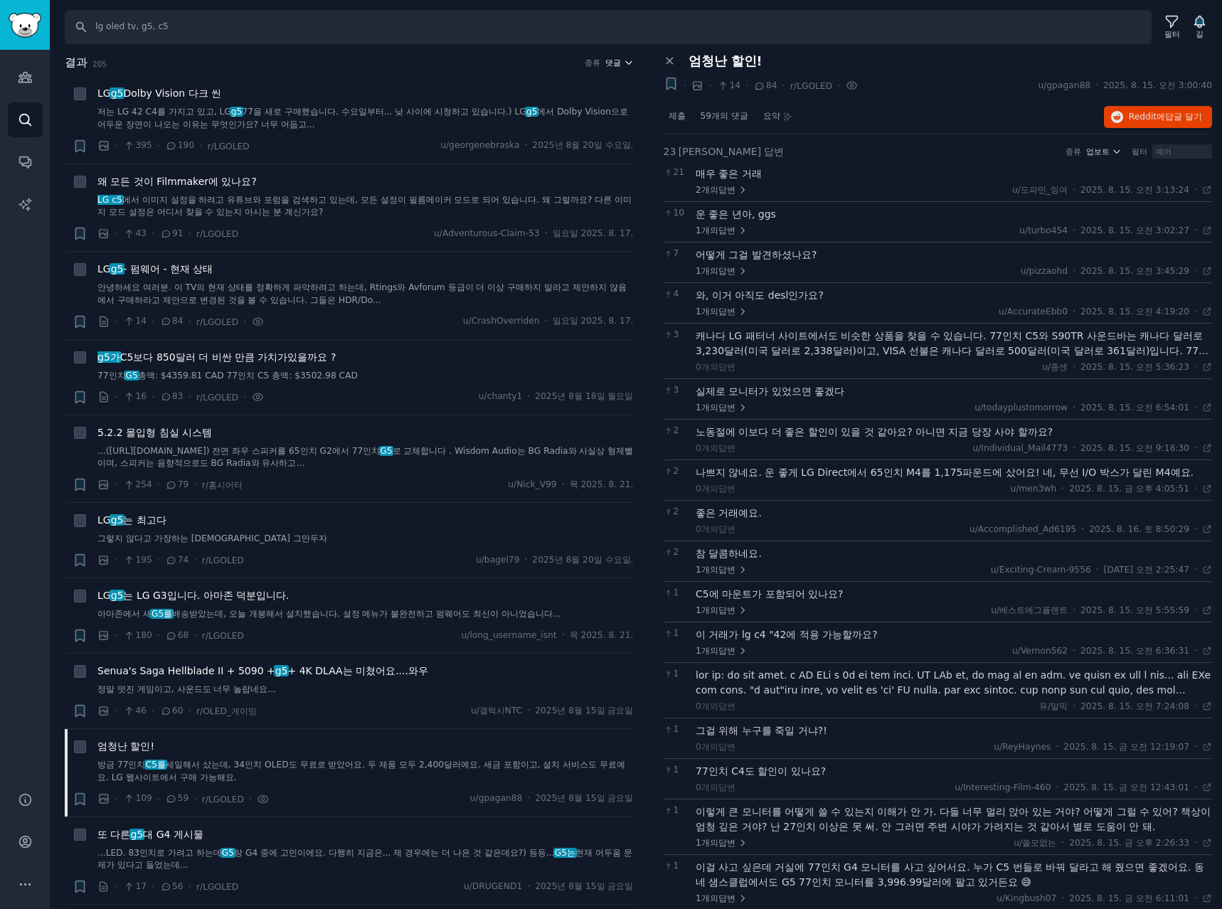
click at [609, 58] on font "댓글" at bounding box center [613, 62] width 16 height 9
click at [533, 113] on font "업보트" at bounding box center [534, 115] width 26 height 10
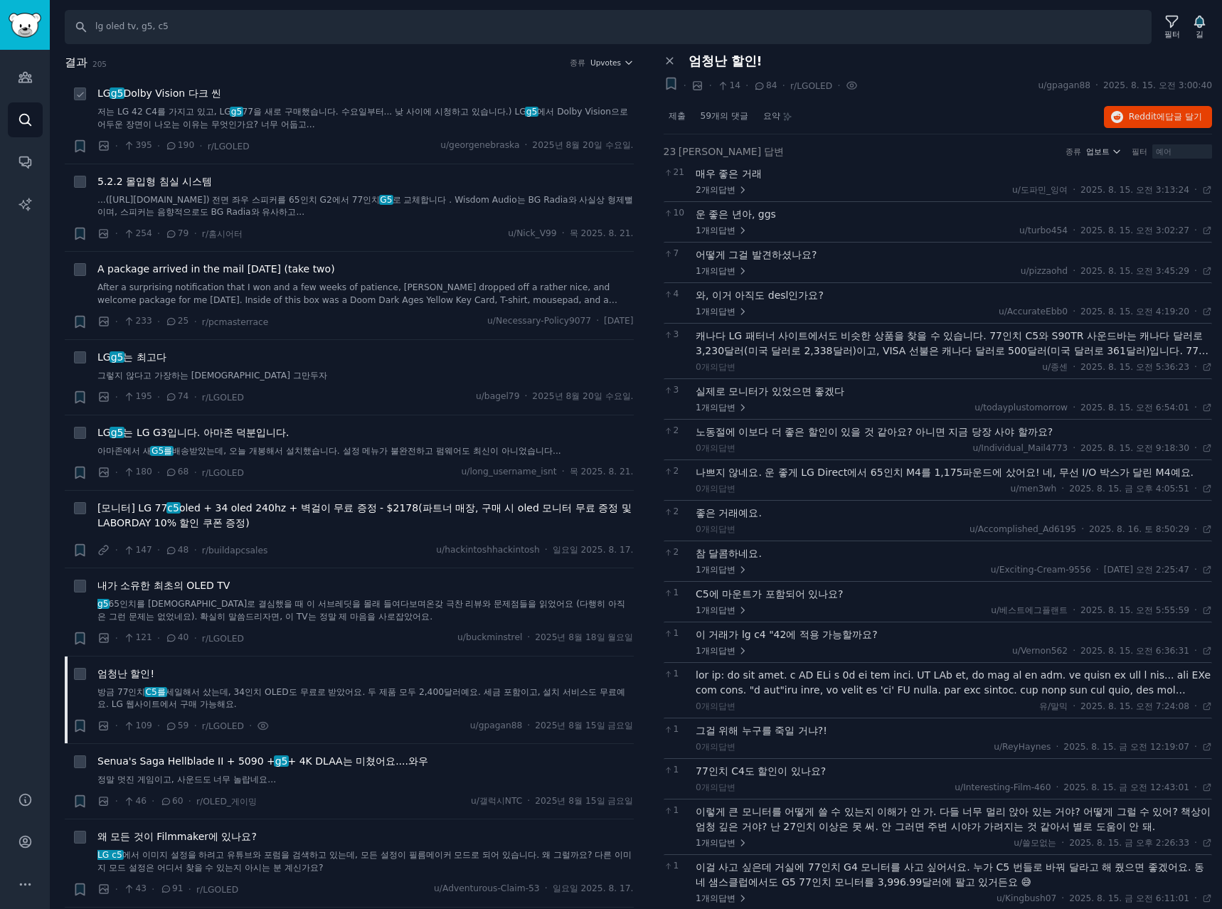
drag, startPoint x: 229, startPoint y: 89, endPoint x: 258, endPoint y: 91, distance: 29.2
click at [229, 89] on div "LG g5 Dolby Vision 다크 씬" at bounding box center [365, 93] width 536 height 15
drag, startPoint x: 179, startPoint y: 93, endPoint x: 390, endPoint y: 90, distance: 211.3
click at [179, 94] on font "Dolby Vision 다크 씬" at bounding box center [172, 92] width 98 height 11
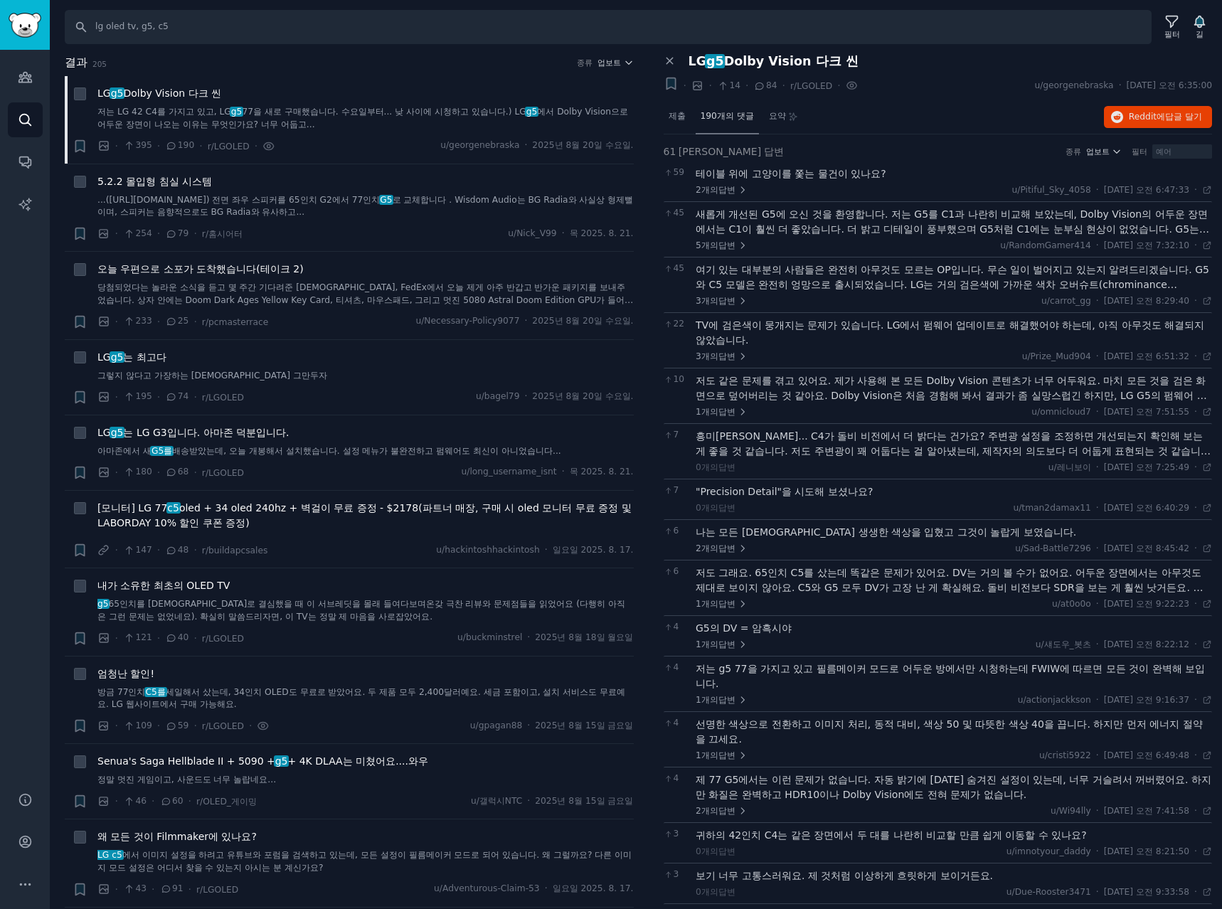
click at [737, 117] on font "190개의 댓글" at bounding box center [727, 116] width 53 height 10
click at [723, 116] on font "190개의 댓글" at bounding box center [727, 116] width 53 height 10
click at [742, 115] on font "190개의 댓글" at bounding box center [727, 116] width 53 height 10
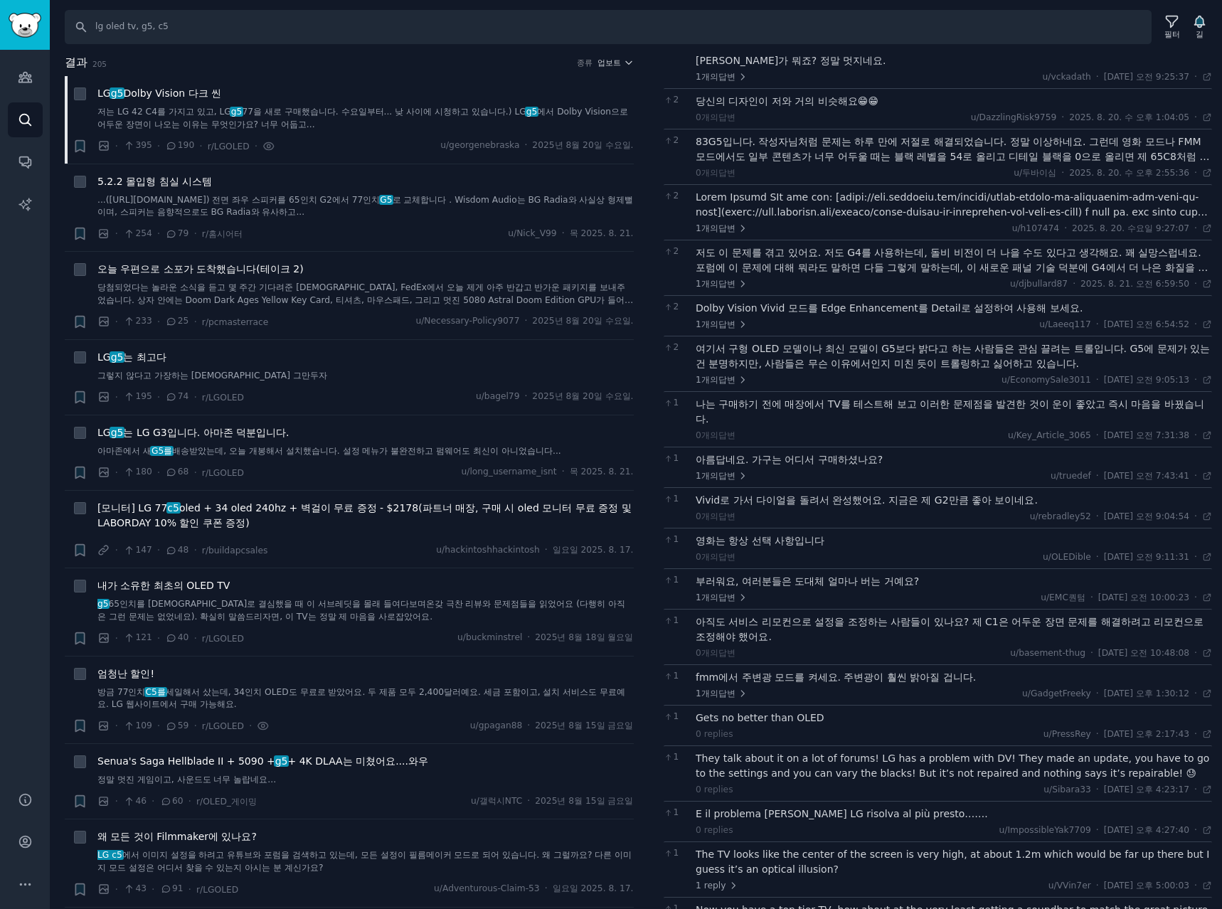
scroll to position [1186, 0]
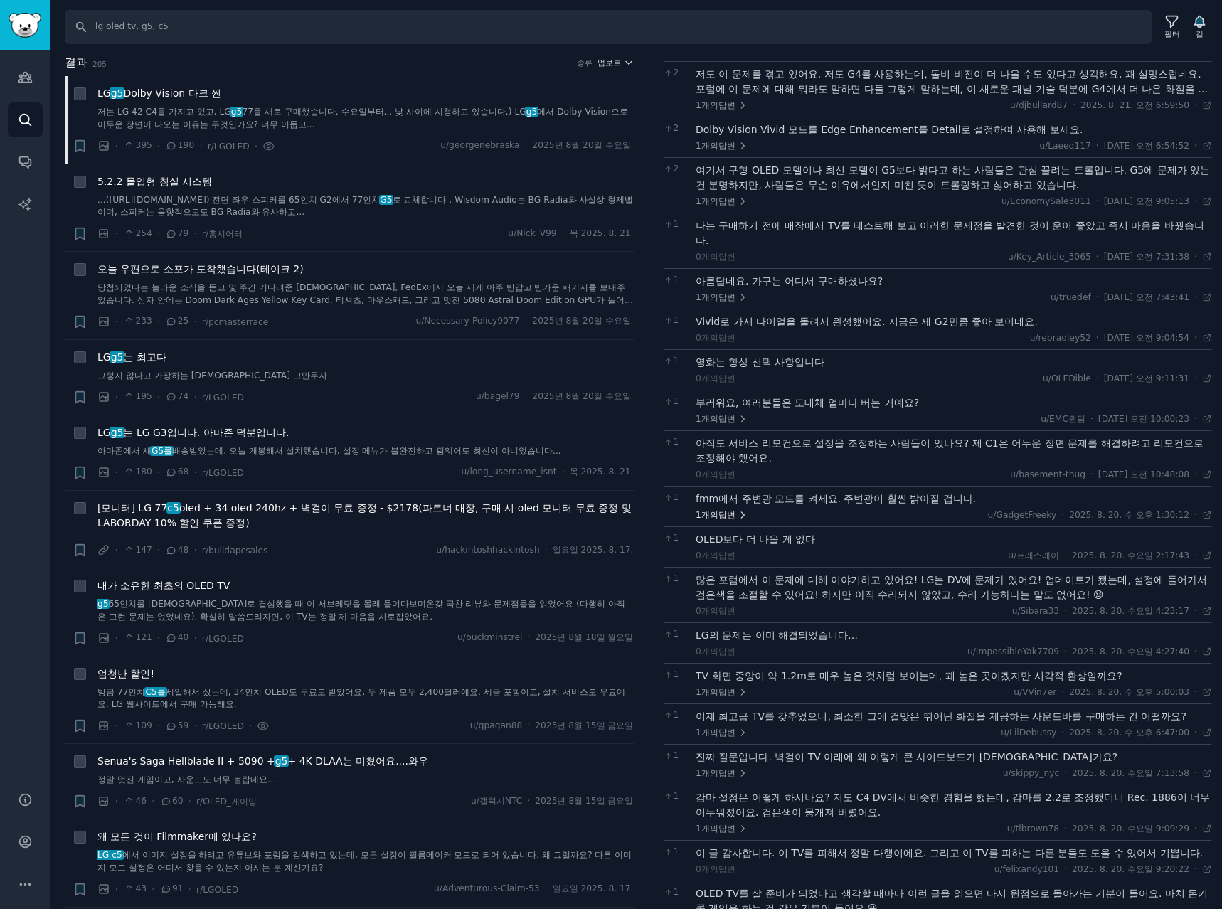
click at [728, 513] on font "답변" at bounding box center [726, 515] width 17 height 10
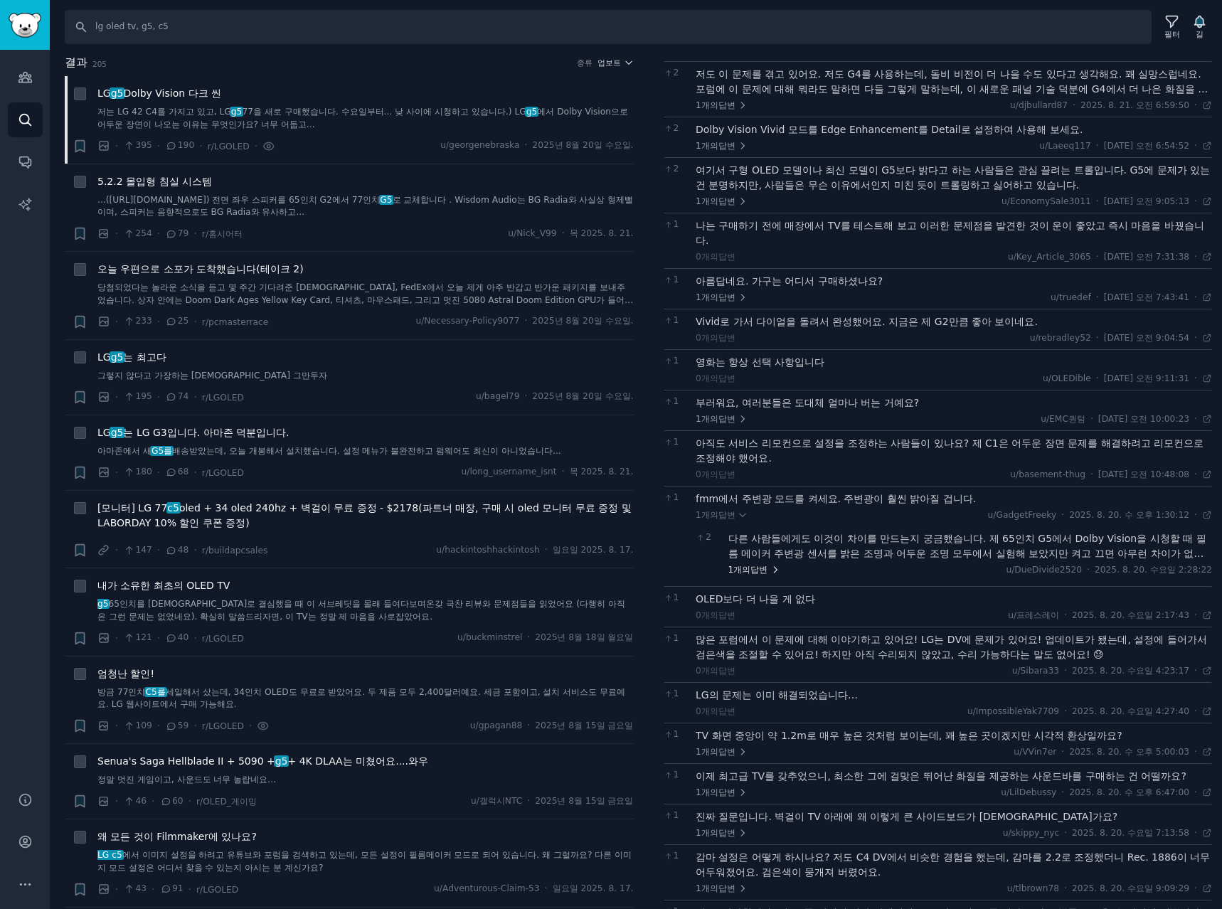
click at [751, 565] on font "답변" at bounding box center [758, 570] width 17 height 10
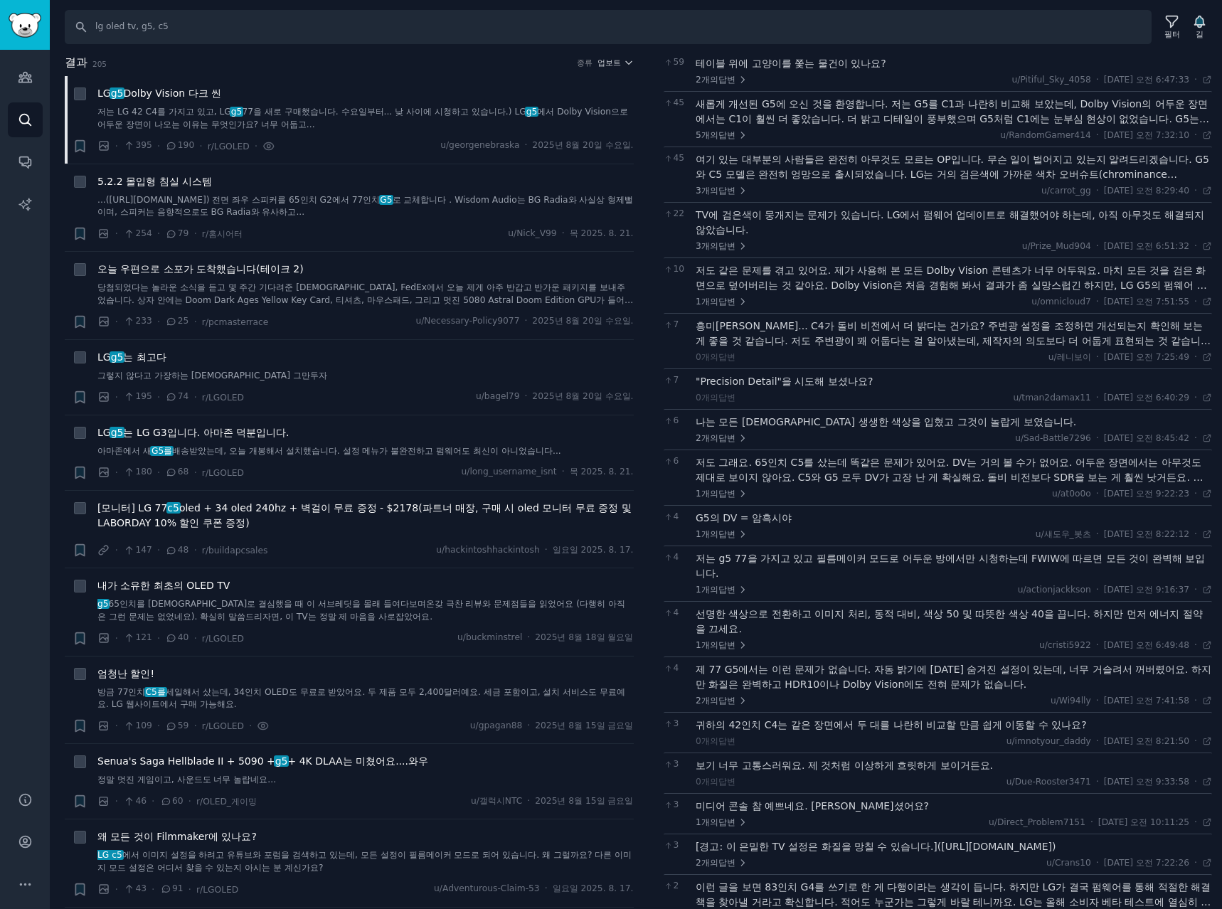
scroll to position [0, 0]
